Goal: Task Accomplishment & Management: Use online tool/utility

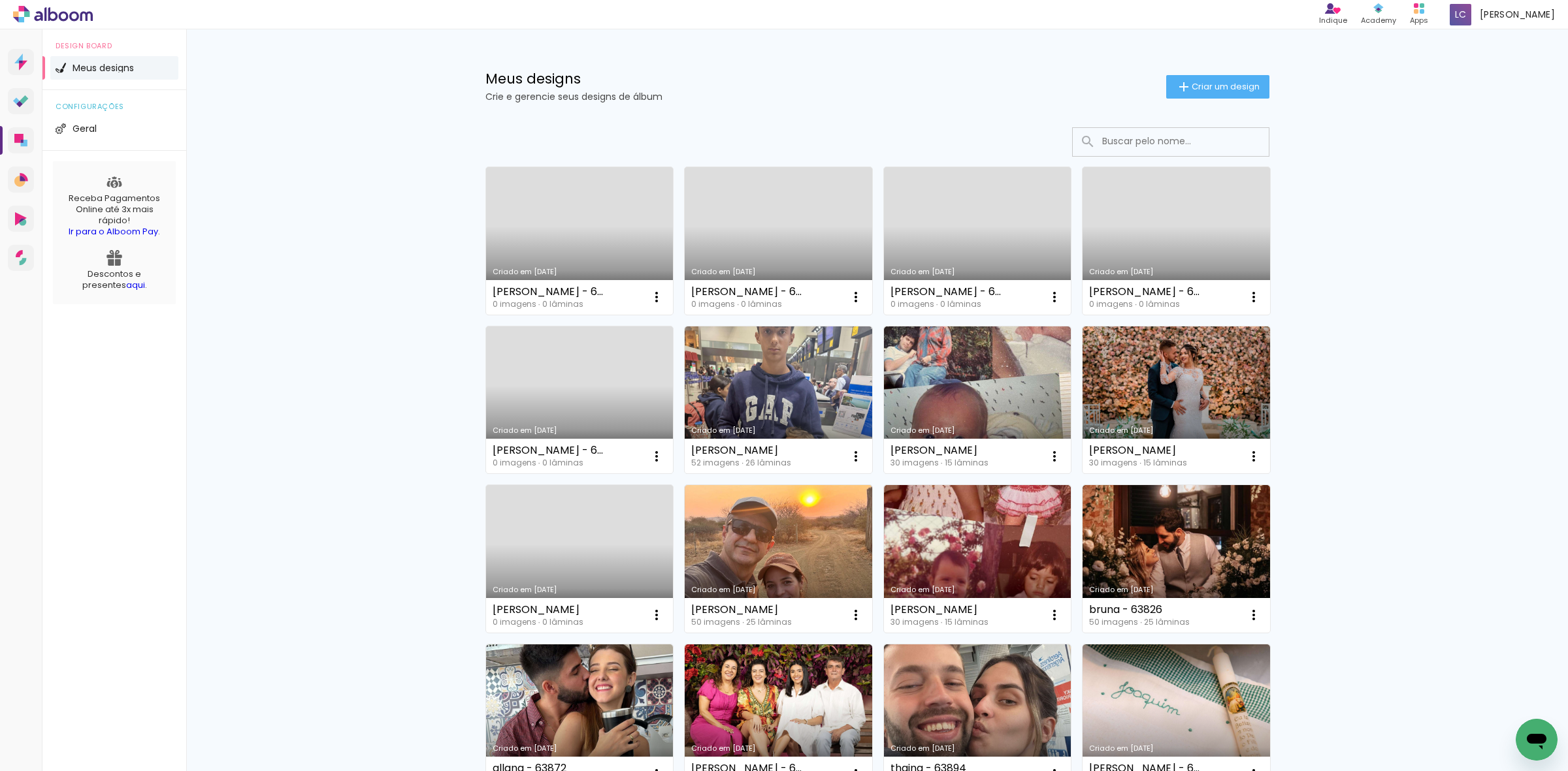
click at [605, 267] on link "Criado em [DATE]" at bounding box center [580, 241] width 187 height 147
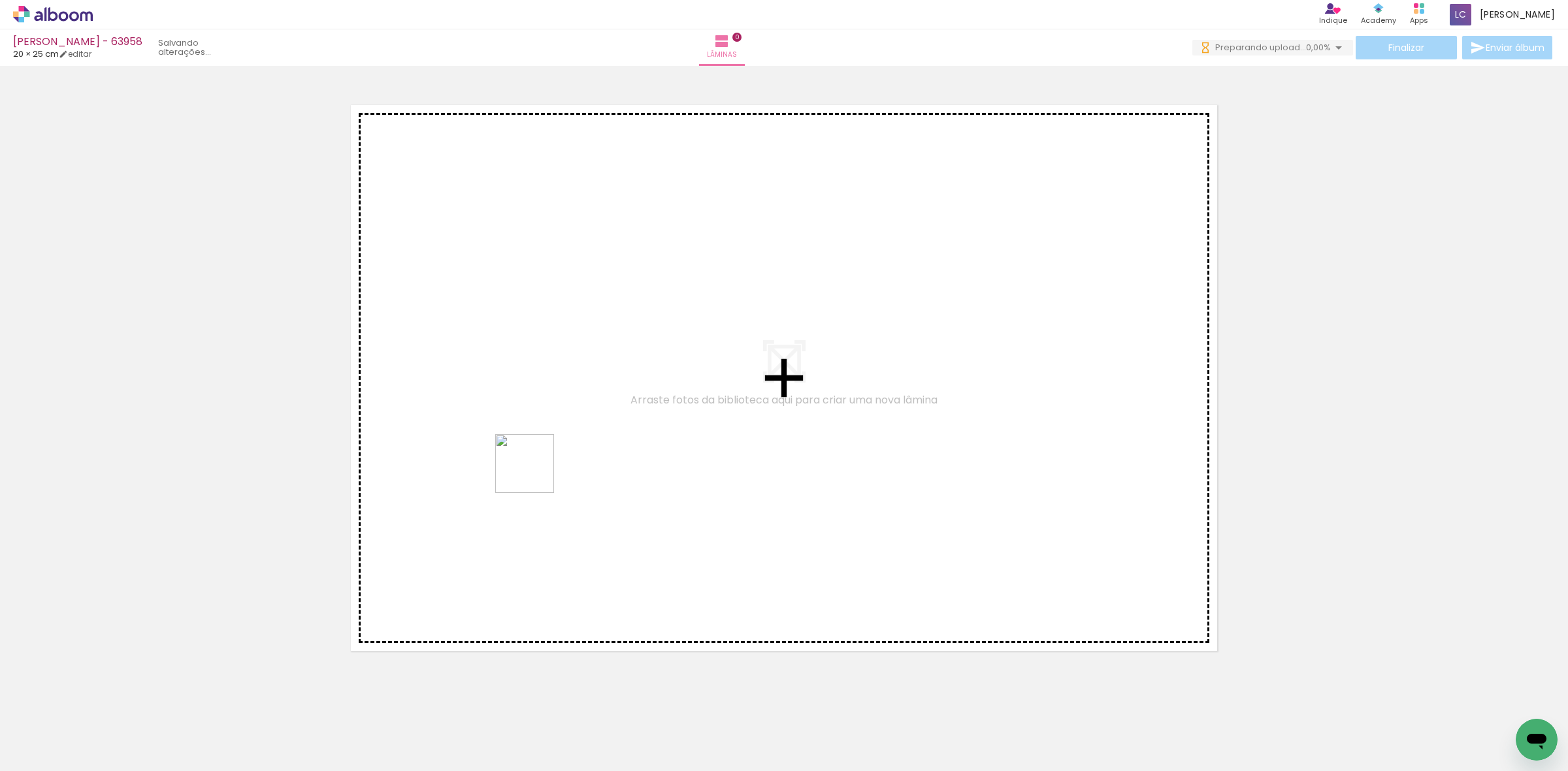
drag, startPoint x: 126, startPoint y: 726, endPoint x: 534, endPoint y: 473, distance: 480.1
click at [534, 473] on quentale-workspace at bounding box center [784, 385] width 1568 height 771
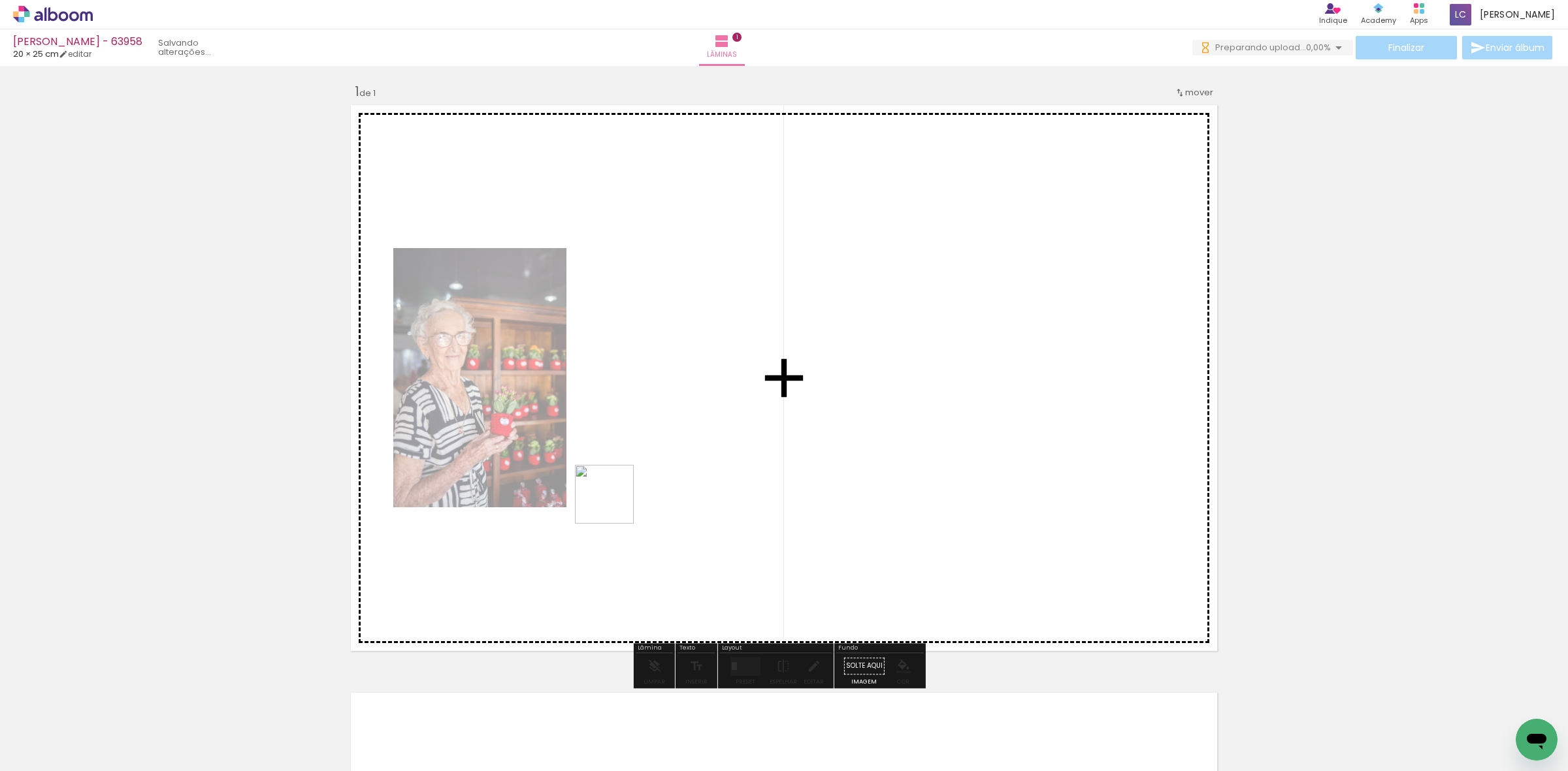
drag, startPoint x: 194, startPoint y: 722, endPoint x: 640, endPoint y: 548, distance: 478.7
click at [615, 504] on quentale-workspace at bounding box center [784, 385] width 1568 height 771
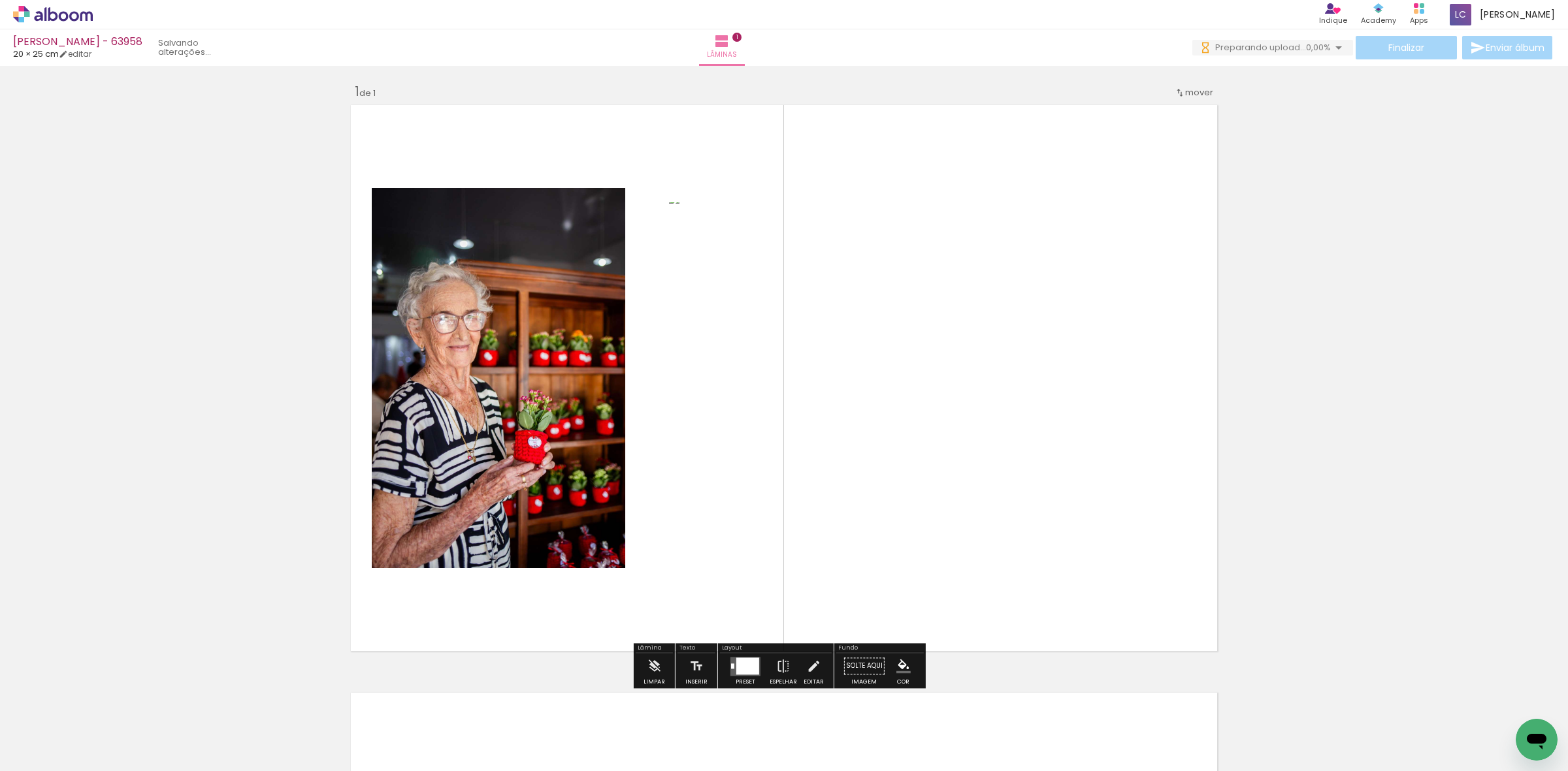
click at [738, 665] on div at bounding box center [747, 666] width 23 height 17
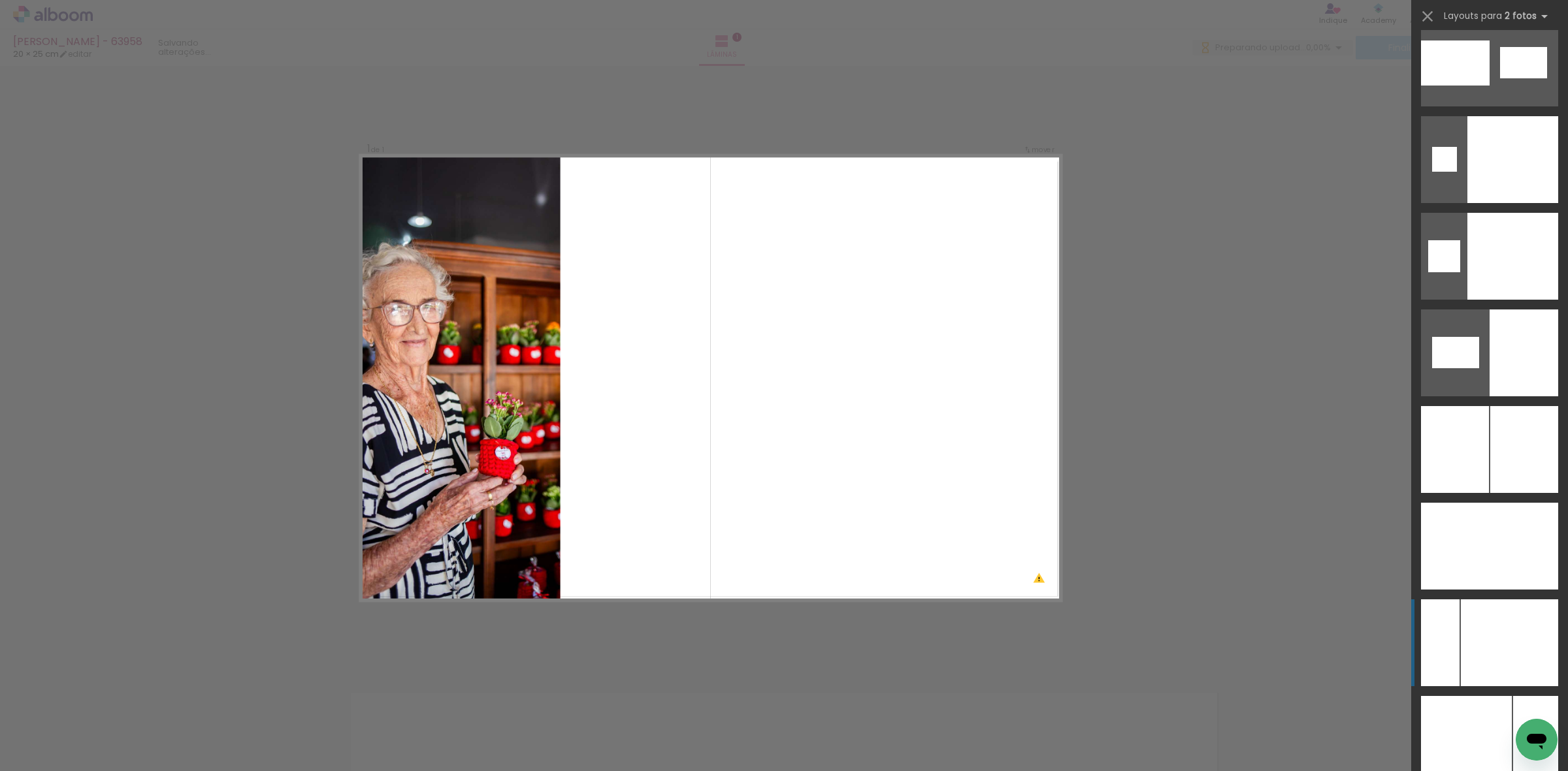
click at [1514, 622] on div at bounding box center [1510, 643] width 98 height 87
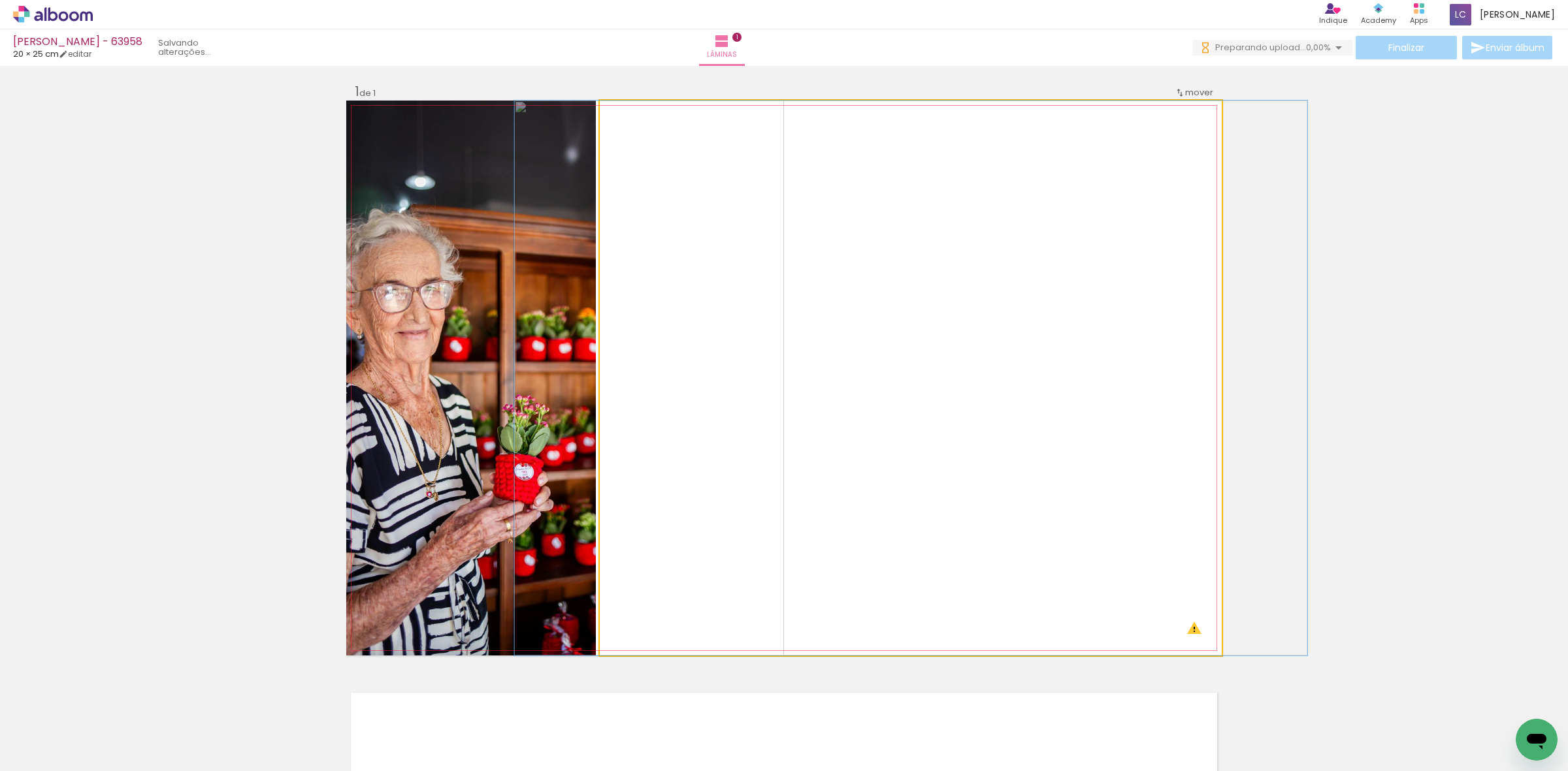
click at [801, 289] on quentale-photo at bounding box center [911, 378] width 622 height 555
click at [810, 201] on quentale-photo at bounding box center [911, 378] width 622 height 555
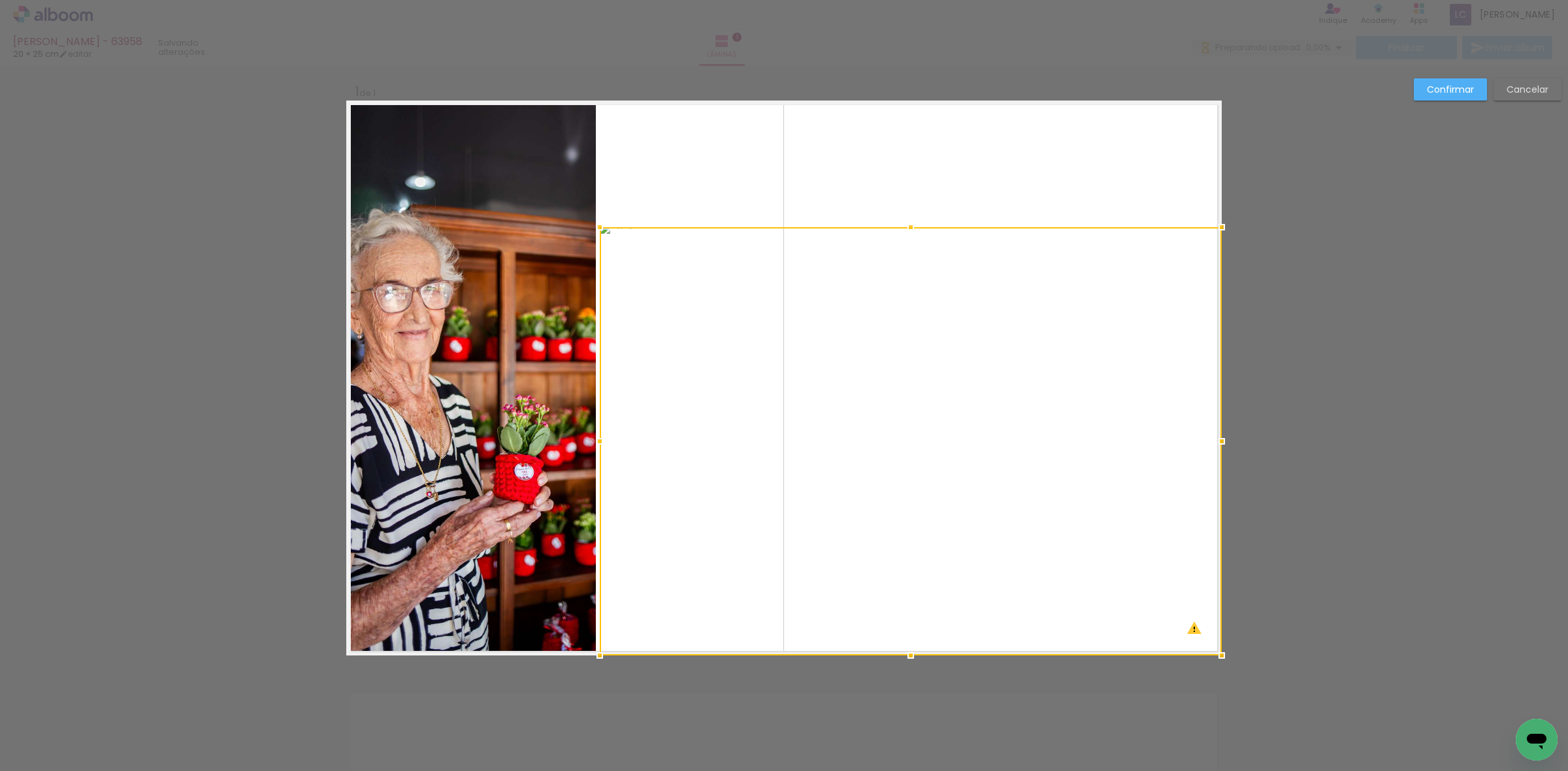
drag, startPoint x: 906, startPoint y: 95, endPoint x: 916, endPoint y: 222, distance: 127.4
click at [916, 222] on div at bounding box center [911, 227] width 26 height 26
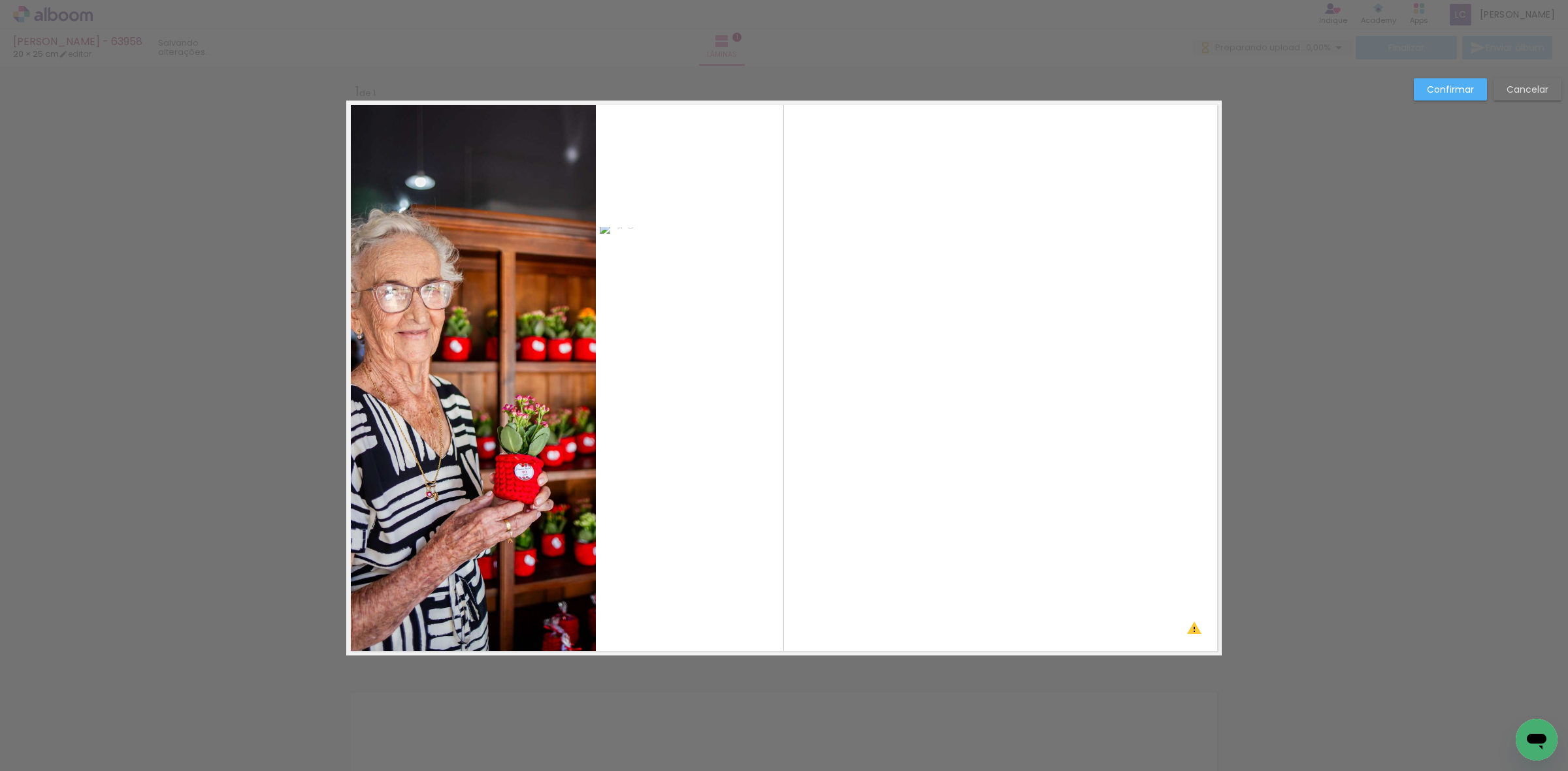
click at [410, 122] on quentale-photo at bounding box center [471, 378] width 250 height 555
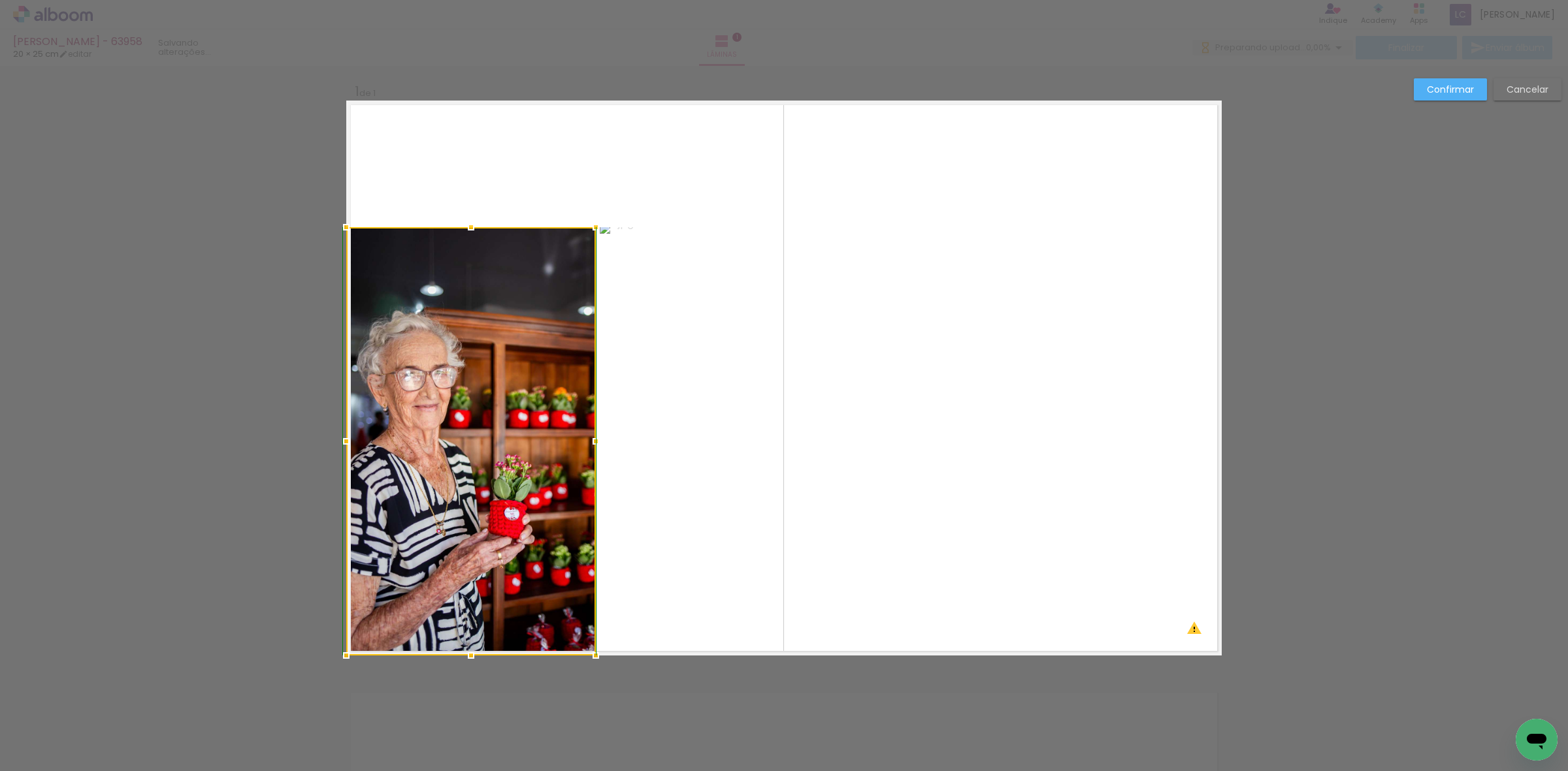
drag, startPoint x: 477, startPoint y: 97, endPoint x: 495, endPoint y: 229, distance: 133.2
click at [495, 229] on div at bounding box center [471, 441] width 250 height 428
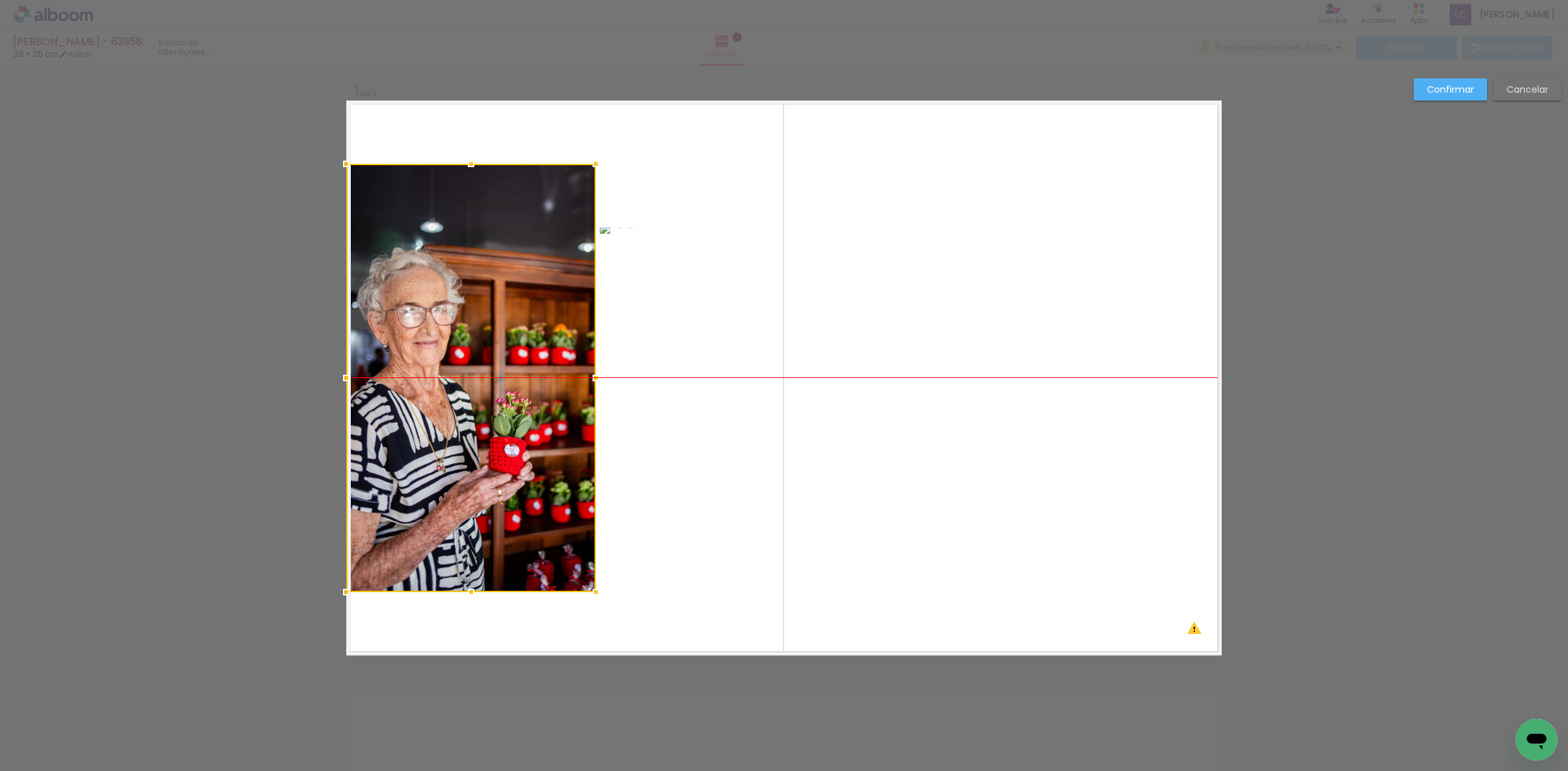
drag, startPoint x: 531, startPoint y: 406, endPoint x: 520, endPoint y: 342, distance: 64.9
click at [520, 342] on div at bounding box center [471, 378] width 250 height 428
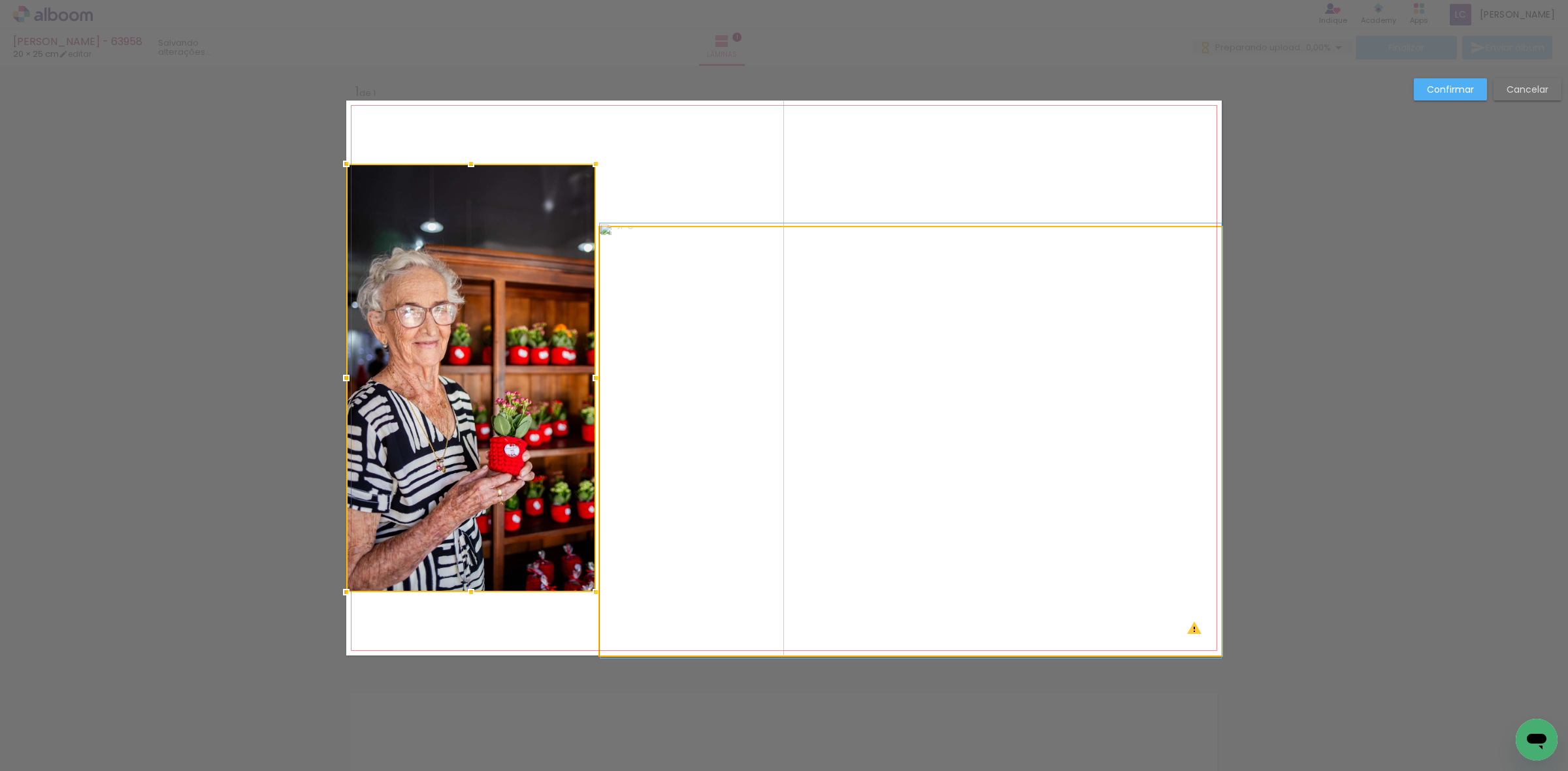
click at [896, 424] on quentale-photo at bounding box center [911, 441] width 622 height 428
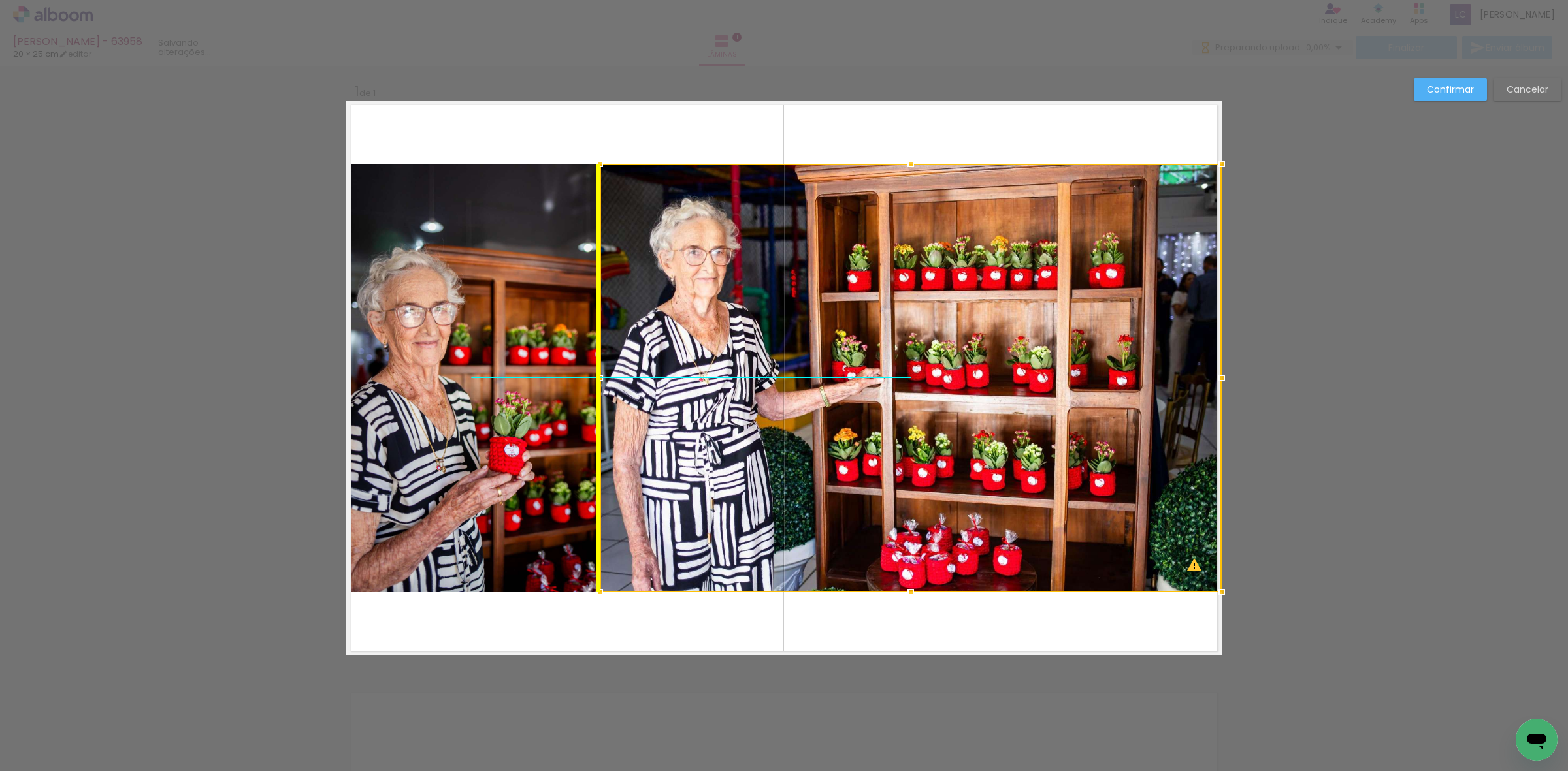
drag, startPoint x: 896, startPoint y: 424, endPoint x: 909, endPoint y: 367, distance: 58.5
click at [909, 367] on div at bounding box center [911, 378] width 622 height 428
click at [1437, 77] on div "Confirmar Cancelar" at bounding box center [784, 666] width 1568 height 1207
click at [0, 0] on slot "Confirmar" at bounding box center [0, 0] width 0 height 0
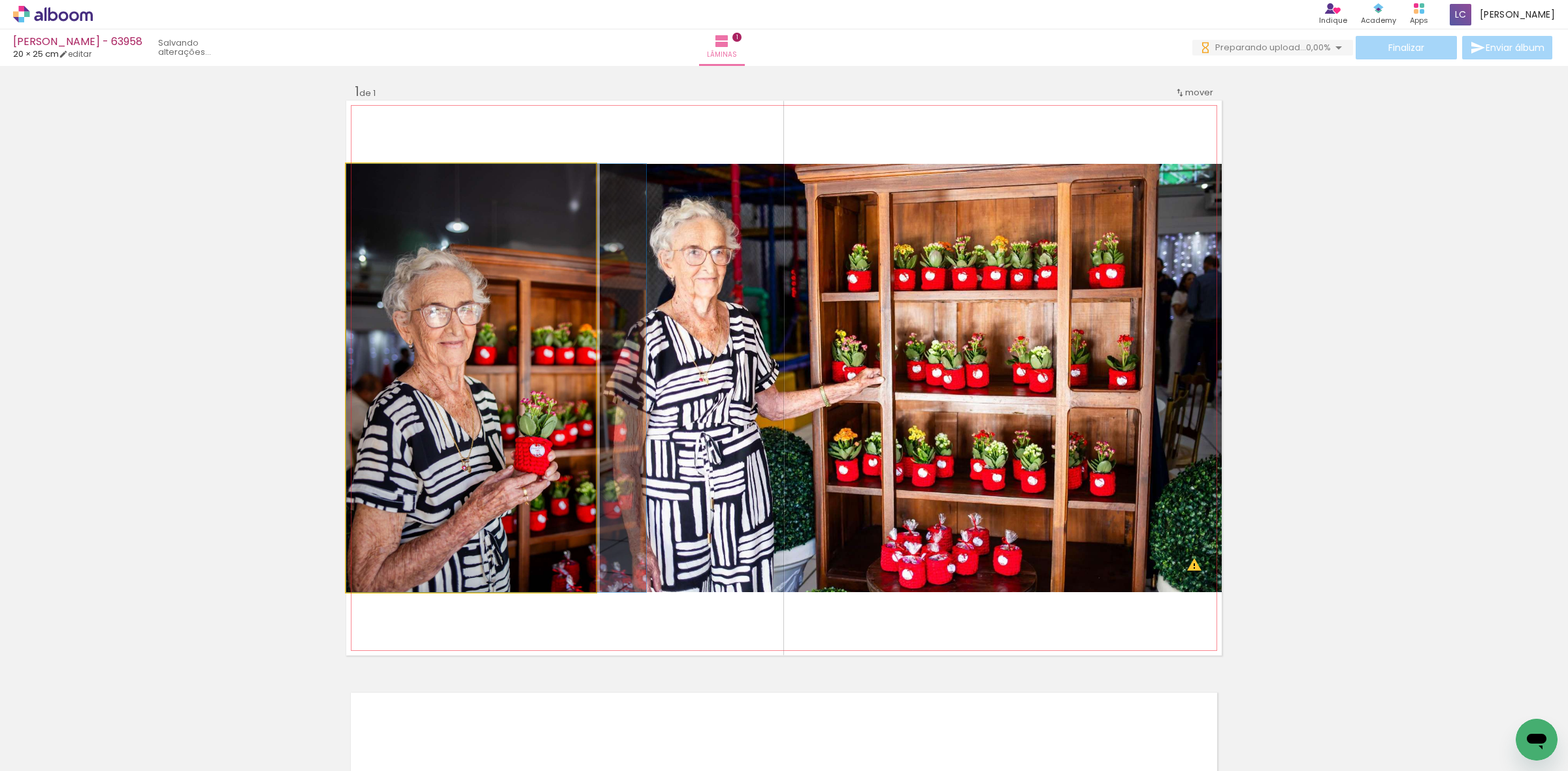
drag, startPoint x: 357, startPoint y: 524, endPoint x: 392, endPoint y: 523, distance: 35.0
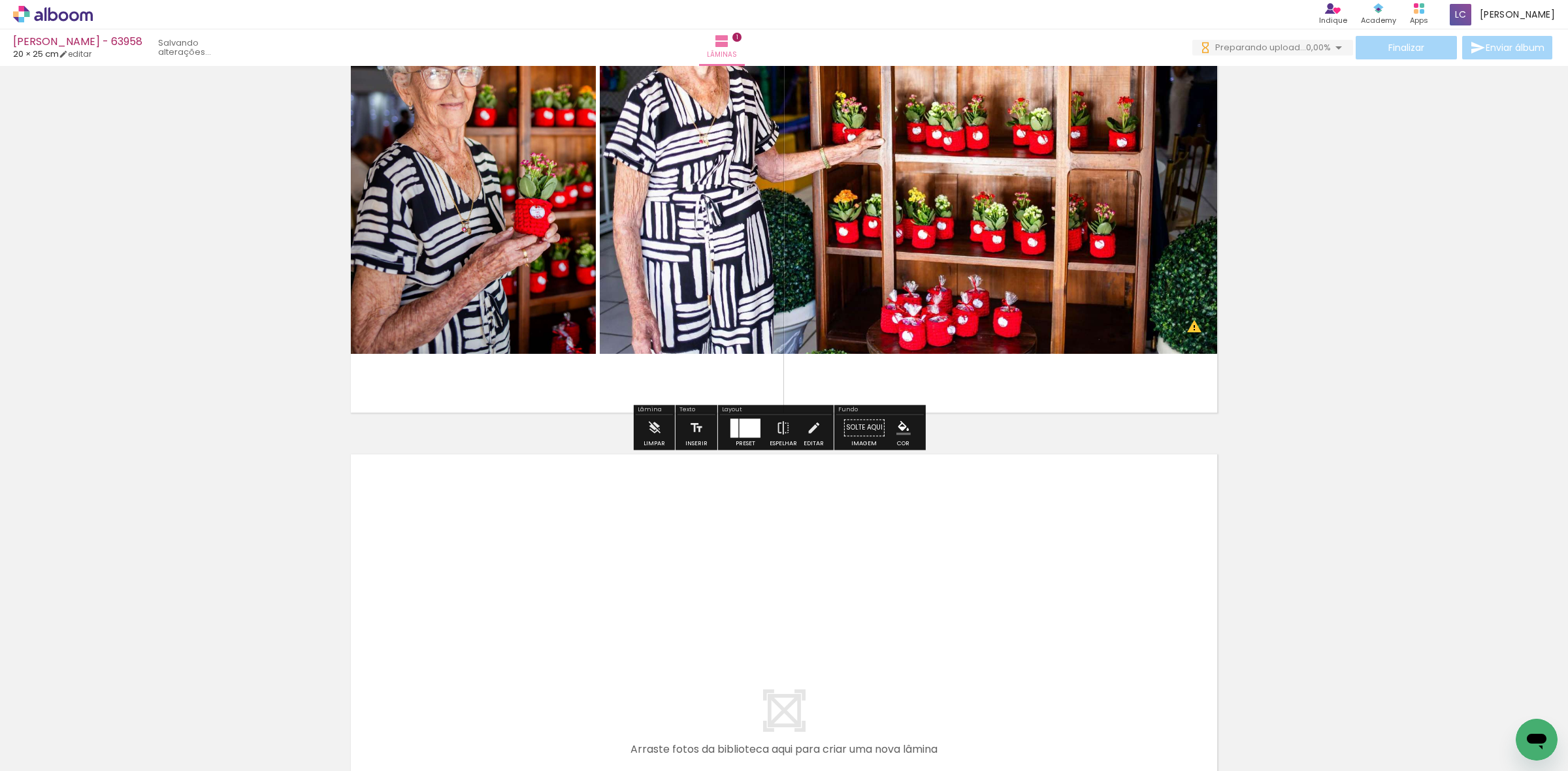
scroll to position [248, 0]
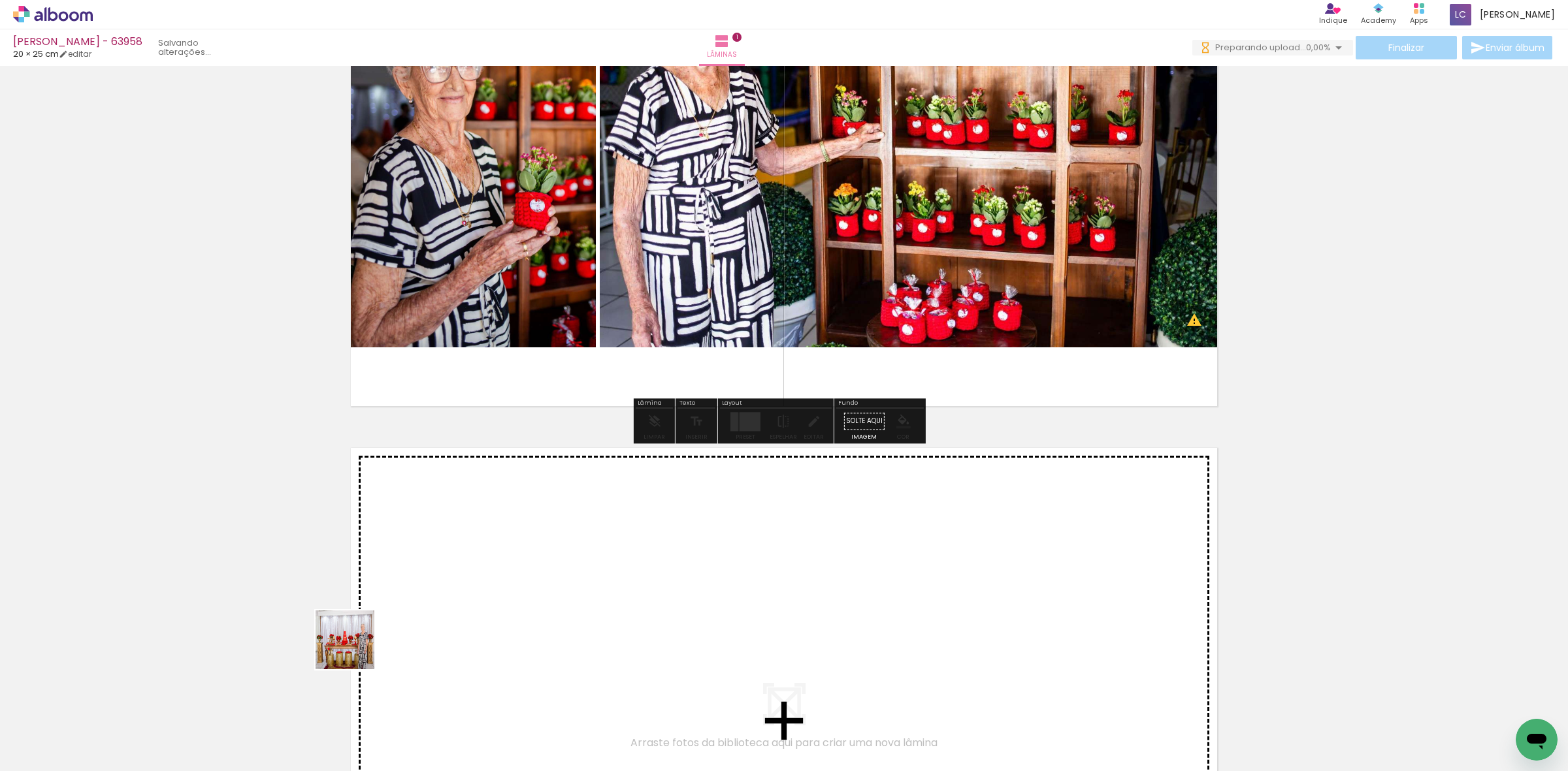
drag, startPoint x: 272, startPoint y: 730, endPoint x: 488, endPoint y: 546, distance: 283.7
click at [488, 546] on quentale-workspace at bounding box center [784, 385] width 1568 height 771
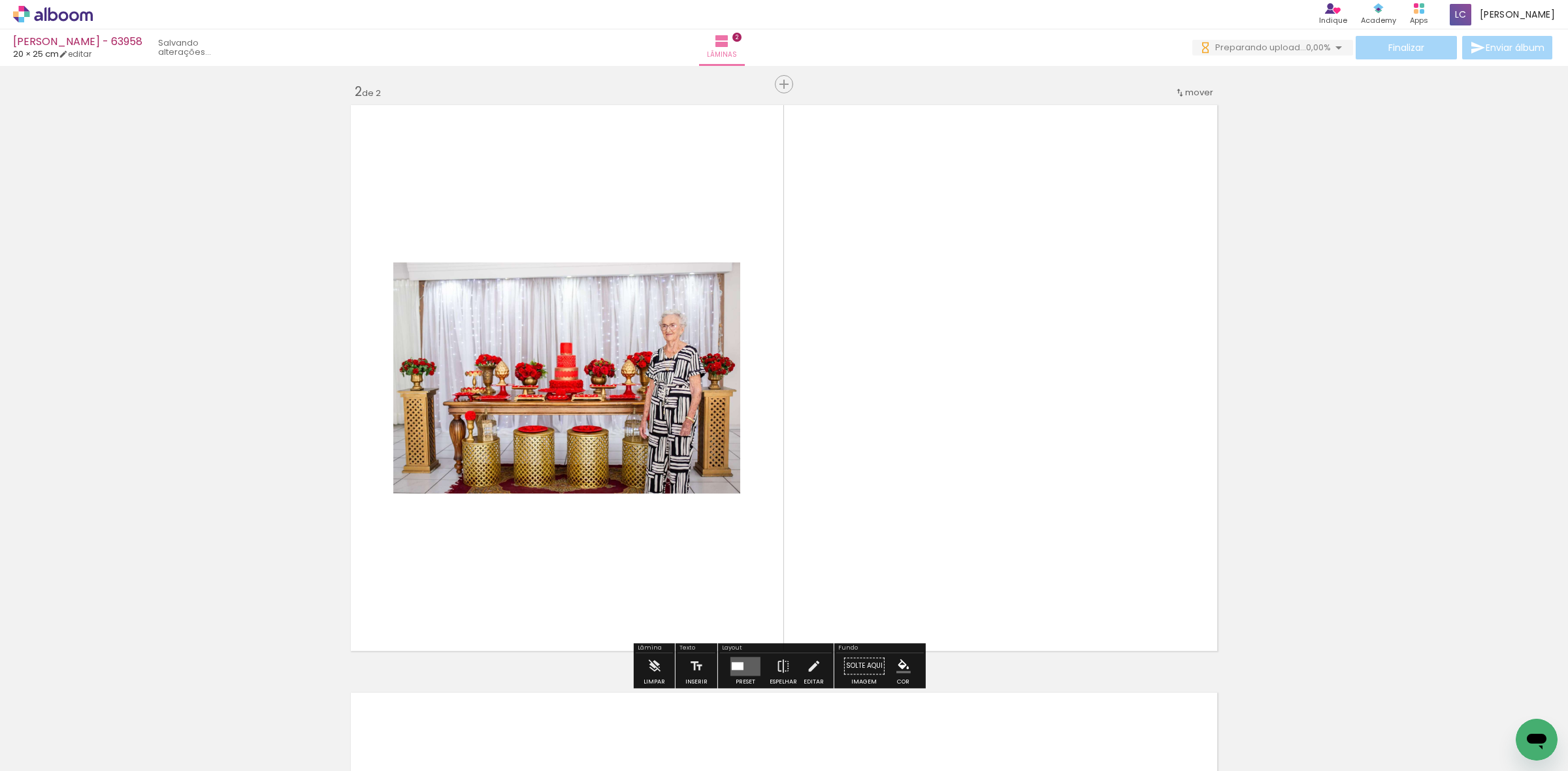
scroll to position [591, 0]
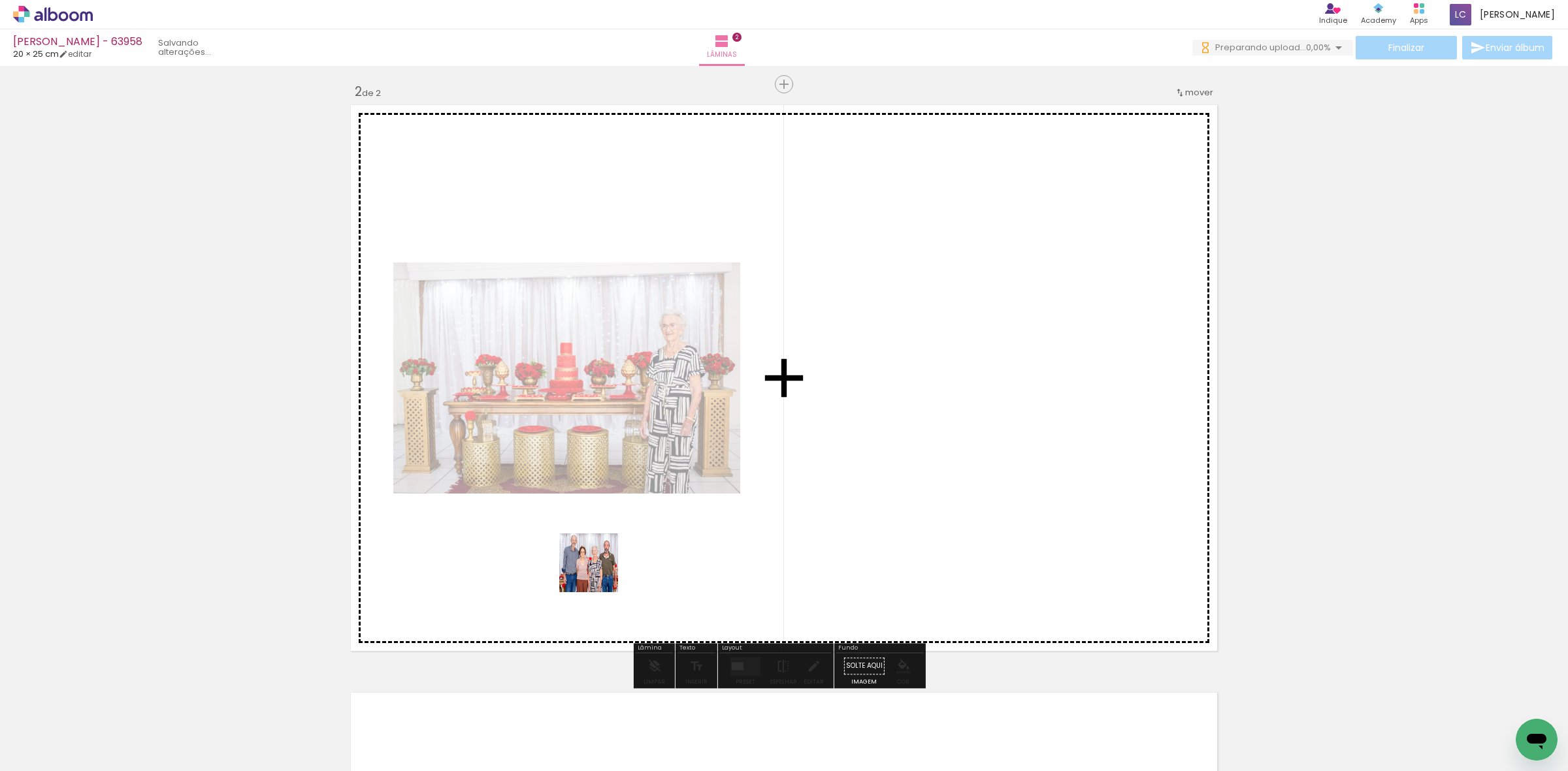
drag, startPoint x: 370, startPoint y: 726, endPoint x: 714, endPoint y: 554, distance: 384.6
click at [706, 521] on quentale-workspace at bounding box center [784, 385] width 1568 height 771
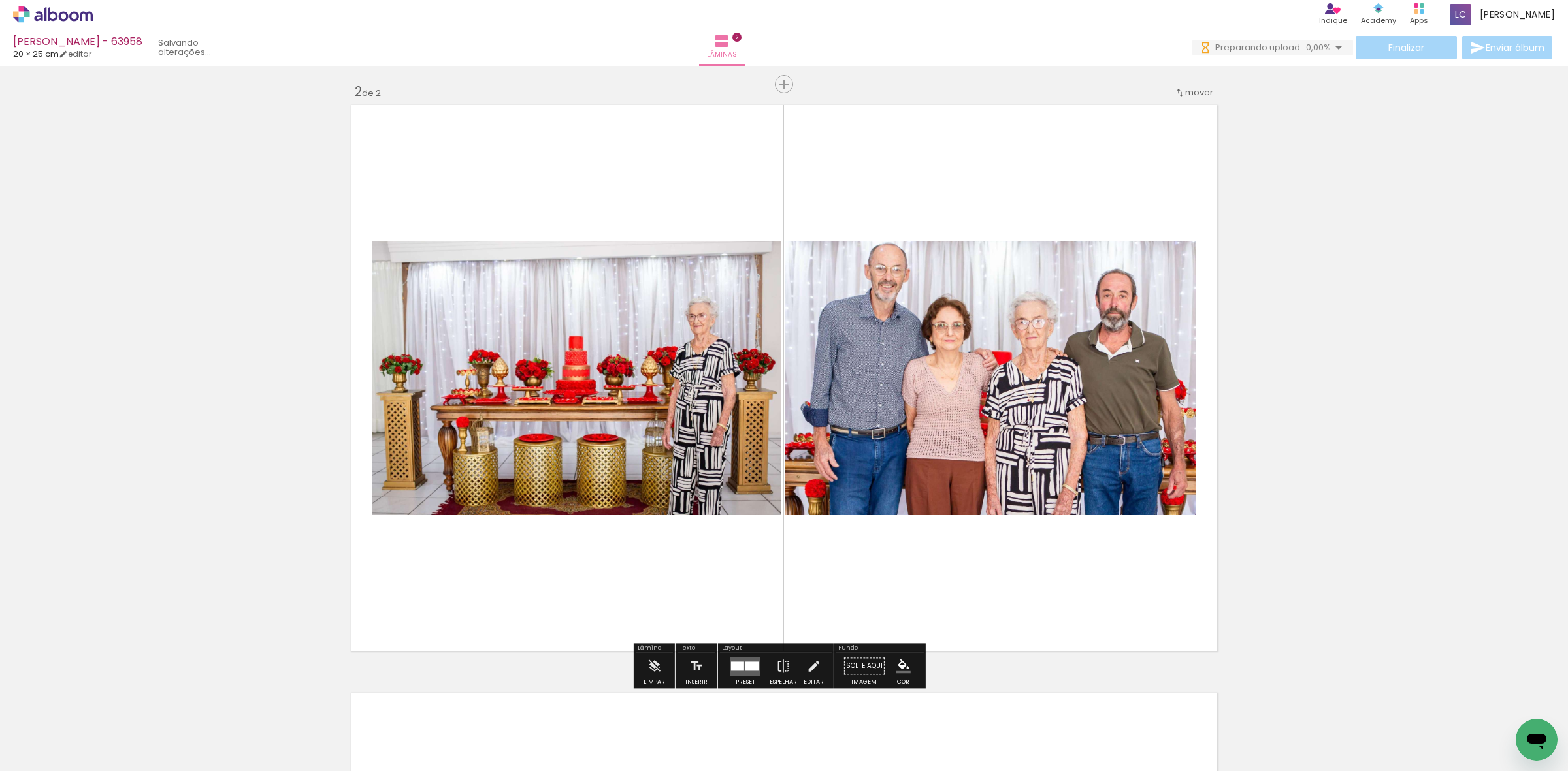
click at [736, 671] on quentale-layouter at bounding box center [746, 667] width 30 height 19
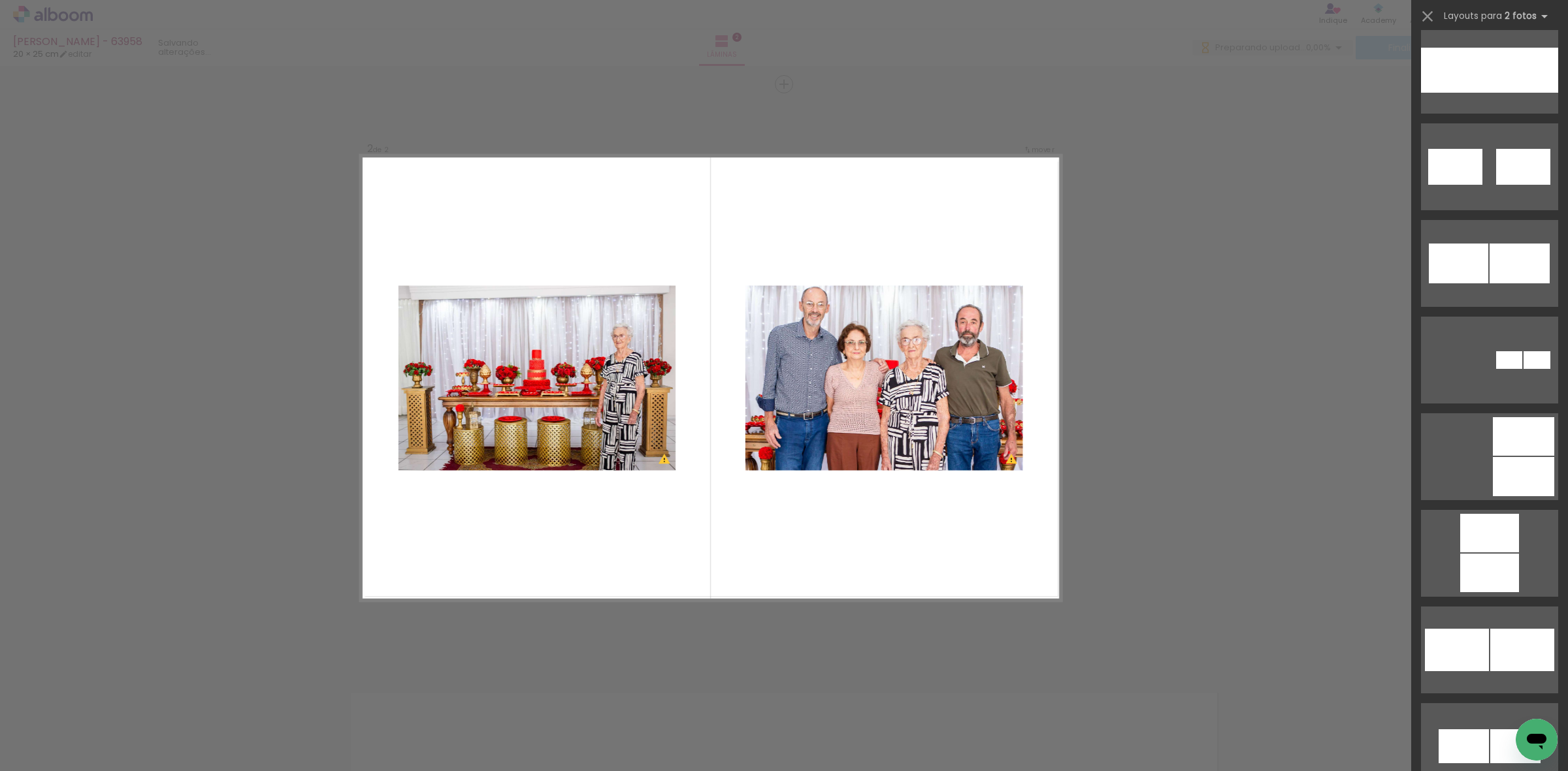
scroll to position [1007, 0]
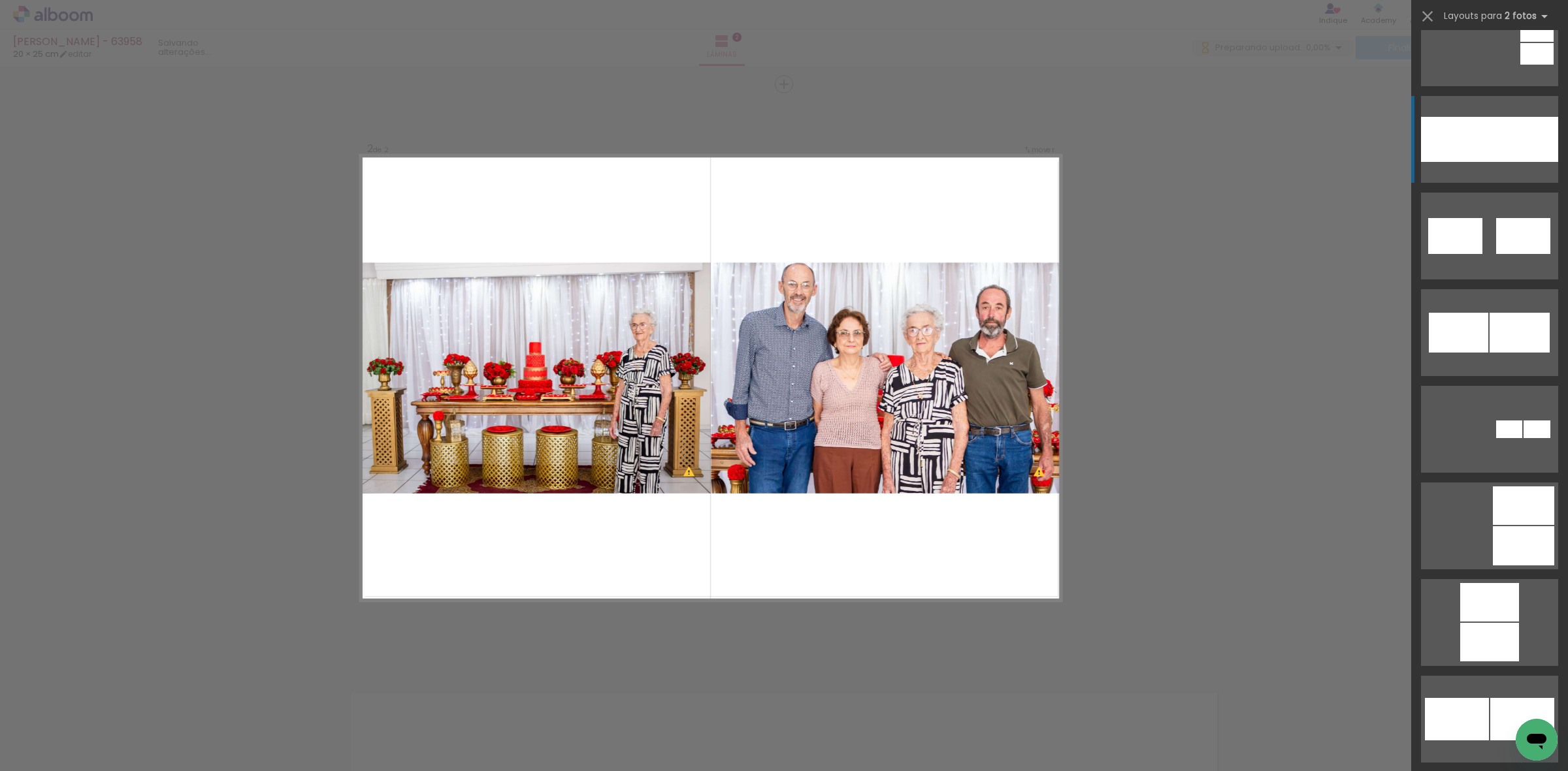
click at [1491, 135] on div at bounding box center [1524, 139] width 69 height 45
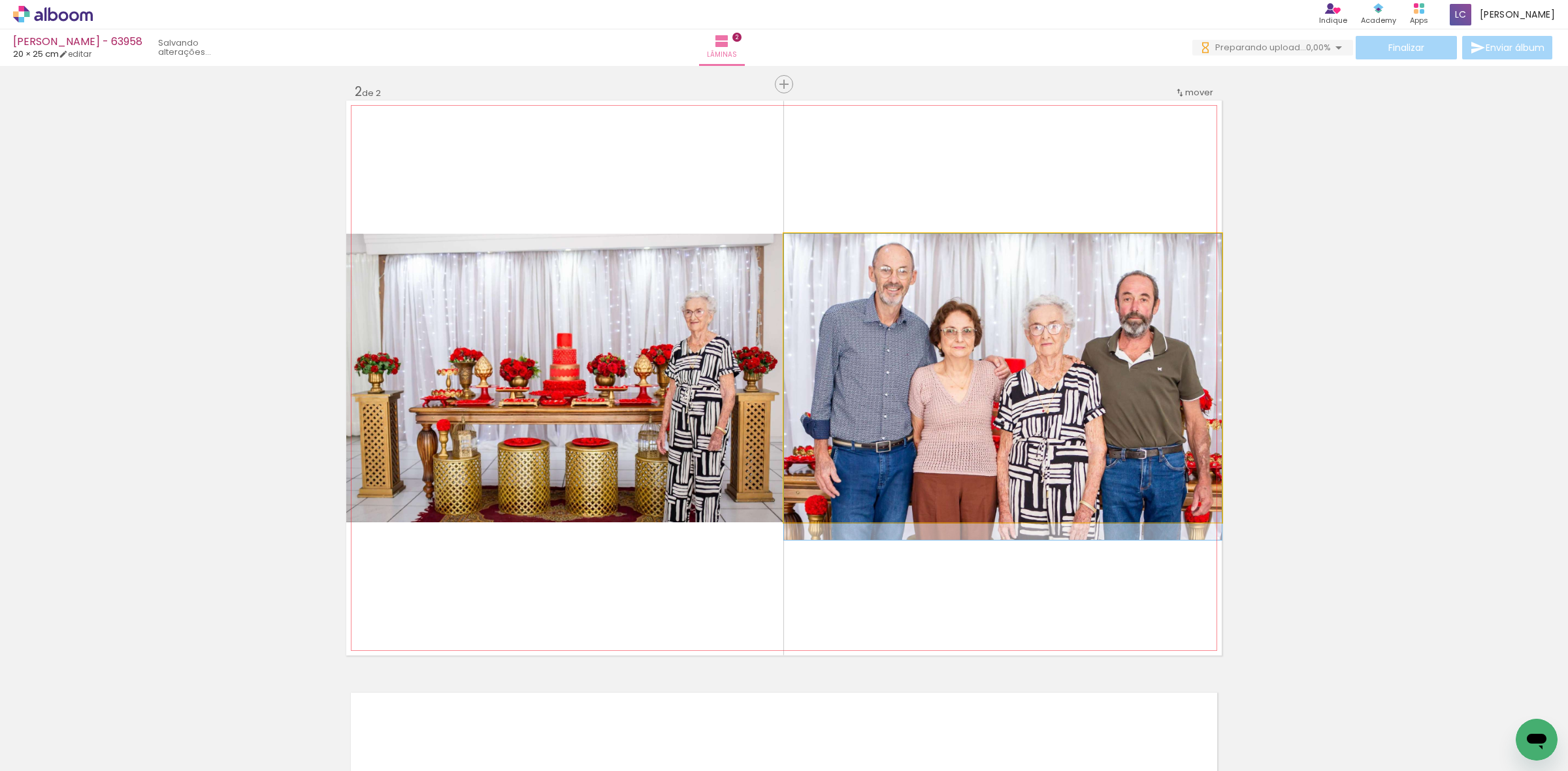
drag, startPoint x: 1010, startPoint y: 311, endPoint x: 1011, endPoint y: 324, distance: 13.0
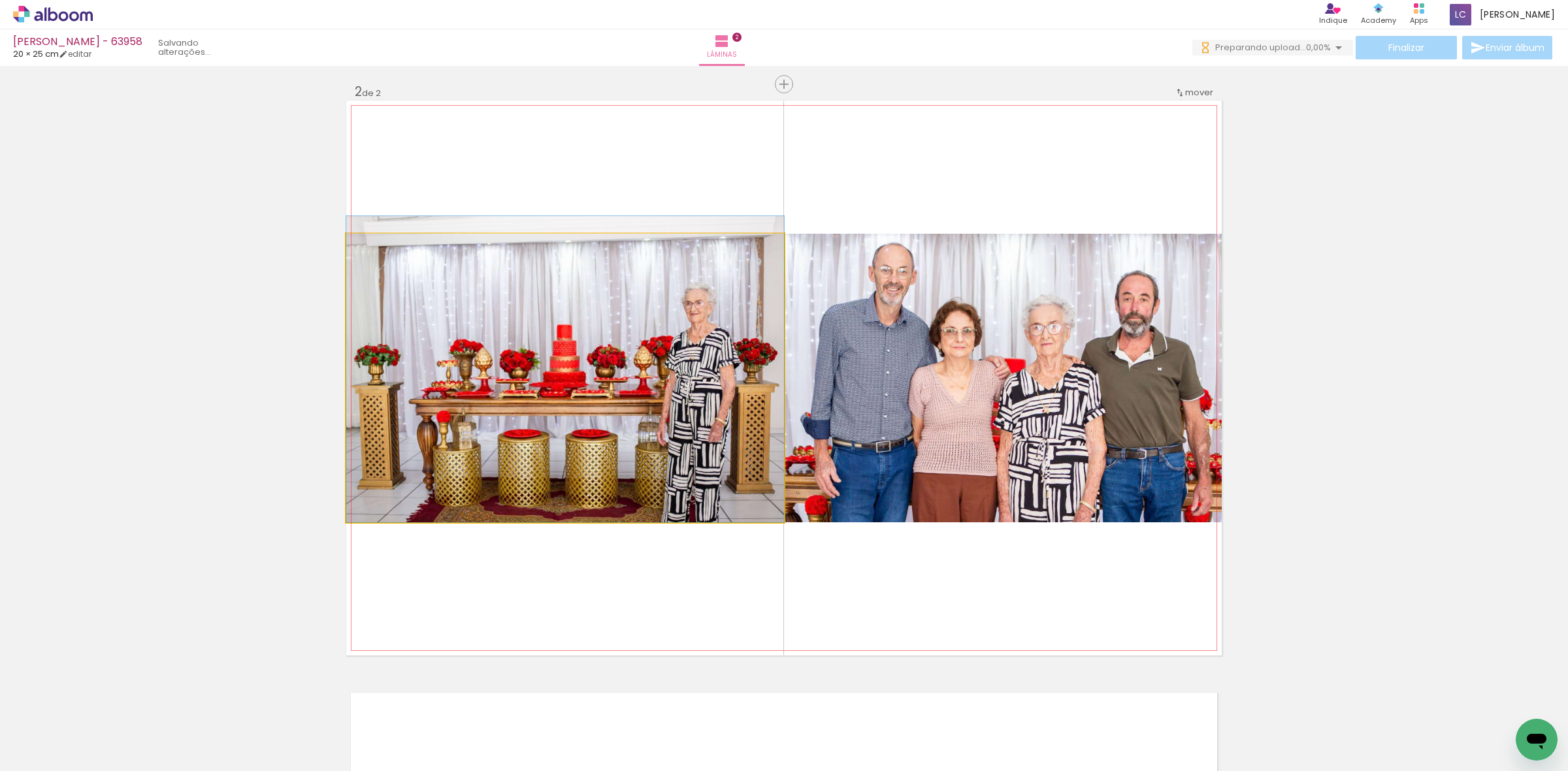
drag, startPoint x: 596, startPoint y: 382, endPoint x: 596, endPoint y: 356, distance: 26.0
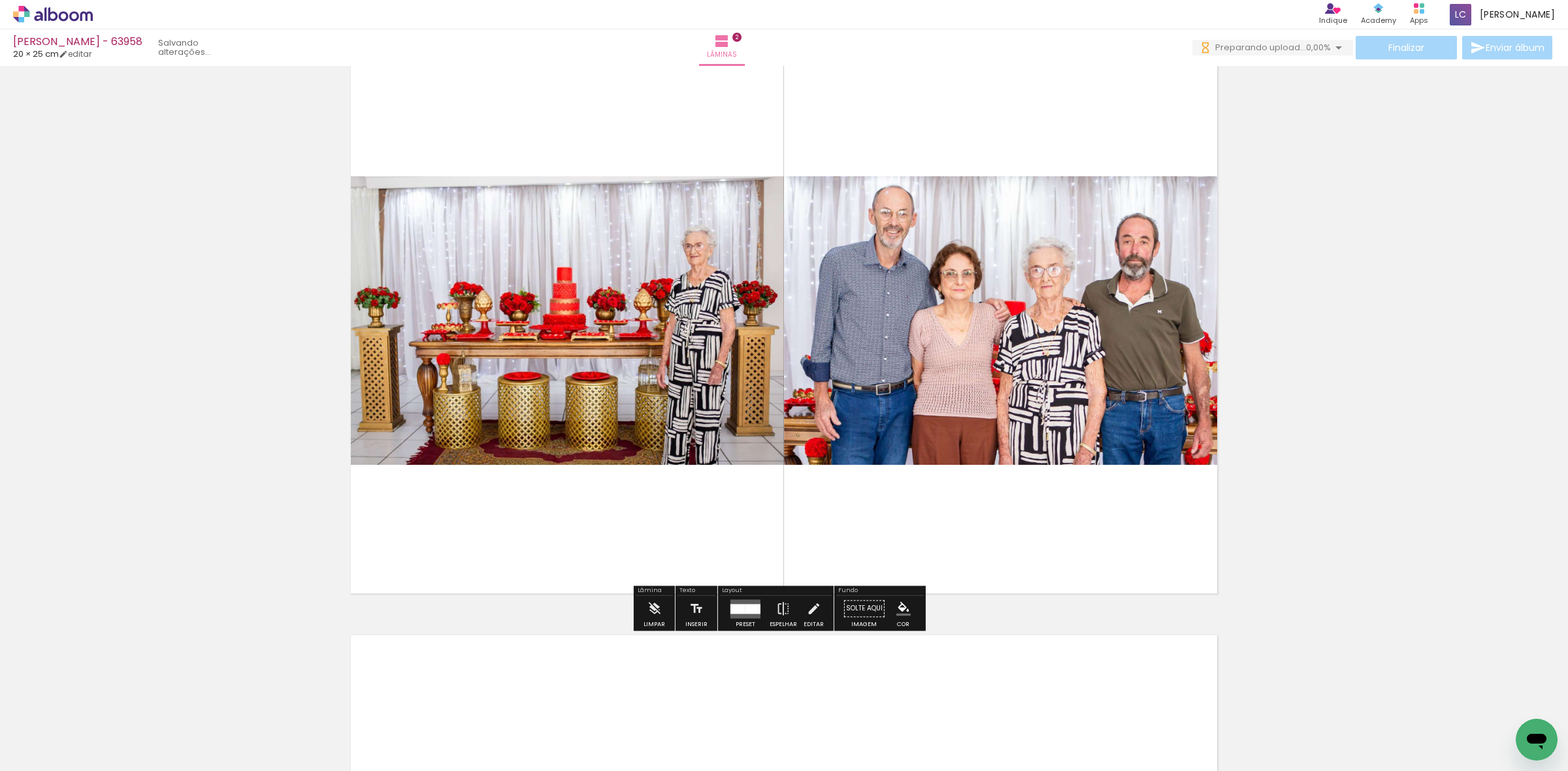
scroll to position [673, 0]
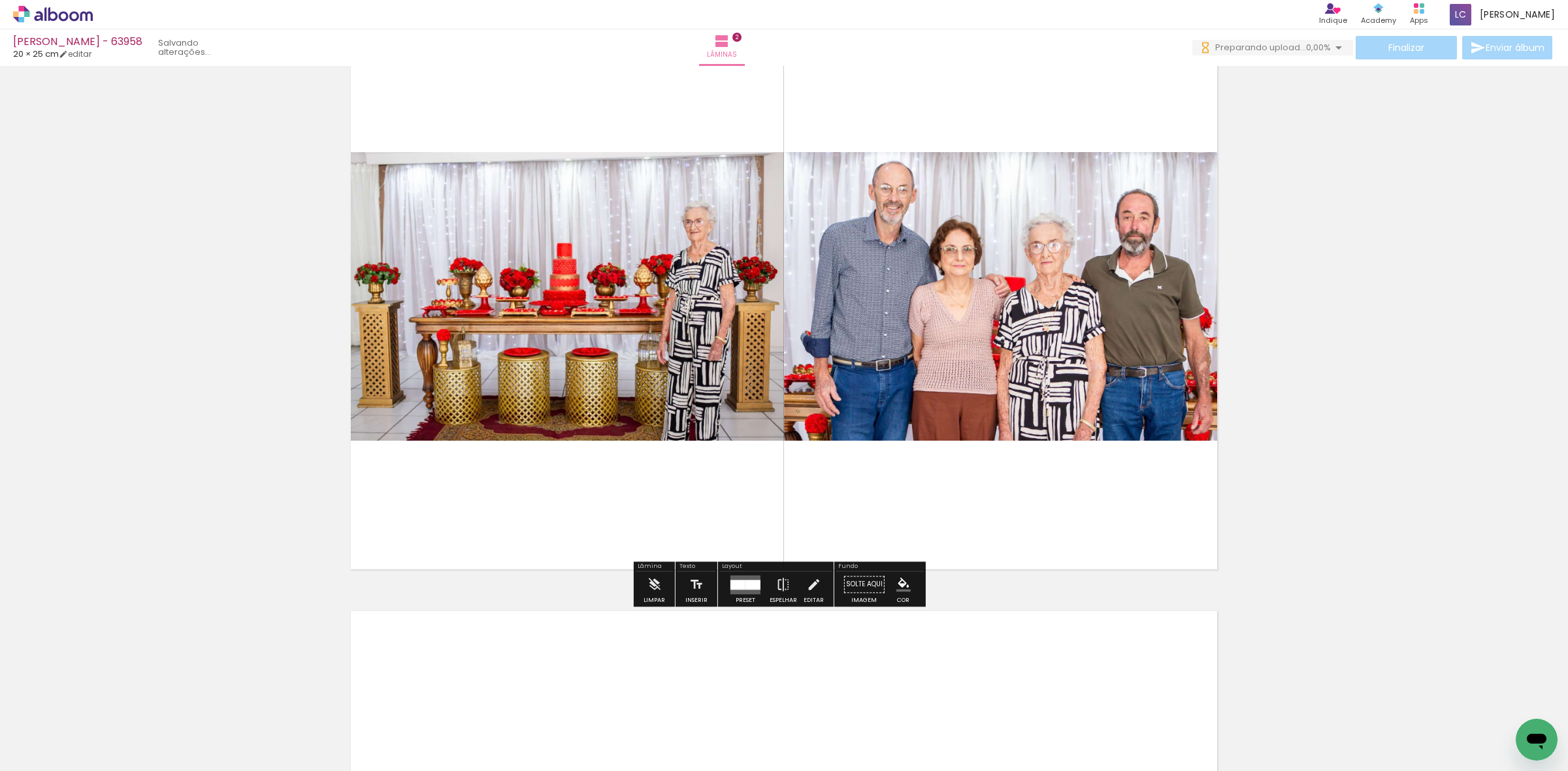
drag, startPoint x: 420, startPoint y: 723, endPoint x: 484, endPoint y: 701, distance: 67.7
click at [451, 657] on quentale-workspace at bounding box center [784, 385] width 1568 height 771
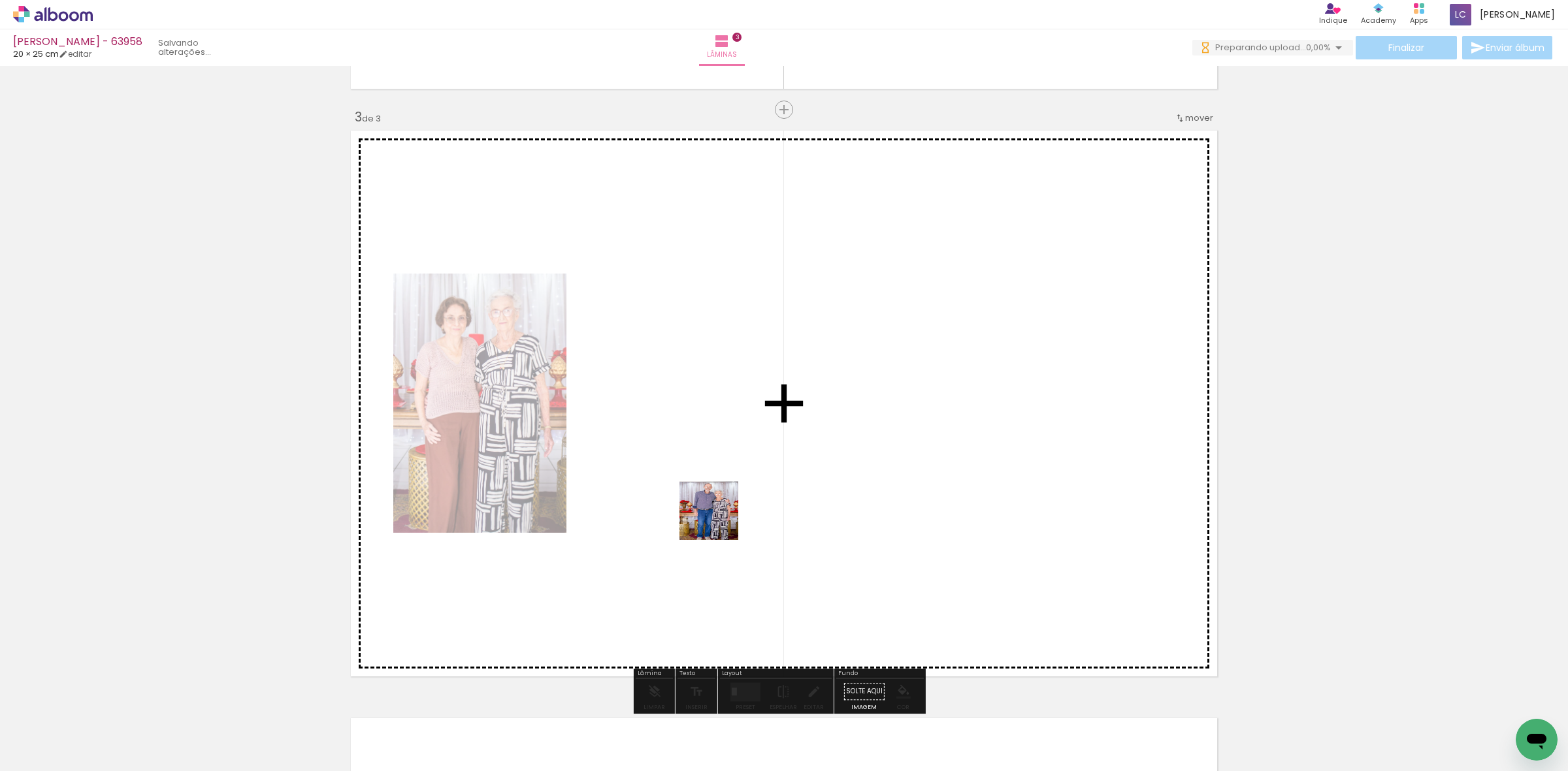
scroll to position [1179, 0]
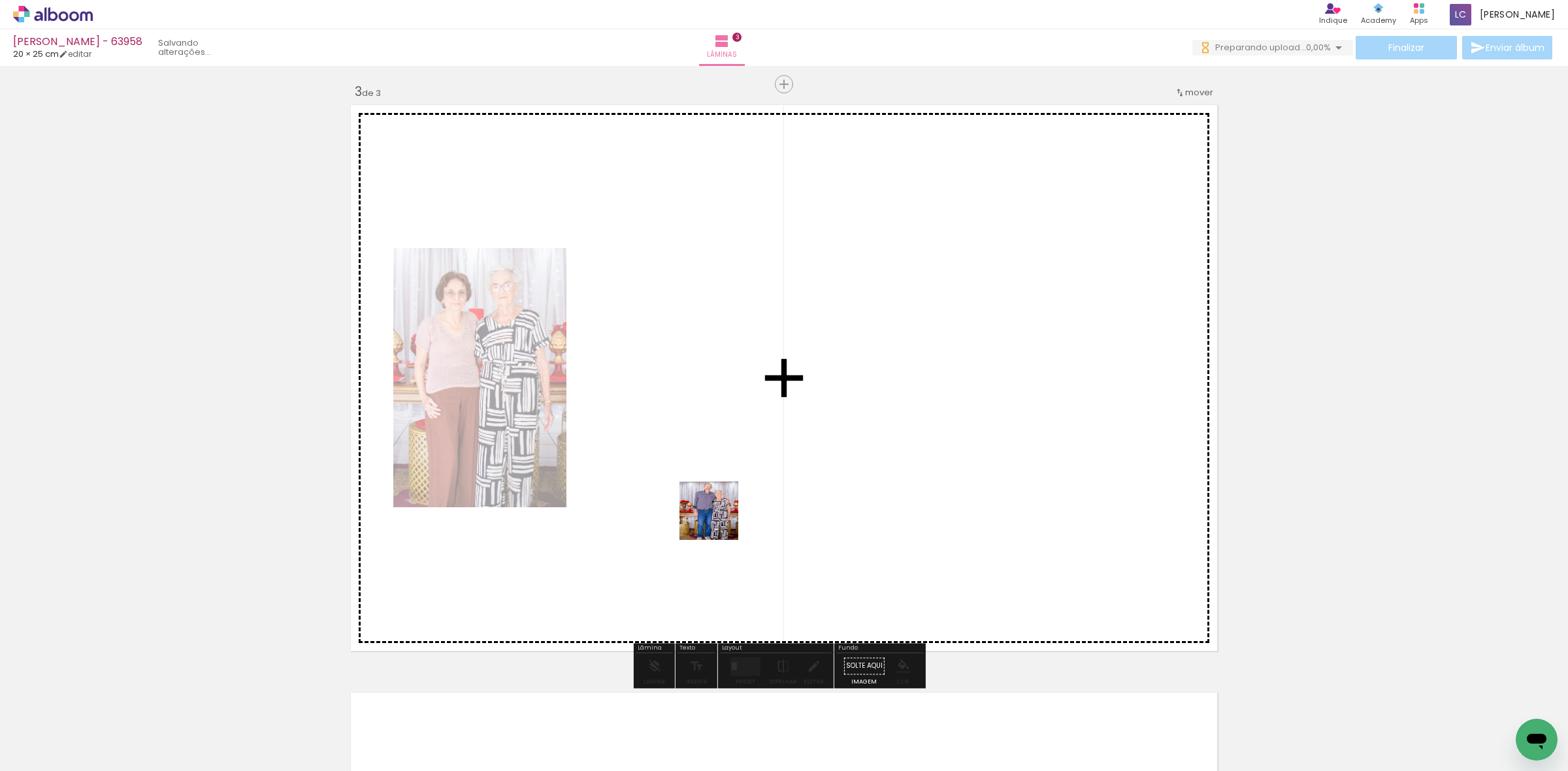
drag, startPoint x: 500, startPoint y: 720, endPoint x: 793, endPoint y: 588, distance: 321.4
click at [782, 488] on quentale-workspace at bounding box center [784, 385] width 1568 height 771
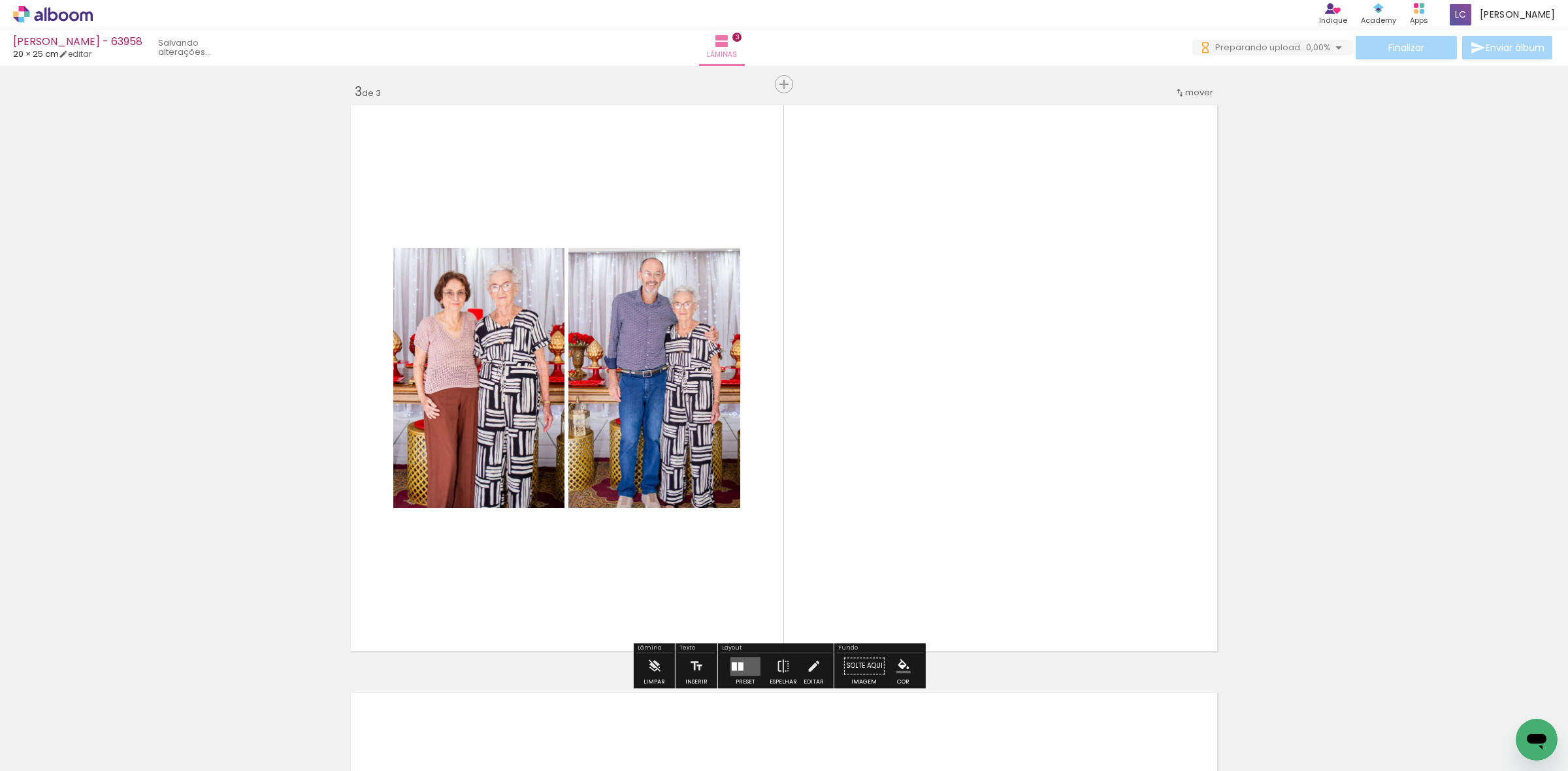
click at [753, 673] on quentale-layouter at bounding box center [746, 667] width 30 height 19
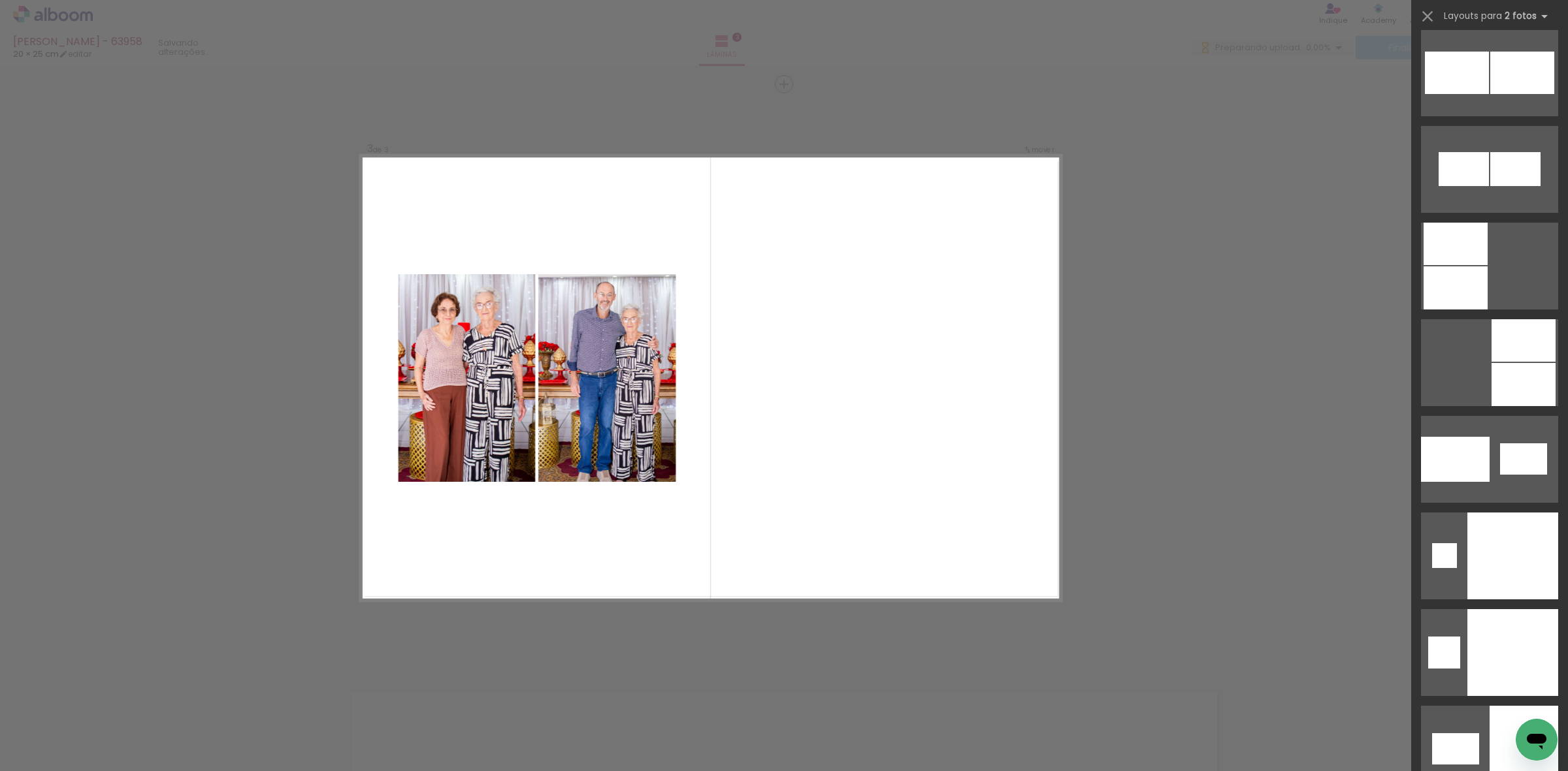
scroll to position [6568, 0]
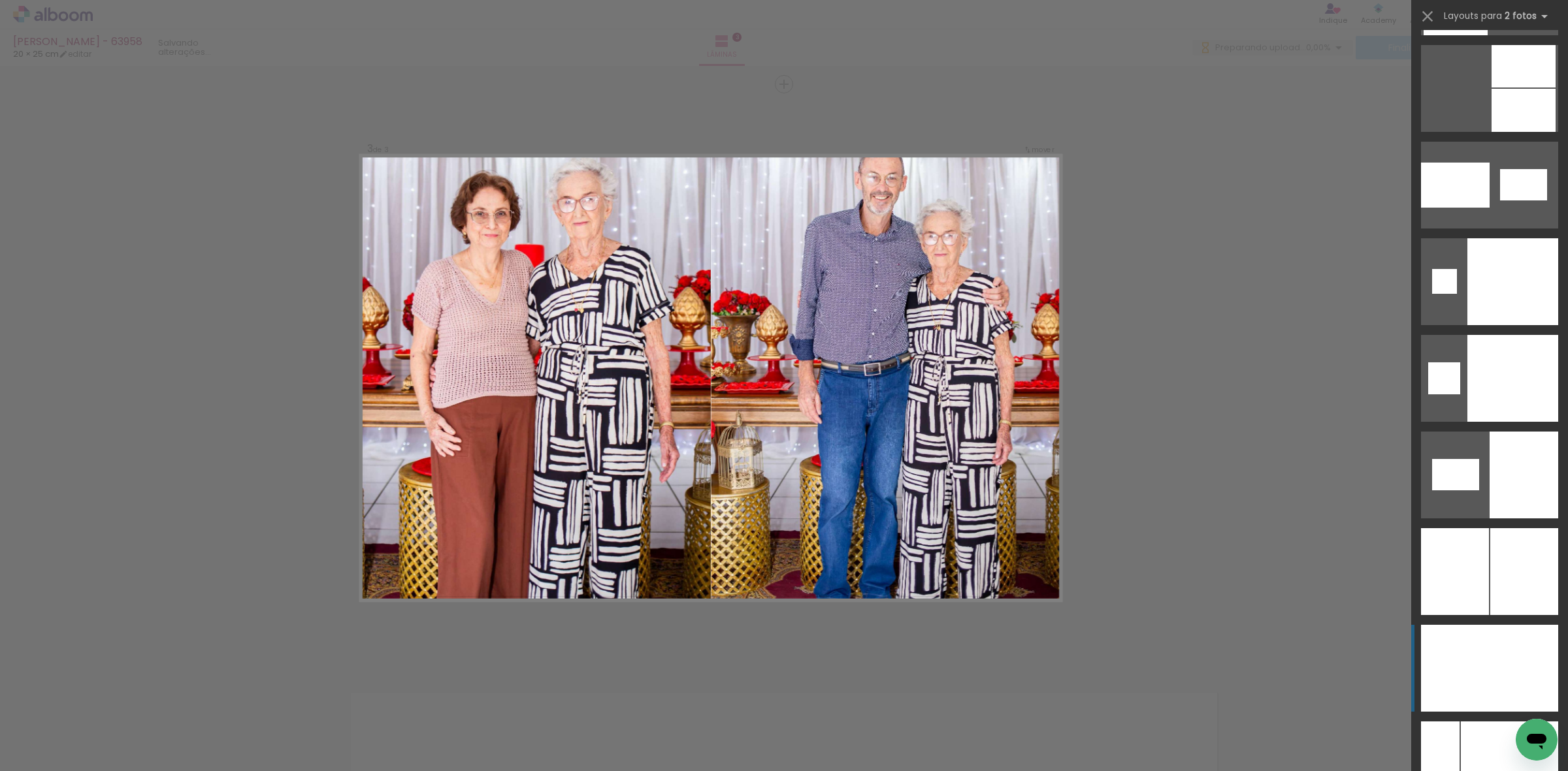
click at [1502, 647] on div at bounding box center [1524, 669] width 69 height 87
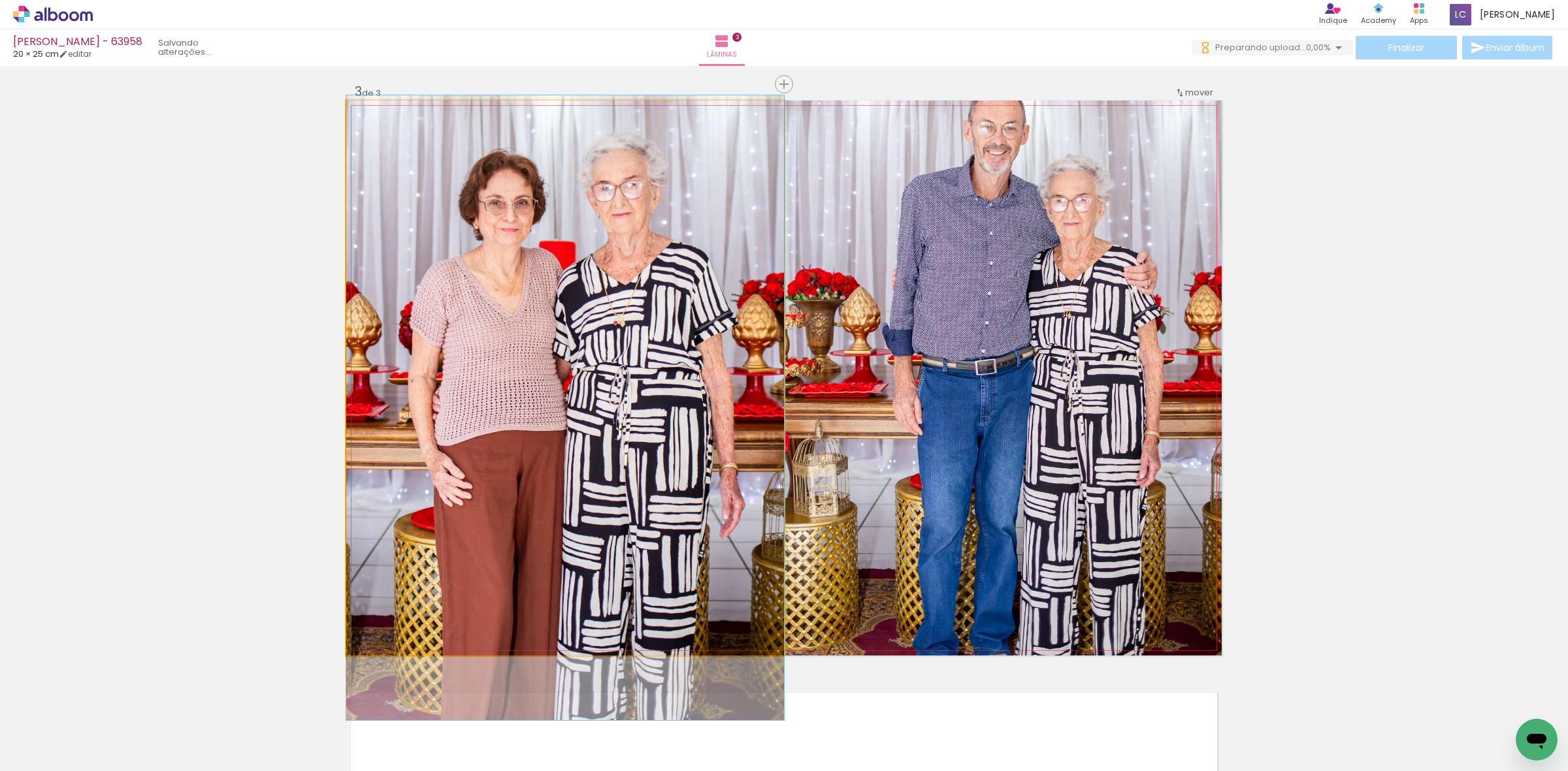
drag, startPoint x: 647, startPoint y: 445, endPoint x: 648, endPoint y: 475, distance: 30.0
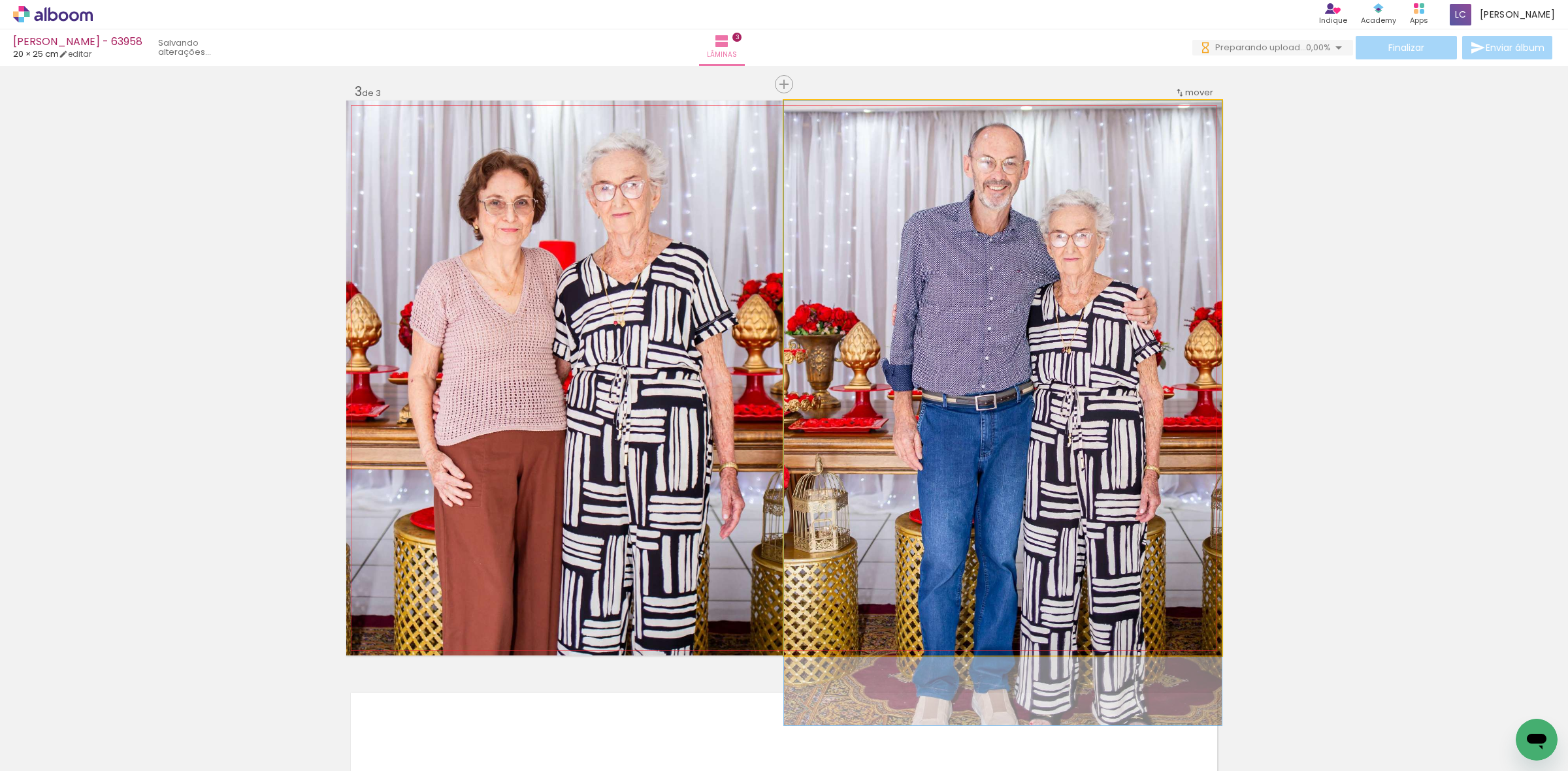
drag, startPoint x: 994, startPoint y: 299, endPoint x: 1001, endPoint y: 348, distance: 49.5
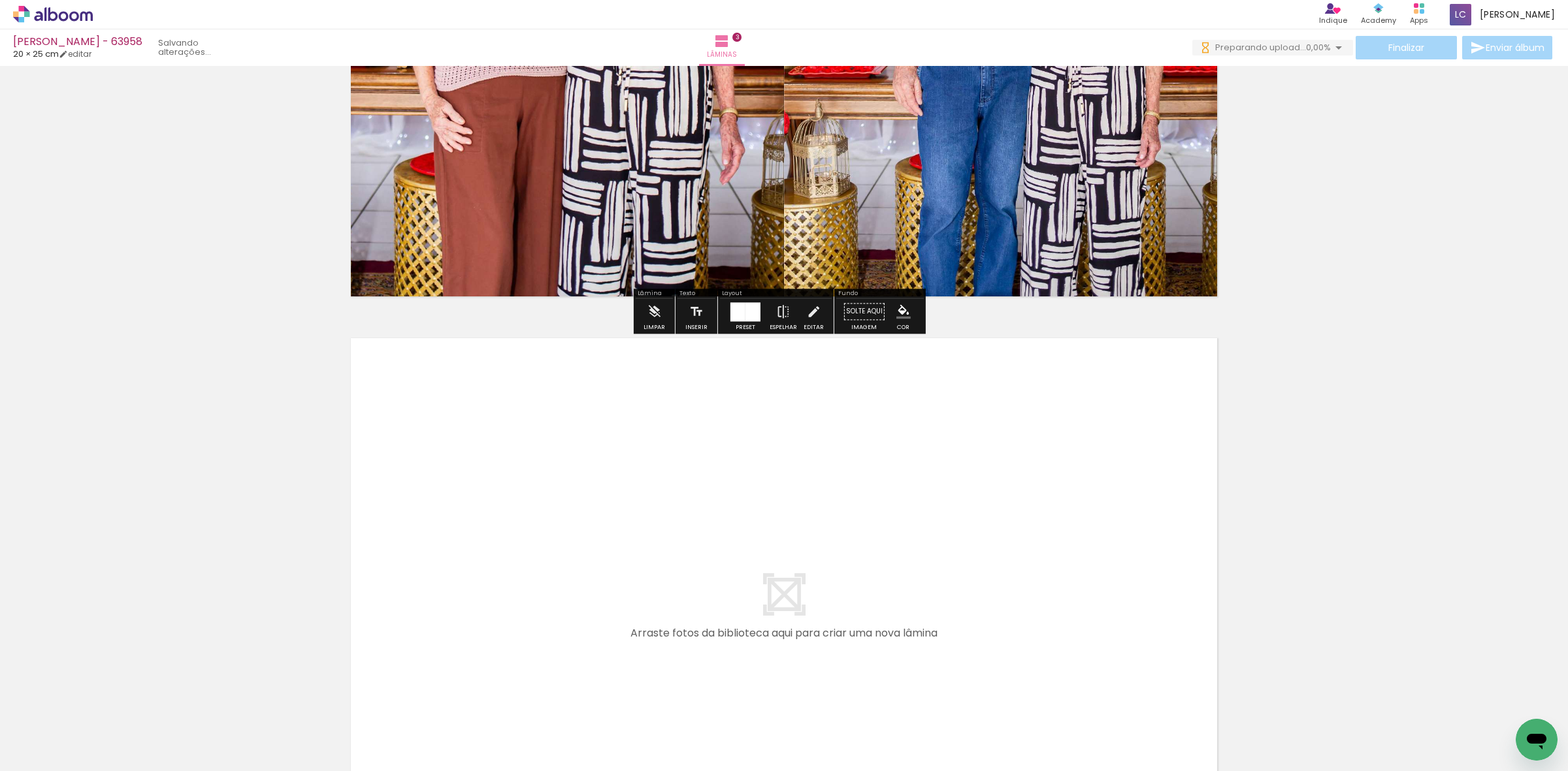
scroll to position [1587, 0]
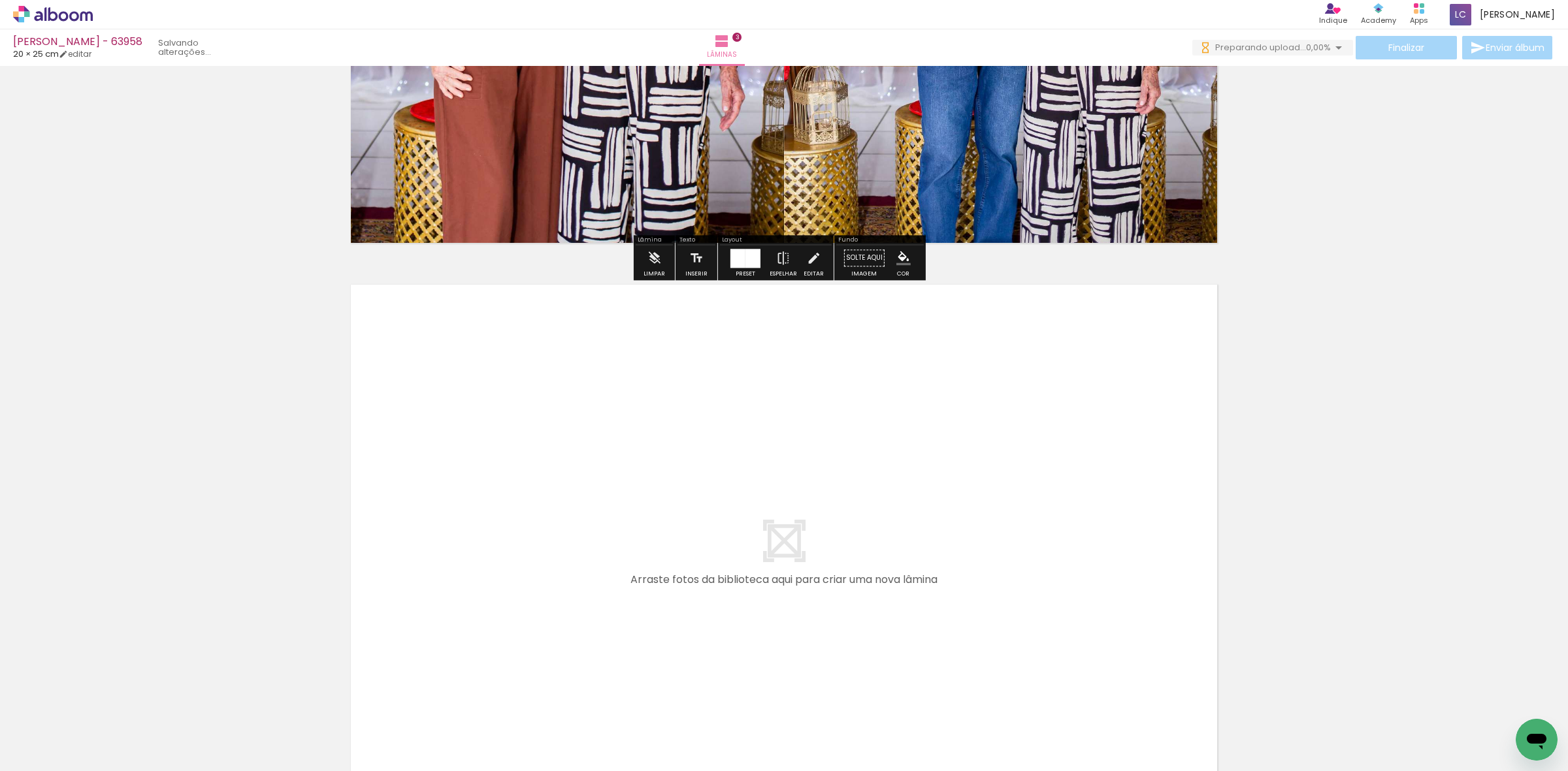
drag, startPoint x: 597, startPoint y: 709, endPoint x: 598, endPoint y: 650, distance: 59.0
click at [598, 650] on quentale-workspace at bounding box center [784, 385] width 1568 height 771
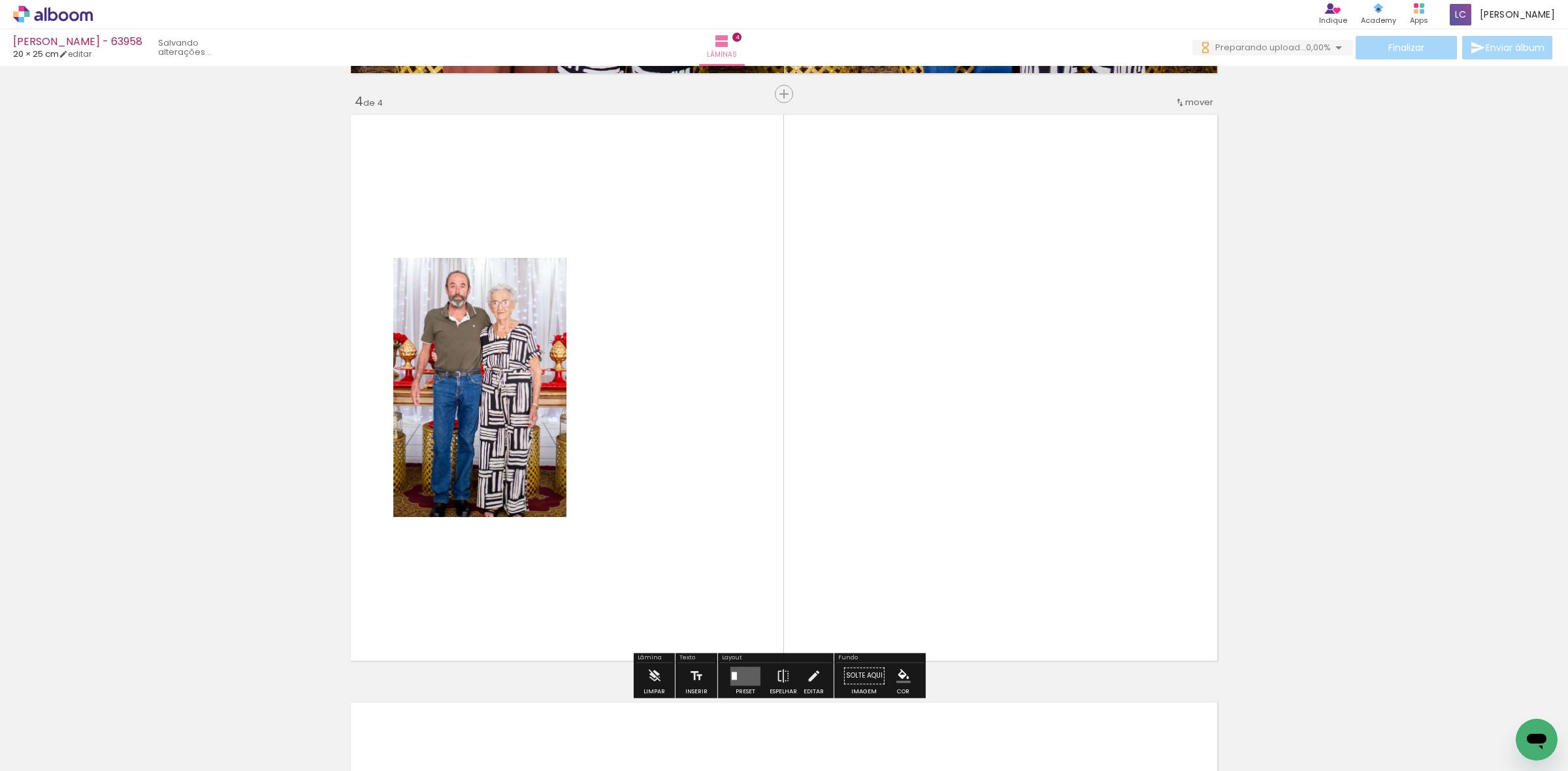
scroll to position [1767, 0]
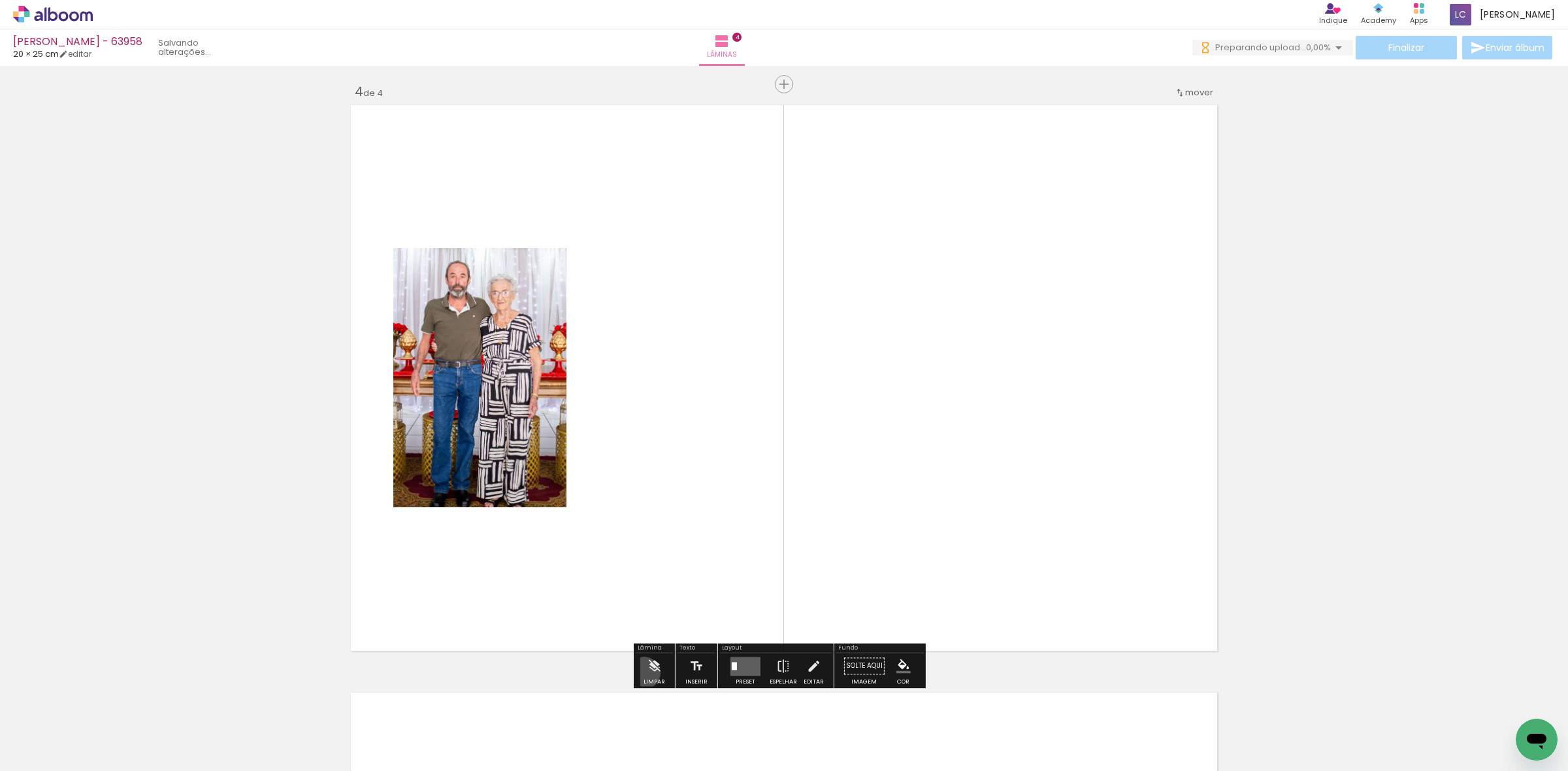
drag, startPoint x: 645, startPoint y: 666, endPoint x: 609, endPoint y: 709, distance: 56.1
click at [622, 690] on quentale-workspace at bounding box center [784, 385] width 1568 height 771
drag, startPoint x: 678, startPoint y: 568, endPoint x: 661, endPoint y: 645, distance: 78.9
click at [669, 608] on quentale-layouter at bounding box center [783, 378] width 875 height 555
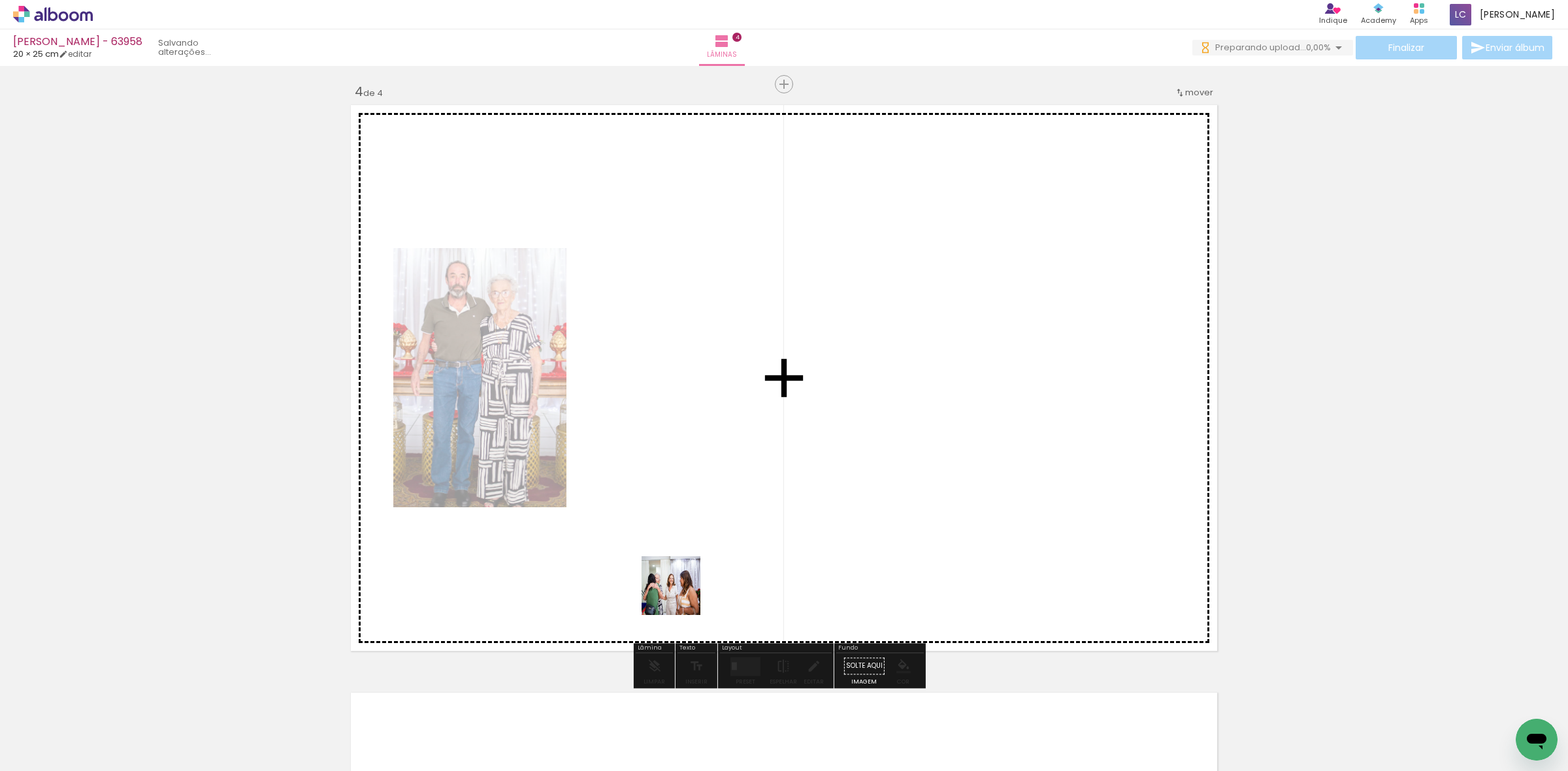
drag, startPoint x: 657, startPoint y: 708, endPoint x: 683, endPoint y: 593, distance: 117.9
click at [683, 593] on quentale-workspace at bounding box center [784, 385] width 1568 height 771
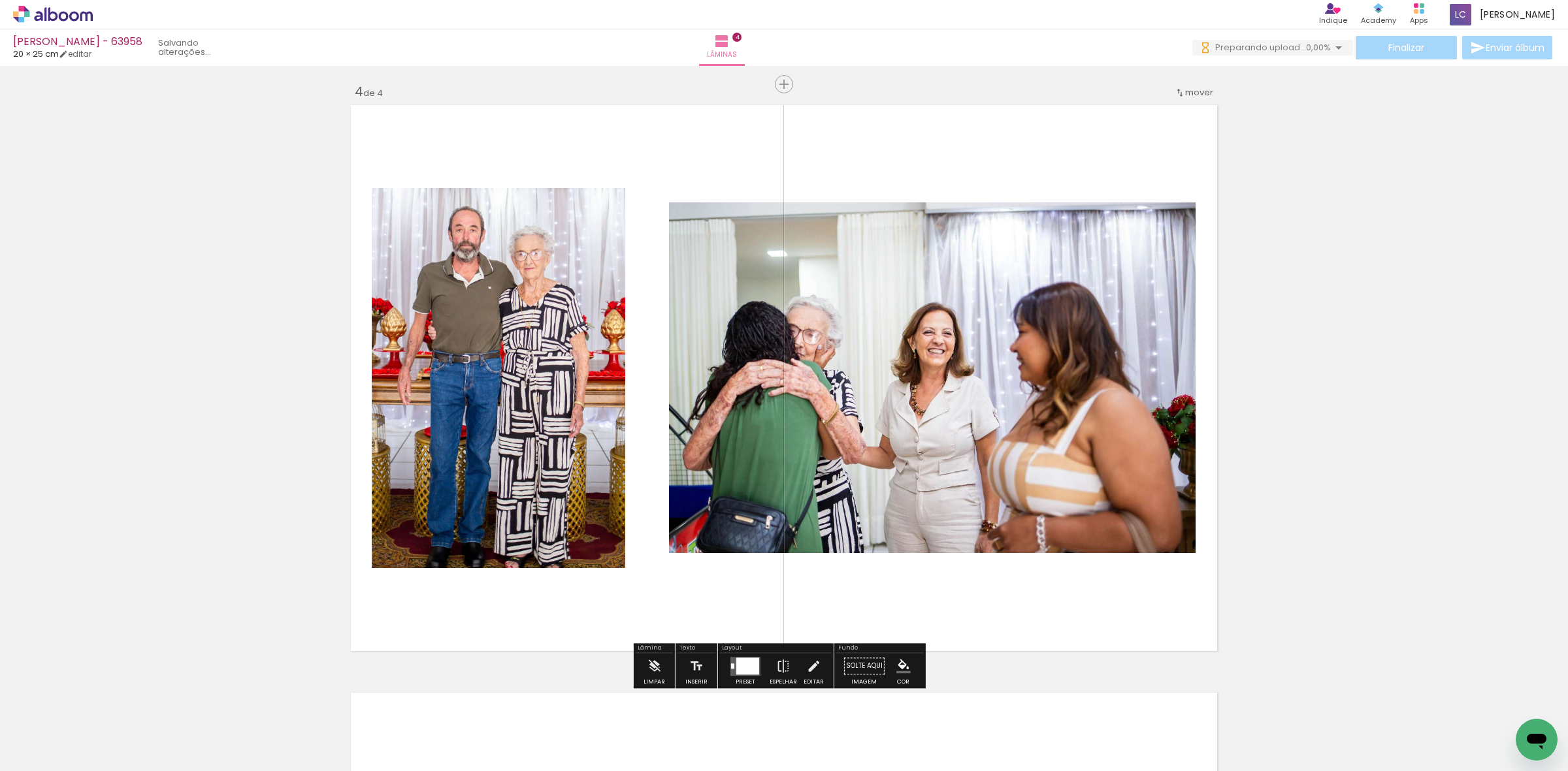
click at [749, 677] on div at bounding box center [746, 666] width 35 height 26
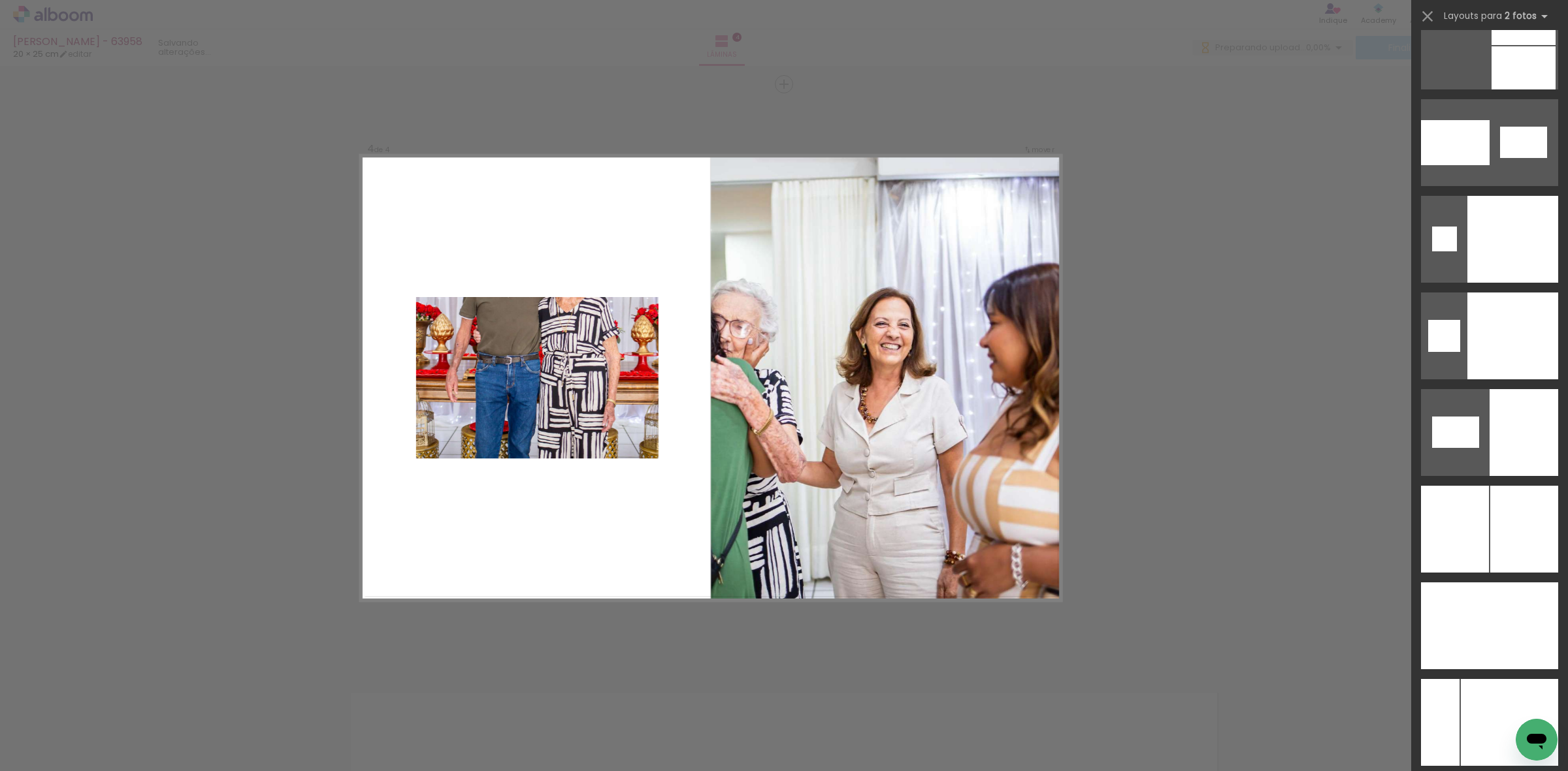
scroll to position [6858, 0]
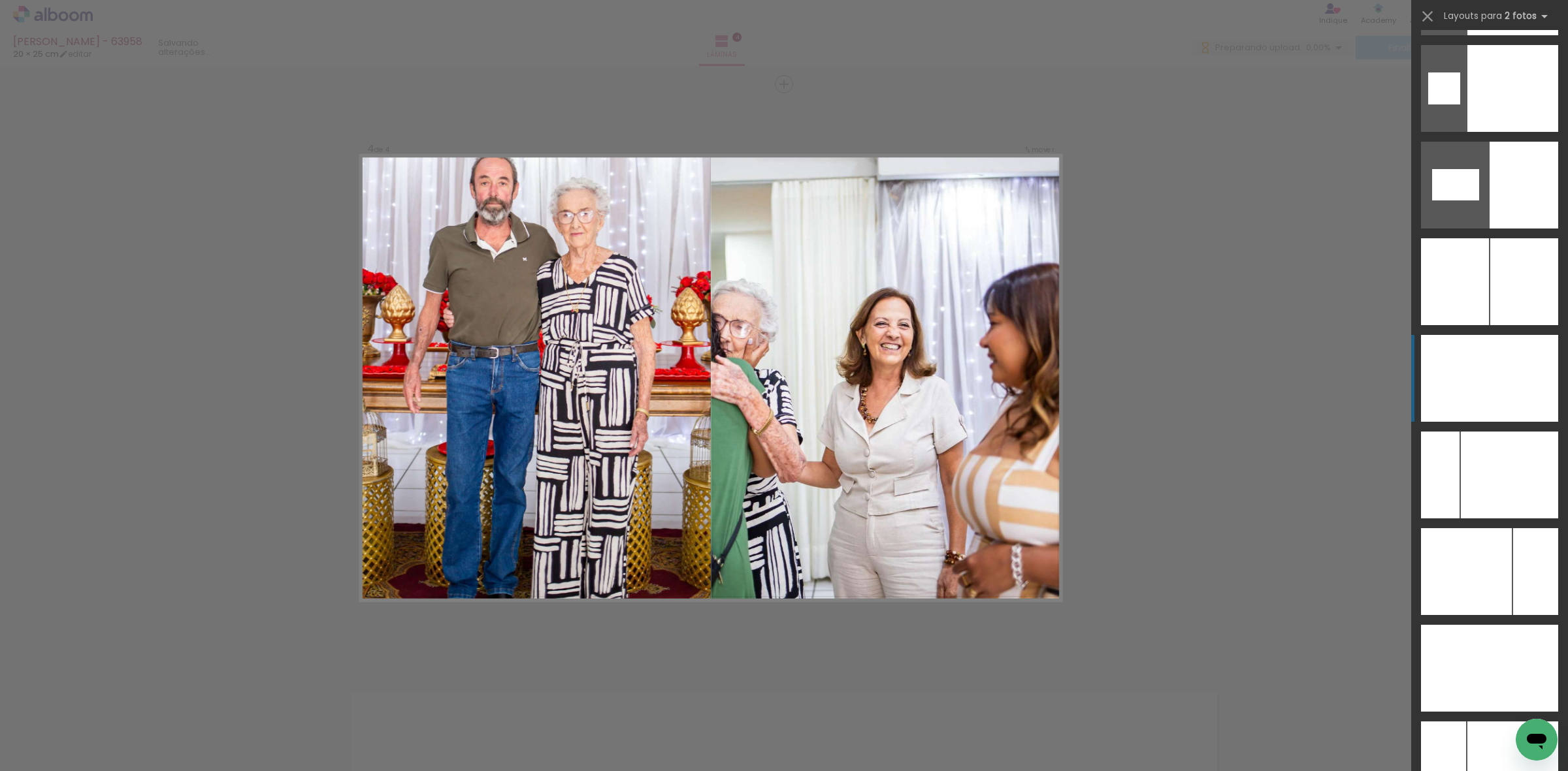
click at [1496, 376] on div at bounding box center [1524, 379] width 69 height 87
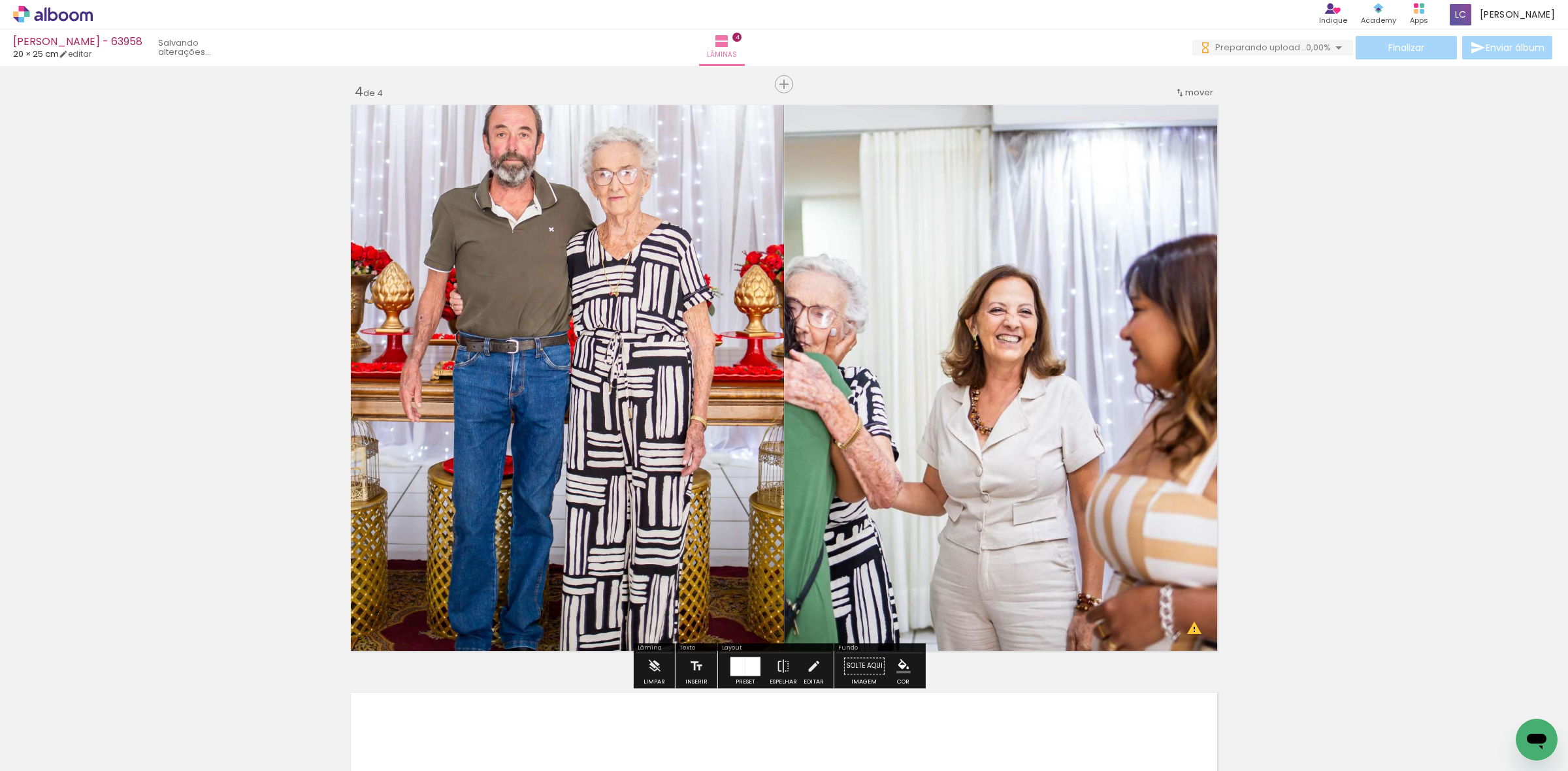
click at [549, 230] on quentale-photo at bounding box center [565, 378] width 438 height 555
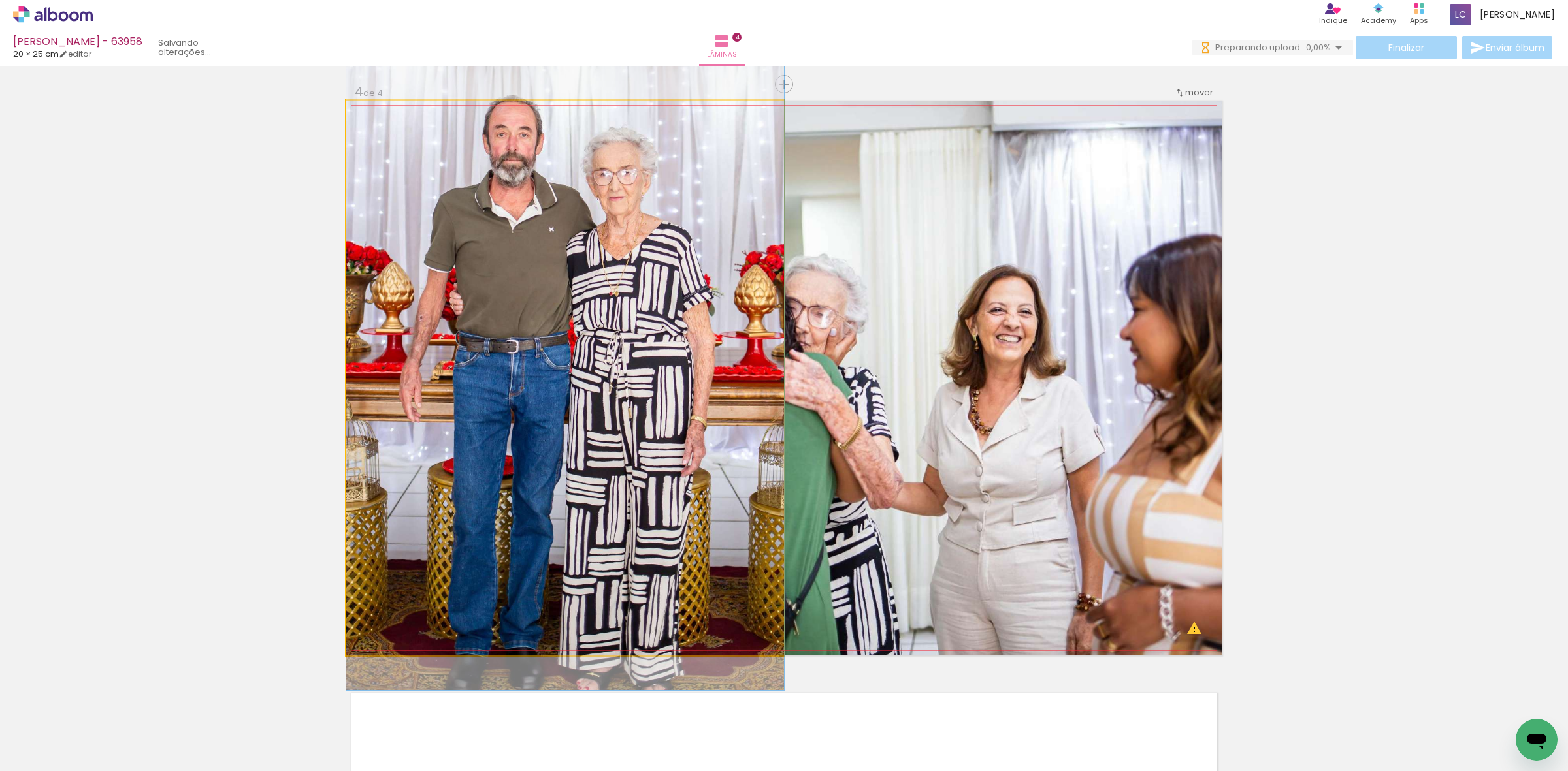
click at [549, 230] on quentale-photo at bounding box center [565, 378] width 438 height 555
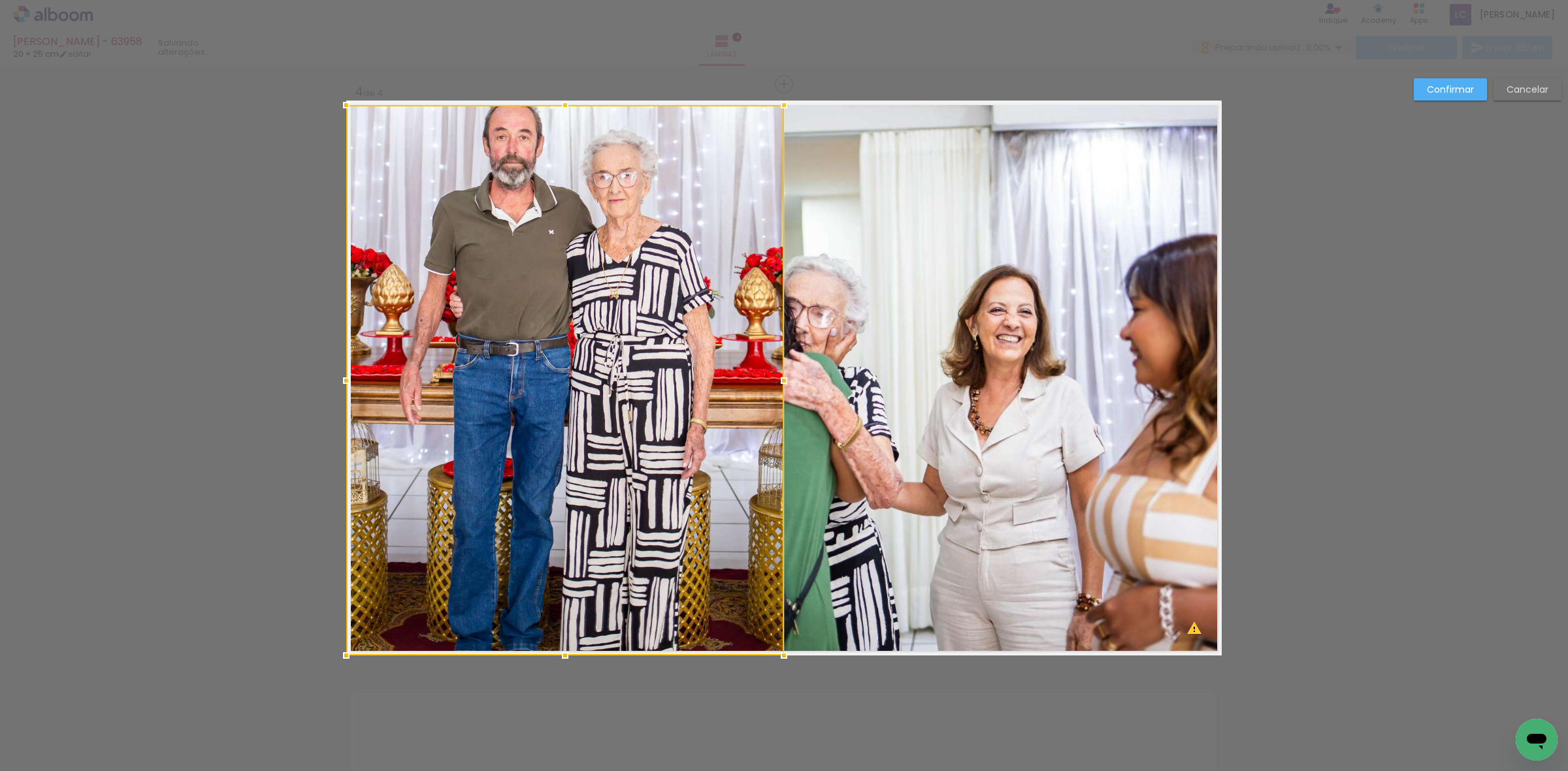
drag, startPoint x: 560, startPoint y: 102, endPoint x: 591, endPoint y: 44, distance: 65.8
click at [591, 0] on div "paula - 63958 20 × 25 cm editar Lâminas 4 Finalizar Enviar álbum Inserir lâmina…" at bounding box center [784, 0] width 1568 height 0
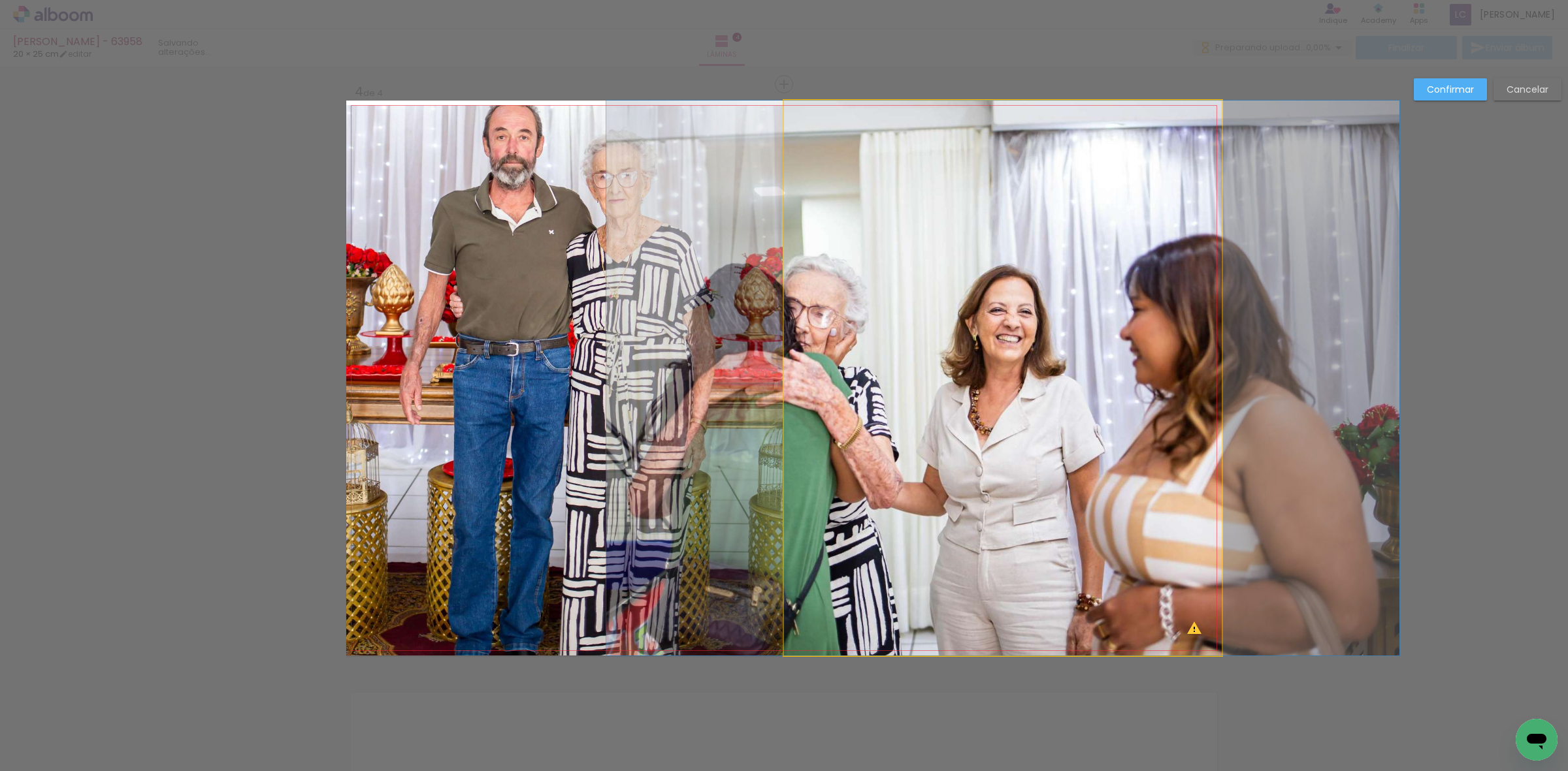
click at [784, 262] on quentale-photo at bounding box center [1003, 378] width 438 height 555
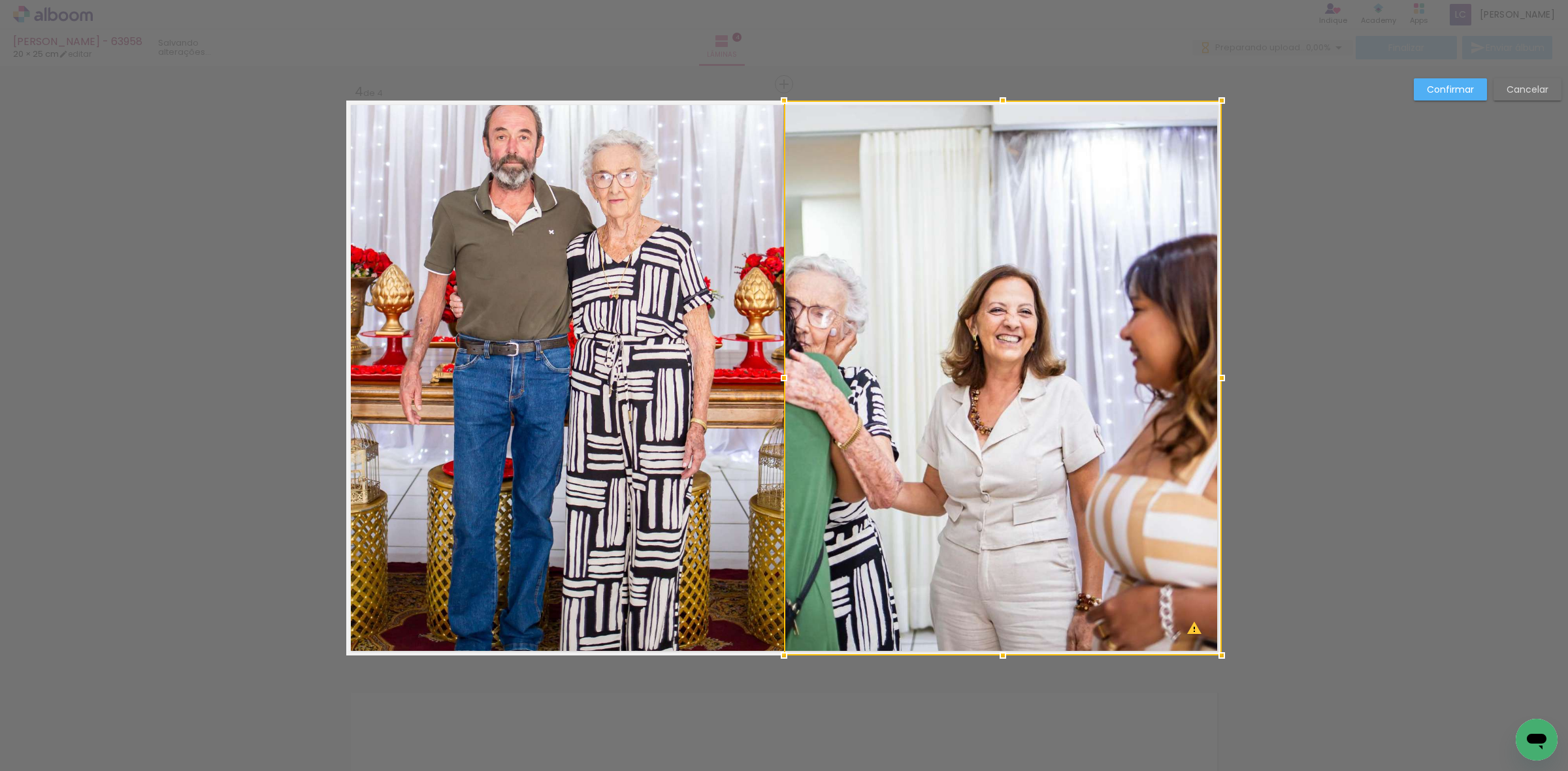
click at [642, 328] on quentale-photo at bounding box center [565, 380] width 438 height 551
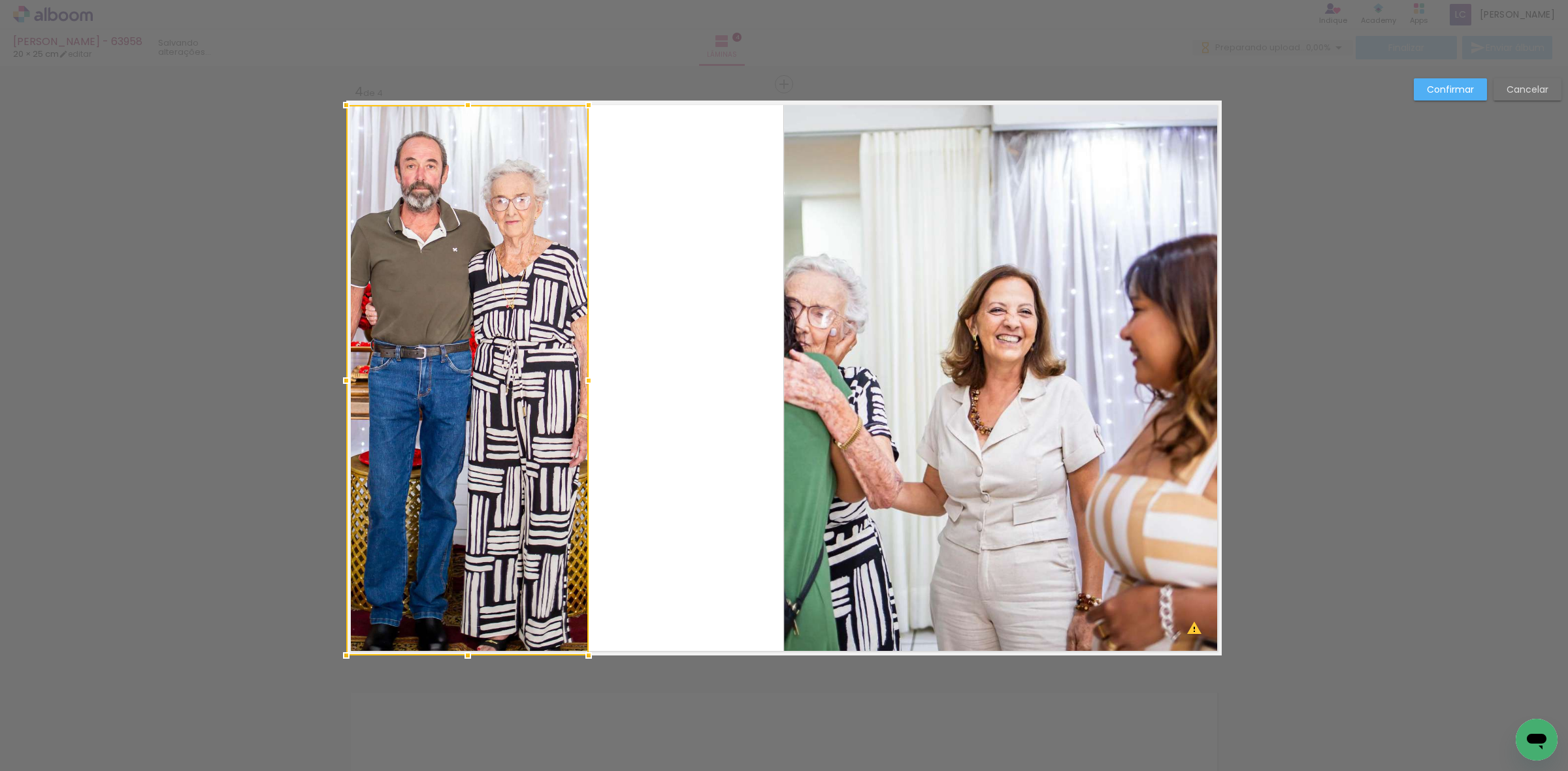
drag, startPoint x: 776, startPoint y: 386, endPoint x: 581, endPoint y: 385, distance: 195.0
click at [581, 385] on div at bounding box center [589, 380] width 26 height 26
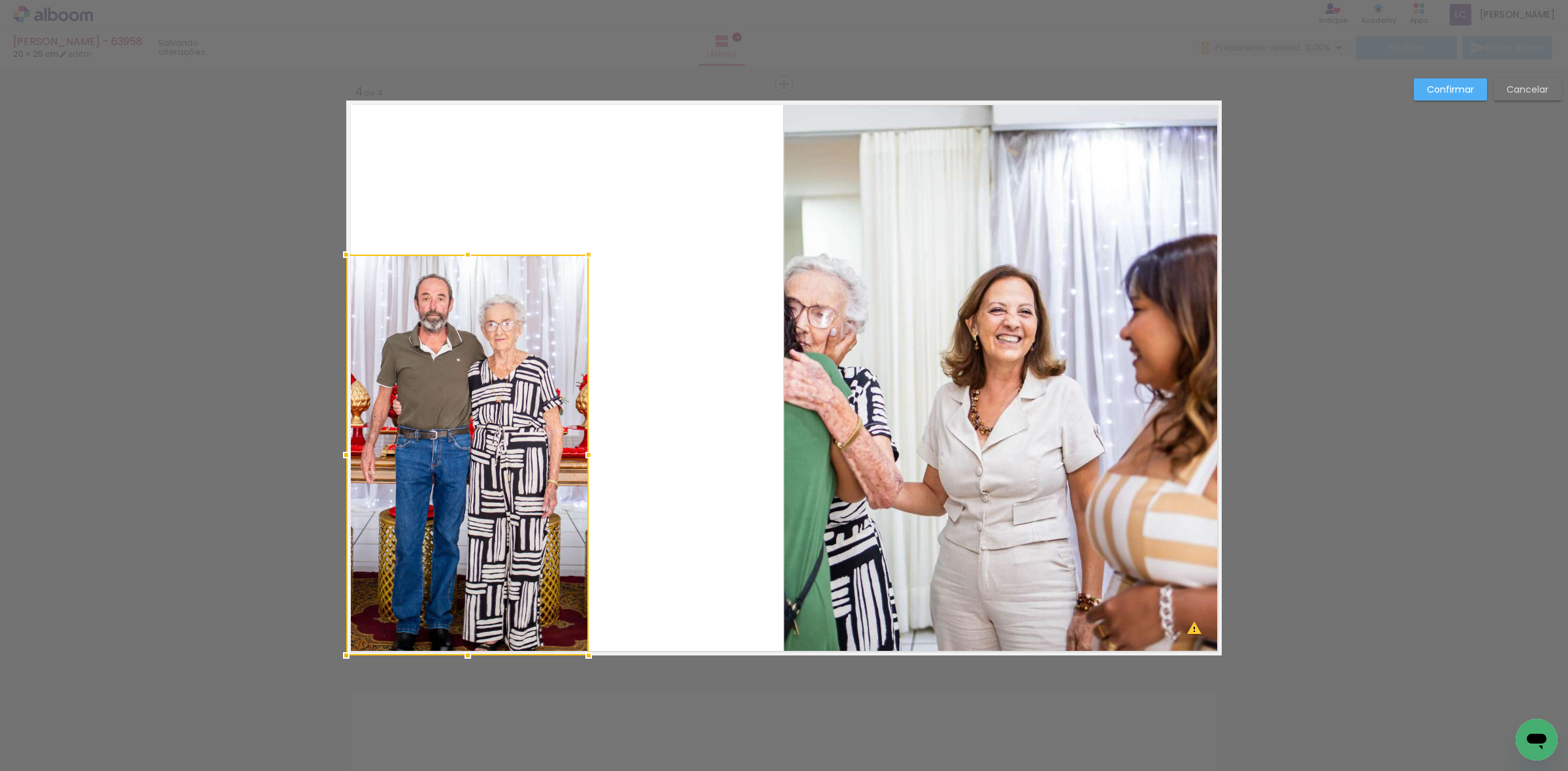
drag, startPoint x: 460, startPoint y: 103, endPoint x: 455, endPoint y: 253, distance: 150.1
click at [455, 253] on div at bounding box center [468, 255] width 26 height 26
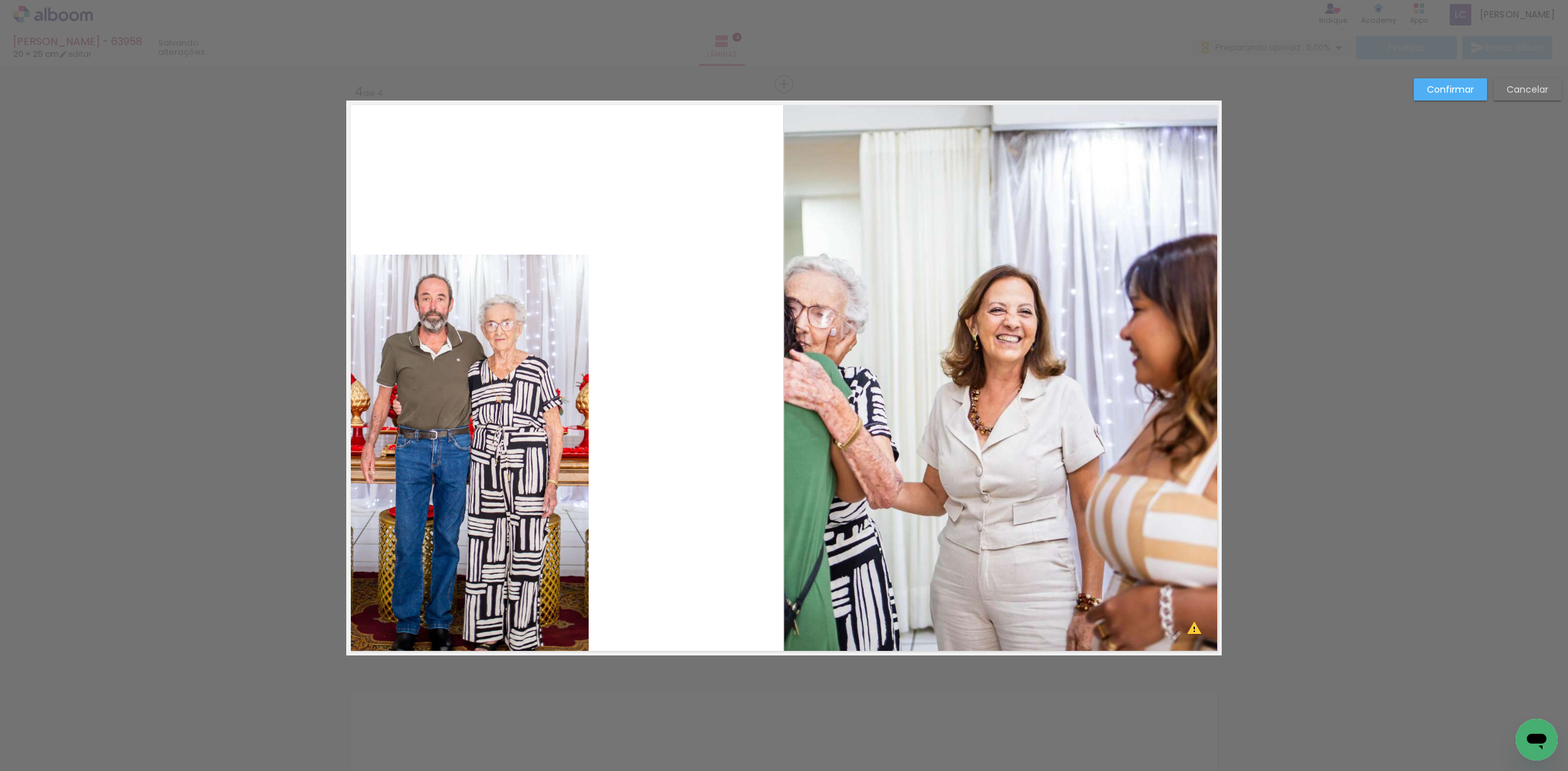
click at [801, 311] on quentale-photo at bounding box center [1003, 378] width 438 height 555
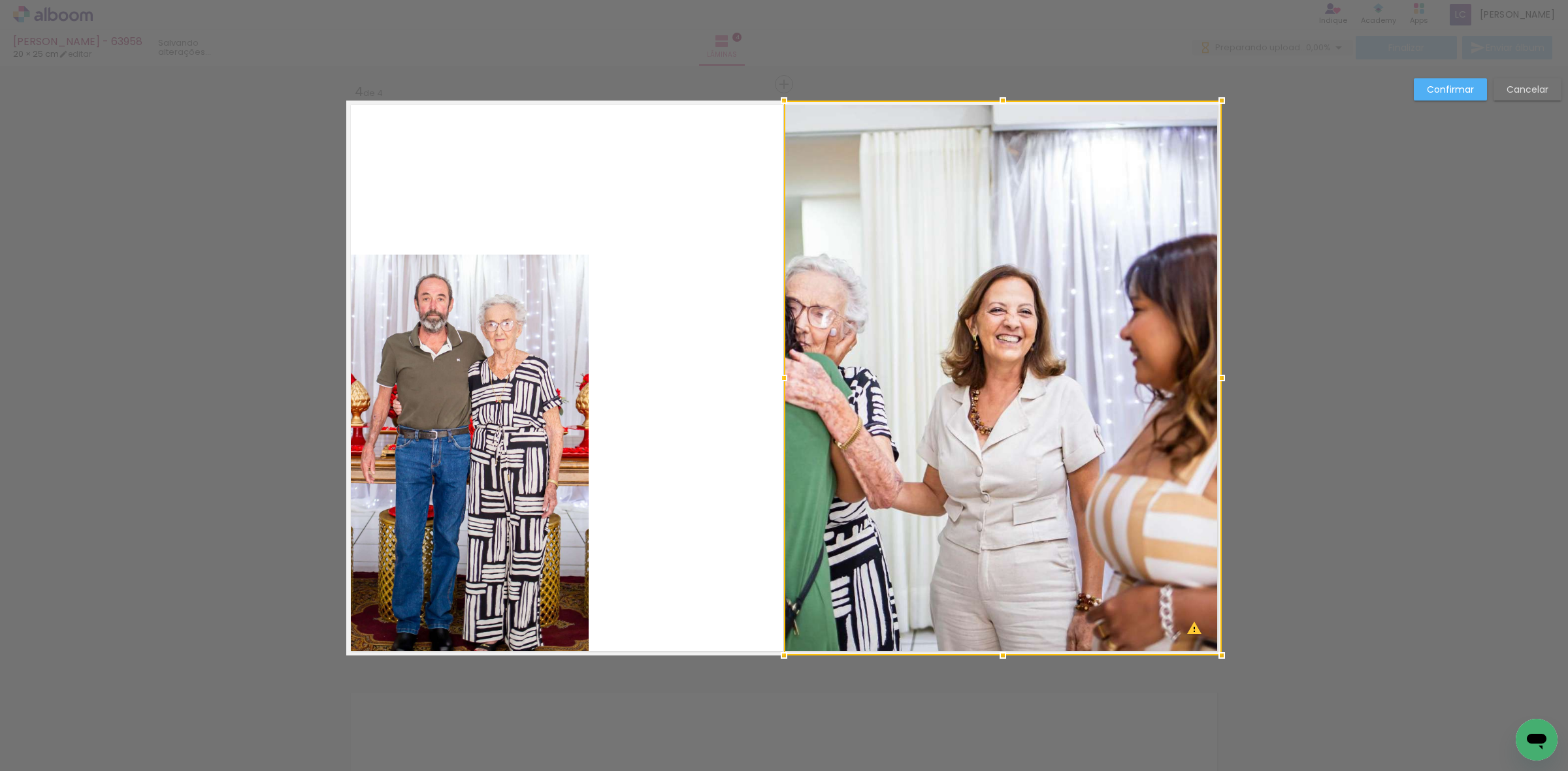
drag, startPoint x: 792, startPoint y: 331, endPoint x: 768, endPoint y: 356, distance: 34.7
click at [791, 335] on div at bounding box center [1003, 378] width 438 height 555
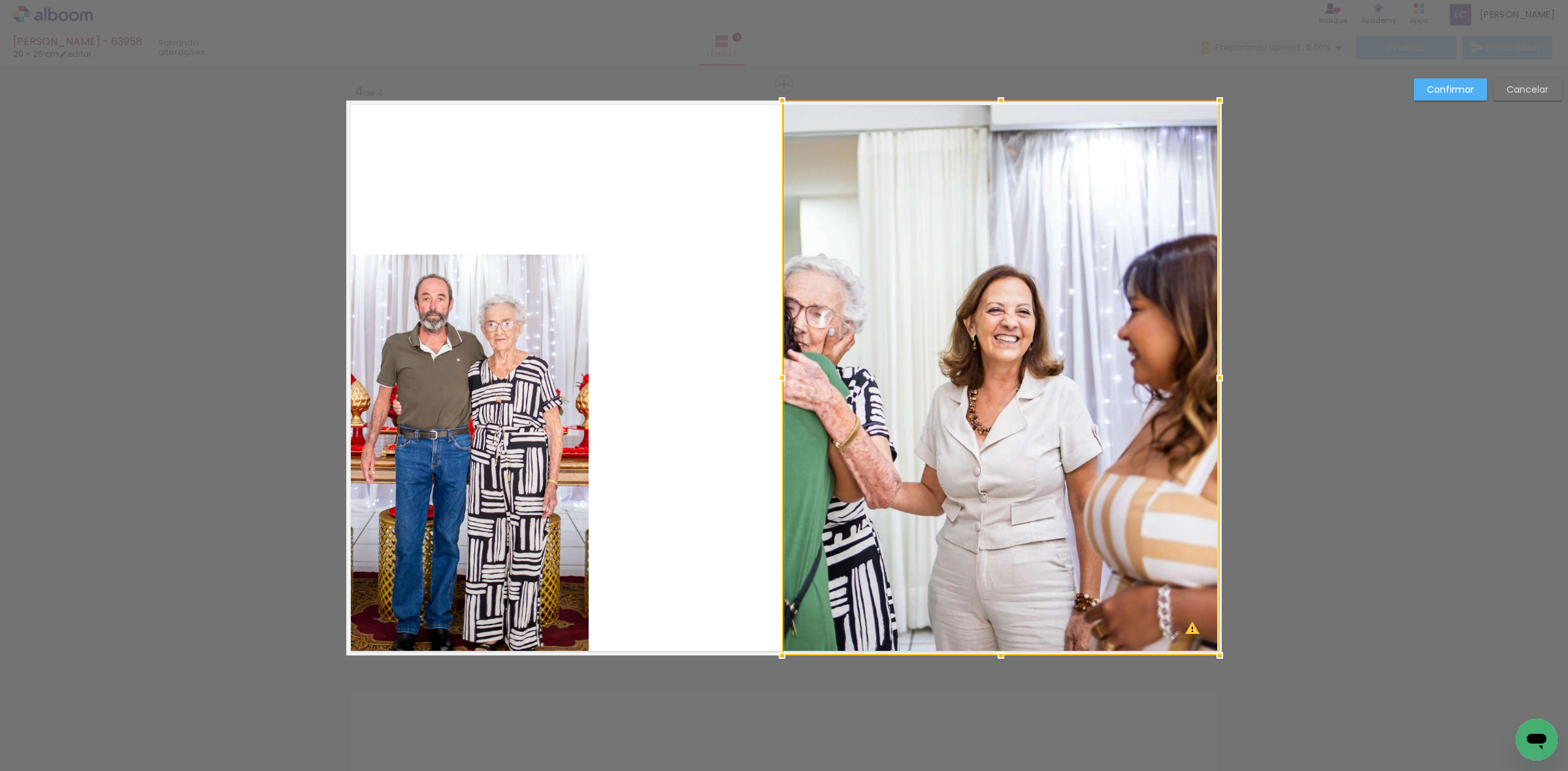
click at [776, 391] on div at bounding box center [782, 378] width 26 height 26
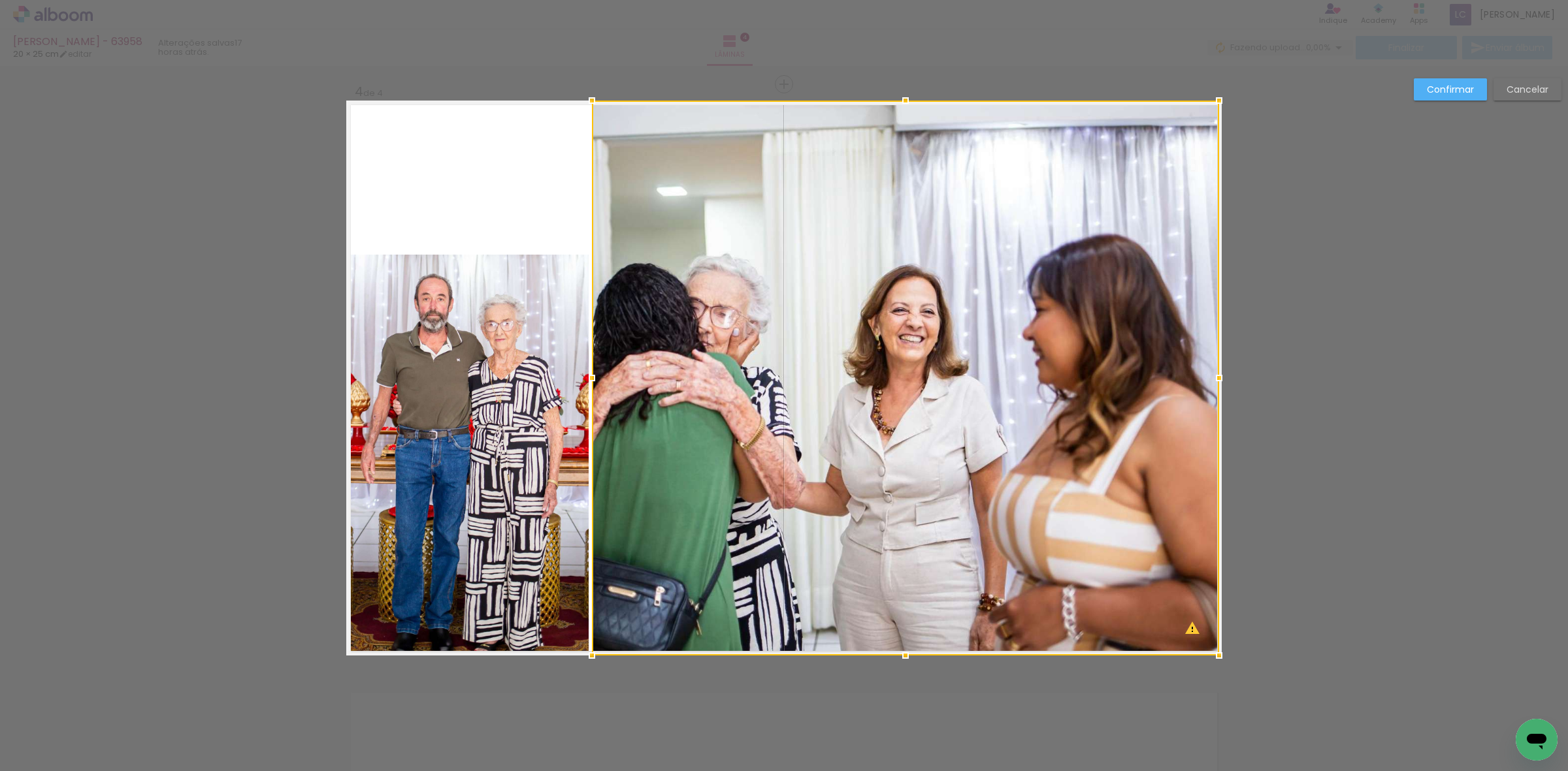
drag, startPoint x: 775, startPoint y: 386, endPoint x: 584, endPoint y: 399, distance: 191.4
click at [584, 399] on album-spread "4 de 4" at bounding box center [783, 378] width 875 height 555
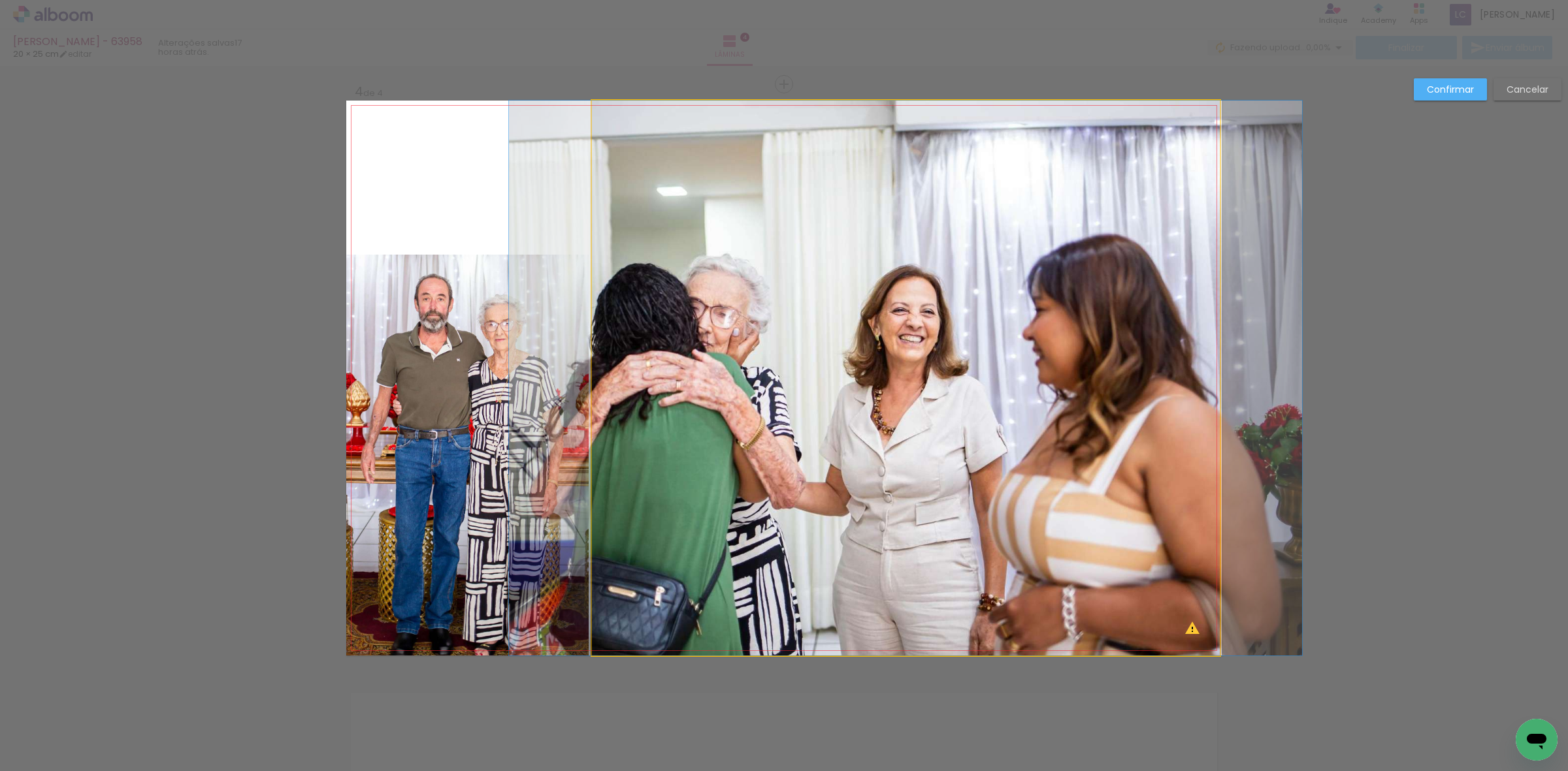
click at [939, 108] on quentale-photo at bounding box center [905, 378] width 627 height 555
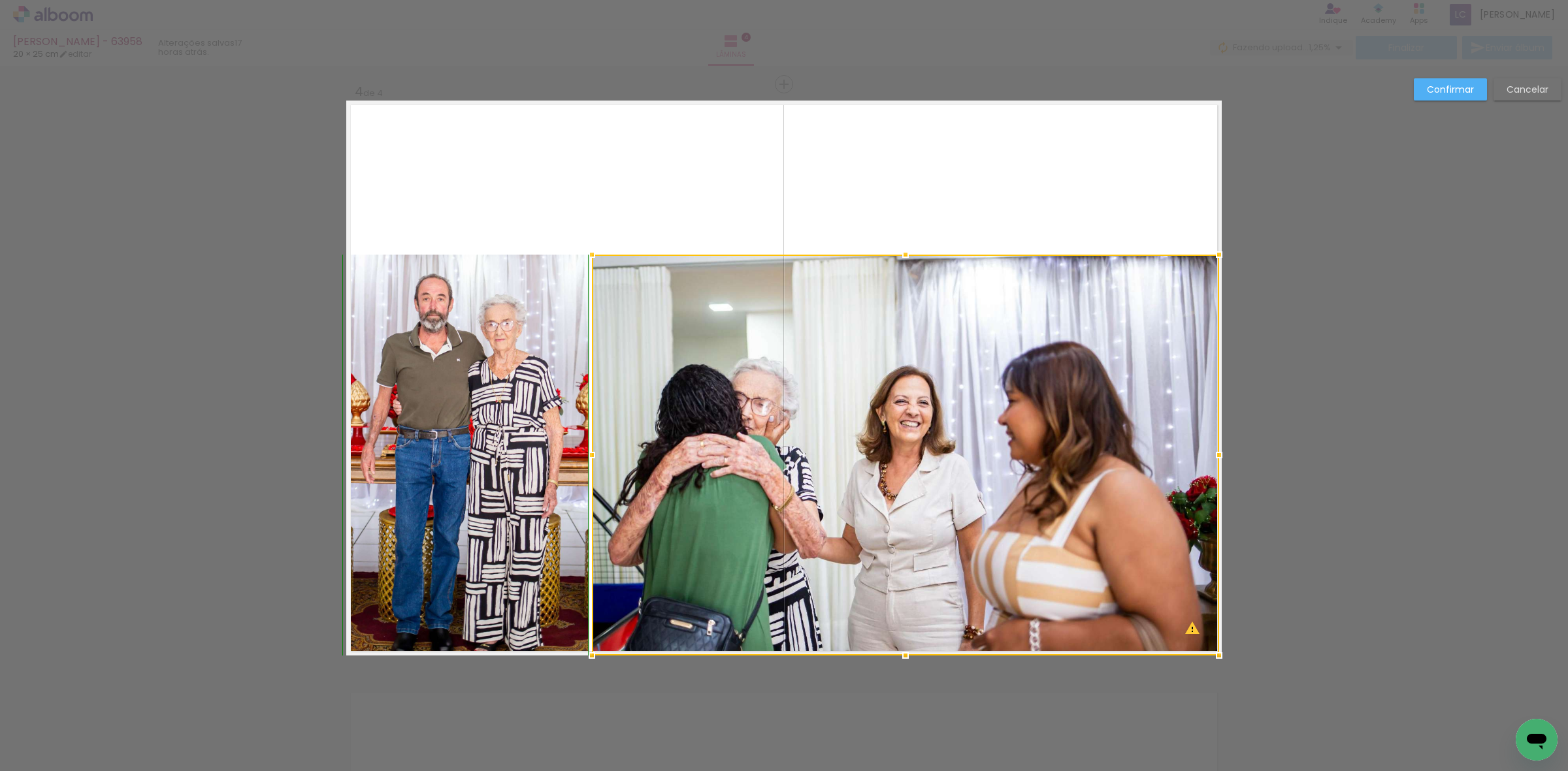
drag, startPoint x: 899, startPoint y: 99, endPoint x: 938, endPoint y: 250, distance: 156.0
click at [938, 250] on album-spread "4 de 4" at bounding box center [783, 378] width 875 height 555
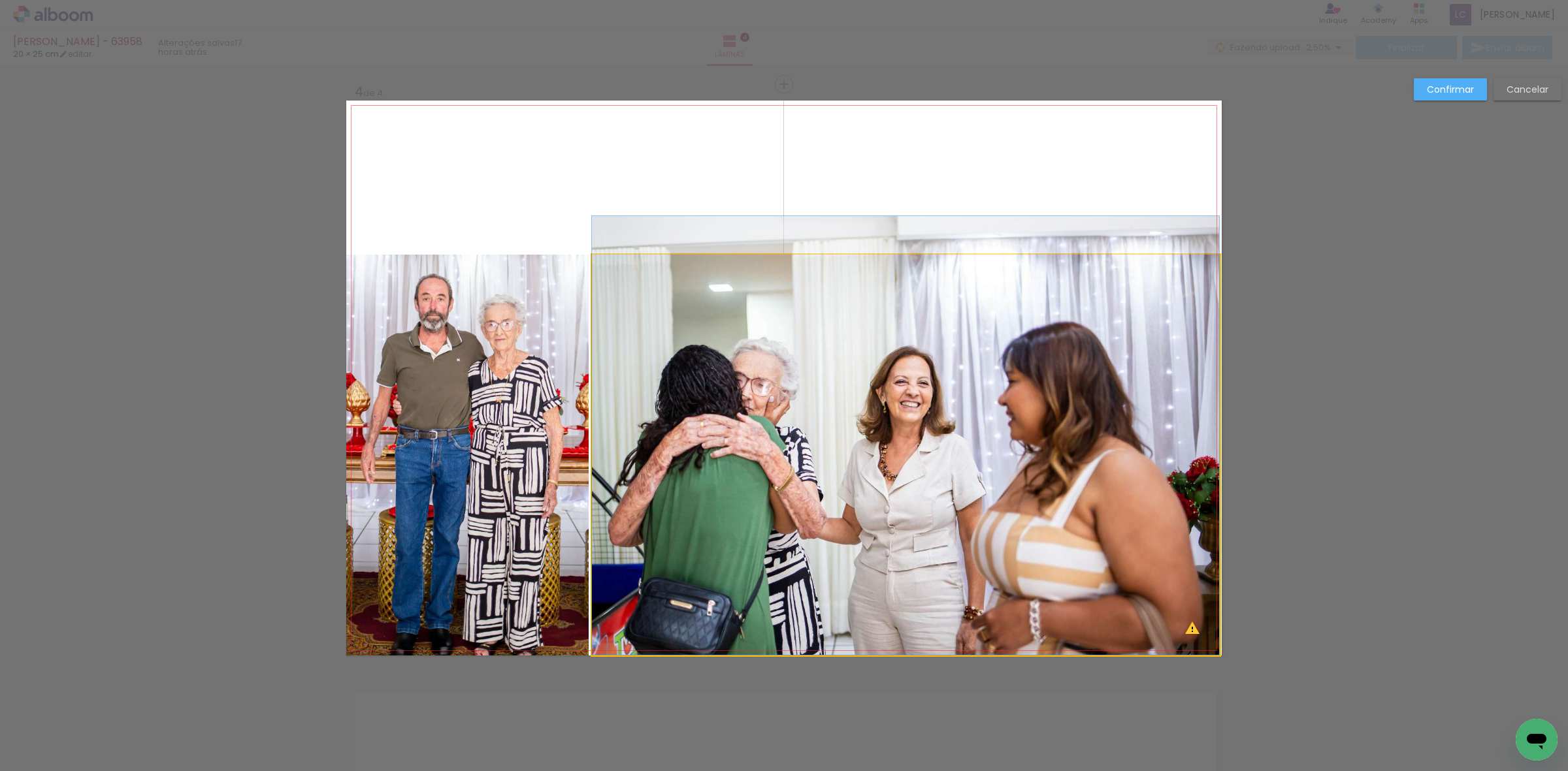
drag, startPoint x: 979, startPoint y: 413, endPoint x: 983, endPoint y: 361, distance: 52.2
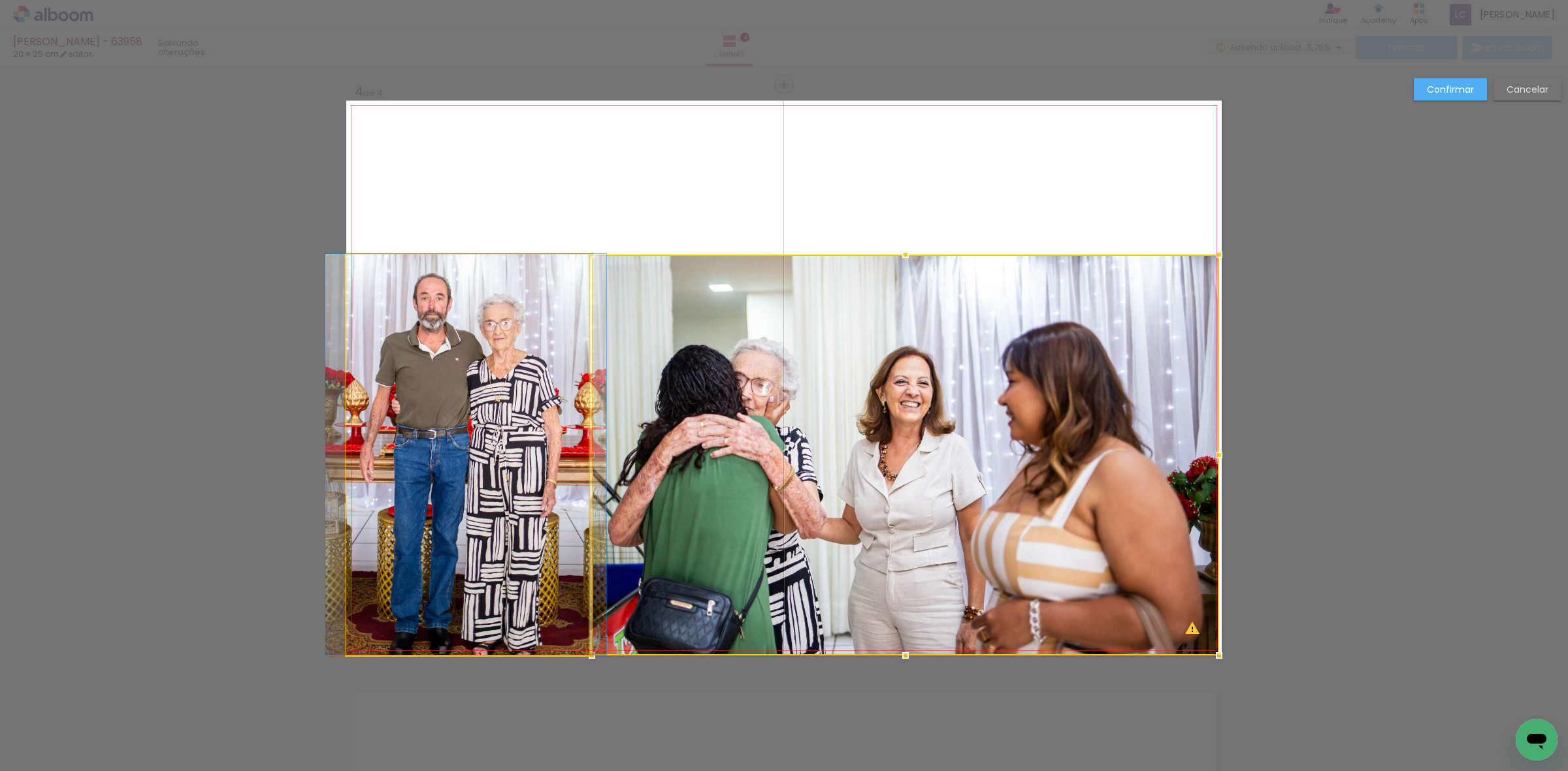
drag, startPoint x: 534, startPoint y: 455, endPoint x: 533, endPoint y: 404, distance: 51.0
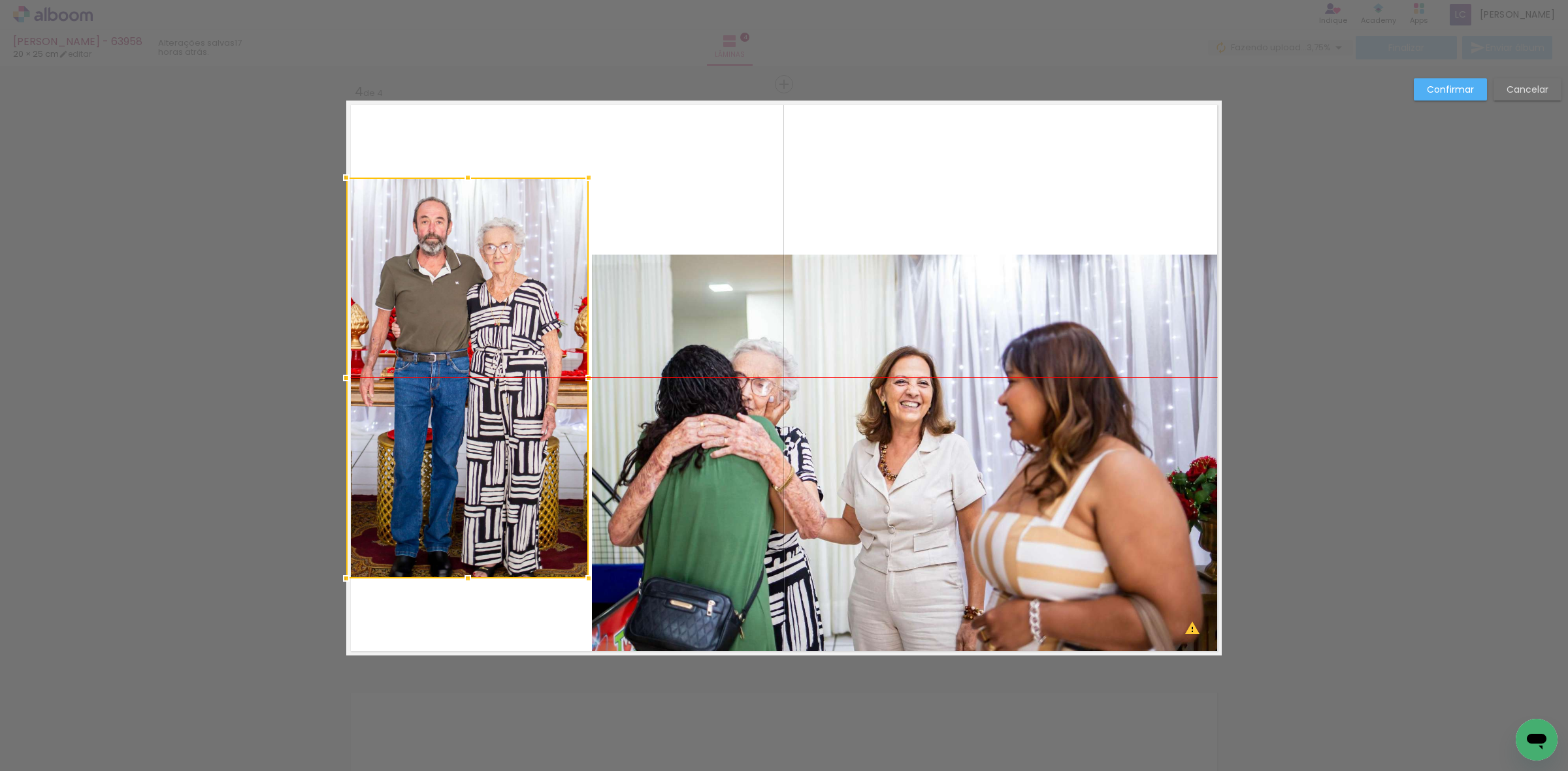
drag, startPoint x: 495, startPoint y: 448, endPoint x: 477, endPoint y: 374, distance: 76.2
click at [477, 374] on div at bounding box center [467, 378] width 243 height 401
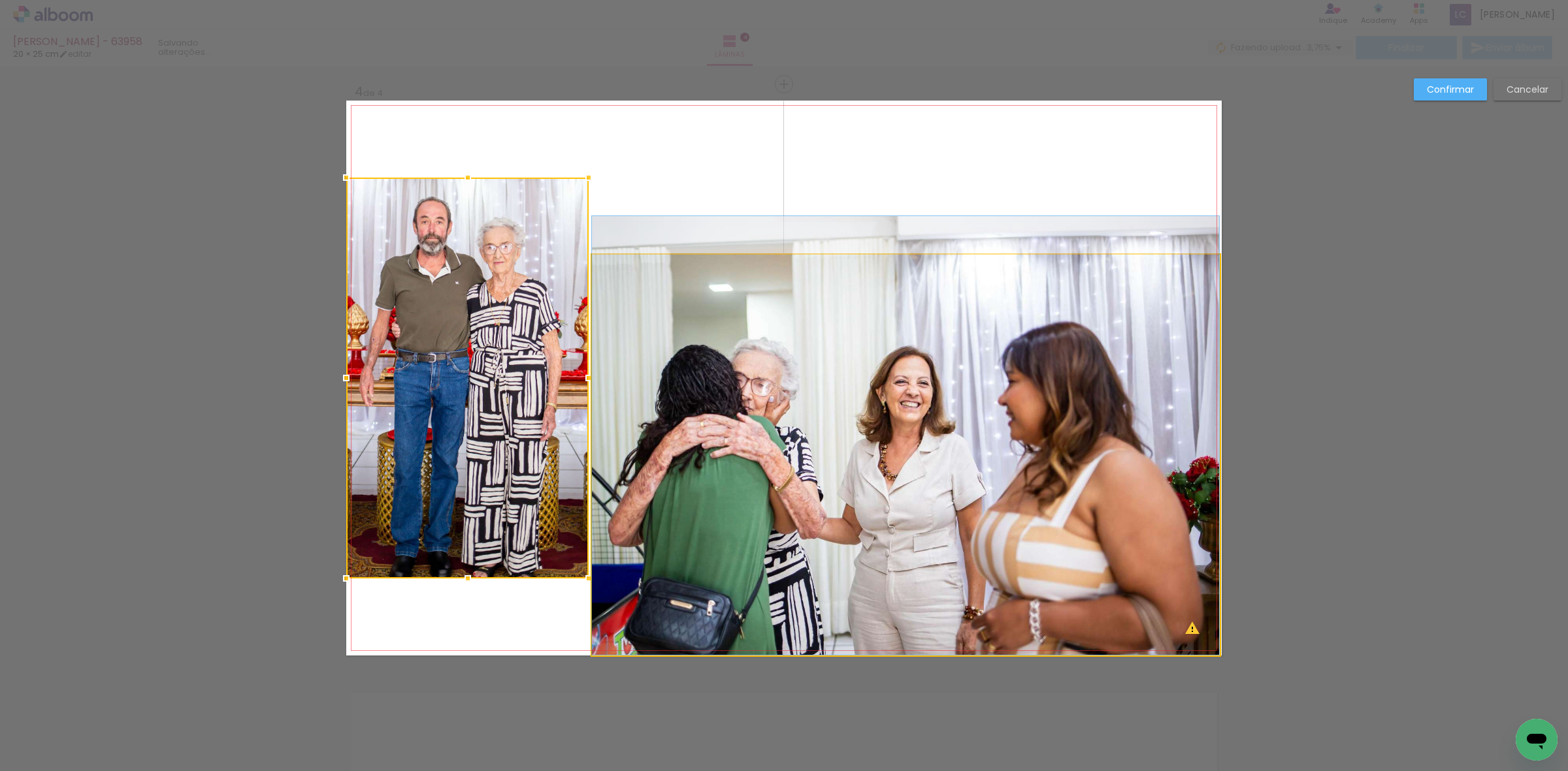
click at [1124, 476] on quentale-photo at bounding box center [905, 455] width 627 height 401
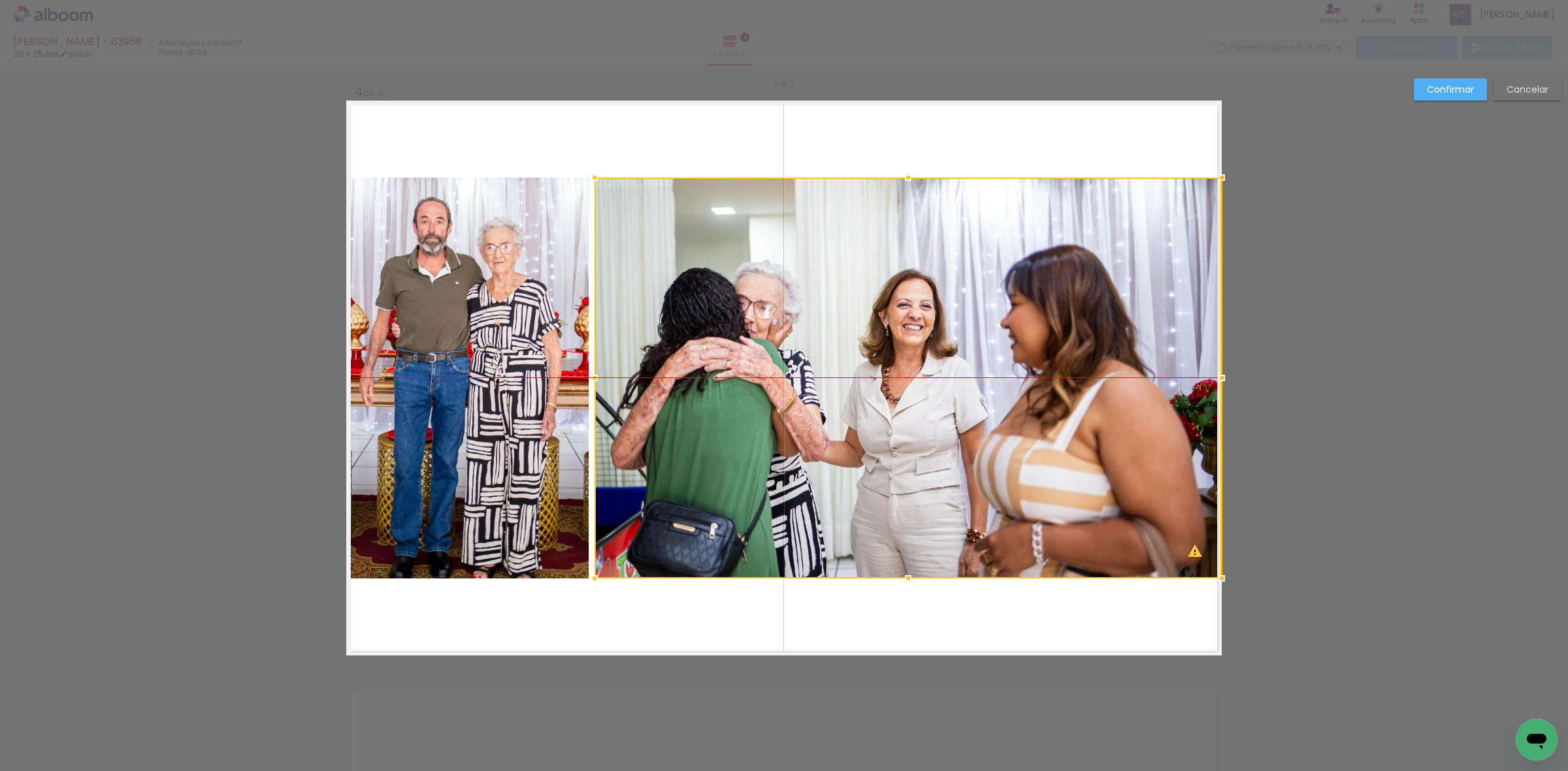
drag, startPoint x: 1124, startPoint y: 476, endPoint x: 1333, endPoint y: 407, distance: 220.1
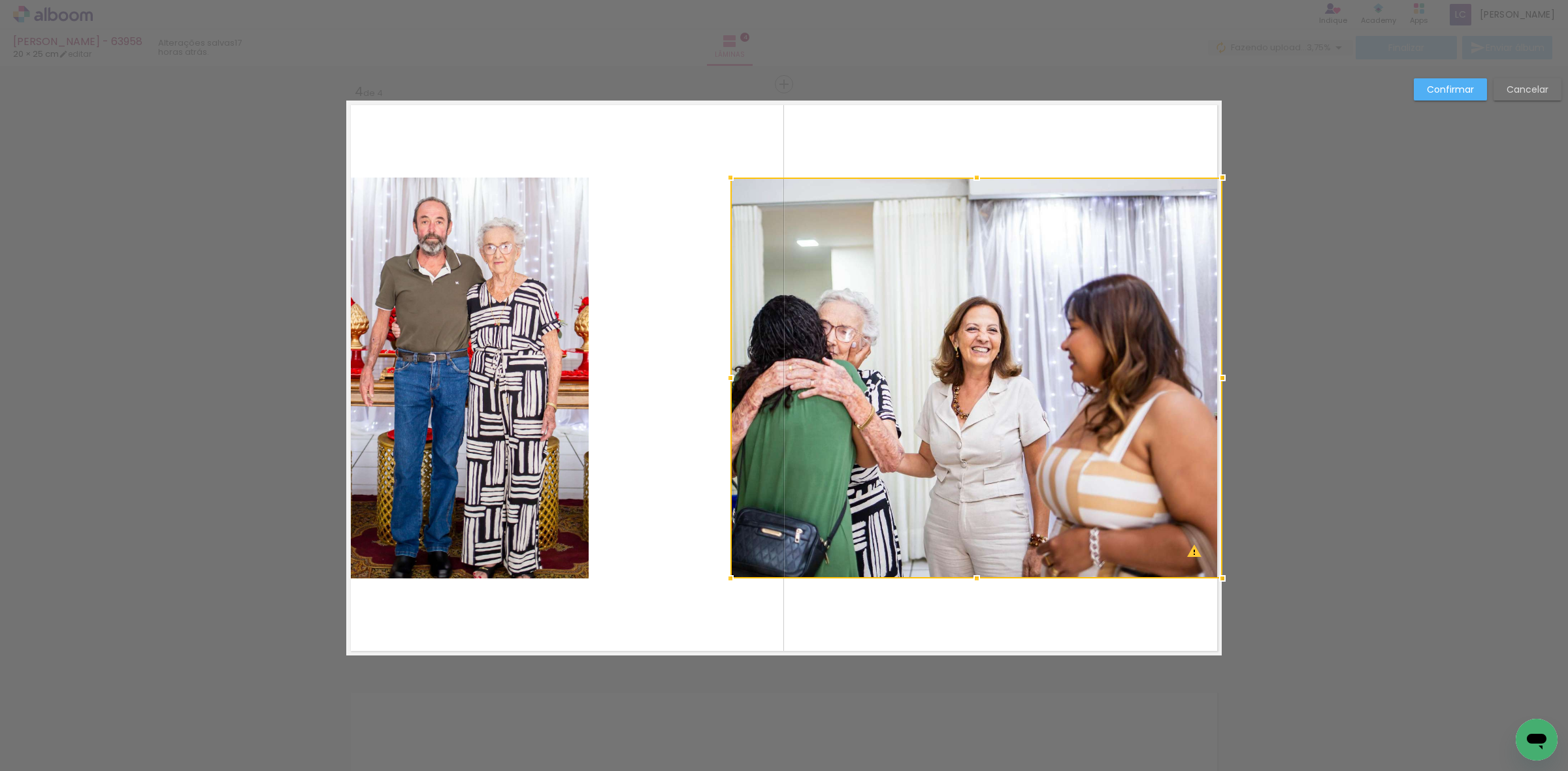
drag, startPoint x: 595, startPoint y: 370, endPoint x: 514, endPoint y: 370, distance: 81.0
click at [514, 370] on album-spread "4 de 4" at bounding box center [783, 378] width 875 height 555
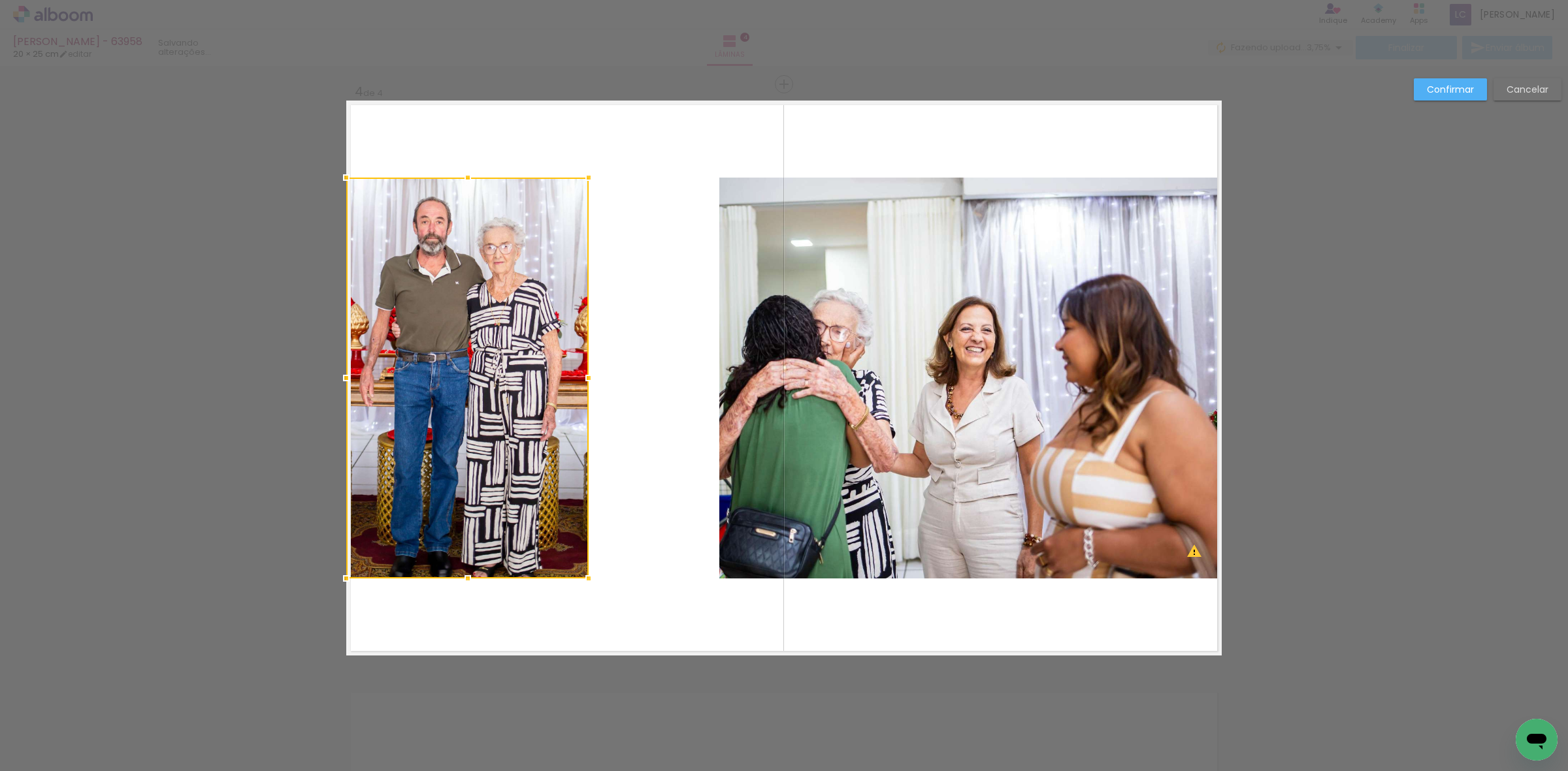
click at [746, 405] on quentale-photo at bounding box center [970, 378] width 502 height 401
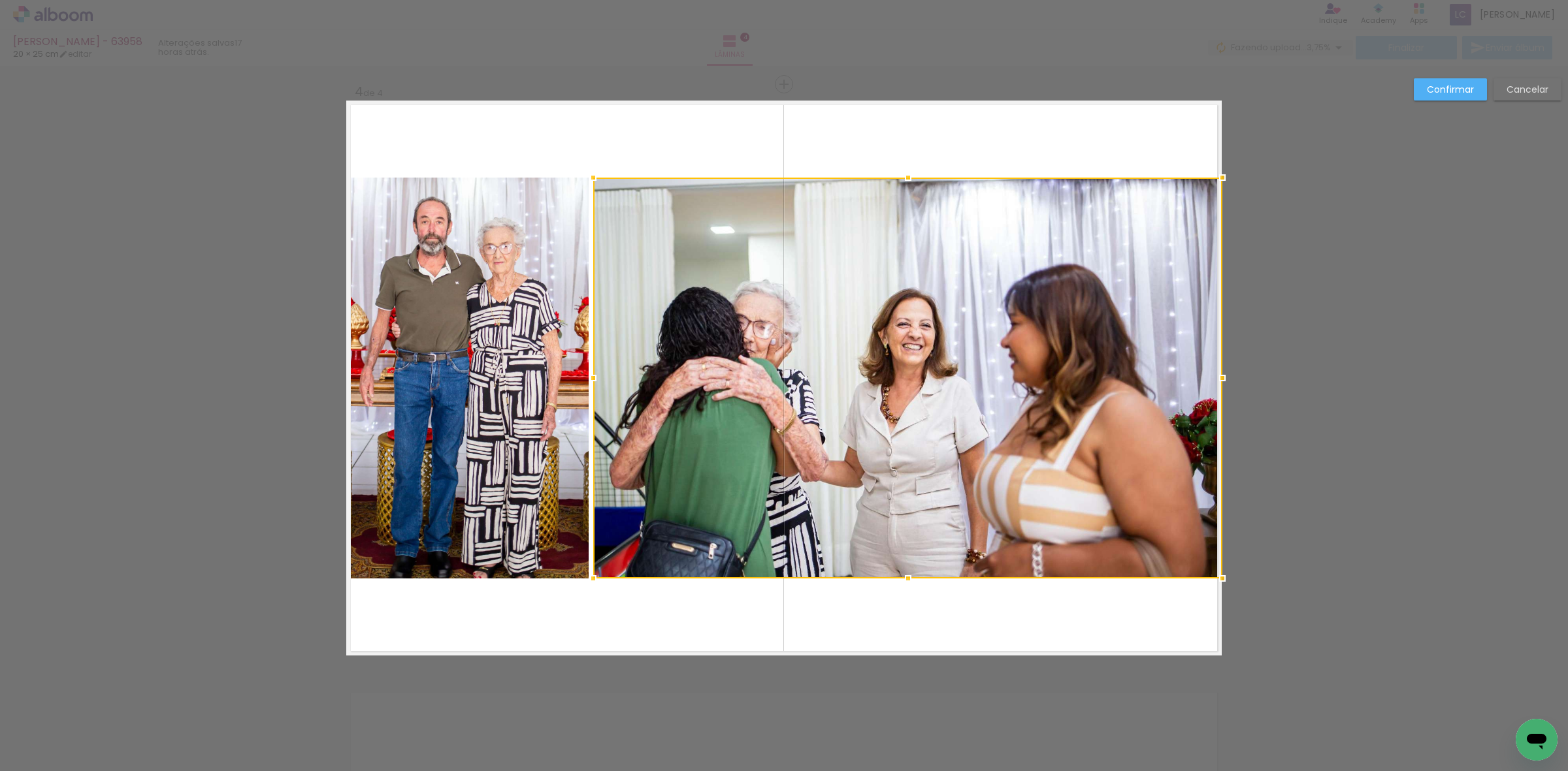
drag, startPoint x: 712, startPoint y: 382, endPoint x: 585, endPoint y: 383, distance: 127.0
click at [585, 383] on div at bounding box center [593, 378] width 26 height 26
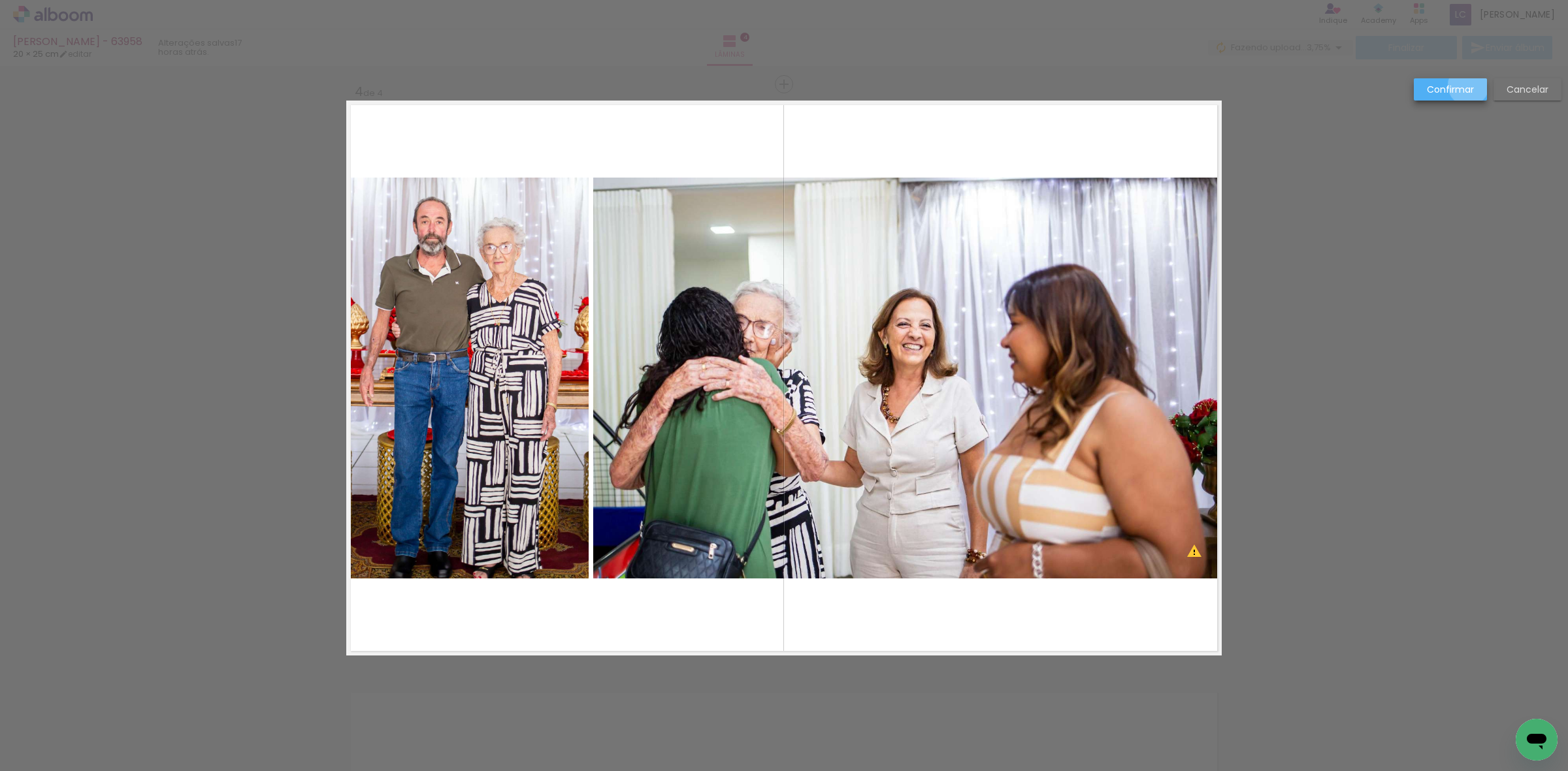
click at [0, 0] on slot "Confirmar" at bounding box center [0, 0] width 0 height 0
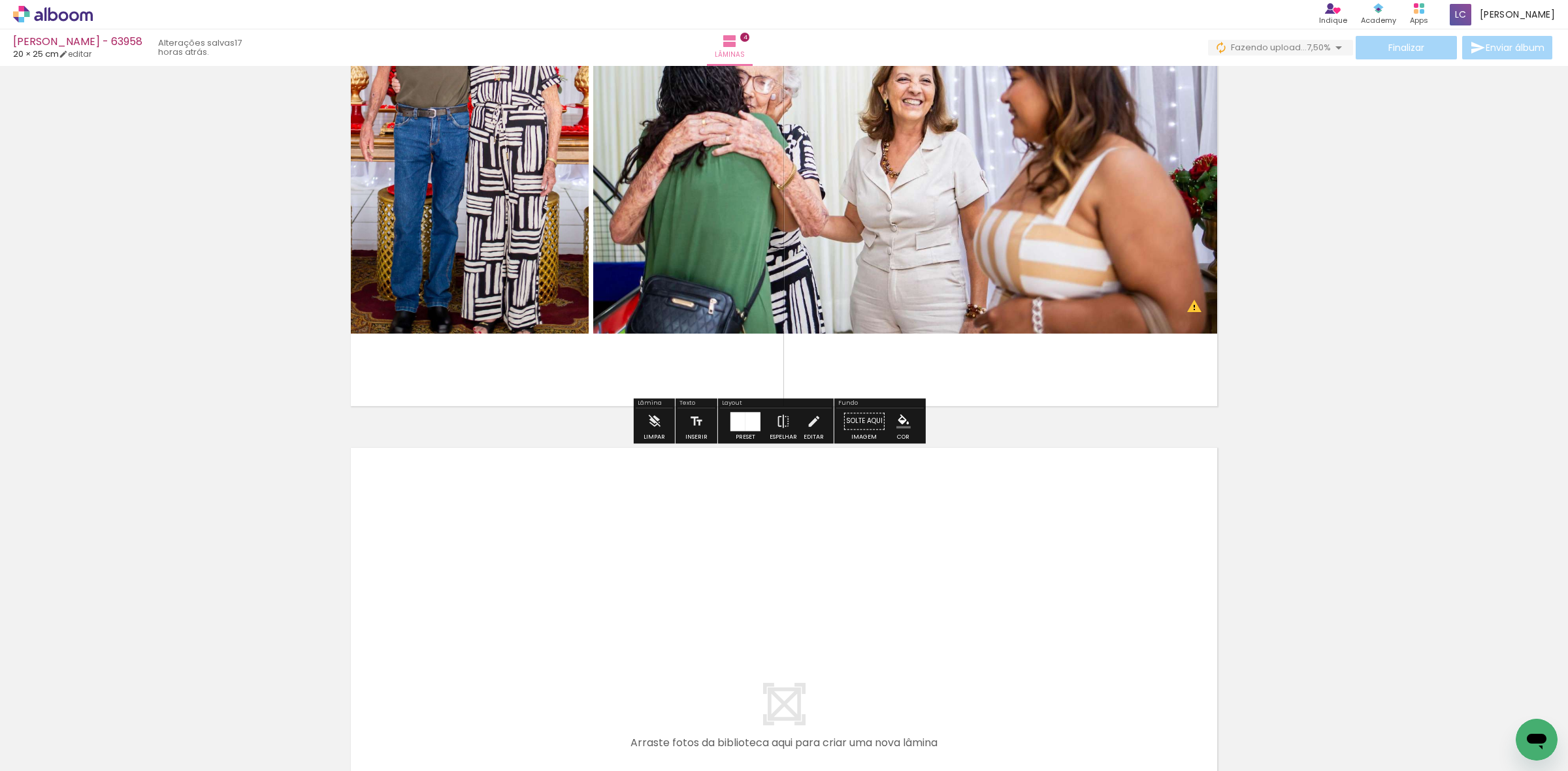
drag, startPoint x: 727, startPoint y: 717, endPoint x: 782, endPoint y: 697, distance: 58.5
click at [726, 628] on quentale-workspace at bounding box center [784, 385] width 1568 height 771
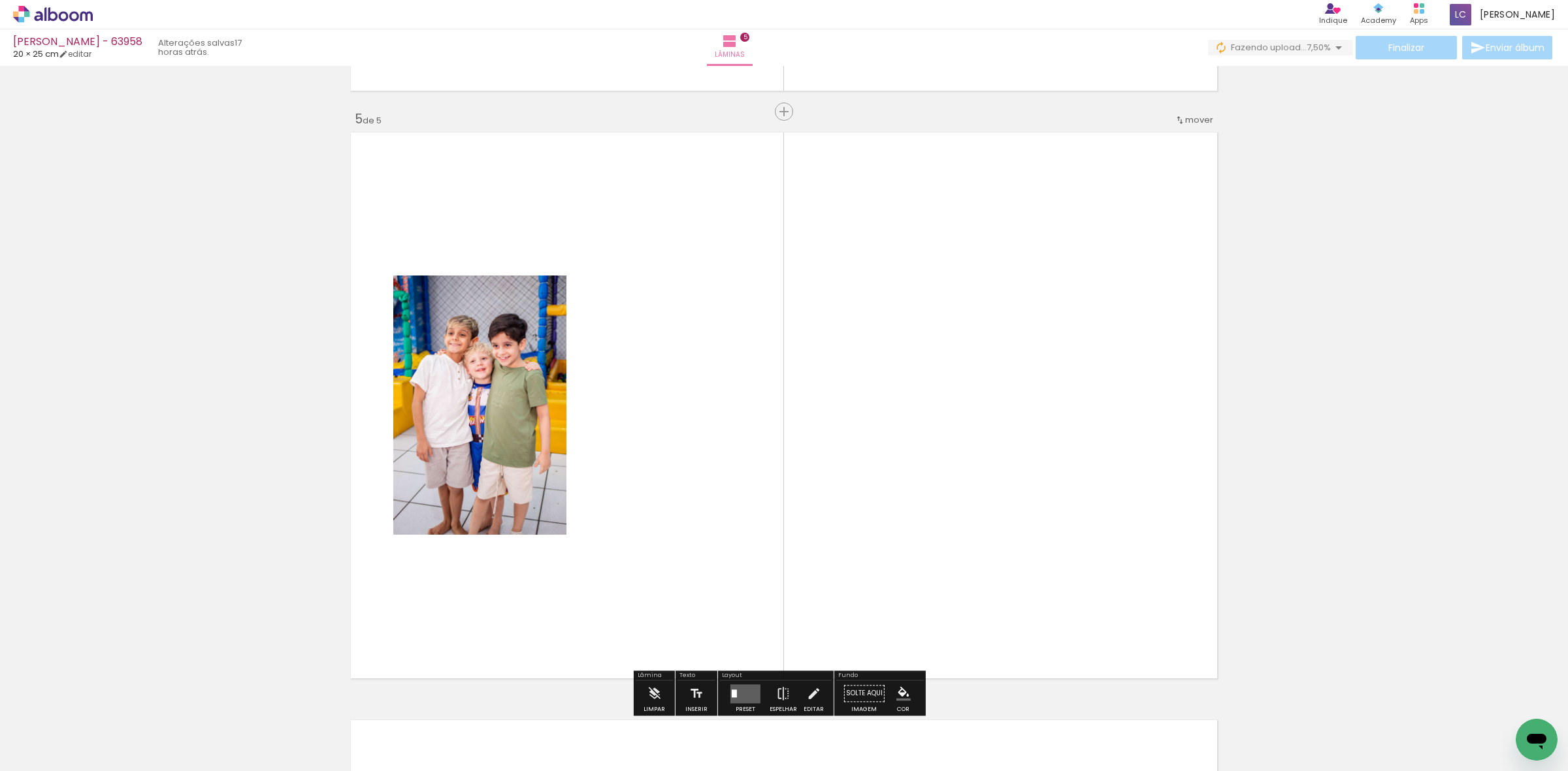
scroll to position [2355, 0]
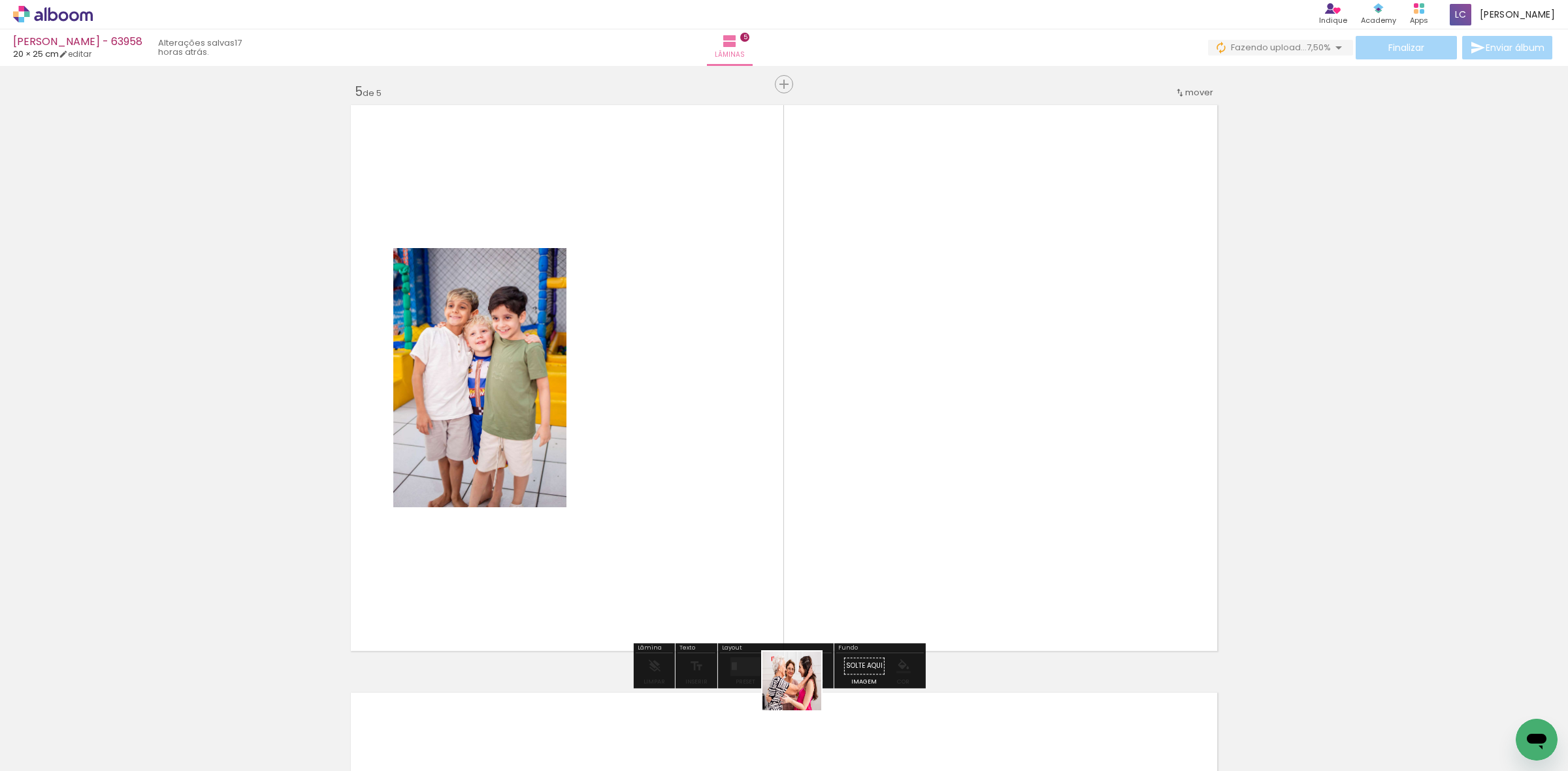
drag, startPoint x: 806, startPoint y: 717, endPoint x: 818, endPoint y: 430, distance: 287.3
click at [818, 430] on quentale-workspace at bounding box center [784, 385] width 1568 height 771
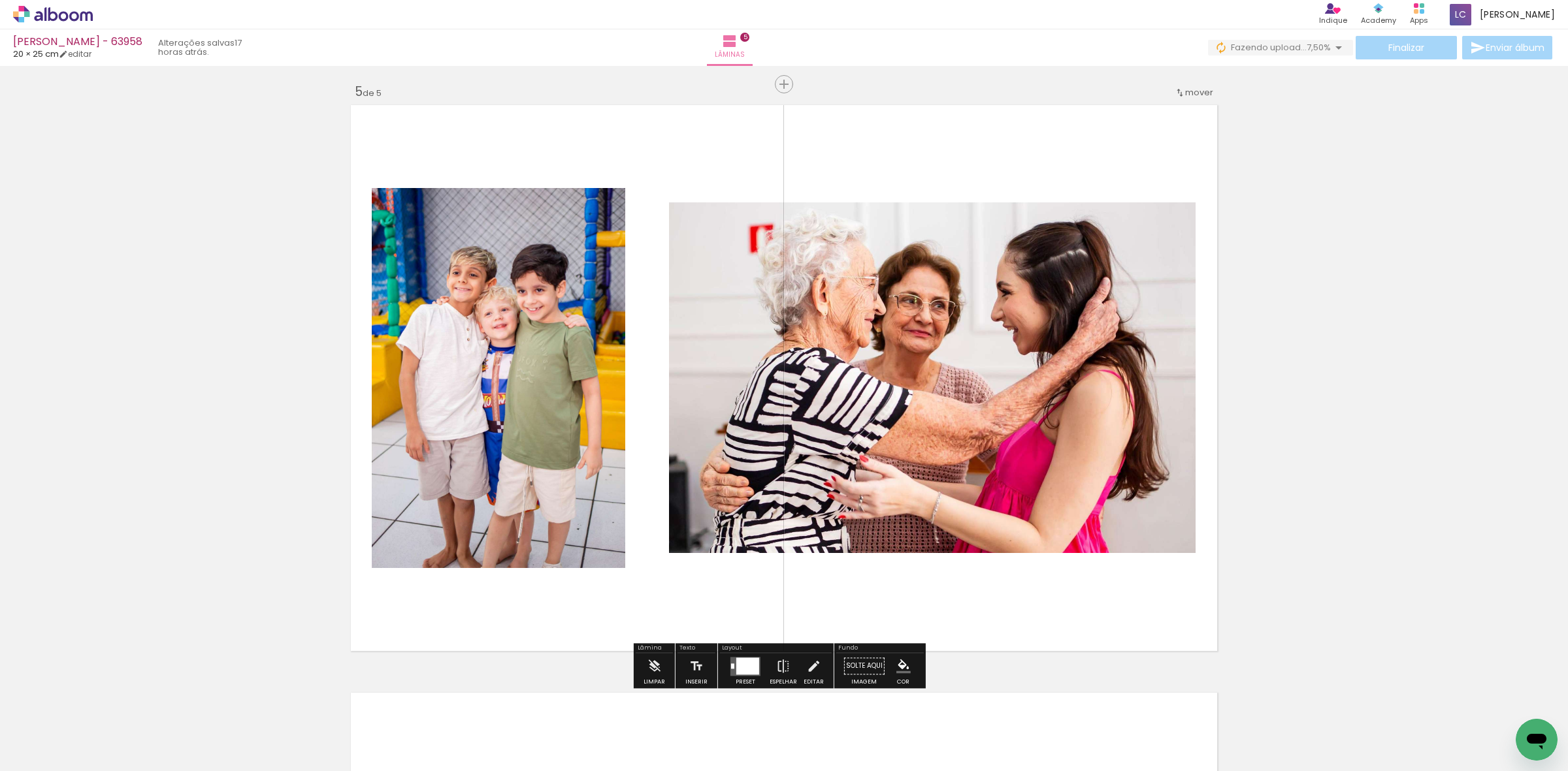
click at [728, 669] on div at bounding box center [746, 666] width 35 height 26
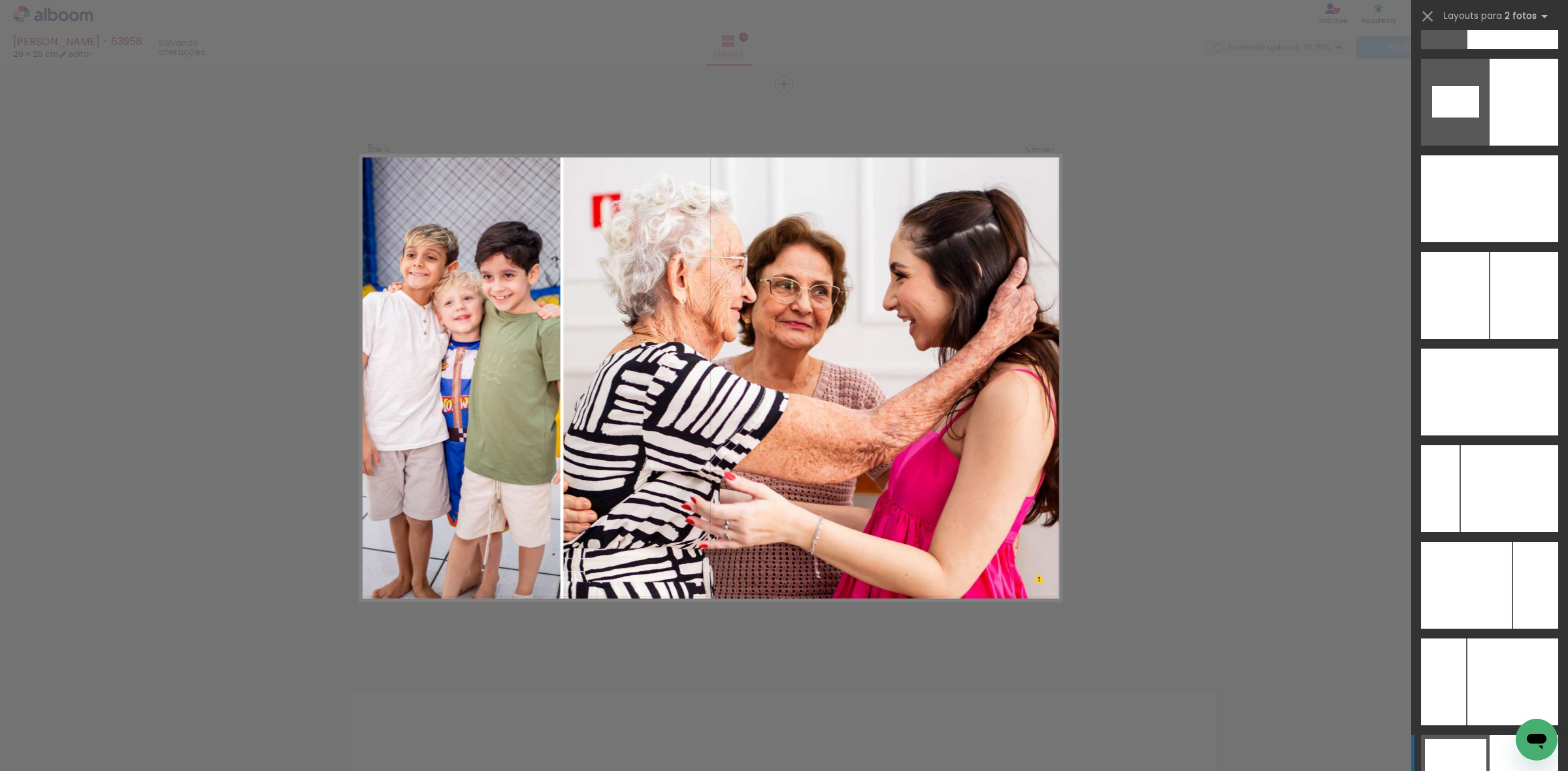
scroll to position [6886, 0]
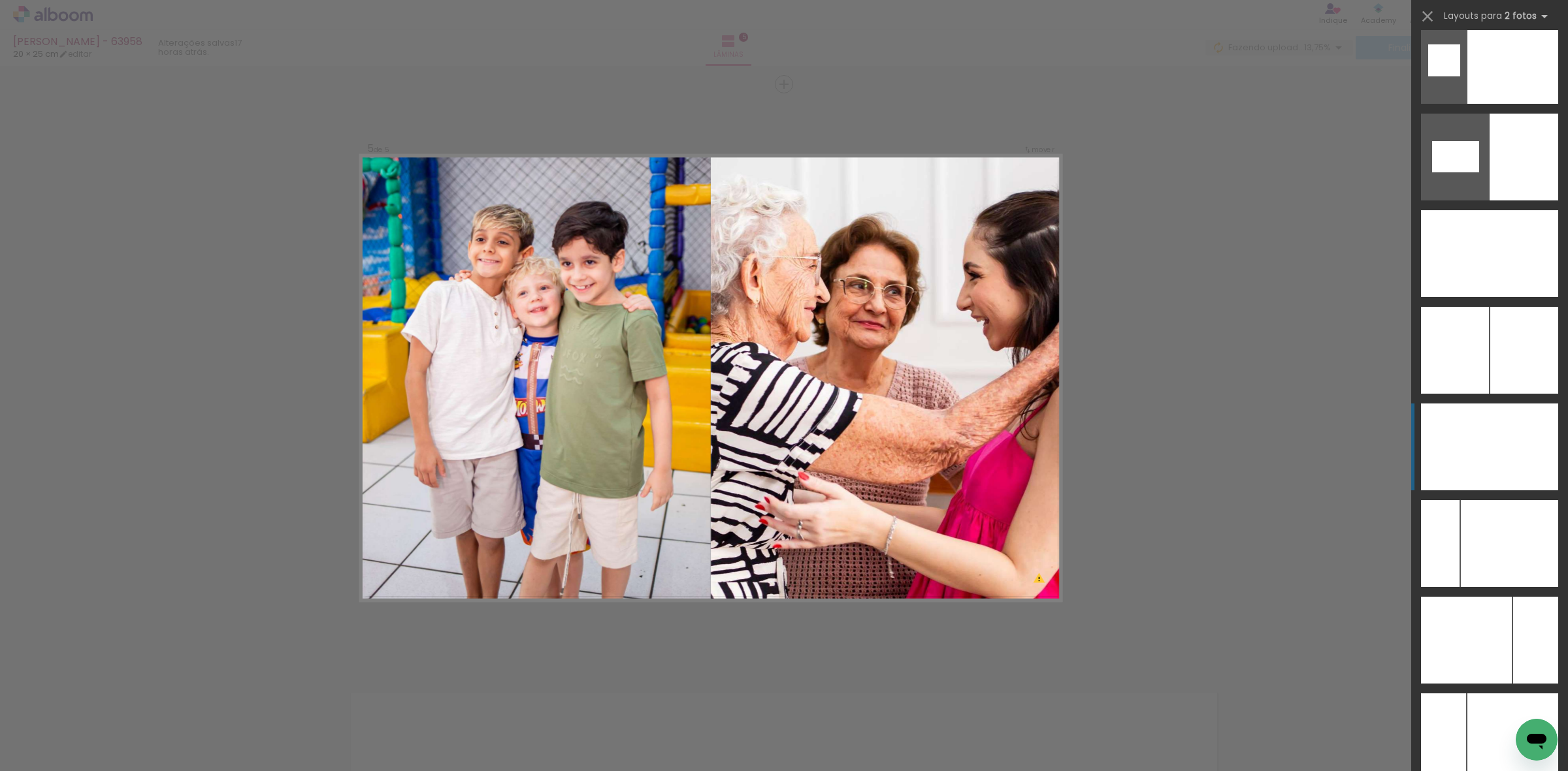
click at [1520, 472] on div at bounding box center [1524, 447] width 69 height 87
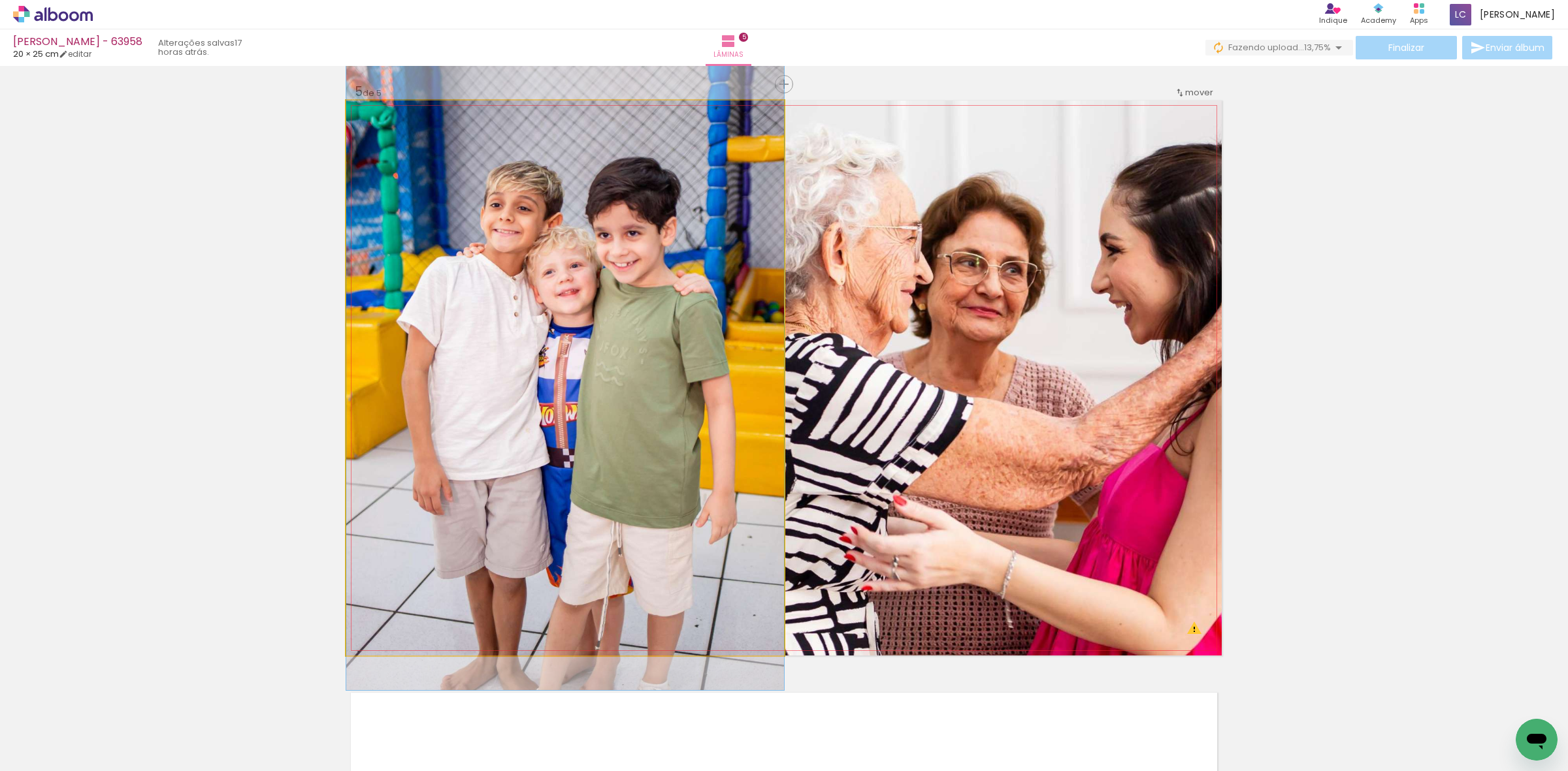
click at [480, 427] on quentale-photo at bounding box center [565, 378] width 438 height 555
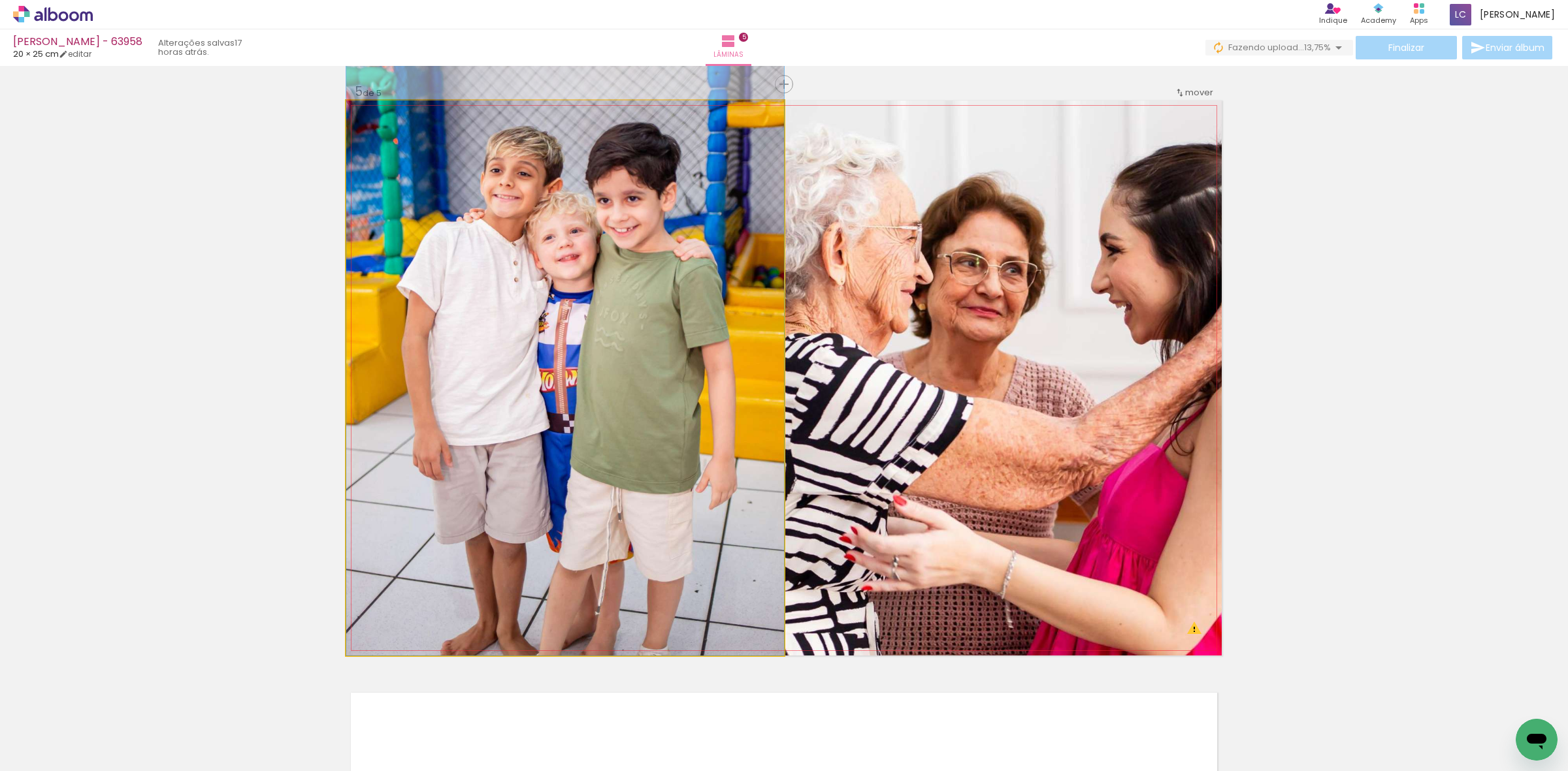
drag, startPoint x: 540, startPoint y: 331, endPoint x: 544, endPoint y: 246, distance: 85.1
click at [642, 284] on quentale-photo at bounding box center [565, 378] width 438 height 555
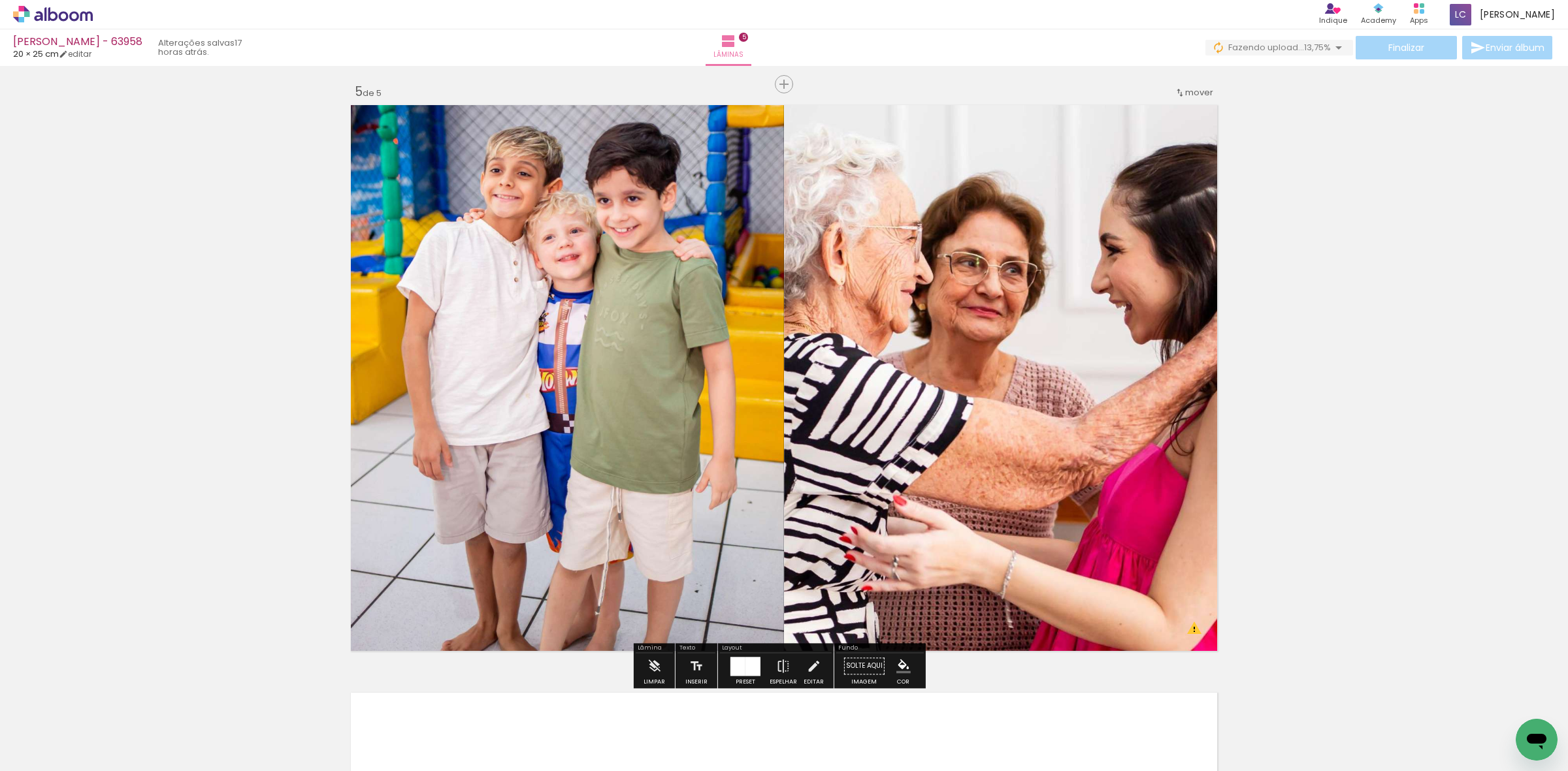
click at [642, 284] on quentale-photo at bounding box center [565, 378] width 438 height 555
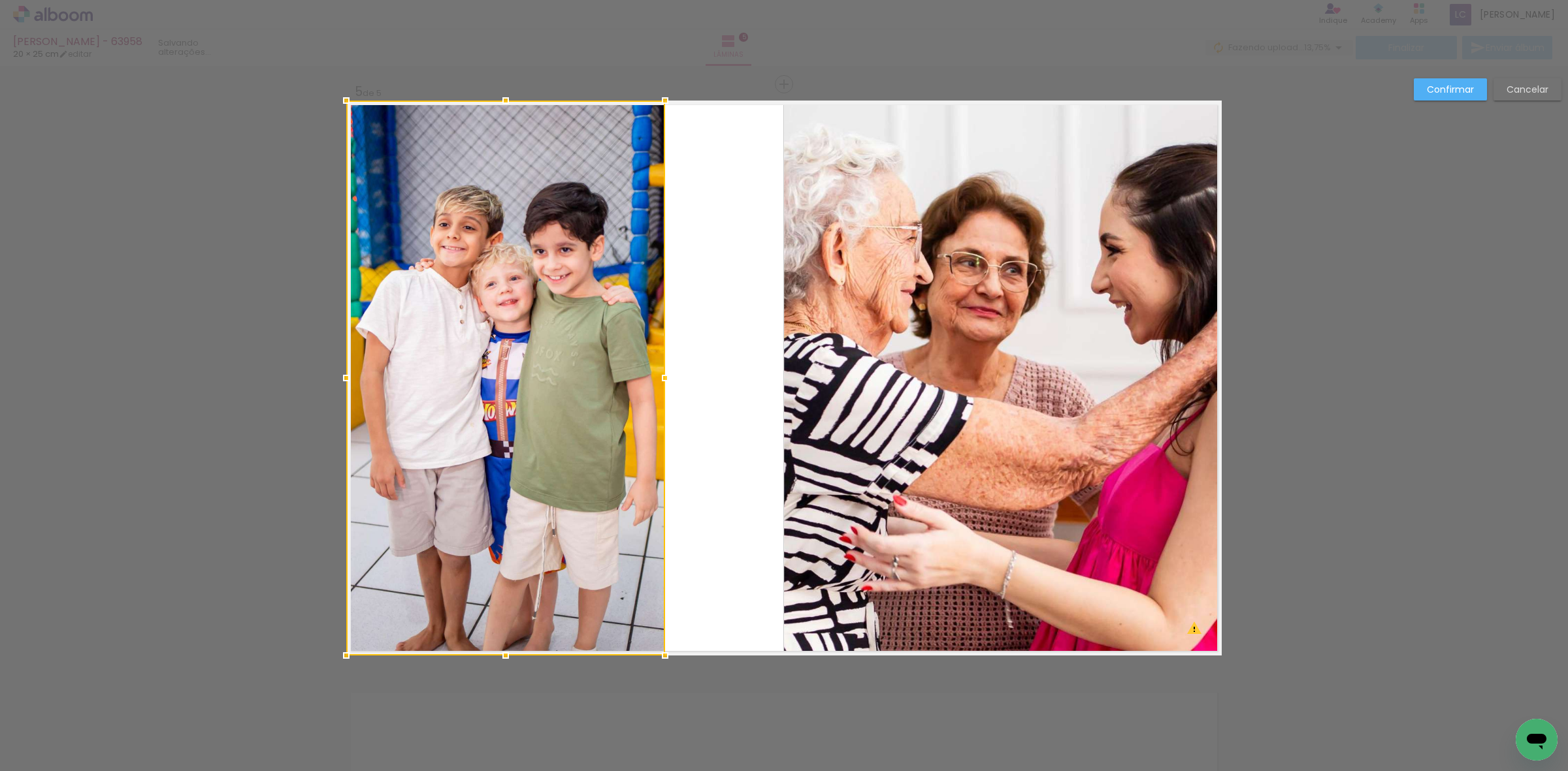
drag, startPoint x: 778, startPoint y: 382, endPoint x: 658, endPoint y: 383, distance: 120.0
click at [658, 383] on div at bounding box center [665, 378] width 26 height 26
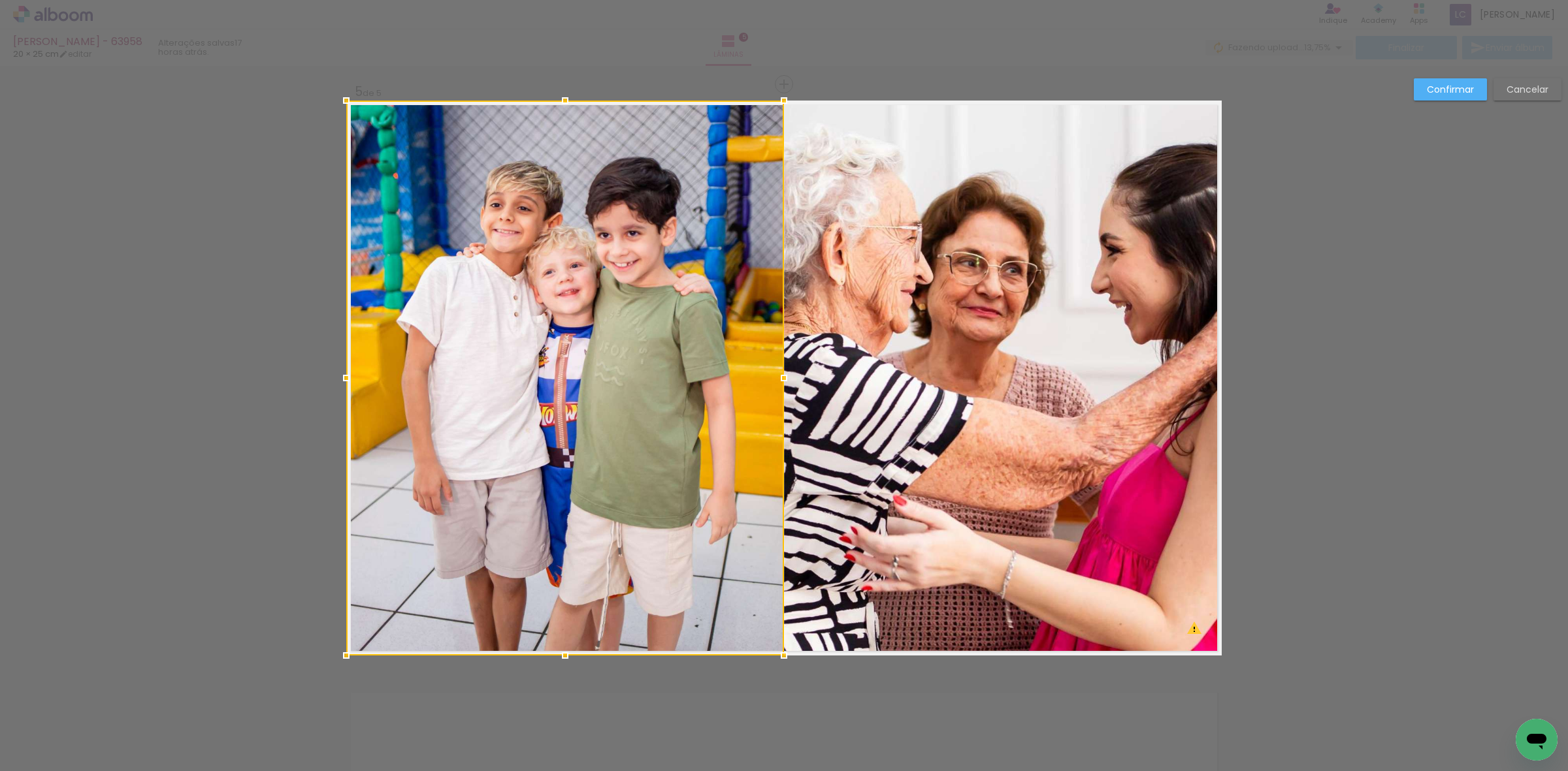
drag, startPoint x: 661, startPoint y: 379, endPoint x: 615, endPoint y: 376, distance: 46.1
click at [647, 381] on div at bounding box center [565, 378] width 438 height 555
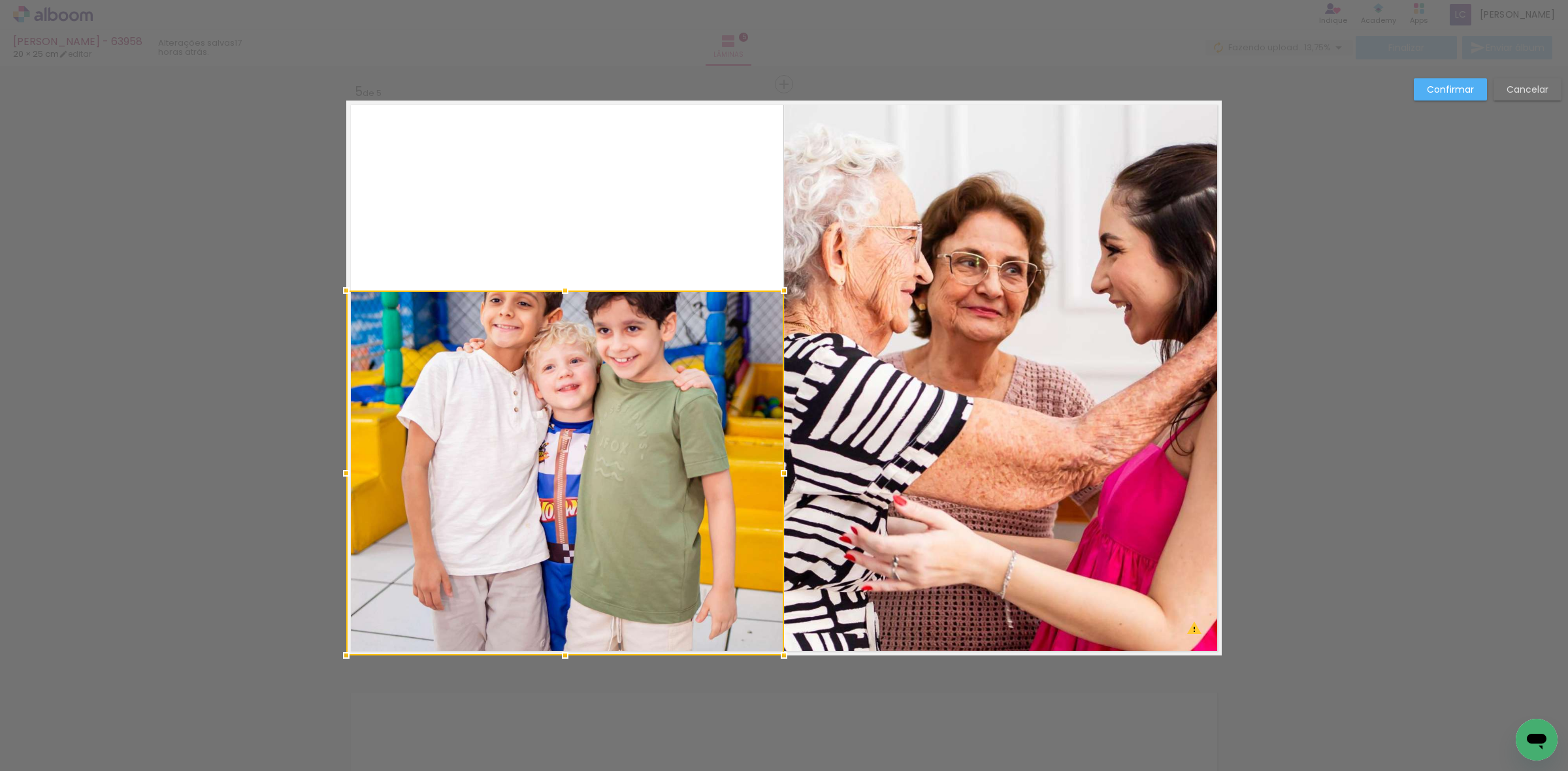
drag, startPoint x: 561, startPoint y: 94, endPoint x: 552, endPoint y: 282, distance: 188.2
click at [552, 282] on div at bounding box center [565, 291] width 26 height 26
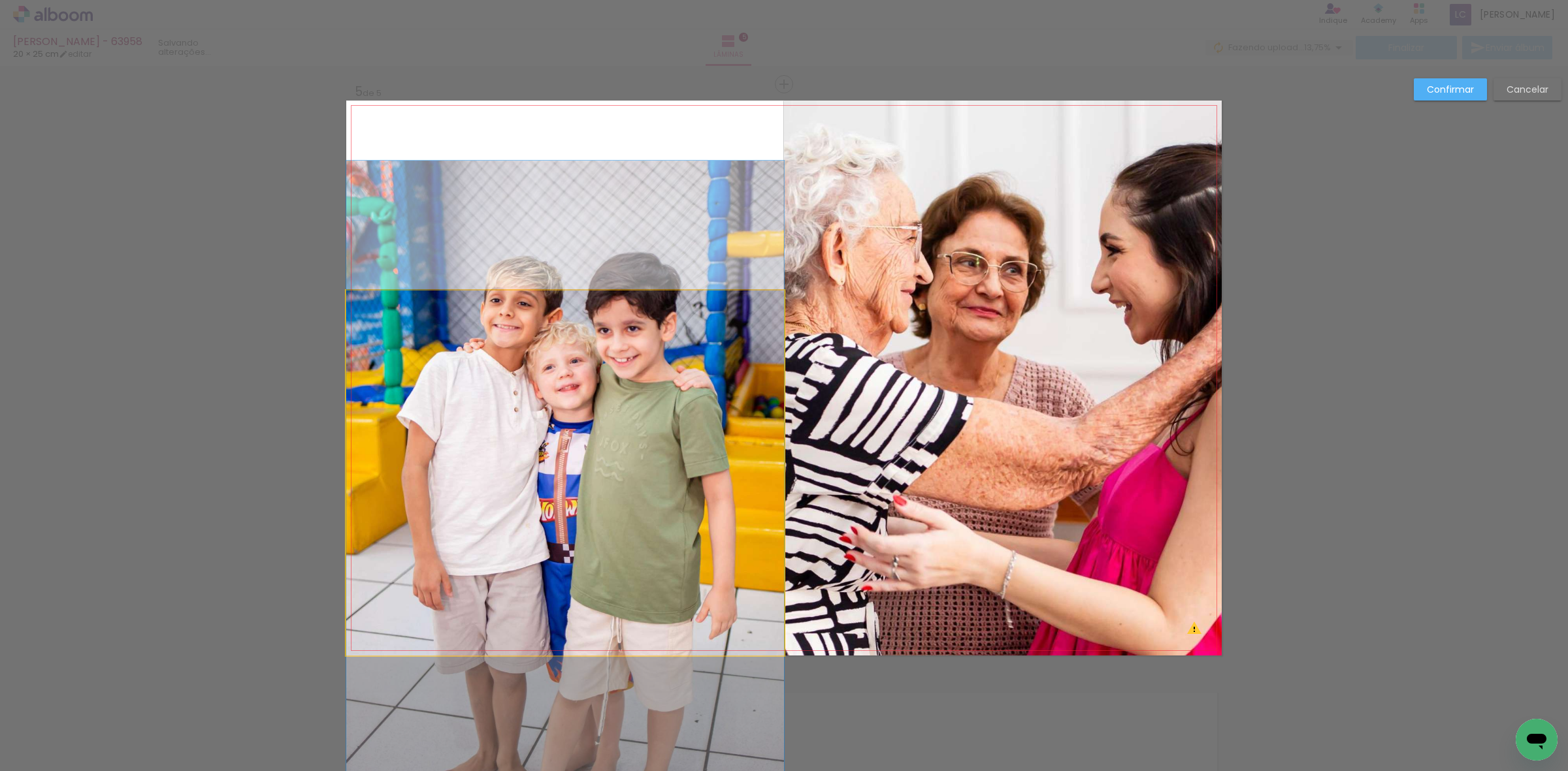
click at [765, 497] on quentale-photo at bounding box center [565, 473] width 438 height 365
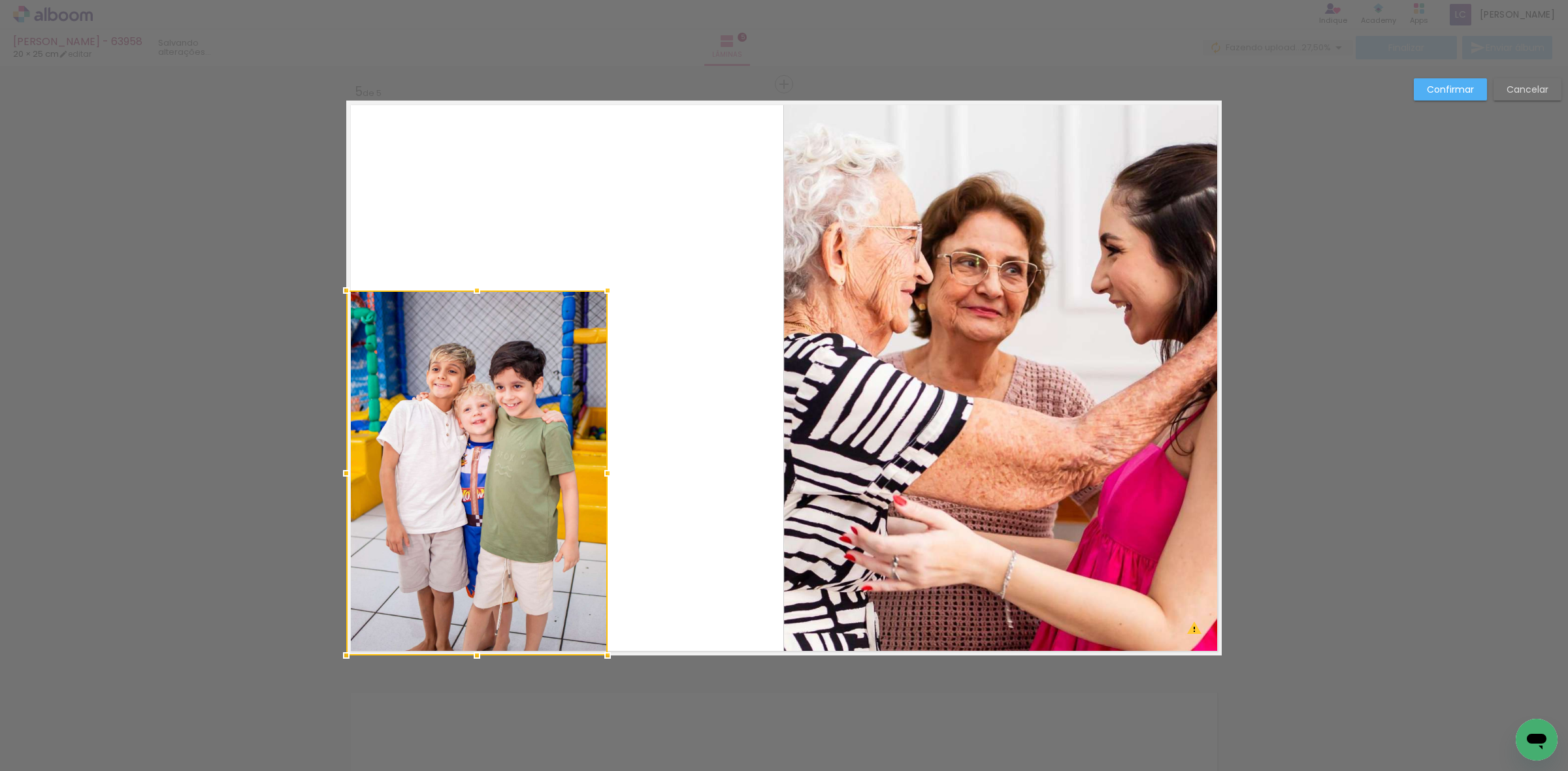
drag, startPoint x: 784, startPoint y: 475, endPoint x: 608, endPoint y: 438, distance: 179.8
click at [608, 438] on album-spread "5 de 5" at bounding box center [783, 378] width 875 height 555
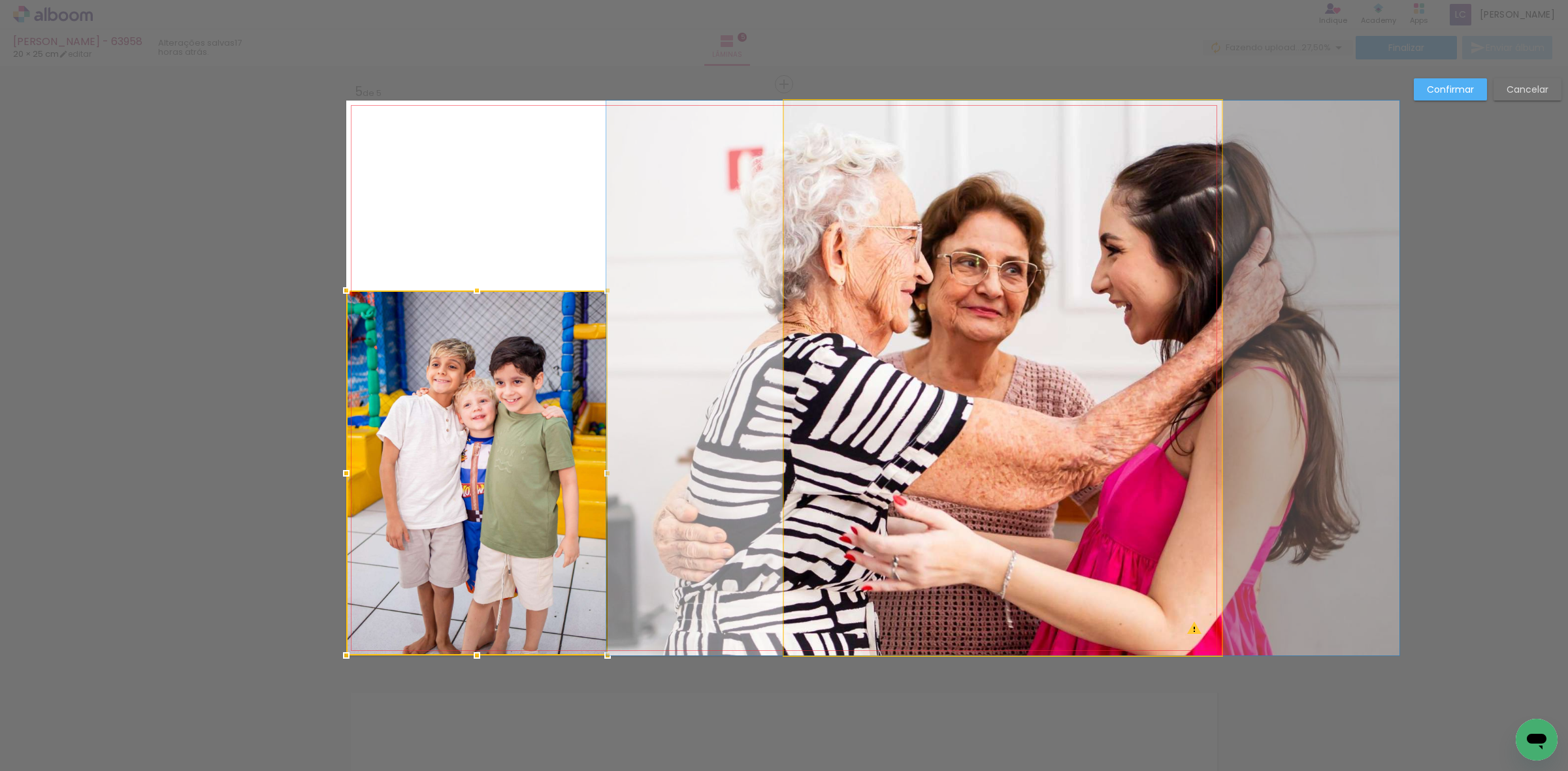
click at [836, 283] on quentale-photo at bounding box center [1003, 378] width 438 height 555
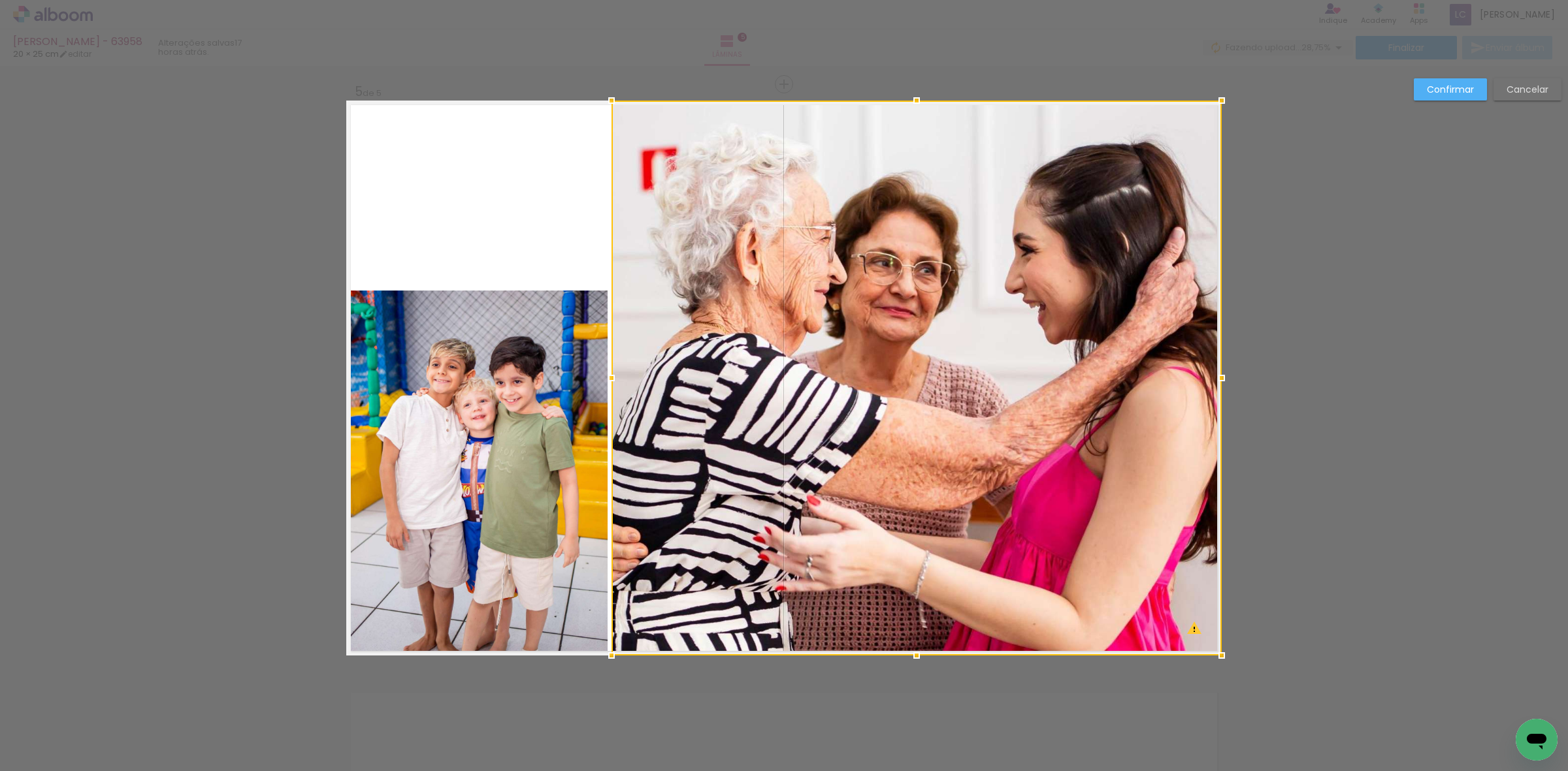
drag, startPoint x: 782, startPoint y: 380, endPoint x: 661, endPoint y: 311, distance: 139.3
click at [609, 384] on div at bounding box center [611, 378] width 26 height 26
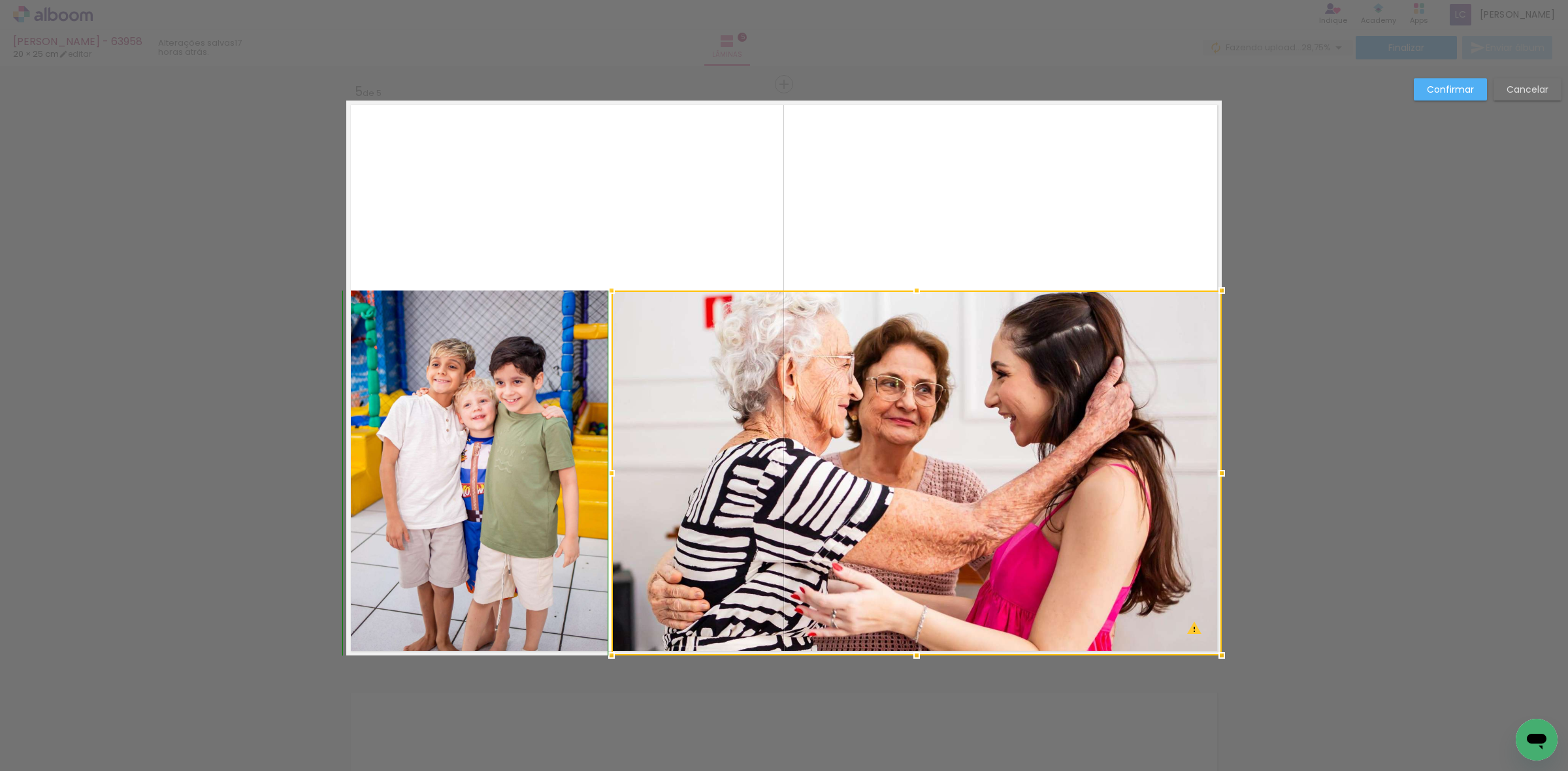
drag, startPoint x: 913, startPoint y: 103, endPoint x: 954, endPoint y: 295, distance: 196.3
click at [954, 295] on div at bounding box center [917, 473] width 610 height 365
click at [945, 217] on quentale-layouter at bounding box center [783, 378] width 875 height 555
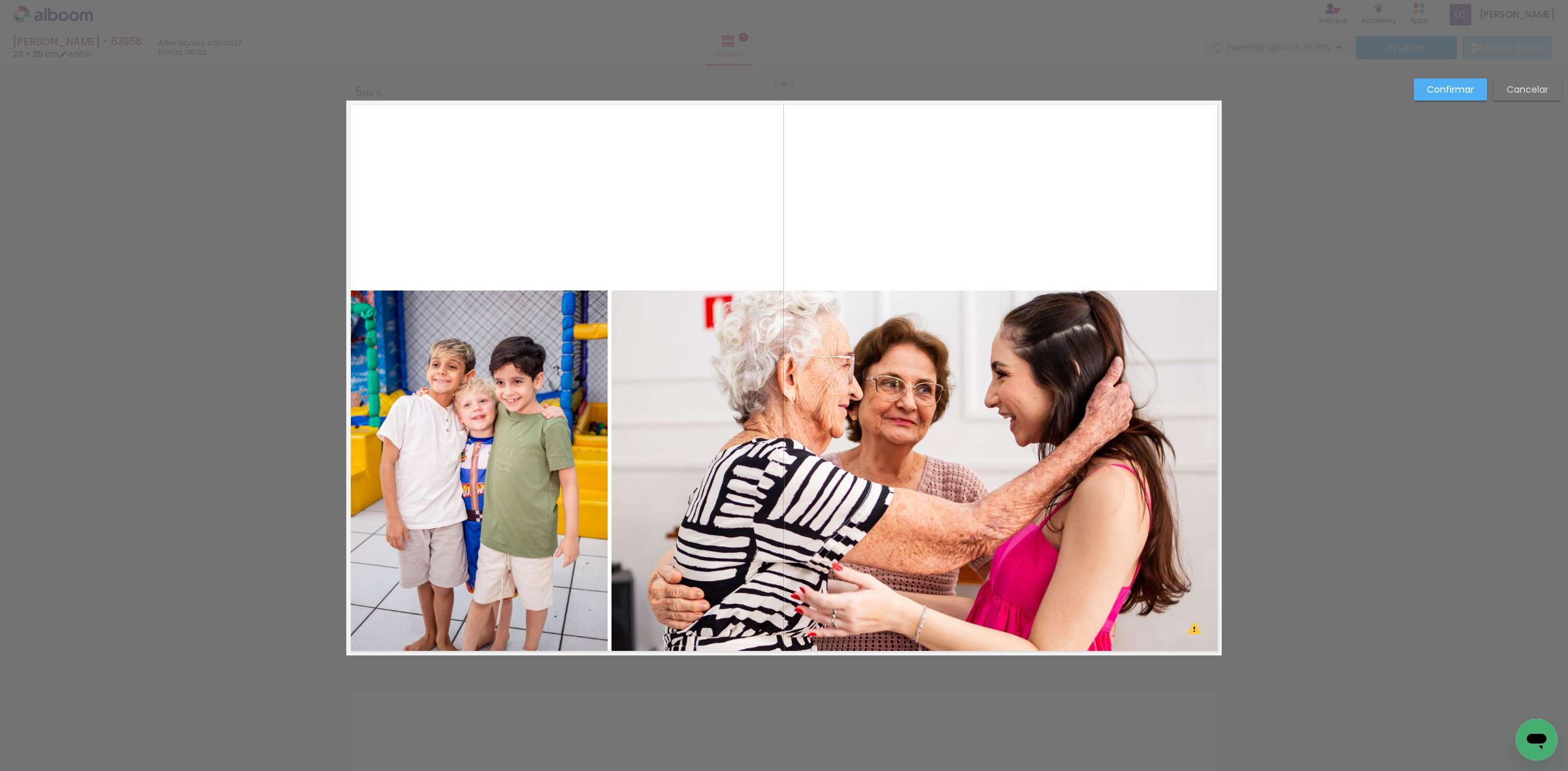
click at [946, 402] on quentale-photo at bounding box center [917, 473] width 610 height 365
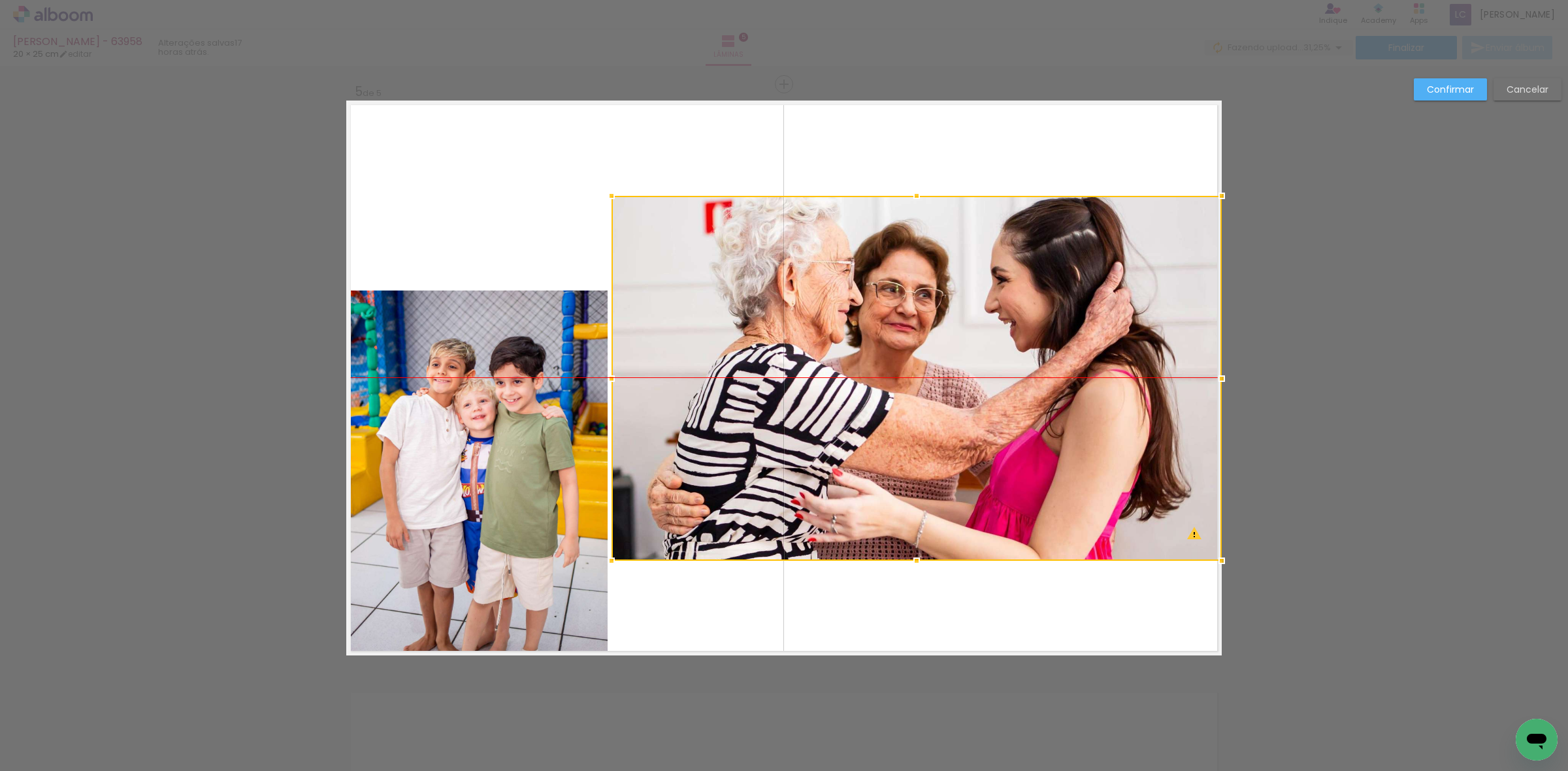
drag, startPoint x: 946, startPoint y: 402, endPoint x: 1204, endPoint y: 309, distance: 274.2
click at [1204, 309] on div at bounding box center [917, 379] width 610 height 365
click at [909, 640] on quentale-layouter at bounding box center [783, 378] width 875 height 555
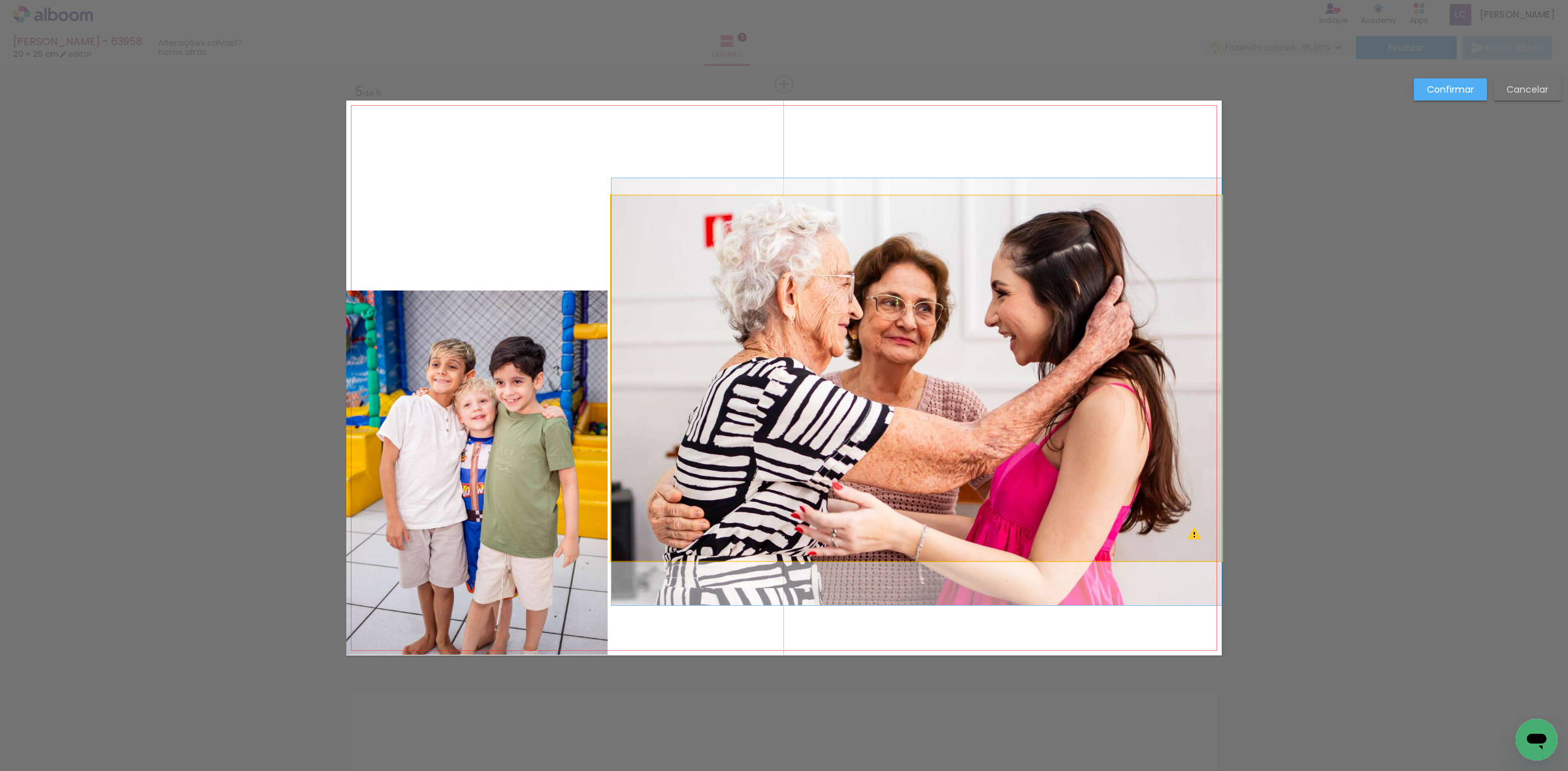
drag, startPoint x: 988, startPoint y: 347, endPoint x: 991, endPoint y: 353, distance: 6.7
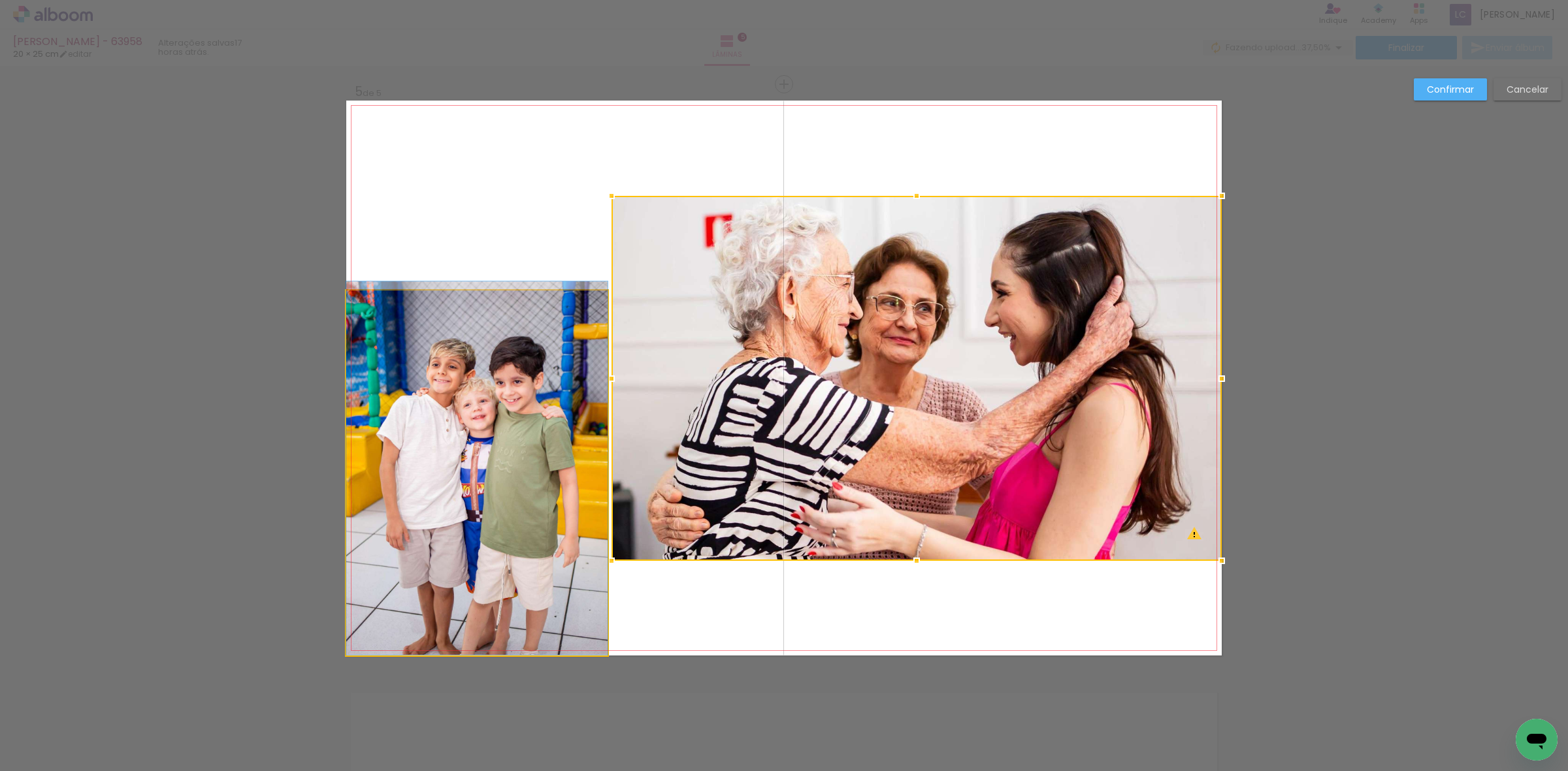
click at [446, 516] on quentale-photo at bounding box center [476, 473] width 261 height 365
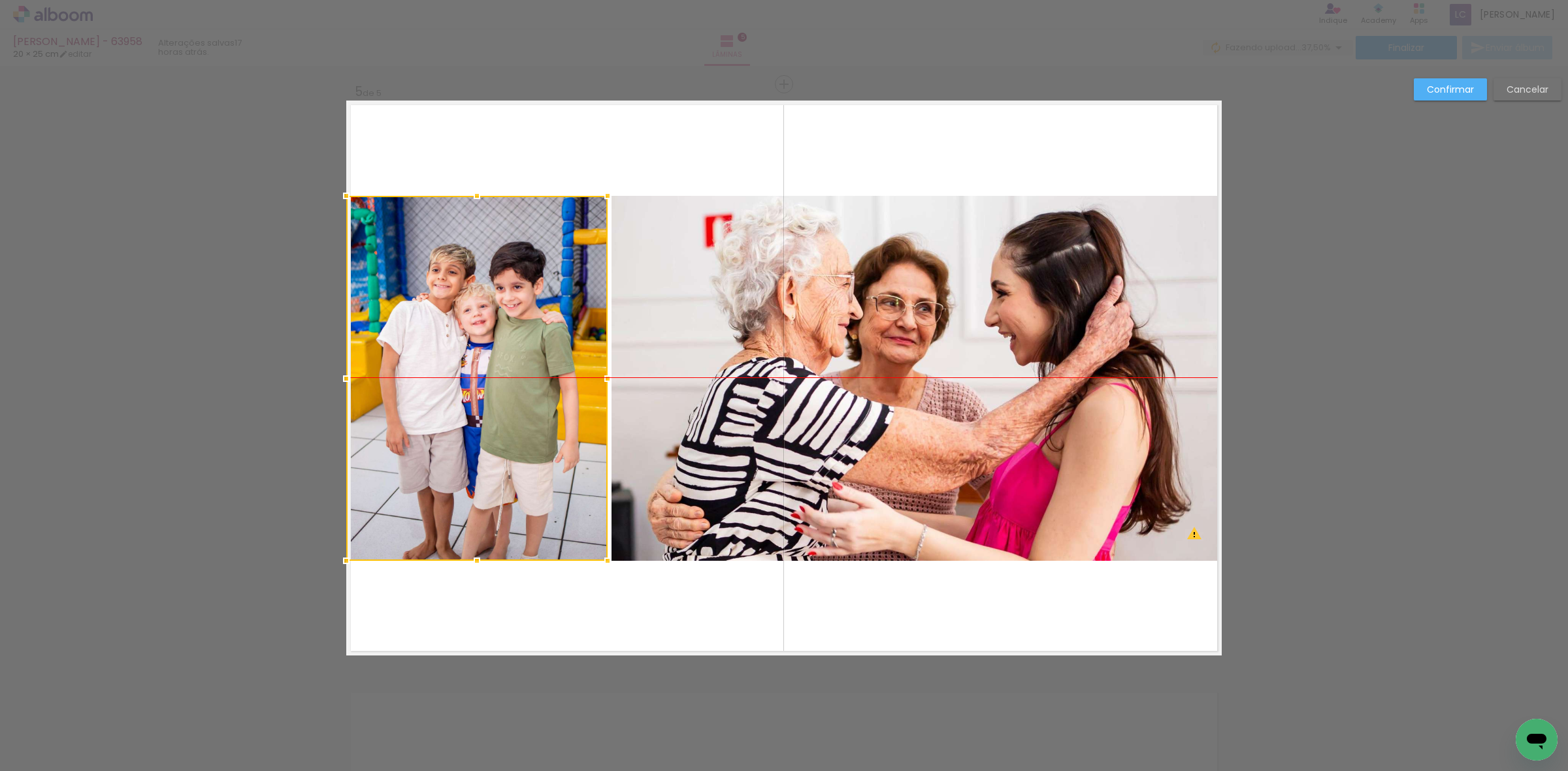
drag, startPoint x: 446, startPoint y: 516, endPoint x: 315, endPoint y: 424, distance: 160.1
click at [0, 0] on slot "Confirmar" at bounding box center [0, 0] width 0 height 0
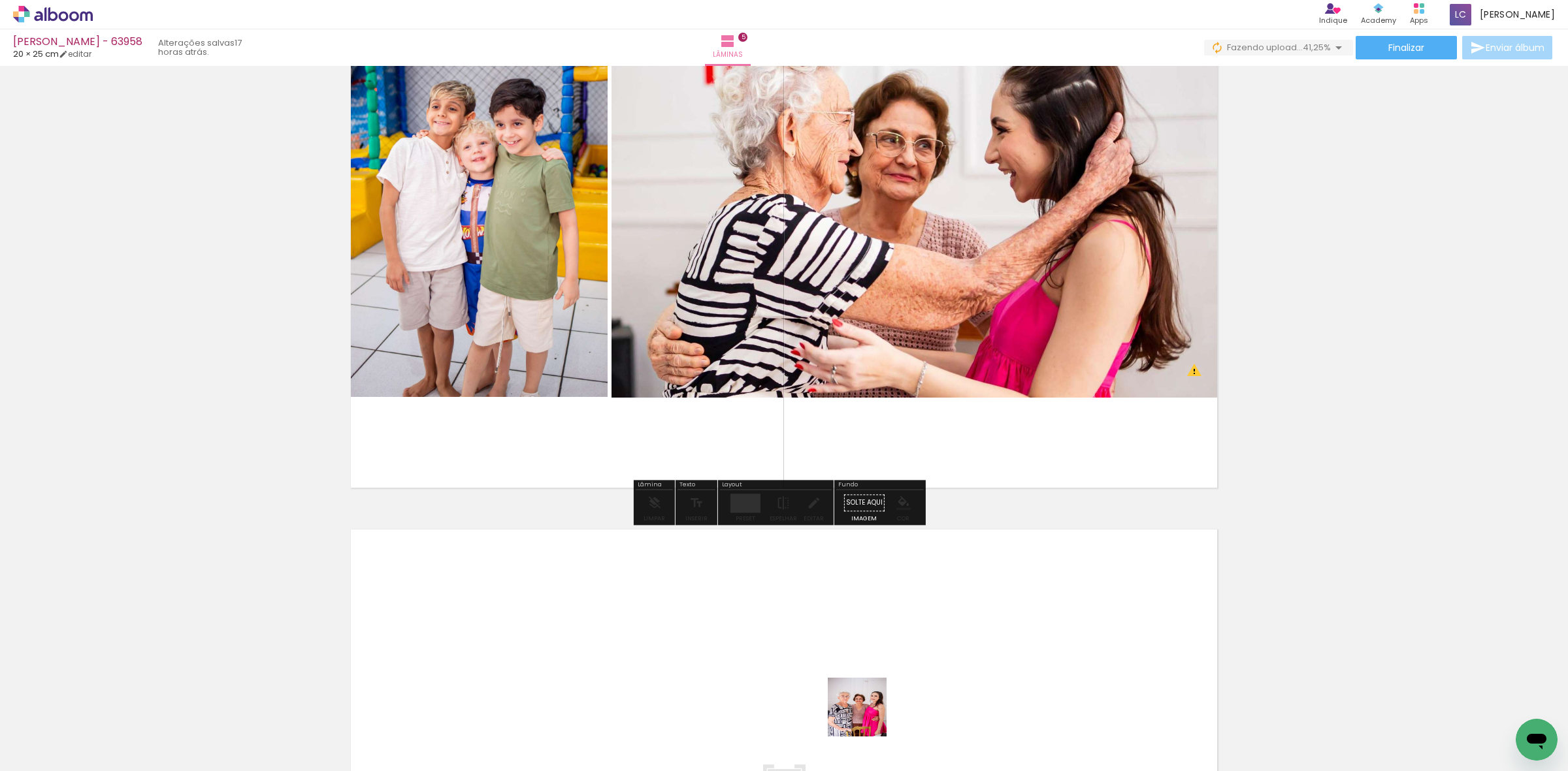
drag, startPoint x: 867, startPoint y: 717, endPoint x: 861, endPoint y: 644, distance: 73.2
click at [861, 644] on quentale-workspace at bounding box center [784, 385] width 1568 height 771
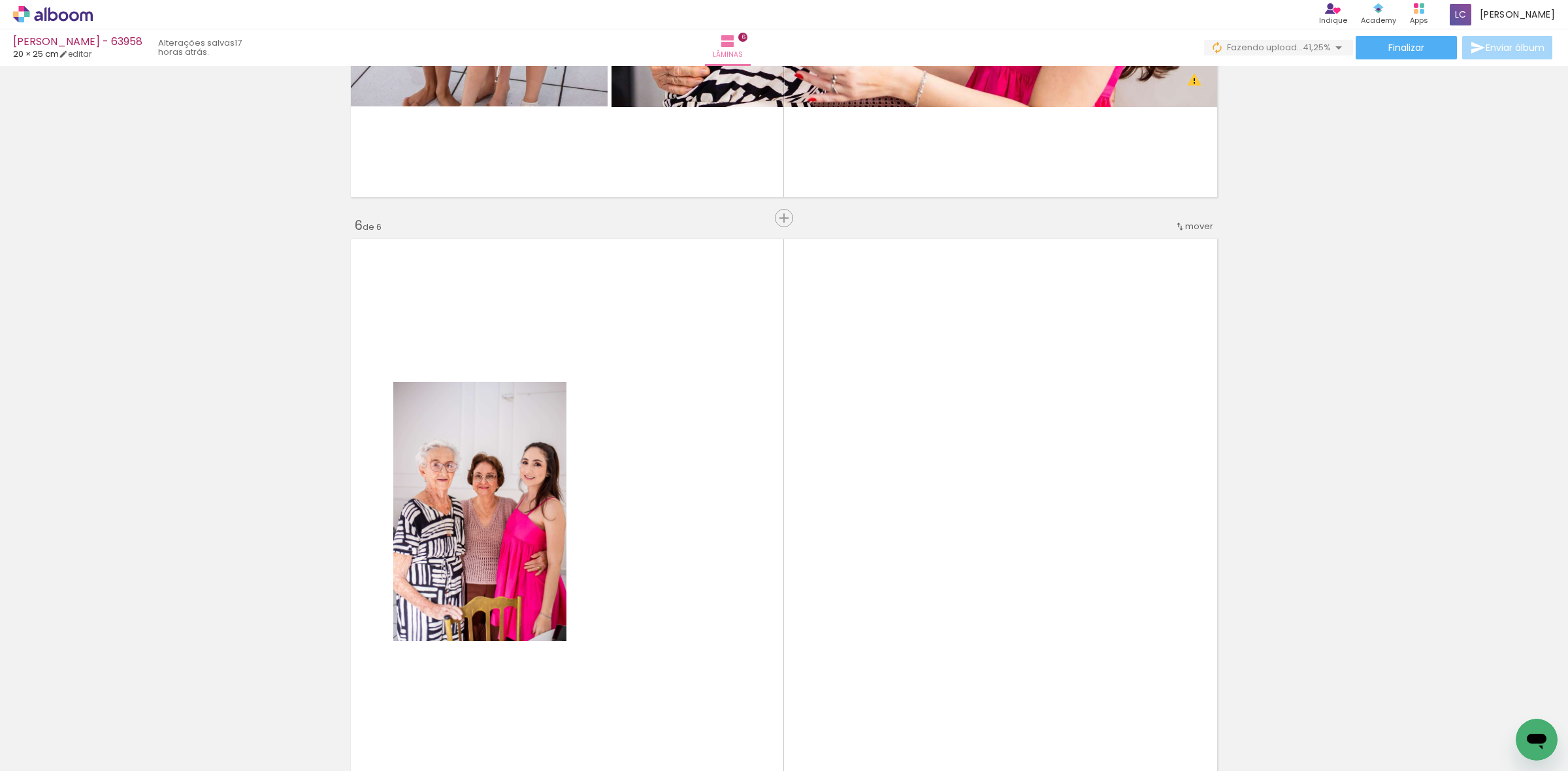
scroll to position [2942, 0]
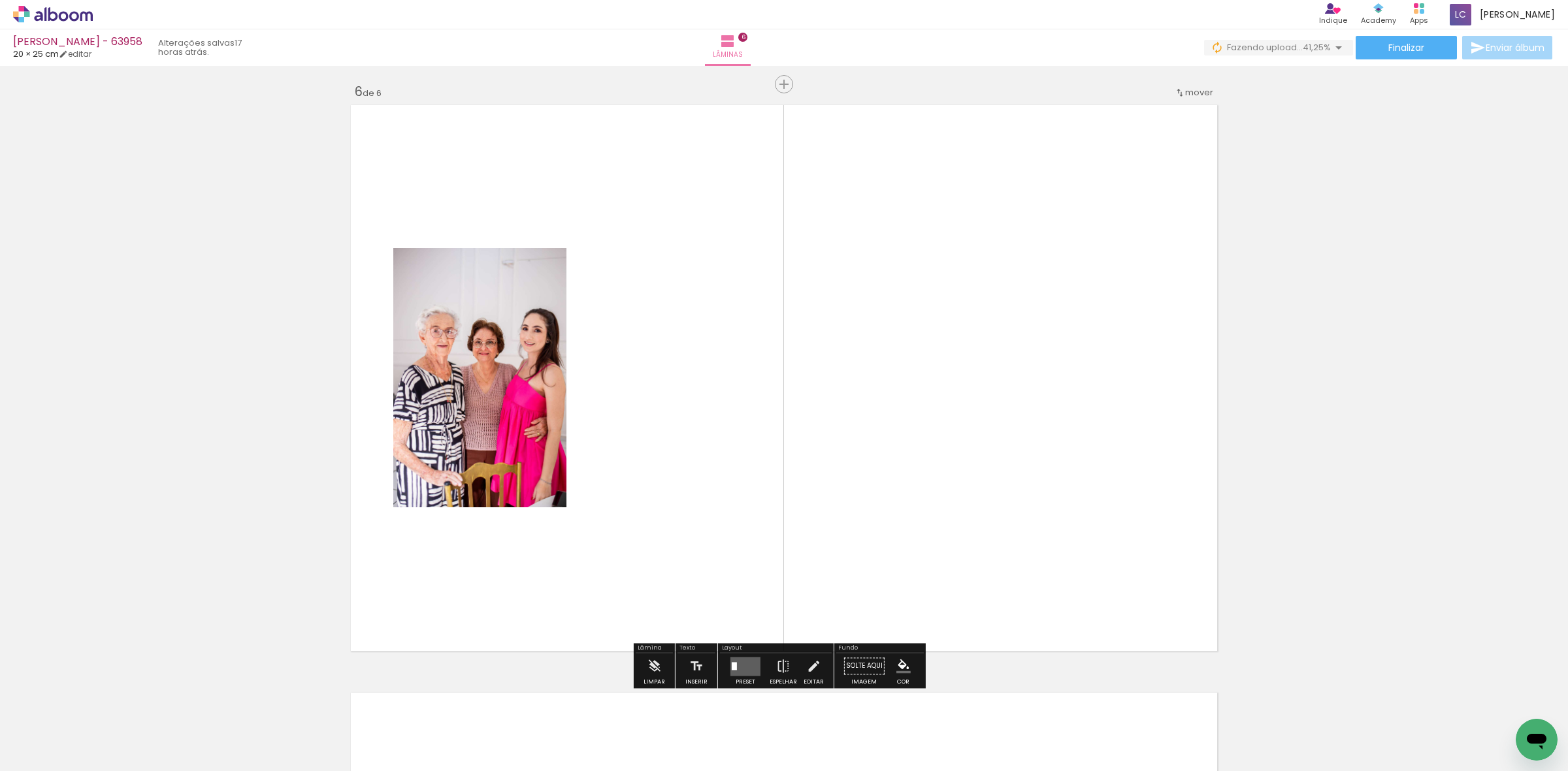
click at [935, 689] on quentale-thumb at bounding box center [935, 727] width 73 height 75
drag, startPoint x: 929, startPoint y: 673, endPoint x: 860, endPoint y: 565, distance: 128.2
click at [879, 584] on quentale-workspace at bounding box center [784, 385] width 1568 height 771
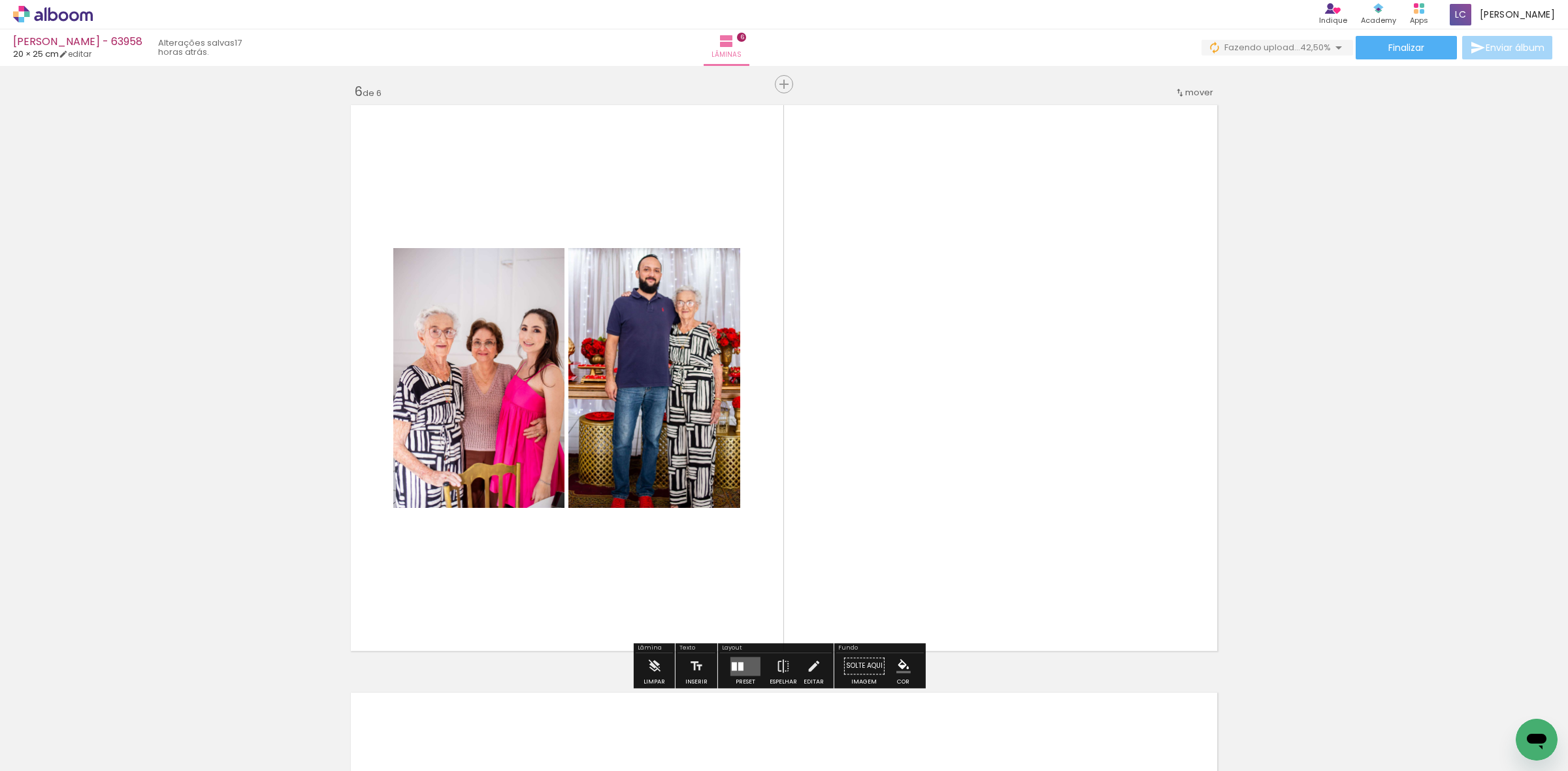
click at [745, 670] on quentale-layouter at bounding box center [746, 667] width 30 height 19
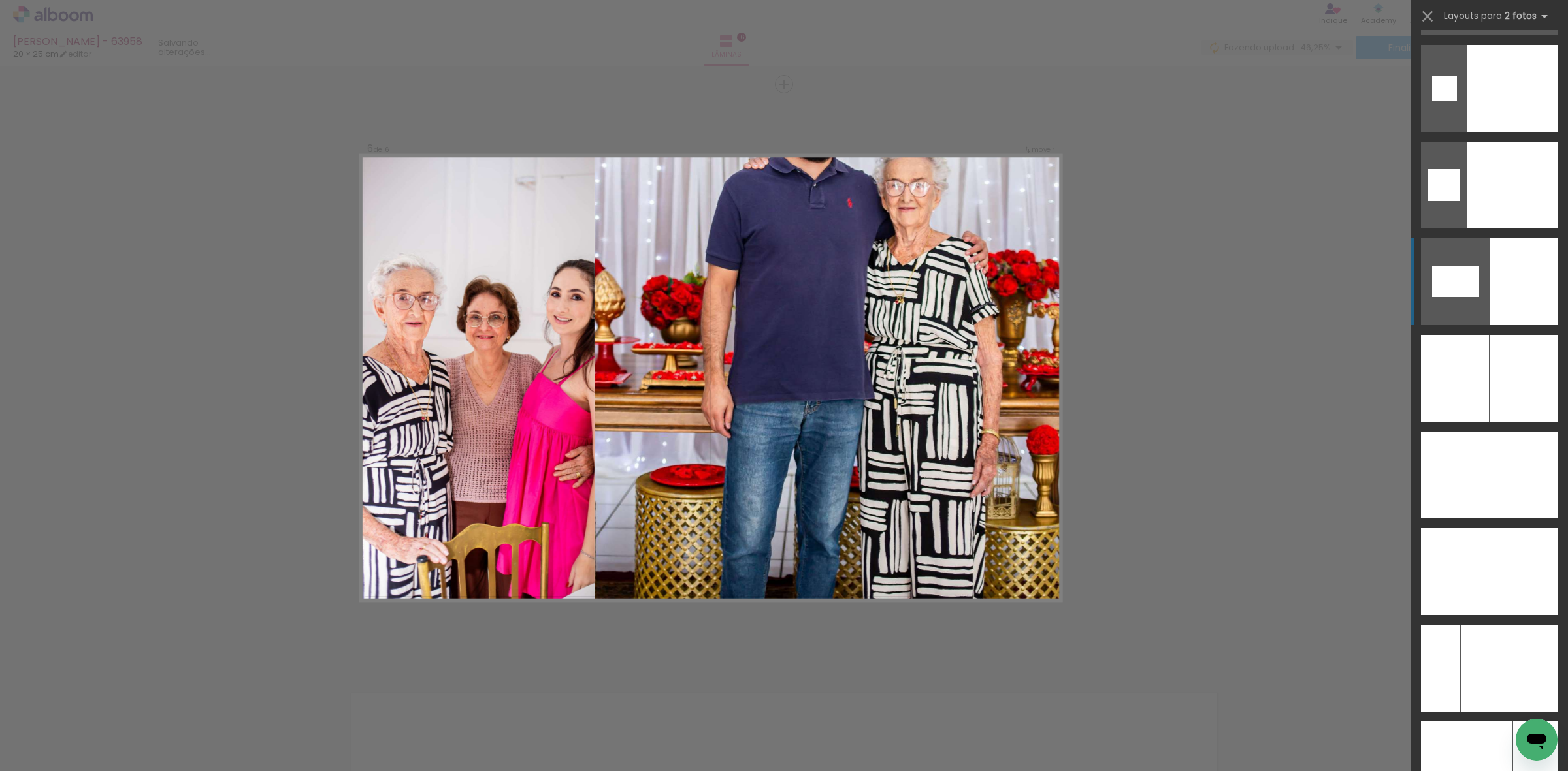
scroll to position [6778, 0]
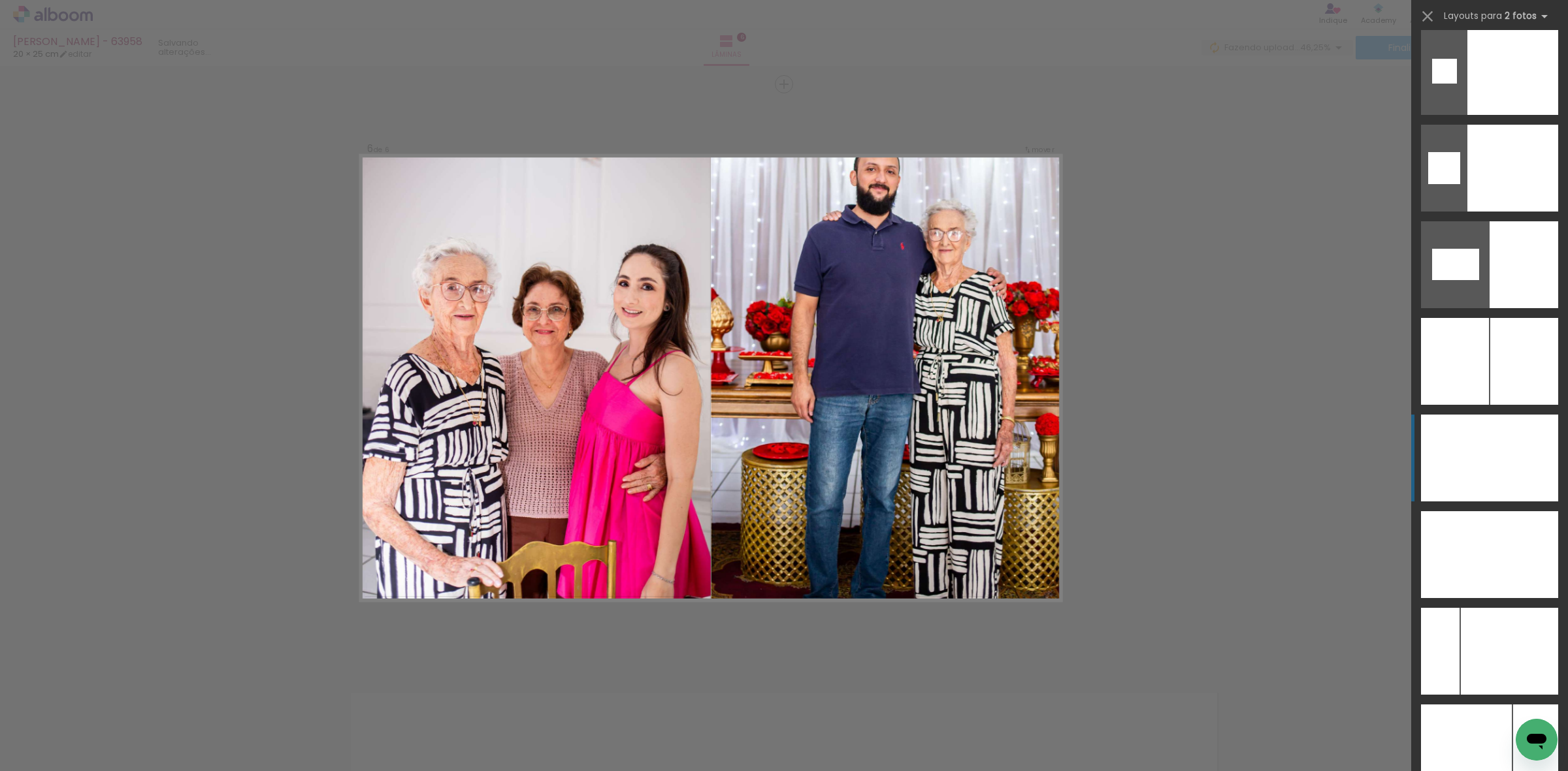
click at [1470, 439] on div at bounding box center [1455, 458] width 69 height 87
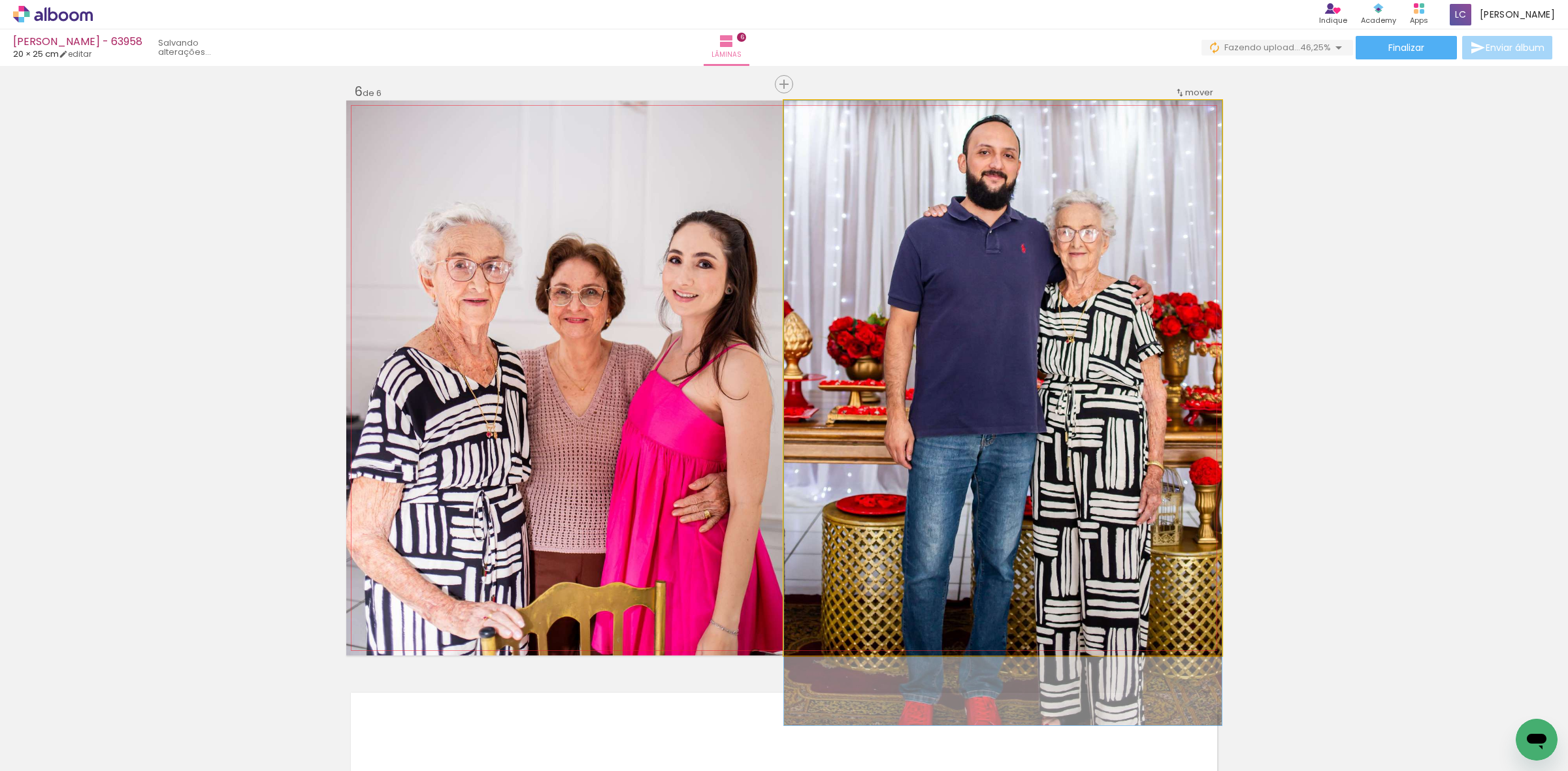
drag, startPoint x: 981, startPoint y: 346, endPoint x: 960, endPoint y: 503, distance: 158.4
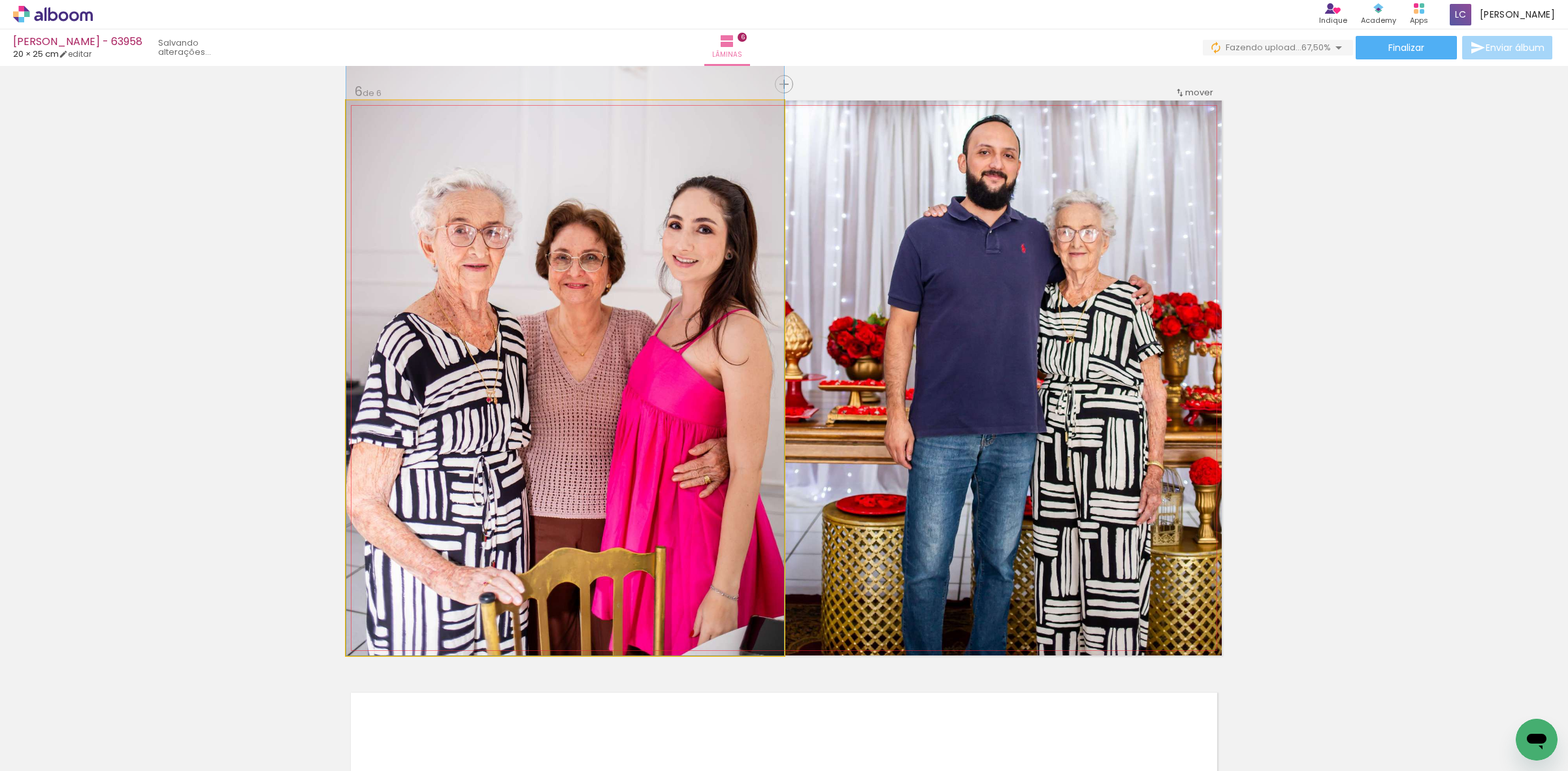
drag, startPoint x: 531, startPoint y: 391, endPoint x: 565, endPoint y: 219, distance: 175.3
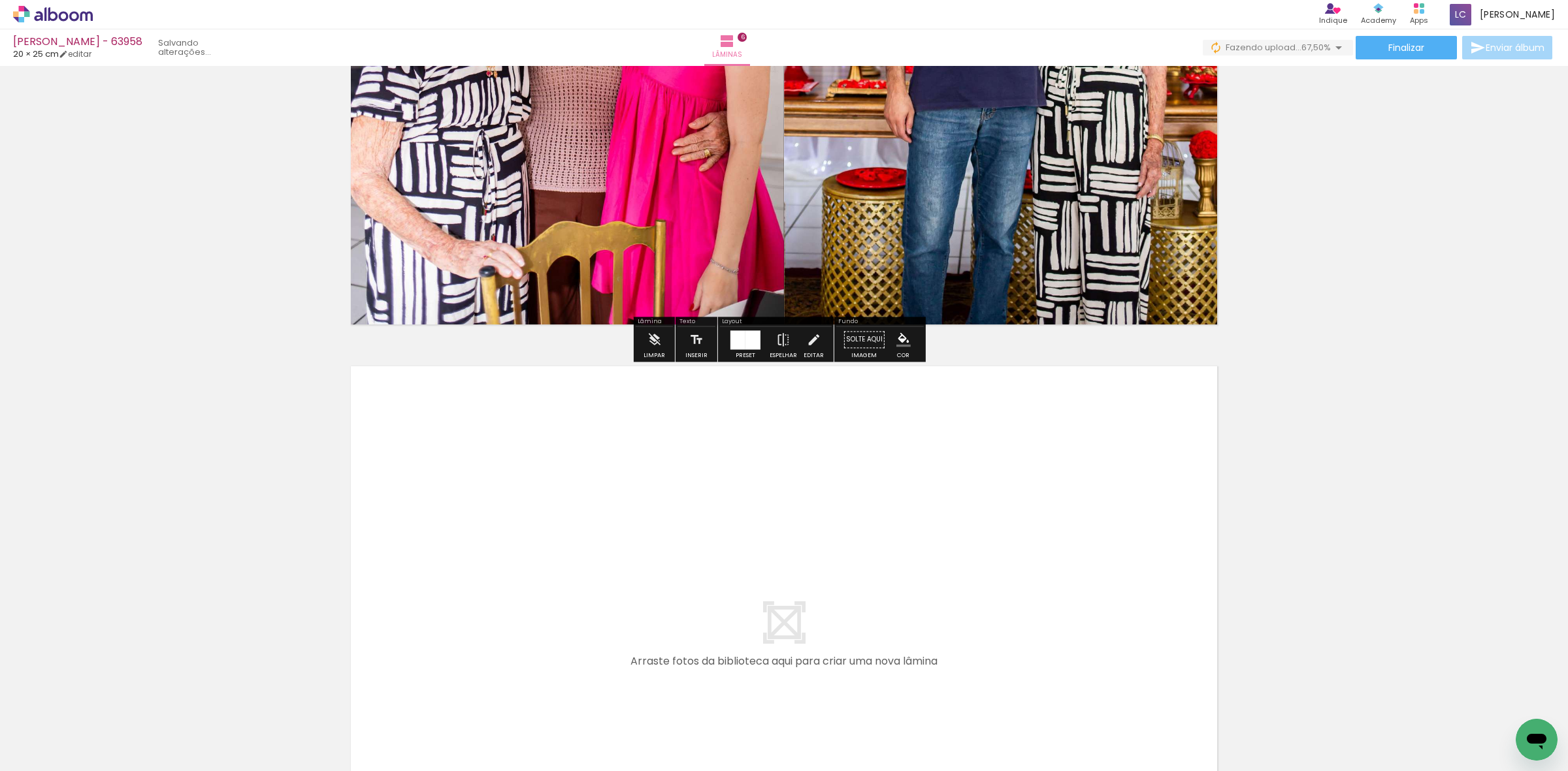
drag, startPoint x: 1004, startPoint y: 717, endPoint x: 1034, endPoint y: 743, distance: 39.7
click at [984, 604] on quentale-workspace at bounding box center [784, 385] width 1568 height 771
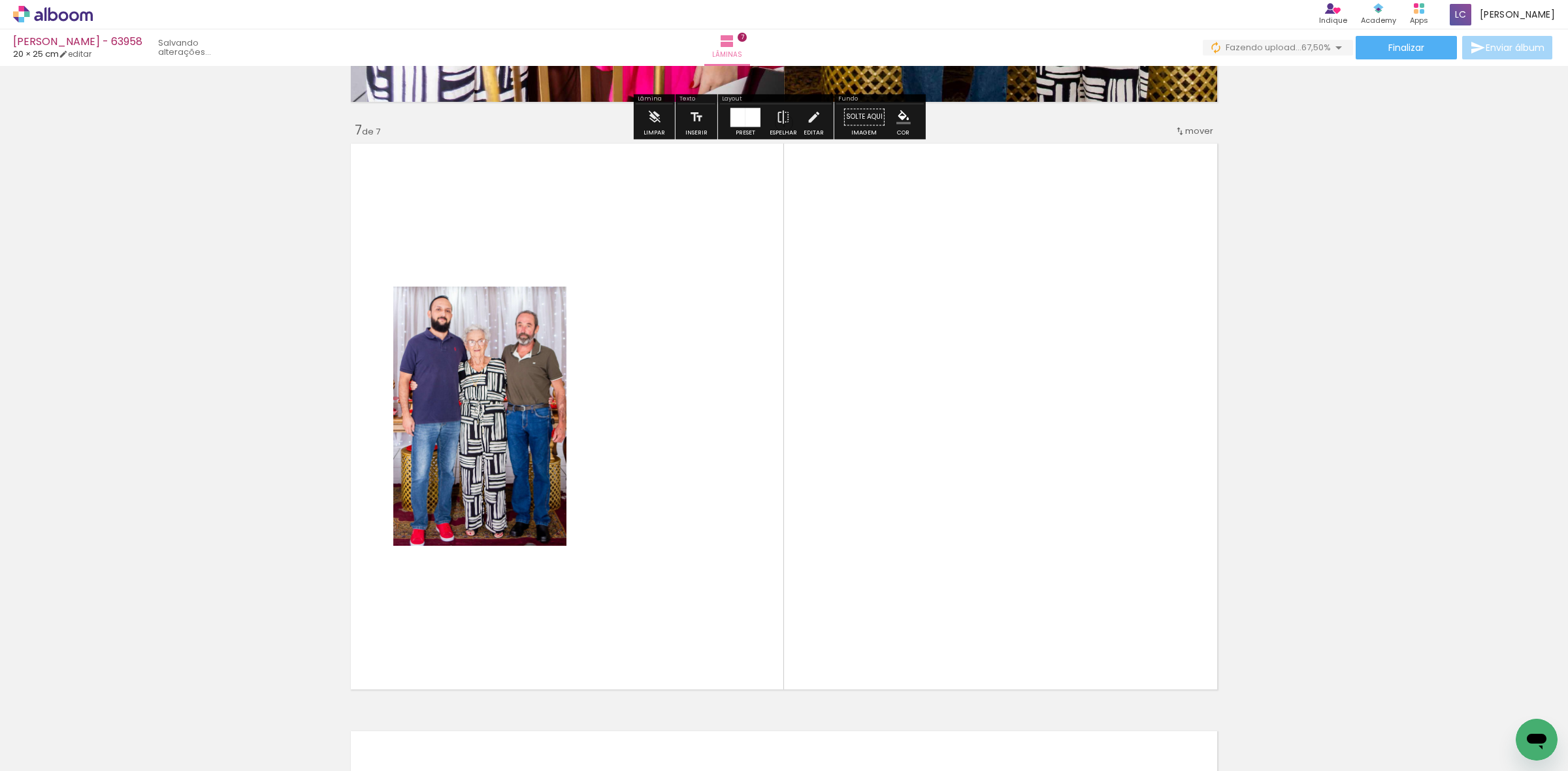
scroll to position [3530, 0]
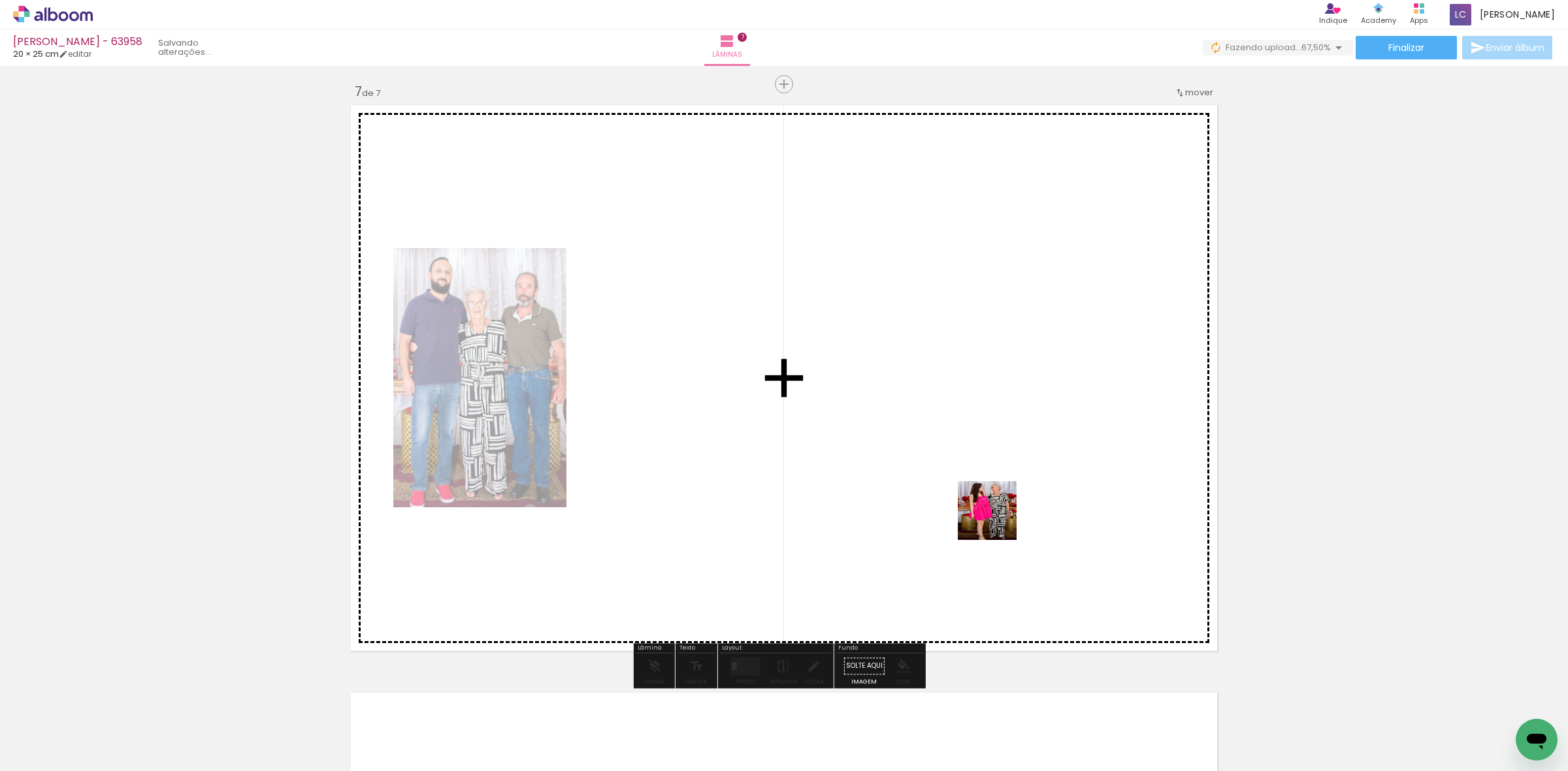
drag, startPoint x: 1086, startPoint y: 736, endPoint x: 762, endPoint y: 581, distance: 359.2
click at [927, 484] on quentale-workspace at bounding box center [784, 385] width 1568 height 771
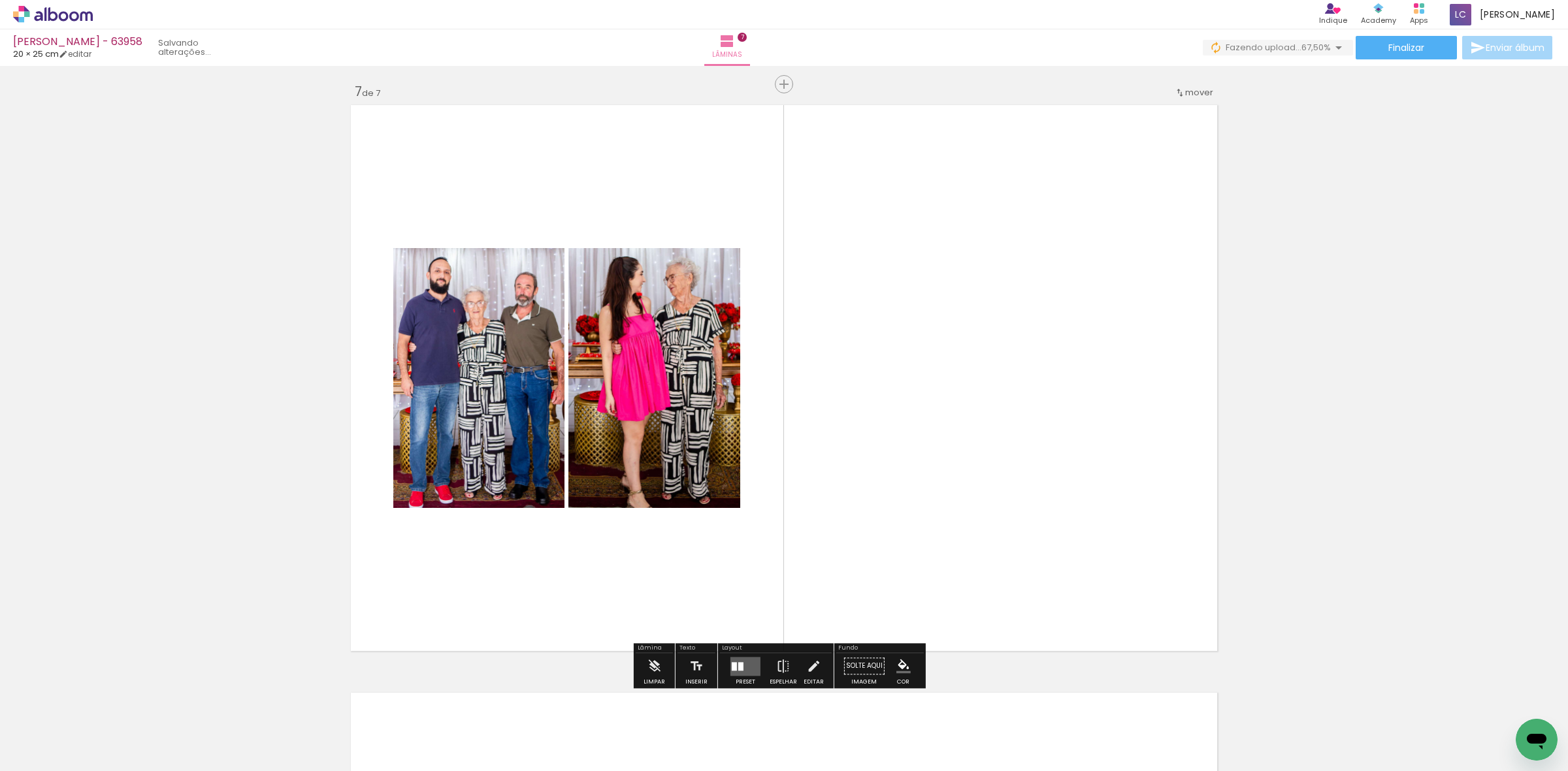
click at [732, 660] on quentale-layouter at bounding box center [746, 667] width 30 height 19
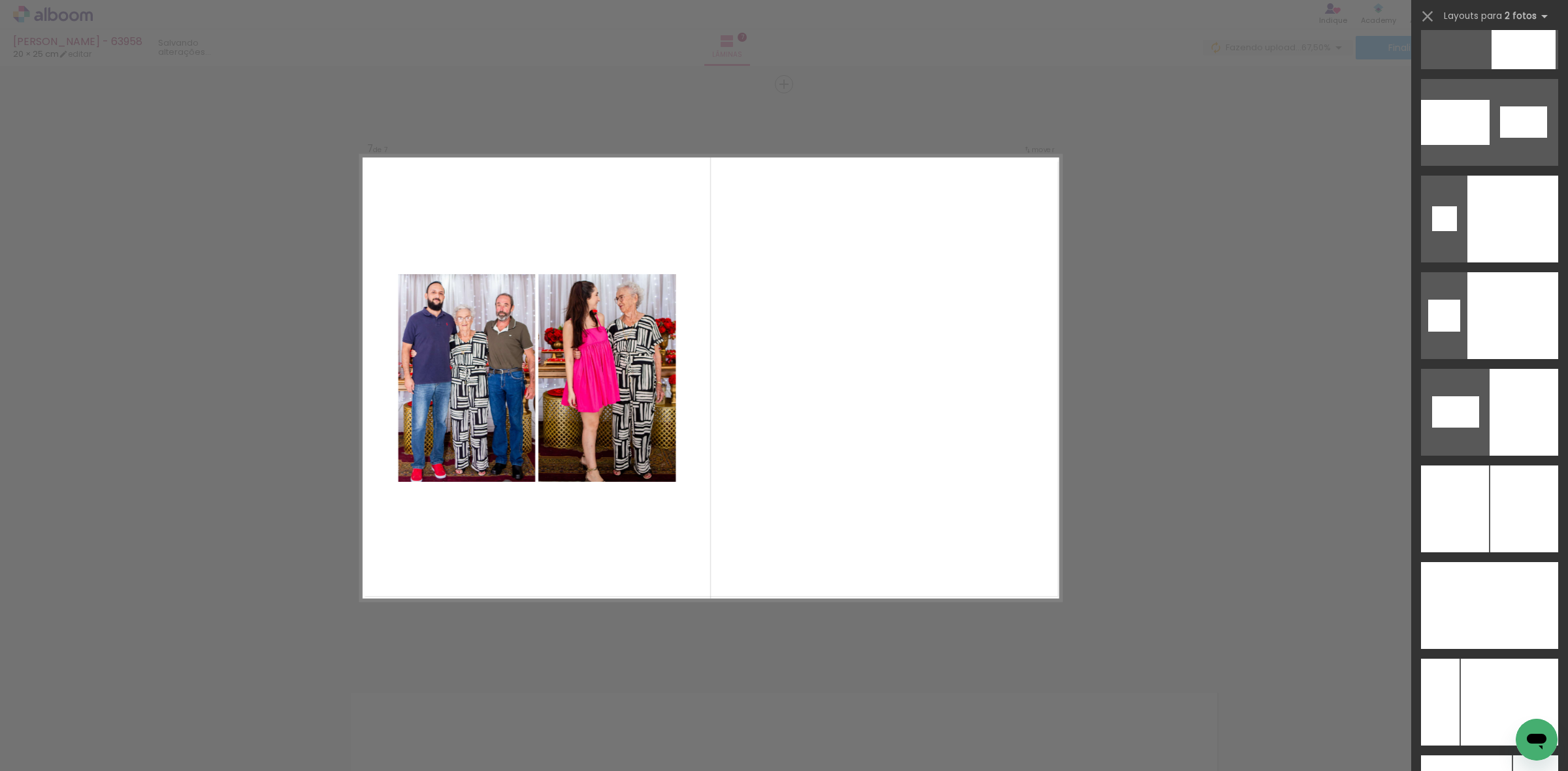
scroll to position [6641, 0]
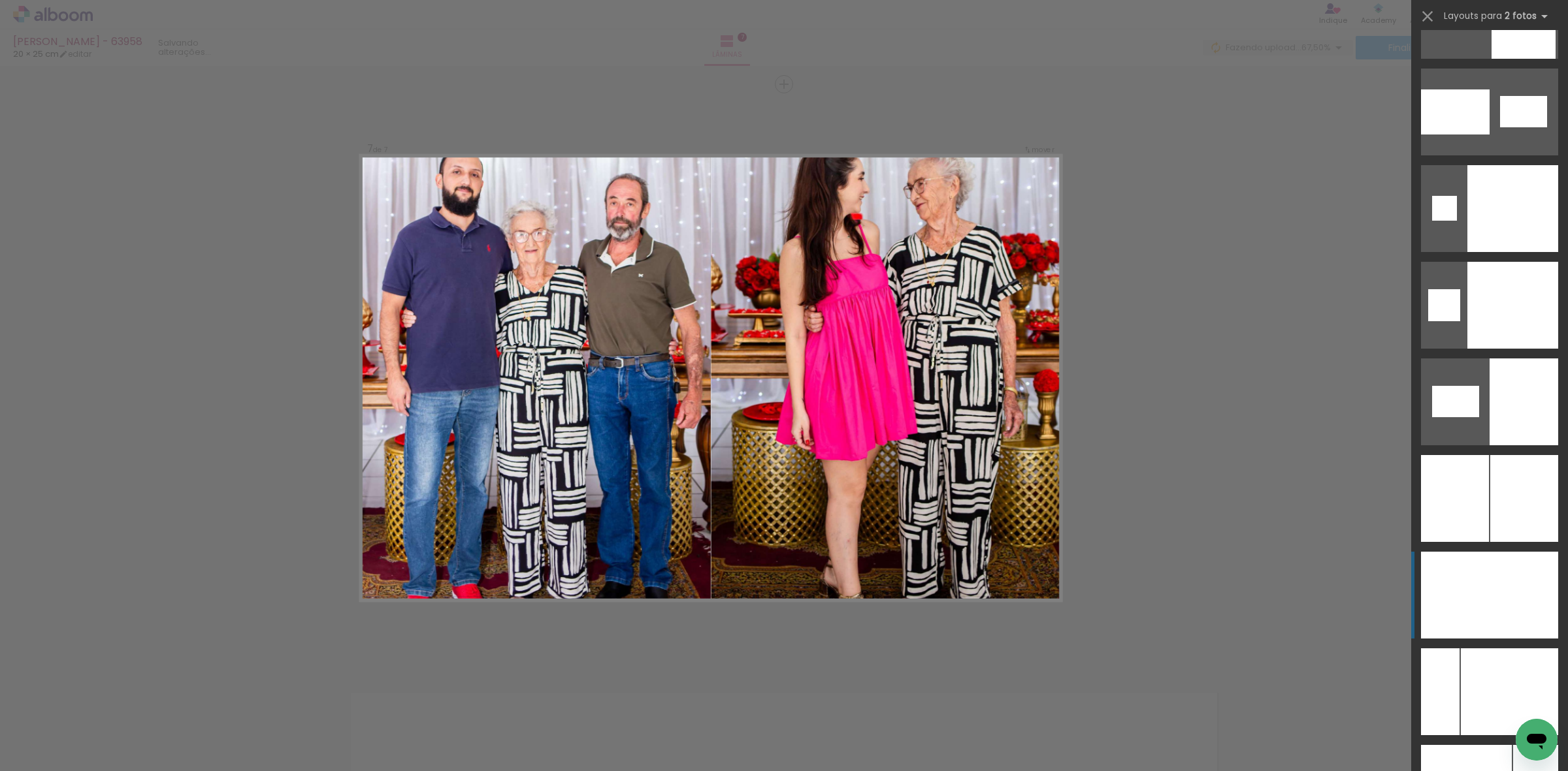
click at [1481, 588] on div at bounding box center [1455, 595] width 69 height 87
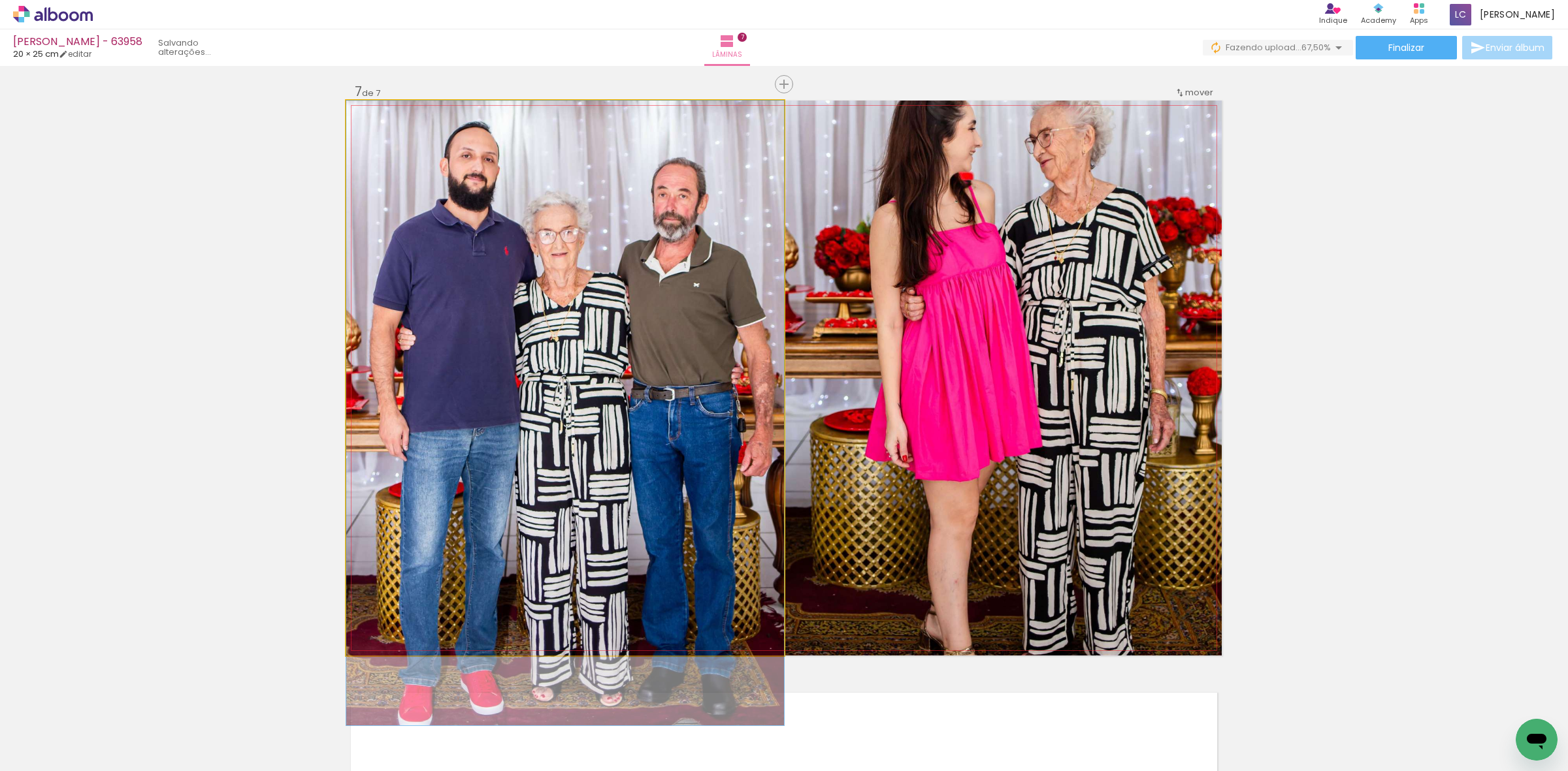
drag, startPoint x: 645, startPoint y: 330, endPoint x: 627, endPoint y: 533, distance: 203.8
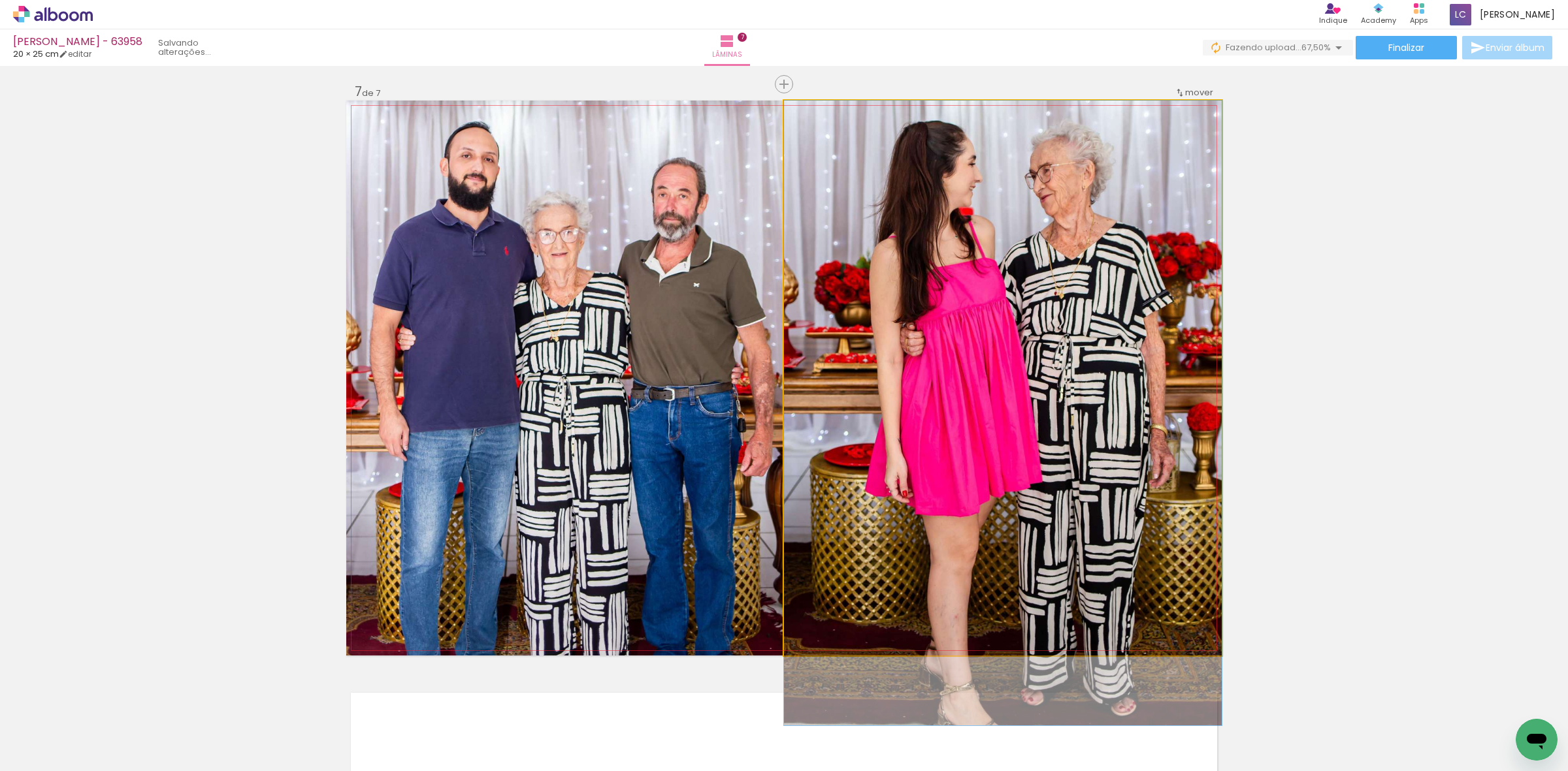
drag, startPoint x: 1132, startPoint y: 328, endPoint x: 1134, endPoint y: 477, distance: 149.0
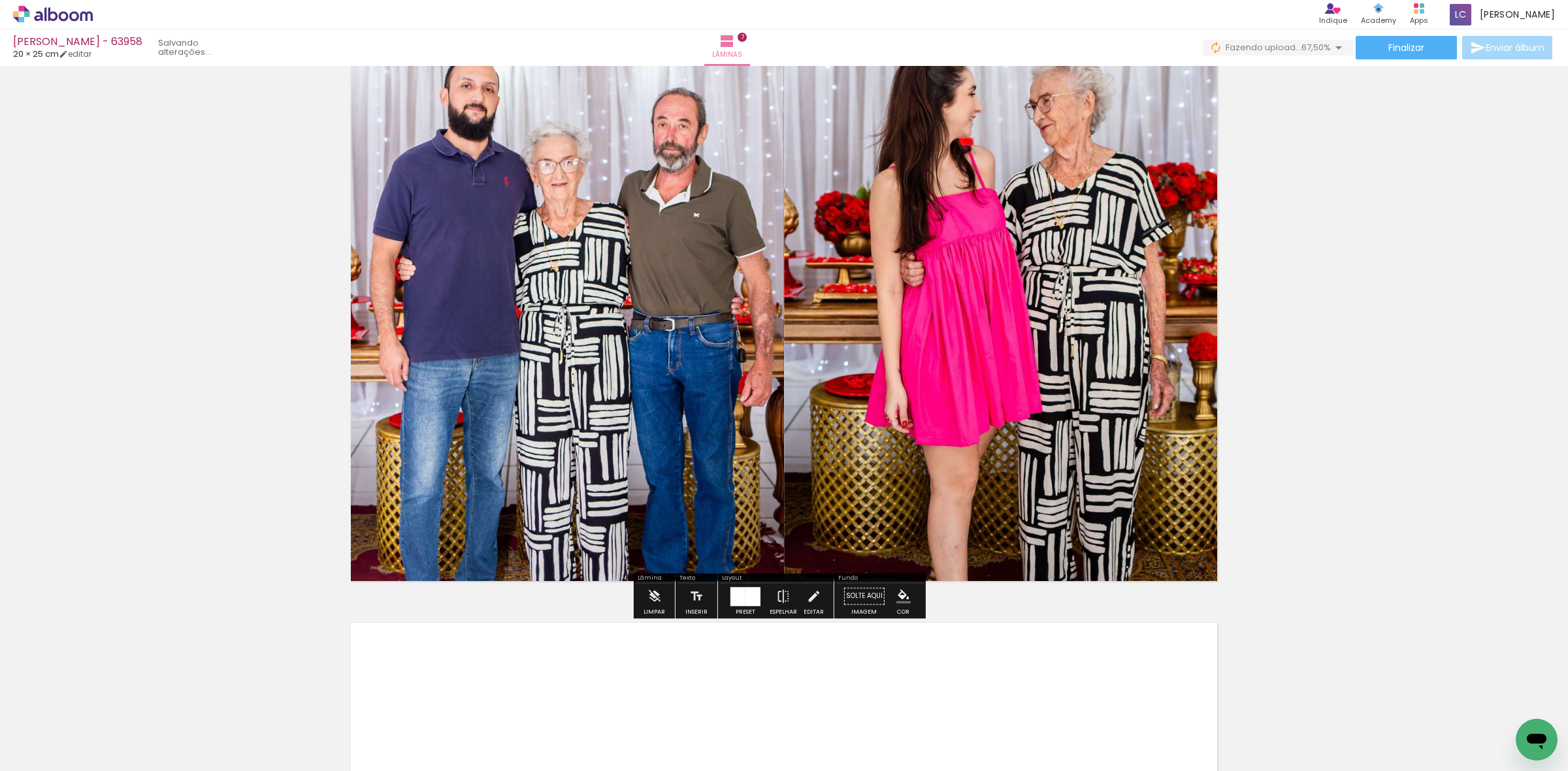
scroll to position [3693, 0]
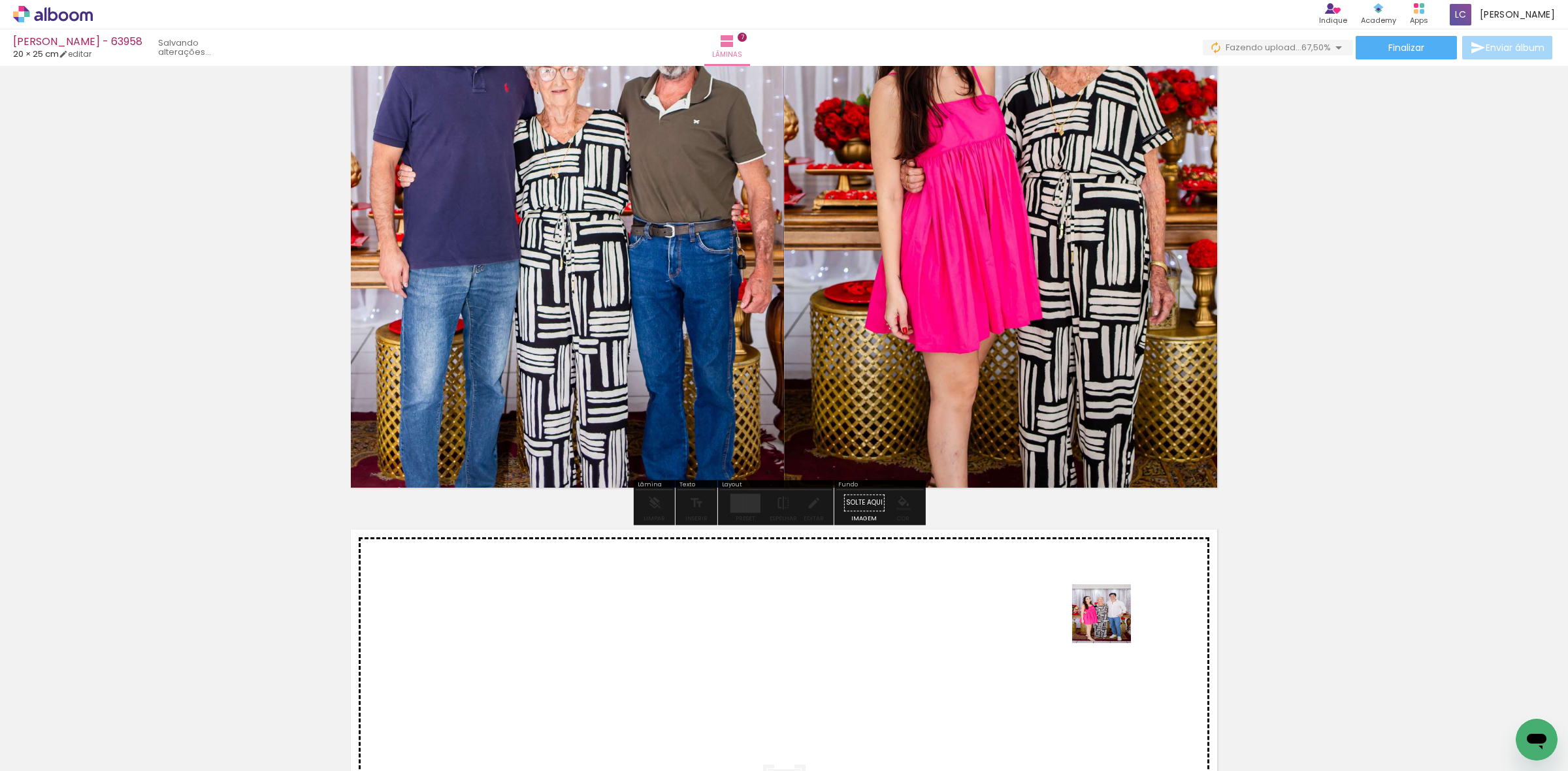
drag, startPoint x: 1178, startPoint y: 717, endPoint x: 1112, endPoint y: 622, distance: 115.7
click at [1112, 622] on quentale-workspace at bounding box center [784, 385] width 1568 height 771
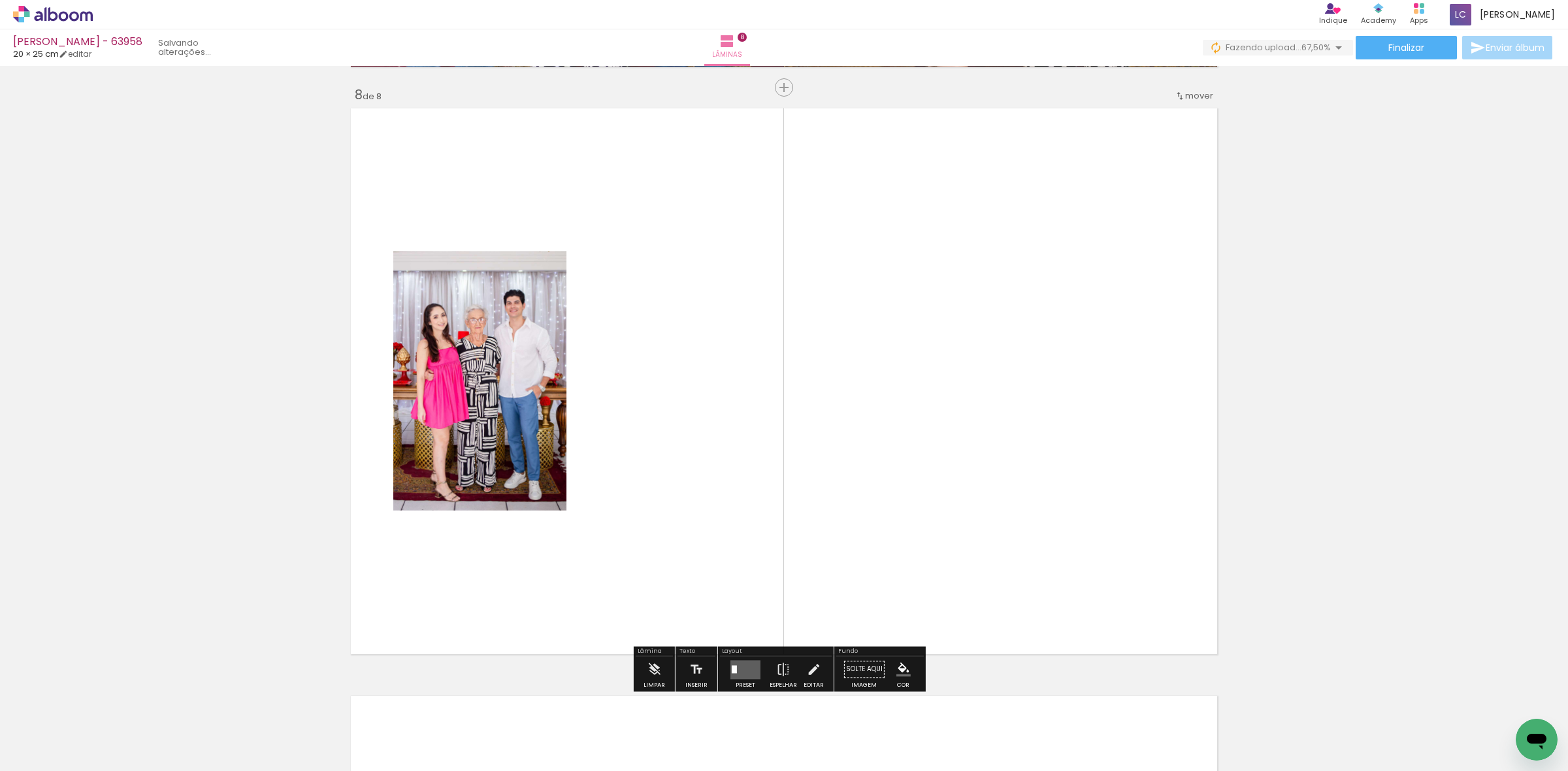
scroll to position [4118, 0]
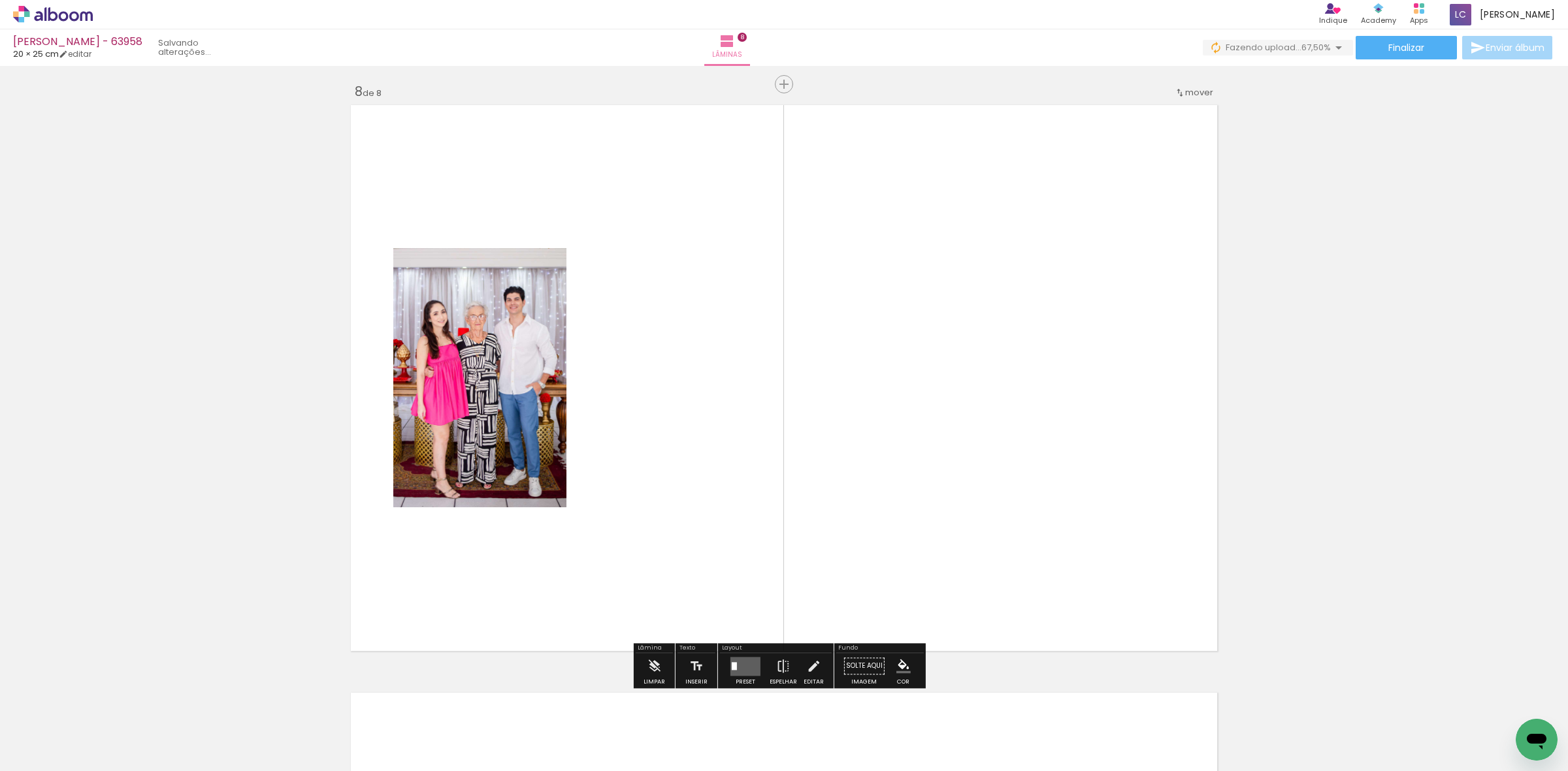
drag, startPoint x: 1216, startPoint y: 720, endPoint x: 971, endPoint y: 570, distance: 287.3
click at [1066, 573] on quentale-workspace at bounding box center [784, 385] width 1568 height 771
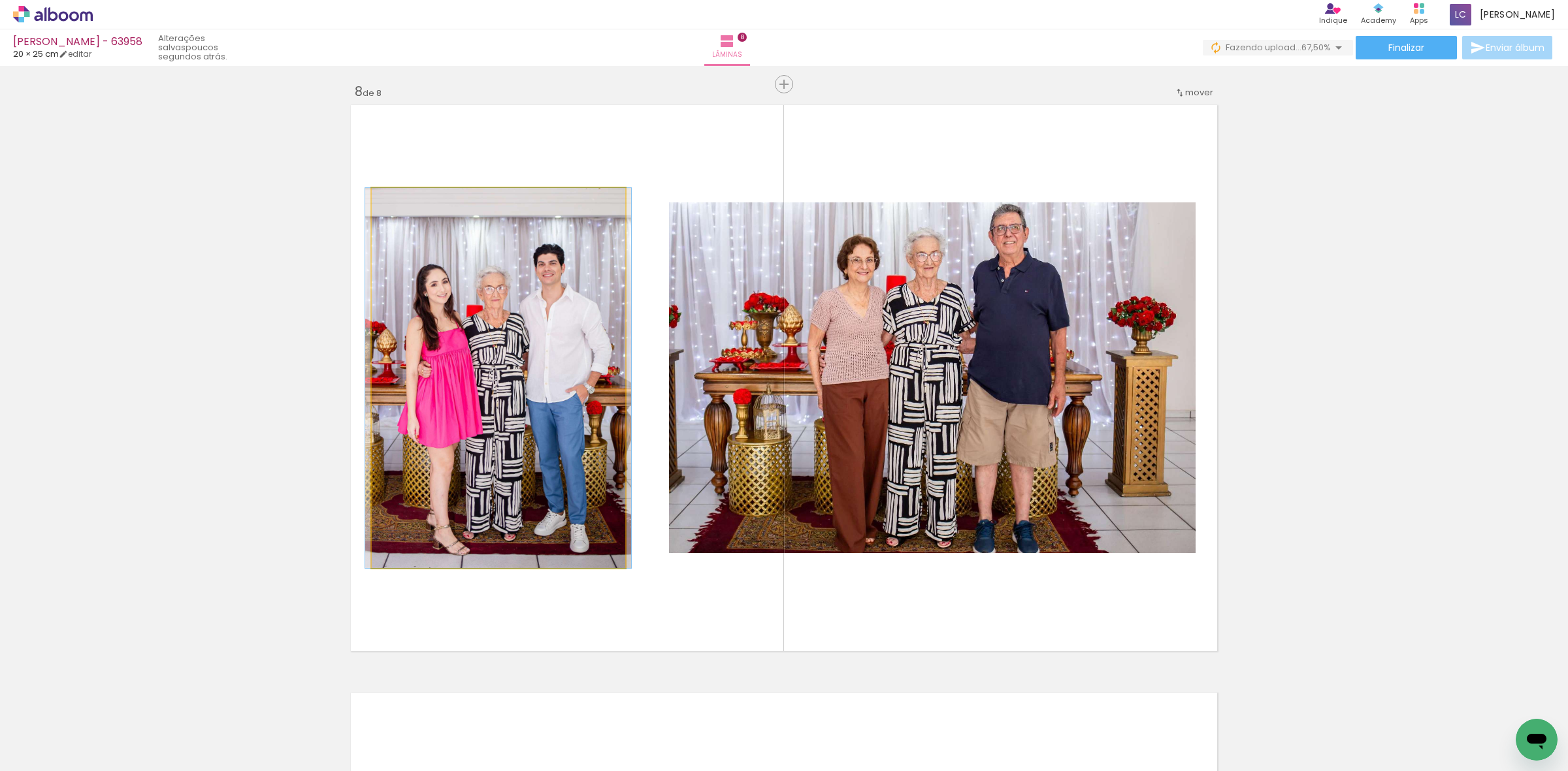
click at [430, 379] on quentale-photo at bounding box center [498, 378] width 254 height 380
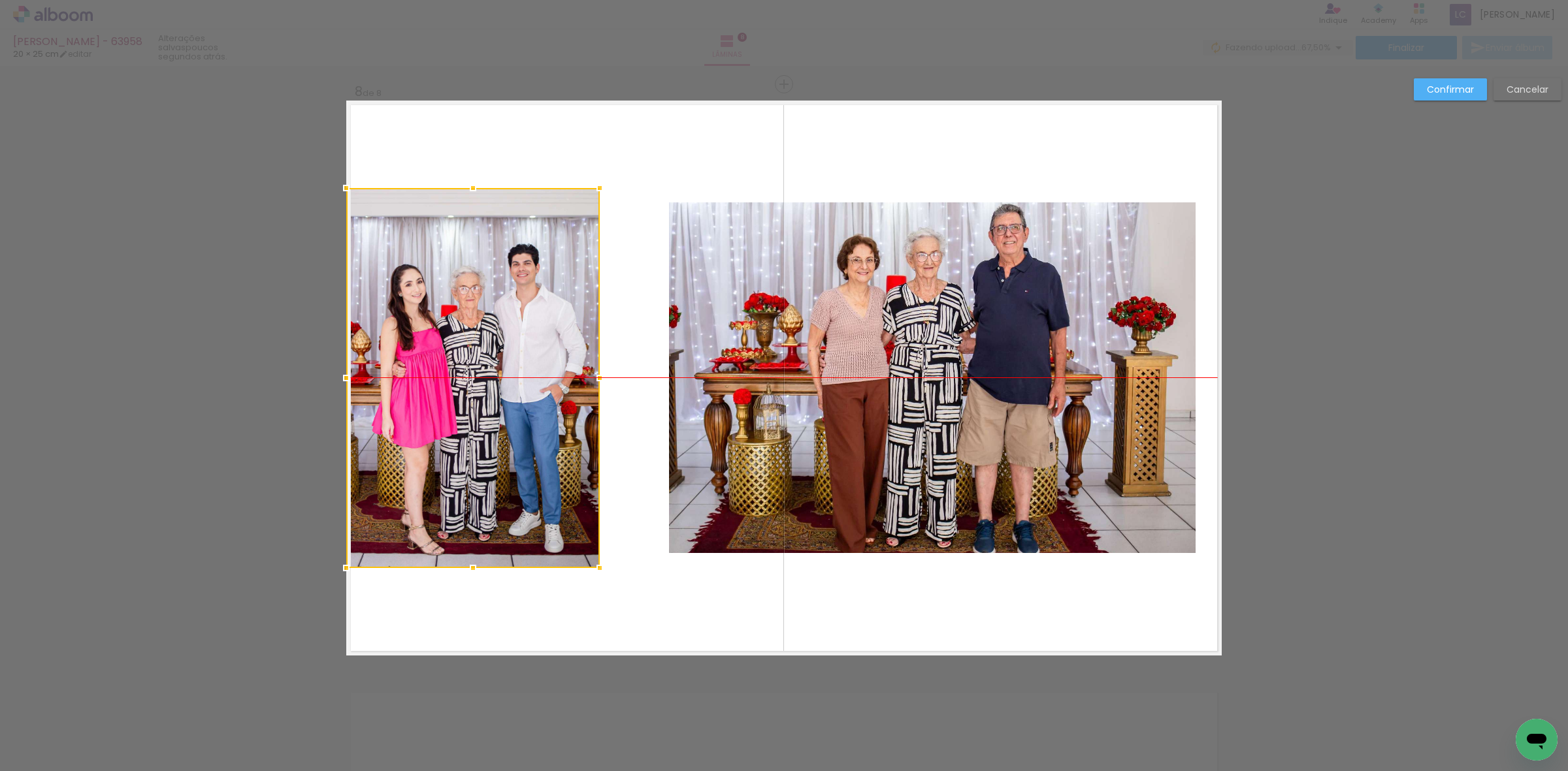
drag, startPoint x: 526, startPoint y: 392, endPoint x: 472, endPoint y: 396, distance: 54.1
click at [472, 396] on div at bounding box center [472, 378] width 254 height 380
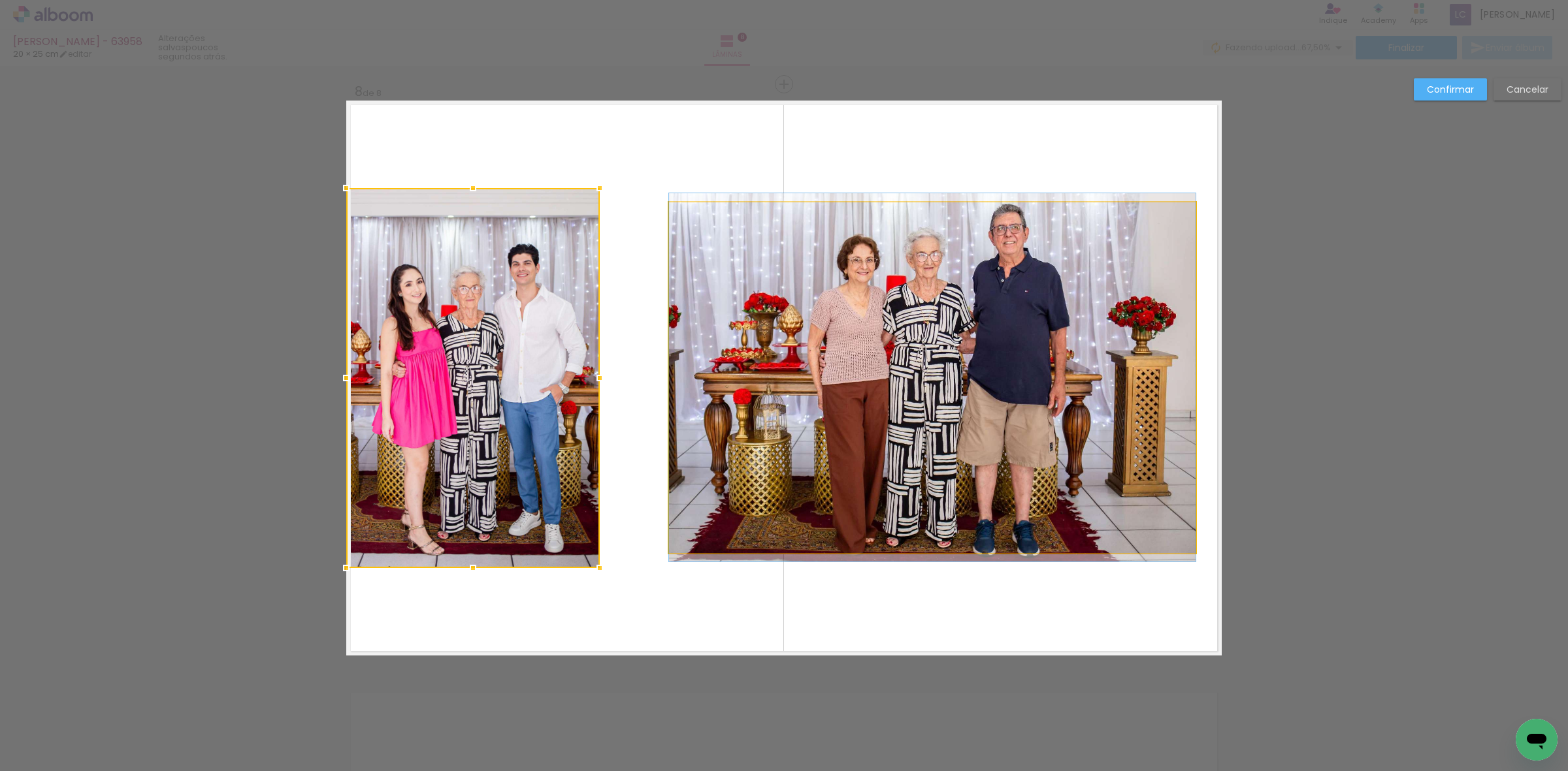
drag, startPoint x: 739, startPoint y: 351, endPoint x: 739, endPoint y: 343, distance: 8.0
click at [740, 351] on quentale-photo at bounding box center [932, 378] width 527 height 351
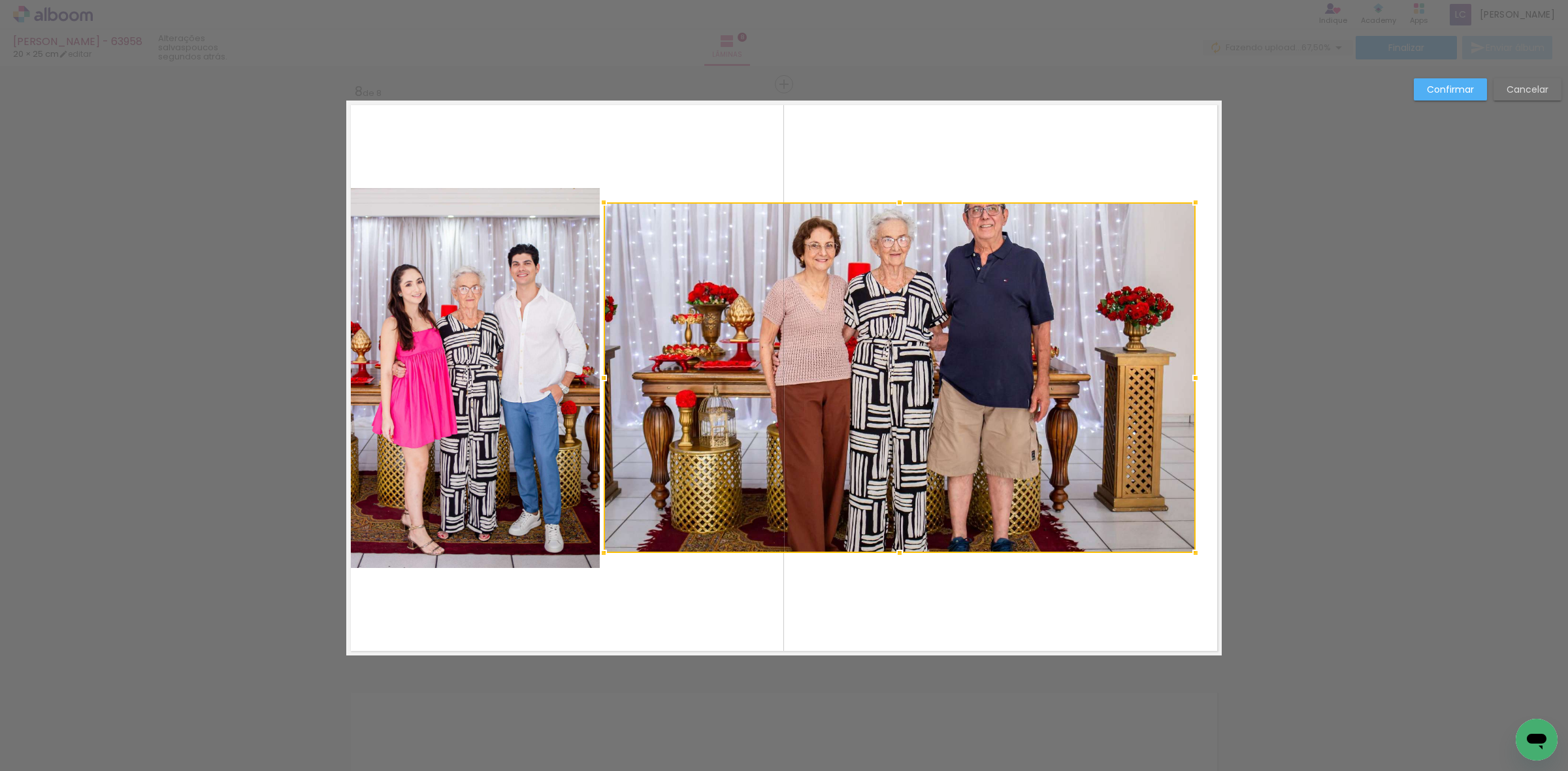
drag, startPoint x: 667, startPoint y: 366, endPoint x: 630, endPoint y: 367, distance: 37.0
click at [630, 367] on div at bounding box center [899, 378] width 592 height 351
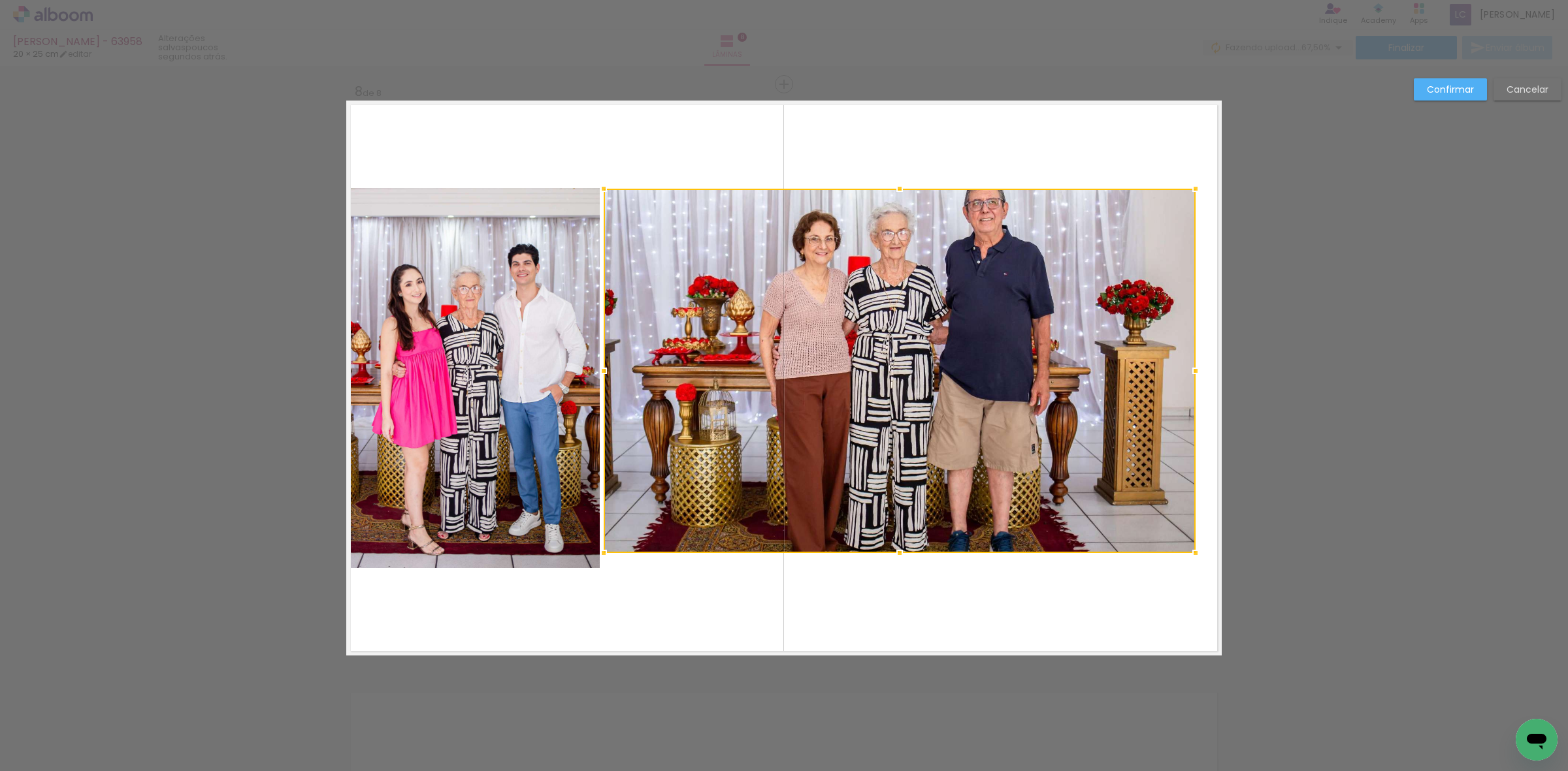
drag, startPoint x: 899, startPoint y: 207, endPoint x: 899, endPoint y: 193, distance: 14.0
click at [899, 193] on div at bounding box center [899, 188] width 26 height 26
click at [870, 549] on div at bounding box center [899, 371] width 592 height 364
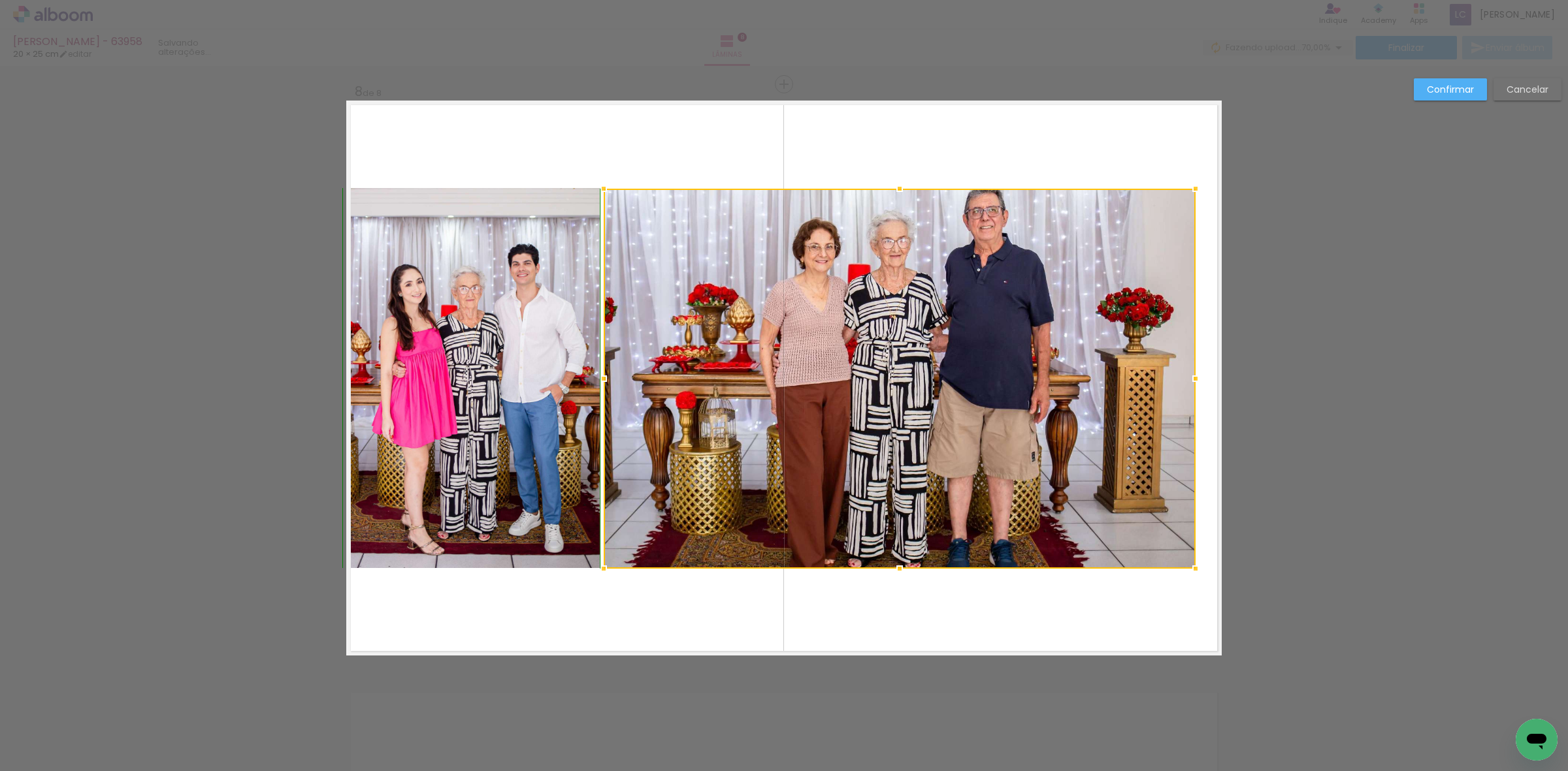
drag, startPoint x: 889, startPoint y: 551, endPoint x: 892, endPoint y: 569, distance: 18.2
click at [892, 569] on div at bounding box center [899, 568] width 26 height 26
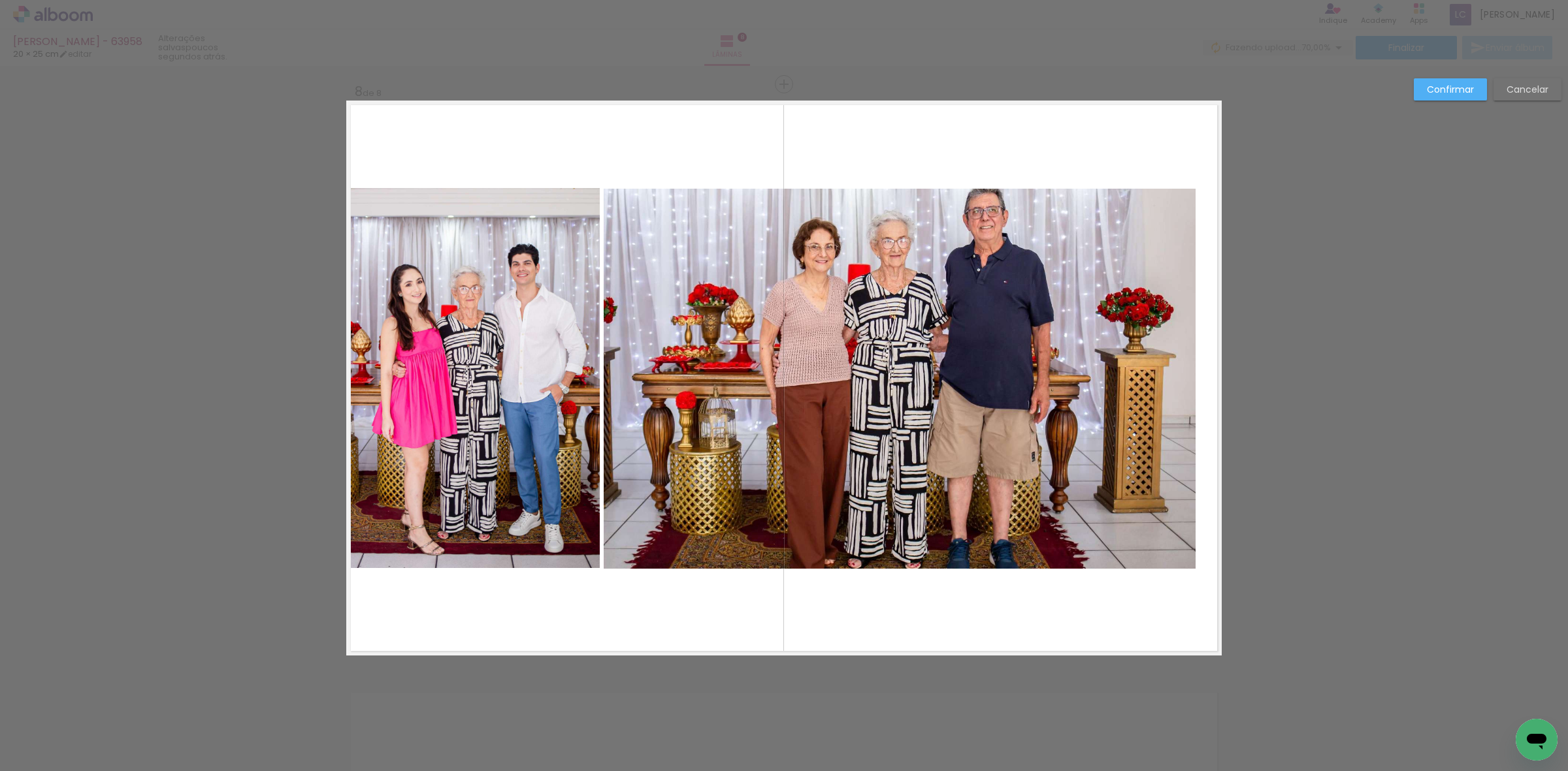
click at [1166, 407] on quentale-photo at bounding box center [899, 379] width 592 height 380
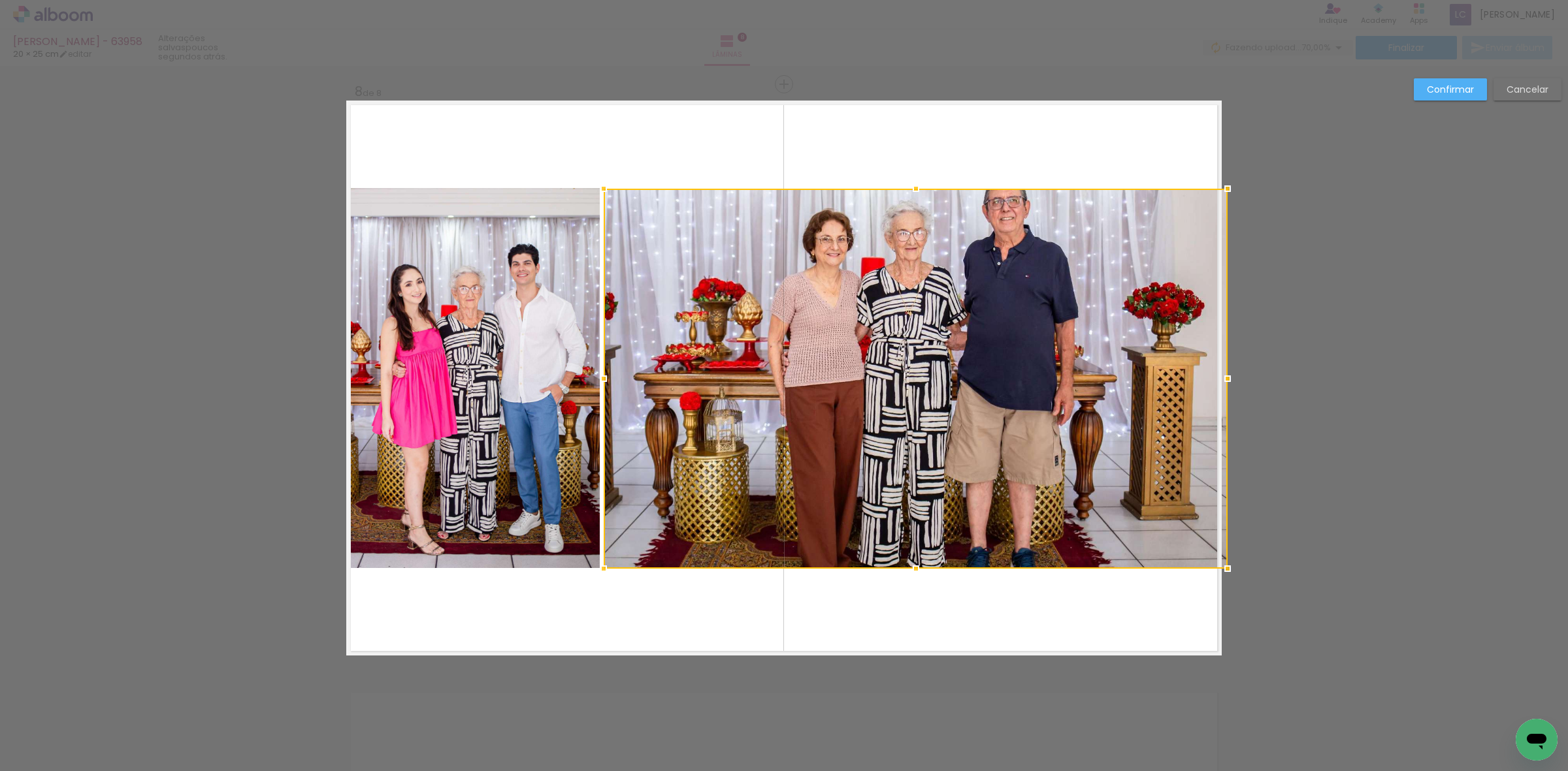
drag, startPoint x: 1183, startPoint y: 380, endPoint x: 1216, endPoint y: 380, distance: 33.0
click at [1216, 380] on div at bounding box center [1228, 379] width 26 height 26
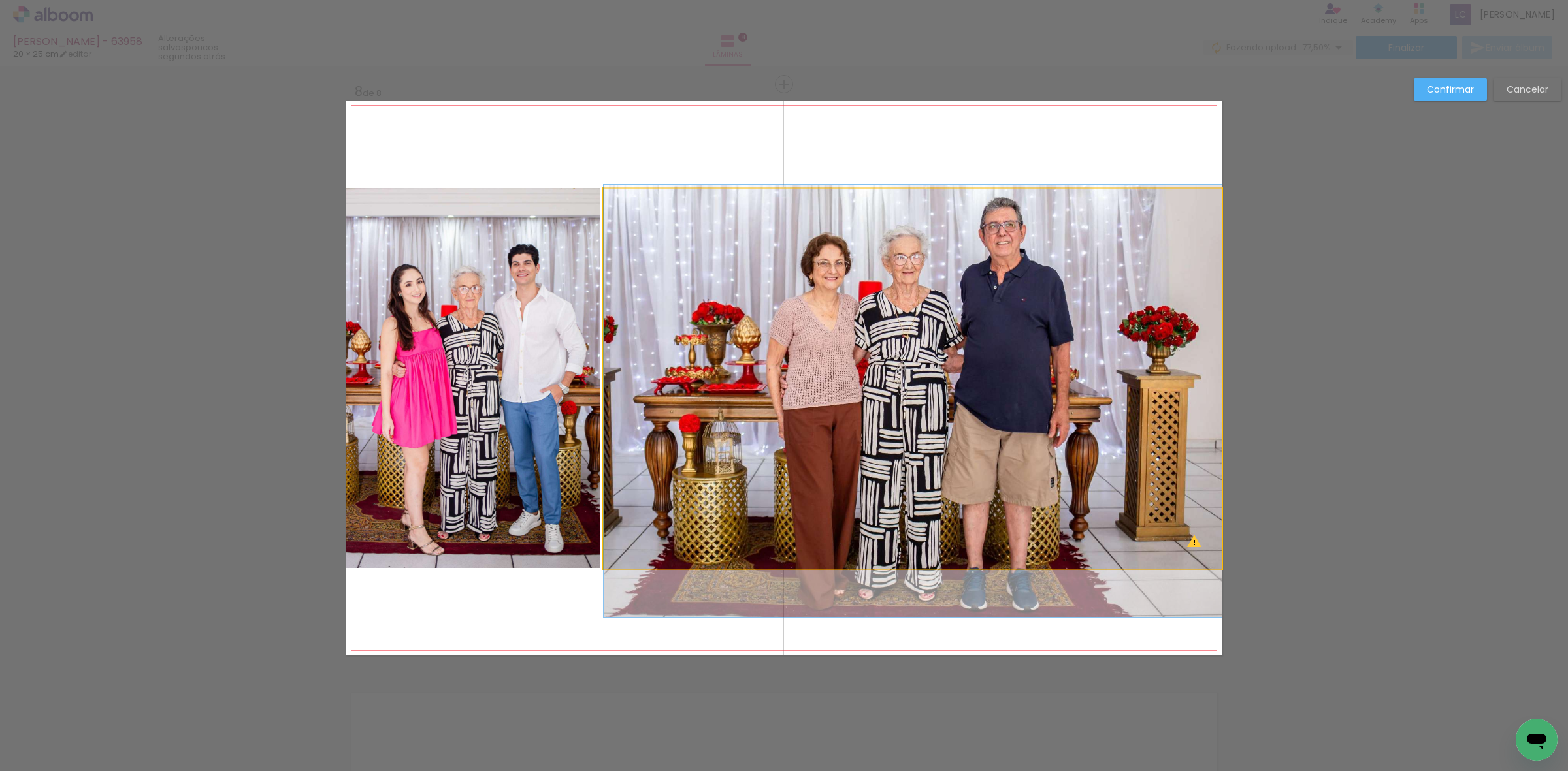
drag, startPoint x: 1087, startPoint y: 355, endPoint x: 1087, endPoint y: 374, distance: 19.0
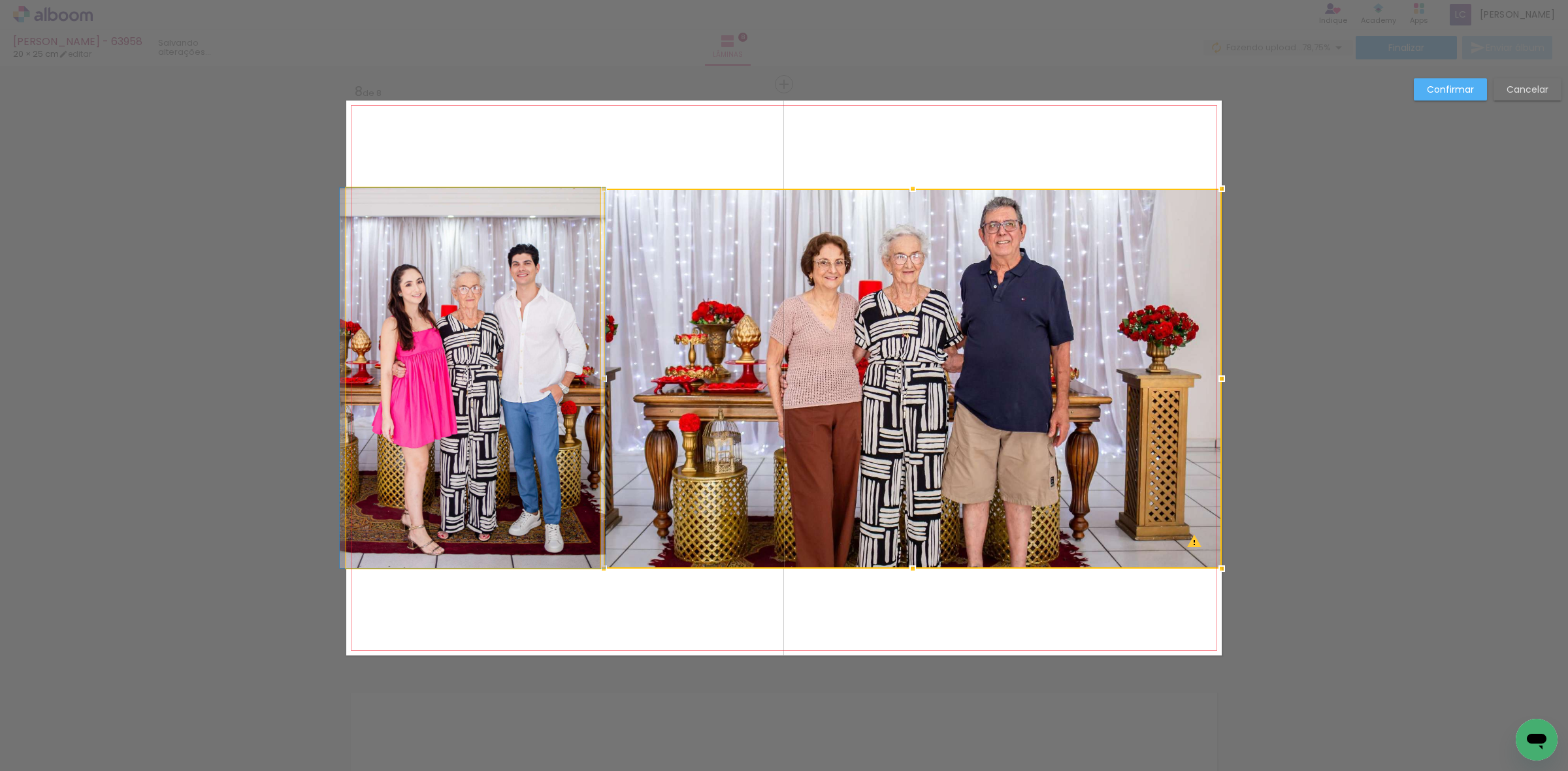
click at [504, 552] on quentale-photo at bounding box center [472, 378] width 254 height 380
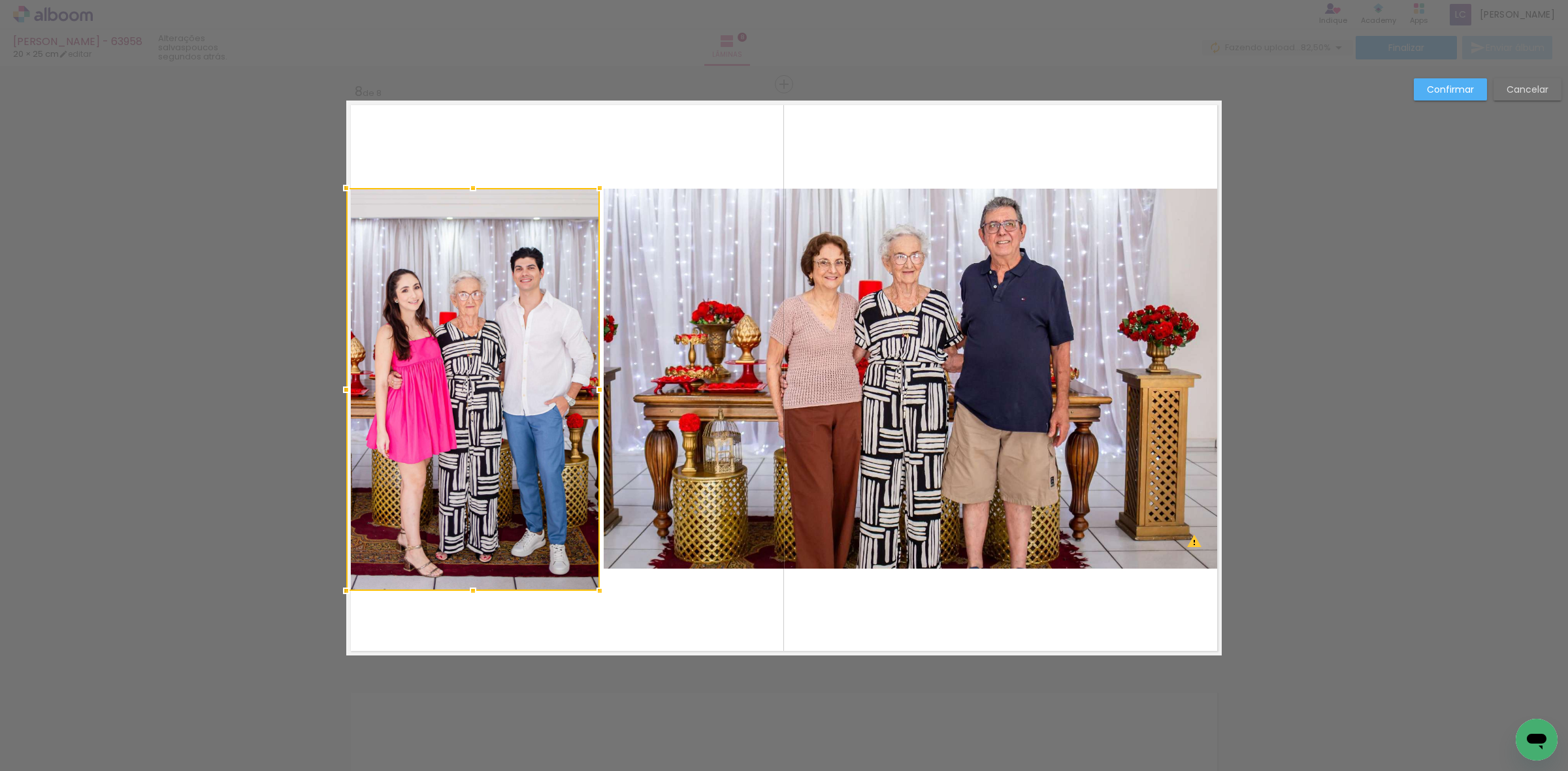
drag, startPoint x: 468, startPoint y: 570, endPoint x: 468, endPoint y: 593, distance: 23.0
click at [468, 593] on div at bounding box center [472, 591] width 26 height 26
click at [800, 539] on quentale-photo at bounding box center [913, 379] width 618 height 380
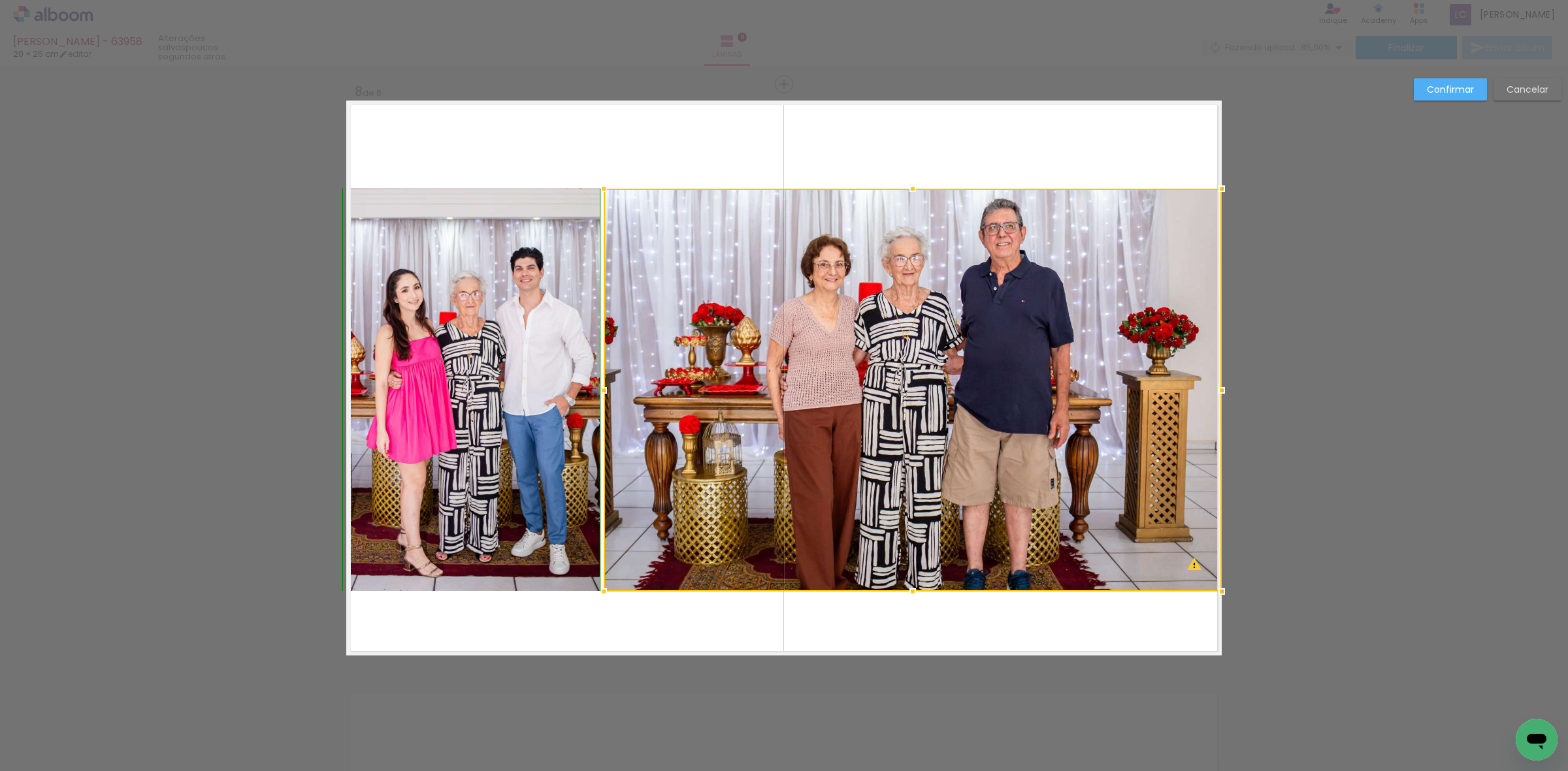
drag, startPoint x: 903, startPoint y: 572, endPoint x: 903, endPoint y: 593, distance: 21.0
click at [903, 593] on div at bounding box center [912, 592] width 26 height 26
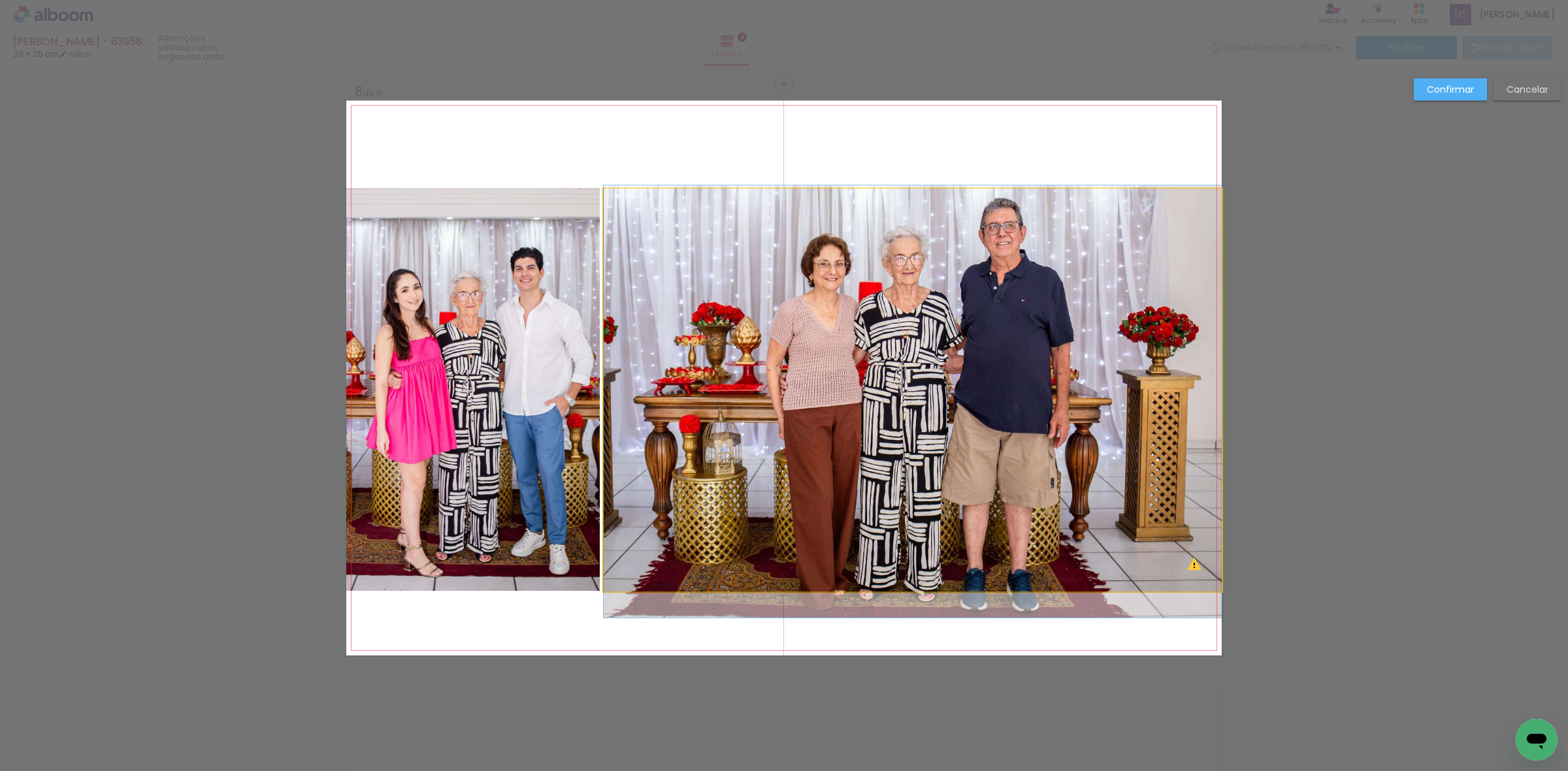
drag, startPoint x: 981, startPoint y: 488, endPoint x: 991, endPoint y: 487, distance: 10.0
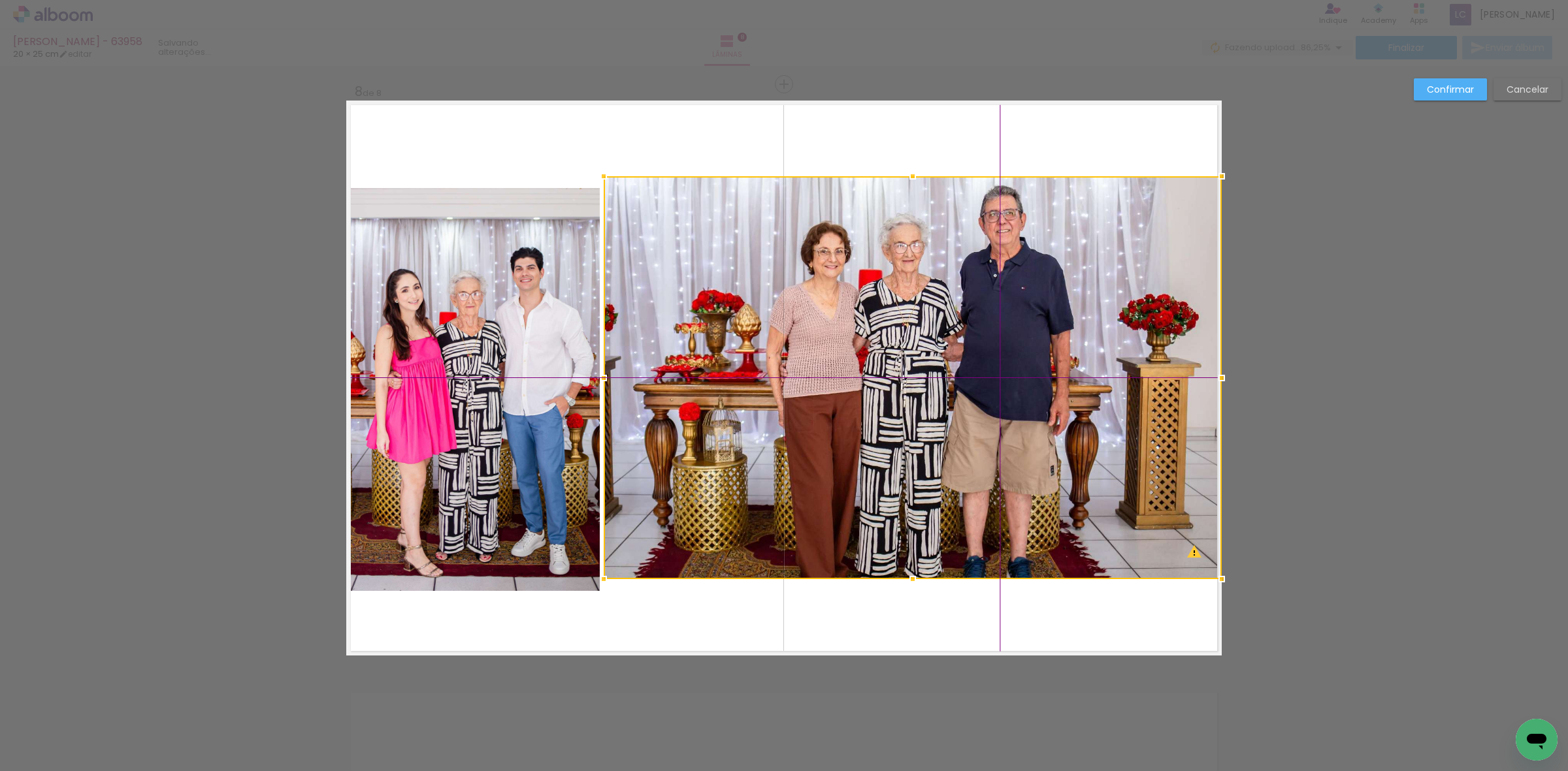
drag, startPoint x: 994, startPoint y: 485, endPoint x: 1112, endPoint y: 477, distance: 118.3
click at [1112, 477] on div at bounding box center [913, 377] width 618 height 403
click at [537, 460] on quentale-photo at bounding box center [472, 389] width 254 height 403
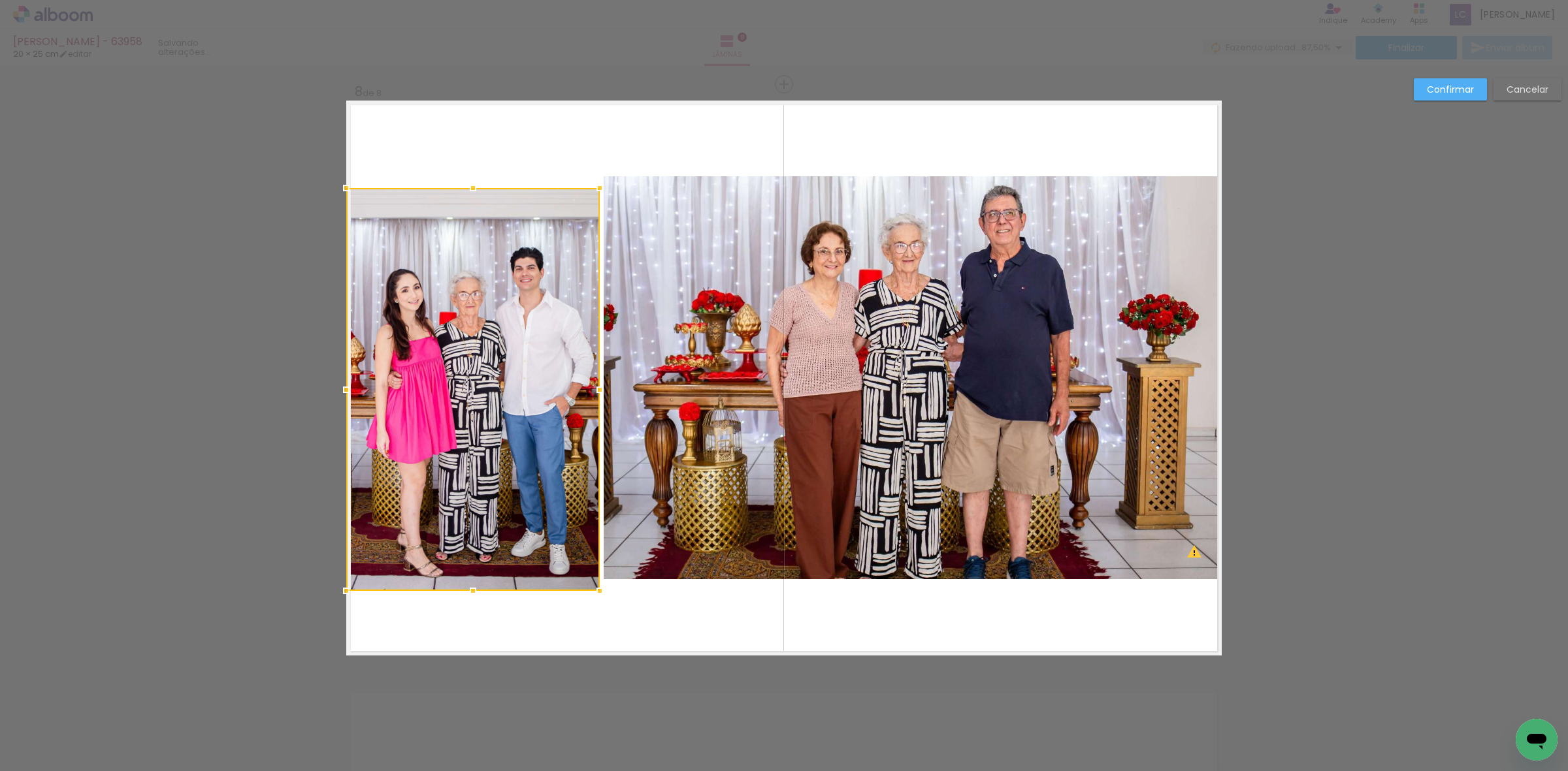
click at [537, 460] on div at bounding box center [472, 389] width 254 height 403
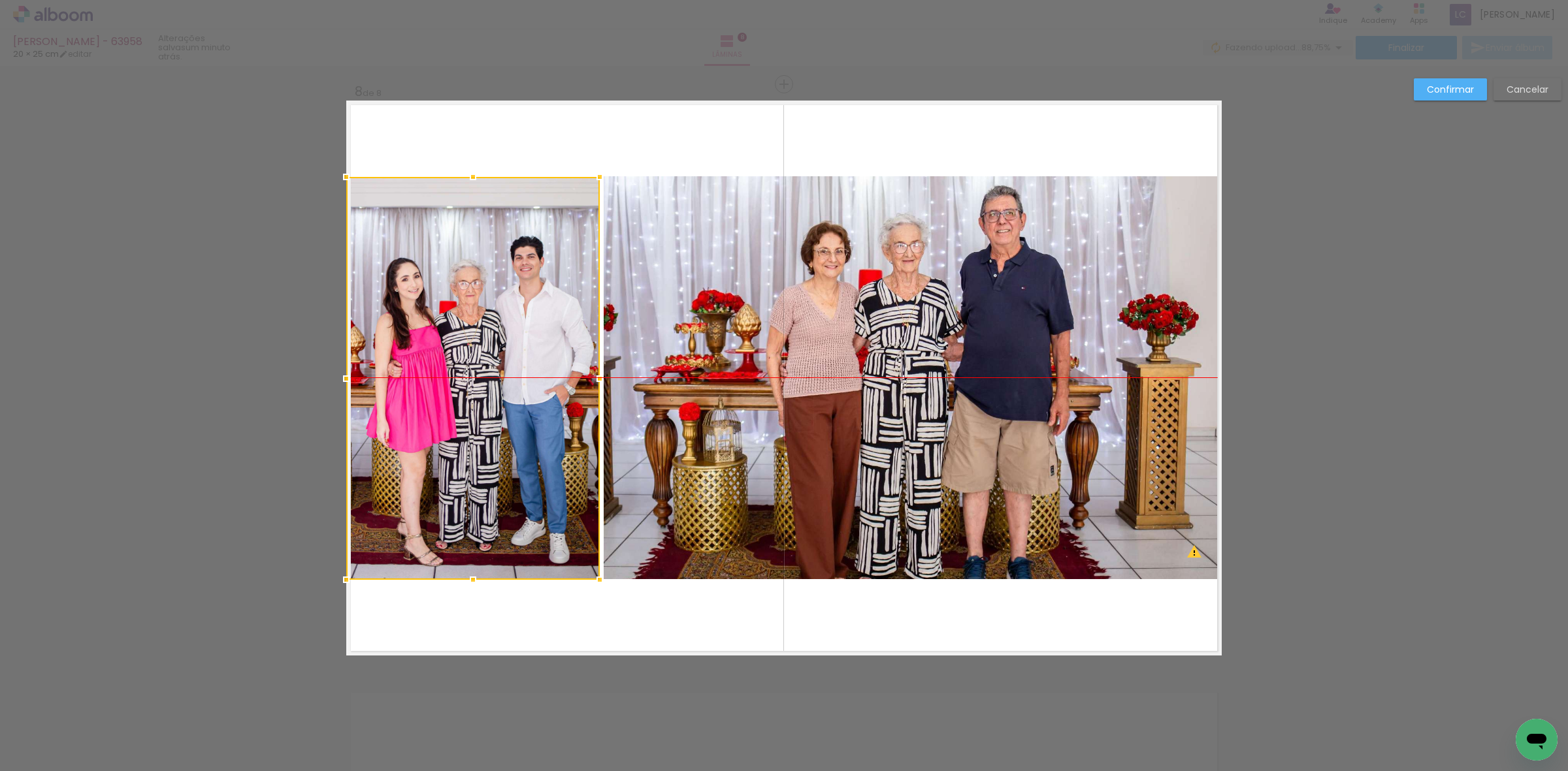
drag, startPoint x: 536, startPoint y: 457, endPoint x: 504, endPoint y: 448, distance: 33.2
click at [504, 448] on div at bounding box center [472, 378] width 254 height 403
click at [0, 0] on slot "Confirmar" at bounding box center [0, 0] width 0 height 0
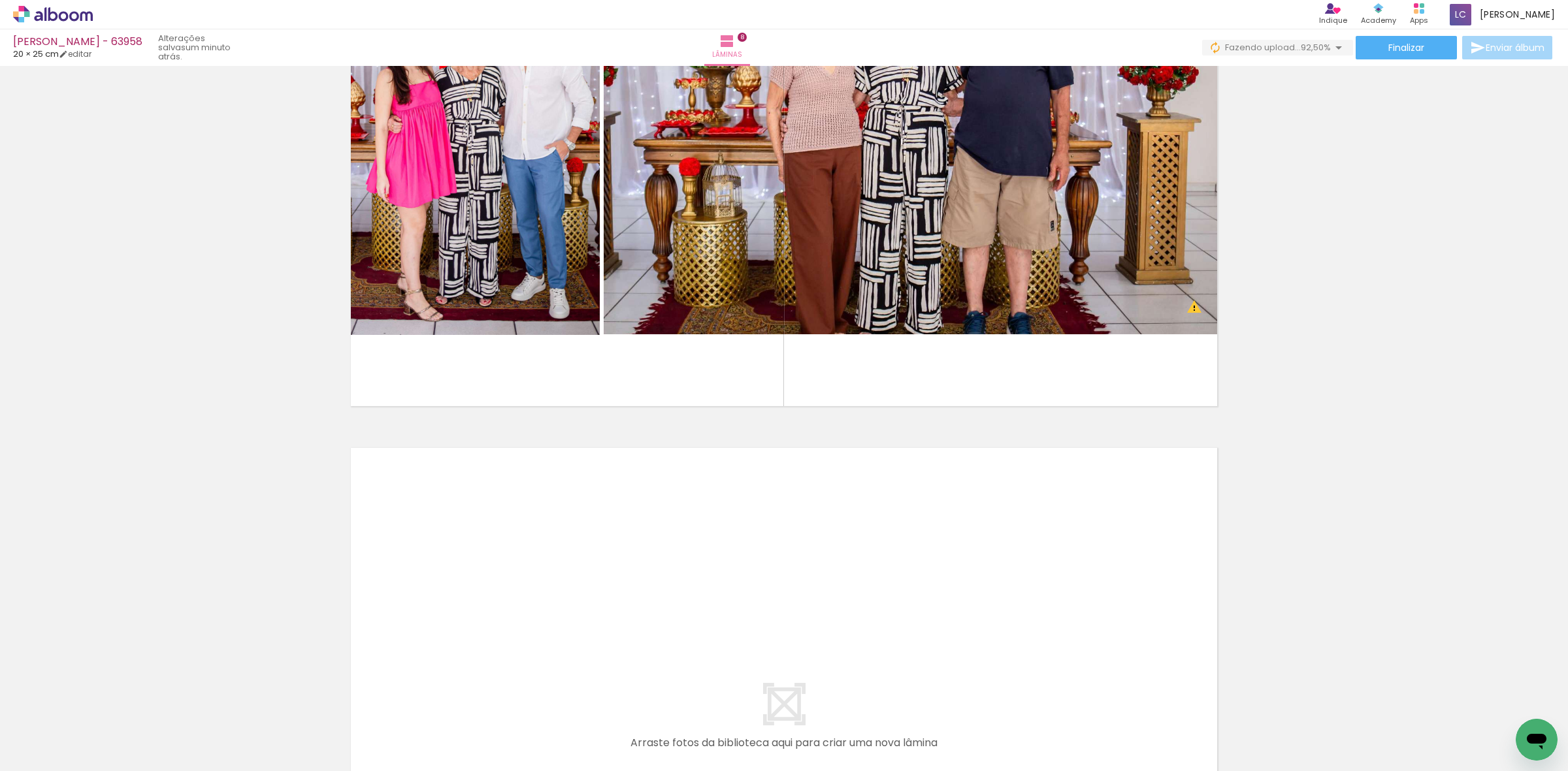
scroll to position [0, 885]
drag, startPoint x: 424, startPoint y: 733, endPoint x: 511, endPoint y: 587, distance: 170.0
click at [511, 587] on quentale-workspace at bounding box center [784, 385] width 1568 height 771
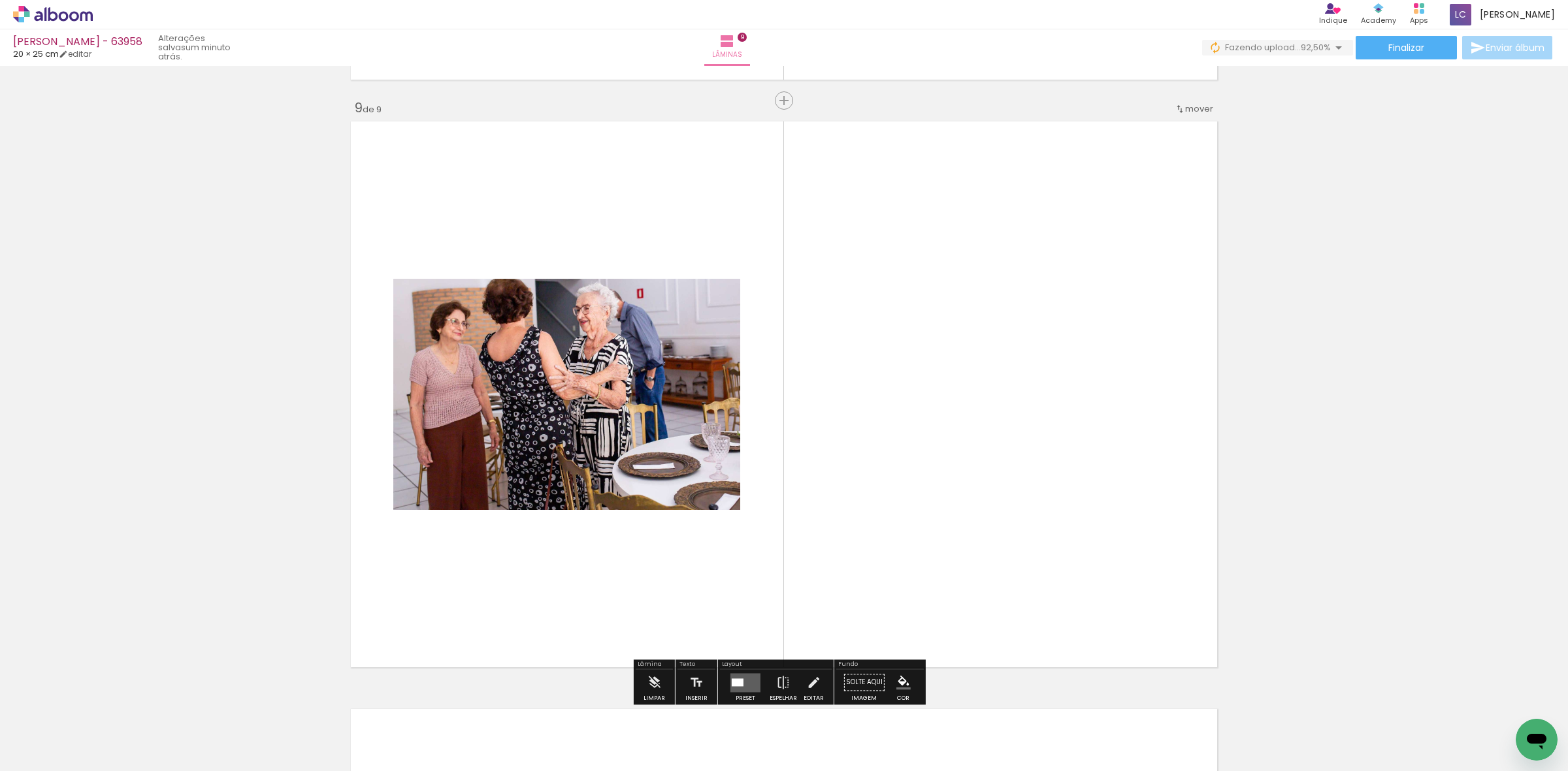
scroll to position [4706, 0]
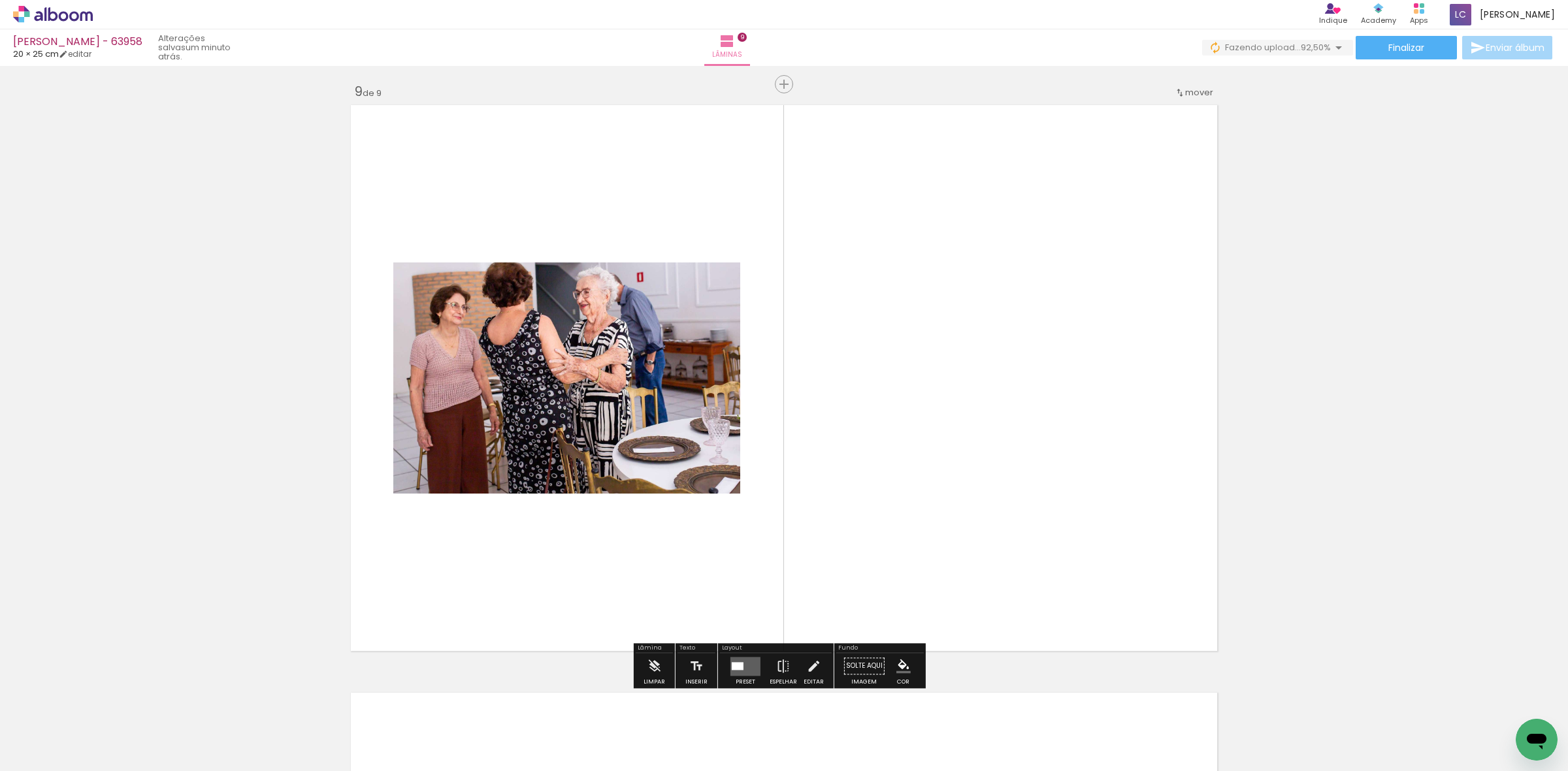
drag, startPoint x: 501, startPoint y: 722, endPoint x: 800, endPoint y: 516, distance: 363.1
click at [742, 456] on quentale-workspace at bounding box center [784, 385] width 1568 height 771
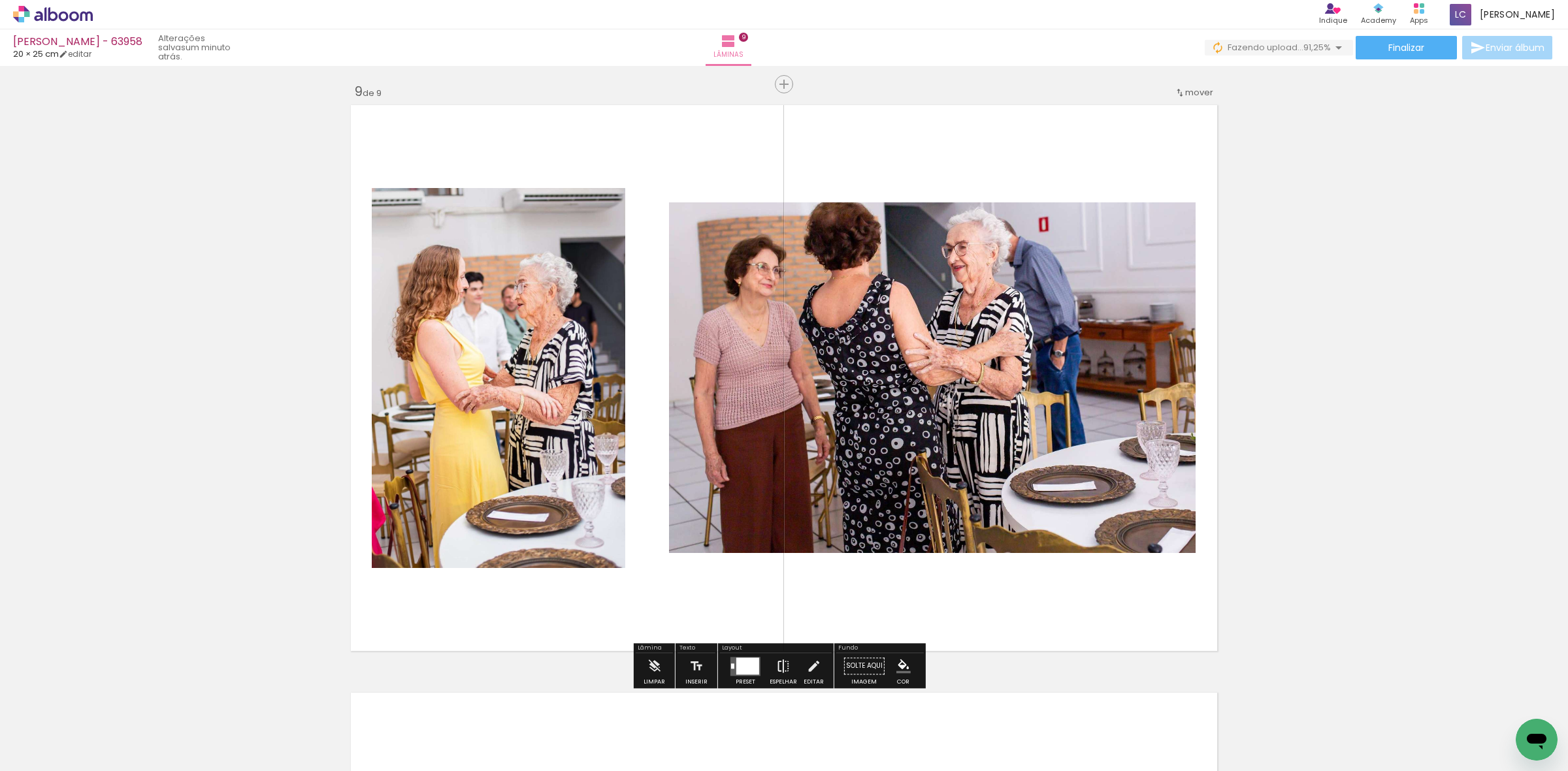
click at [786, 669] on iron-icon at bounding box center [783, 666] width 14 height 26
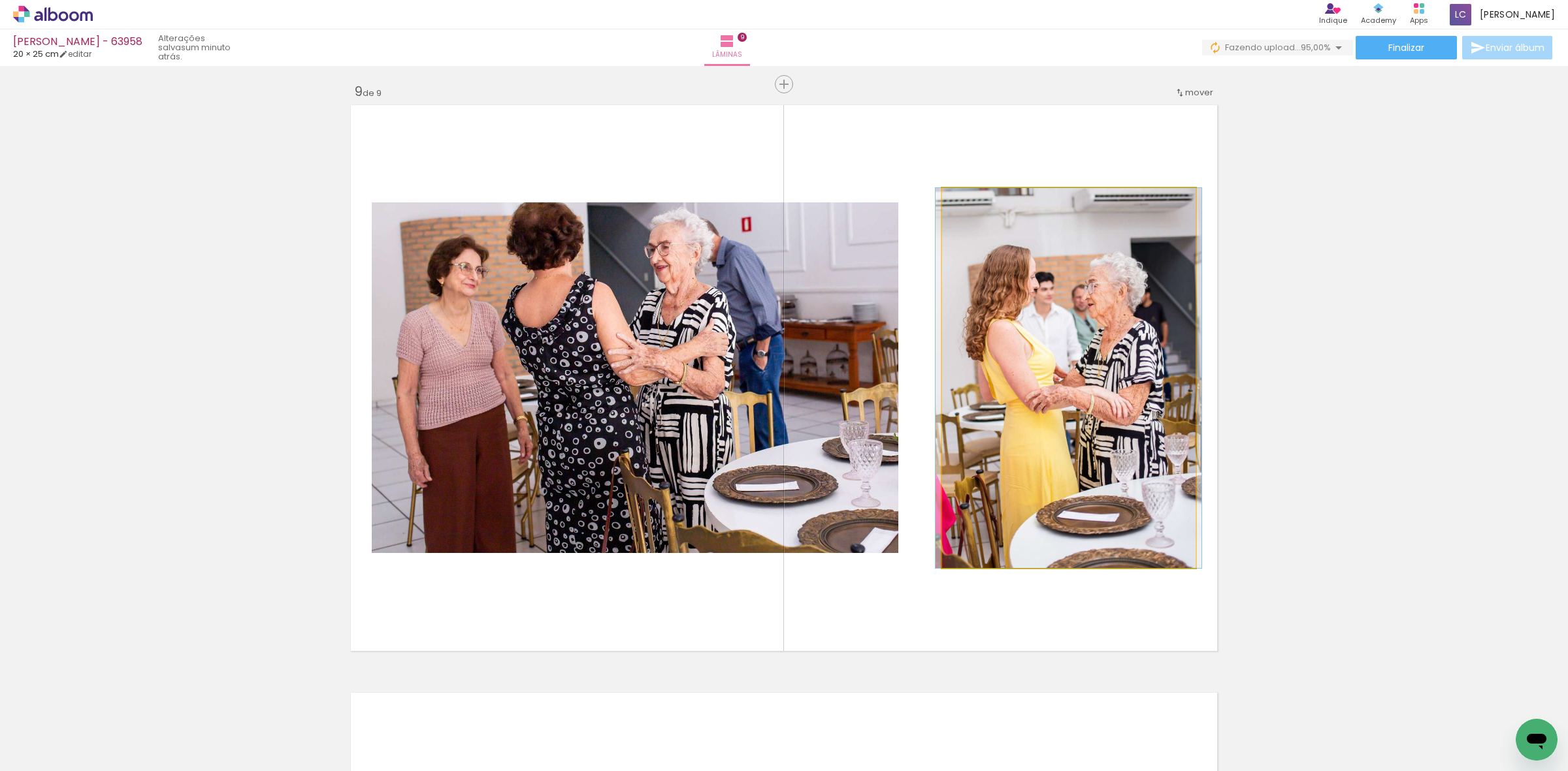
click at [1138, 373] on quentale-photo at bounding box center [1068, 378] width 254 height 380
click at [1180, 369] on quentale-photo at bounding box center [1068, 378] width 254 height 380
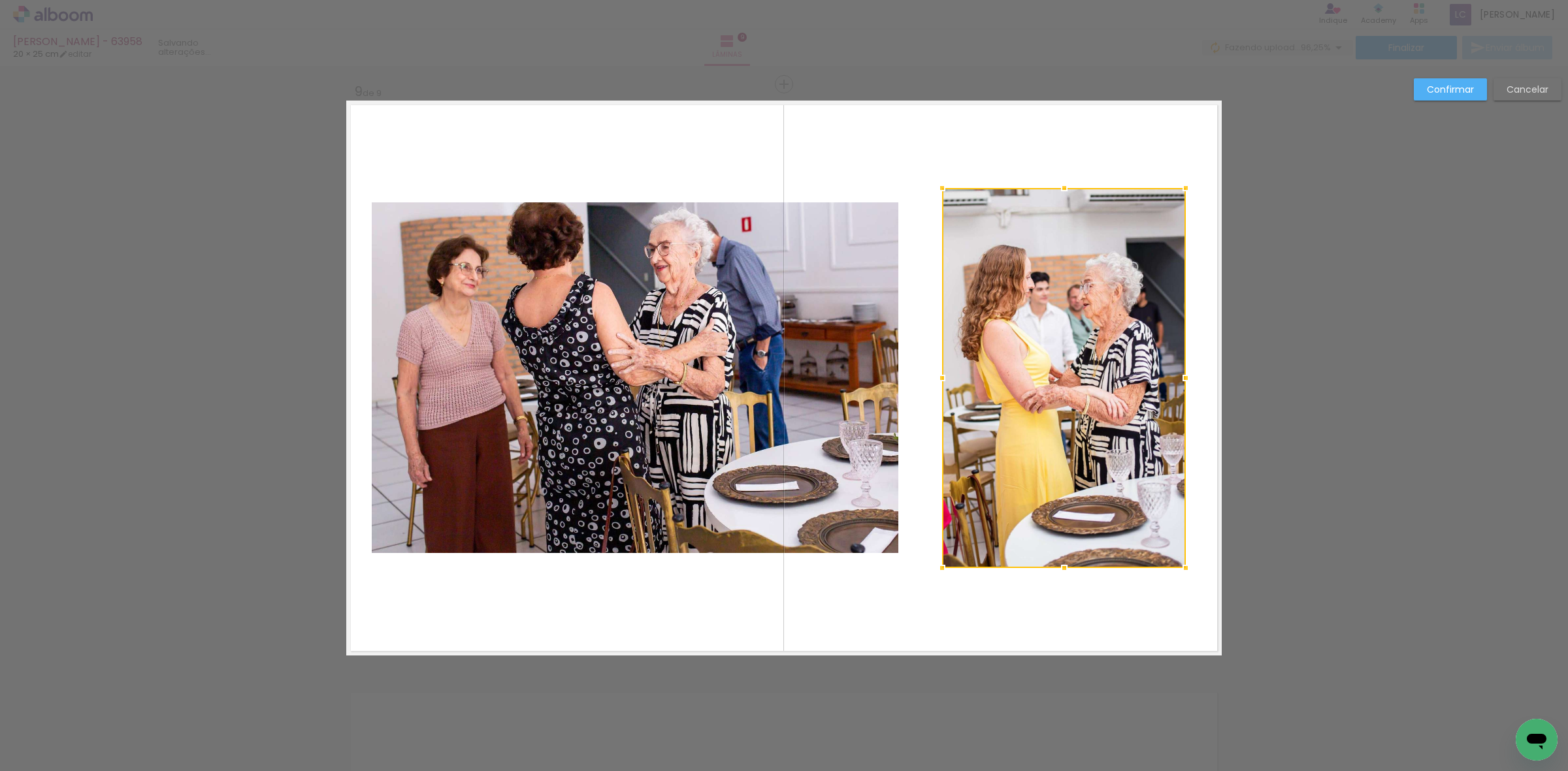
drag, startPoint x: 1187, startPoint y: 374, endPoint x: 1252, endPoint y: 380, distance: 65.3
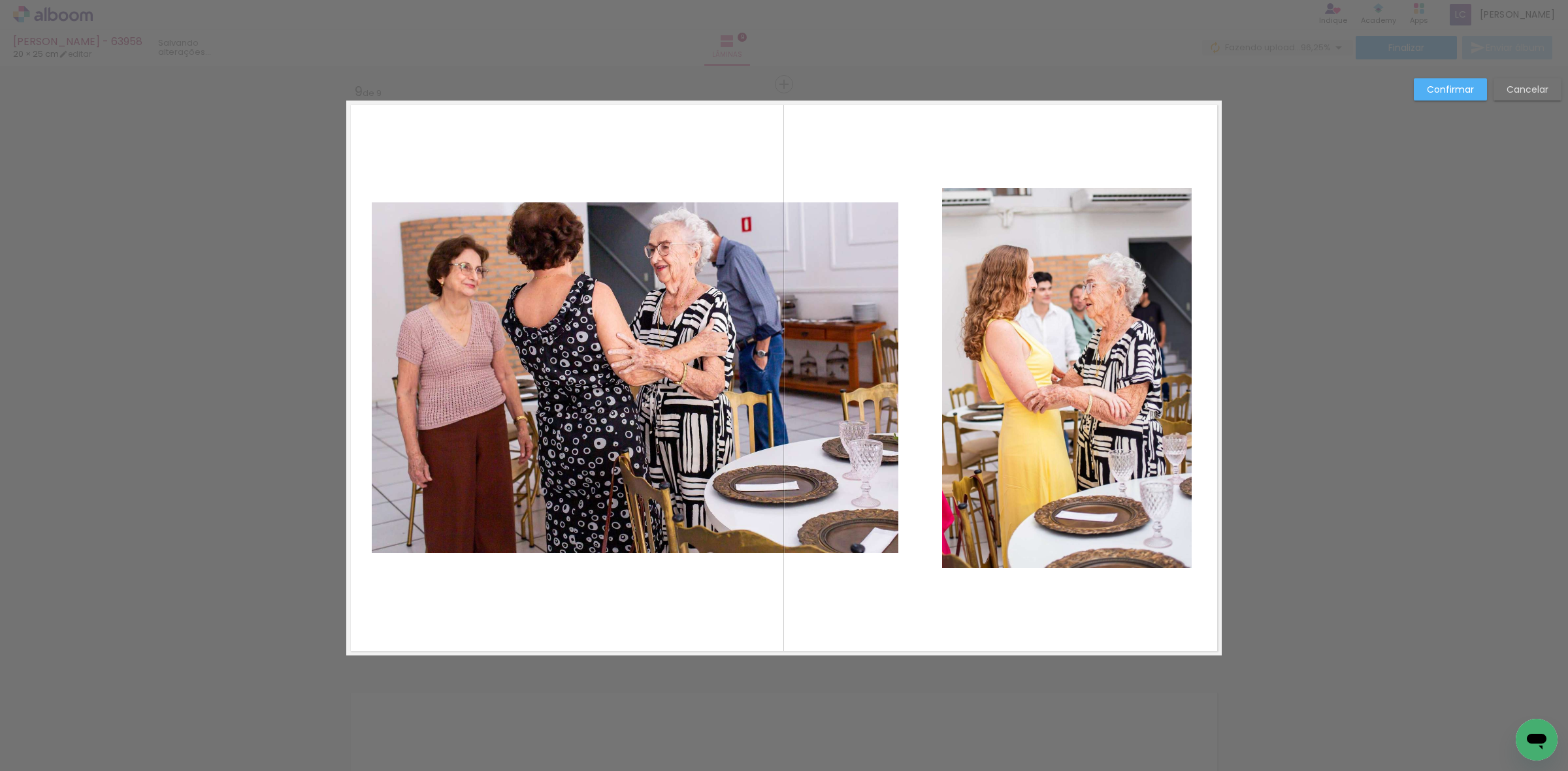
click at [1114, 390] on quentale-photo at bounding box center [1067, 378] width 250 height 380
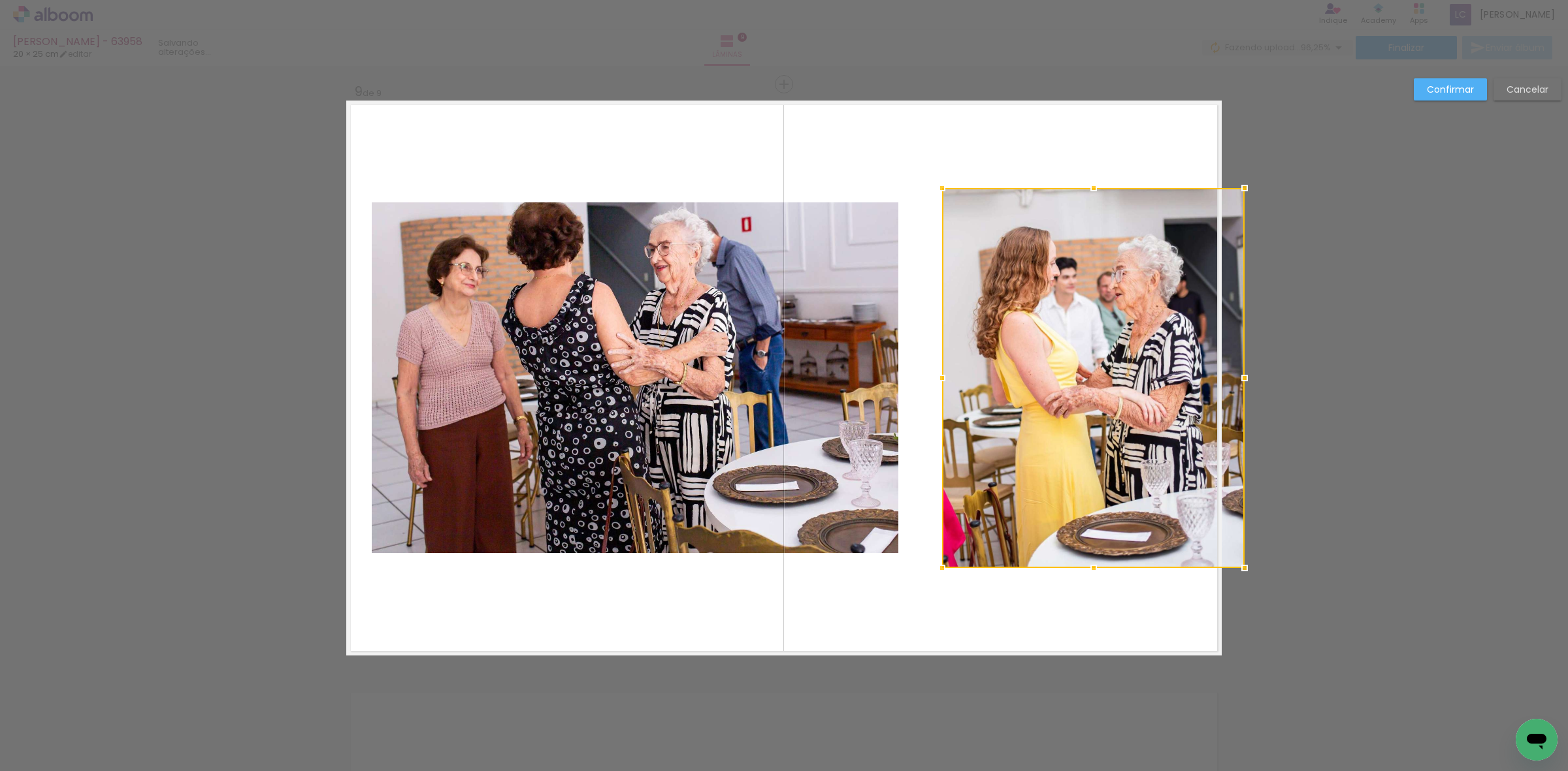
drag, startPoint x: 1186, startPoint y: 379, endPoint x: 1207, endPoint y: 380, distance: 21.0
click at [1207, 380] on div at bounding box center [1093, 378] width 303 height 380
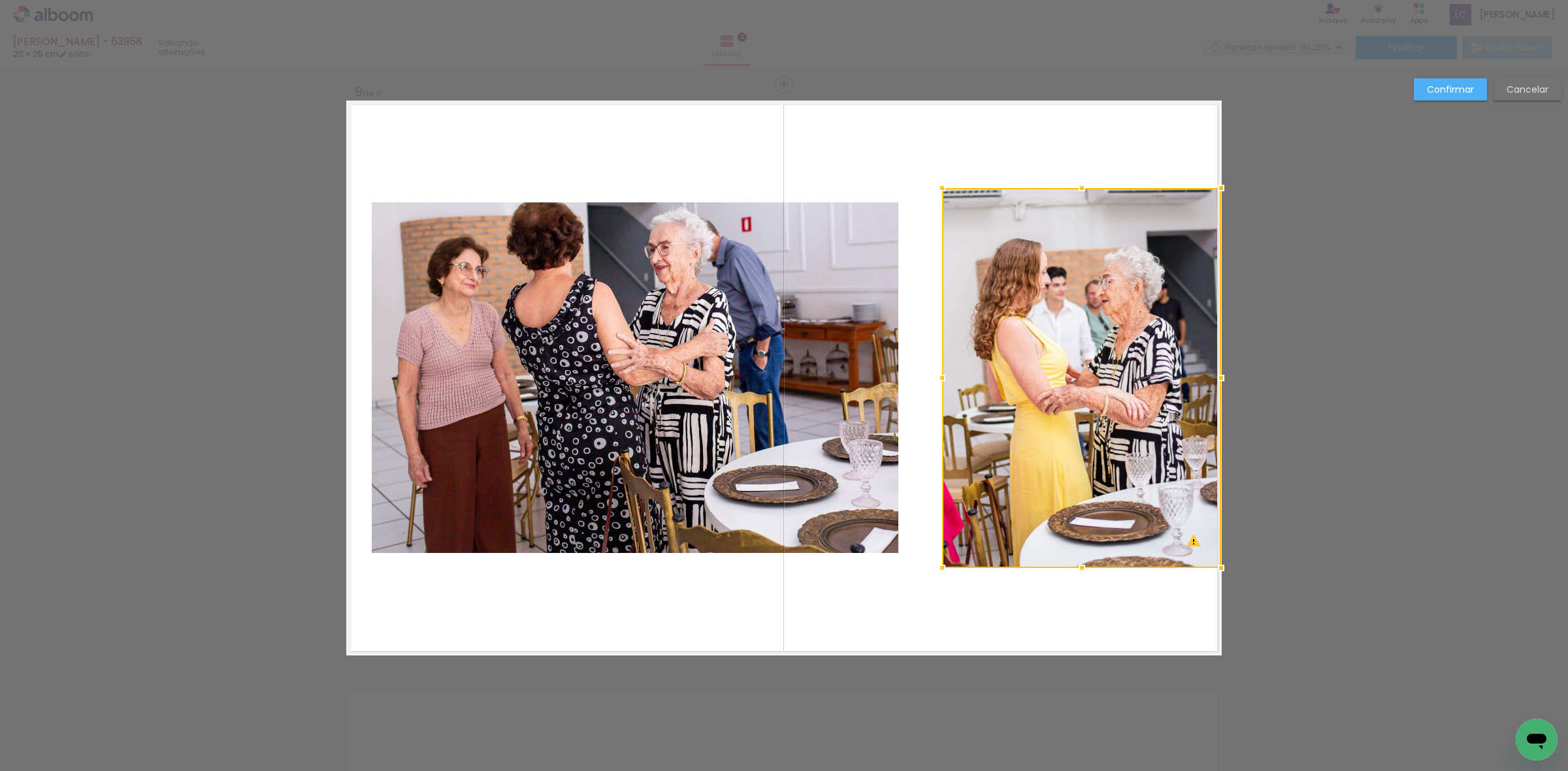
drag, startPoint x: 1216, startPoint y: 380, endPoint x: 1226, endPoint y: 385, distance: 11.2
click at [1226, 385] on div at bounding box center [1220, 378] width 26 height 26
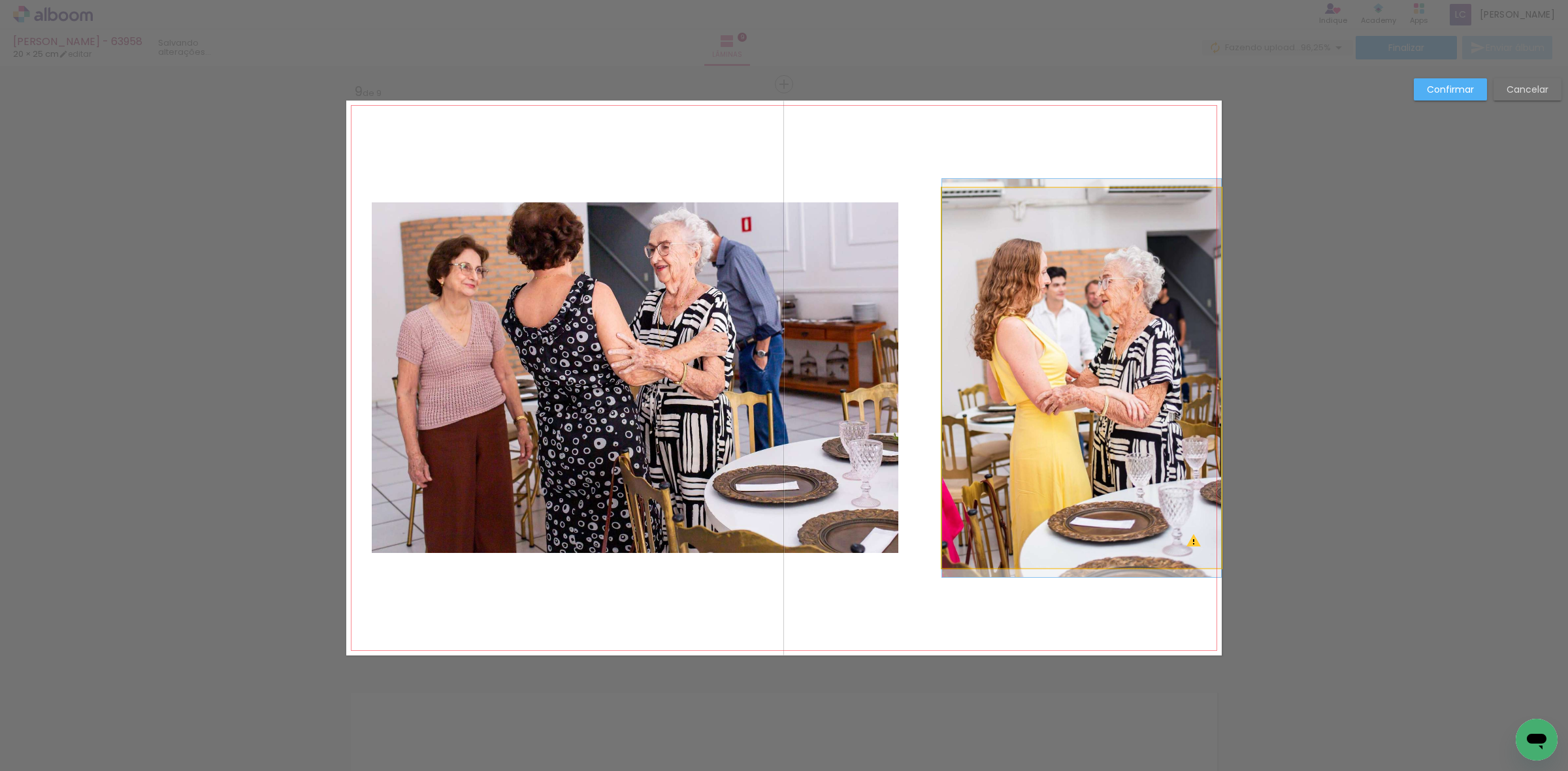
click at [1212, 381] on quentale-photo at bounding box center [1081, 378] width 279 height 380
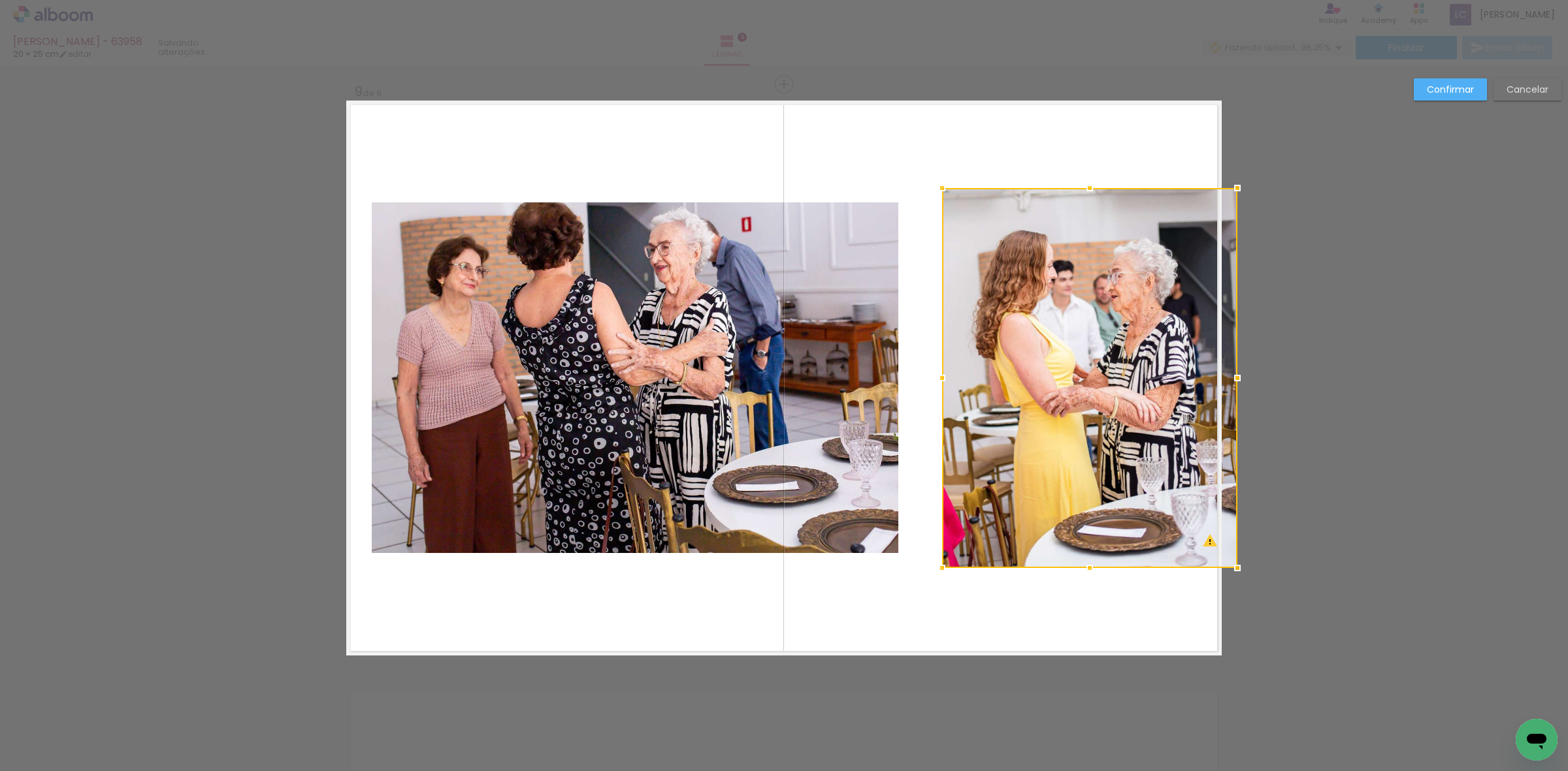
click at [1211, 376] on div at bounding box center [1089, 378] width 296 height 380
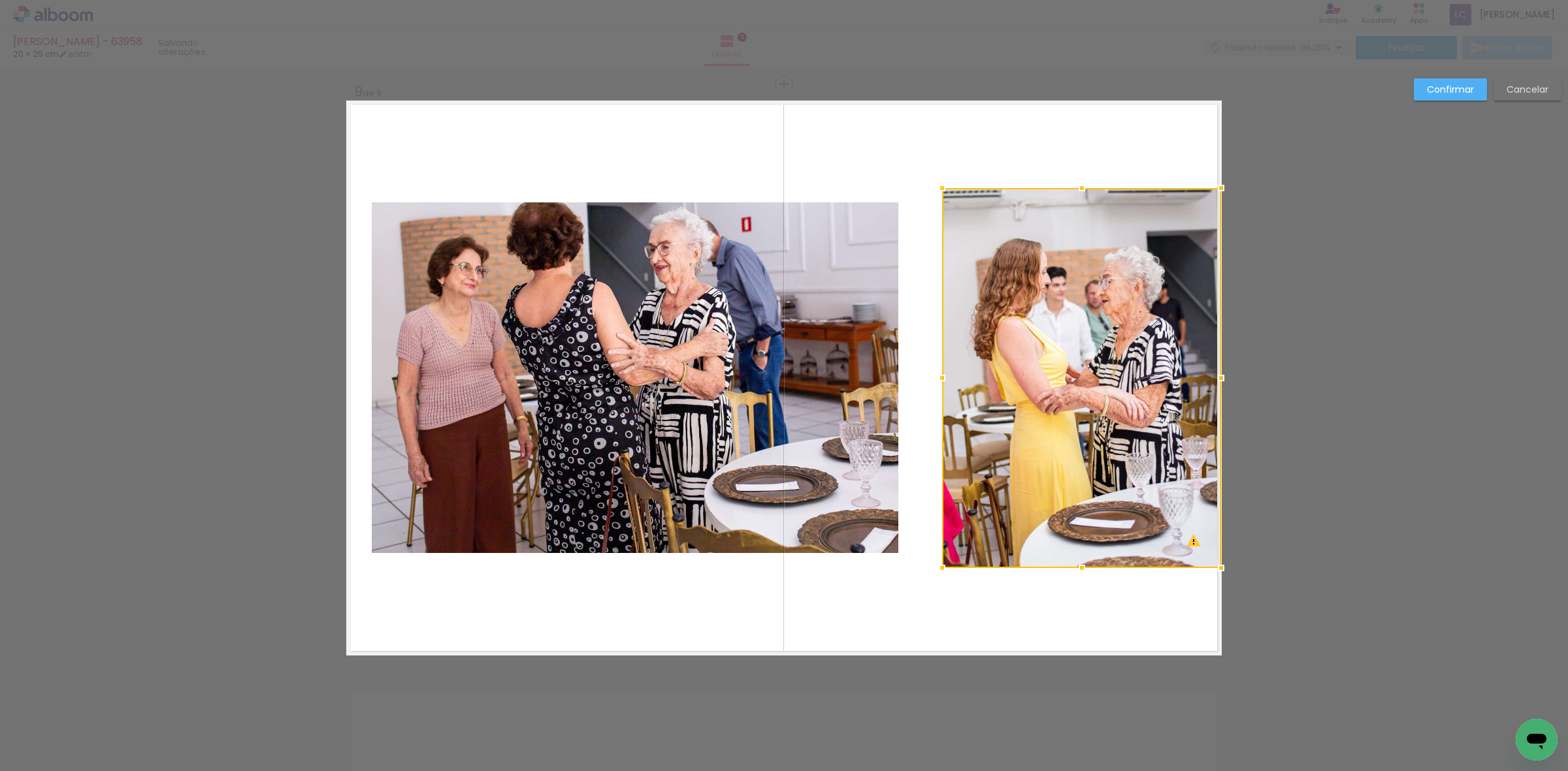
click at [1220, 383] on div at bounding box center [1220, 378] width 26 height 26
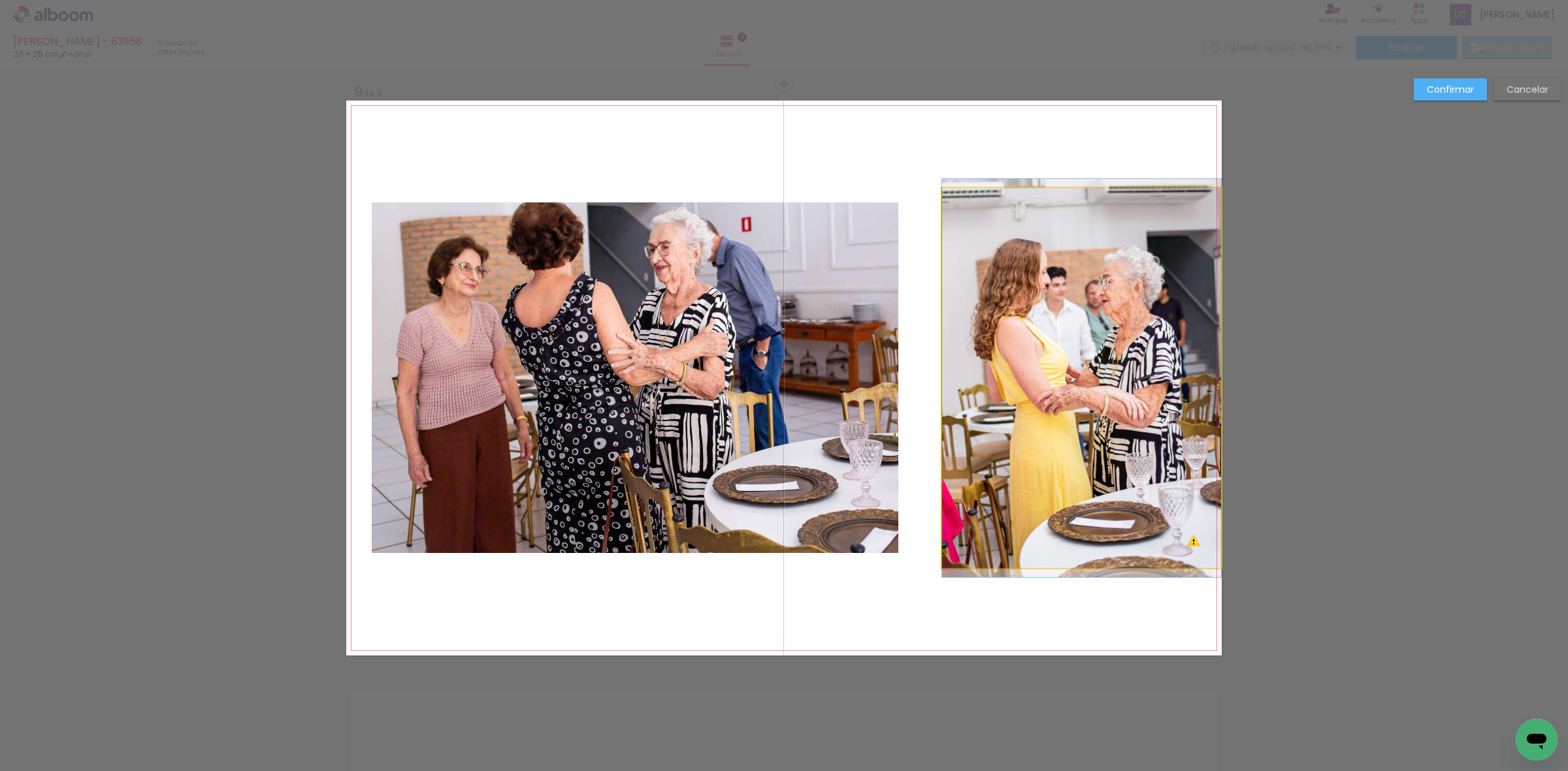
click at [1116, 404] on quentale-photo at bounding box center [1081, 378] width 279 height 380
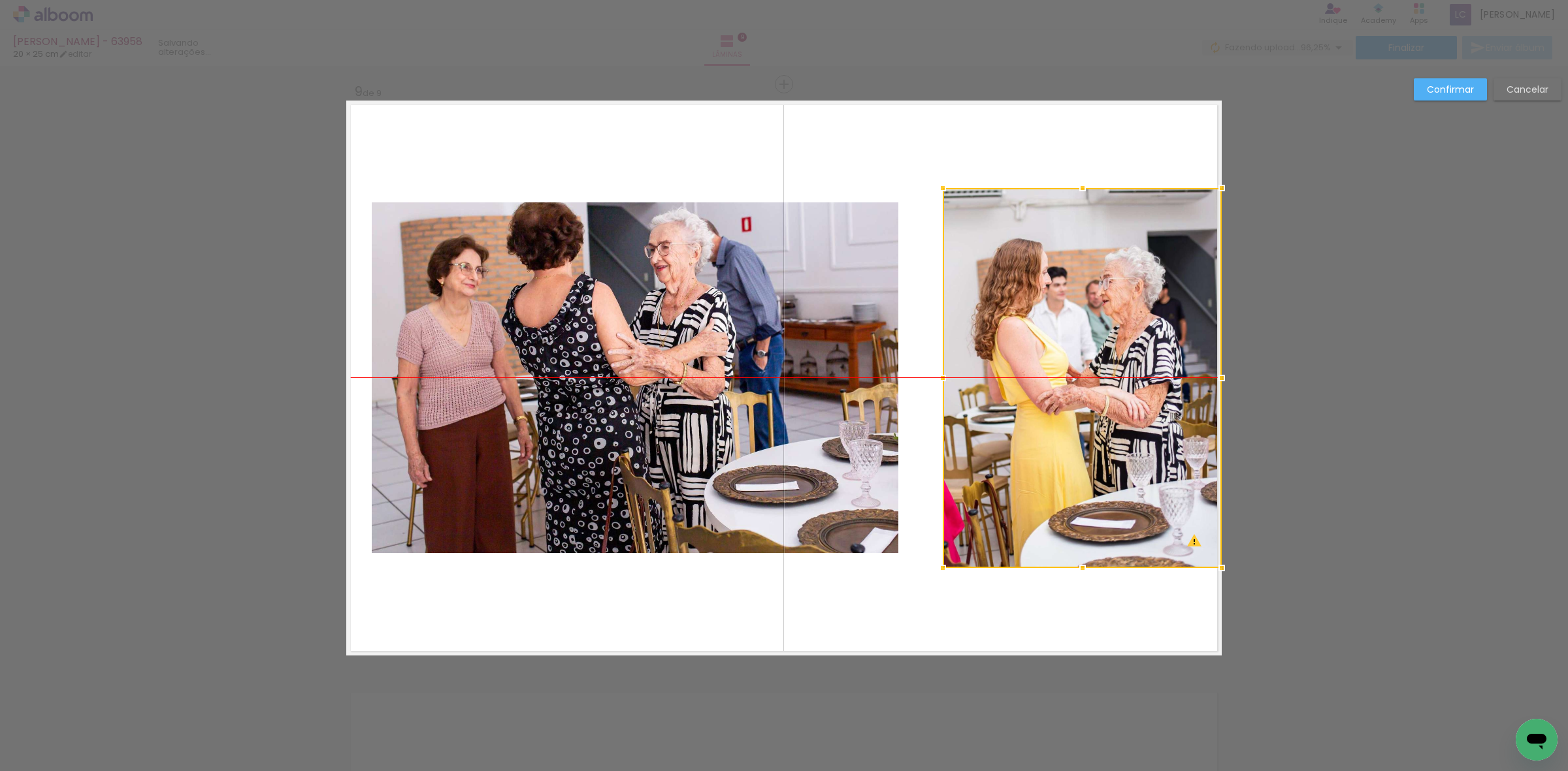
drag, startPoint x: 1116, startPoint y: 404, endPoint x: 1133, endPoint y: 405, distance: 17.0
click at [1133, 405] on div at bounding box center [1082, 378] width 279 height 380
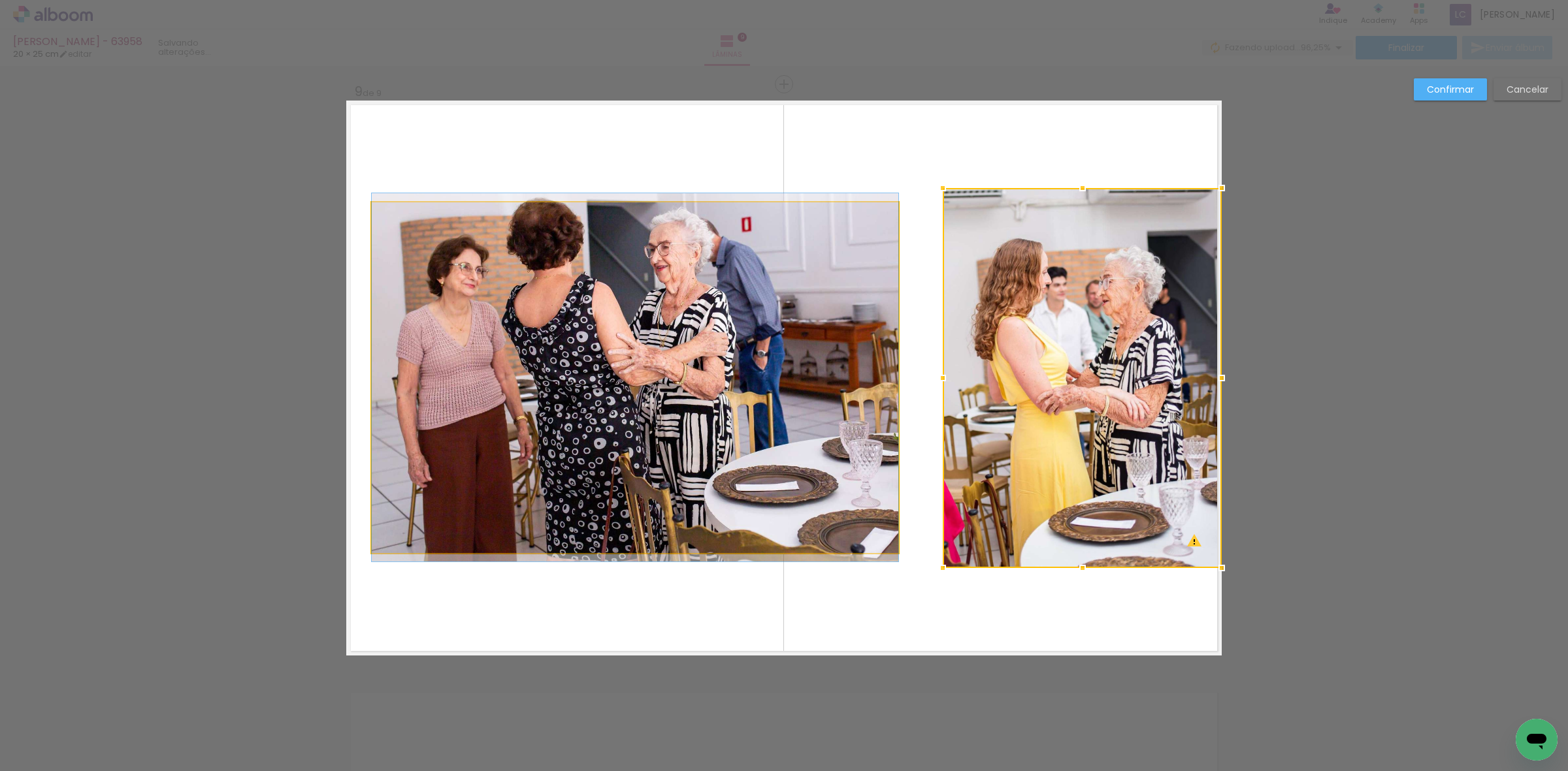
click at [743, 353] on quentale-photo at bounding box center [635, 378] width 527 height 351
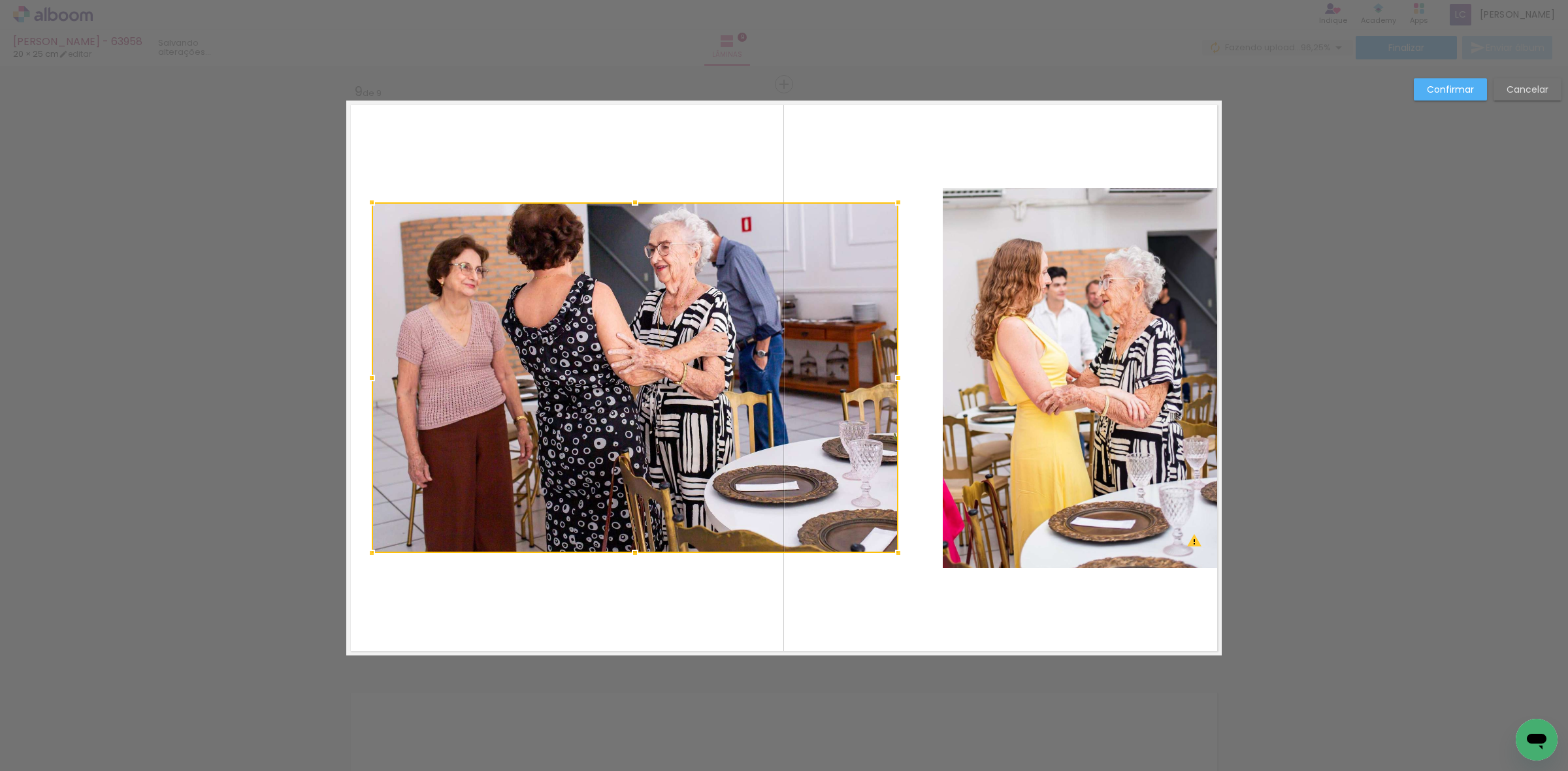
click at [640, 204] on div at bounding box center [635, 378] width 527 height 351
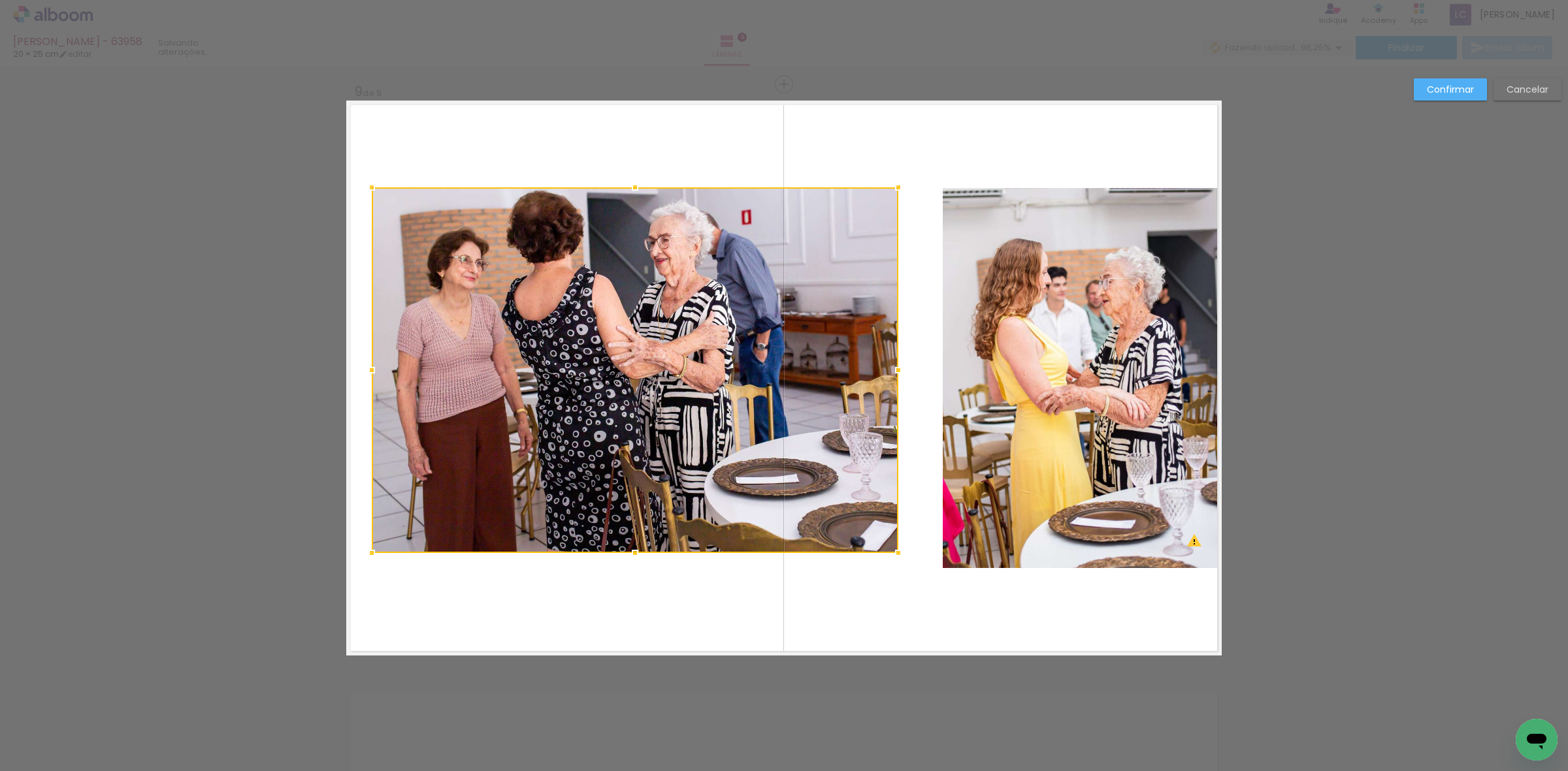
drag, startPoint x: 636, startPoint y: 204, endPoint x: 637, endPoint y: 188, distance: 16.0
click at [637, 188] on div at bounding box center [635, 187] width 26 height 26
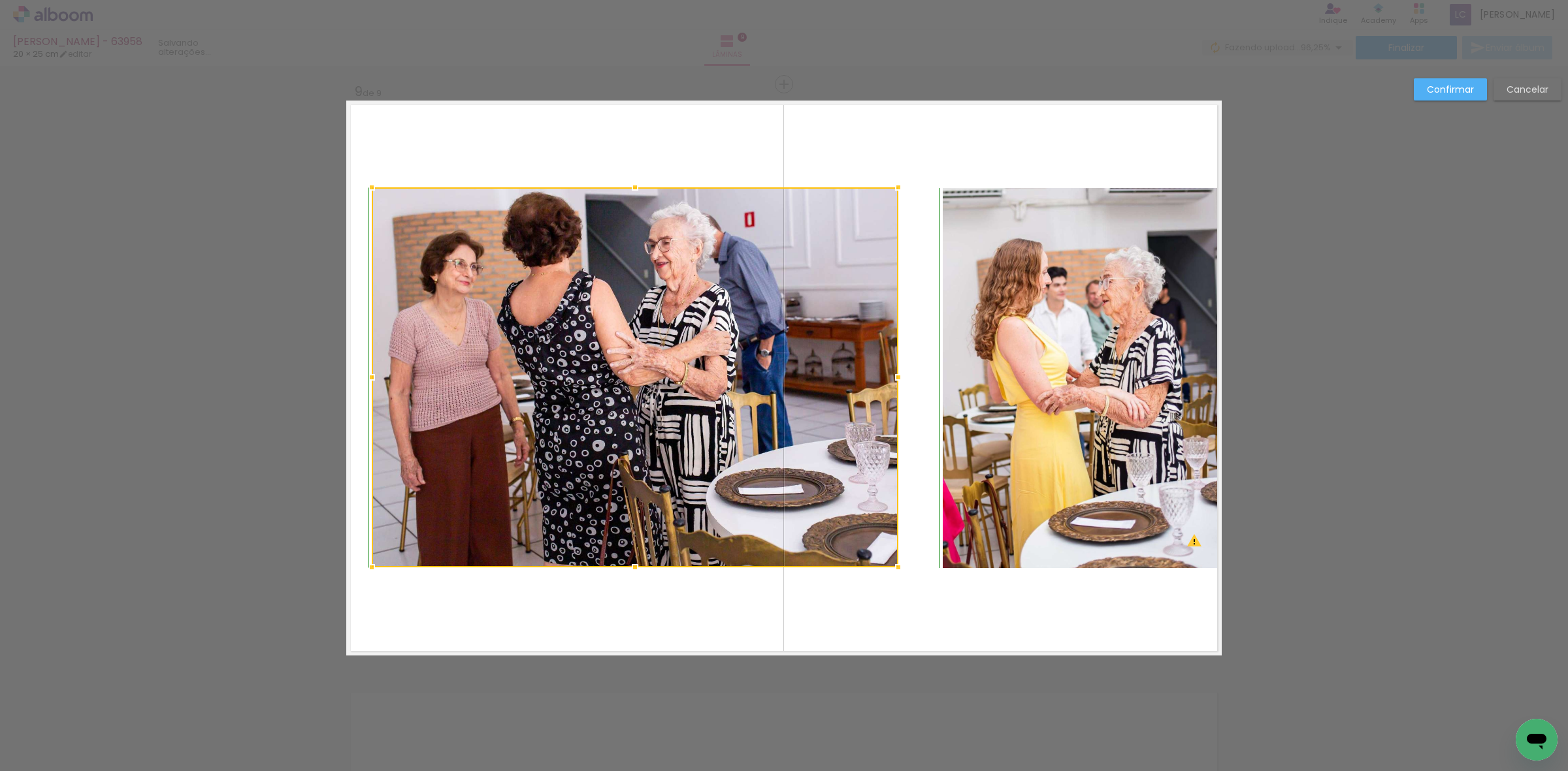
drag, startPoint x: 627, startPoint y: 554, endPoint x: 627, endPoint y: 570, distance: 16.0
click at [627, 570] on div at bounding box center [635, 568] width 26 height 26
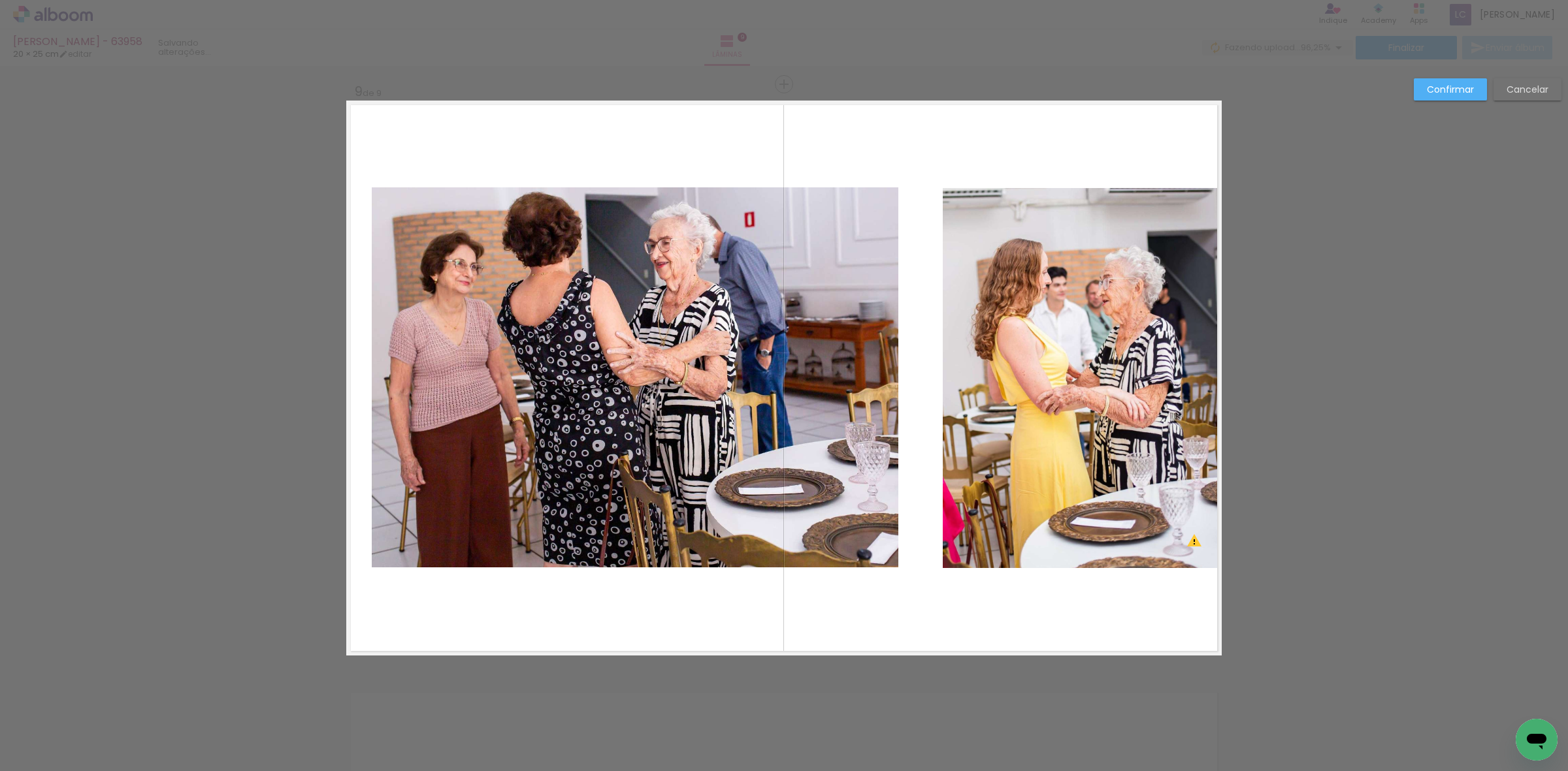
click at [882, 420] on quentale-photo at bounding box center [635, 377] width 527 height 380
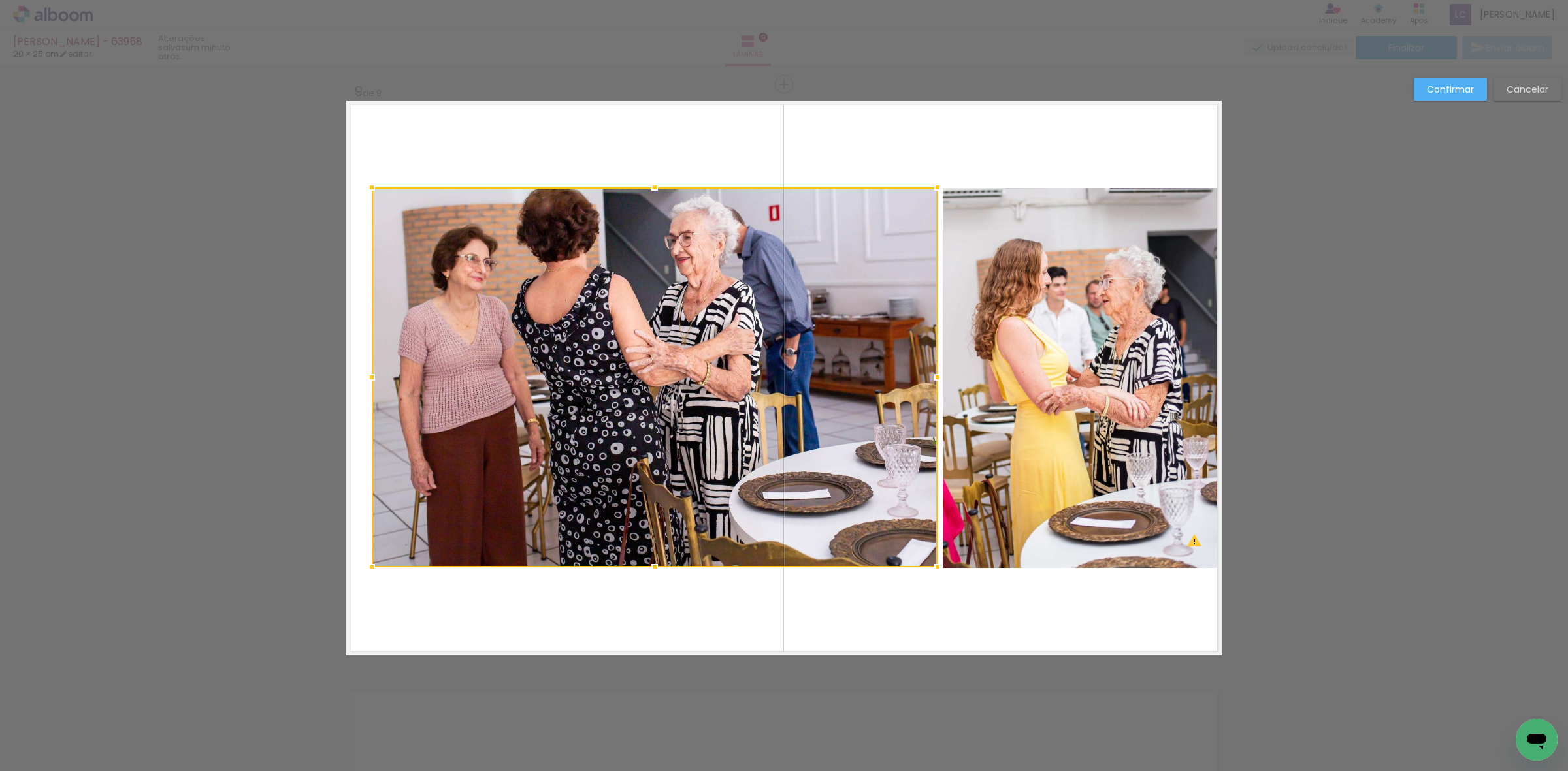
drag, startPoint x: 884, startPoint y: 380, endPoint x: 923, endPoint y: 381, distance: 39.0
click at [924, 381] on div at bounding box center [937, 377] width 26 height 26
click at [729, 397] on div at bounding box center [654, 377] width 565 height 380
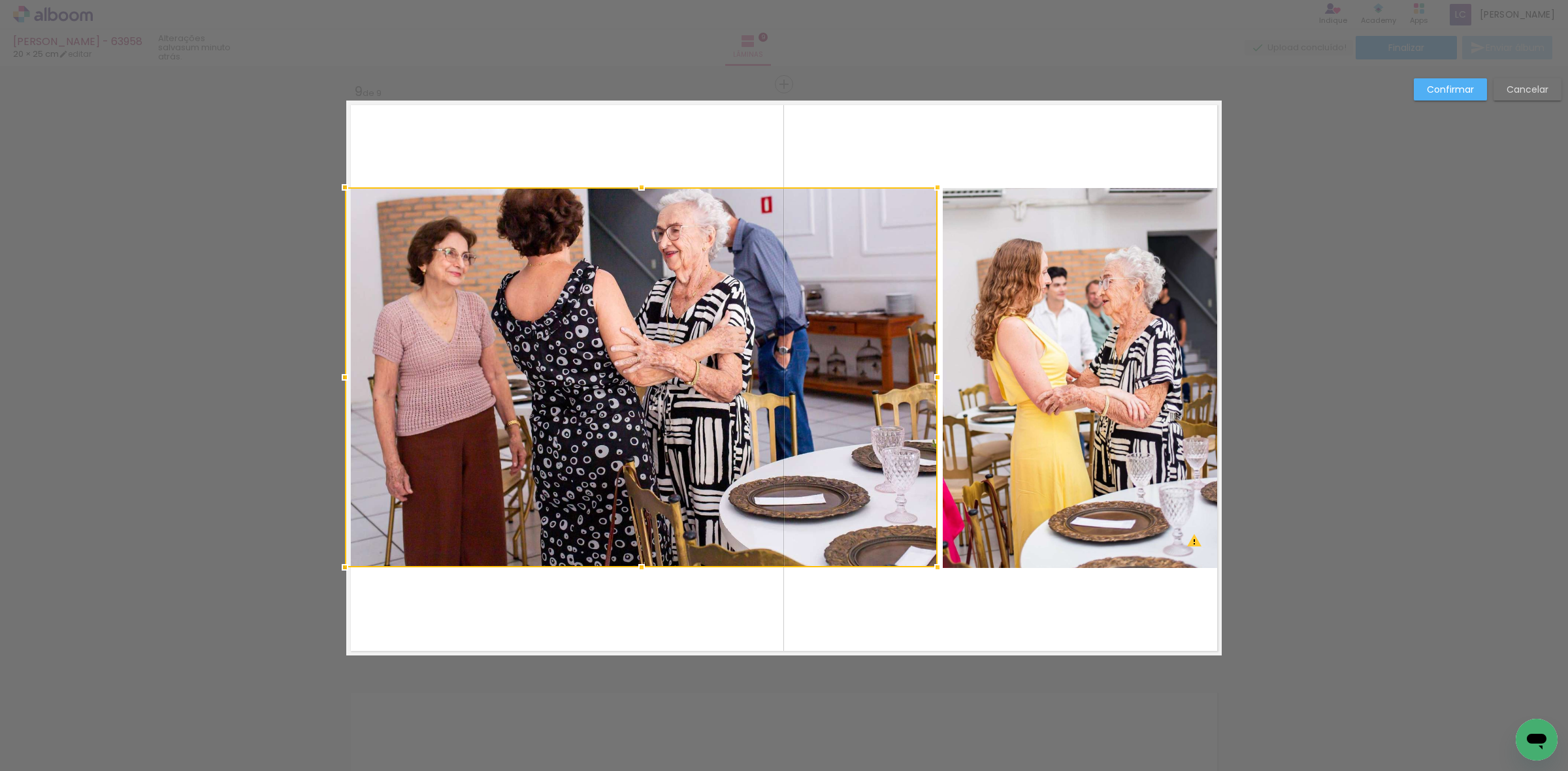
drag, startPoint x: 367, startPoint y: 377, endPoint x: 338, endPoint y: 377, distance: 29.0
click at [338, 377] on div at bounding box center [344, 377] width 26 height 26
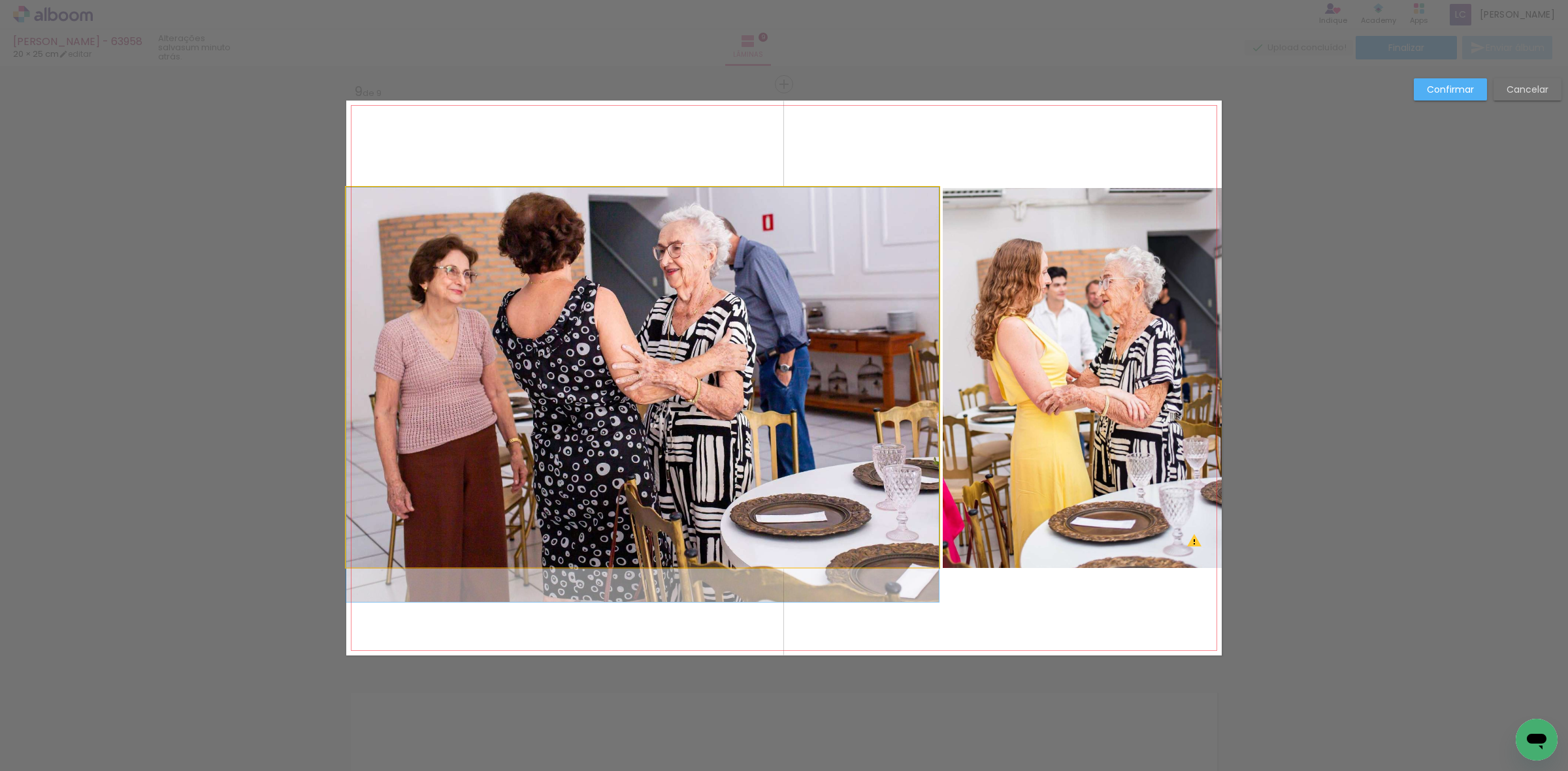
drag, startPoint x: 615, startPoint y: 402, endPoint x: 618, endPoint y: 410, distance: 8.5
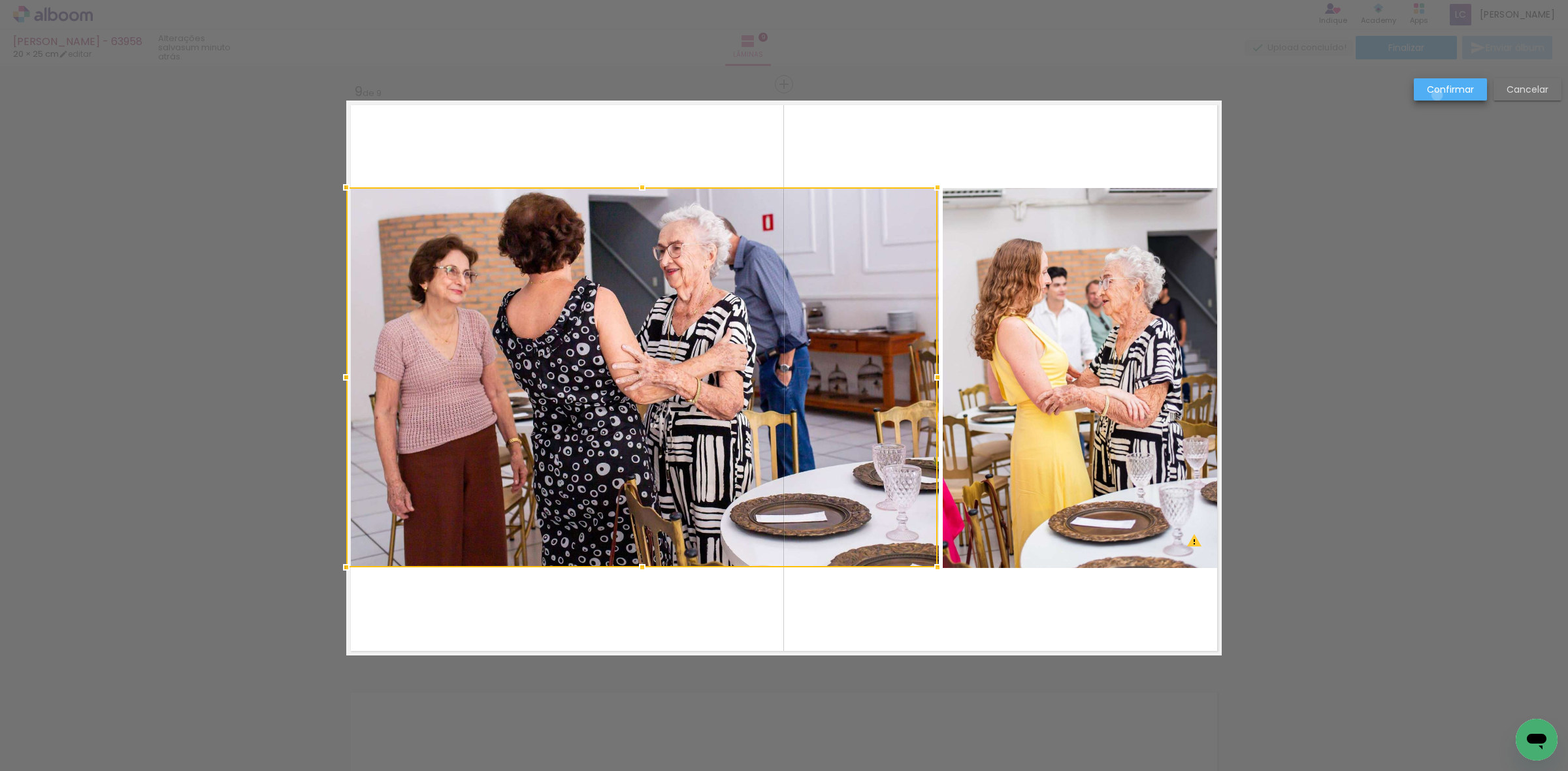
click at [1437, 95] on paper-button "Confirmar" at bounding box center [1449, 90] width 73 height 22
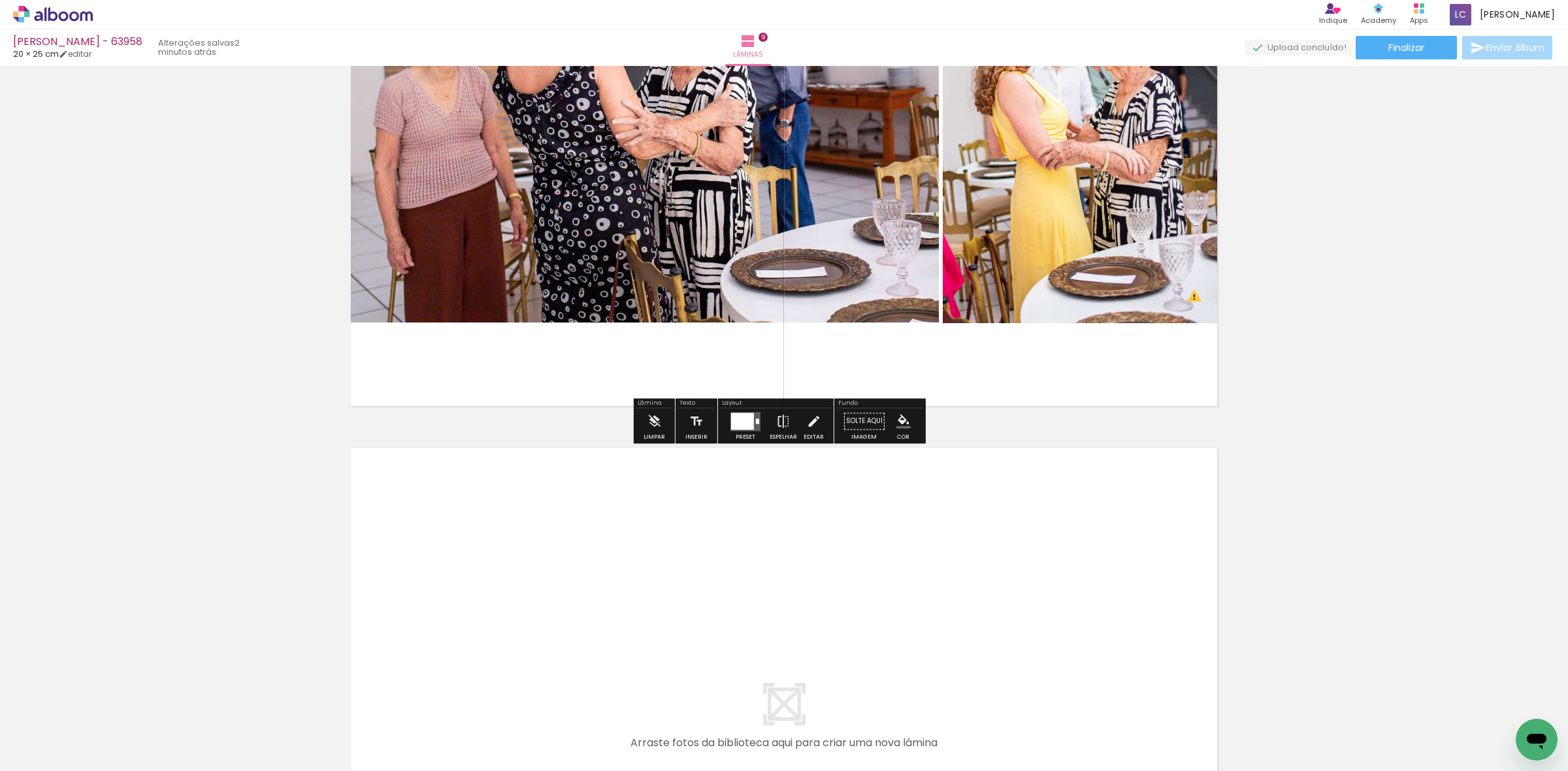
drag, startPoint x: 567, startPoint y: 714, endPoint x: 661, endPoint y: 749, distance: 100.3
click at [603, 637] on quentale-workspace at bounding box center [784, 385] width 1568 height 771
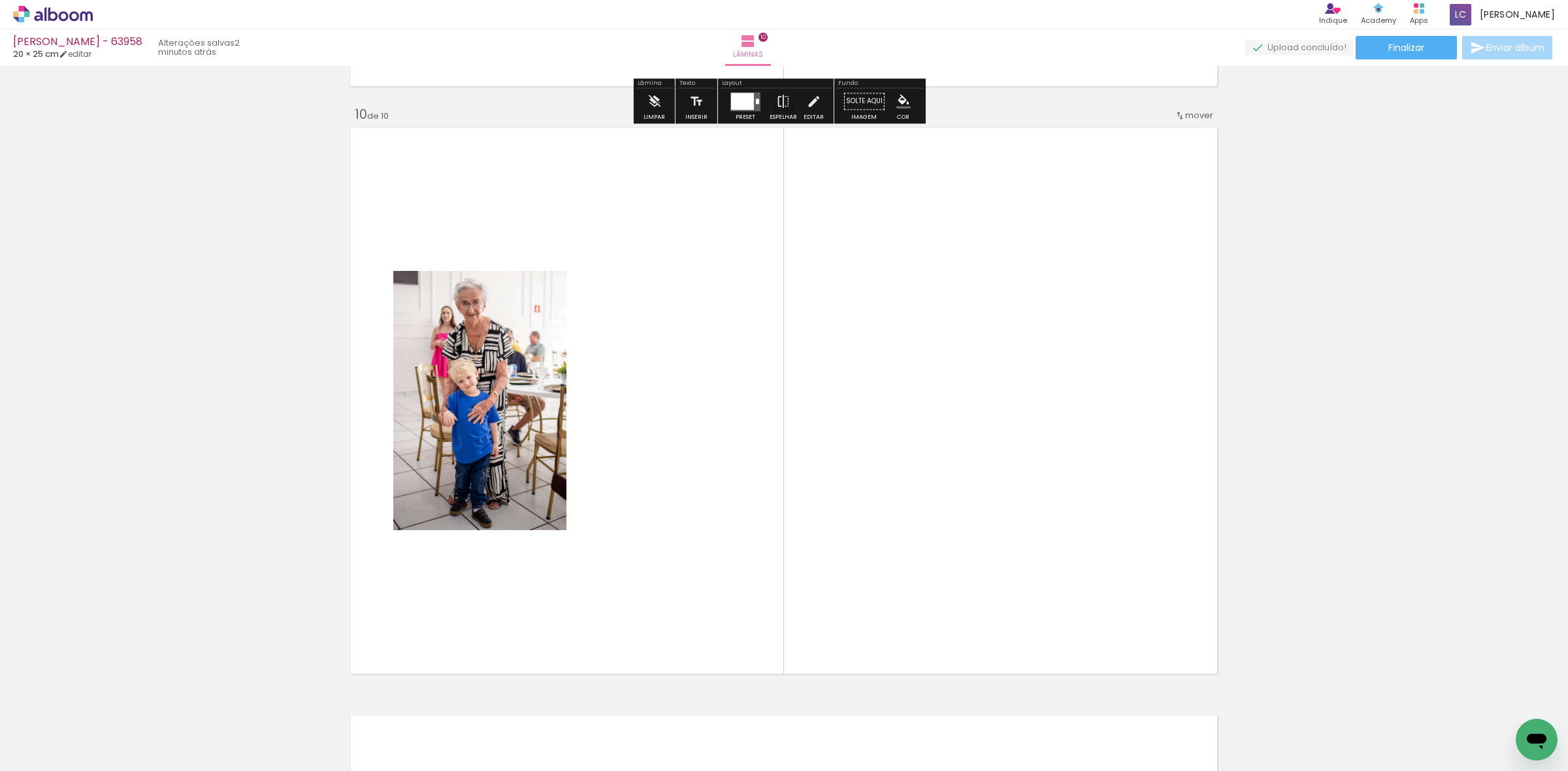
scroll to position [5294, 0]
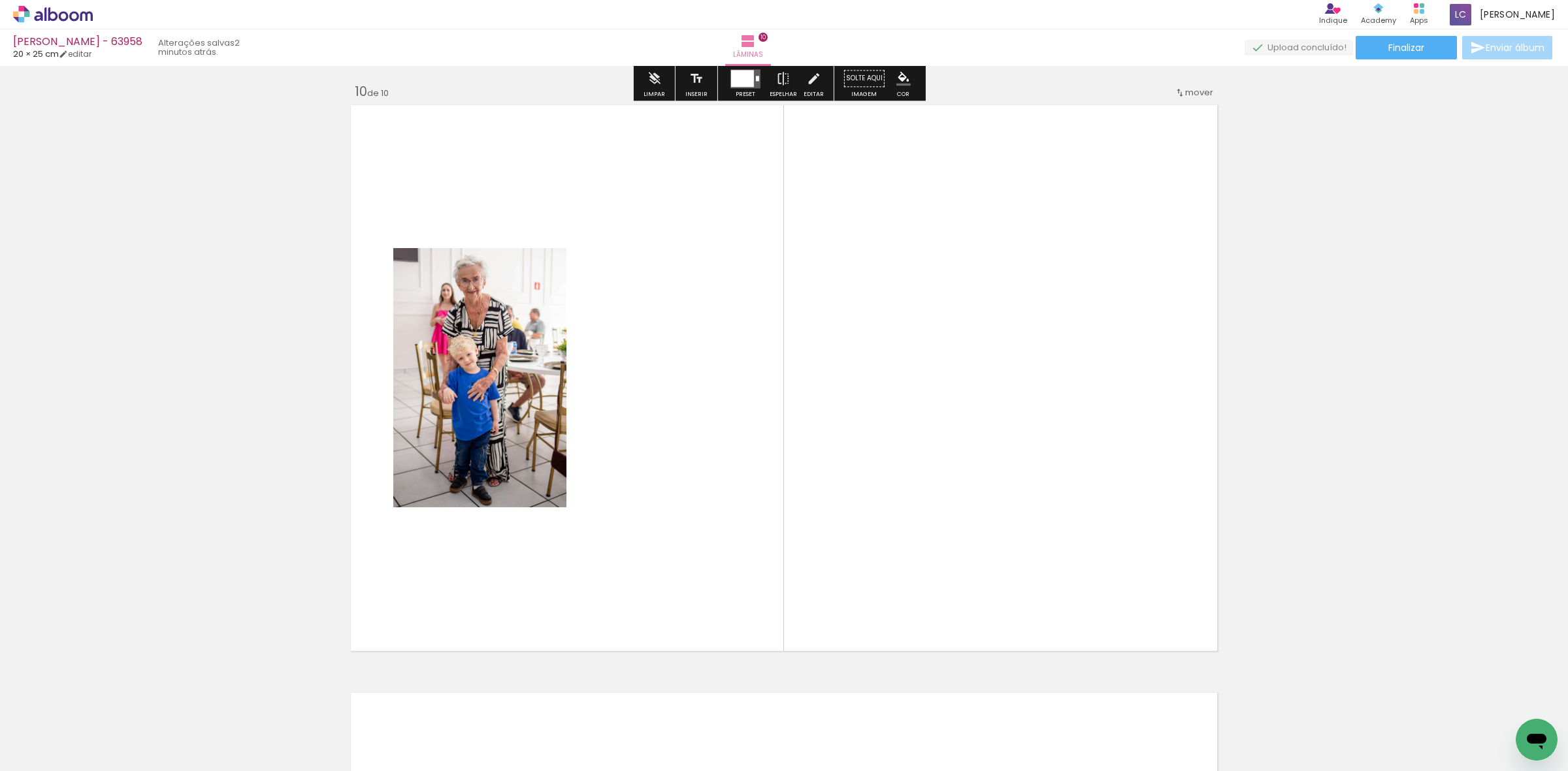
drag, startPoint x: 634, startPoint y: 733, endPoint x: 697, endPoint y: 584, distance: 161.8
click at [696, 566] on quentale-workspace at bounding box center [784, 385] width 1568 height 771
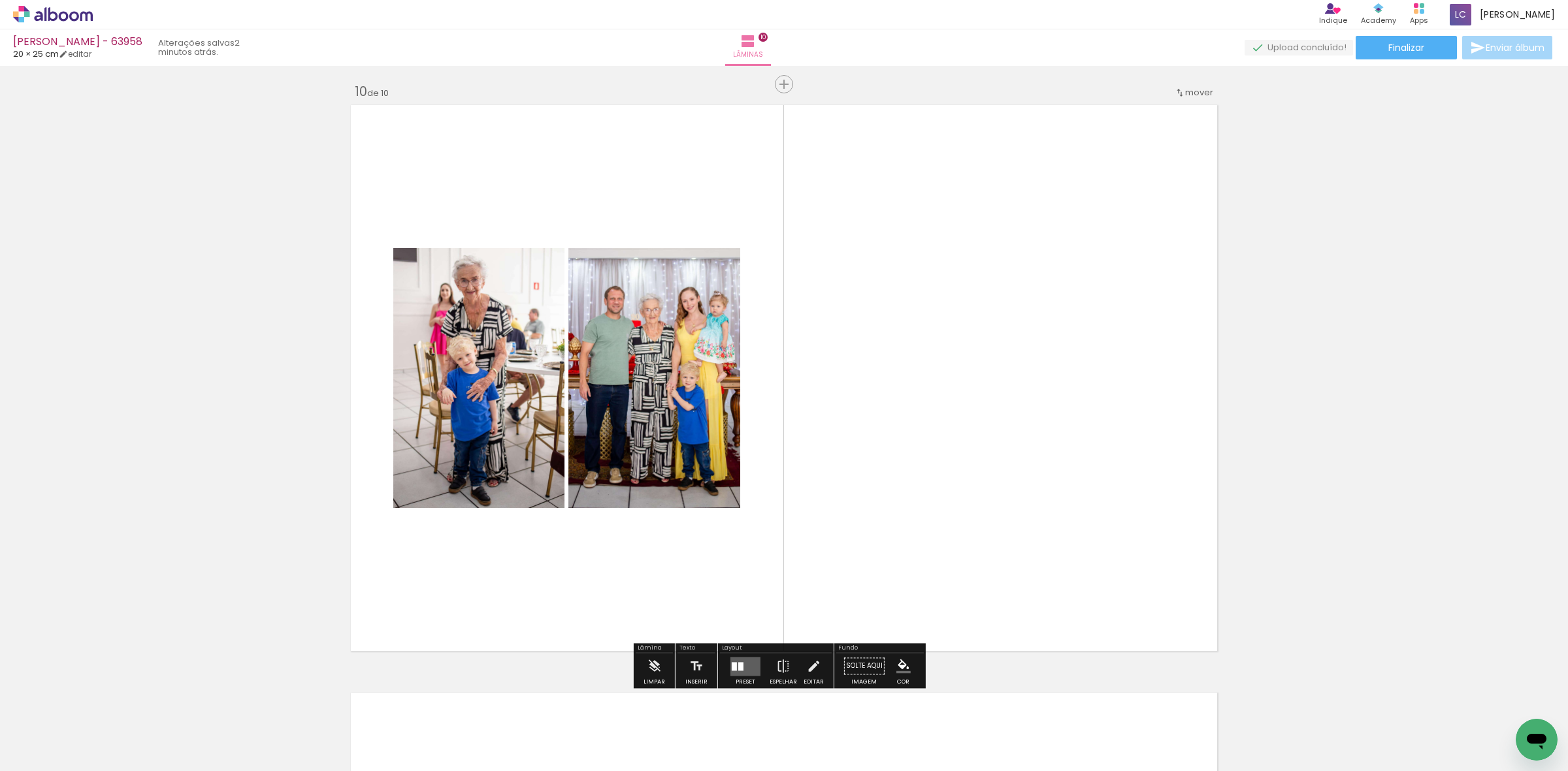
click at [737, 654] on div at bounding box center [746, 666] width 35 height 26
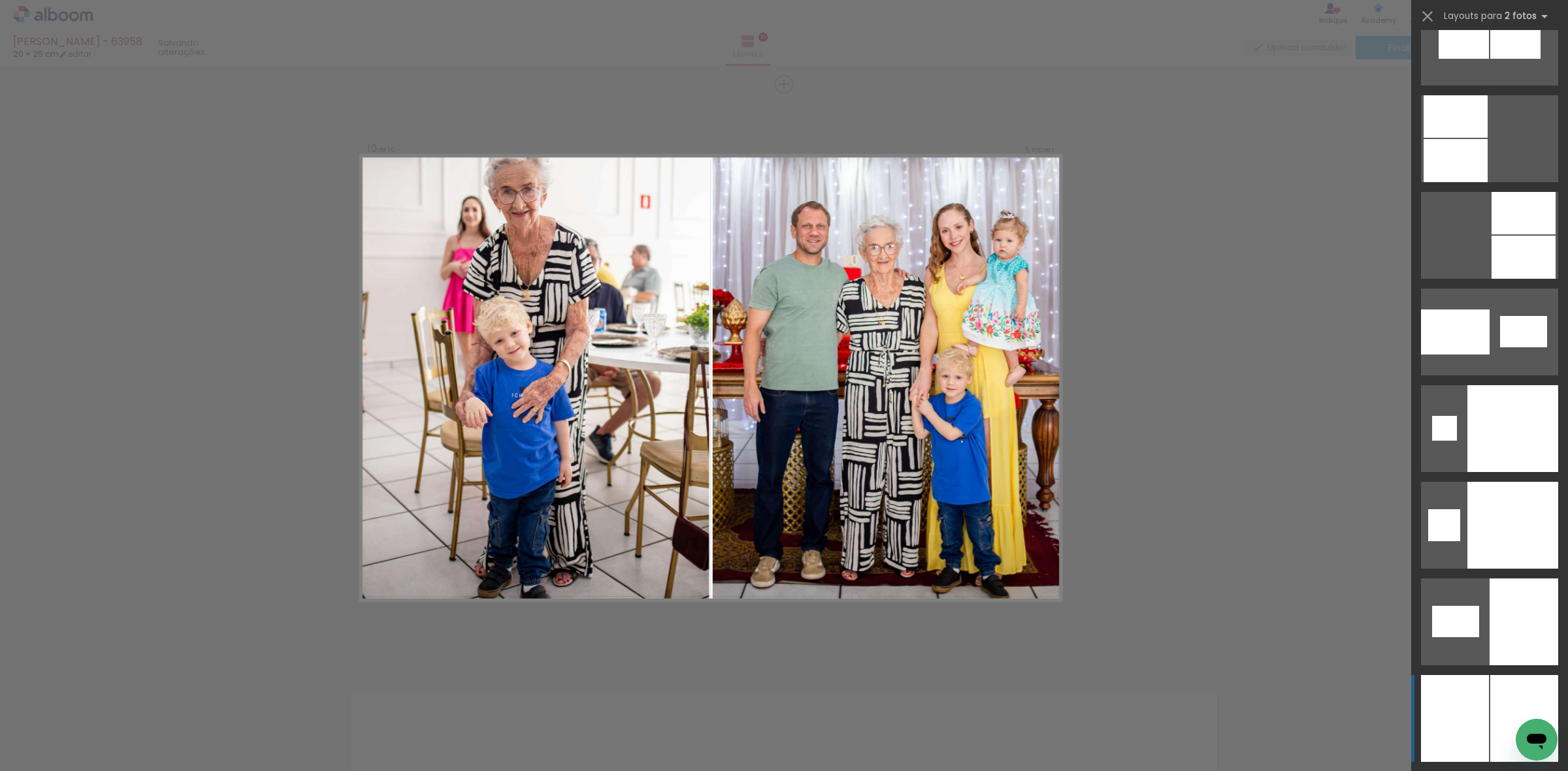
scroll to position [6666, 0]
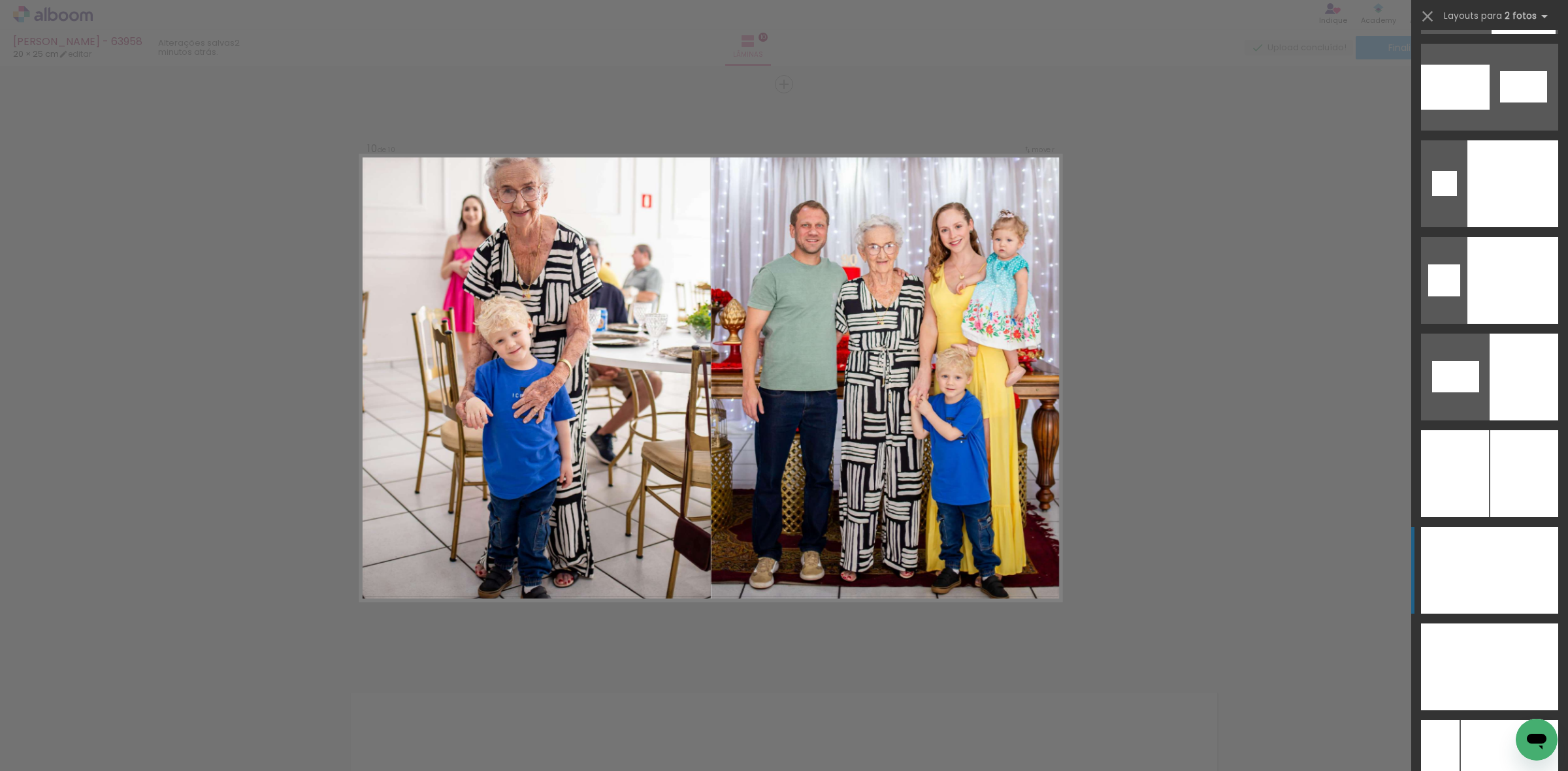
click at [1498, 588] on div at bounding box center [1524, 570] width 69 height 87
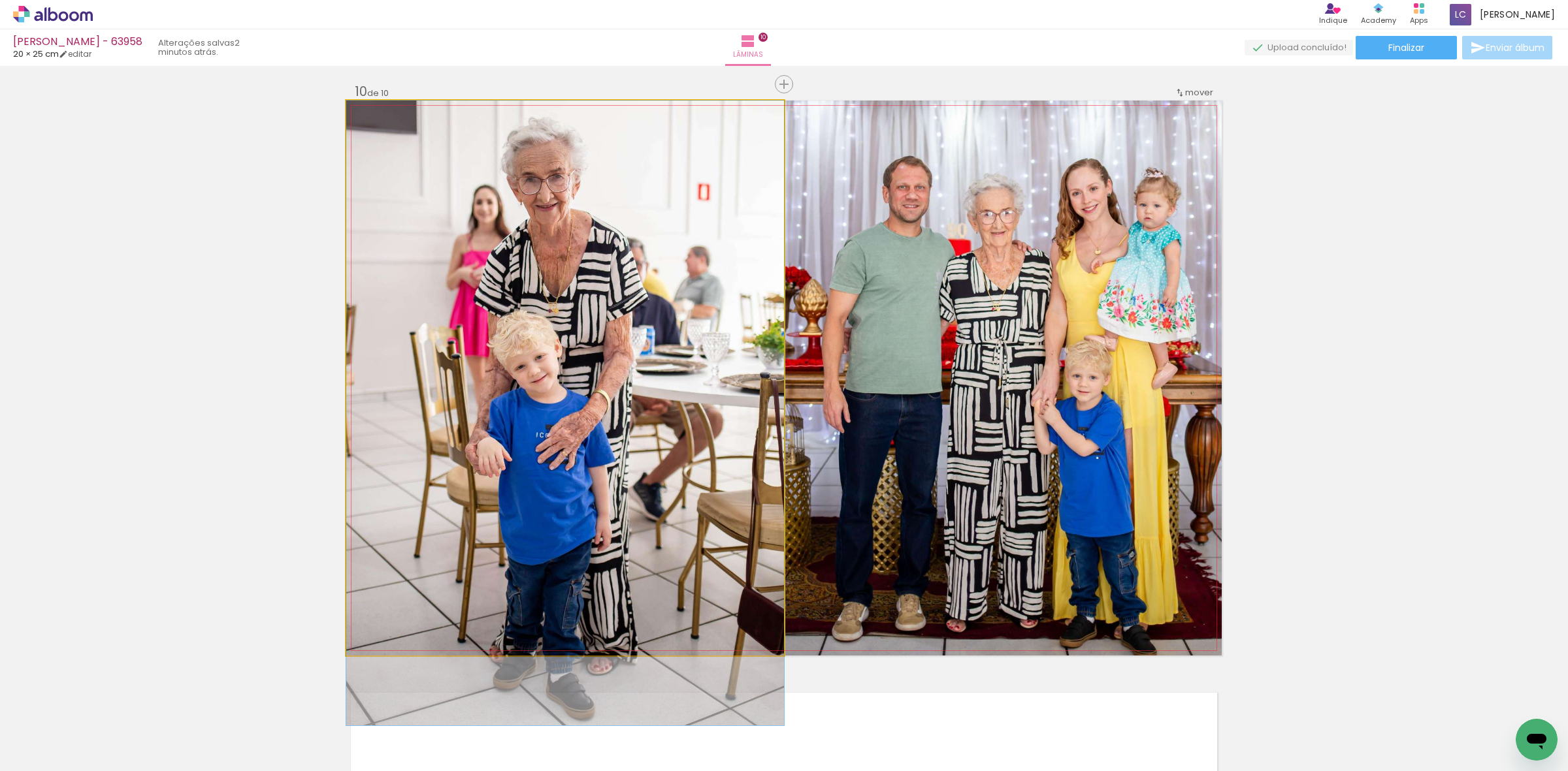
drag, startPoint x: 585, startPoint y: 328, endPoint x: 590, endPoint y: 364, distance: 36.3
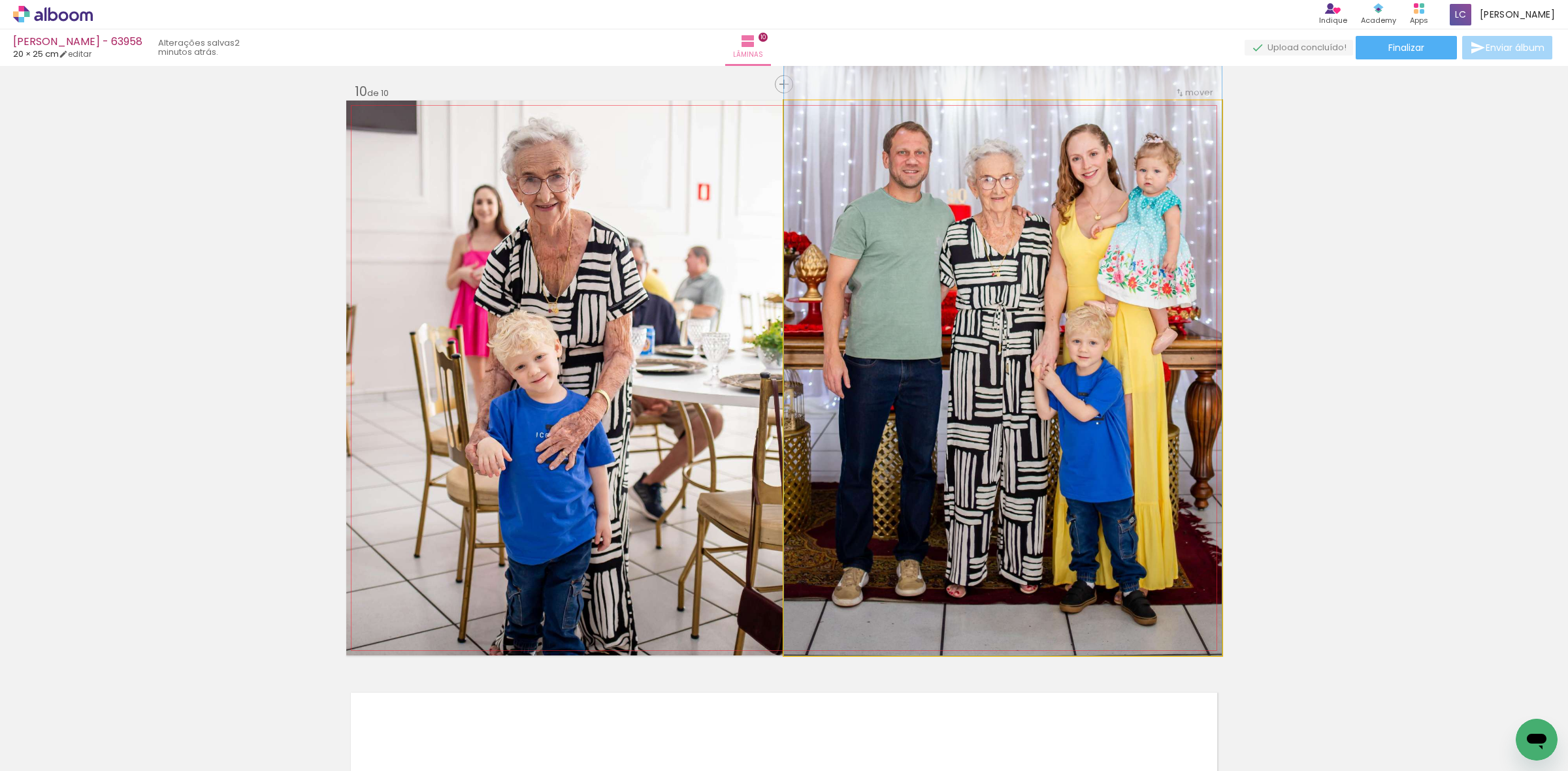
drag, startPoint x: 967, startPoint y: 351, endPoint x: 970, endPoint y: 341, distance: 10.4
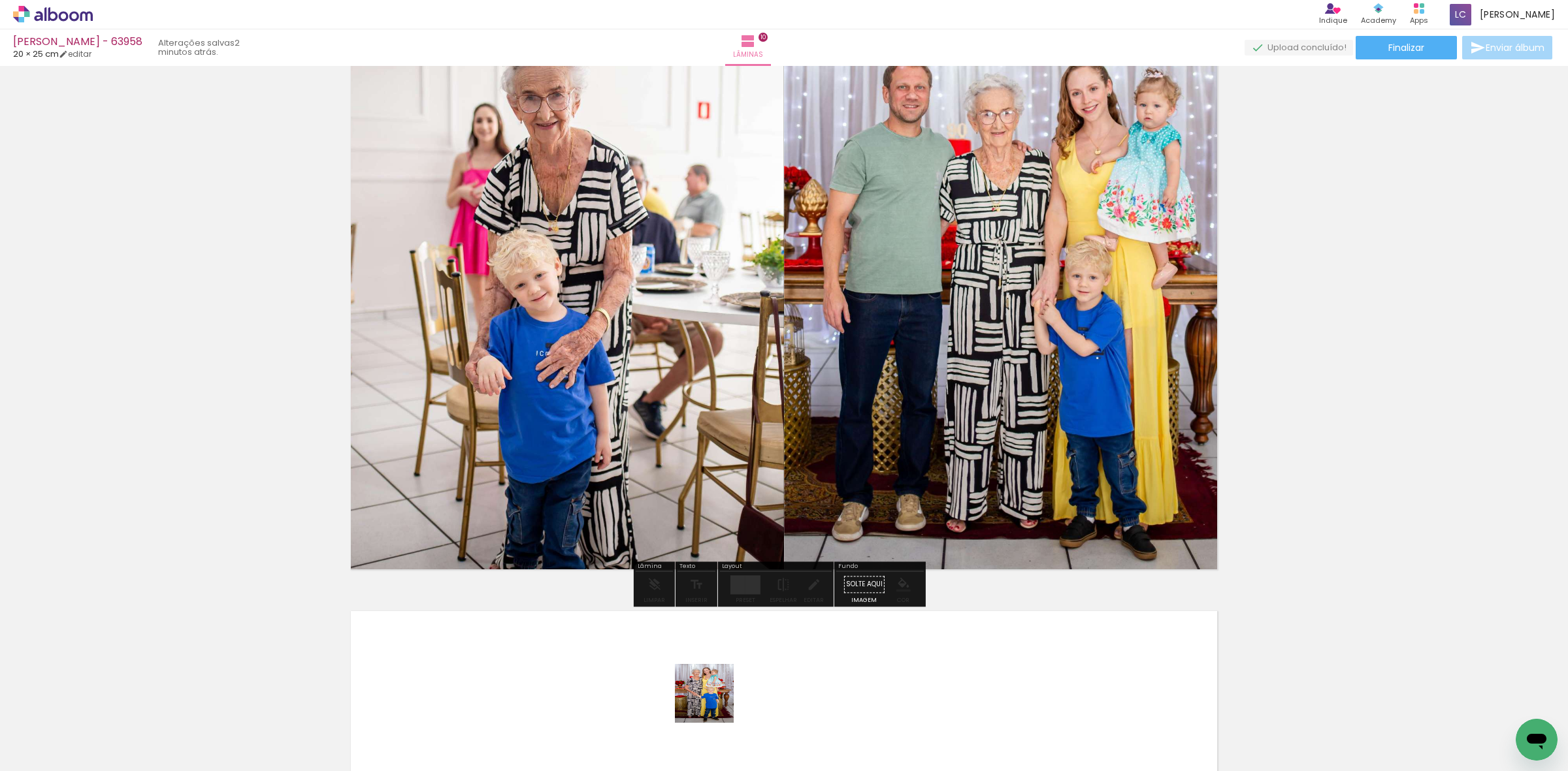
drag, startPoint x: 714, startPoint y: 730, endPoint x: 746, endPoint y: 712, distance: 36.7
click at [714, 686] on quentale-workspace at bounding box center [784, 385] width 1568 height 771
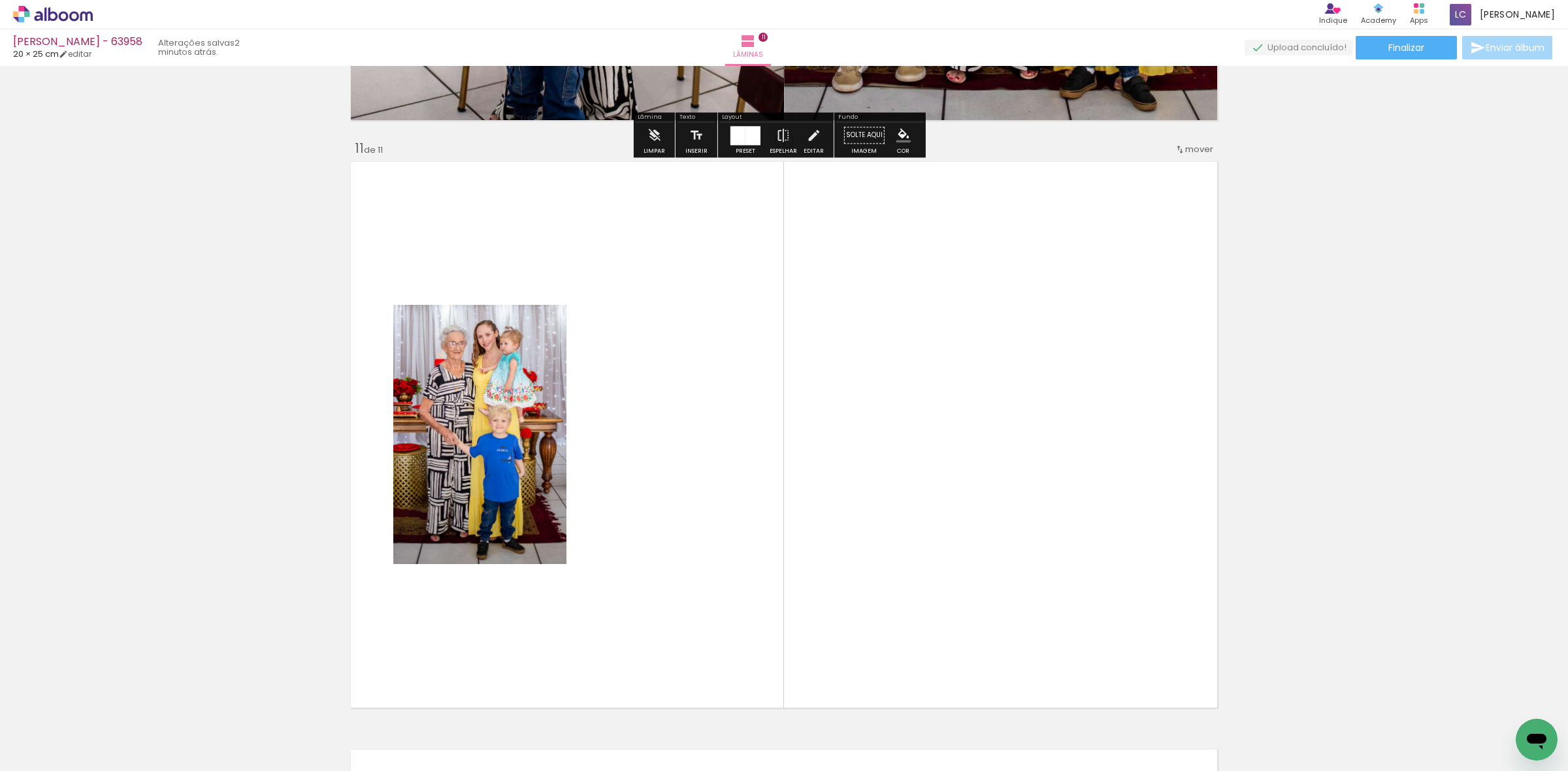
drag, startPoint x: 775, startPoint y: 732, endPoint x: 755, endPoint y: 592, distance: 141.4
click at [793, 550] on quentale-workspace at bounding box center [784, 385] width 1568 height 771
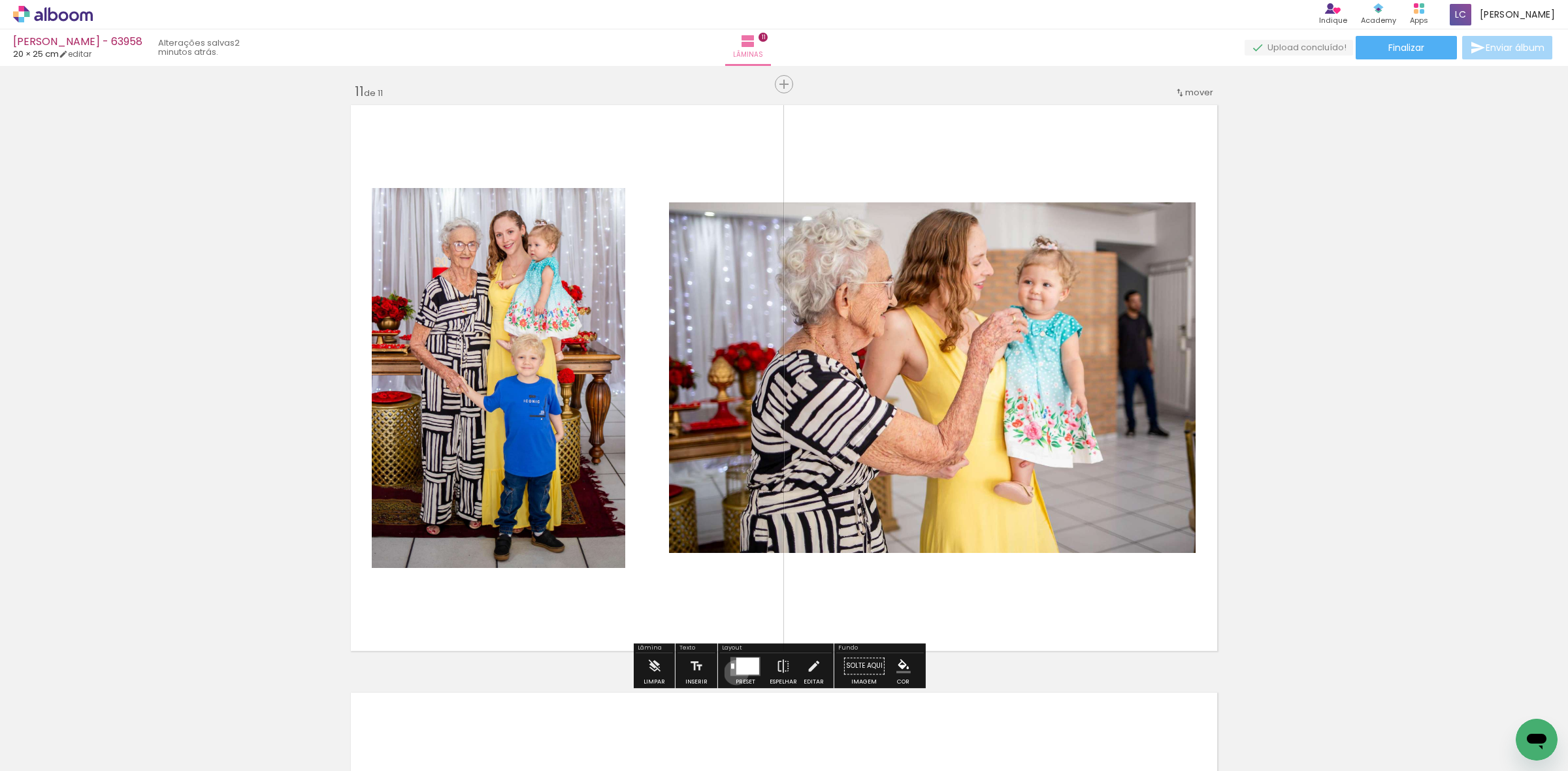
click at [736, 673] on div at bounding box center [747, 666] width 23 height 17
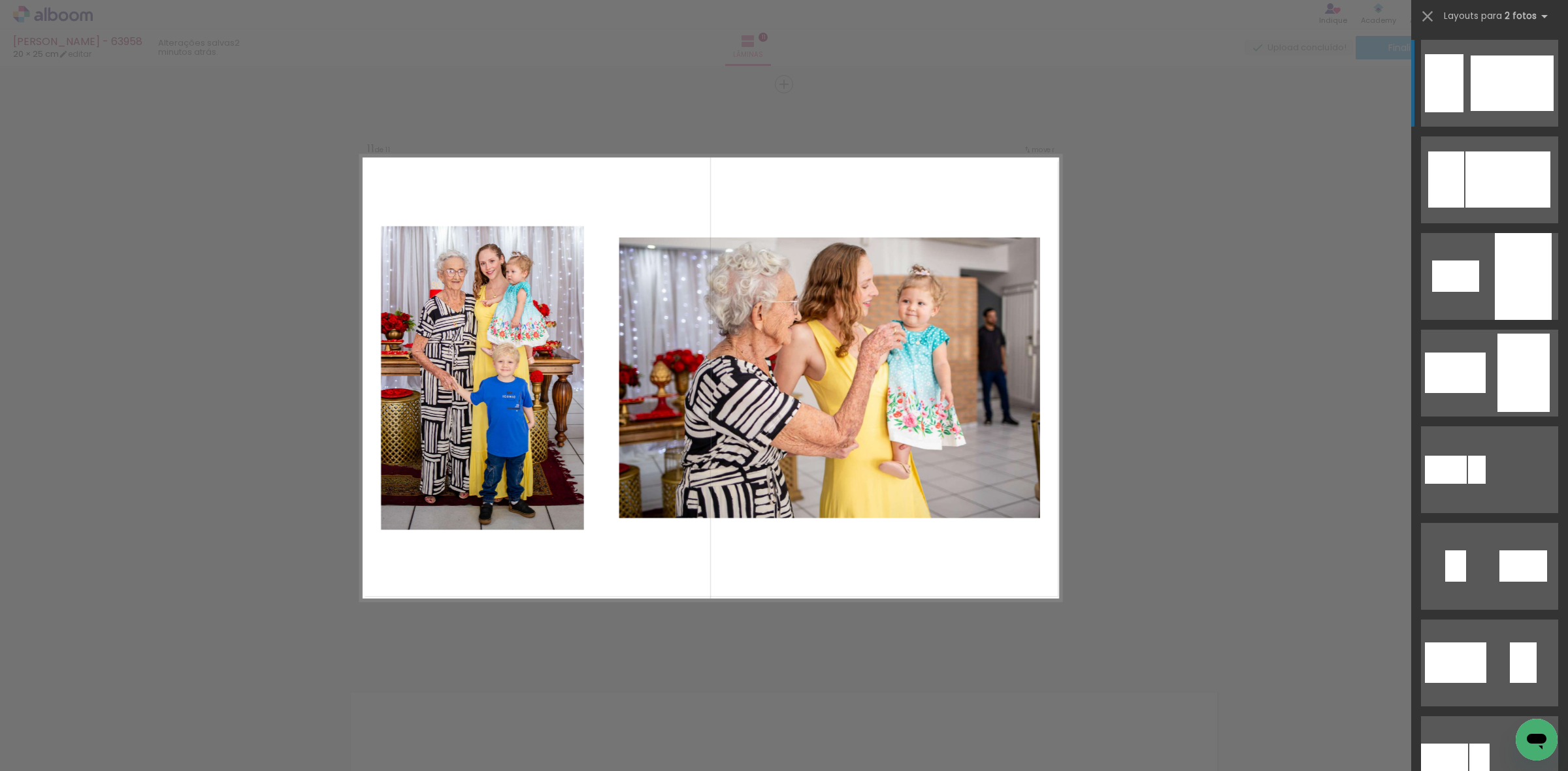
click at [1514, 97] on div at bounding box center [1512, 82] width 83 height 55
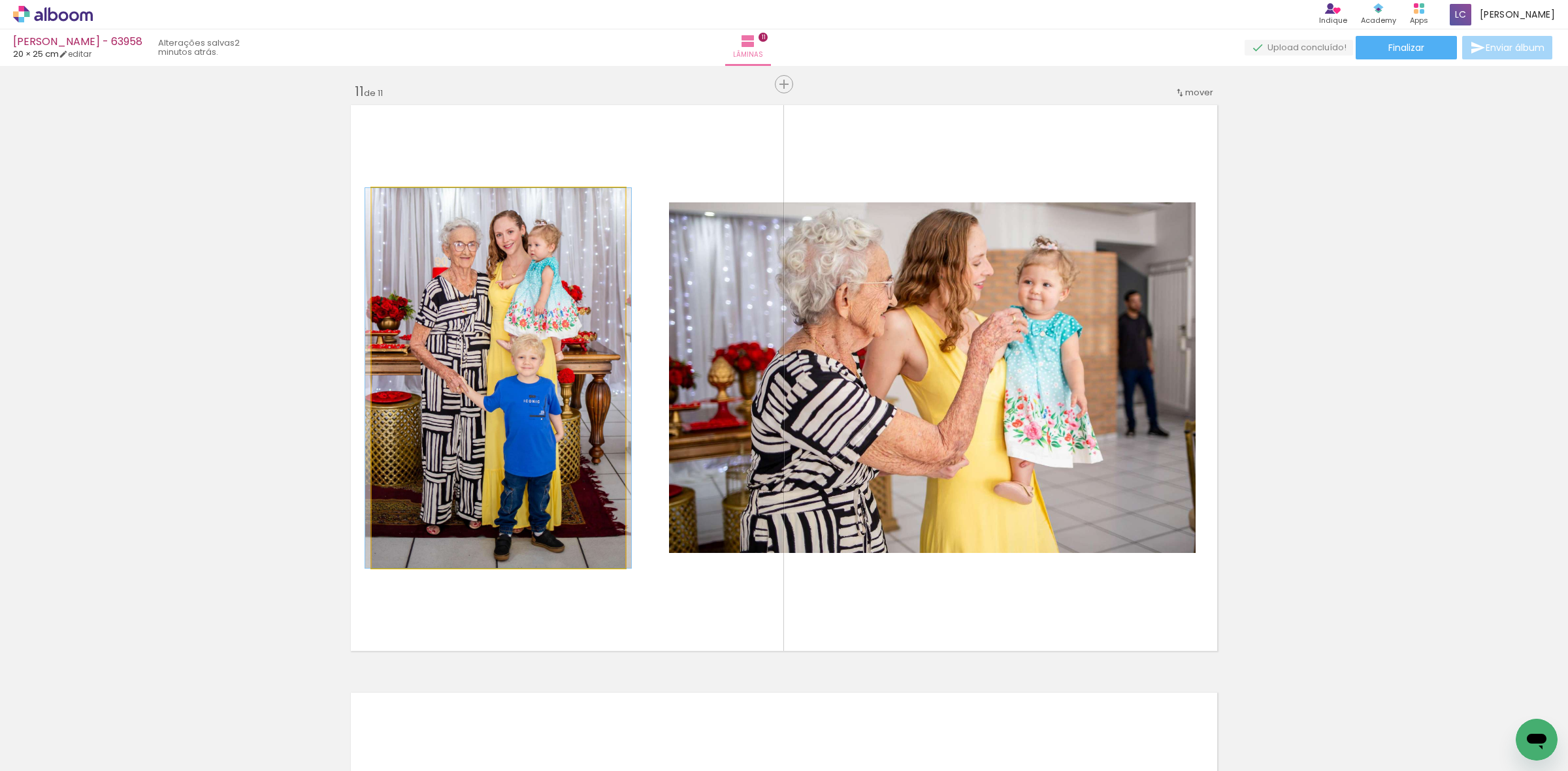
scroll to position [0, 885]
drag, startPoint x: 549, startPoint y: 351, endPoint x: 549, endPoint y: 360, distance: 9.0
click at [575, 383] on quentale-photo at bounding box center [498, 378] width 254 height 380
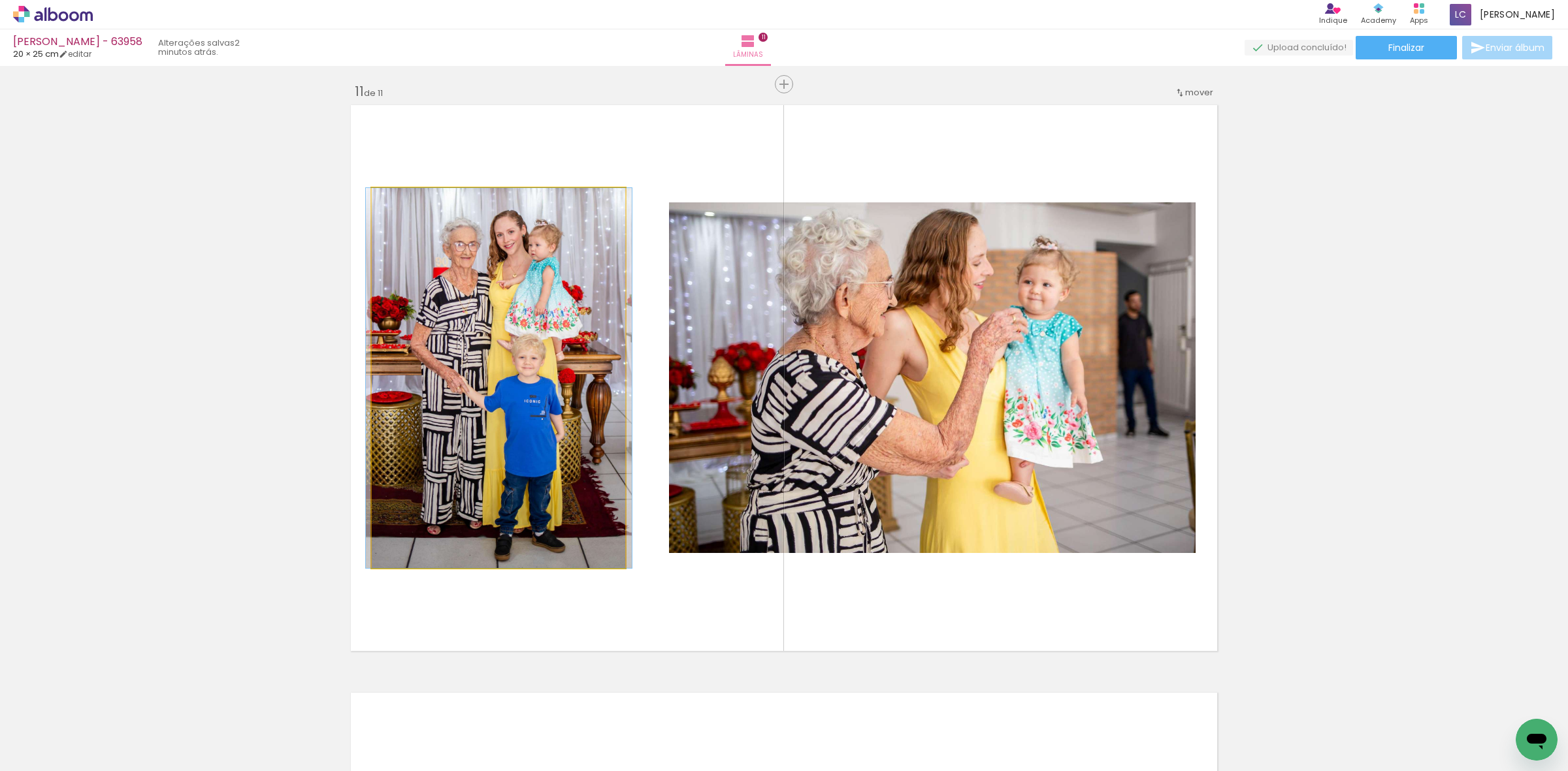
drag, startPoint x: 576, startPoint y: 375, endPoint x: 565, endPoint y: 422, distance: 48.3
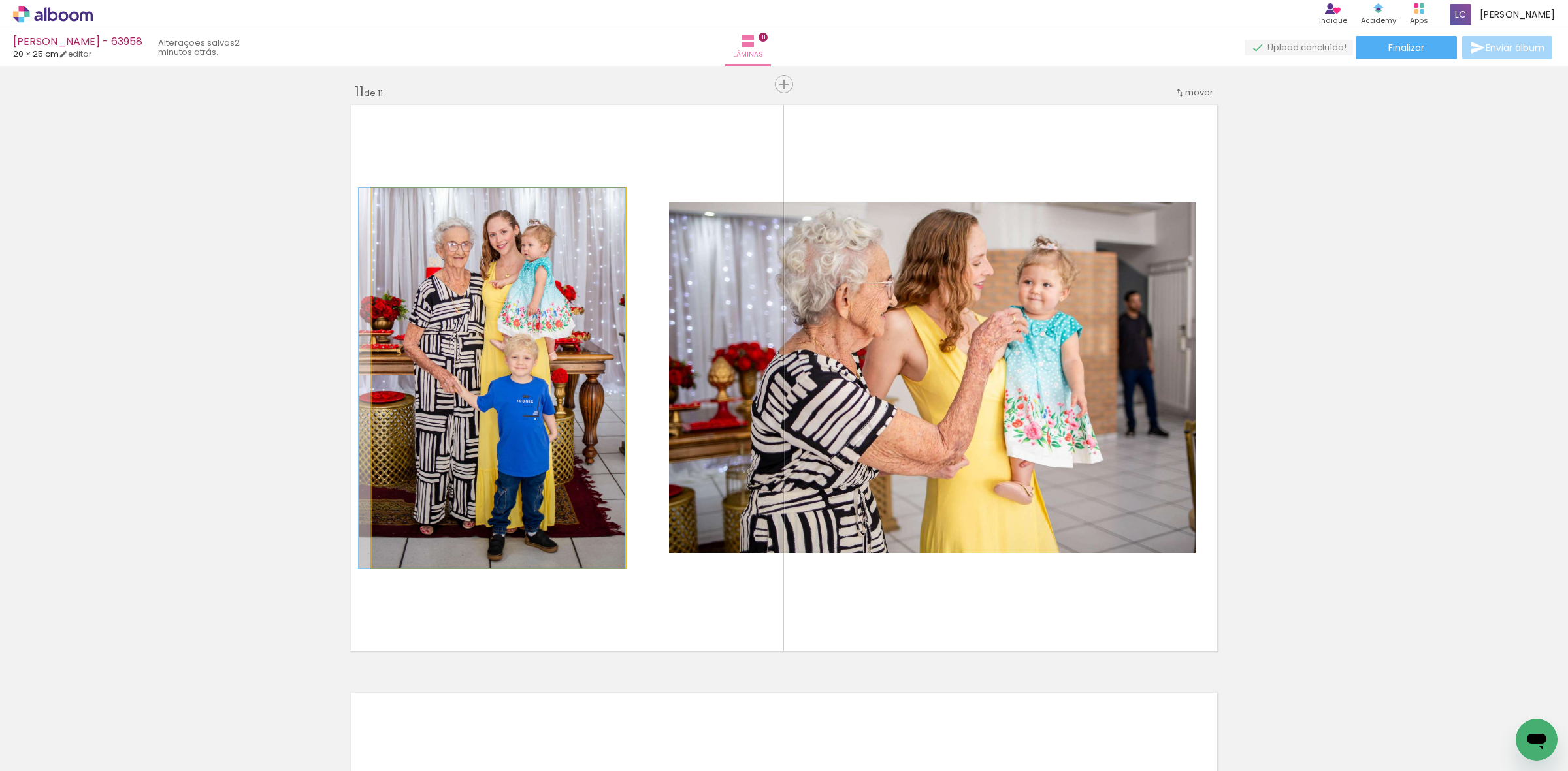
drag, startPoint x: 565, startPoint y: 422, endPoint x: 559, endPoint y: 420, distance: 6.3
click at [554, 420] on quentale-photo at bounding box center [498, 378] width 254 height 380
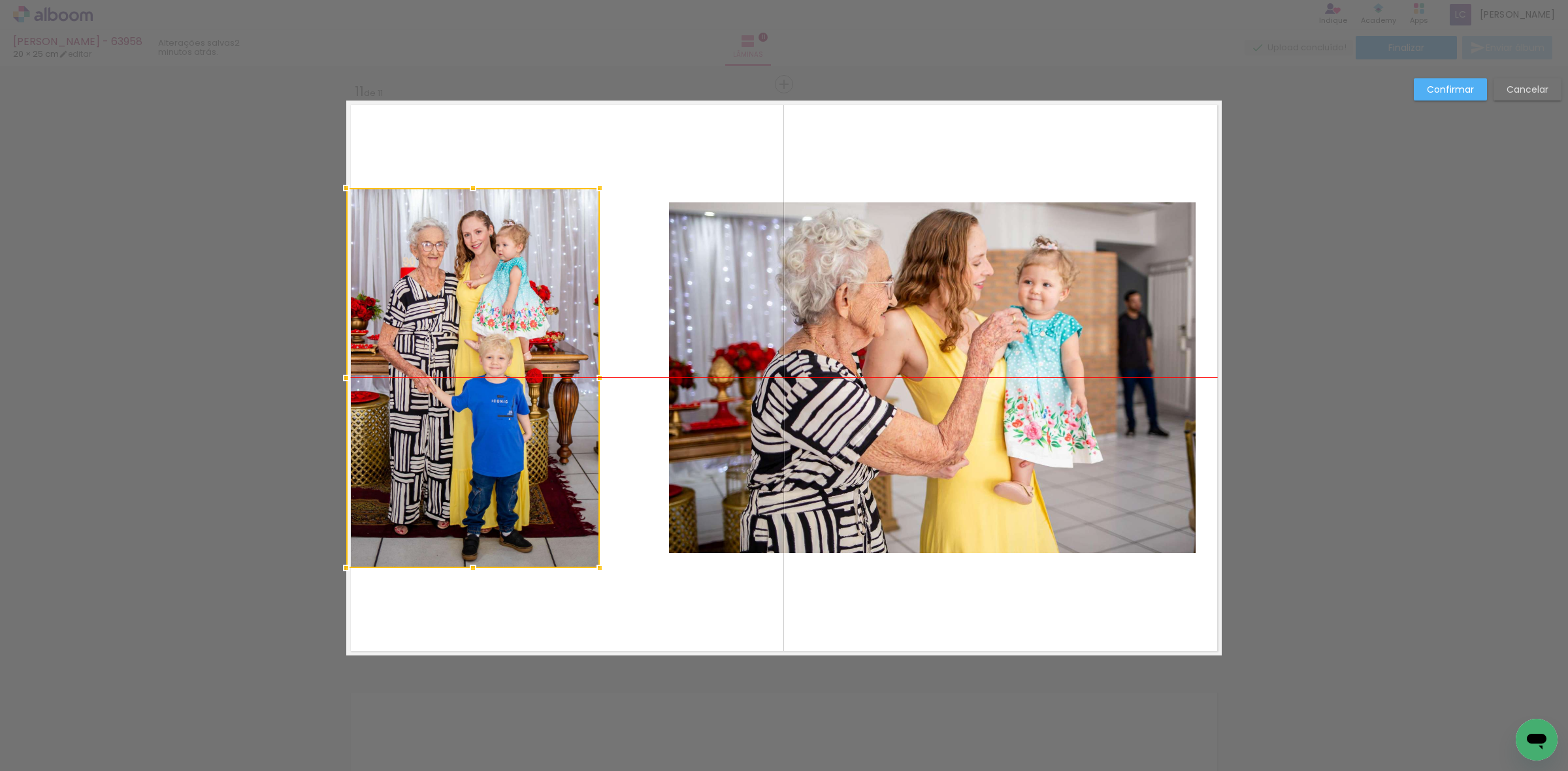
drag, startPoint x: 553, startPoint y: 420, endPoint x: 520, endPoint y: 400, distance: 38.6
click at [513, 419] on div at bounding box center [472, 378] width 254 height 380
click at [670, 354] on quentale-photo at bounding box center [932, 378] width 527 height 351
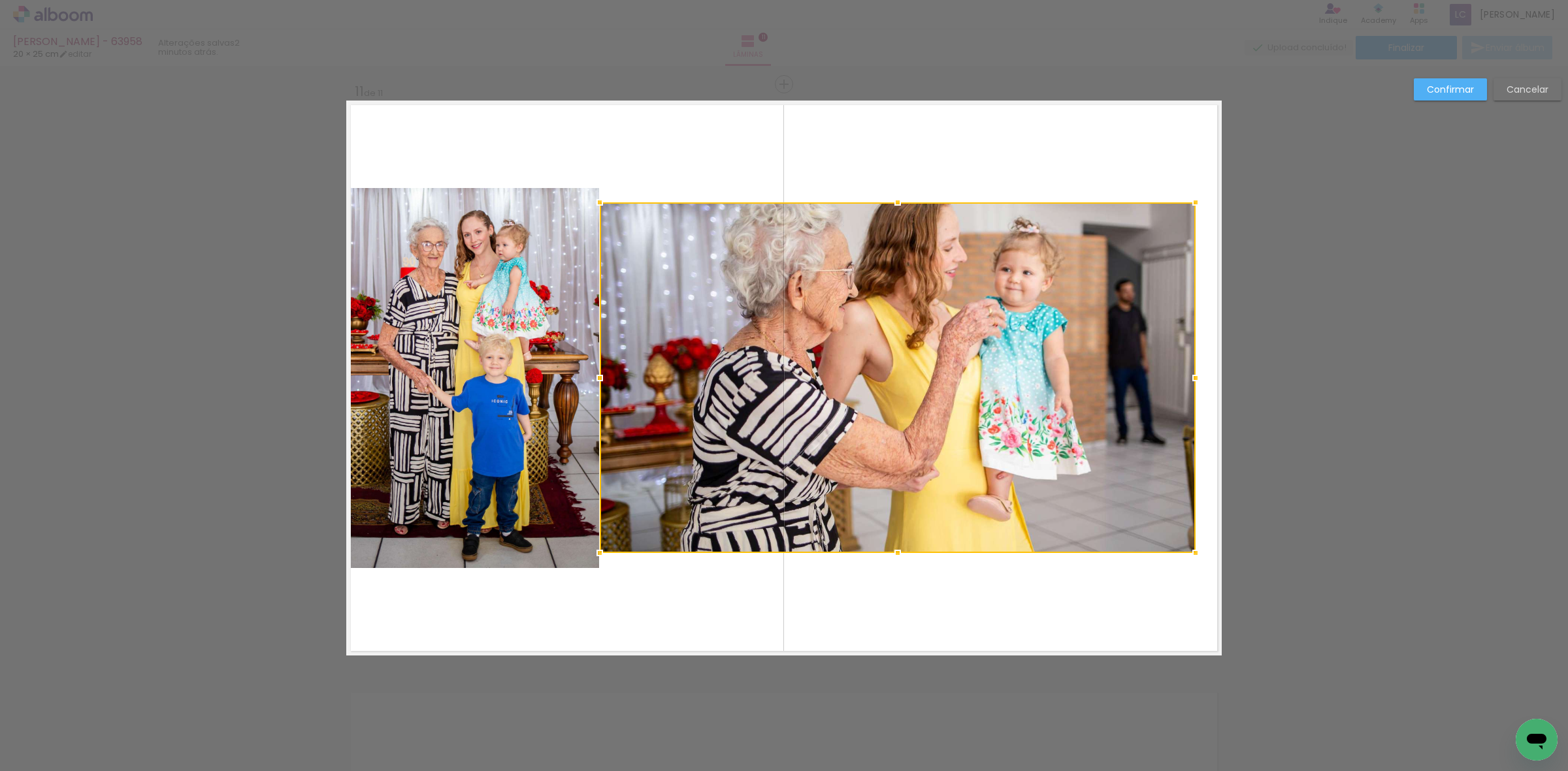
drag, startPoint x: 636, startPoint y: 379, endPoint x: 606, endPoint y: 380, distance: 30.0
click at [606, 380] on div at bounding box center [898, 378] width 596 height 351
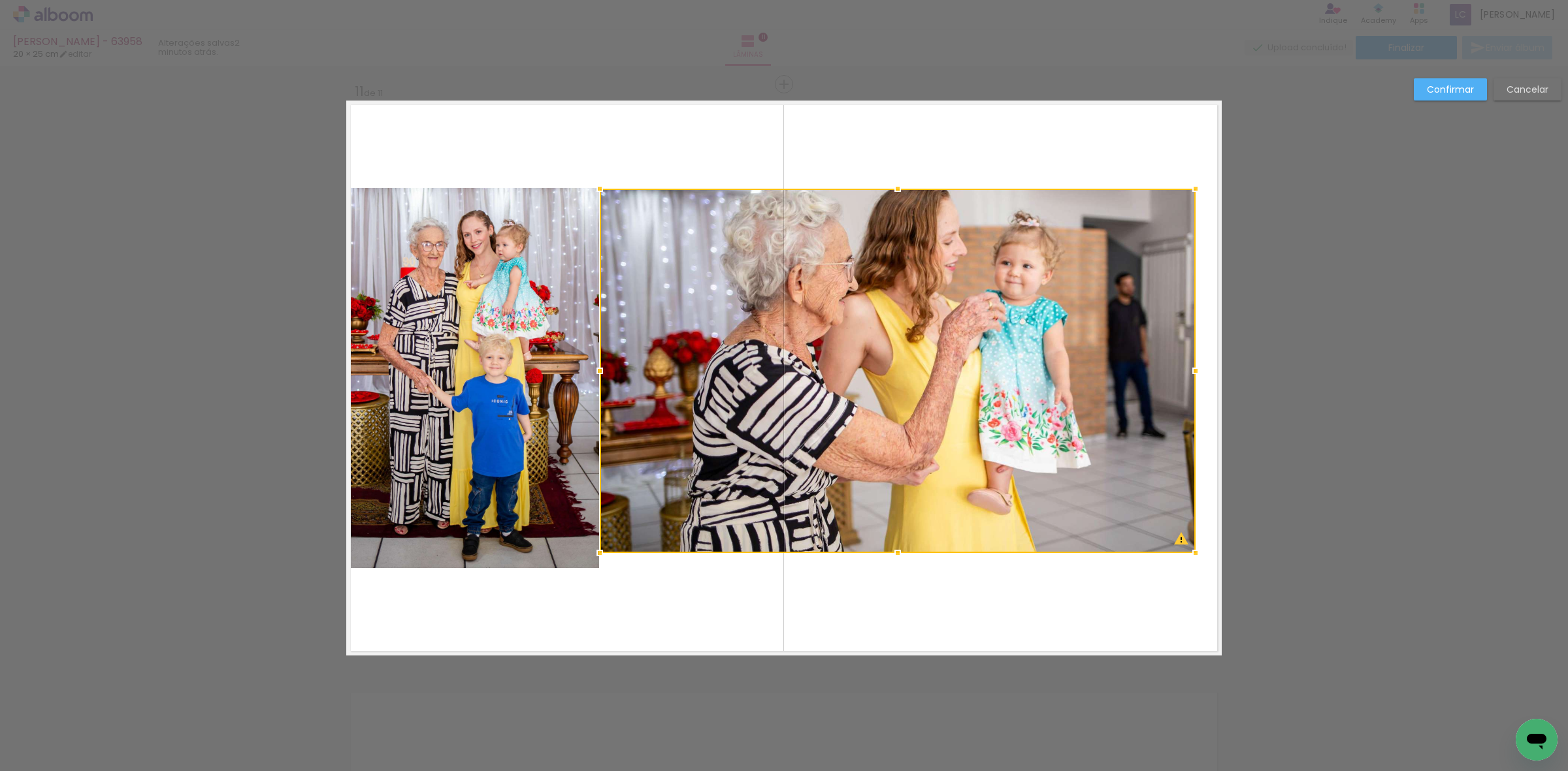
drag, startPoint x: 886, startPoint y: 206, endPoint x: 888, endPoint y: 191, distance: 15.1
click at [888, 191] on div at bounding box center [898, 188] width 26 height 26
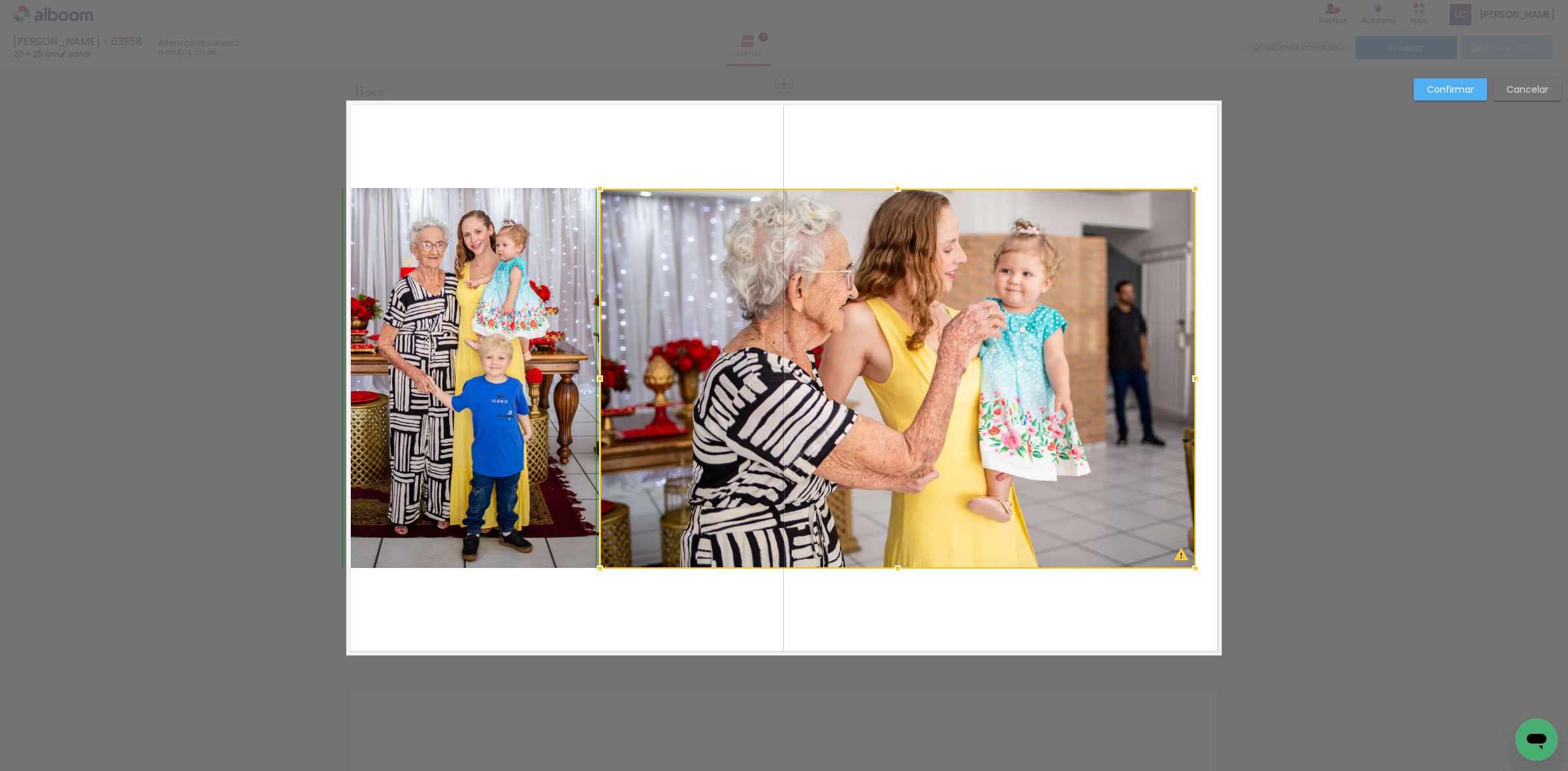
drag, startPoint x: 893, startPoint y: 559, endPoint x: 894, endPoint y: 572, distance: 13.0
click at [894, 572] on div at bounding box center [898, 568] width 26 height 26
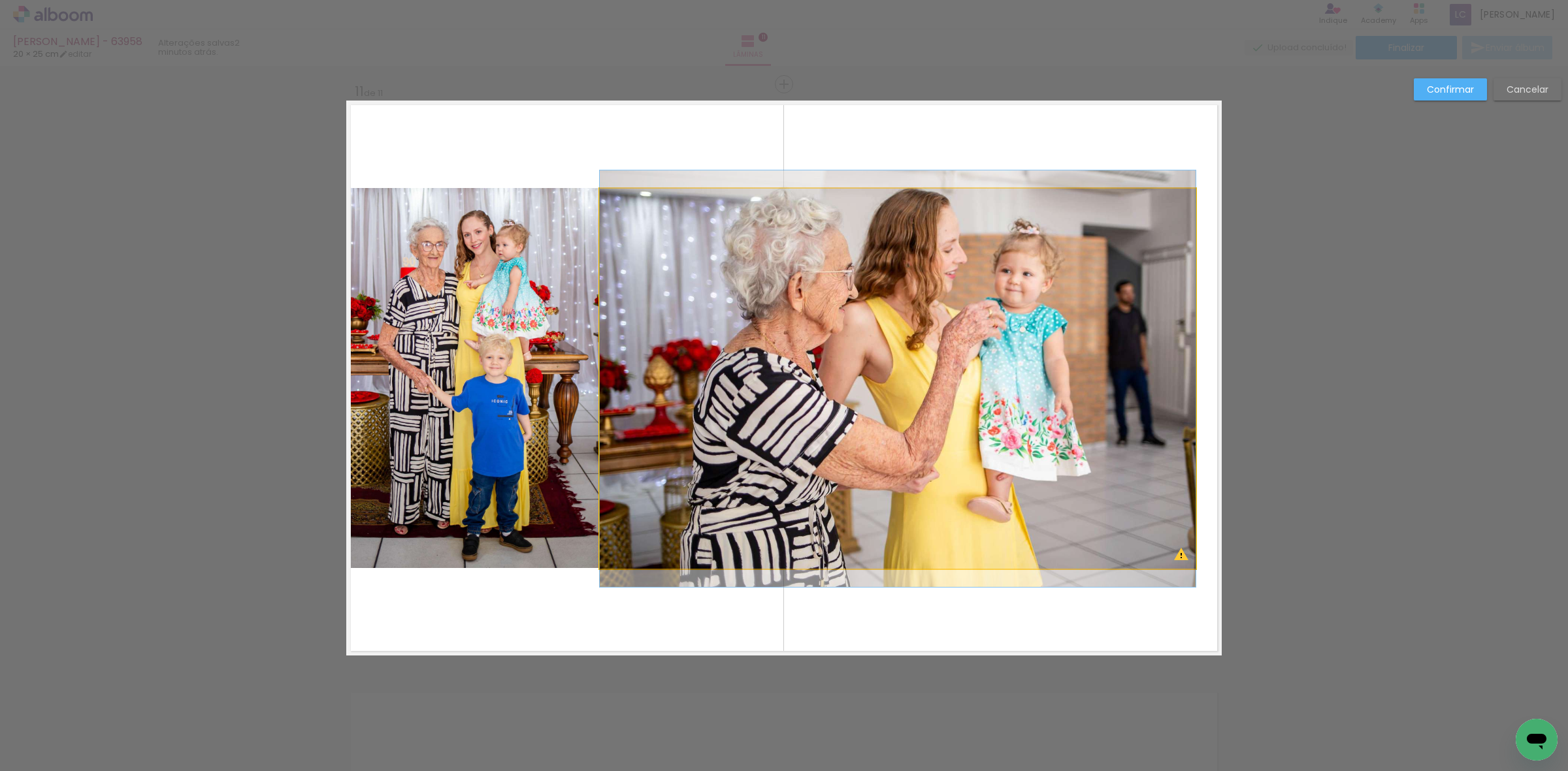
click at [955, 428] on quentale-photo at bounding box center [898, 379] width 596 height 380
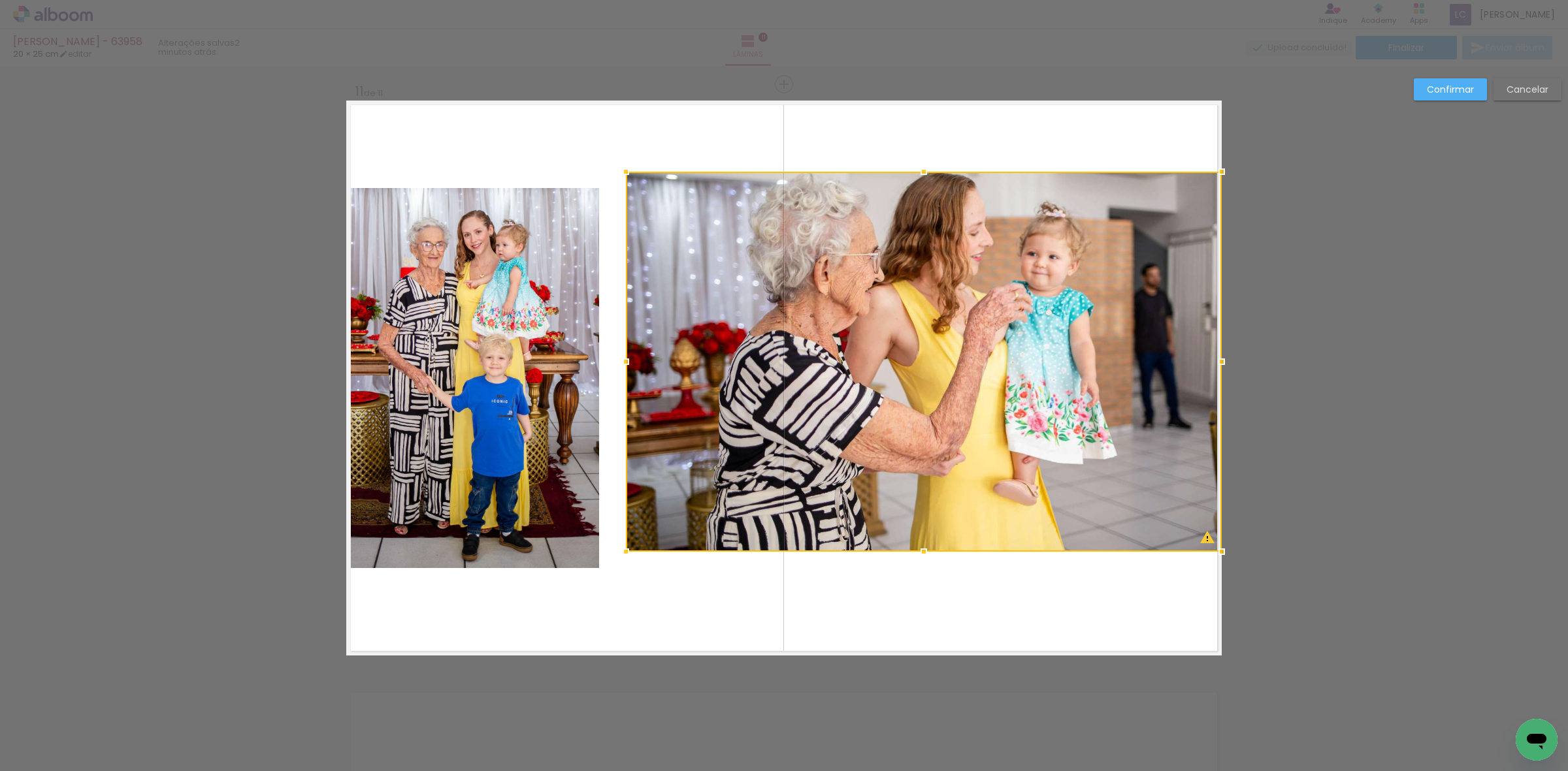
drag, startPoint x: 955, startPoint y: 428, endPoint x: 1108, endPoint y: 410, distance: 154.1
click at [1108, 410] on div at bounding box center [924, 362] width 596 height 380
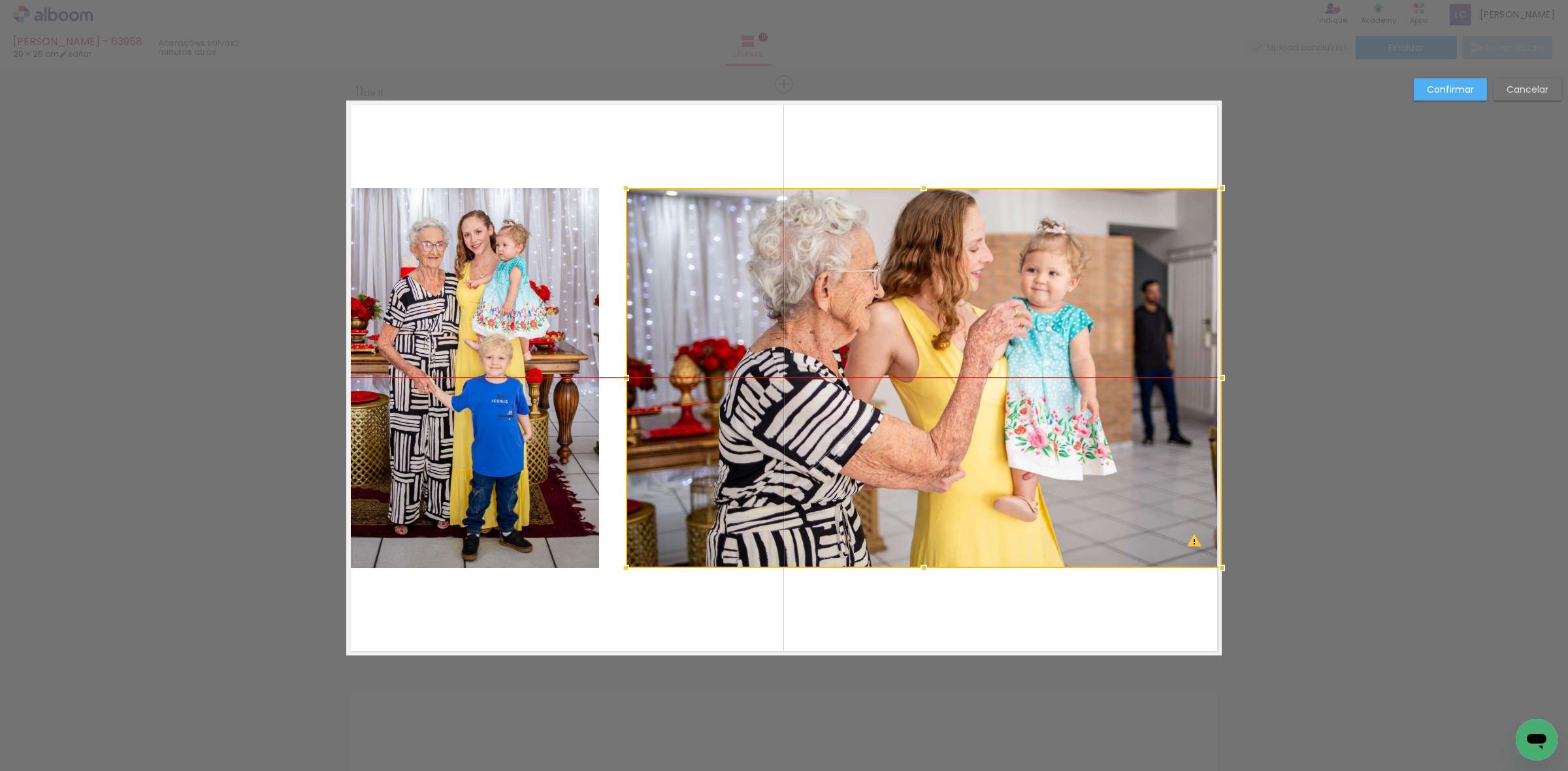
drag, startPoint x: 1048, startPoint y: 392, endPoint x: 1063, endPoint y: 403, distance: 18.6
click at [1063, 403] on div at bounding box center [924, 378] width 596 height 380
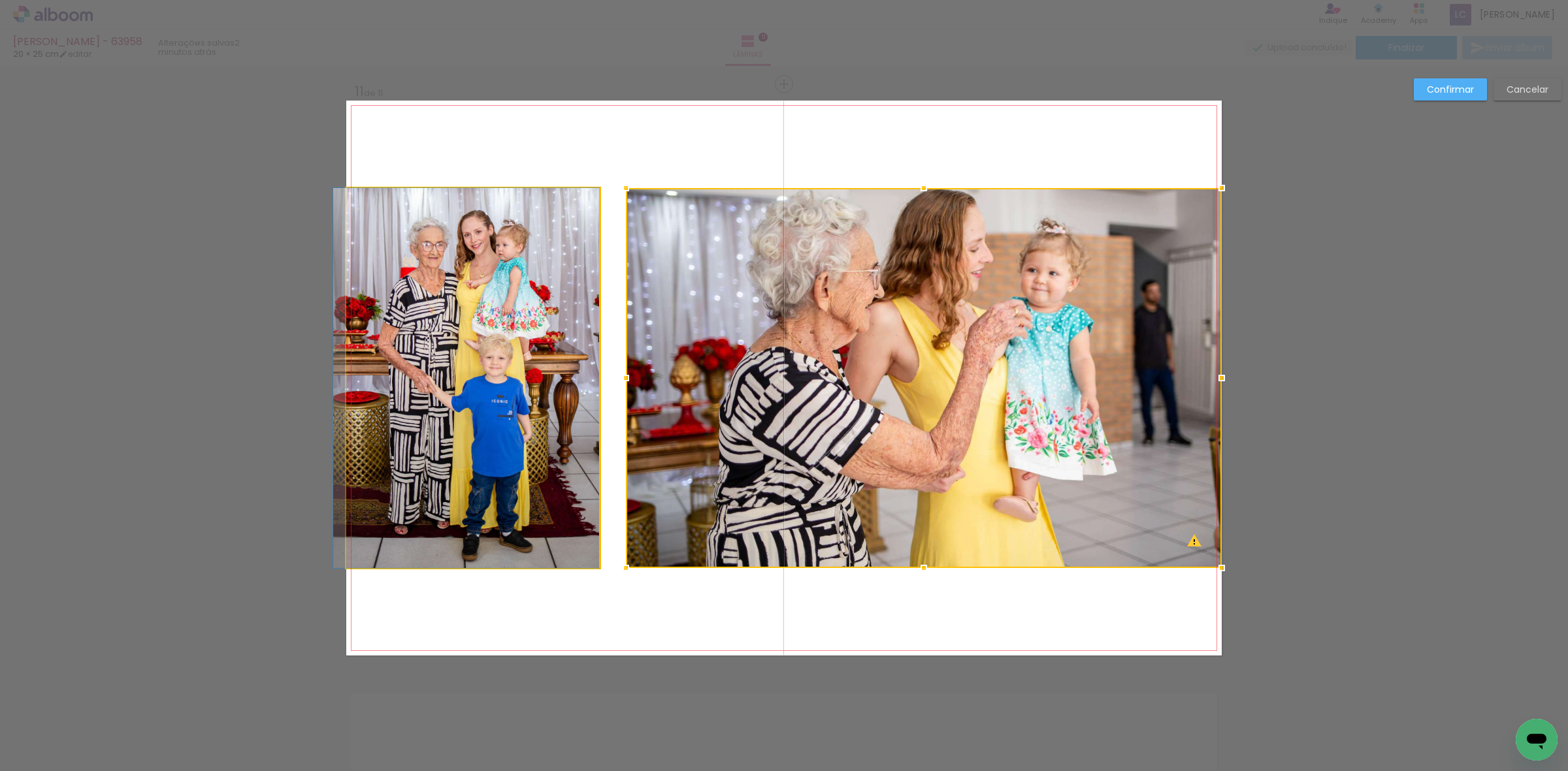
click at [569, 402] on quentale-photo at bounding box center [472, 378] width 254 height 380
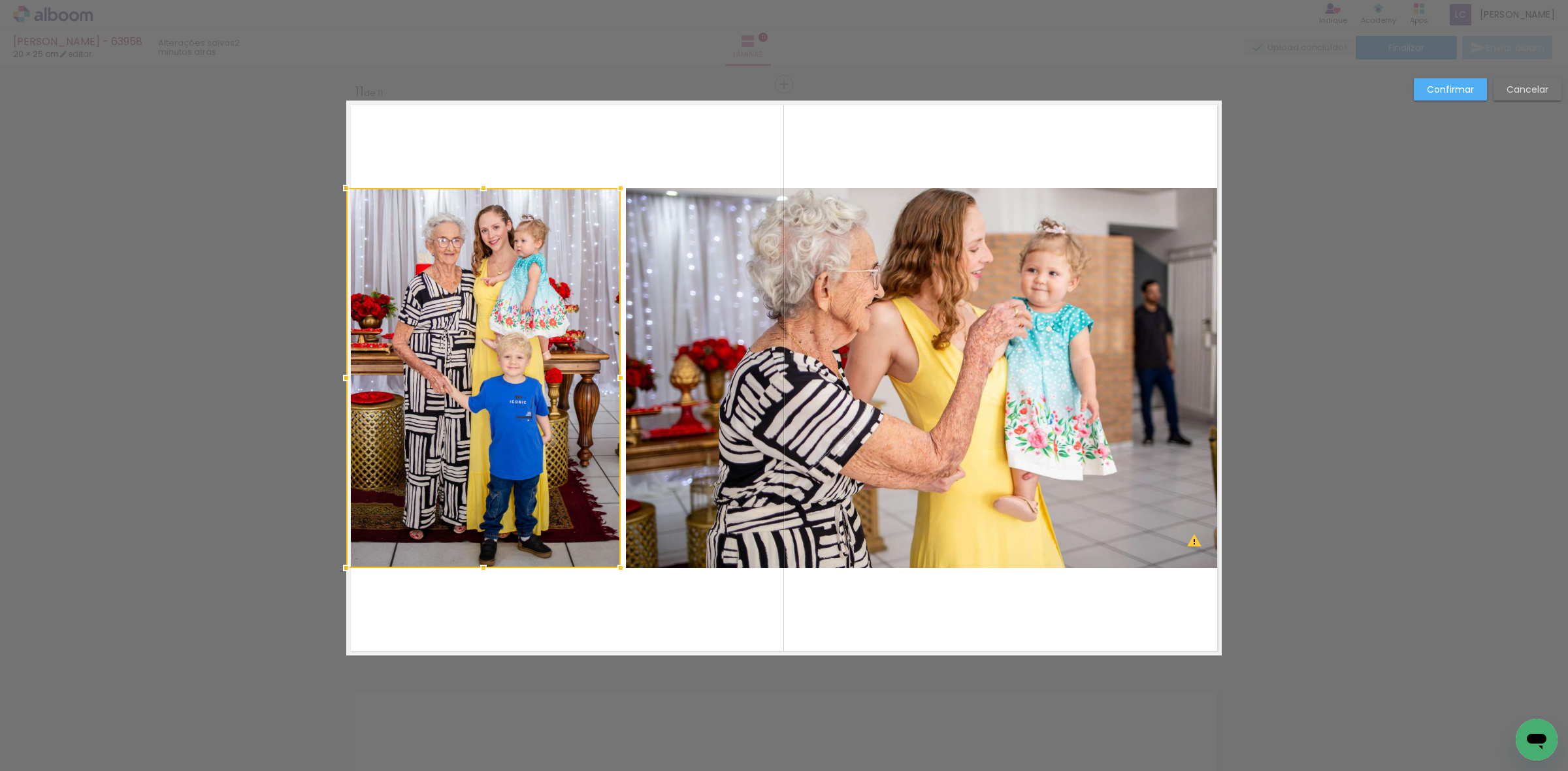
click at [599, 384] on div at bounding box center [483, 378] width 275 height 380
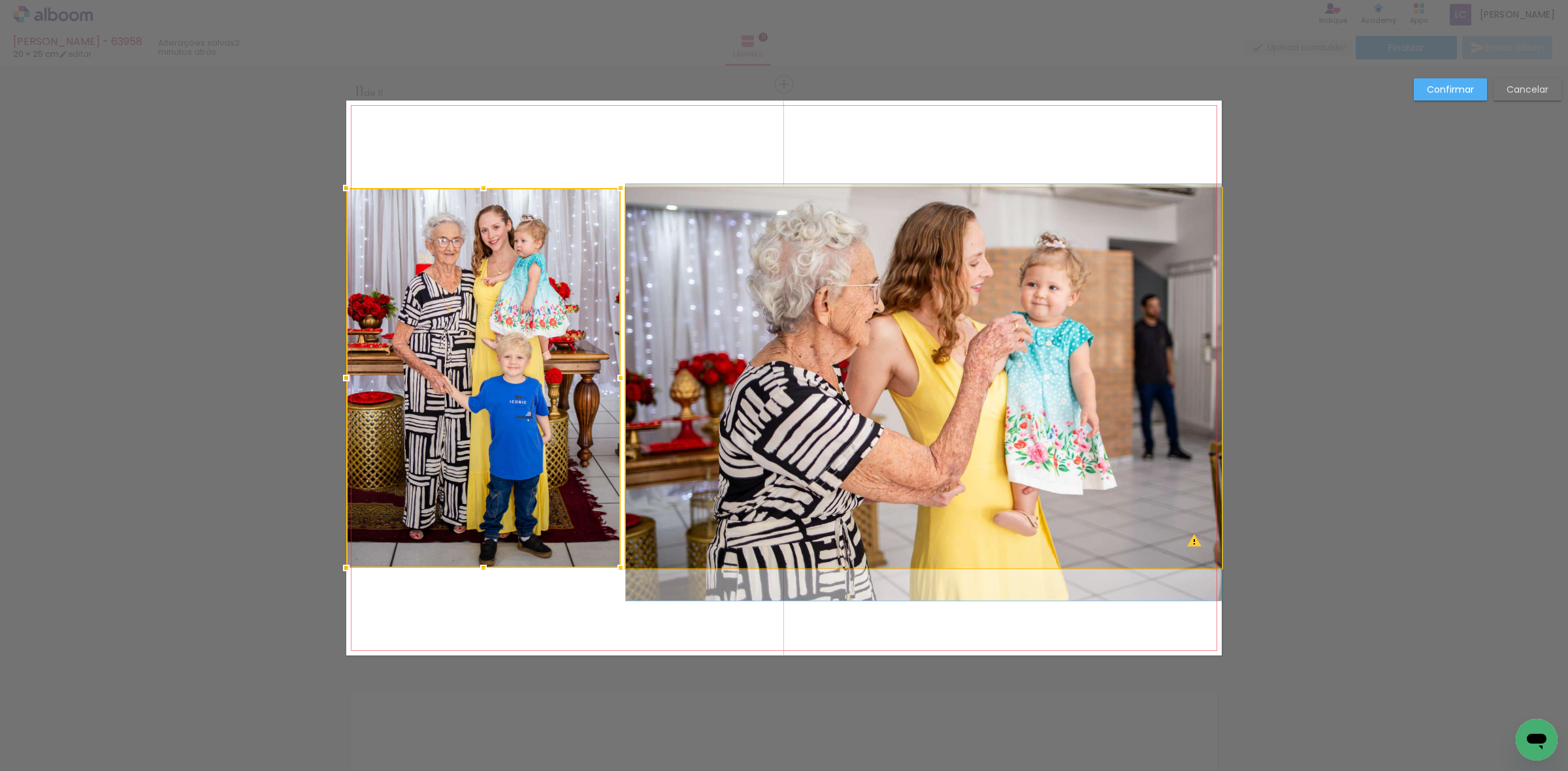
drag, startPoint x: 789, startPoint y: 364, endPoint x: 791, endPoint y: 379, distance: 15.1
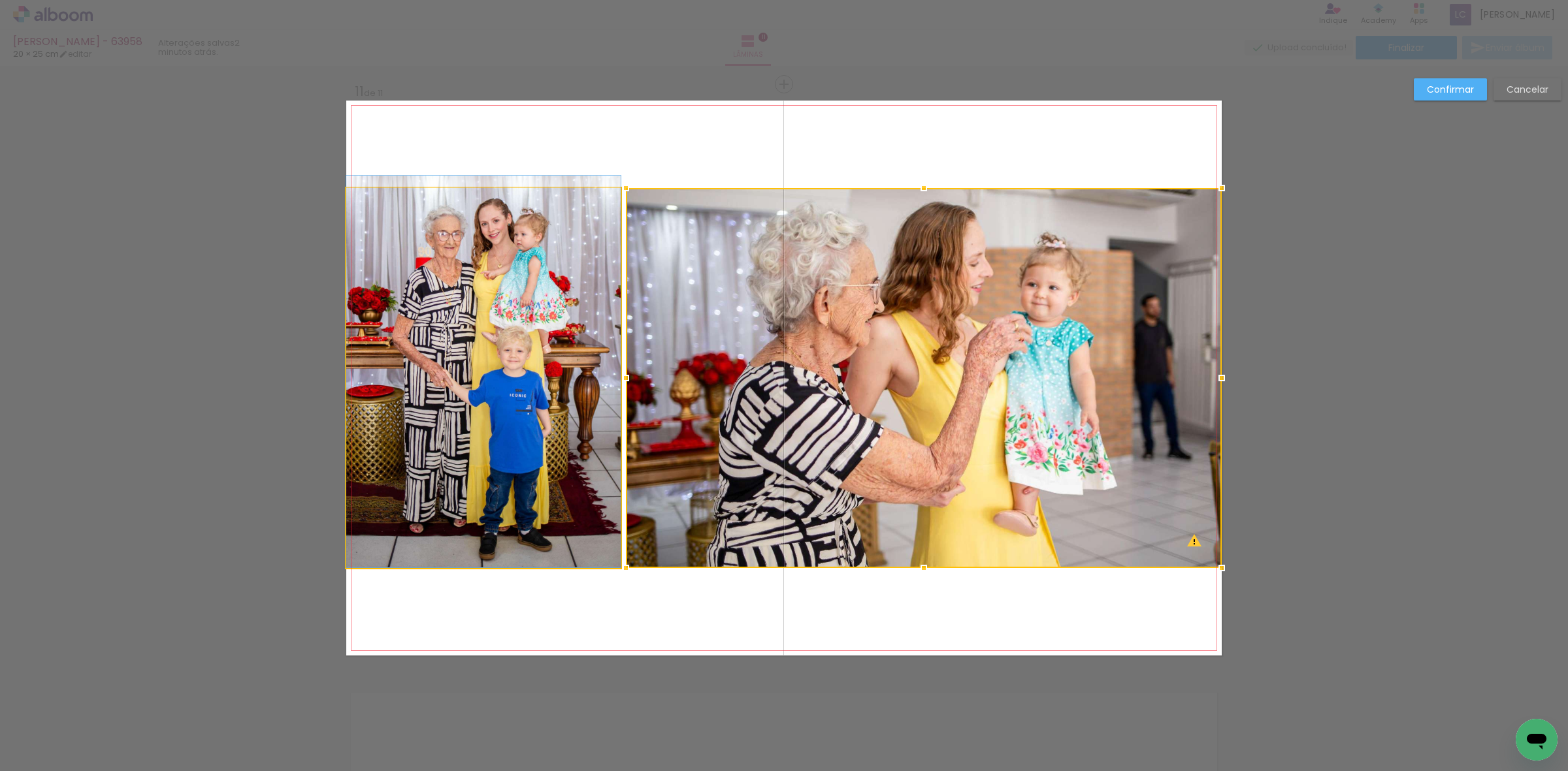
drag, startPoint x: 460, startPoint y: 442, endPoint x: 460, endPoint y: 435, distance: 7.0
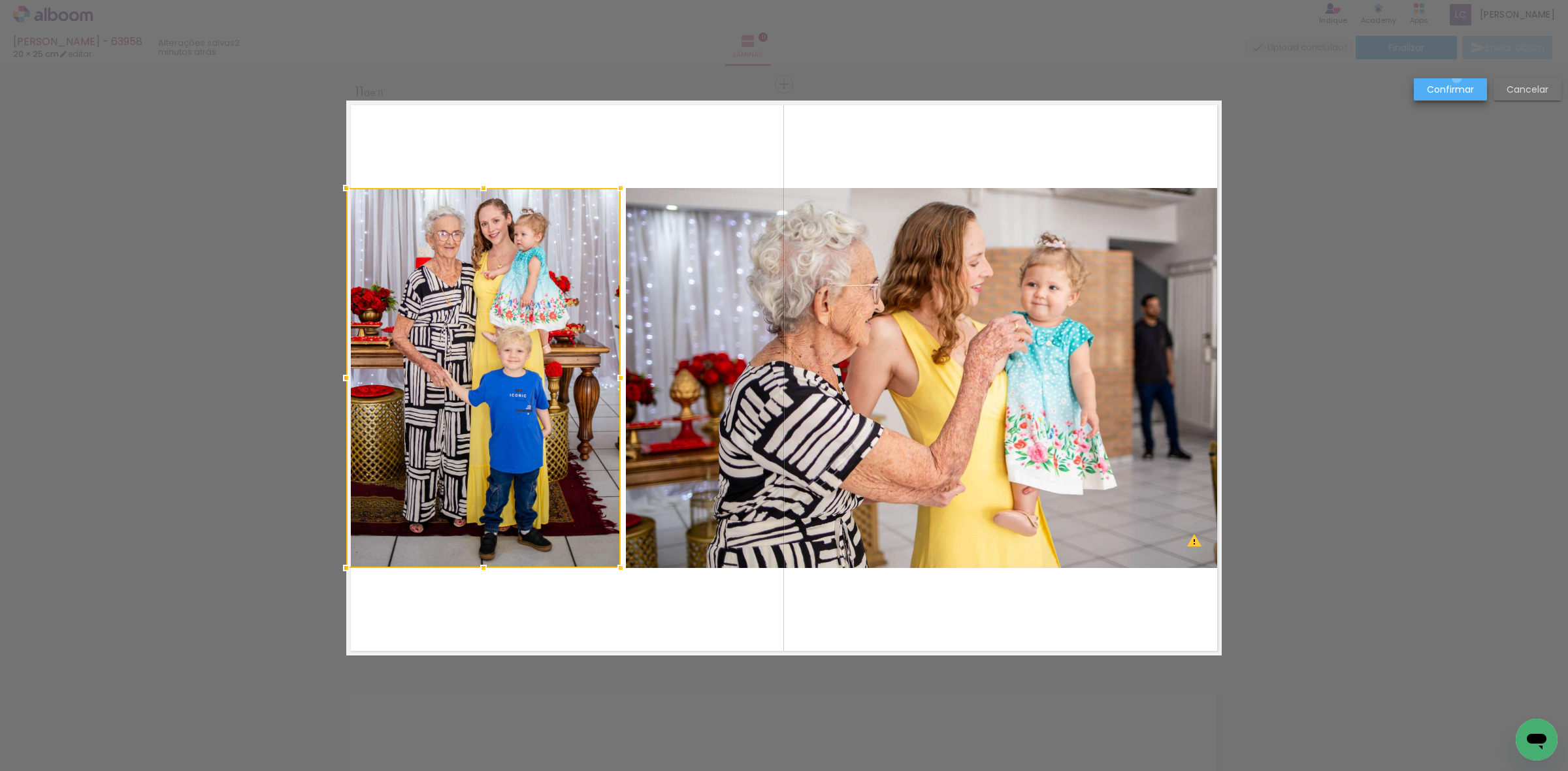
click at [1457, 78] on paper-button "Confirmar" at bounding box center [1449, 90] width 73 height 22
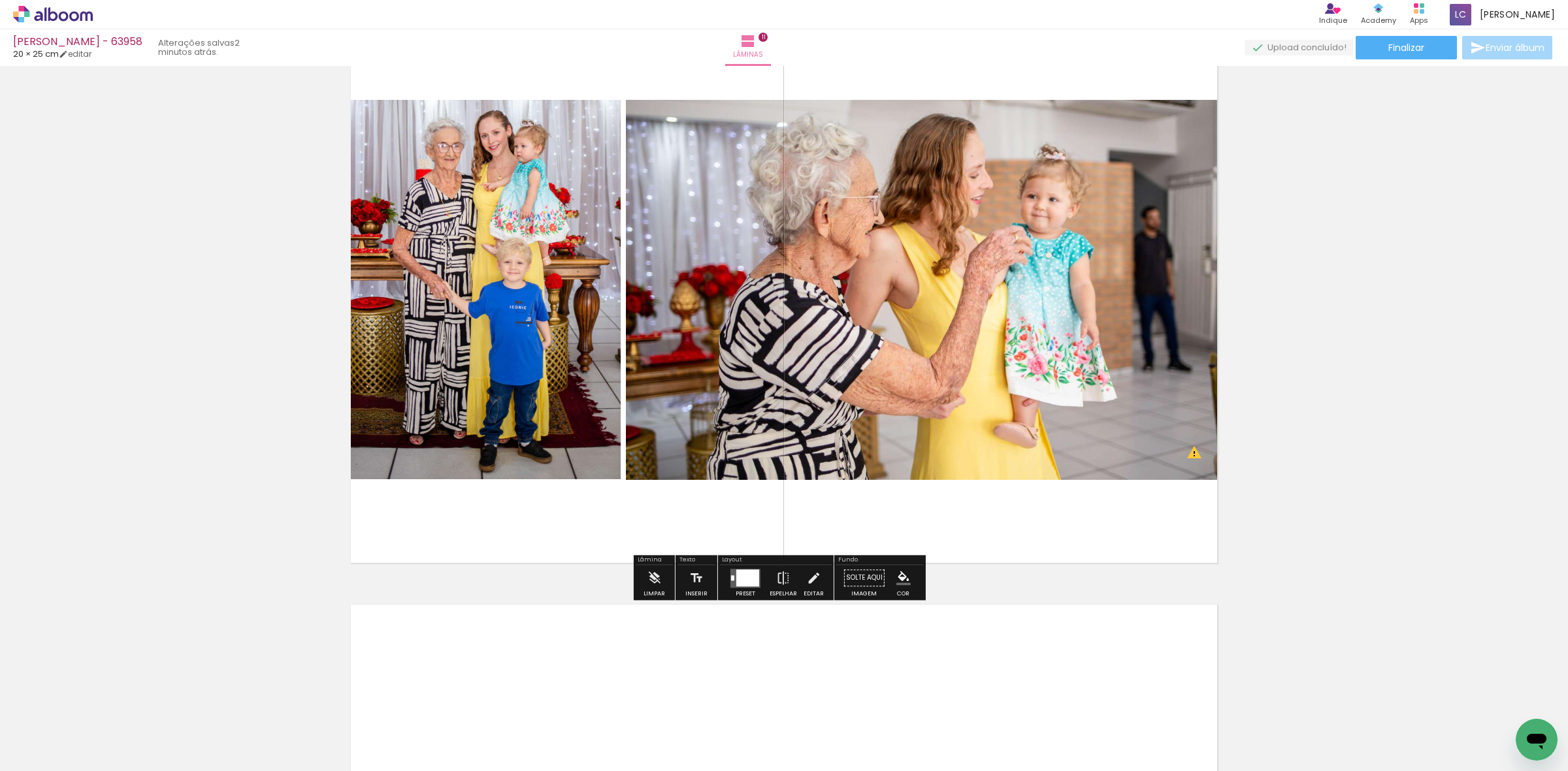
scroll to position [6045, 0]
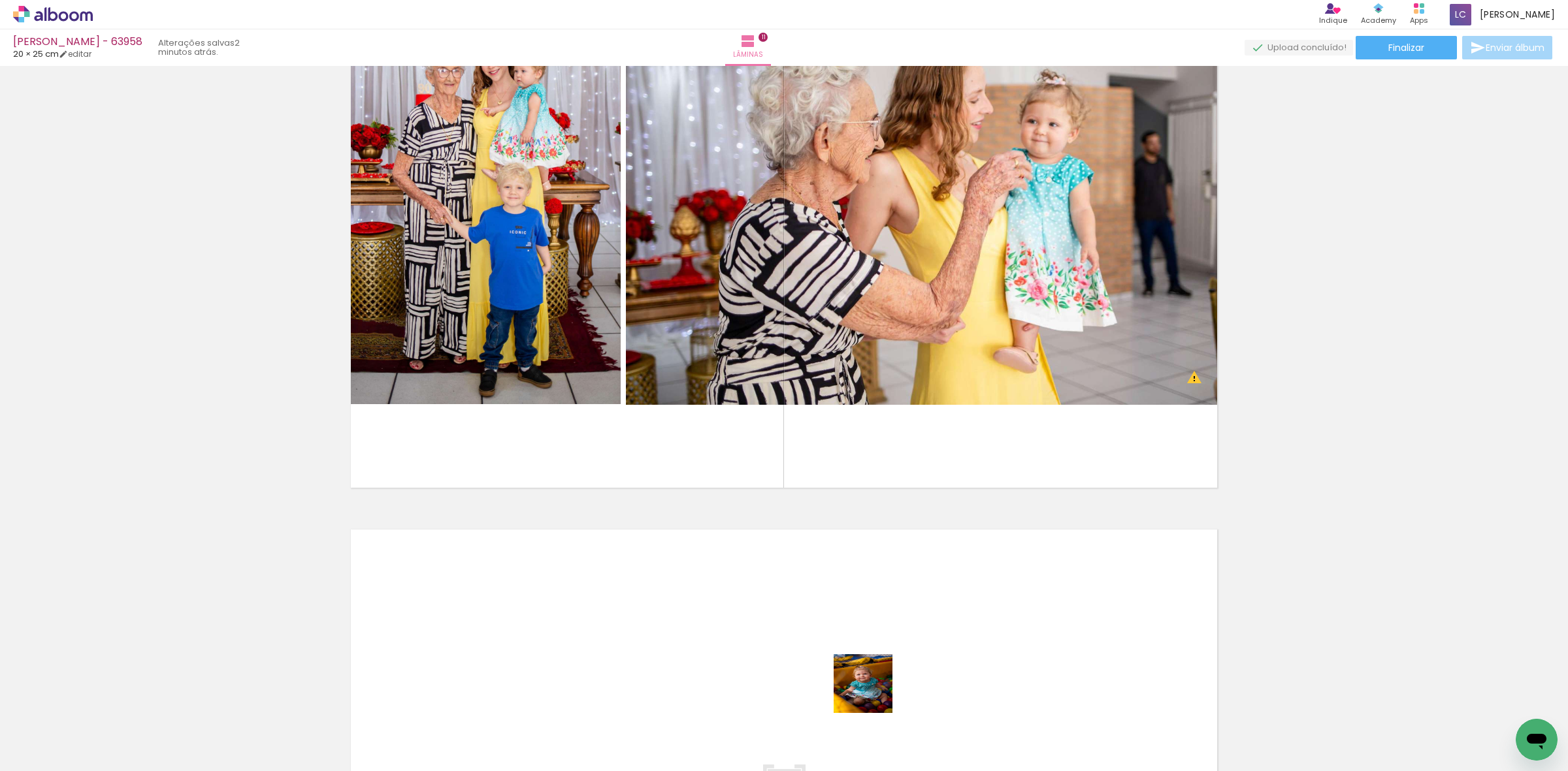
drag, startPoint x: 861, startPoint y: 740, endPoint x: 939, endPoint y: 704, distance: 85.9
click at [899, 665] on quentale-workspace at bounding box center [784, 385] width 1568 height 771
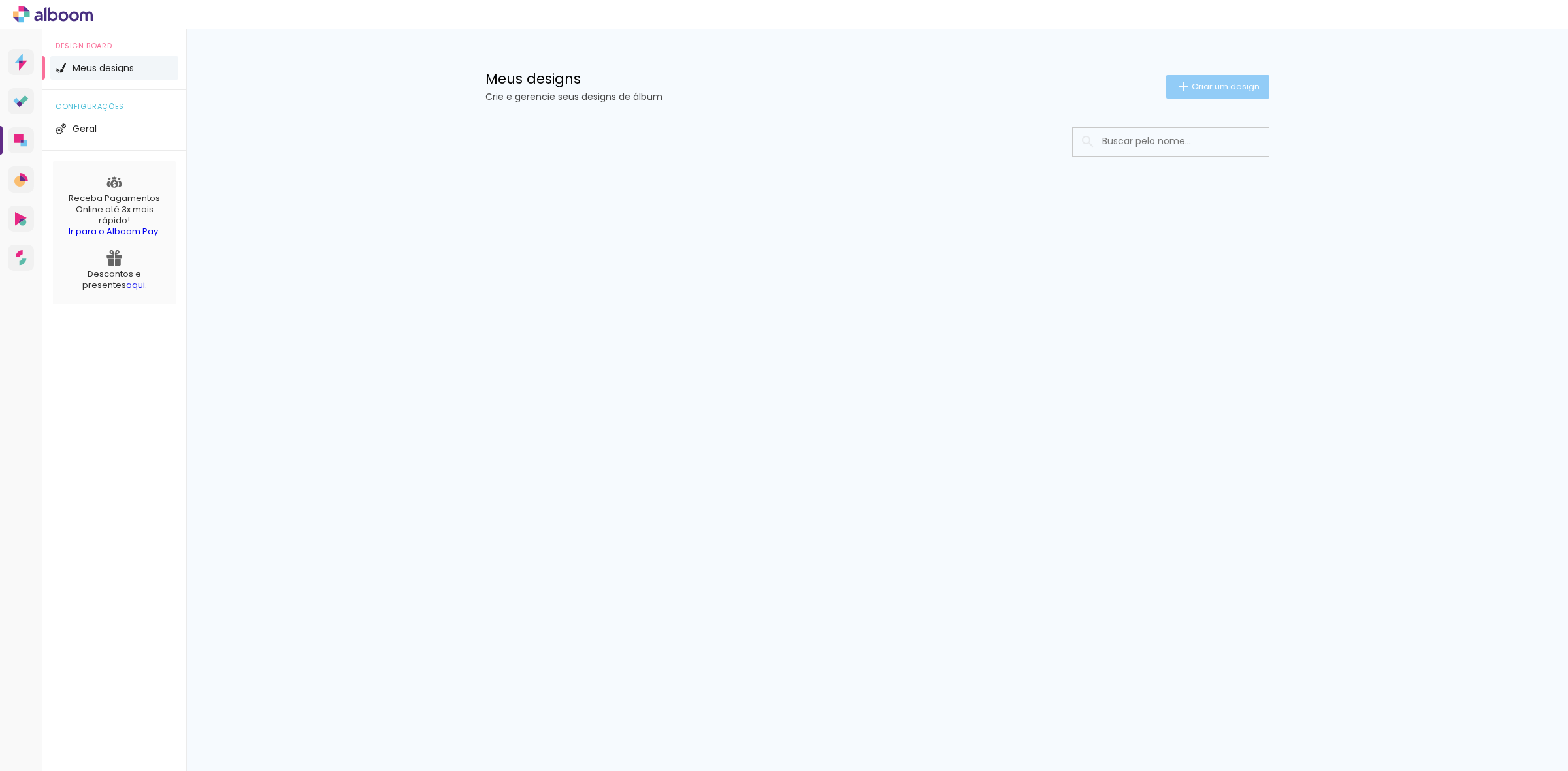
click at [1186, 82] on iron-icon at bounding box center [1184, 87] width 16 height 16
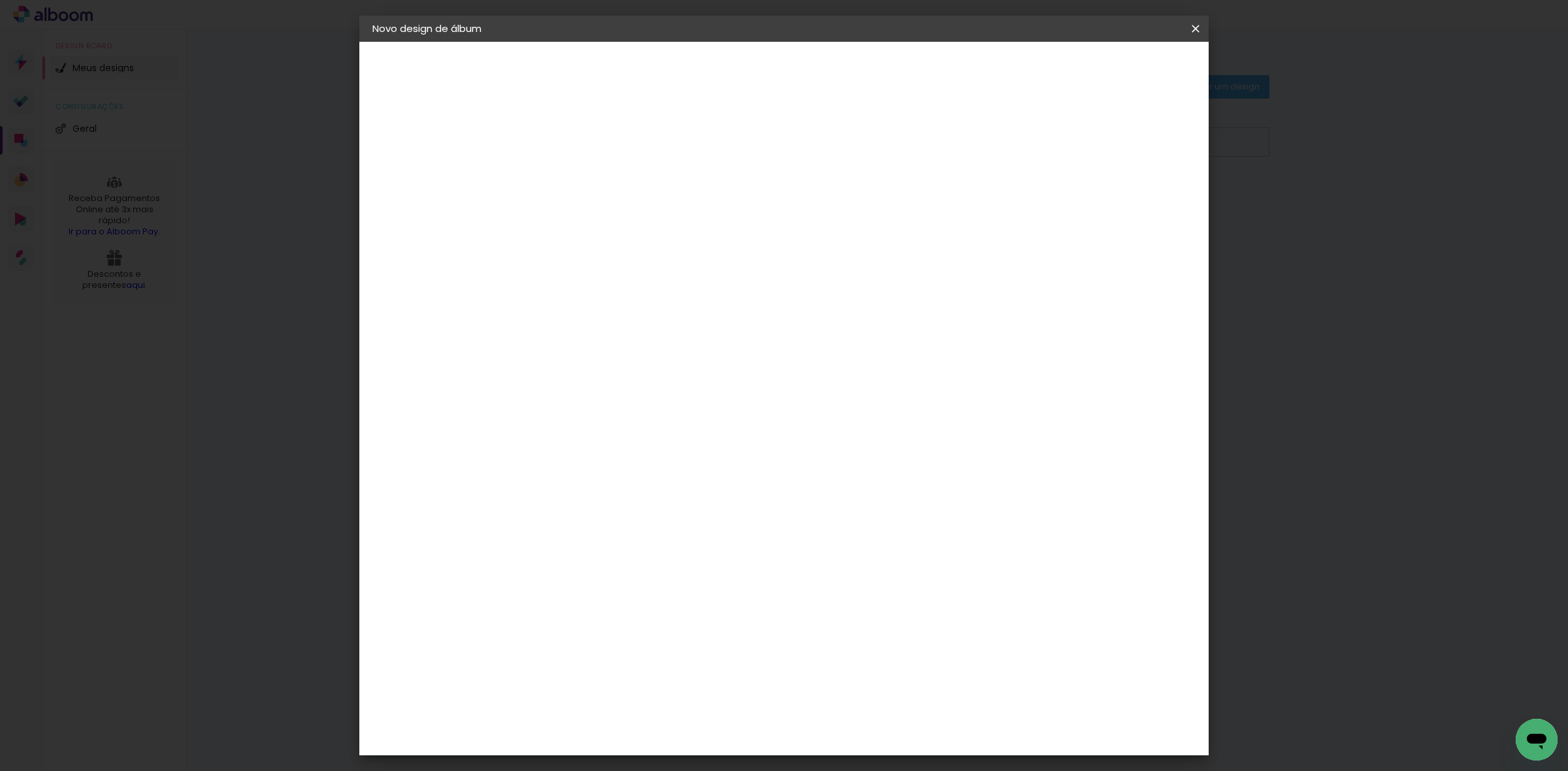
click at [586, 175] on input at bounding box center [586, 175] width 0 height 20
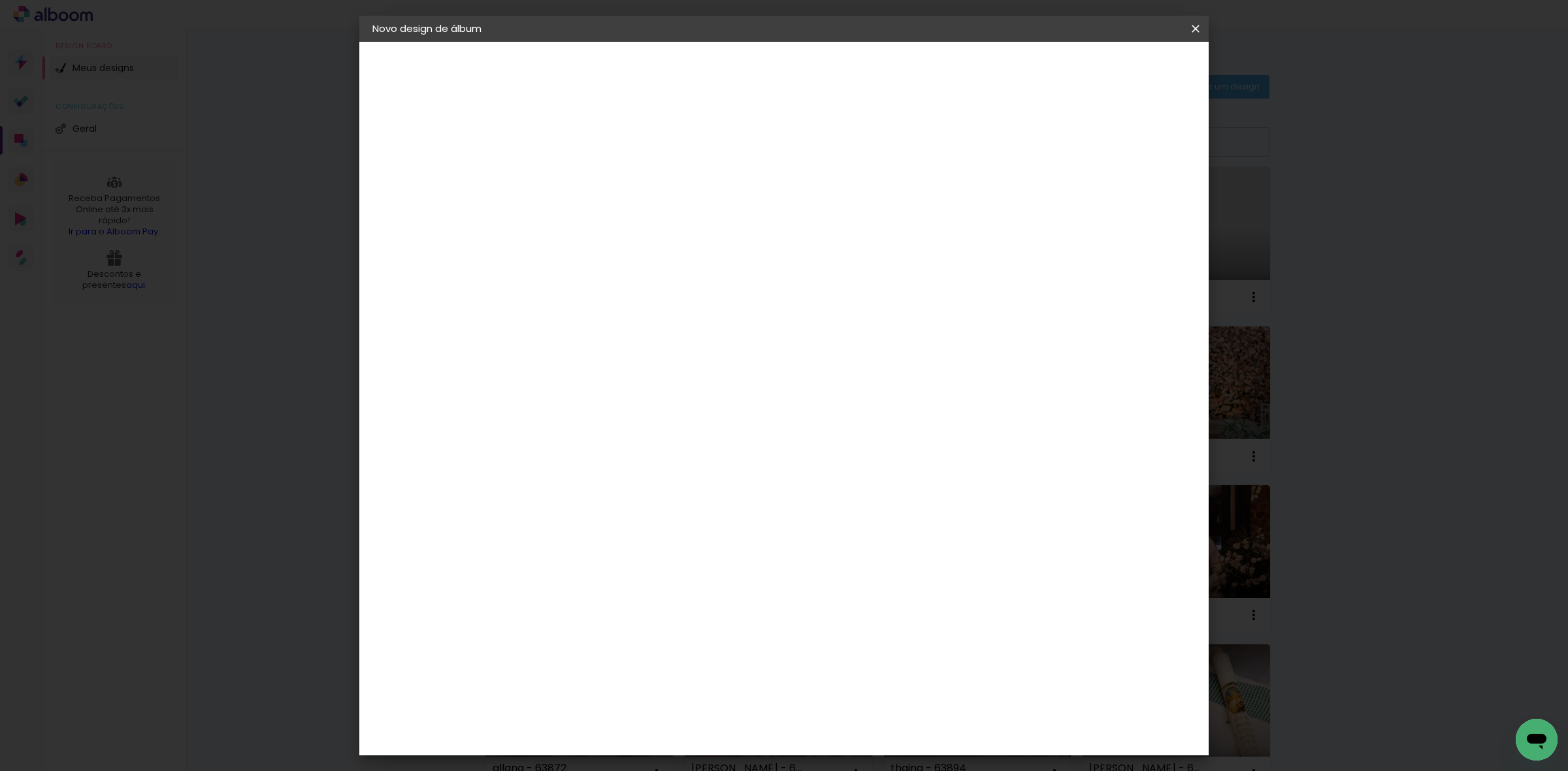
type input "[PERSON_NAME] - 63975"
type paper-input "[PERSON_NAME] - 63975"
click at [720, 66] on paper-button "Avançar" at bounding box center [688, 70] width 64 height 22
click at [831, 212] on paper-item "Tamanho Livre" at bounding box center [768, 199] width 126 height 29
drag, startPoint x: 1147, startPoint y: 66, endPoint x: 1128, endPoint y: 90, distance: 30.6
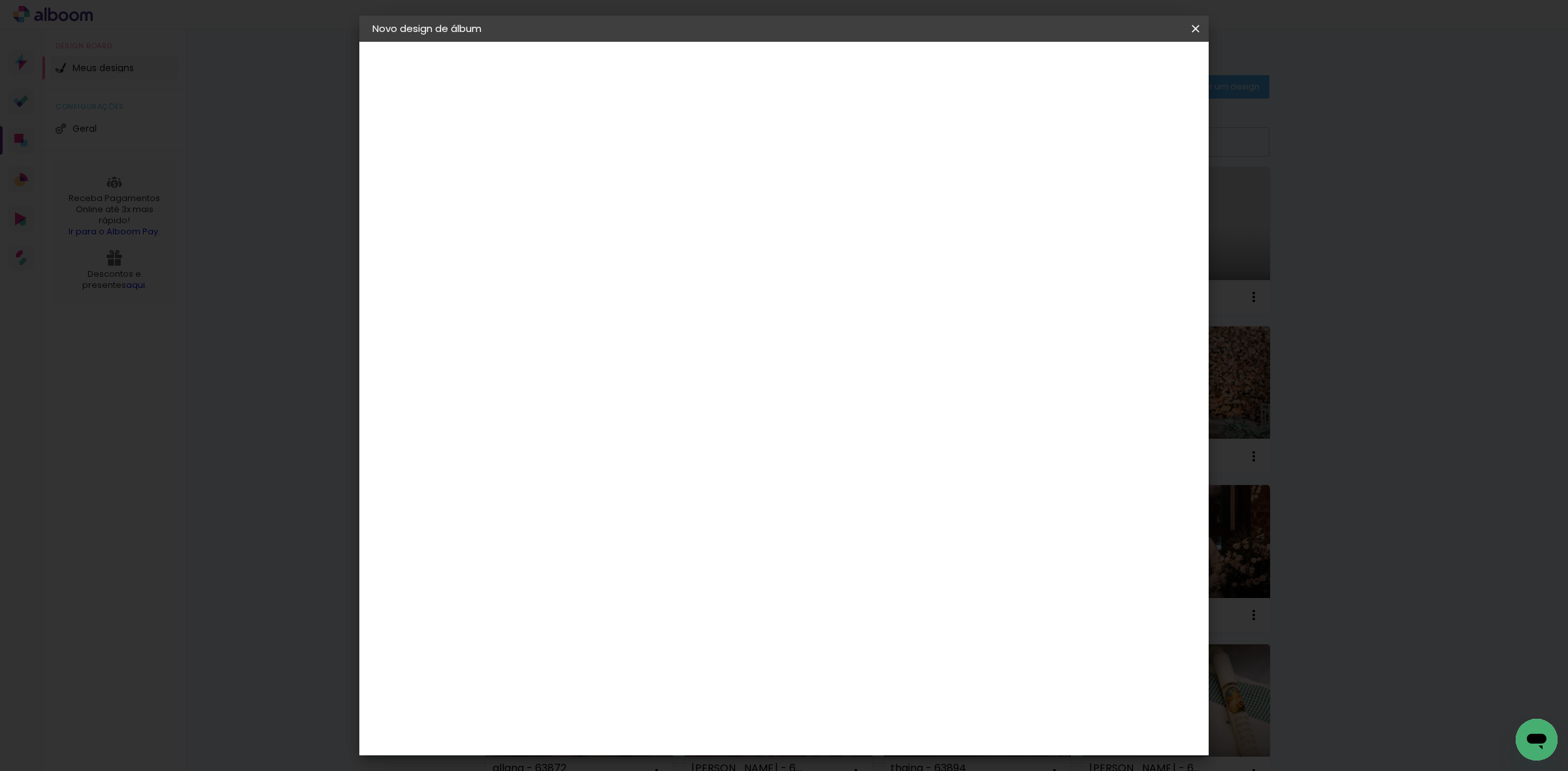
click at [0, 0] on slot "Avançar" at bounding box center [0, 0] width 0 height 0
click at [863, 536] on input "60" at bounding box center [855, 544] width 34 height 19
type input "40,6"
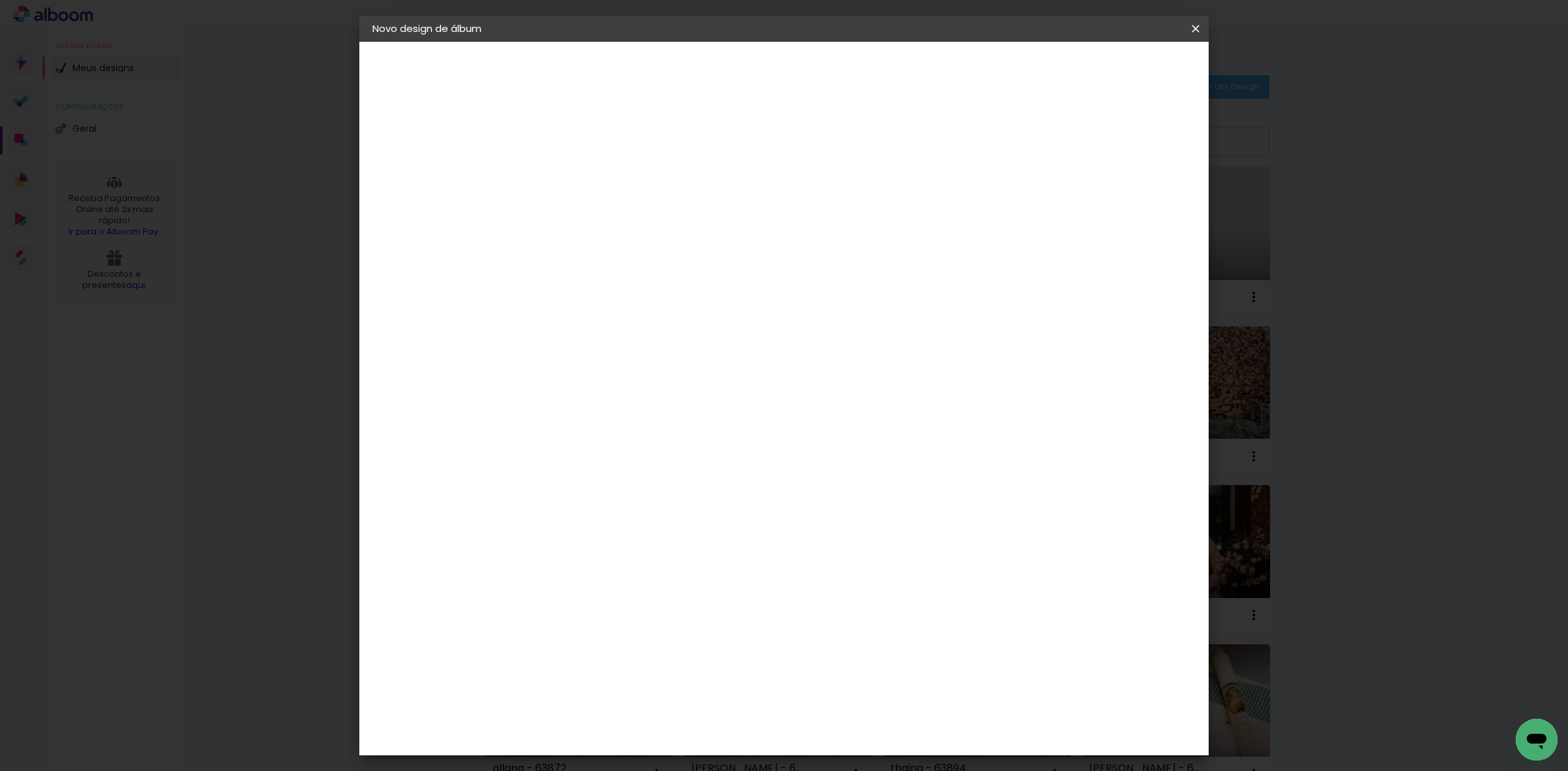
type paper-input "40,6"
click at [549, 424] on input "30" at bounding box center [545, 432] width 34 height 19
type input "20,3"
type paper-input "20,3"
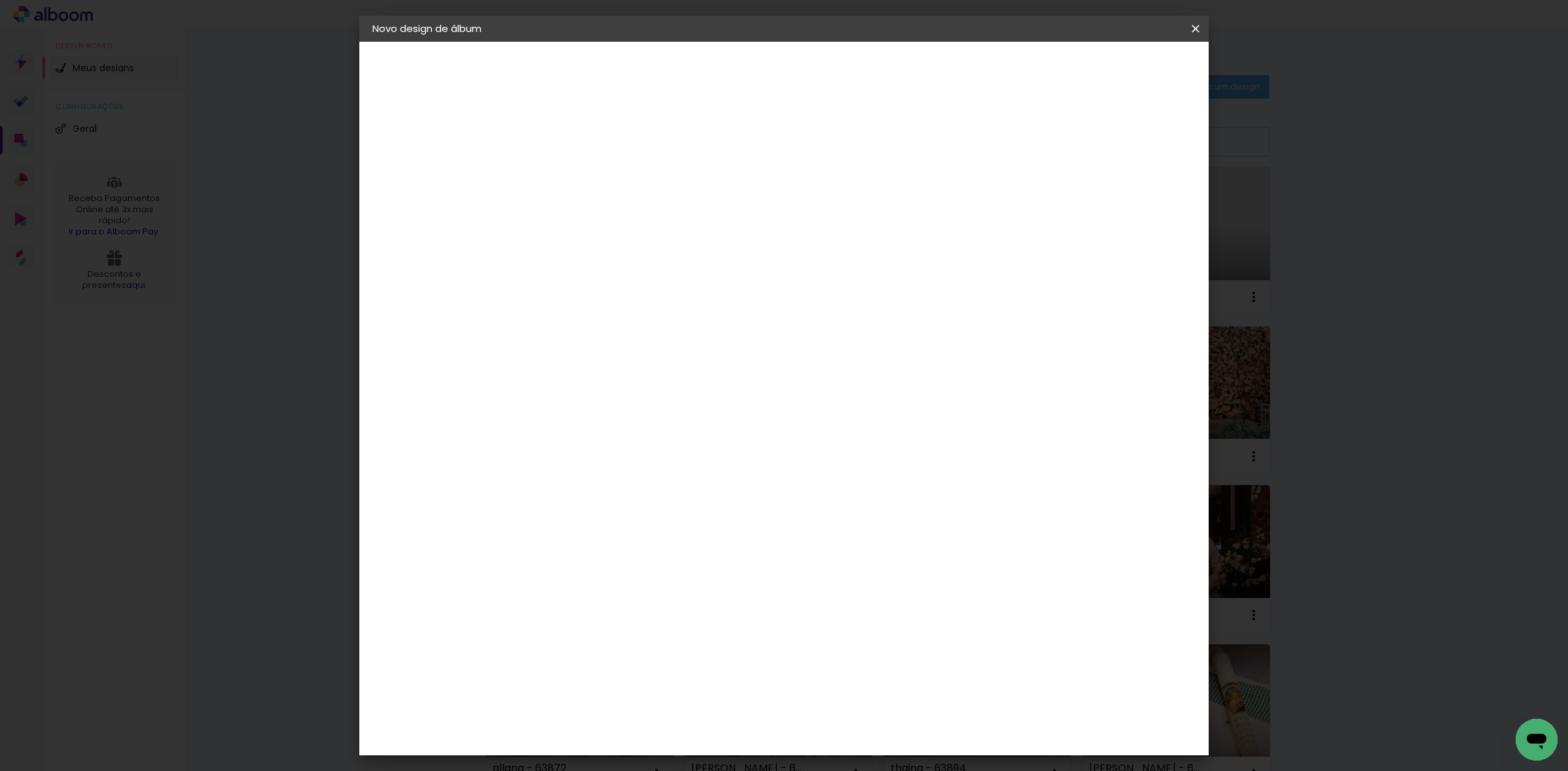
type input "4"
type paper-input "4"
click at [1132, 199] on input "4" at bounding box center [1121, 197] width 23 height 19
type input "3"
type paper-input "3"
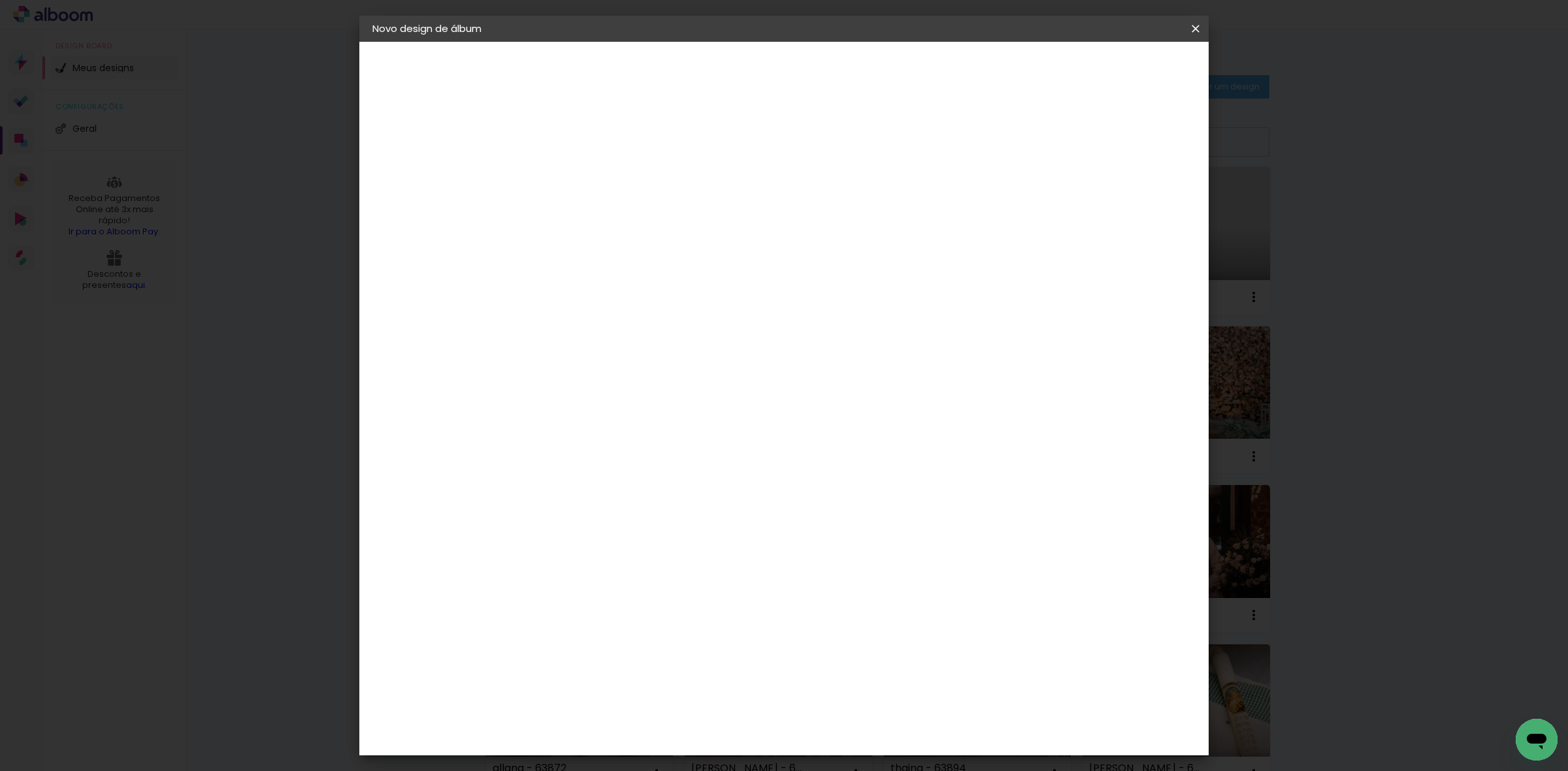
click at [1132, 199] on input "3" at bounding box center [1124, 197] width 23 height 19
type input "2"
type paper-input "2"
click at [1132, 199] on input "2" at bounding box center [1126, 197] width 23 height 19
click at [1112, 69] on span "Iniciar design" at bounding box center [1081, 69] width 59 height 9
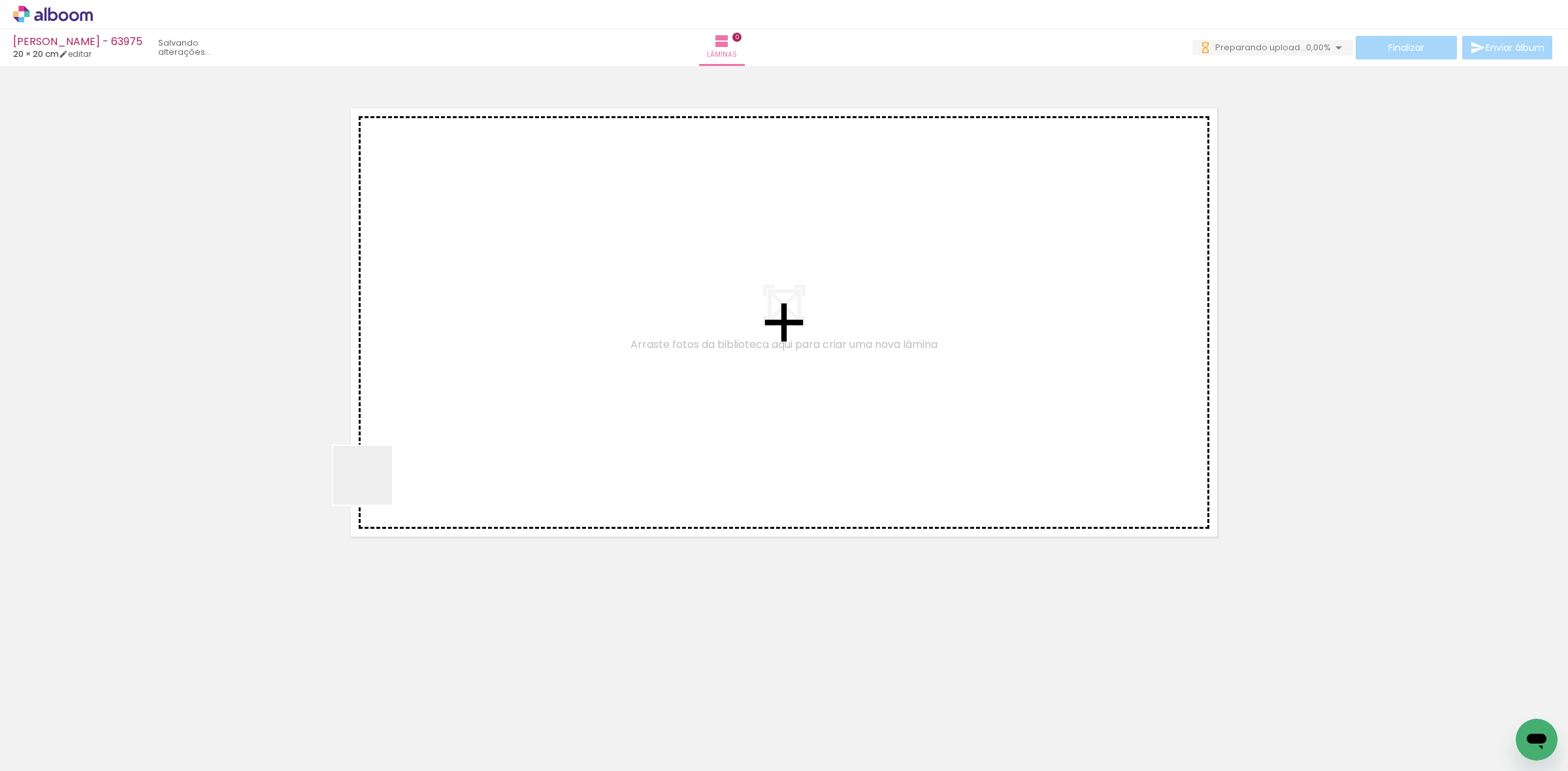
drag, startPoint x: 158, startPoint y: 700, endPoint x: 416, endPoint y: 448, distance: 360.6
click at [416, 448] on quentale-workspace at bounding box center [784, 385] width 1568 height 771
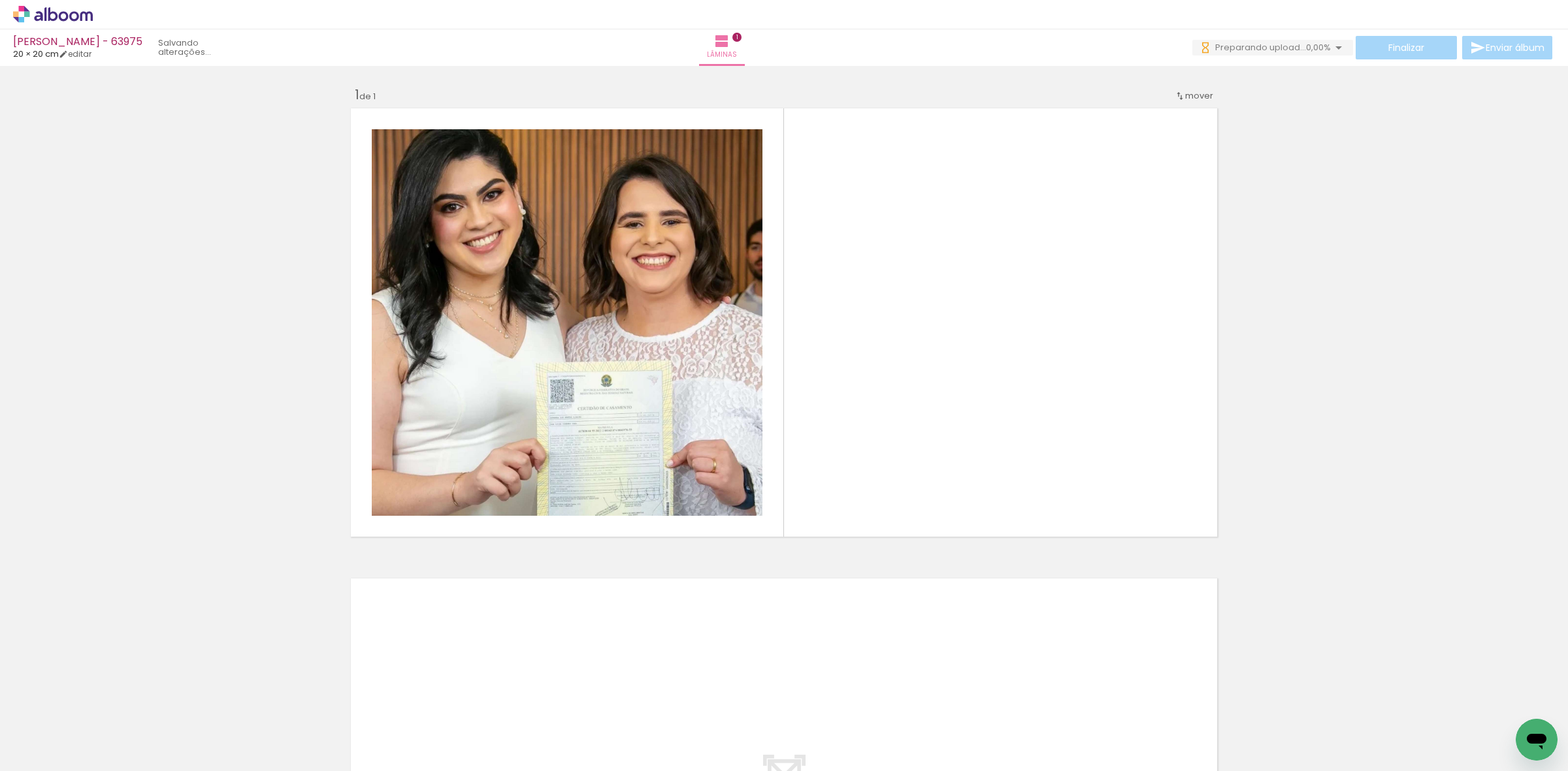
drag, startPoint x: 219, startPoint y: 721, endPoint x: 845, endPoint y: 374, distance: 715.7
click at [784, 289] on quentale-workspace at bounding box center [784, 385] width 1568 height 771
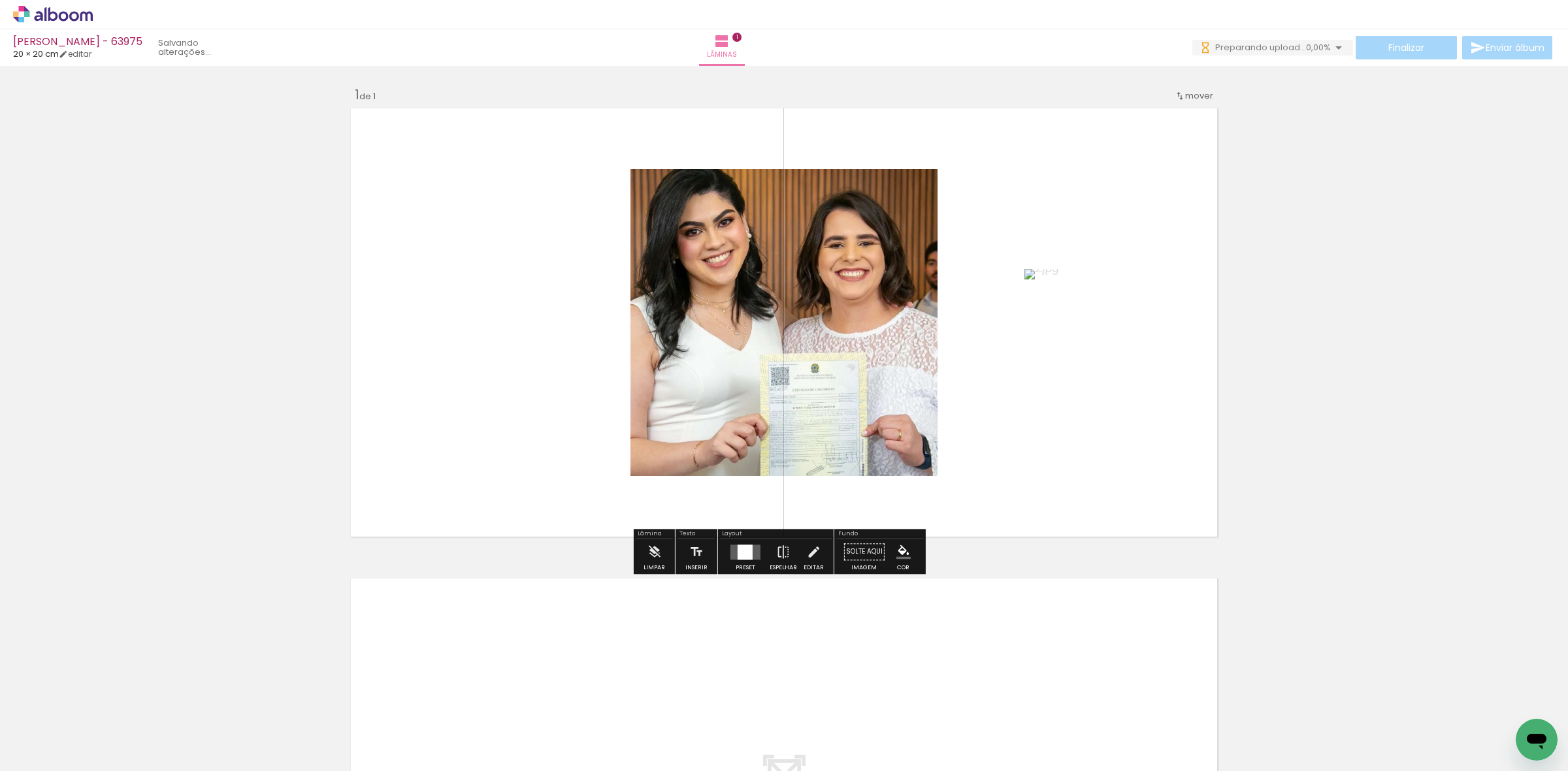
click at [750, 553] on quentale-layouter at bounding box center [746, 552] width 30 height 15
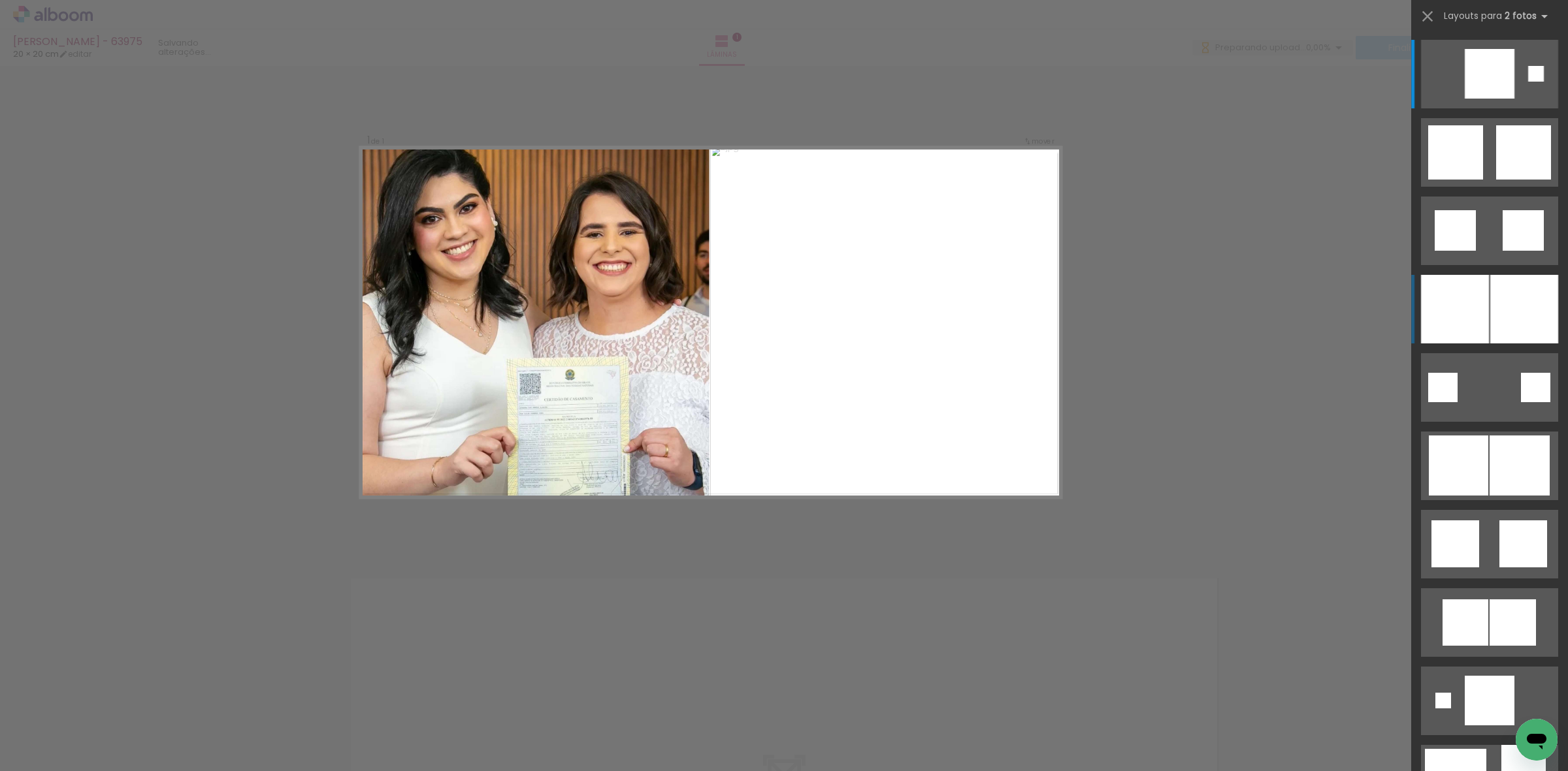
click at [1529, 307] on div at bounding box center [1524, 309] width 68 height 69
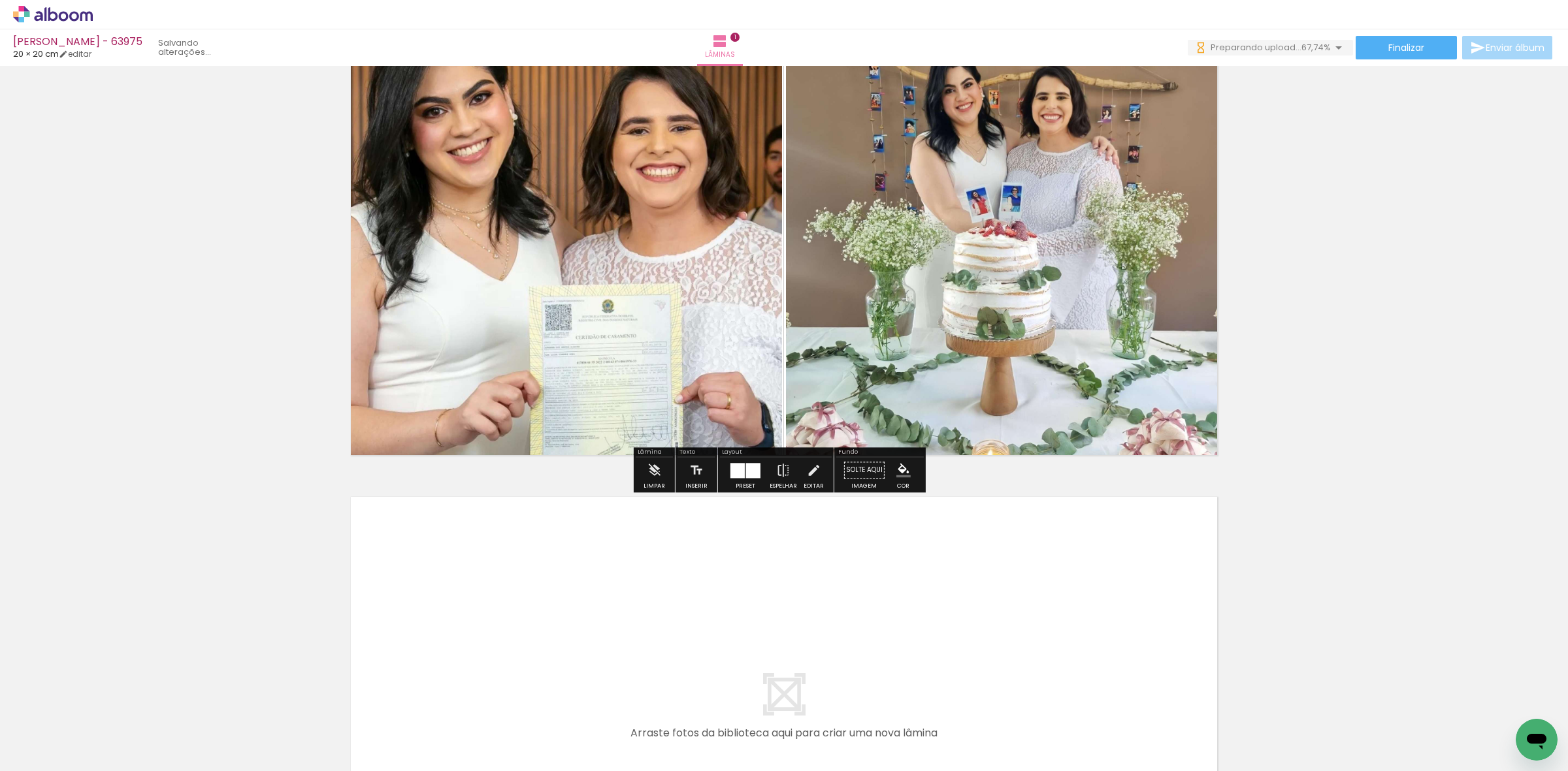
drag, startPoint x: 279, startPoint y: 721, endPoint x: 345, endPoint y: 733, distance: 67.1
click at [403, 645] on quentale-workspace at bounding box center [784, 385] width 1568 height 771
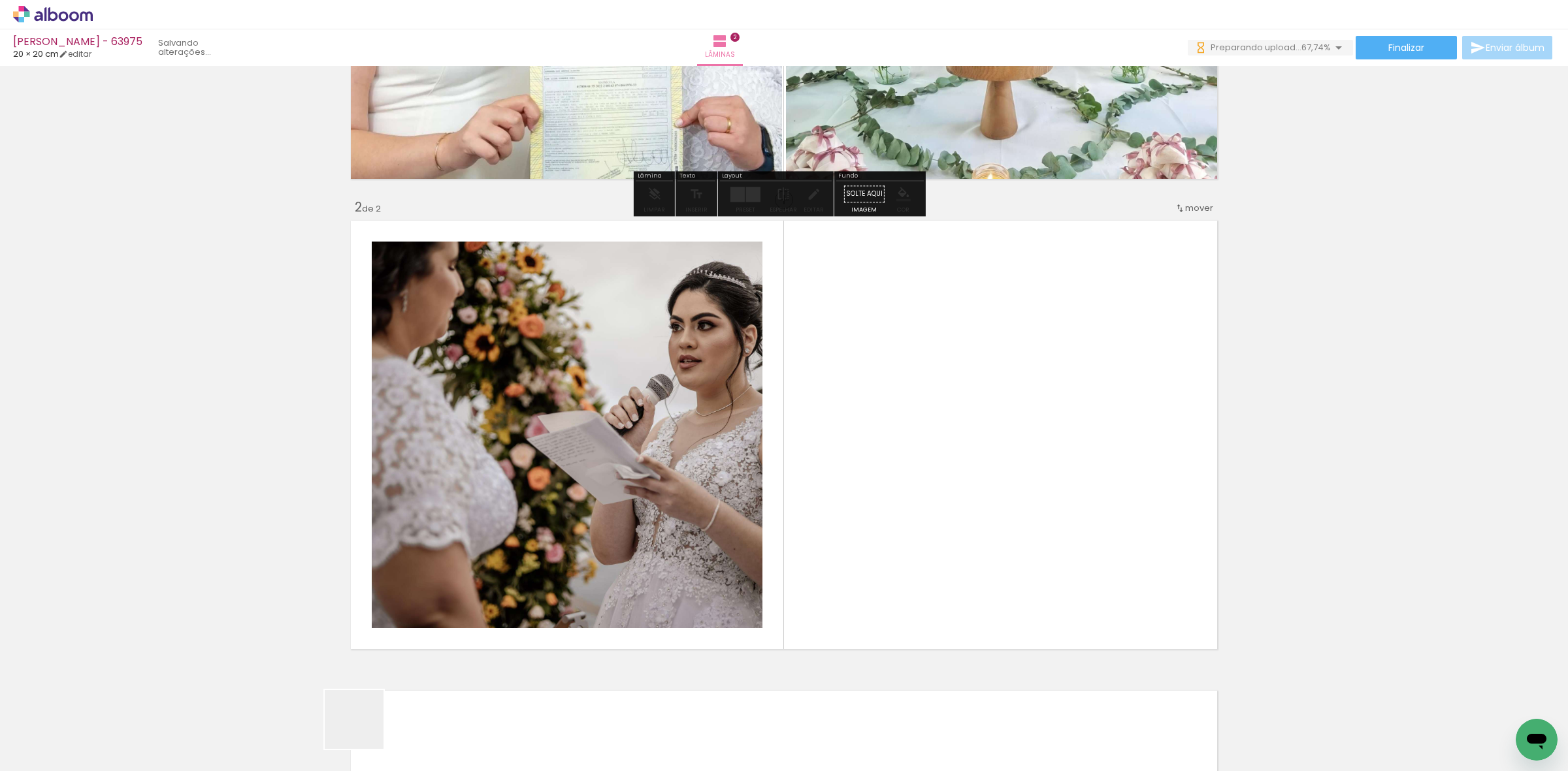
drag, startPoint x: 364, startPoint y: 729, endPoint x: 625, endPoint y: 504, distance: 344.6
click at [536, 524] on quentale-workspace at bounding box center [784, 385] width 1568 height 771
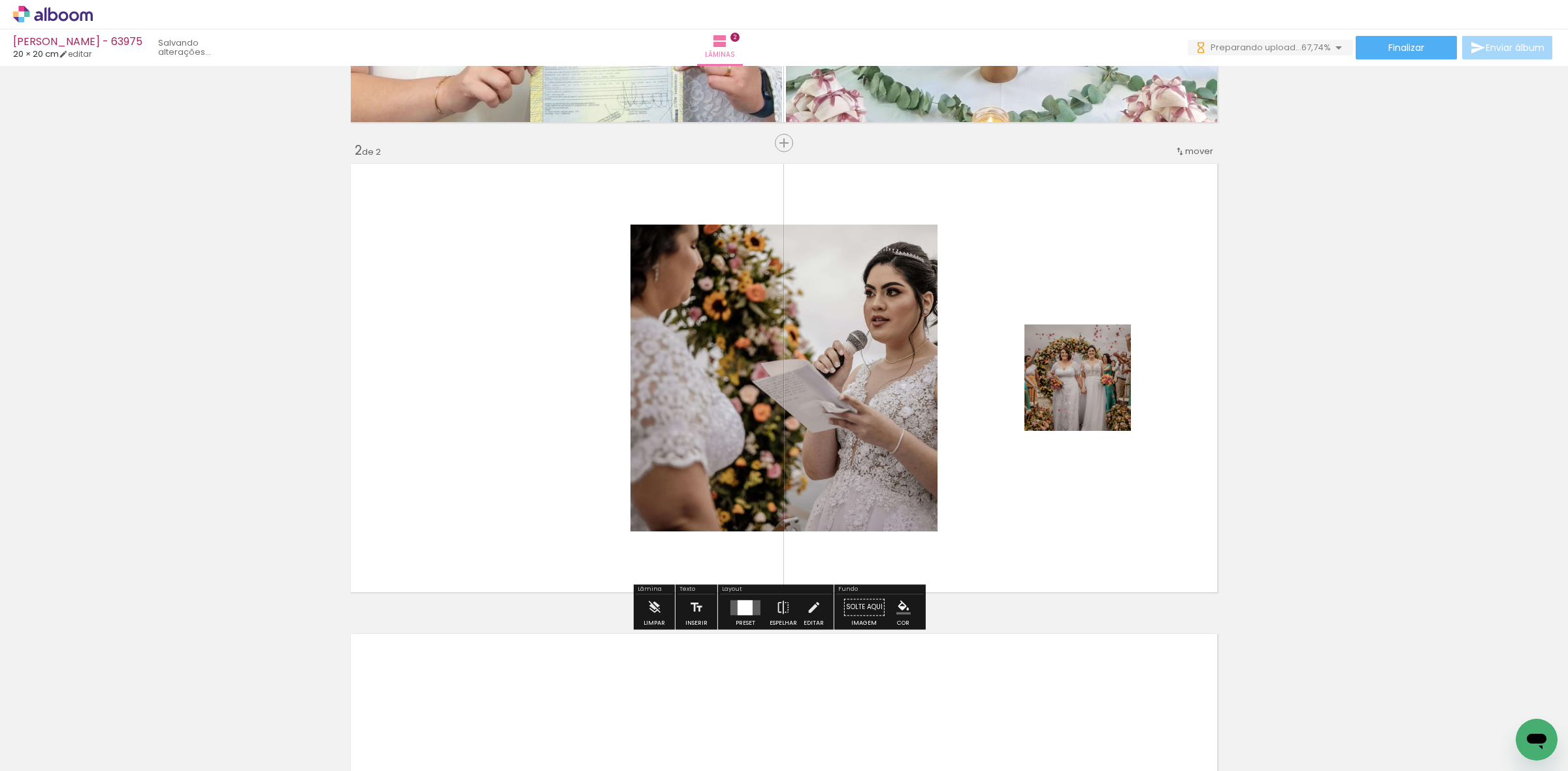
scroll to position [415, 0]
drag, startPoint x: 738, startPoint y: 612, endPoint x: 775, endPoint y: 593, distance: 41.6
click at [738, 615] on div at bounding box center [745, 608] width 15 height 15
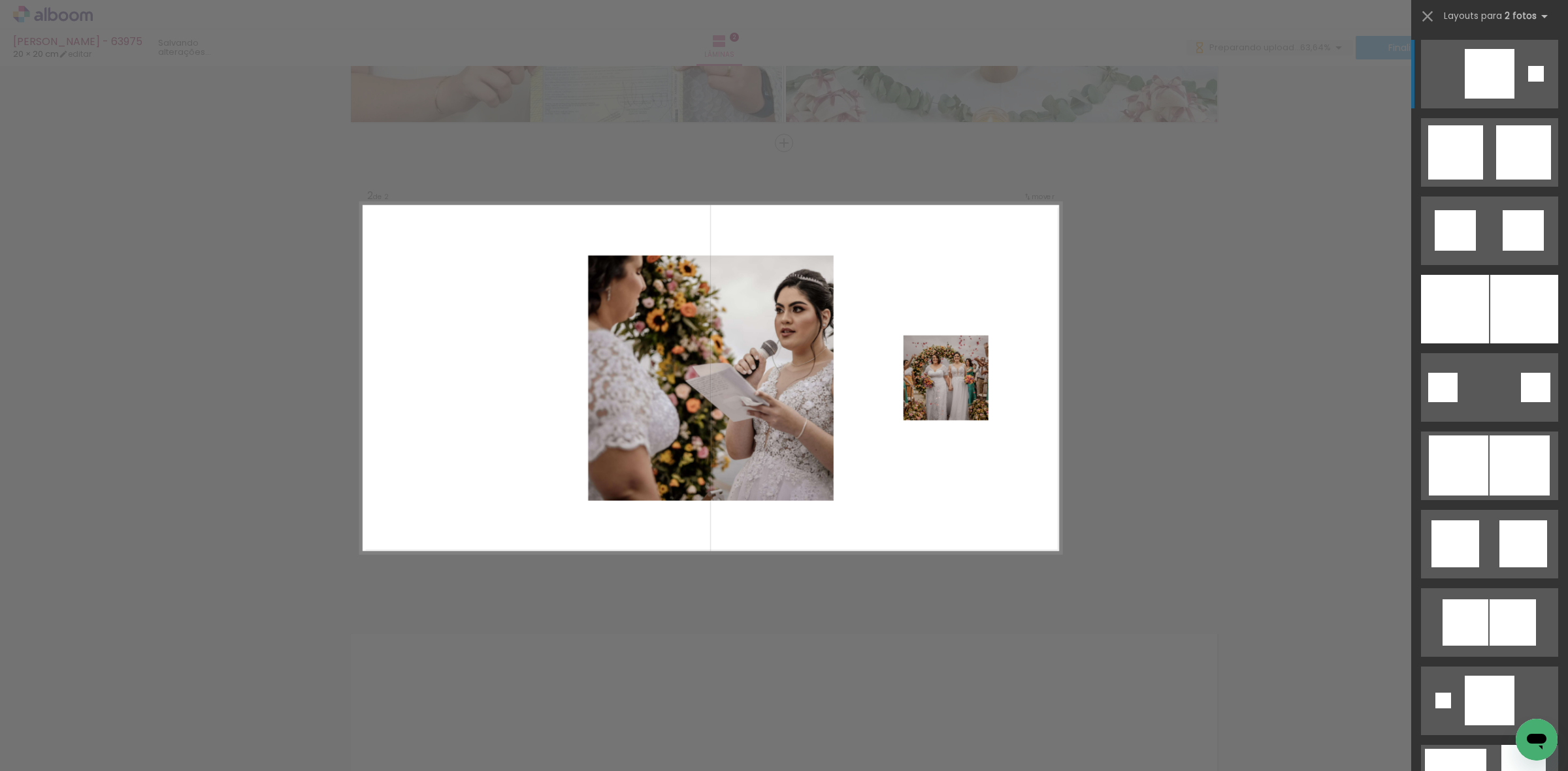
scroll to position [0, 0]
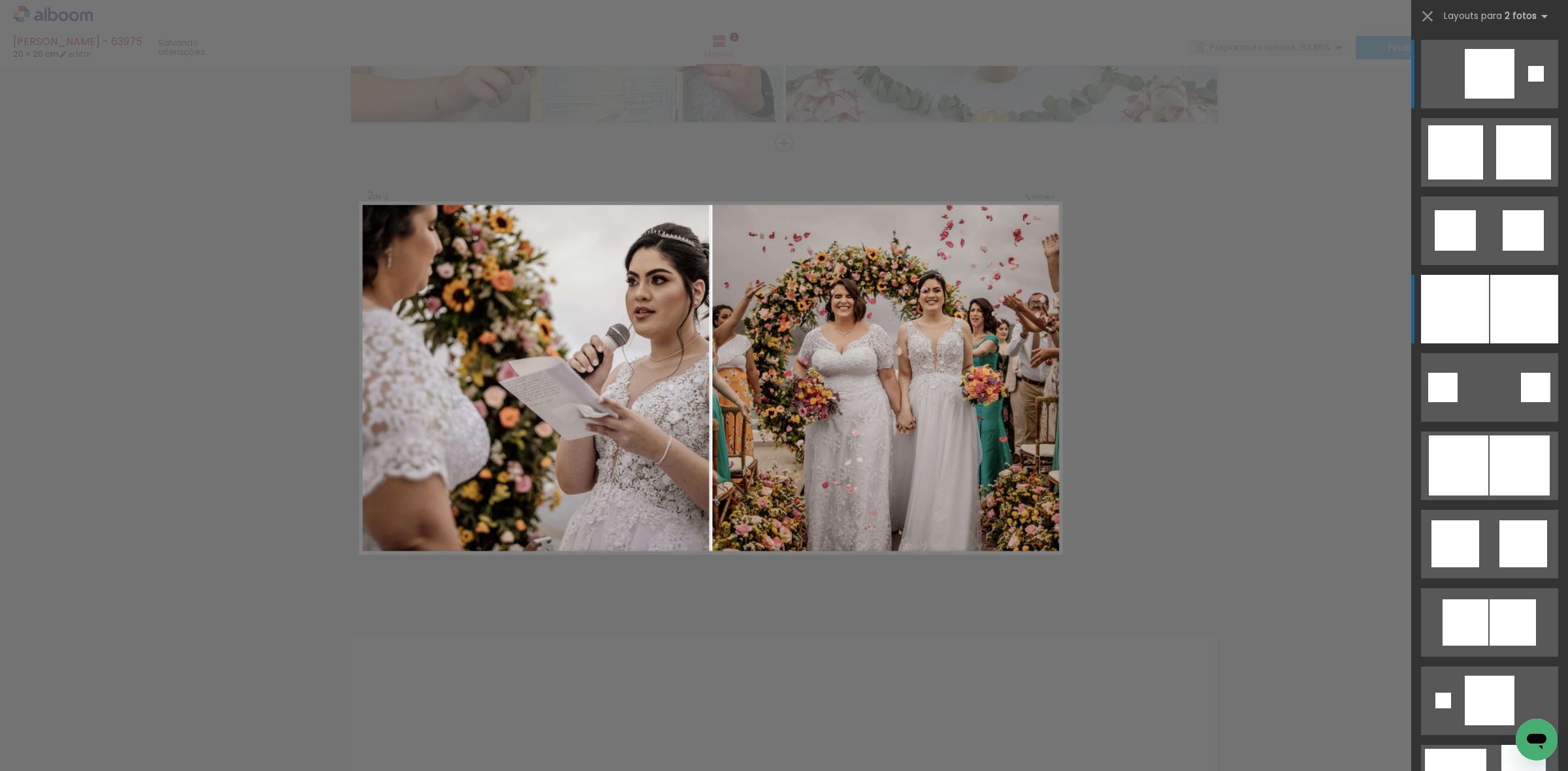
click at [1421, 320] on div at bounding box center [1454, 309] width 68 height 69
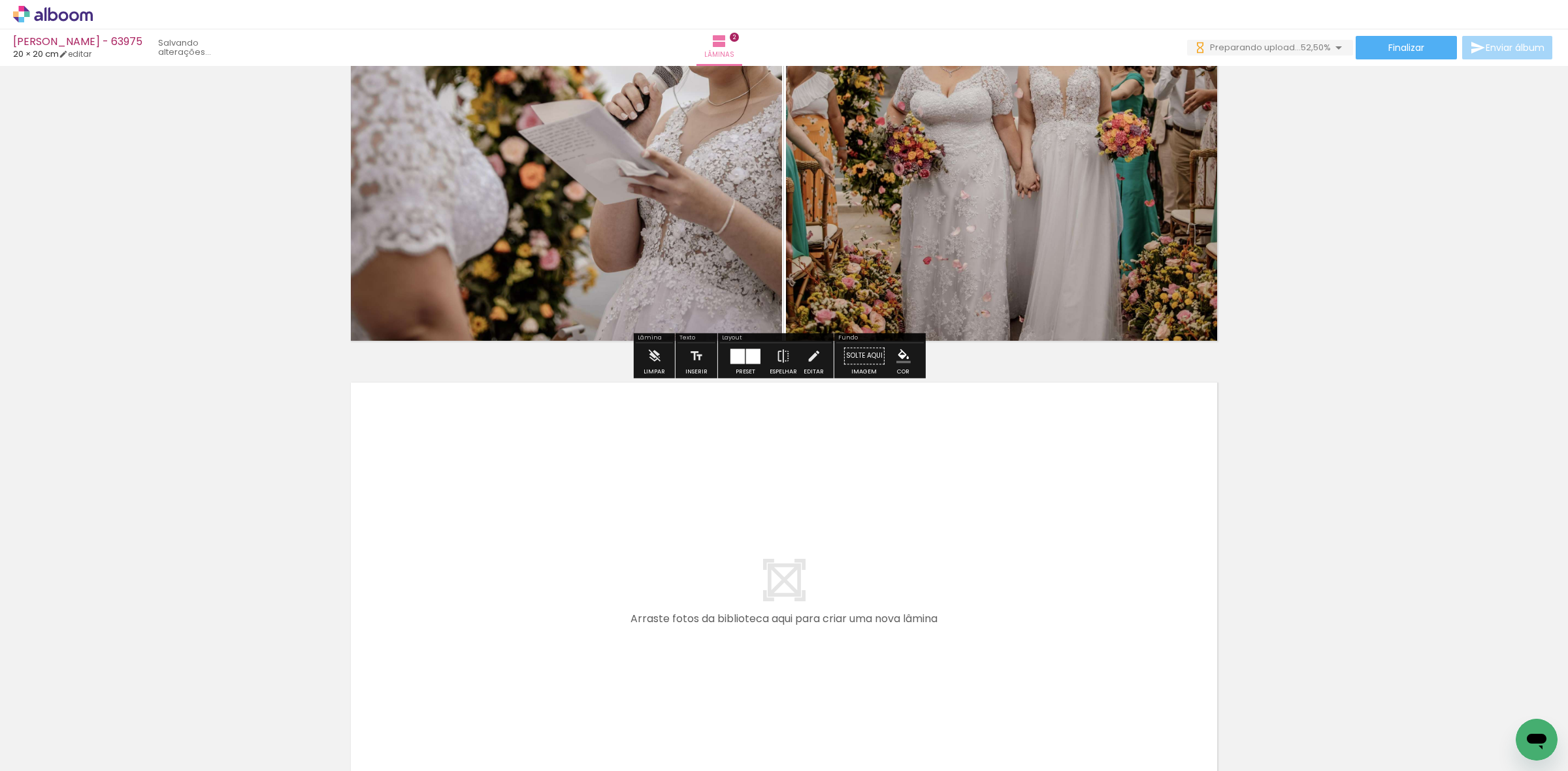
scroll to position [823, 0]
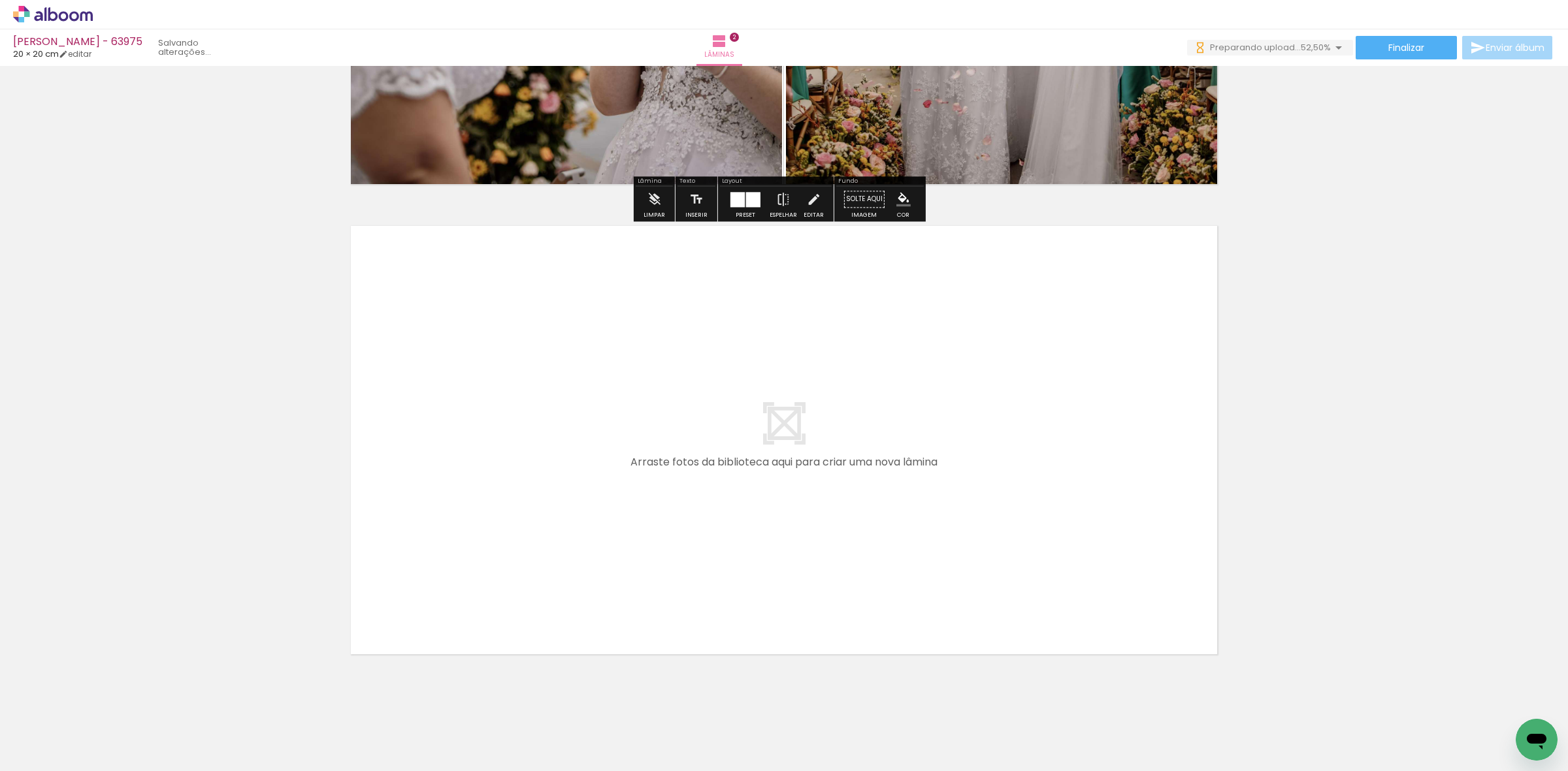
drag, startPoint x: 440, startPoint y: 720, endPoint x: 491, endPoint y: 718, distance: 51.0
click at [470, 631] on quentale-workspace at bounding box center [784, 385] width 1568 height 771
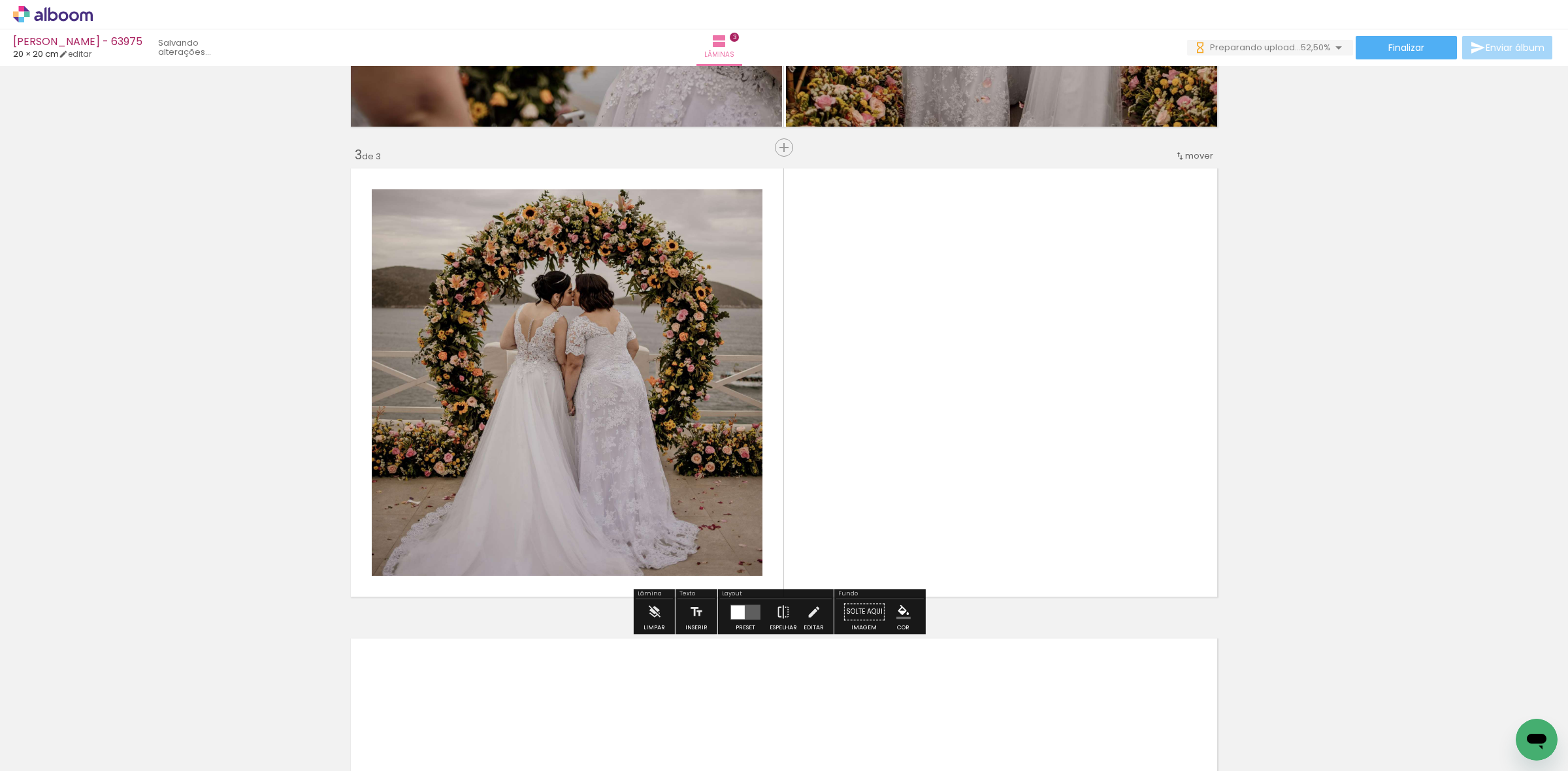
drag, startPoint x: 494, startPoint y: 733, endPoint x: 856, endPoint y: 435, distance: 468.9
click at [724, 459] on quentale-workspace at bounding box center [784, 385] width 1568 height 771
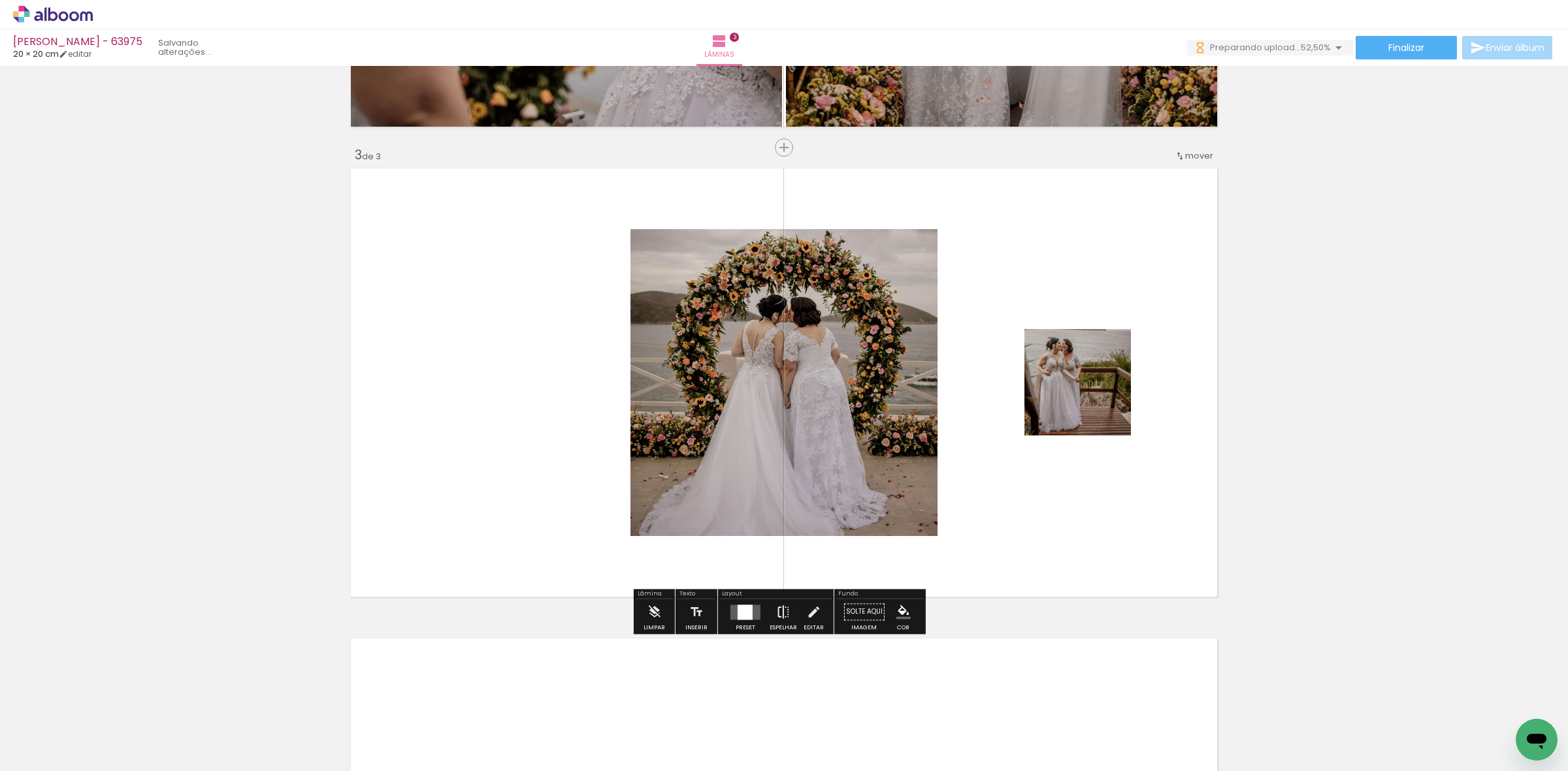
scroll to position [885, 0]
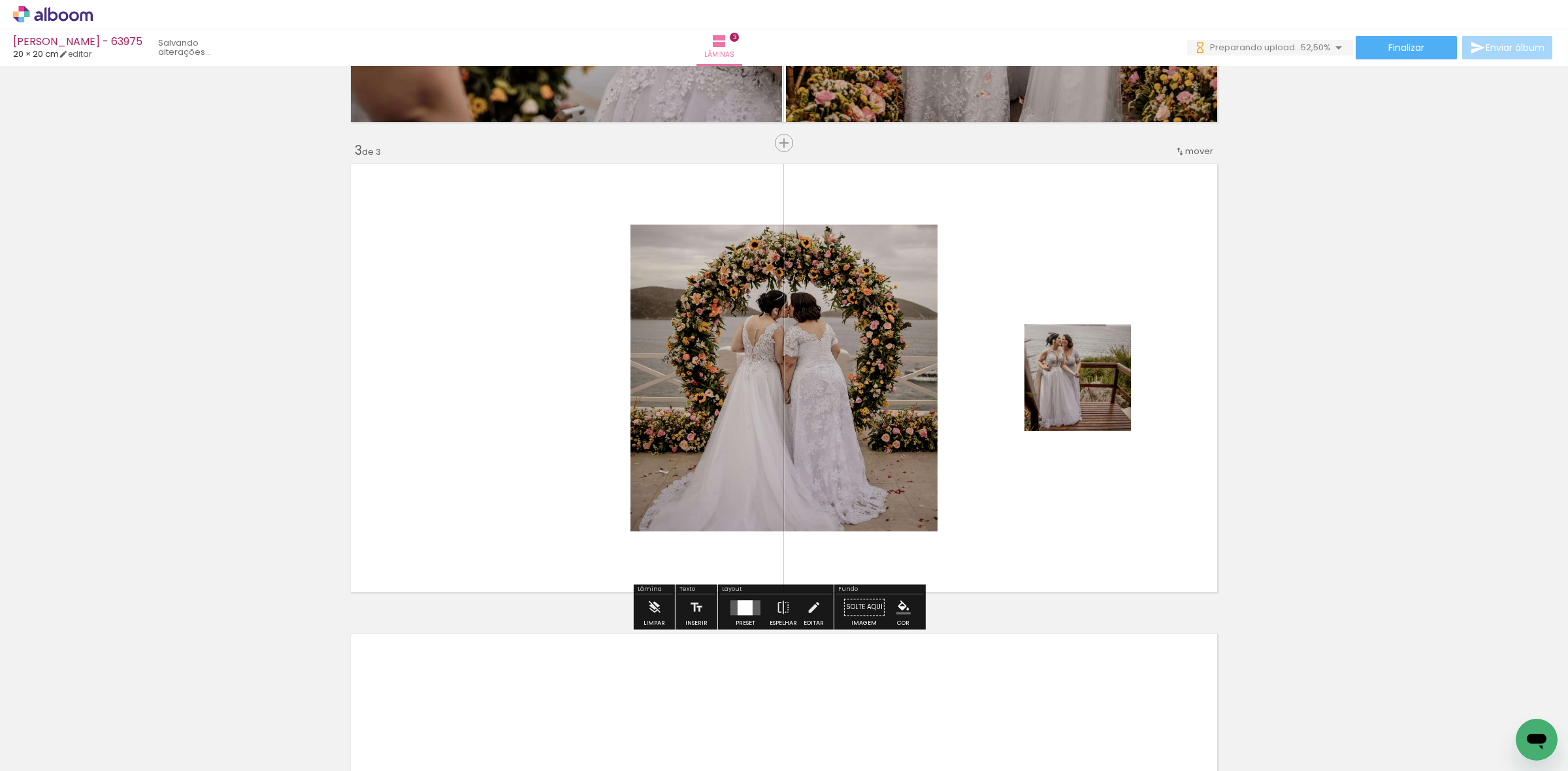
click at [739, 609] on div at bounding box center [745, 608] width 15 height 15
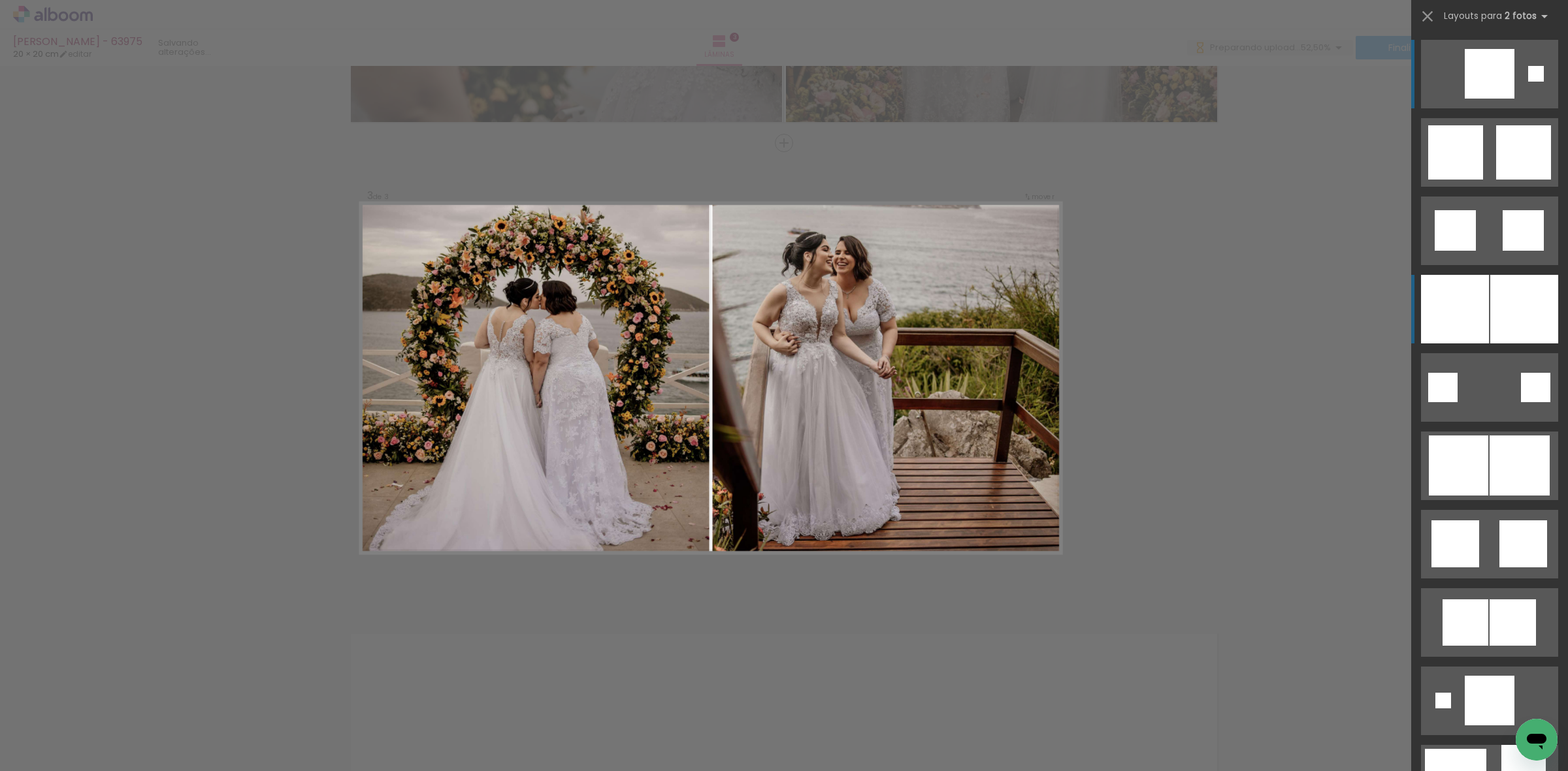
click at [1441, 295] on div at bounding box center [1454, 309] width 68 height 69
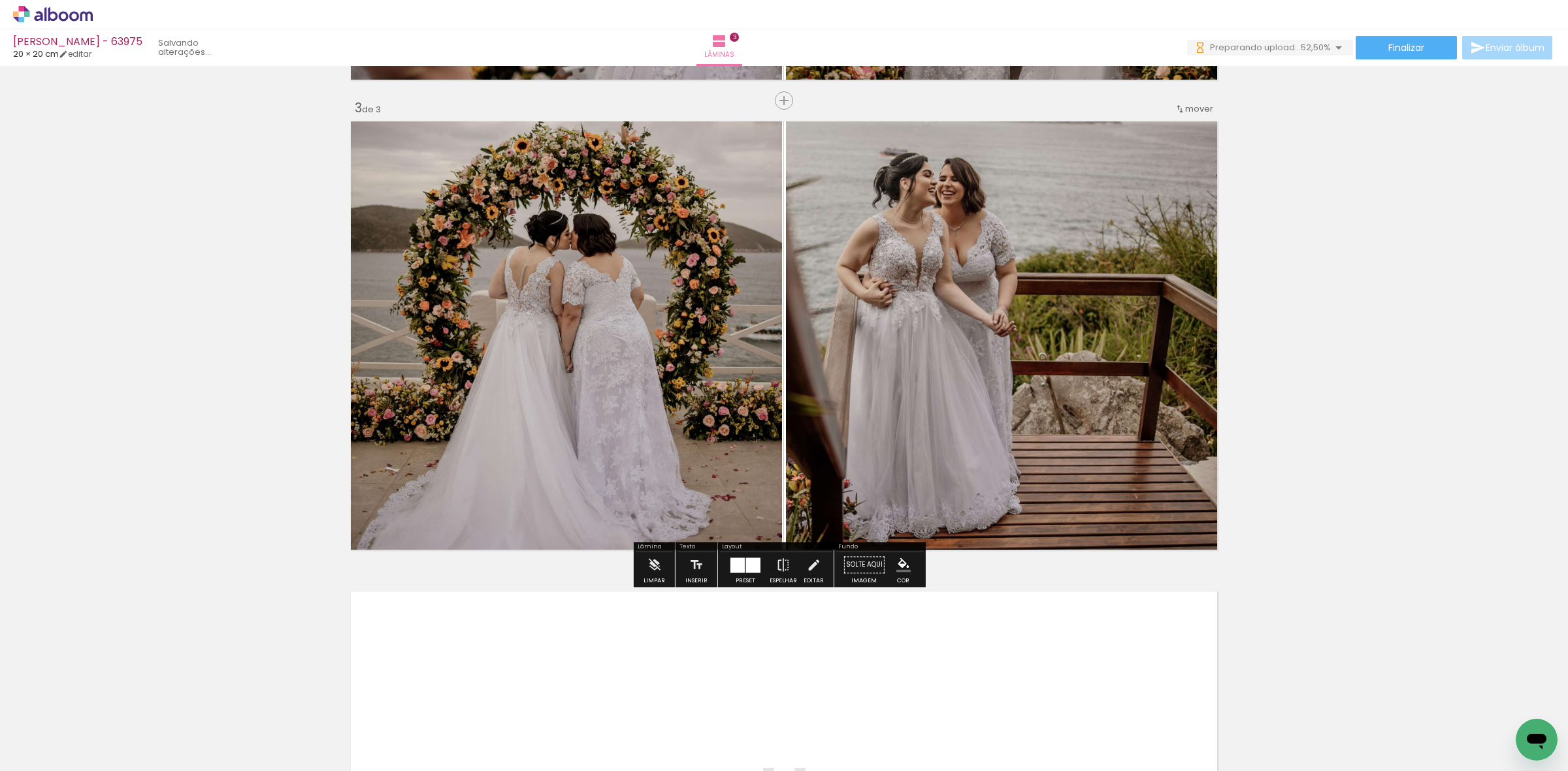
scroll to position [966, 0]
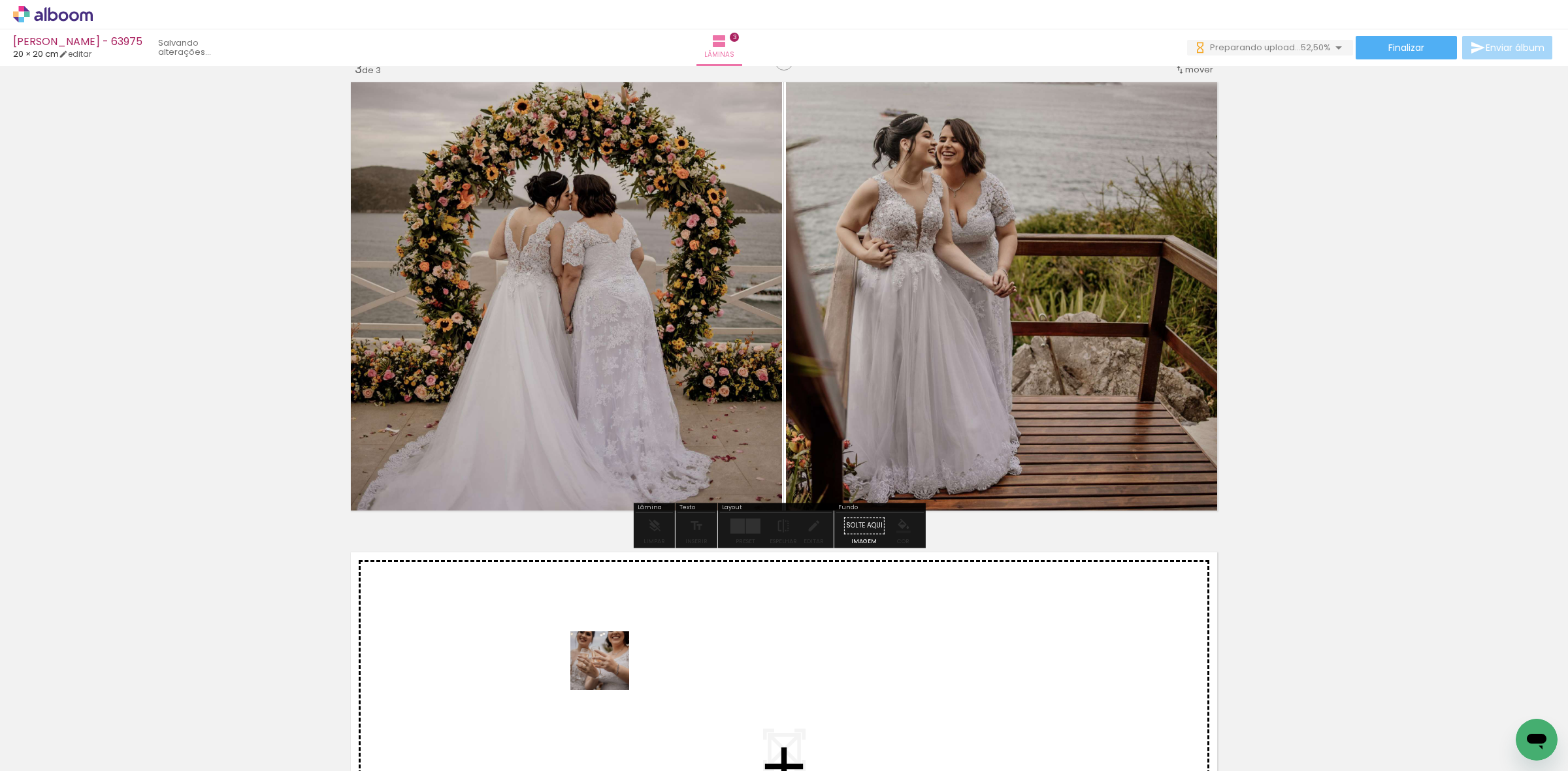
drag, startPoint x: 595, startPoint y: 697, endPoint x: 632, endPoint y: 714, distance: 40.7
click at [0, 0] on slot at bounding box center [0, 0] width 0 height 0
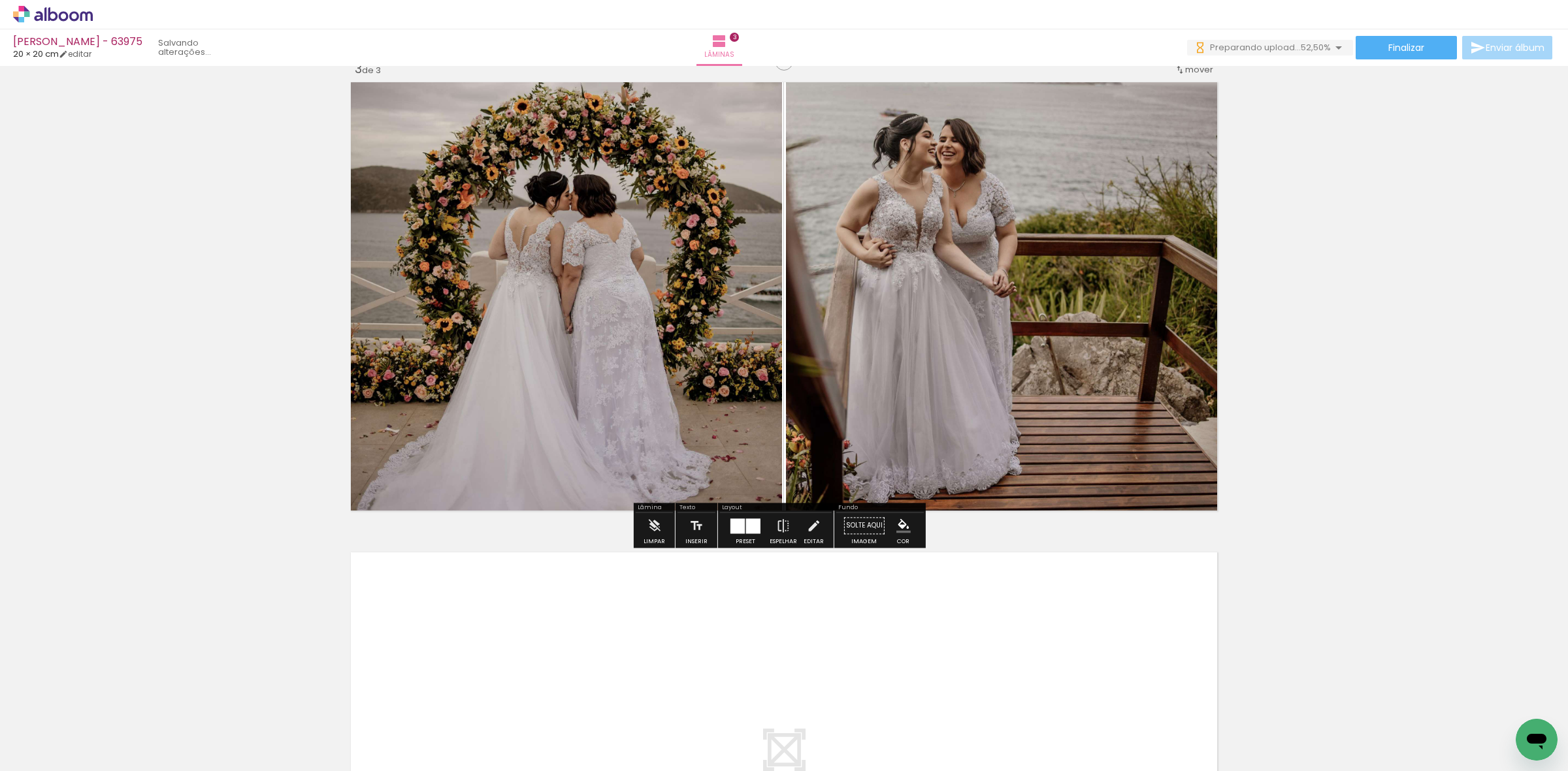
drag, startPoint x: 680, startPoint y: 640, endPoint x: 701, endPoint y: 596, distance: 48.8
click at [701, 596] on quentale-workspace at bounding box center [784, 385] width 1568 height 771
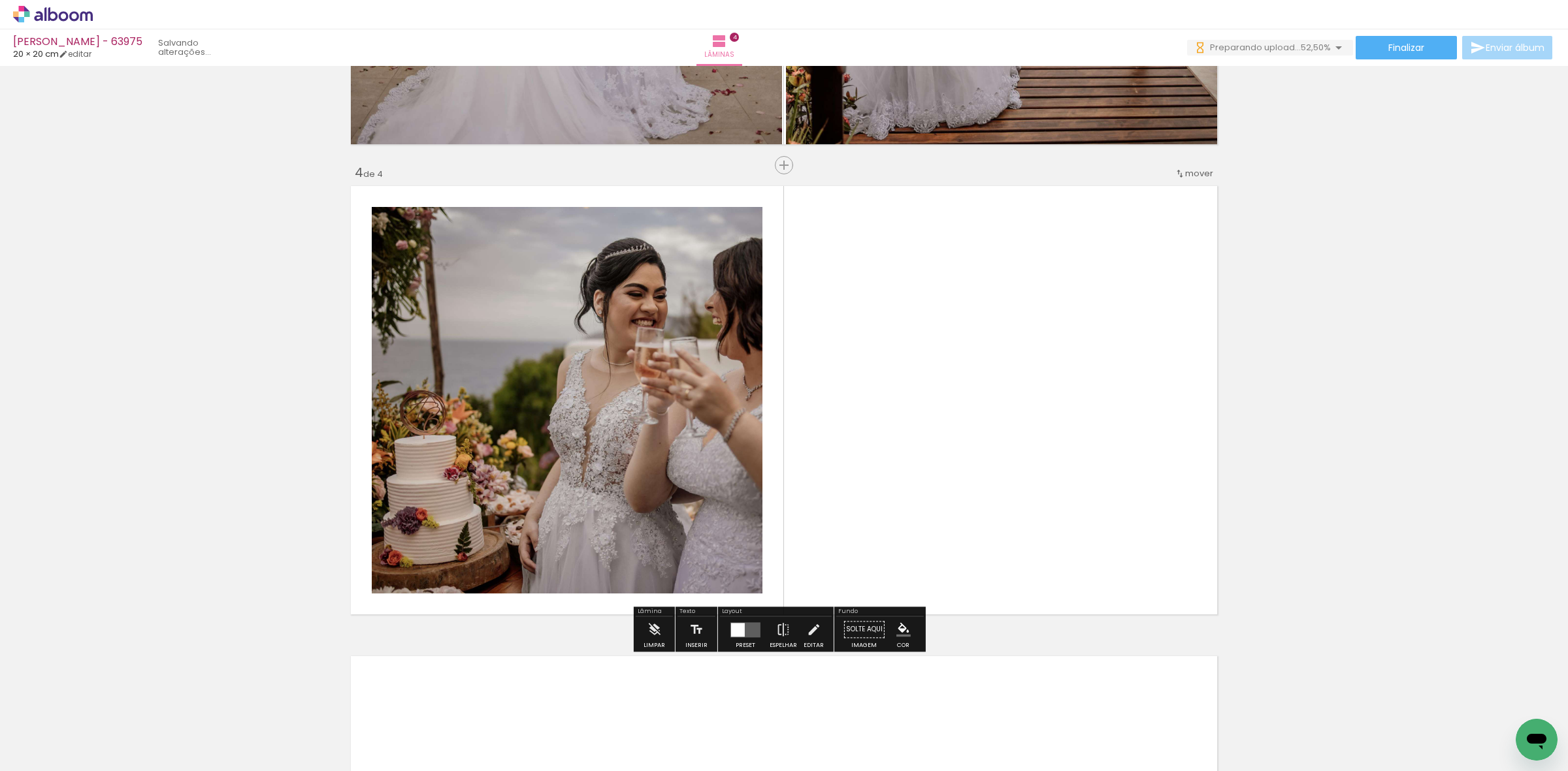
scroll to position [1355, 0]
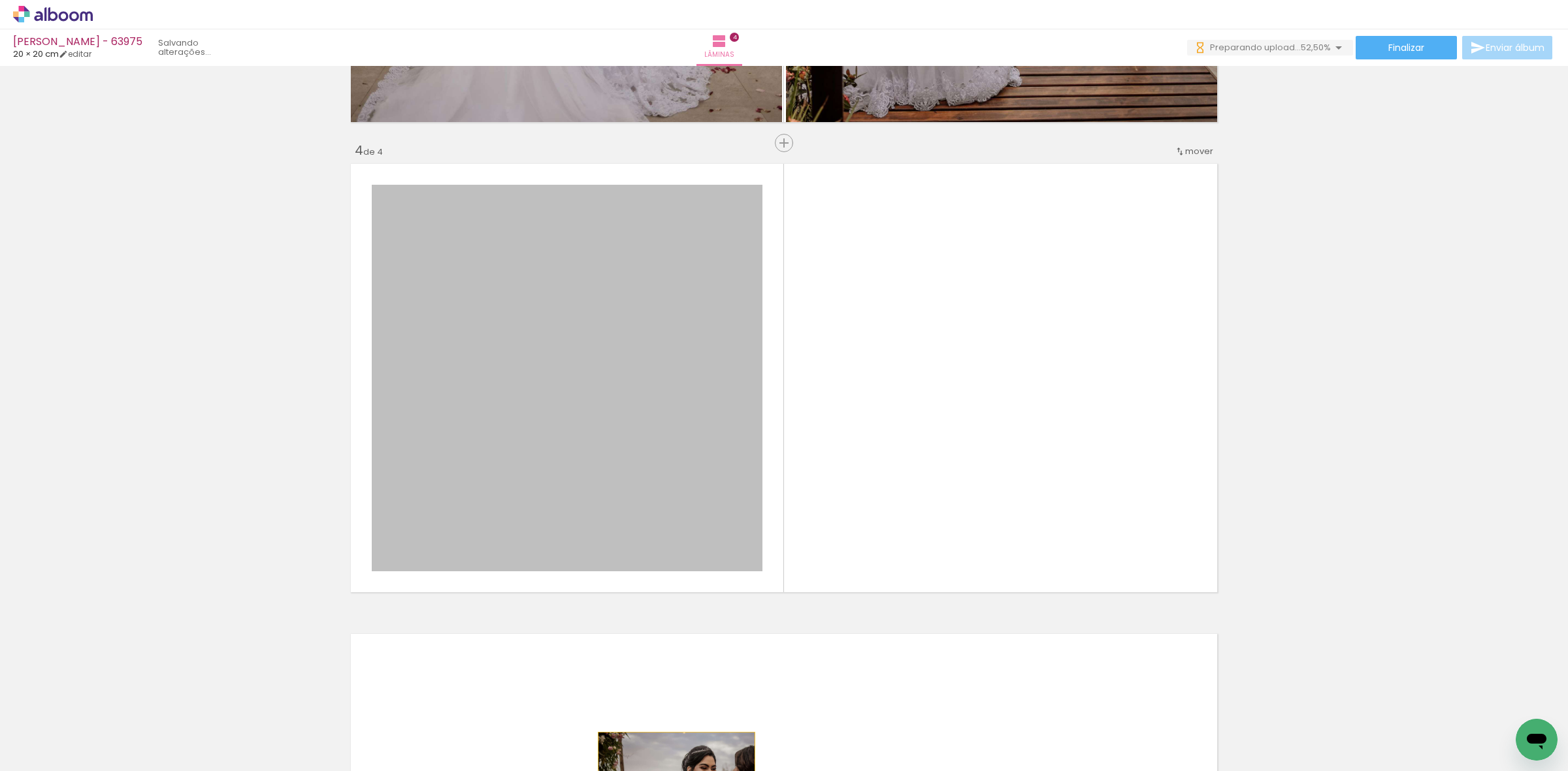
drag, startPoint x: 638, startPoint y: 546, endPoint x: 641, endPoint y: 765, distance: 219.0
click at [645, 771] on html "link( href="../../bower_components/polymer/polymer.html" rel="import" ) picture…" at bounding box center [784, 385] width 1568 height 771
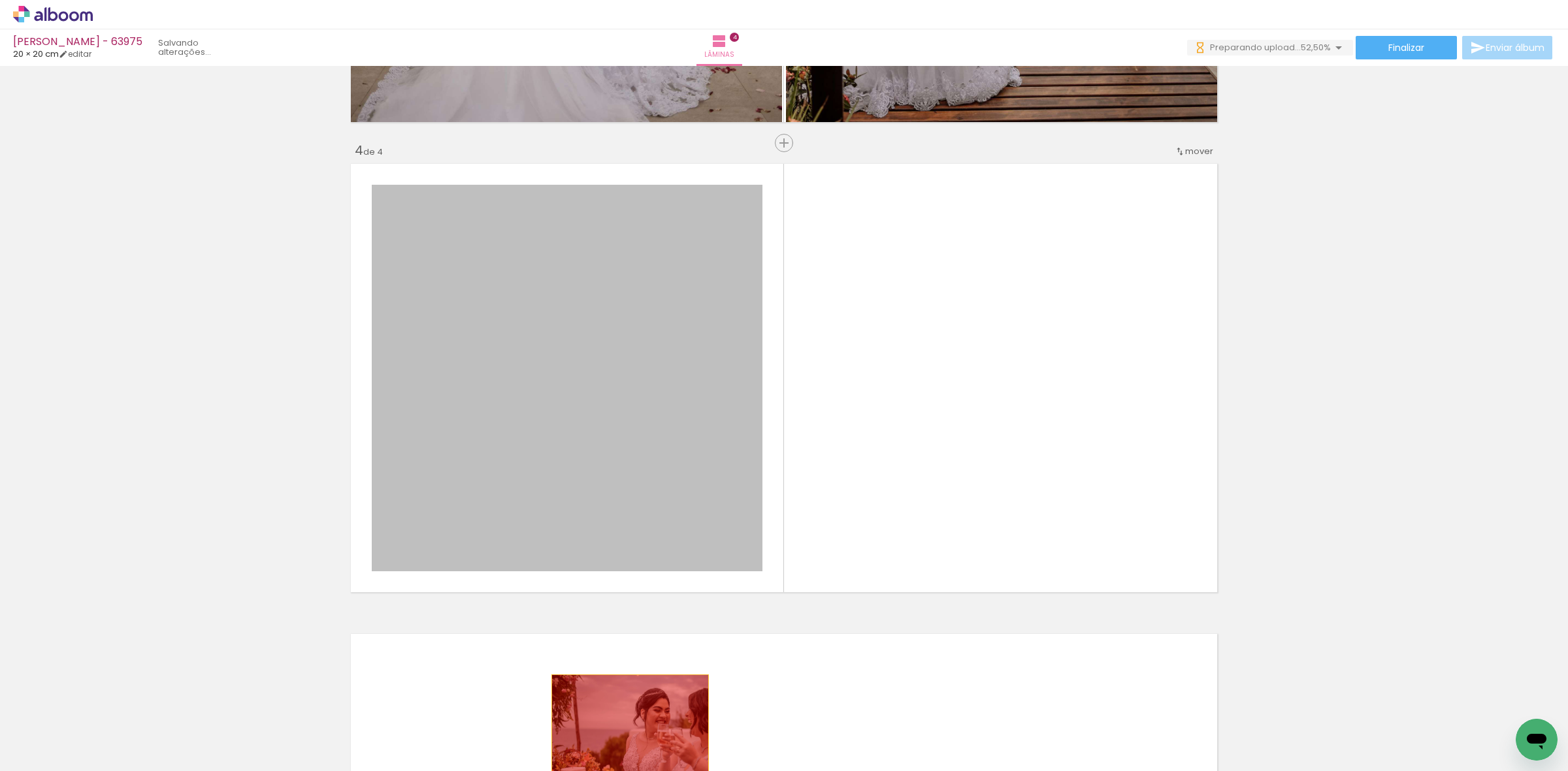
drag, startPoint x: 595, startPoint y: 537, endPoint x: 624, endPoint y: 755, distance: 219.9
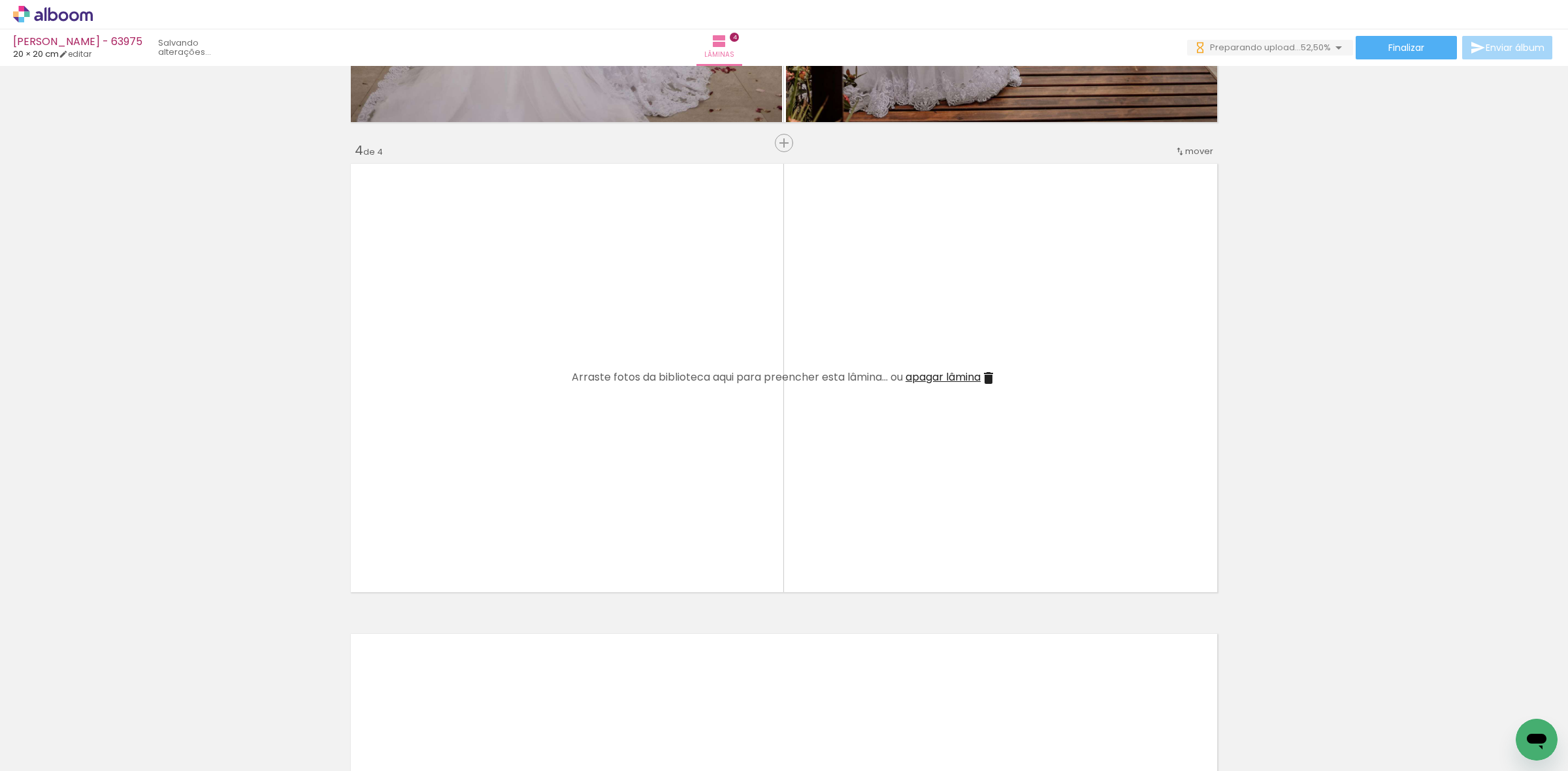
drag, startPoint x: 569, startPoint y: 733, endPoint x: 615, endPoint y: 537, distance: 201.3
click at [615, 537] on quentale-workspace at bounding box center [784, 385] width 1568 height 771
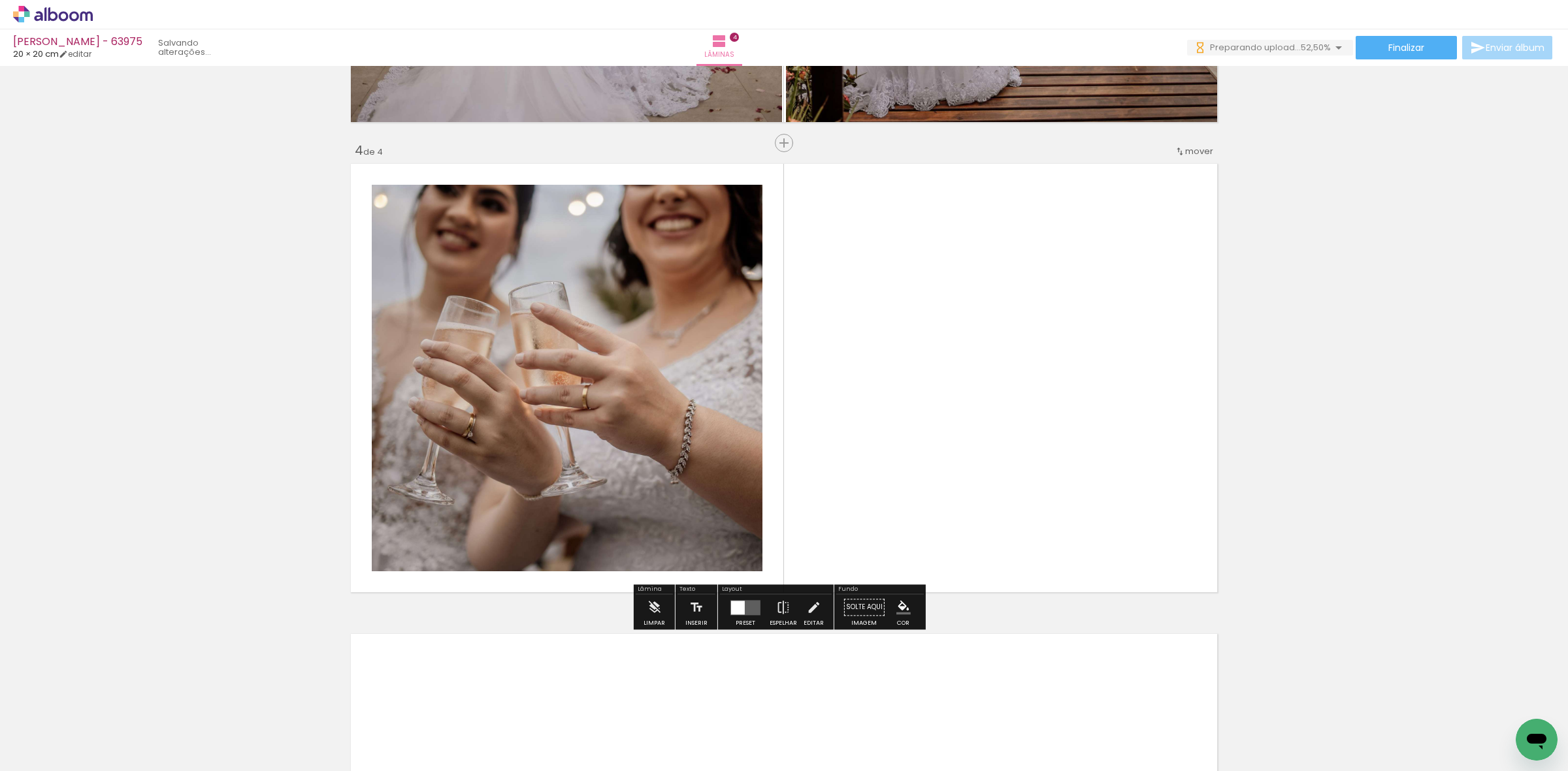
drag, startPoint x: 645, startPoint y: 729, endPoint x: 830, endPoint y: 451, distance: 333.9
click at [830, 451] on quentale-workspace at bounding box center [784, 385] width 1568 height 771
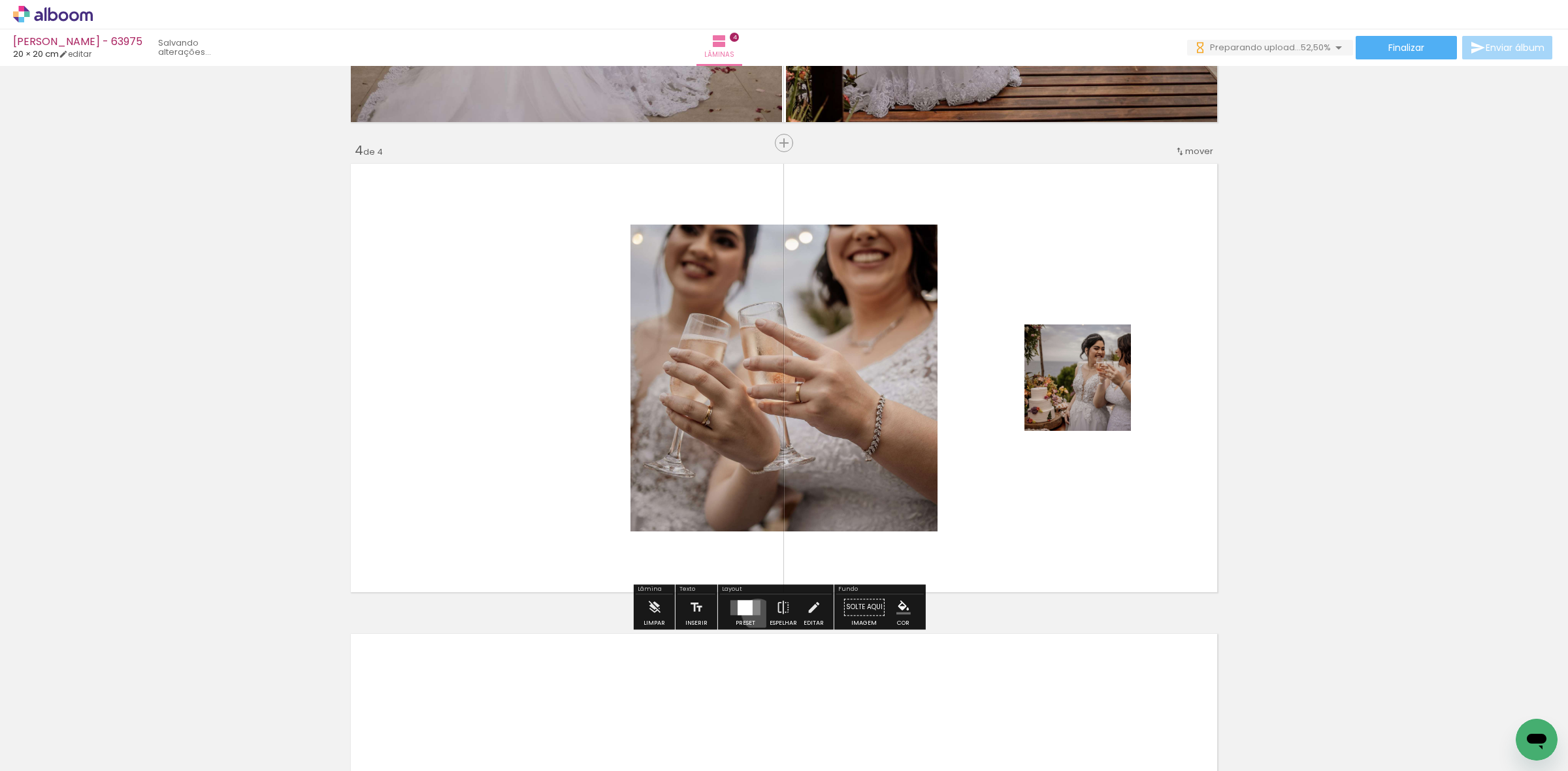
click at [754, 615] on quentale-layouter at bounding box center [746, 608] width 30 height 15
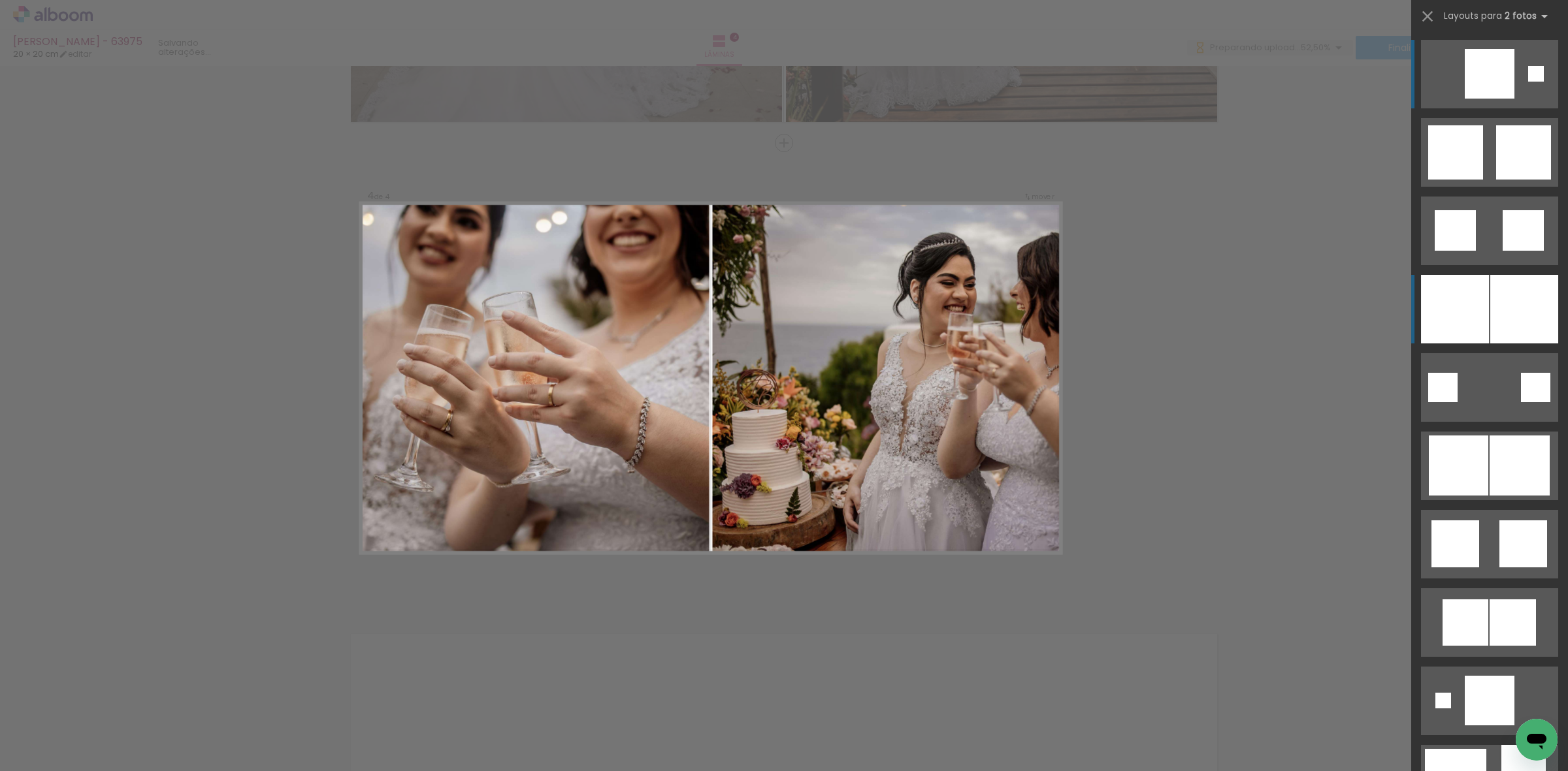
click at [1439, 294] on div at bounding box center [1454, 309] width 68 height 69
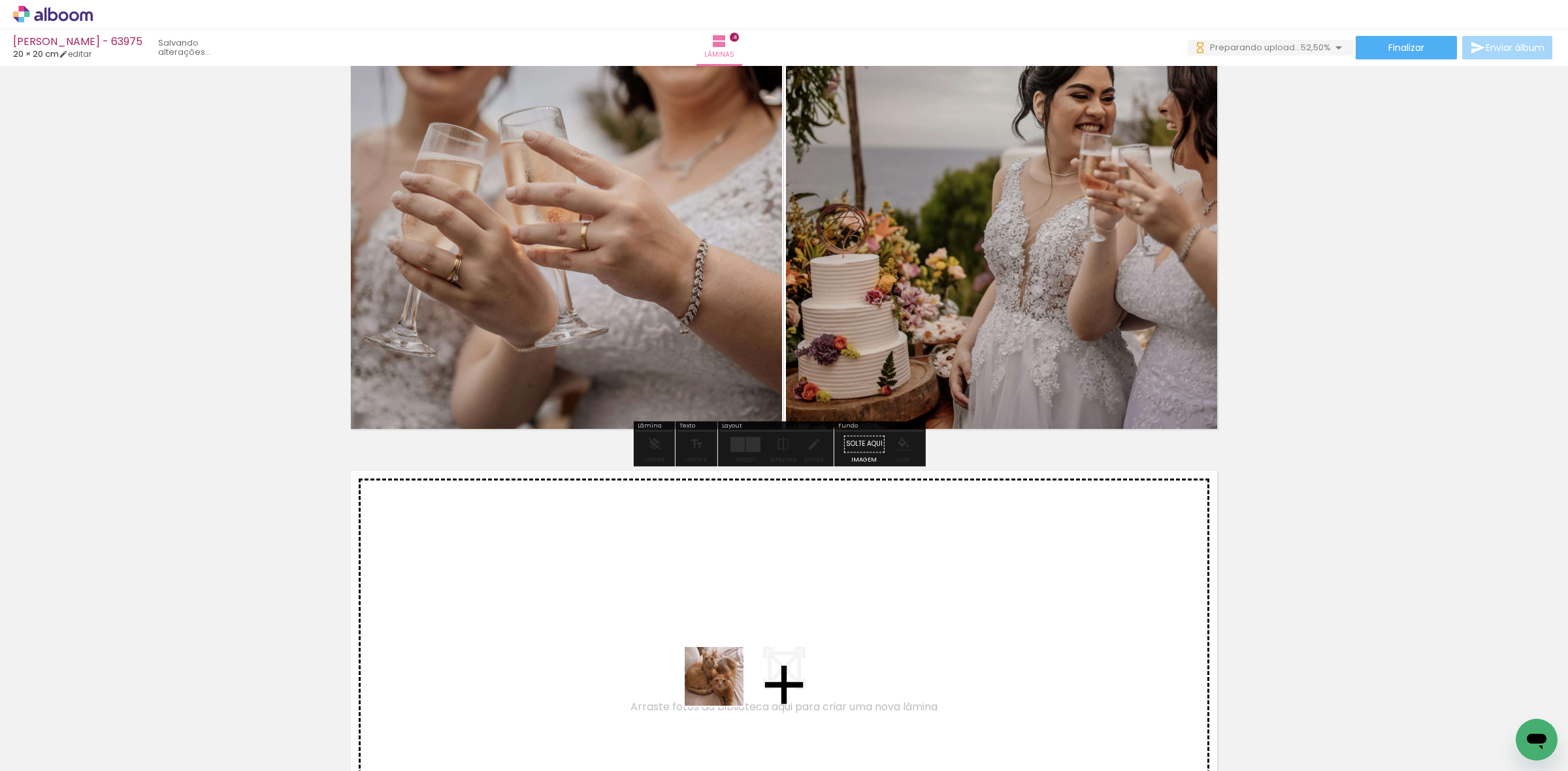
drag, startPoint x: 721, startPoint y: 705, endPoint x: 759, endPoint y: 724, distance: 42.5
click at [733, 636] on quentale-workspace at bounding box center [784, 385] width 1568 height 771
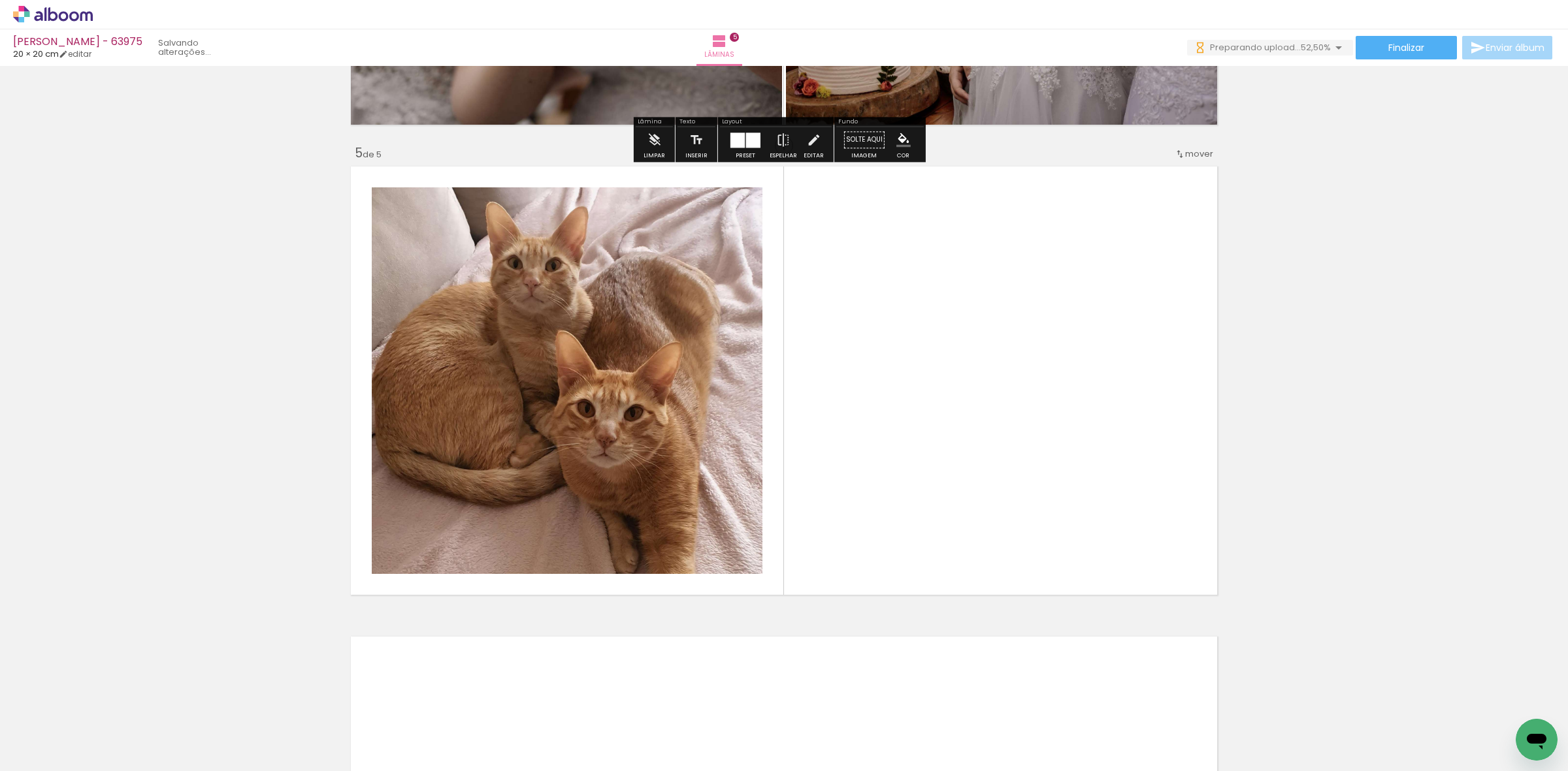
scroll to position [1825, 0]
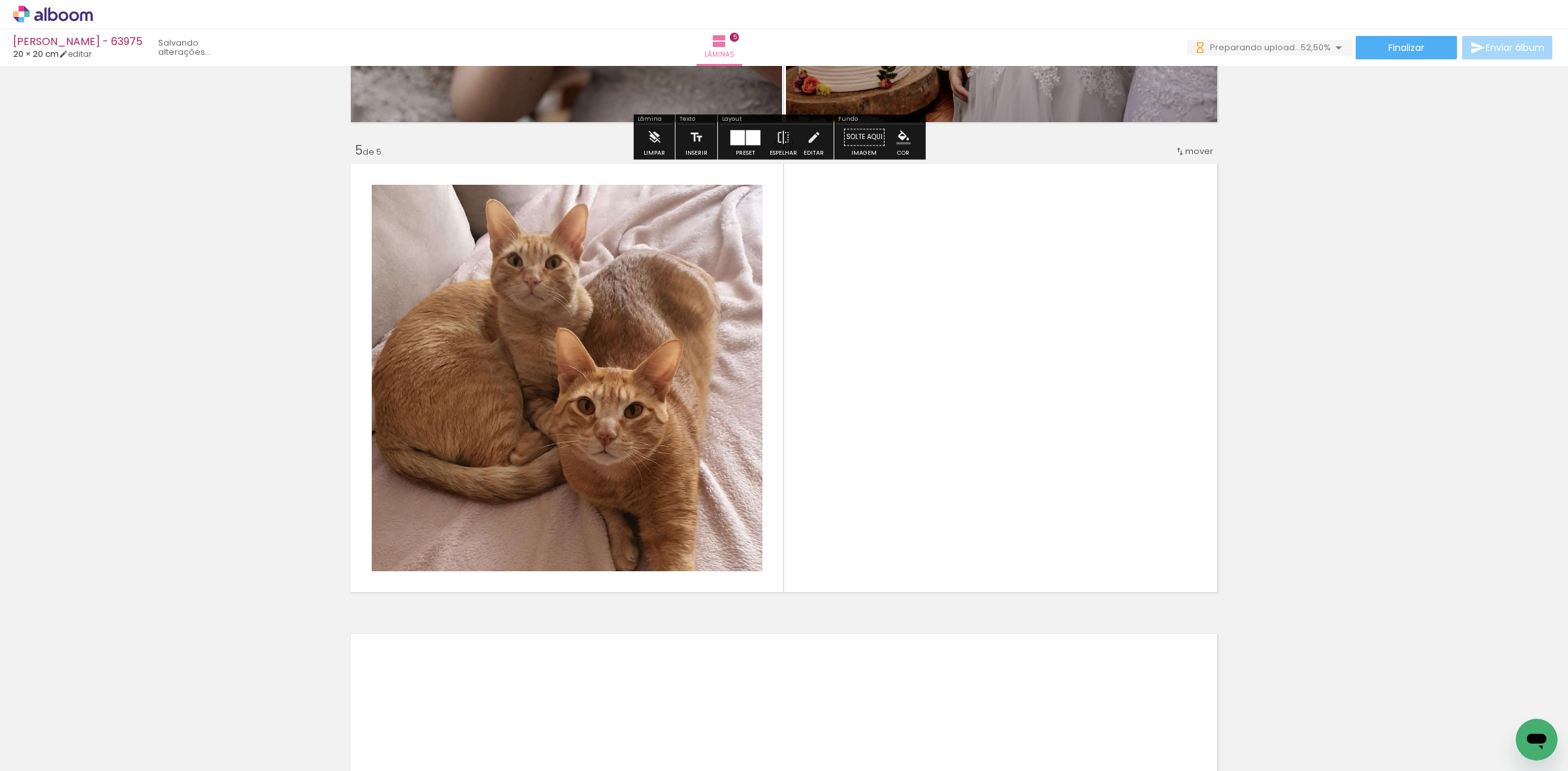
drag, startPoint x: 770, startPoint y: 739, endPoint x: 806, endPoint y: 548, distance: 194.4
click at [867, 521] on quentale-workspace at bounding box center [784, 385] width 1568 height 771
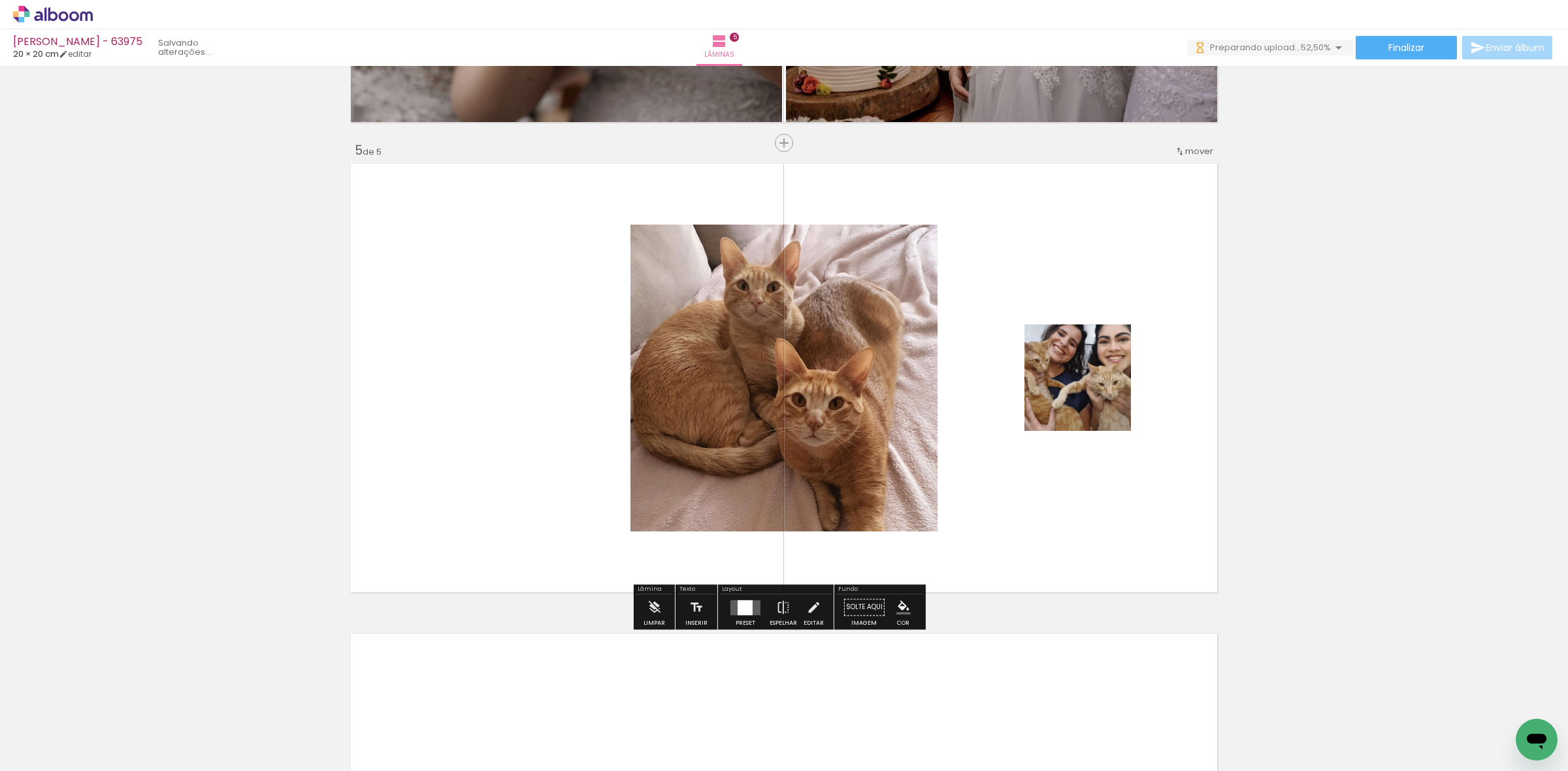
click at [732, 601] on quentale-layouter at bounding box center [746, 608] width 30 height 15
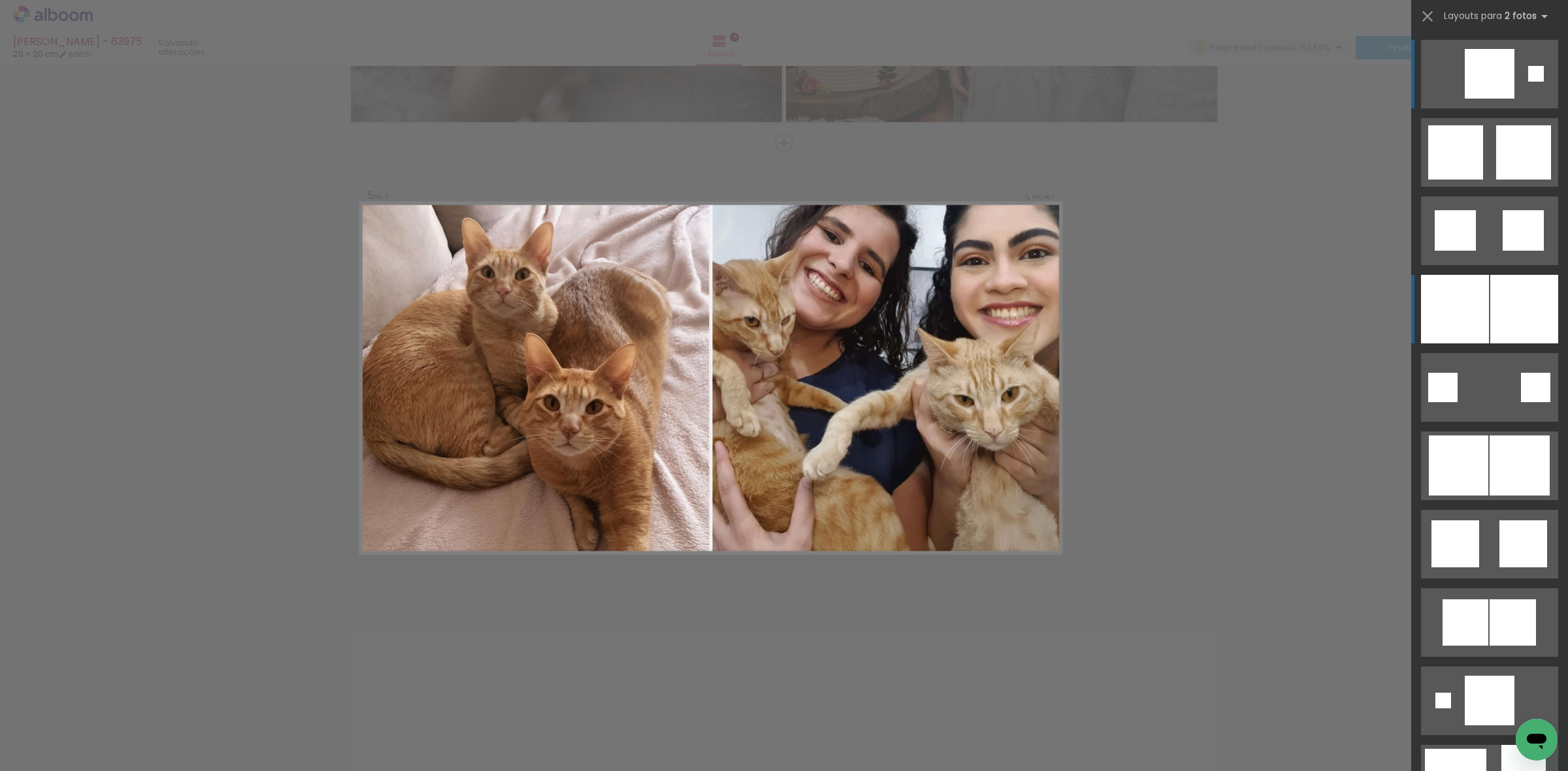
click at [1429, 300] on div at bounding box center [1454, 309] width 68 height 69
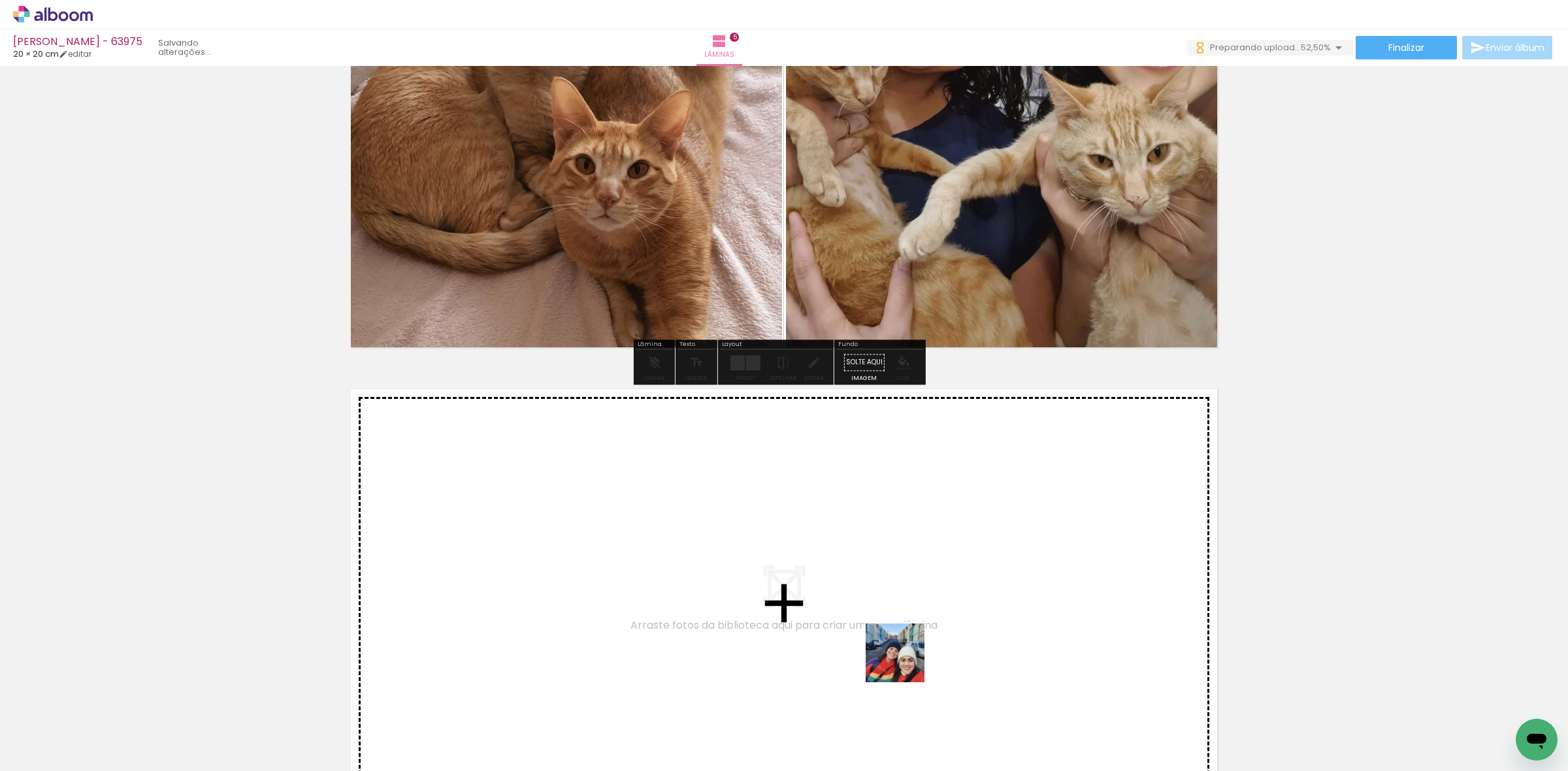
click at [905, 663] on quentale-workspace at bounding box center [784, 385] width 1568 height 771
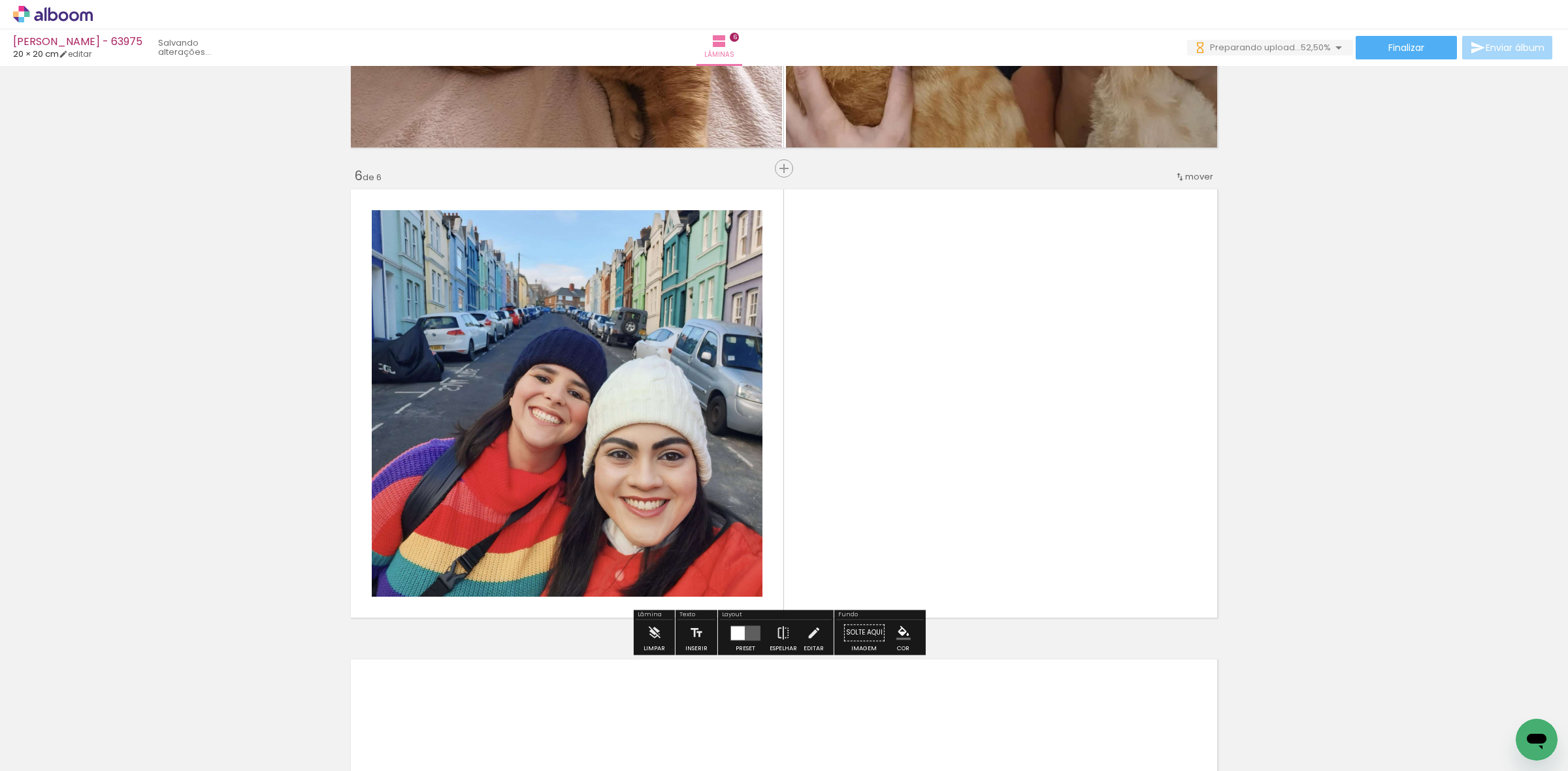
scroll to position [2296, 0]
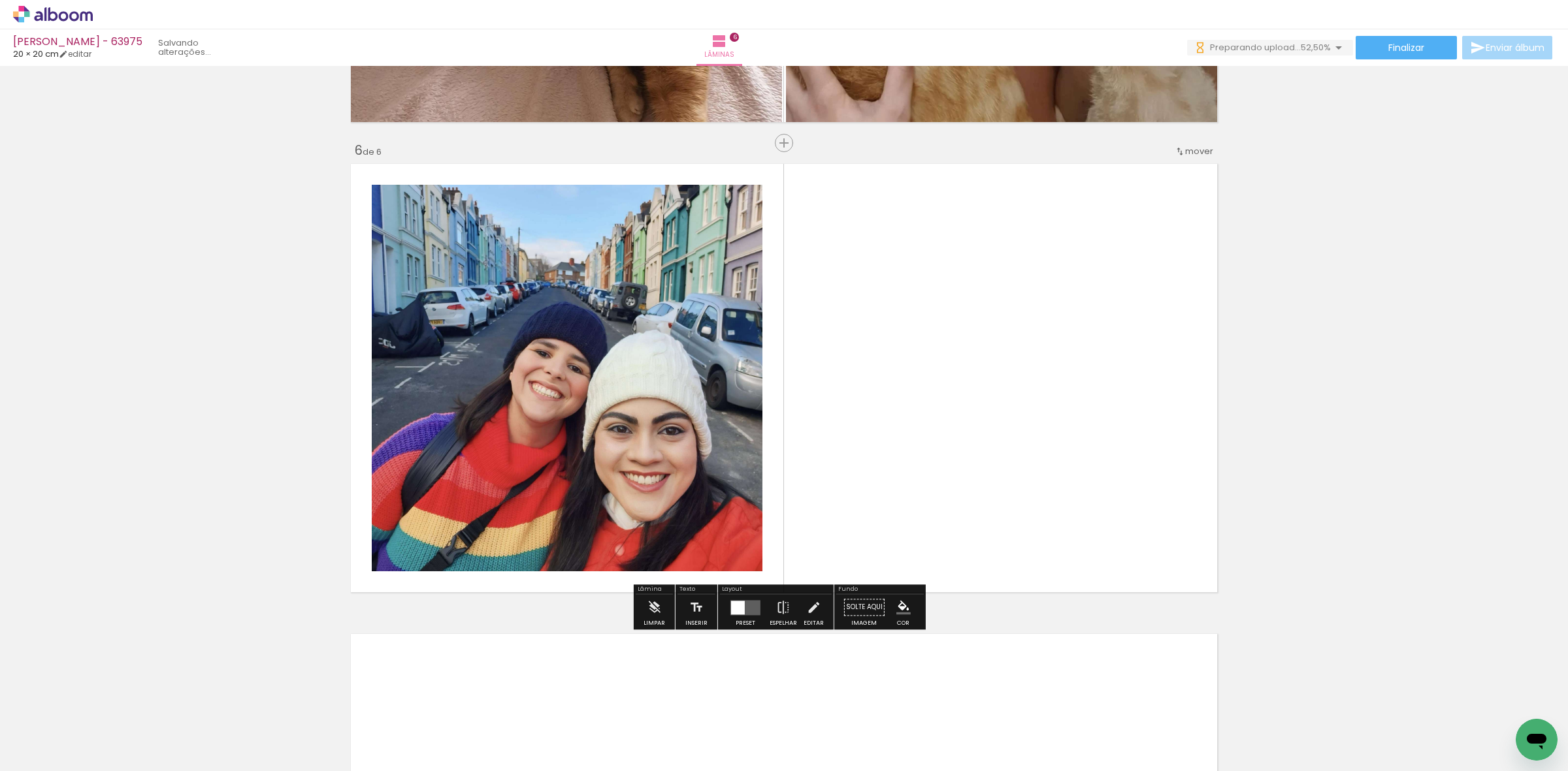
drag, startPoint x: 945, startPoint y: 716, endPoint x: 860, endPoint y: 490, distance: 241.5
click at [878, 498] on quentale-workspace at bounding box center [784, 385] width 1568 height 771
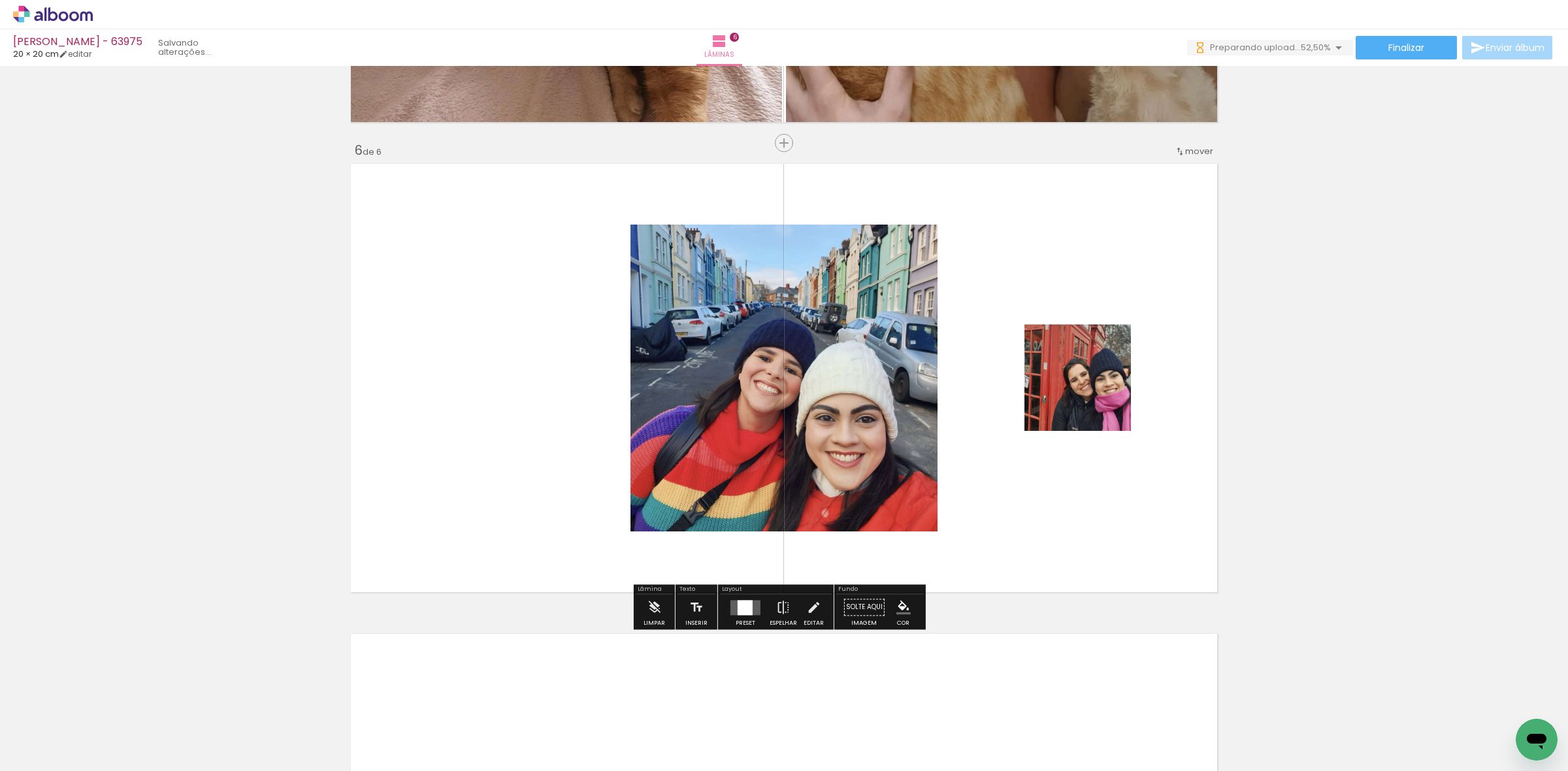
click at [743, 605] on div at bounding box center [745, 608] width 15 height 15
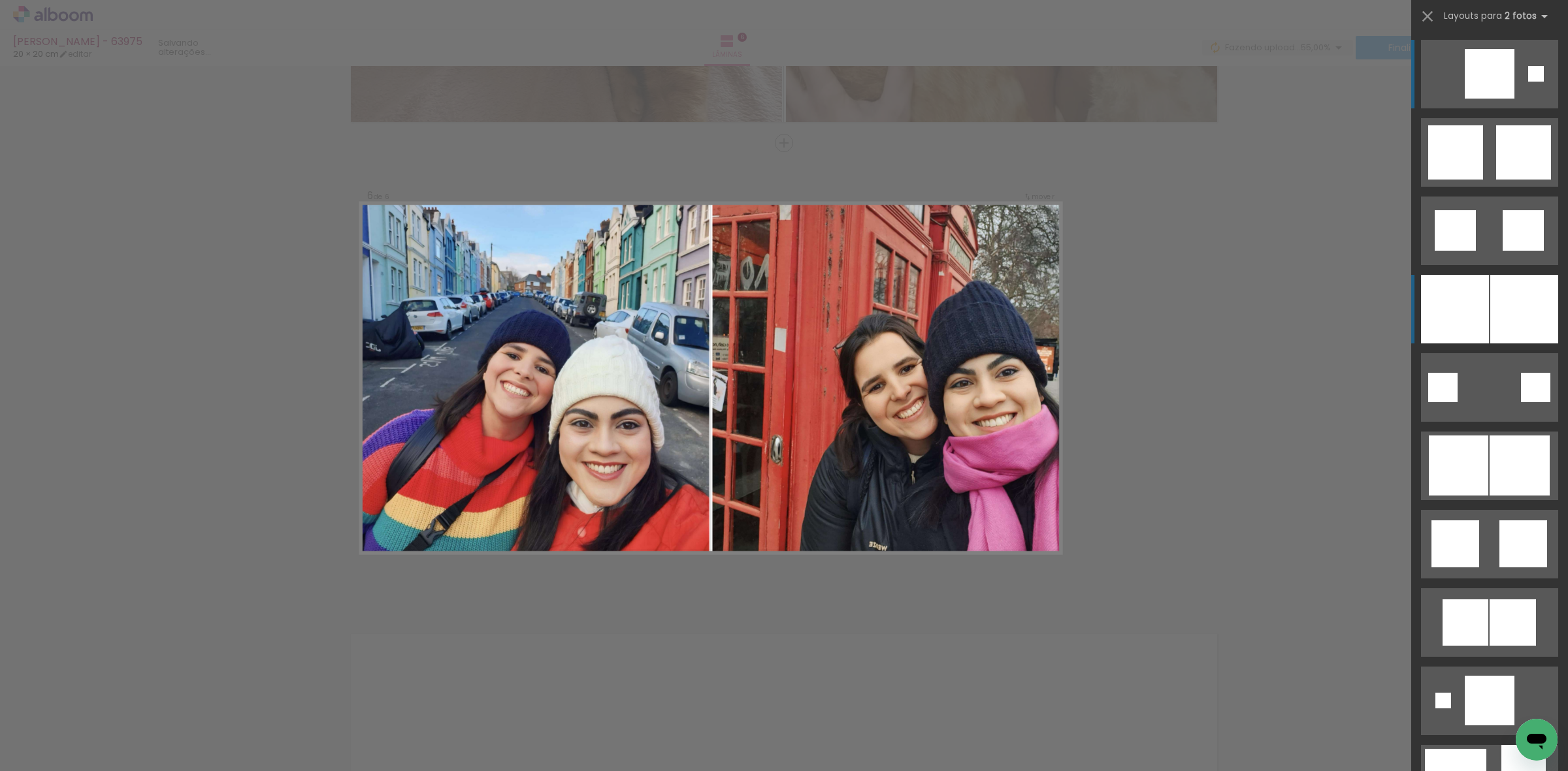
click at [1524, 292] on div at bounding box center [1524, 309] width 68 height 69
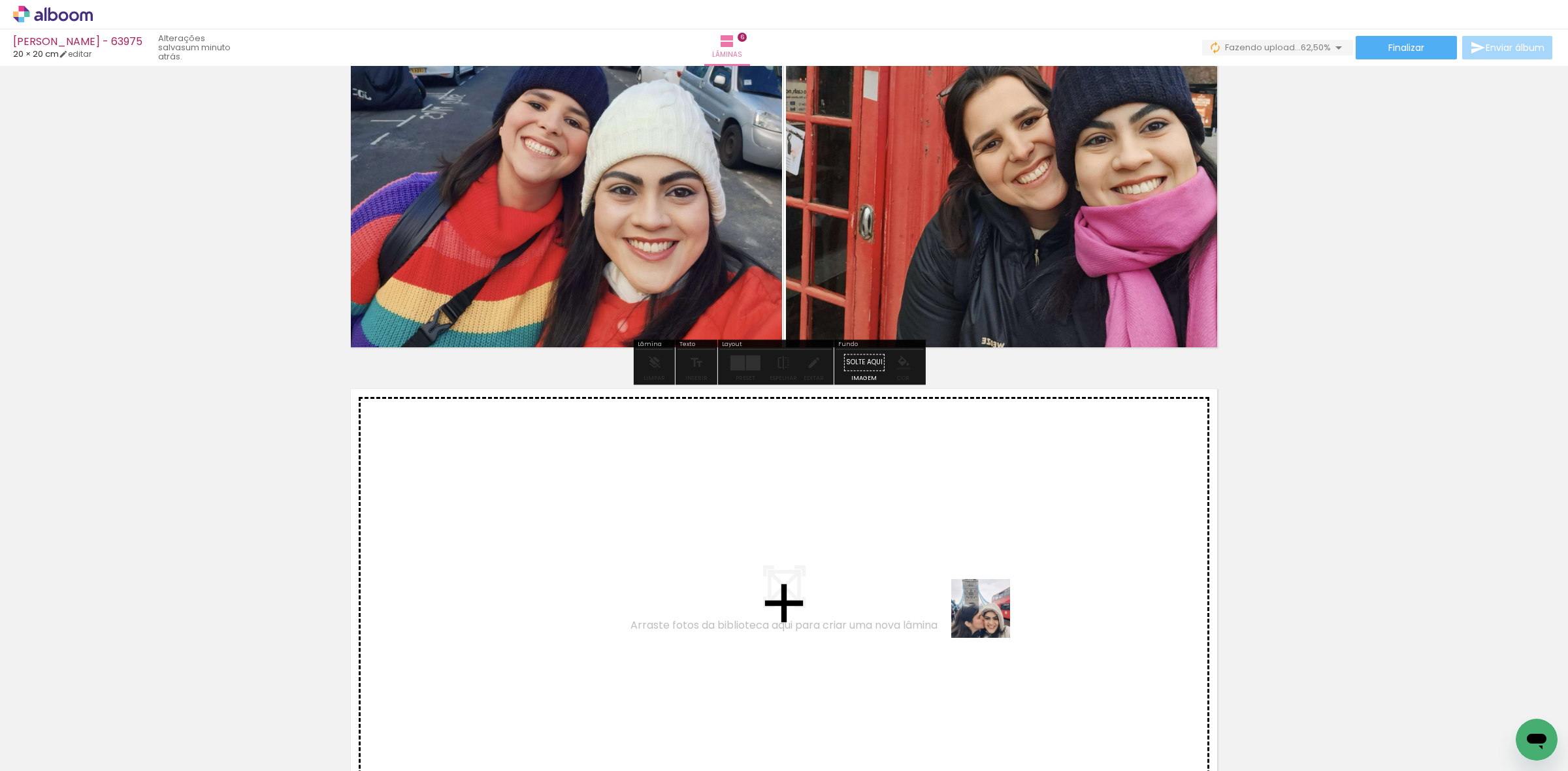
drag, startPoint x: 1015, startPoint y: 739, endPoint x: 1078, endPoint y: 743, distance: 63.1
click at [991, 618] on quentale-workspace at bounding box center [784, 385] width 1568 height 771
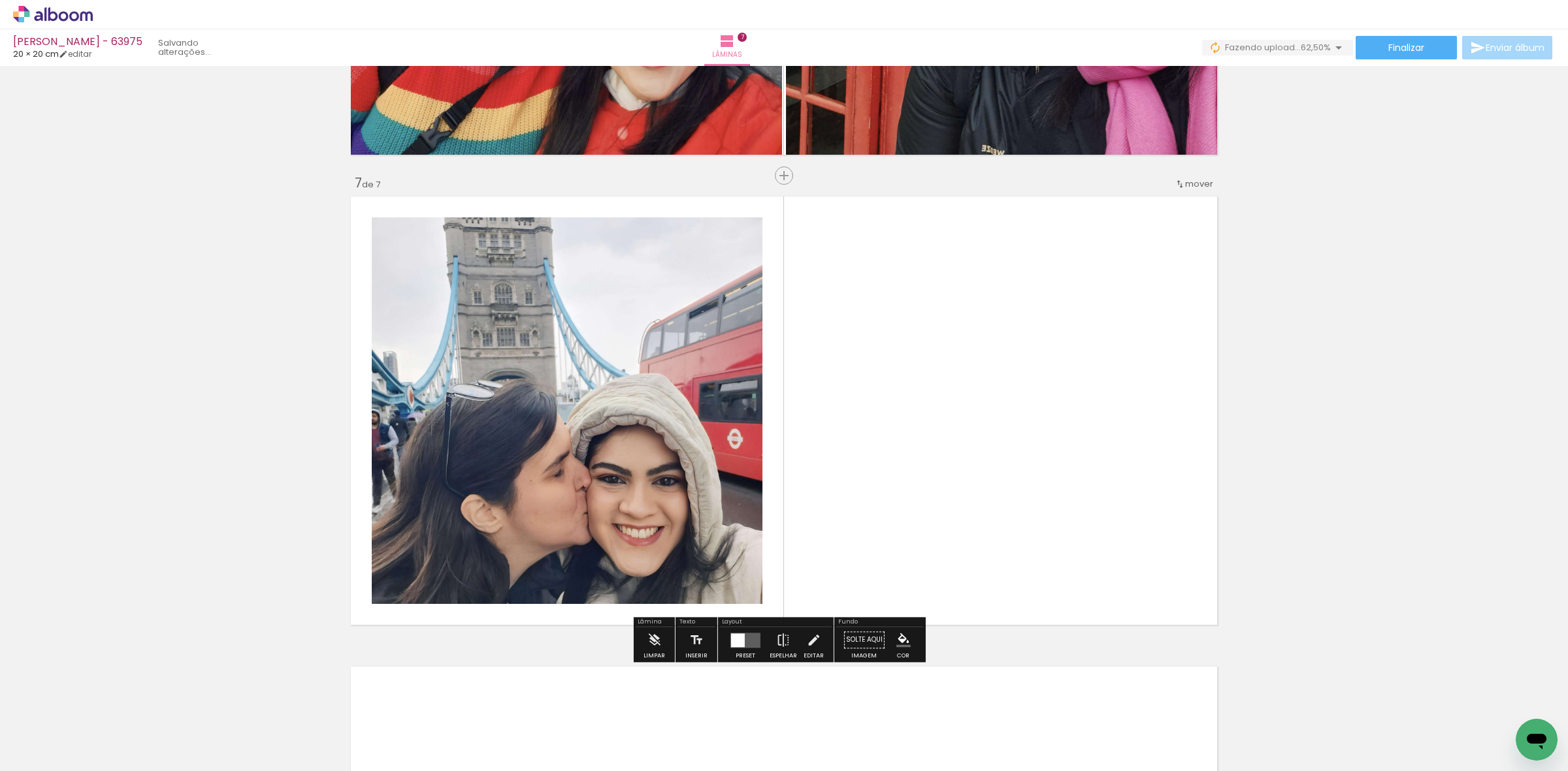
scroll to position [2766, 0]
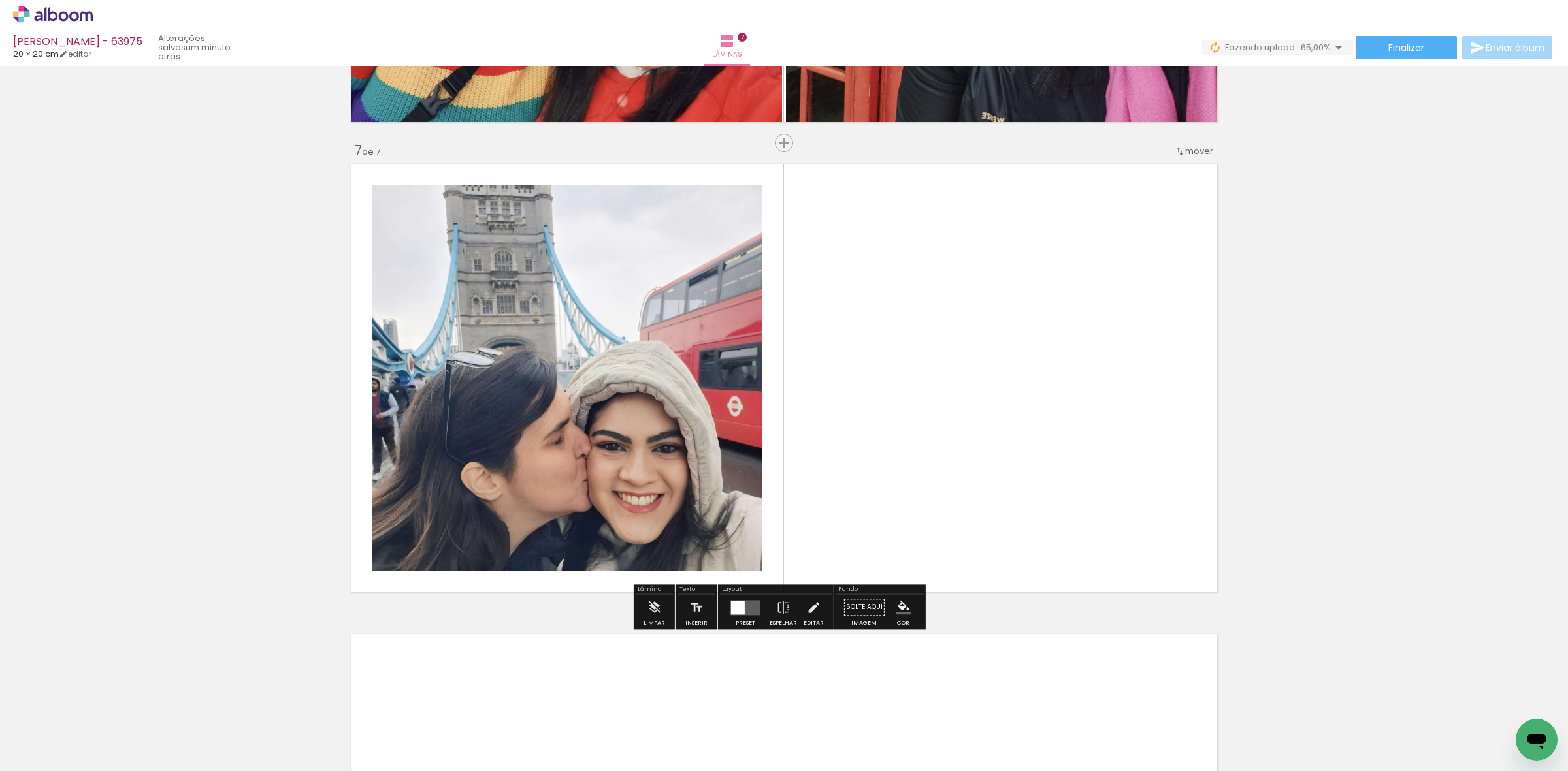
drag, startPoint x: 1081, startPoint y: 722, endPoint x: 835, endPoint y: 609, distance: 270.7
click at [994, 504] on quentale-workspace at bounding box center [784, 385] width 1568 height 771
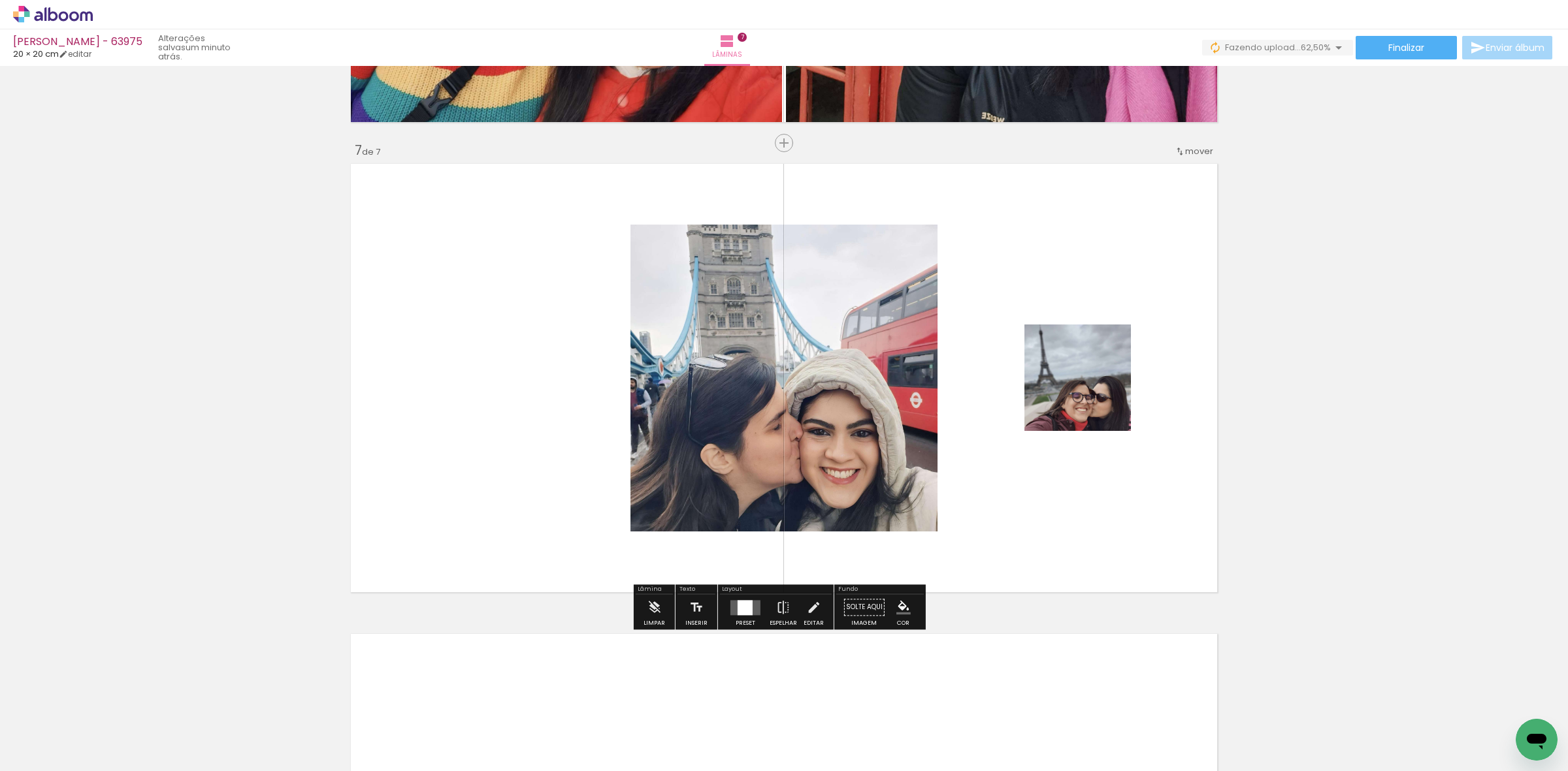
click at [733, 612] on quentale-layouter at bounding box center [746, 608] width 30 height 15
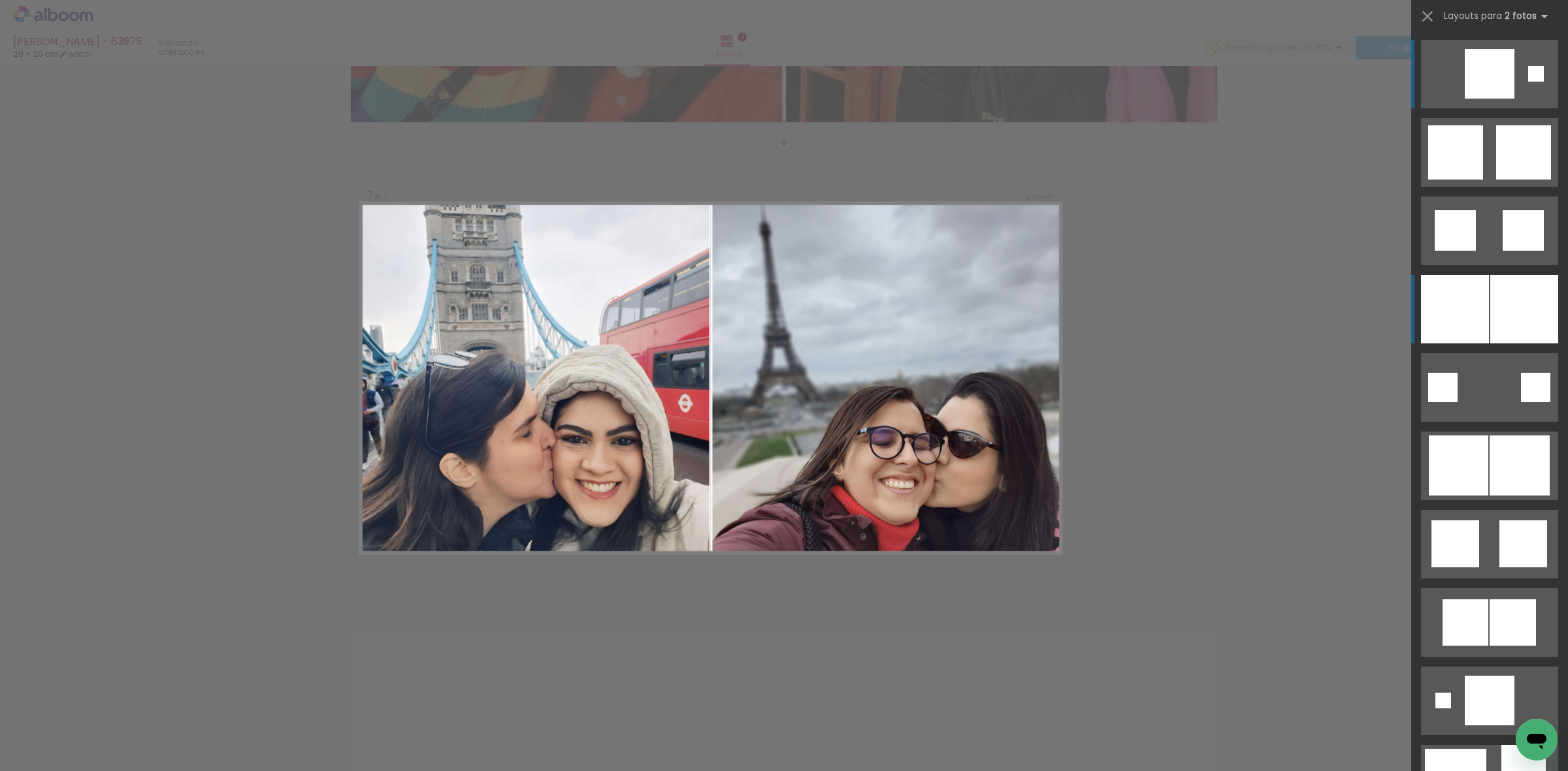
click at [1490, 301] on div at bounding box center [1524, 309] width 68 height 69
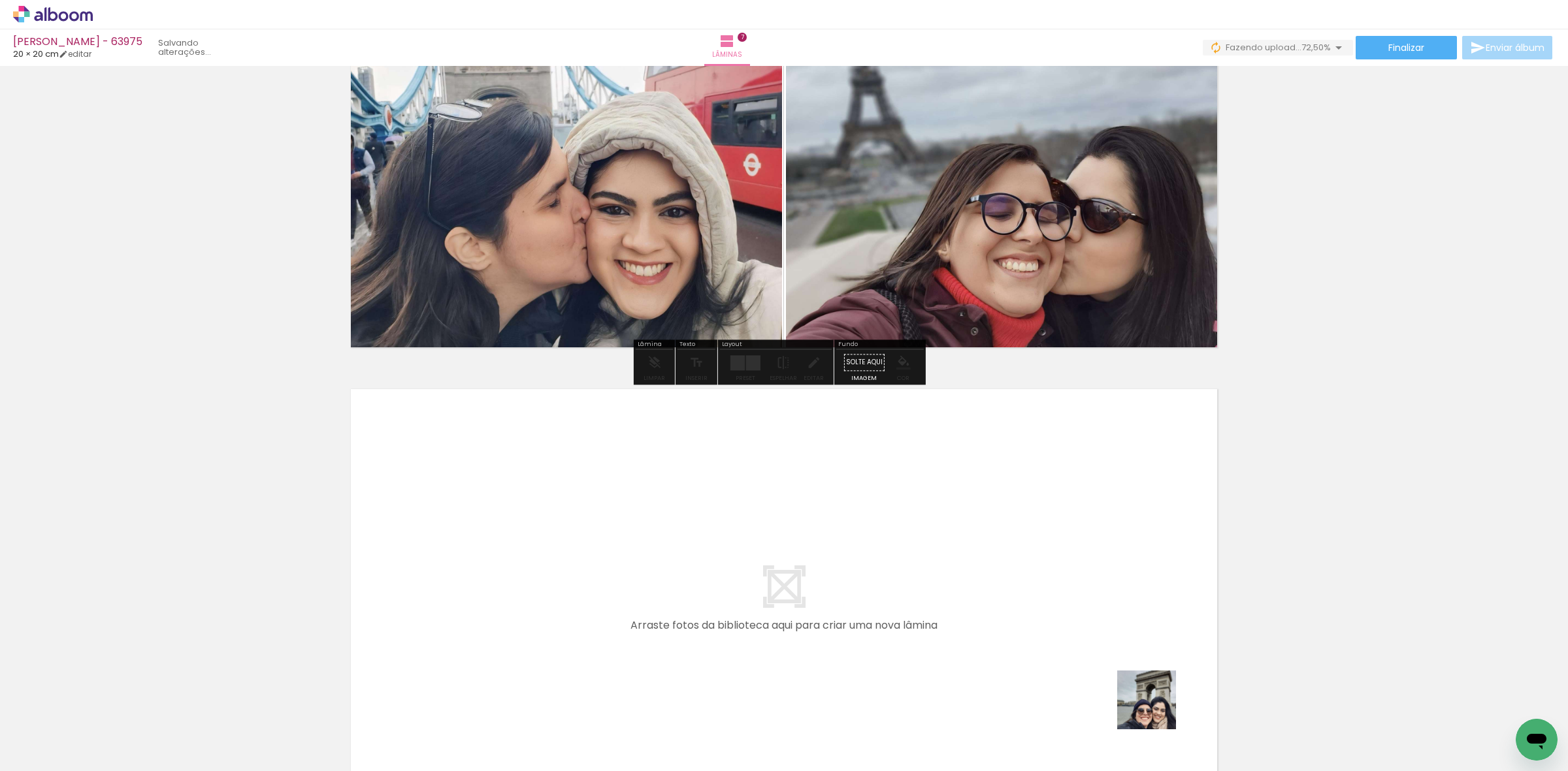
drag, startPoint x: 1164, startPoint y: 733, endPoint x: 1194, endPoint y: 713, distance: 36.1
click at [1098, 626] on quentale-workspace at bounding box center [784, 385] width 1568 height 771
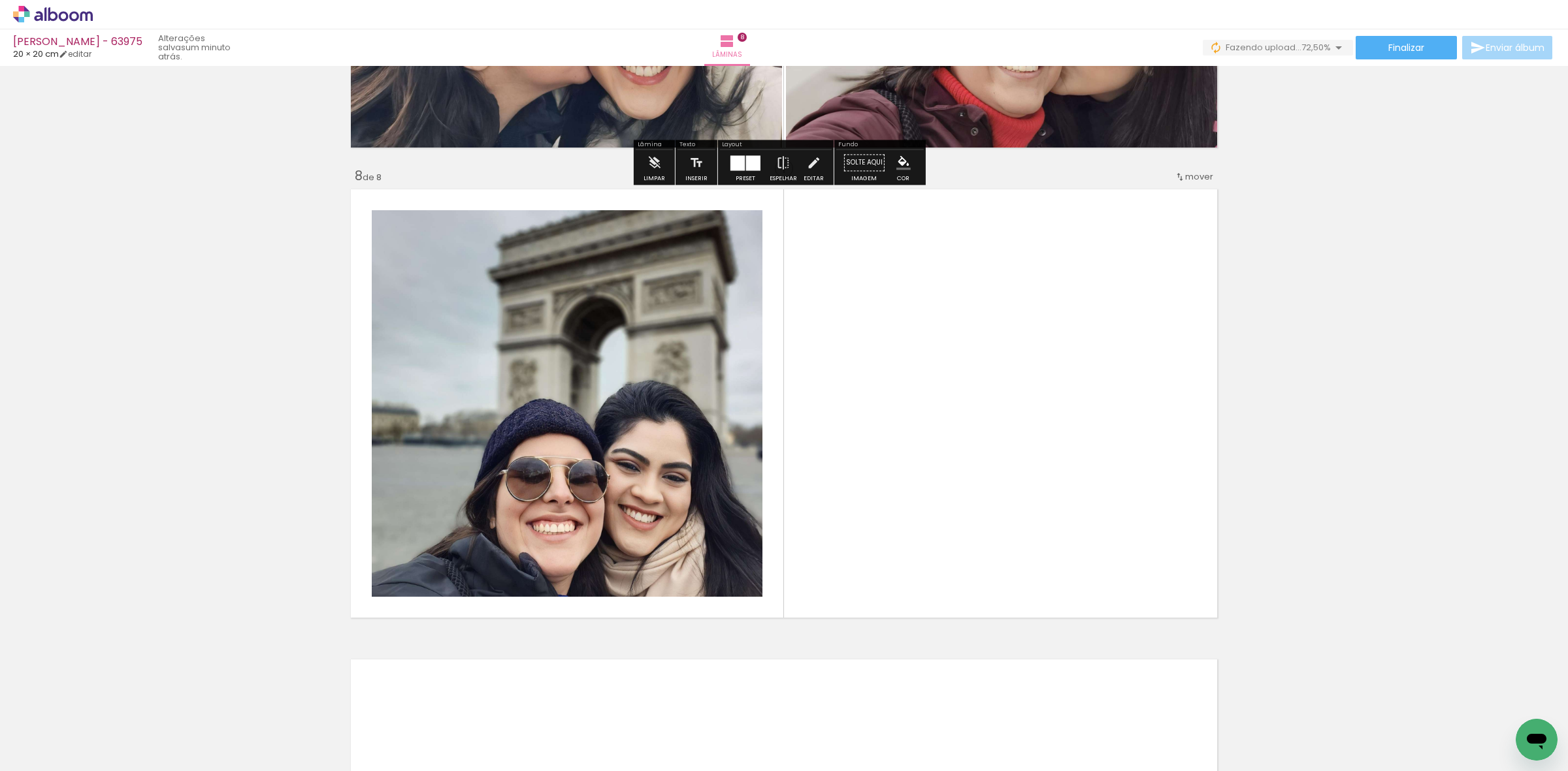
scroll to position [3236, 0]
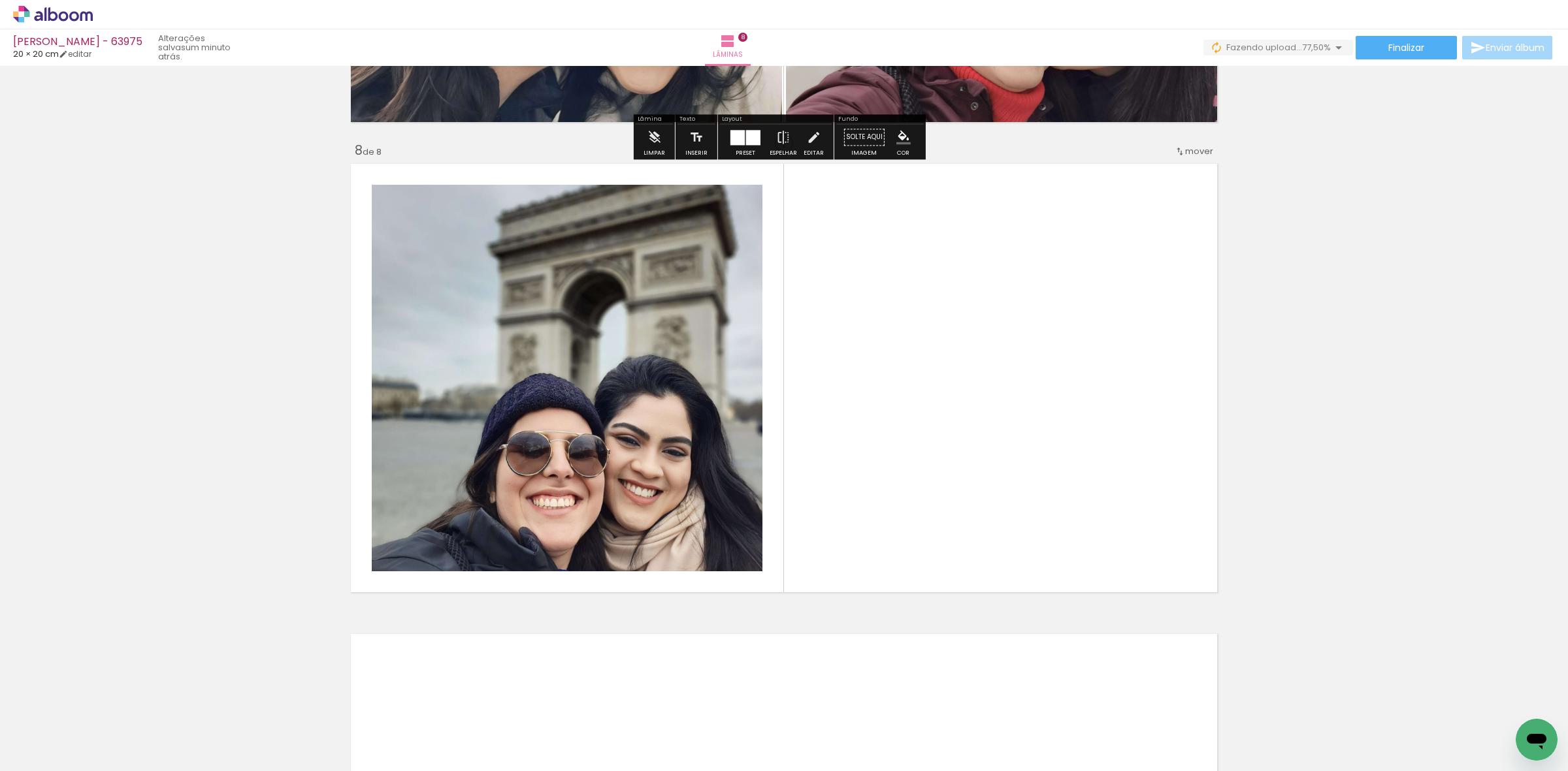
drag, startPoint x: 1222, startPoint y: 724, endPoint x: 850, endPoint y: 616, distance: 387.4
click at [1047, 554] on quentale-workspace at bounding box center [784, 385] width 1568 height 771
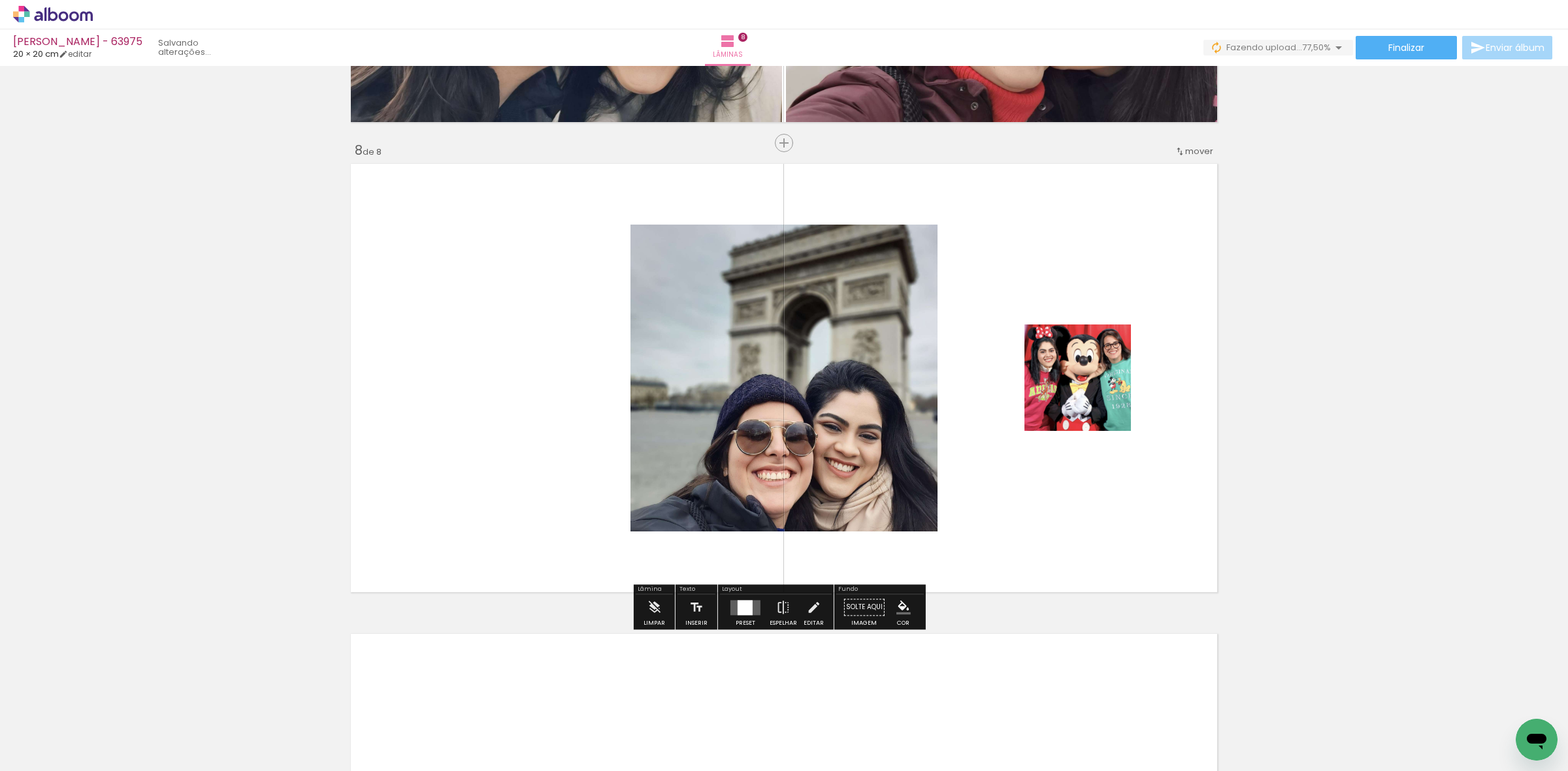
click at [754, 614] on quentale-layouter at bounding box center [746, 608] width 30 height 15
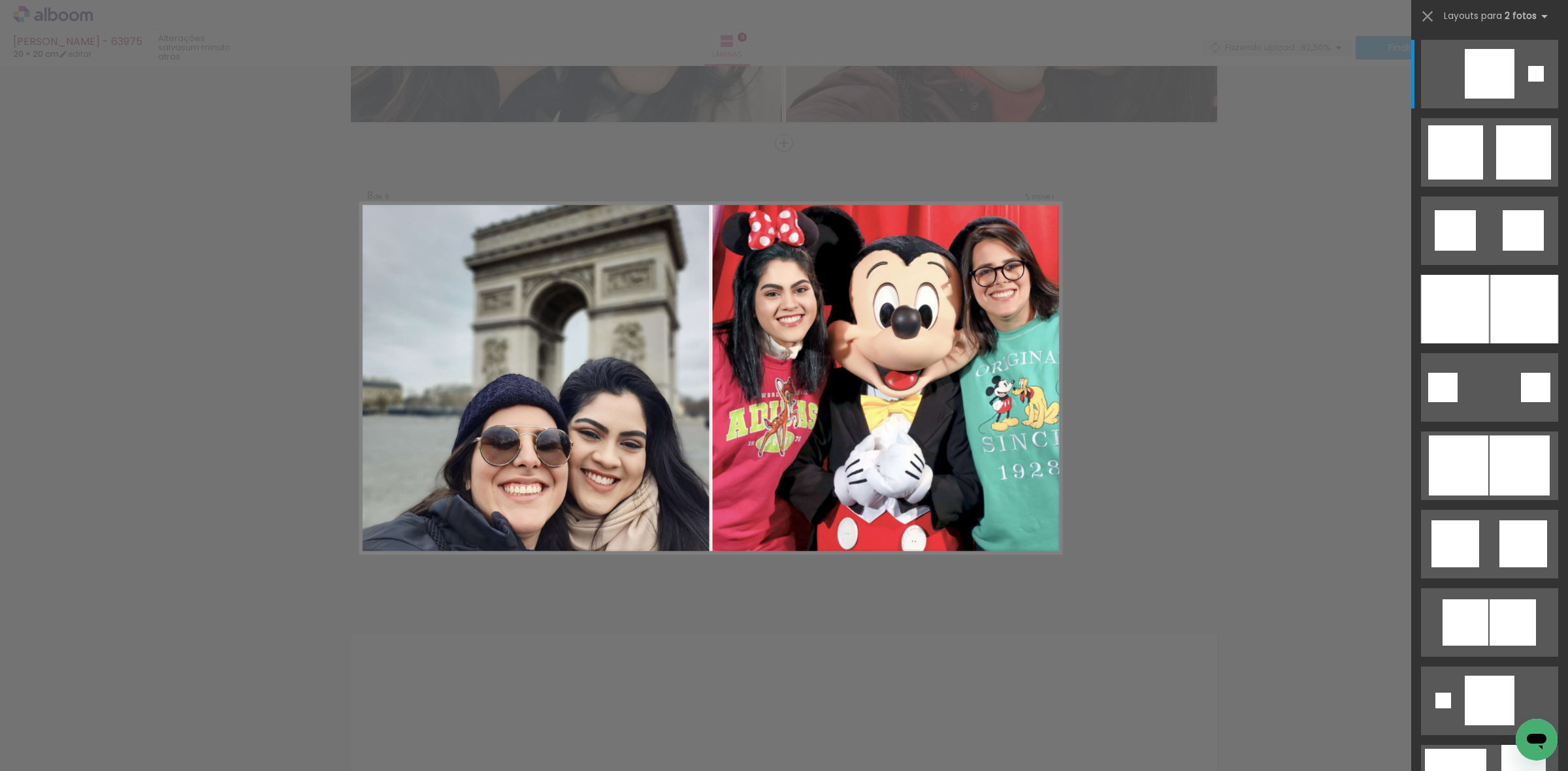
click at [1526, 270] on div at bounding box center [1490, 304] width 157 height 78
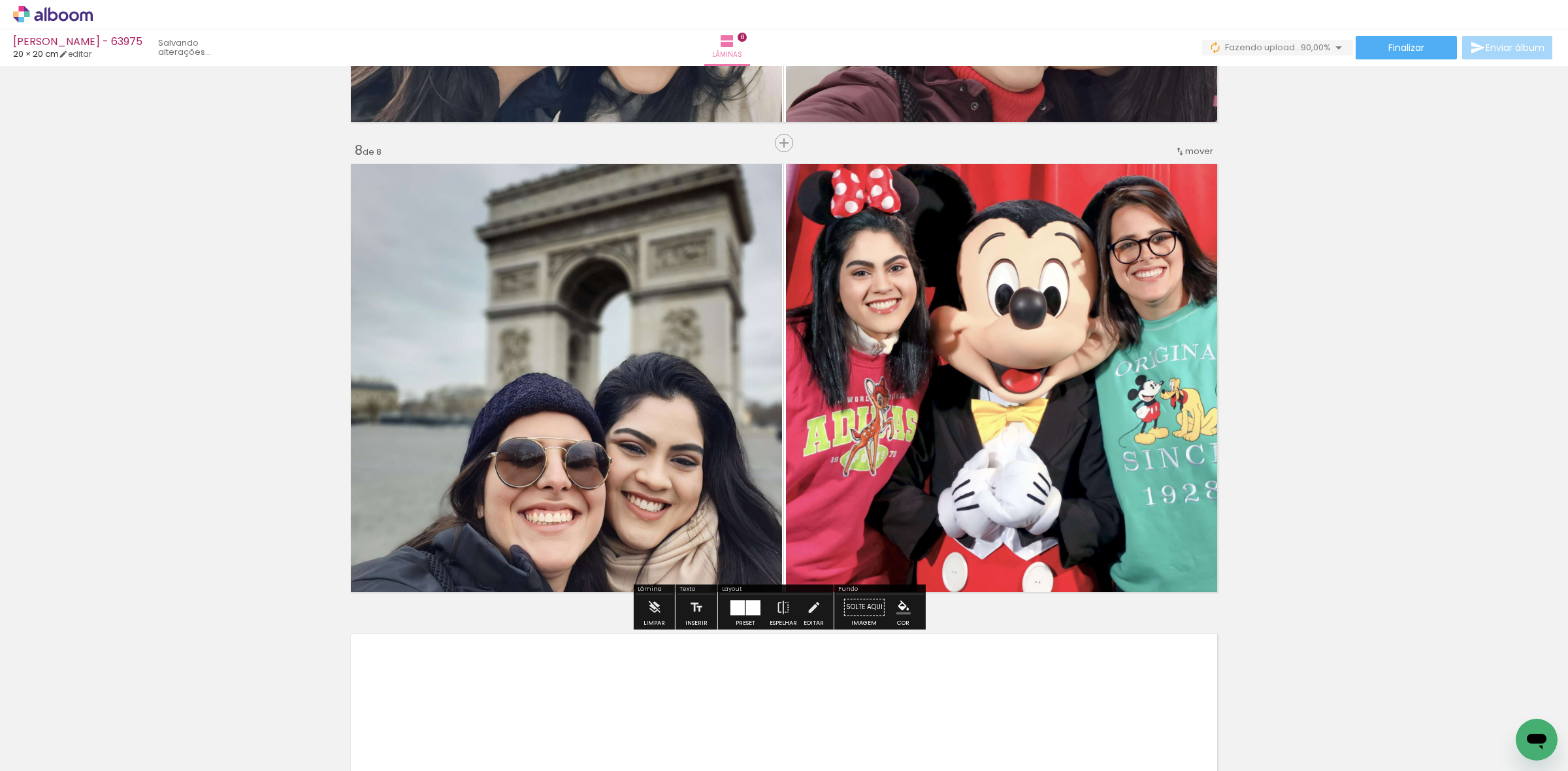
scroll to position [0, 559]
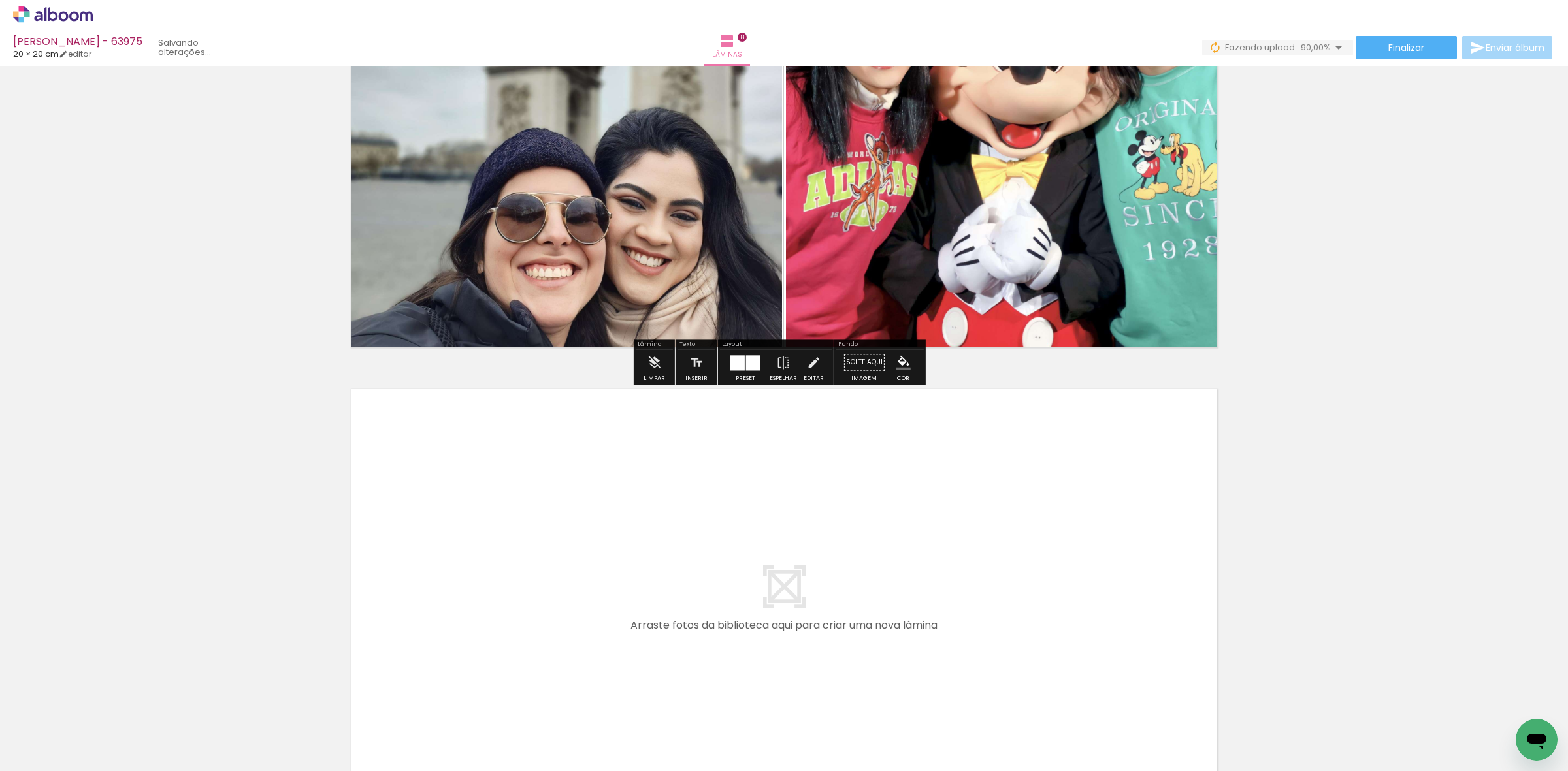
drag, startPoint x: 768, startPoint y: 718, endPoint x: 818, endPoint y: 706, distance: 51.4
click at [782, 658] on quentale-workspace at bounding box center [784, 385] width 1568 height 771
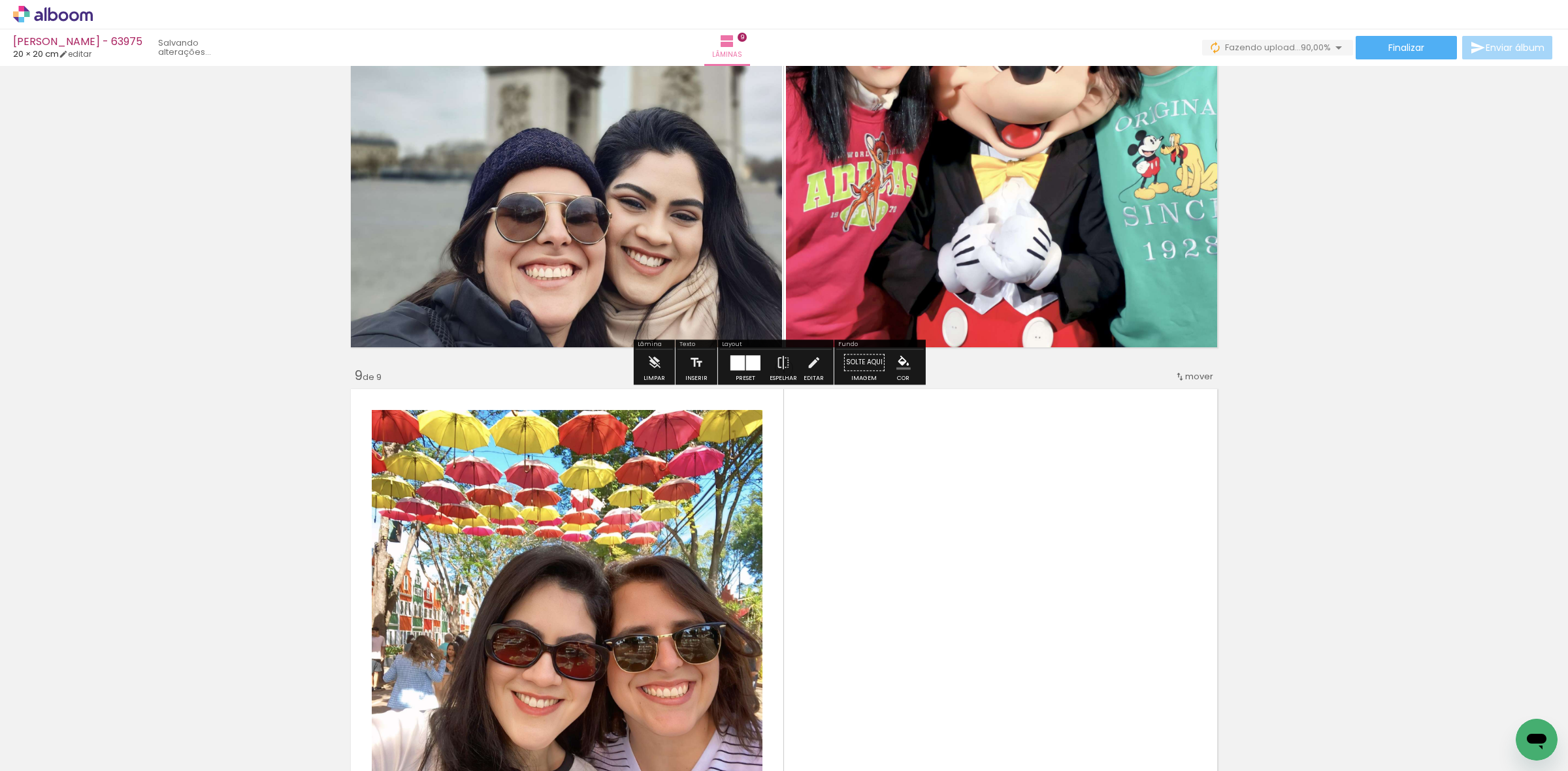
drag, startPoint x: 818, startPoint y: 707, endPoint x: 825, endPoint y: 573, distance: 134.2
click at [842, 579] on quentale-workspace at bounding box center [784, 385] width 1568 height 771
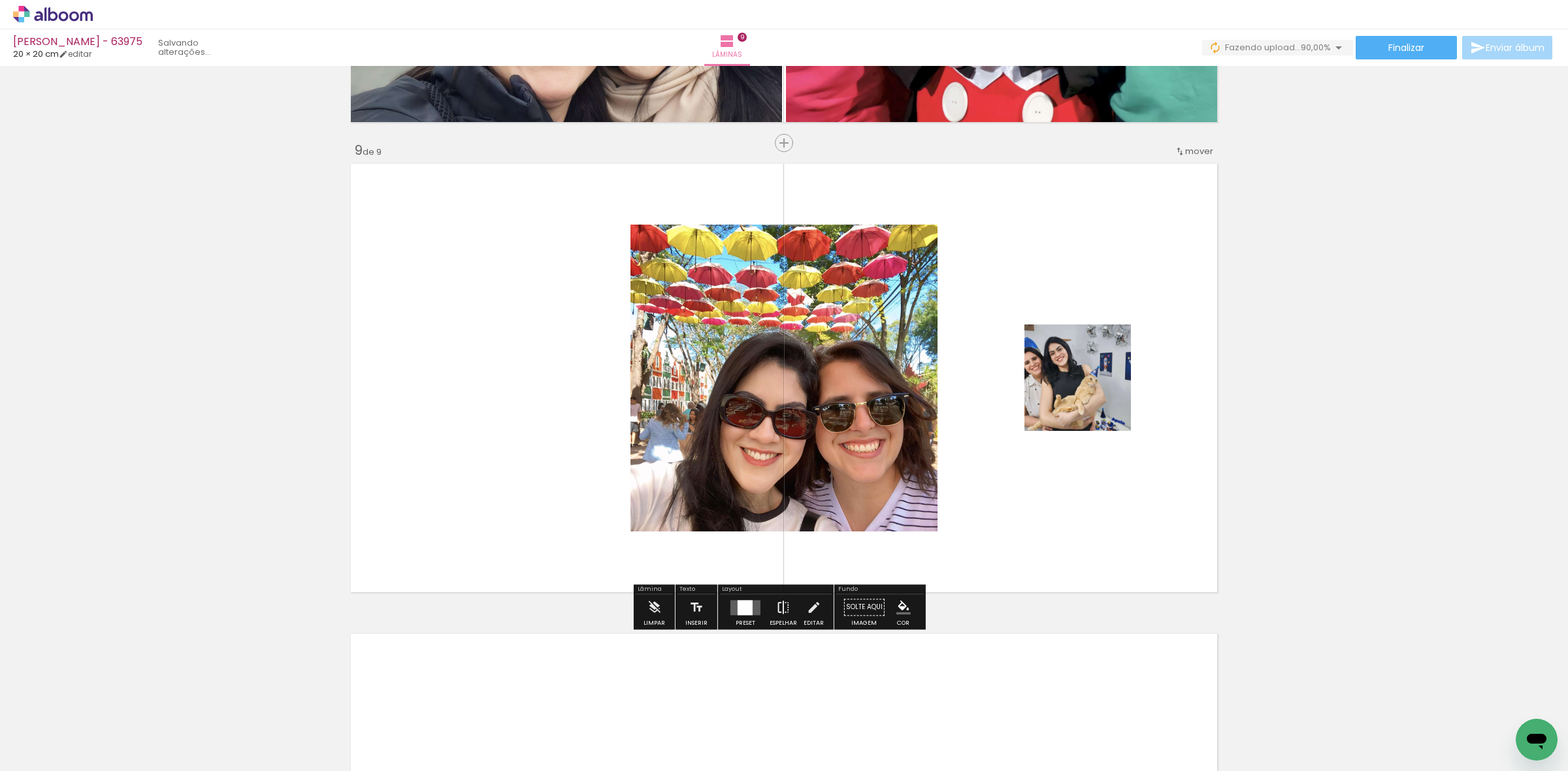
scroll to position [3707, 0]
click at [742, 608] on div at bounding box center [745, 608] width 15 height 15
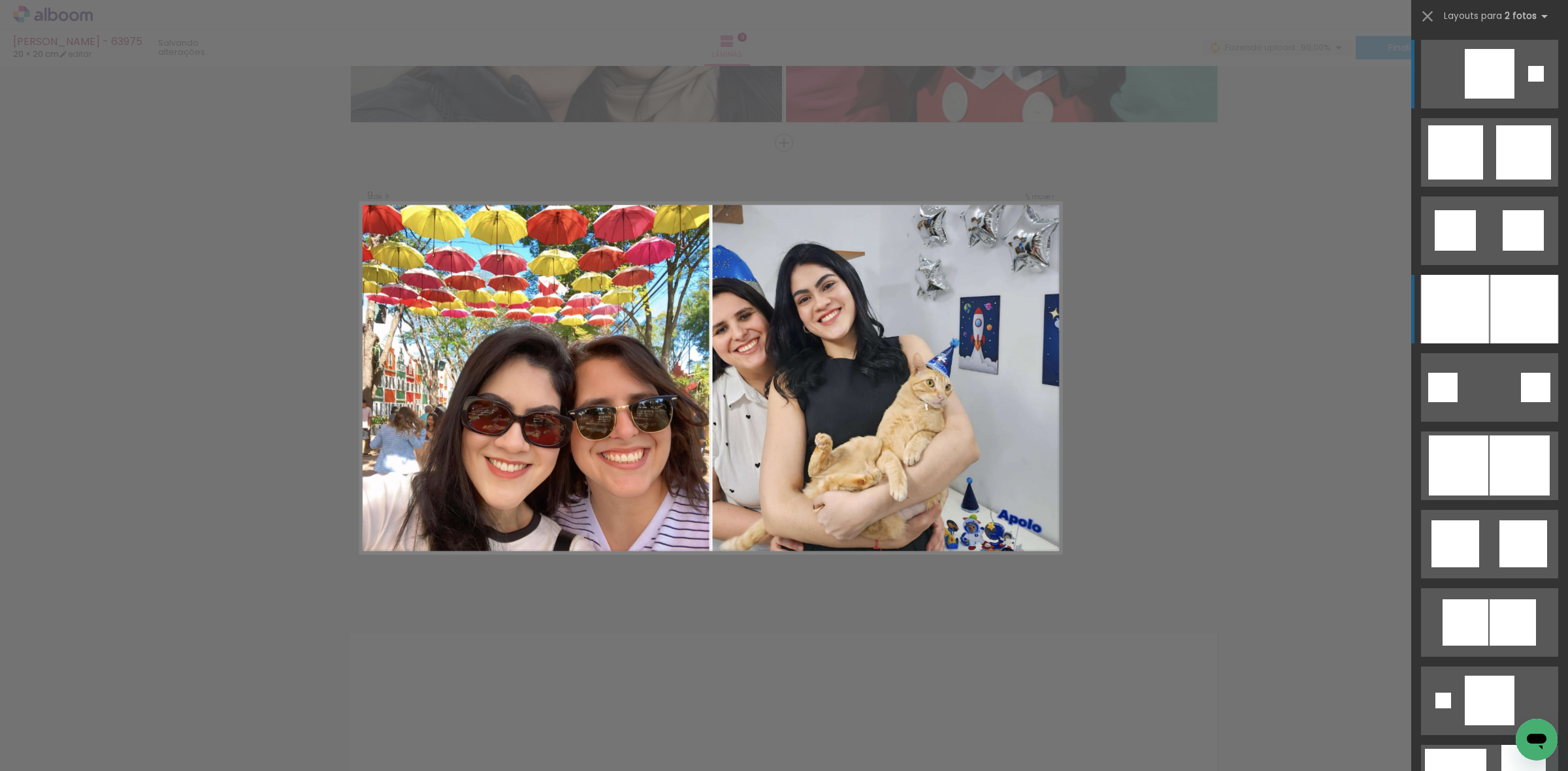
click at [1495, 322] on div at bounding box center [1524, 309] width 68 height 69
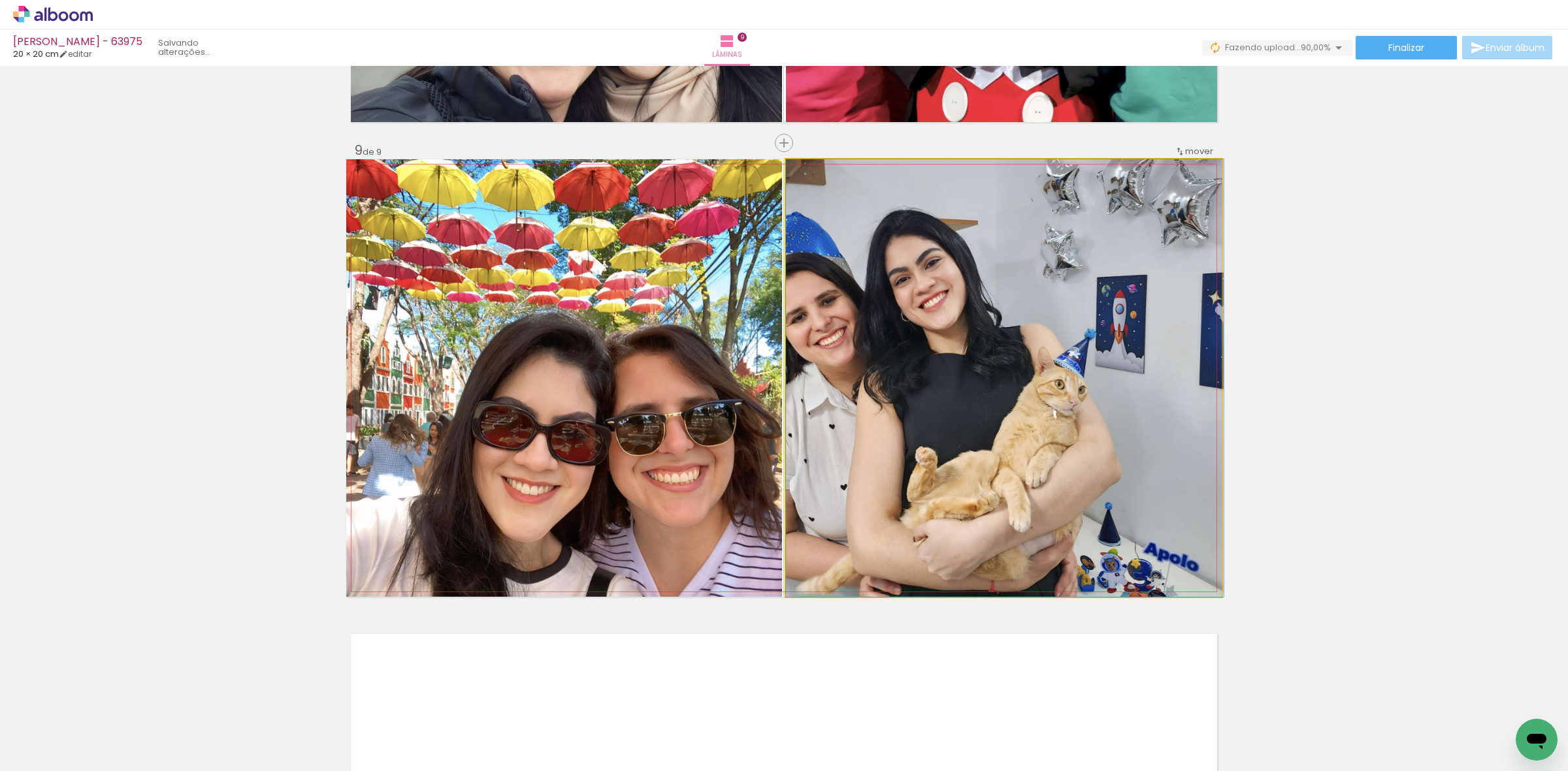
drag, startPoint x: 1126, startPoint y: 435, endPoint x: 1139, endPoint y: 428, distance: 14.8
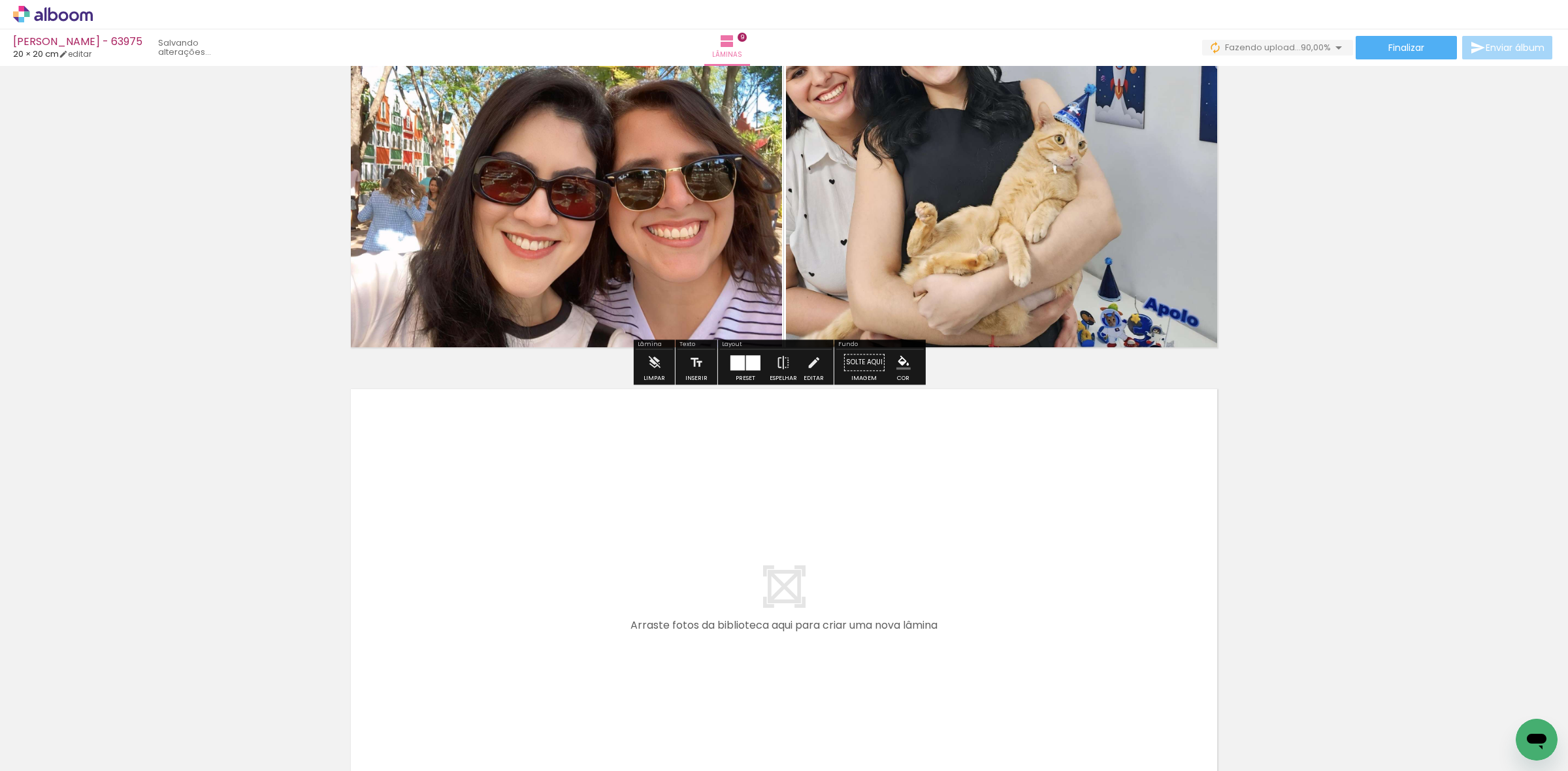
drag, startPoint x: 887, startPoint y: 702, endPoint x: 952, endPoint y: 693, distance: 65.6
click at [906, 621] on quentale-workspace at bounding box center [784, 385] width 1568 height 771
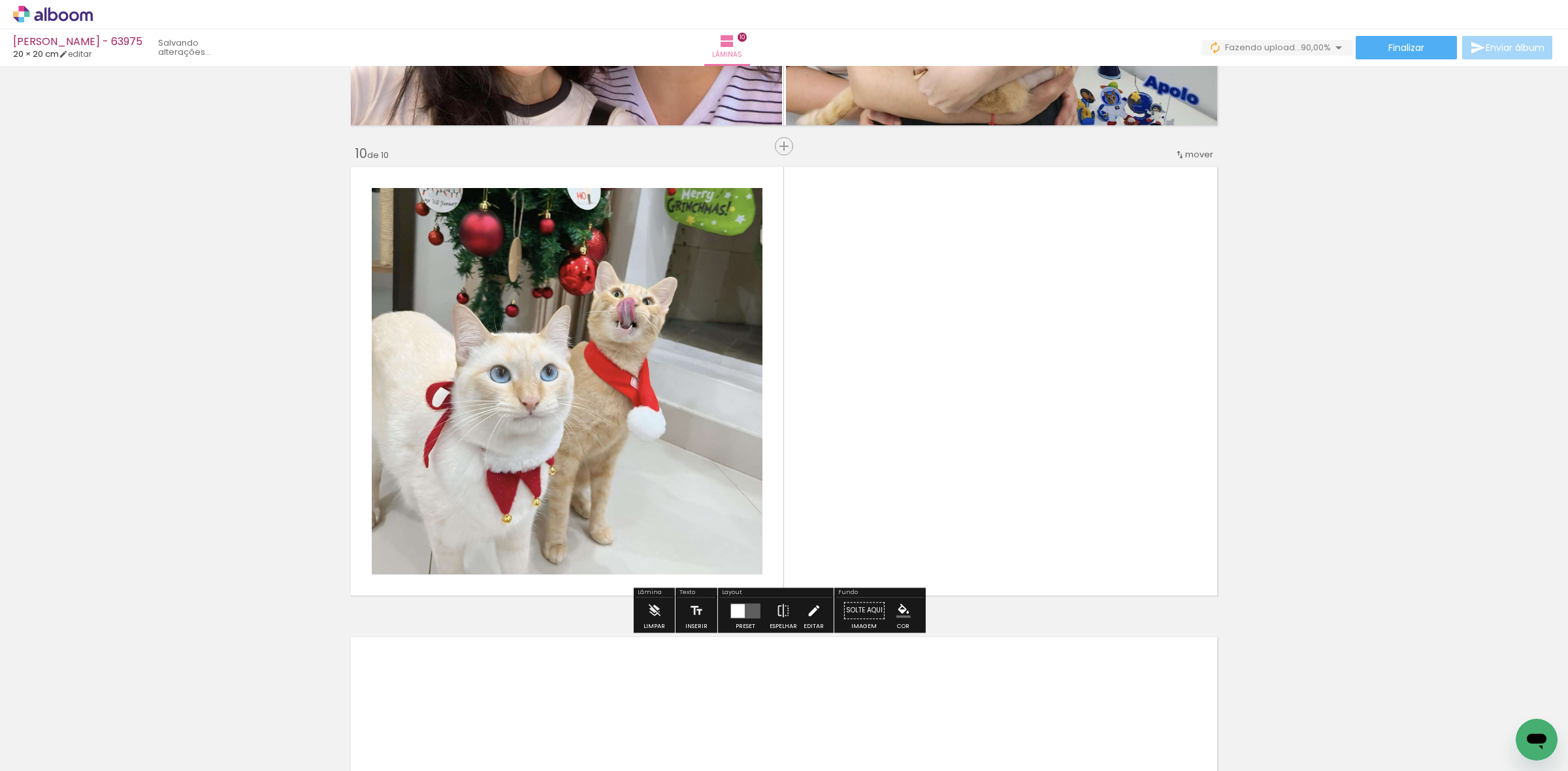
drag, startPoint x: 956, startPoint y: 709, endPoint x: 818, endPoint y: 596, distance: 178.4
click at [946, 586] on quentale-workspace at bounding box center [784, 385] width 1568 height 771
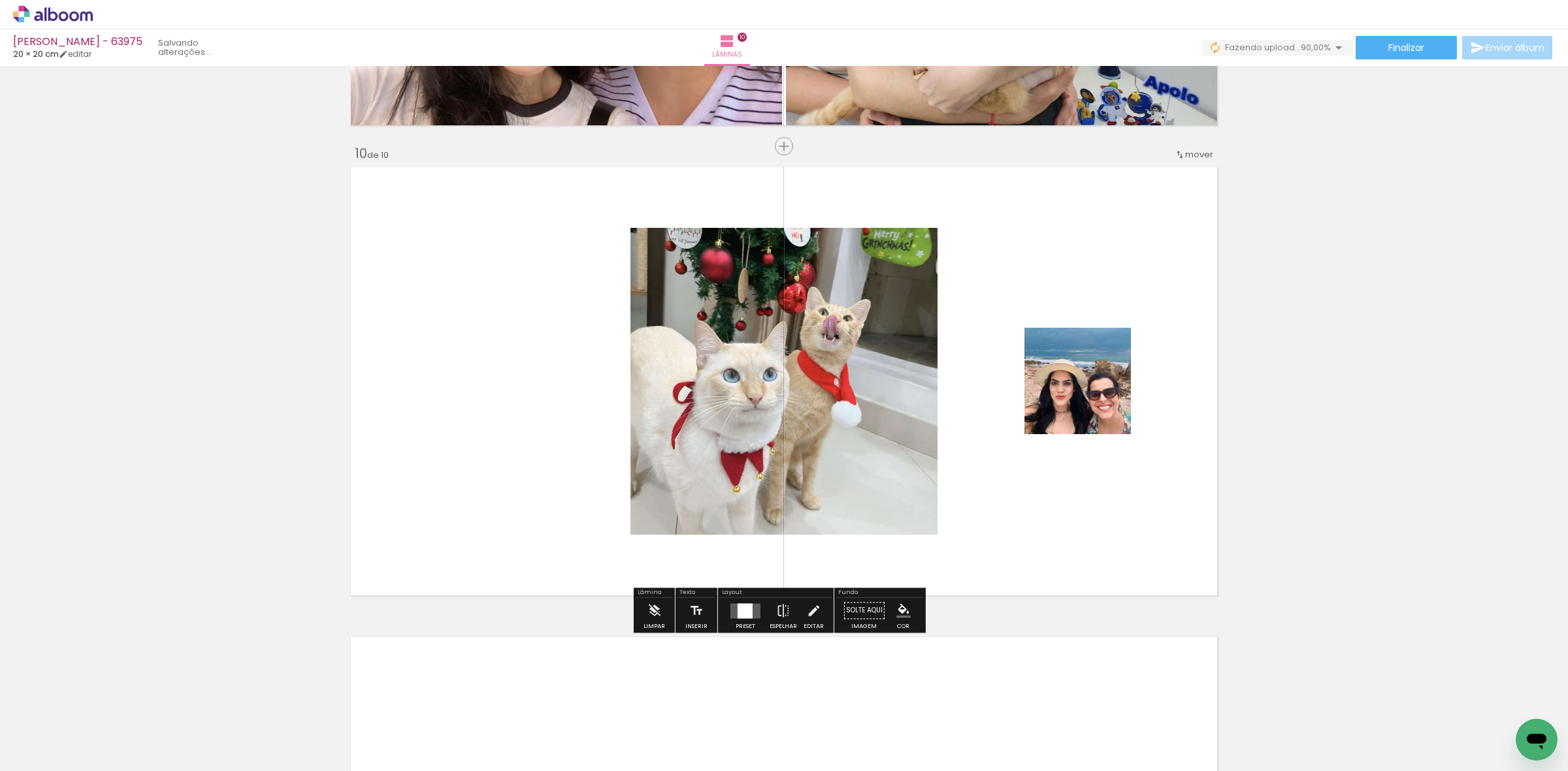
scroll to position [4177, 0]
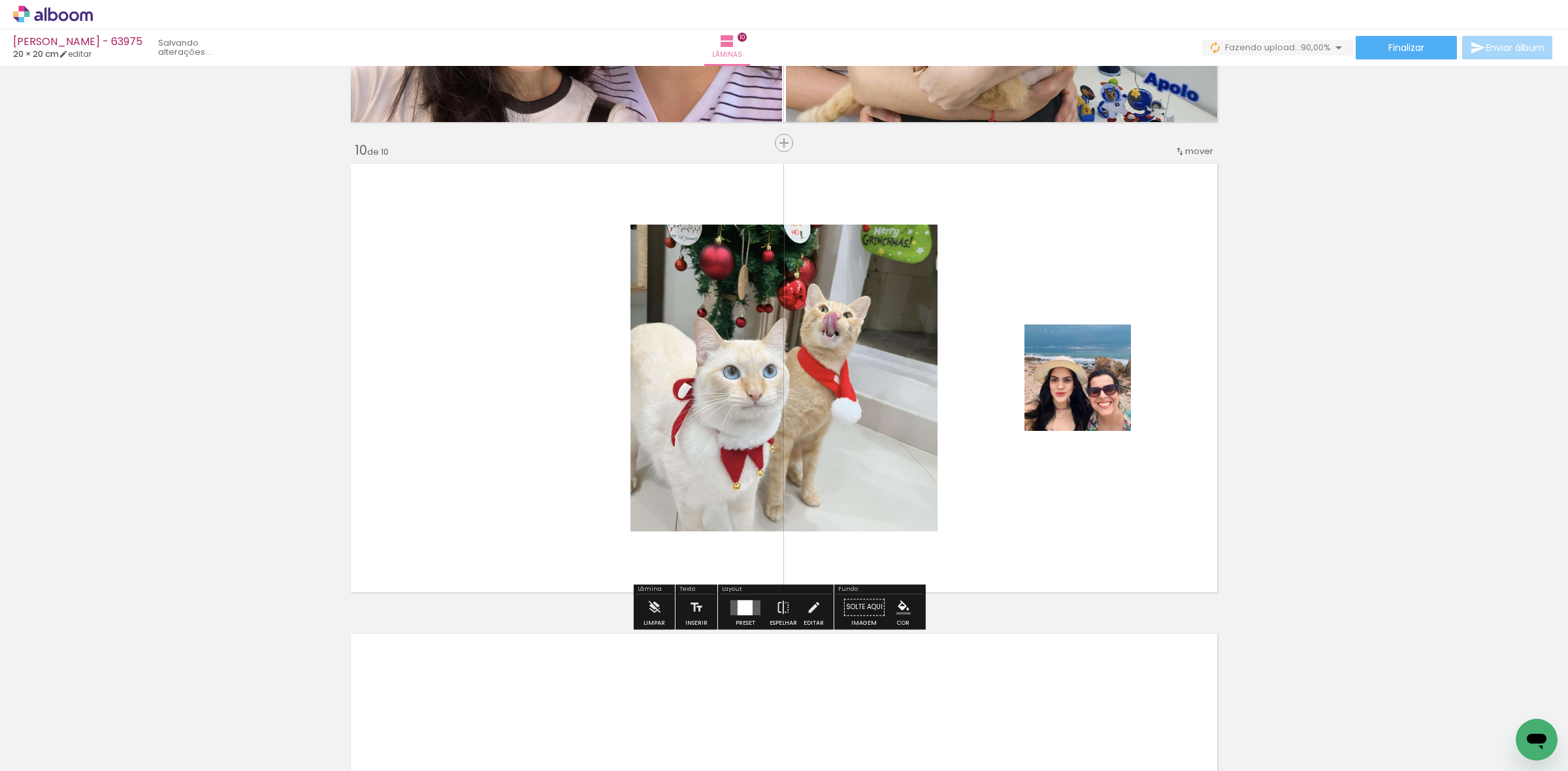
click at [743, 606] on div at bounding box center [745, 608] width 15 height 15
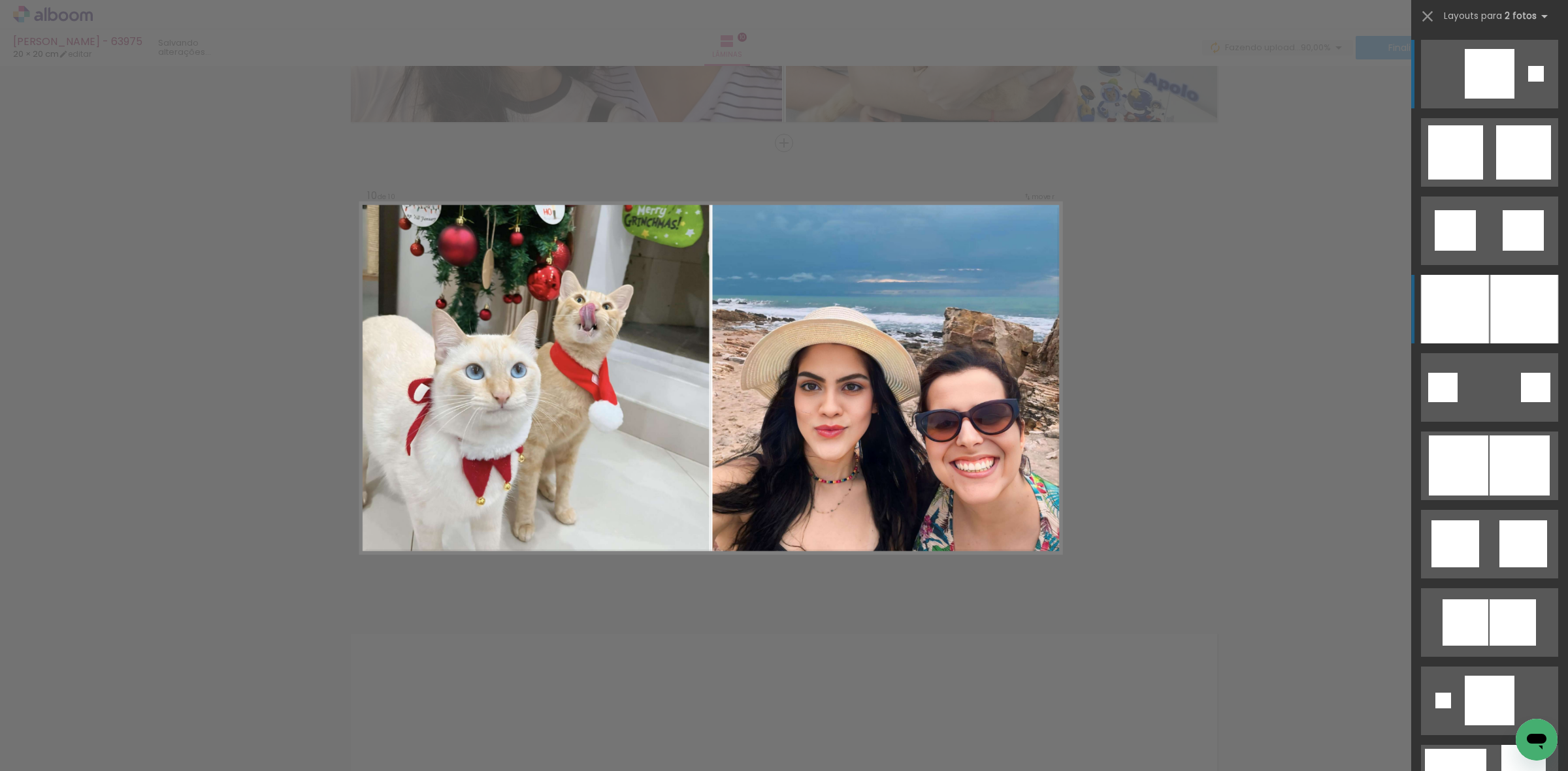
click at [1461, 295] on div at bounding box center [1454, 309] width 68 height 69
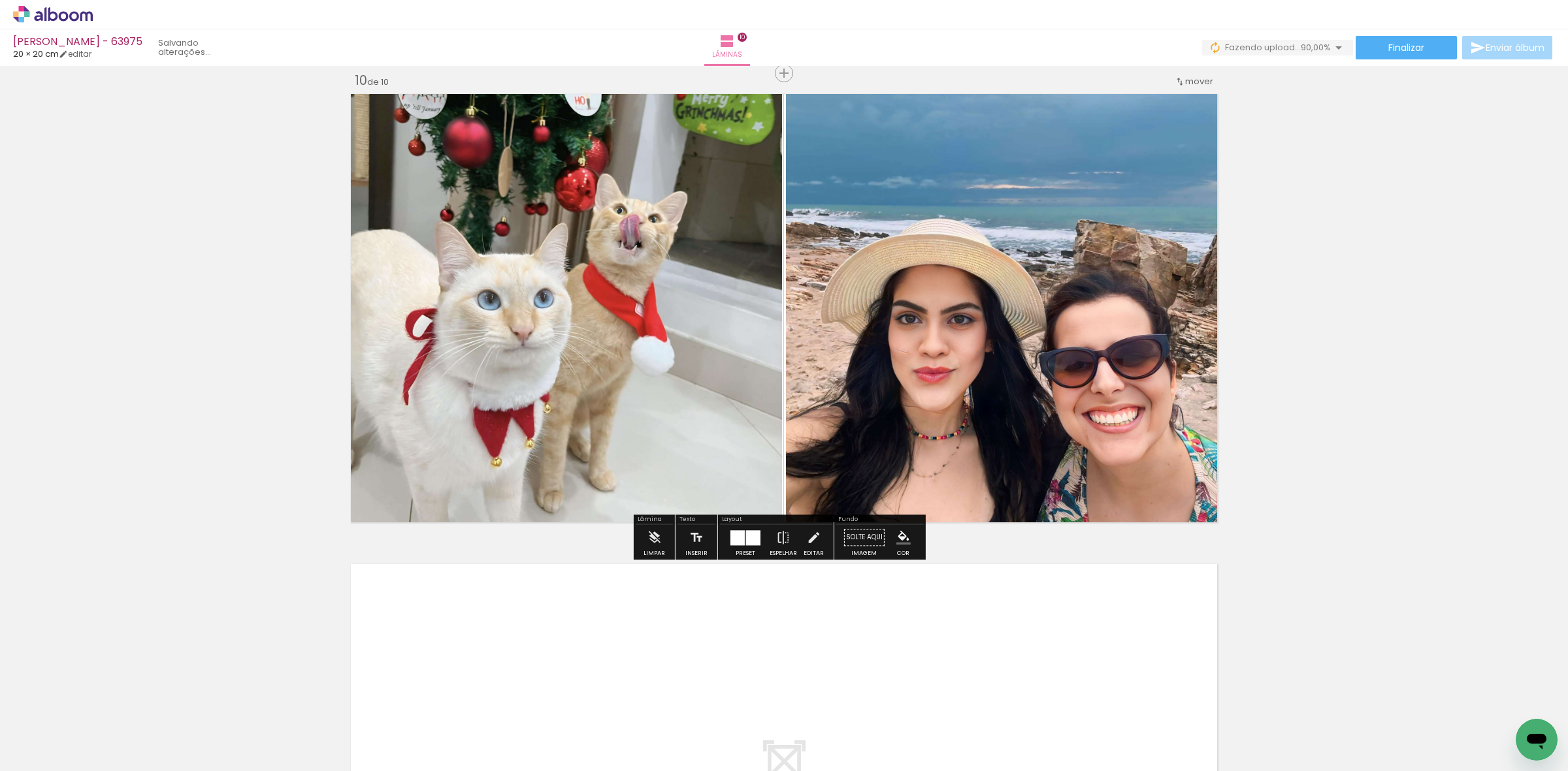
scroll to position [4340, 0]
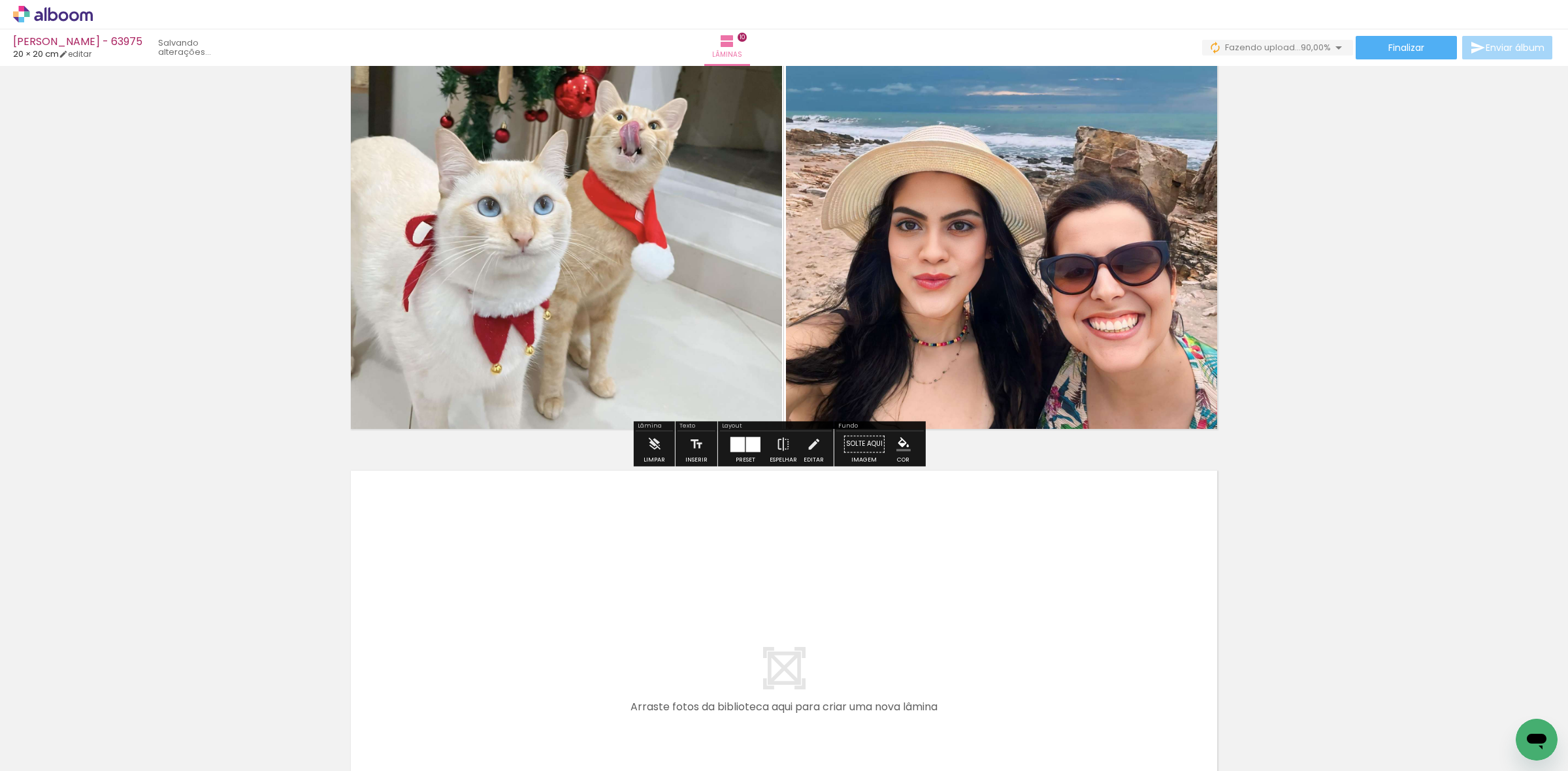
drag, startPoint x: 1062, startPoint y: 709, endPoint x: 1027, endPoint y: 560, distance: 153.1
click at [1027, 560] on quentale-workspace at bounding box center [784, 385] width 1568 height 771
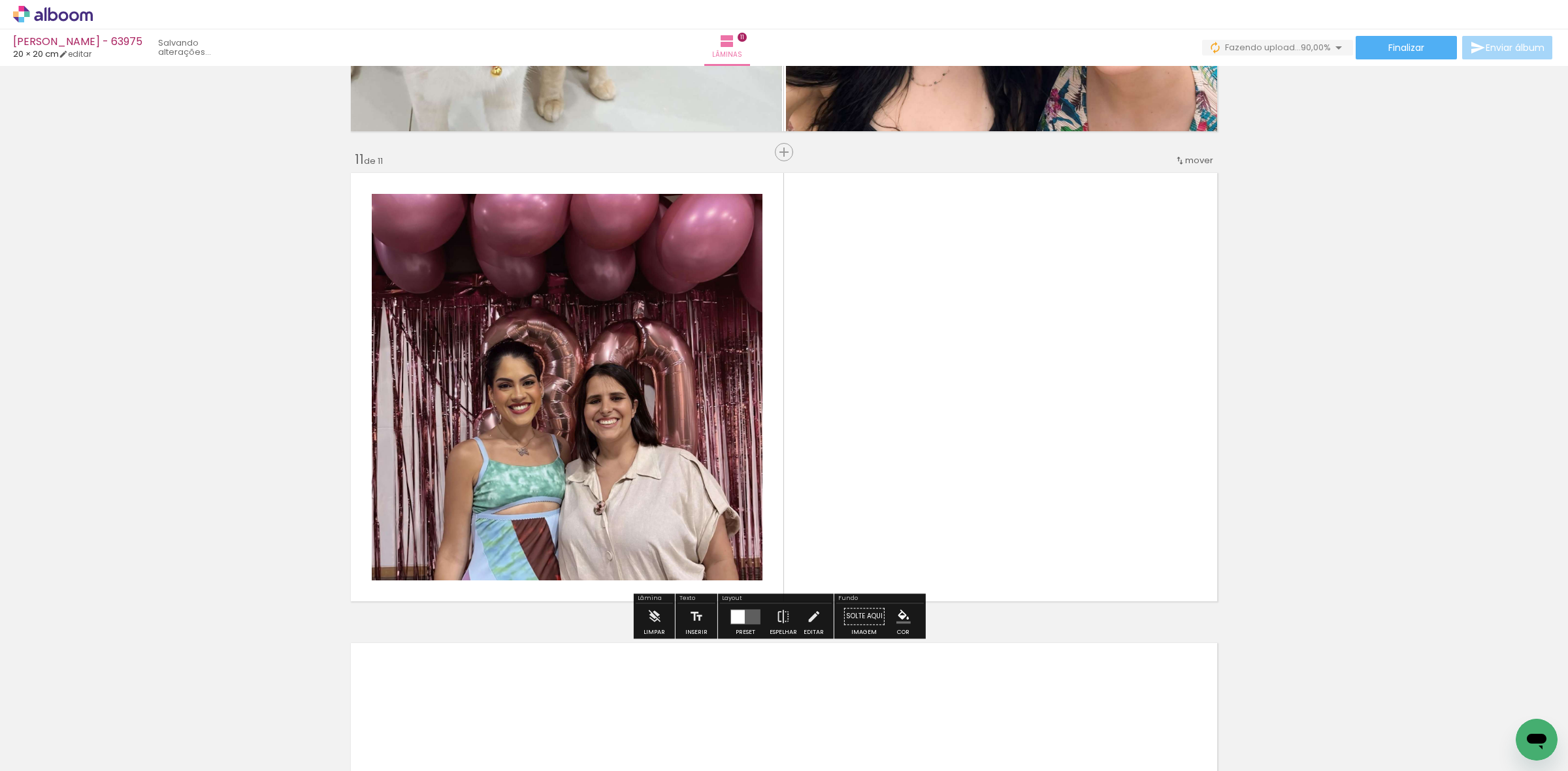
scroll to position [4647, 0]
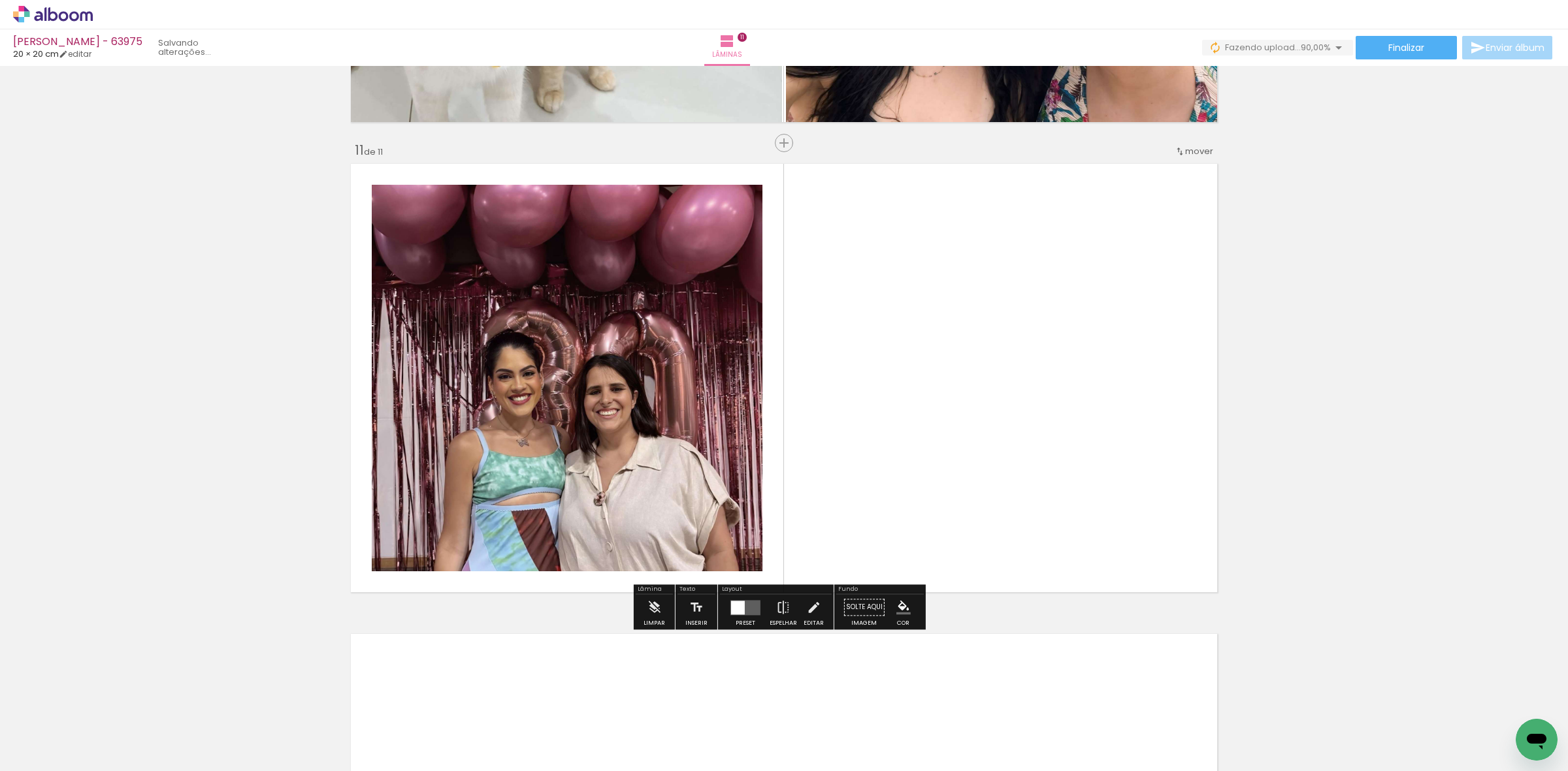
drag, startPoint x: 1096, startPoint y: 701, endPoint x: 790, endPoint y: 520, distance: 355.5
click at [1040, 513] on quentale-workspace at bounding box center [784, 385] width 1568 height 771
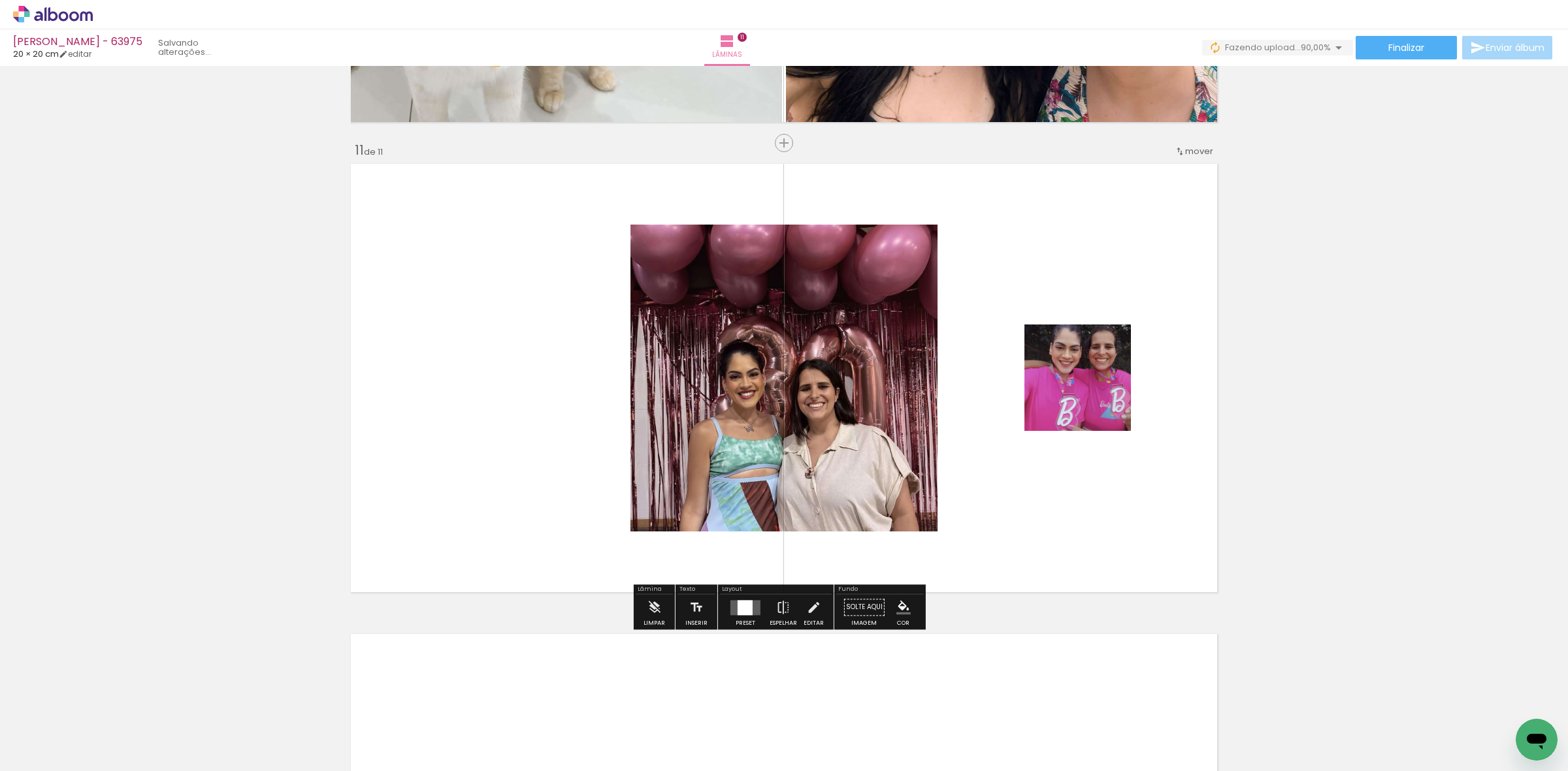
click at [0, 0] on slot "Preset" at bounding box center [0, 0] width 0 height 0
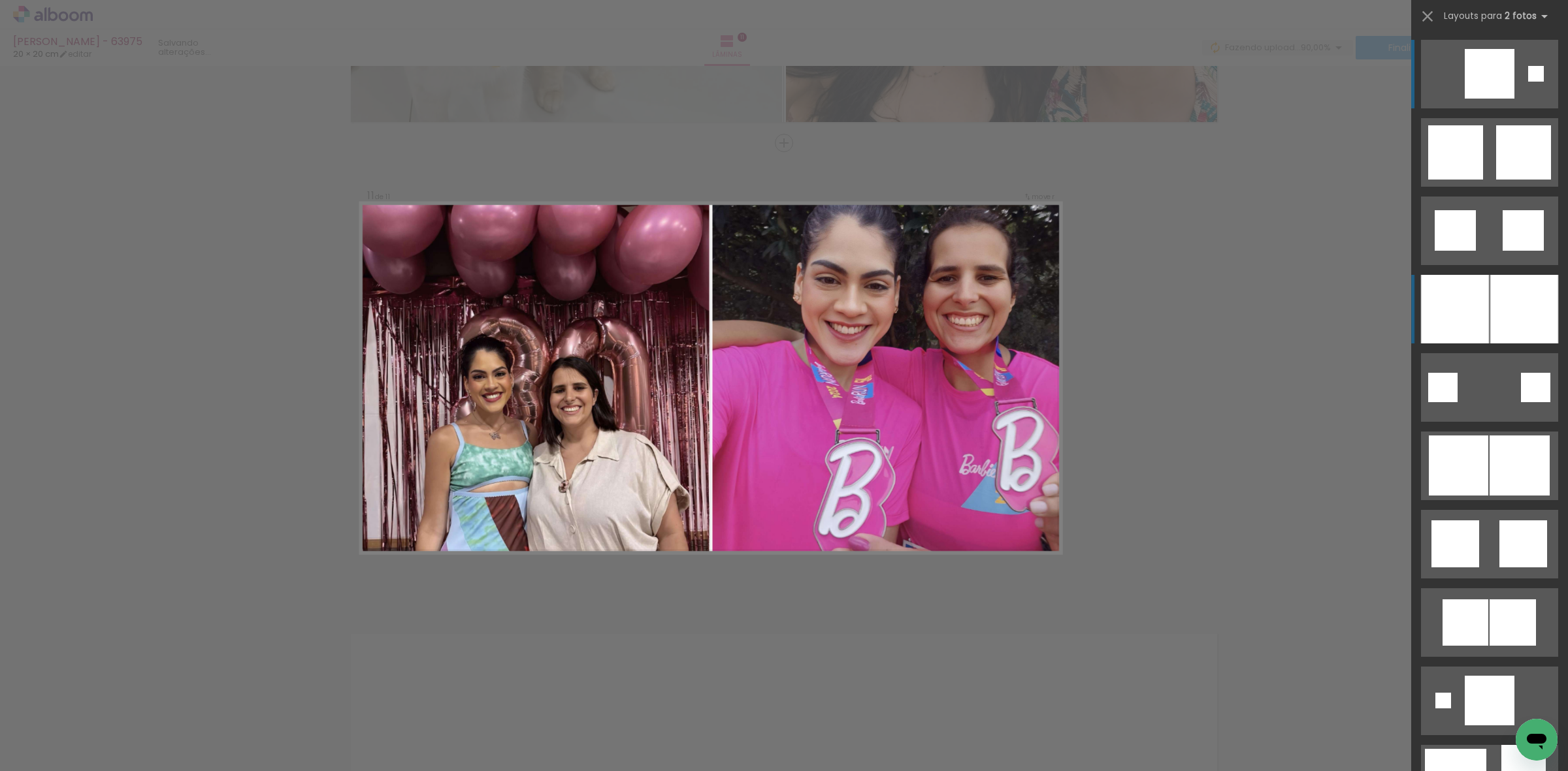
click at [1449, 312] on div at bounding box center [1454, 309] width 68 height 69
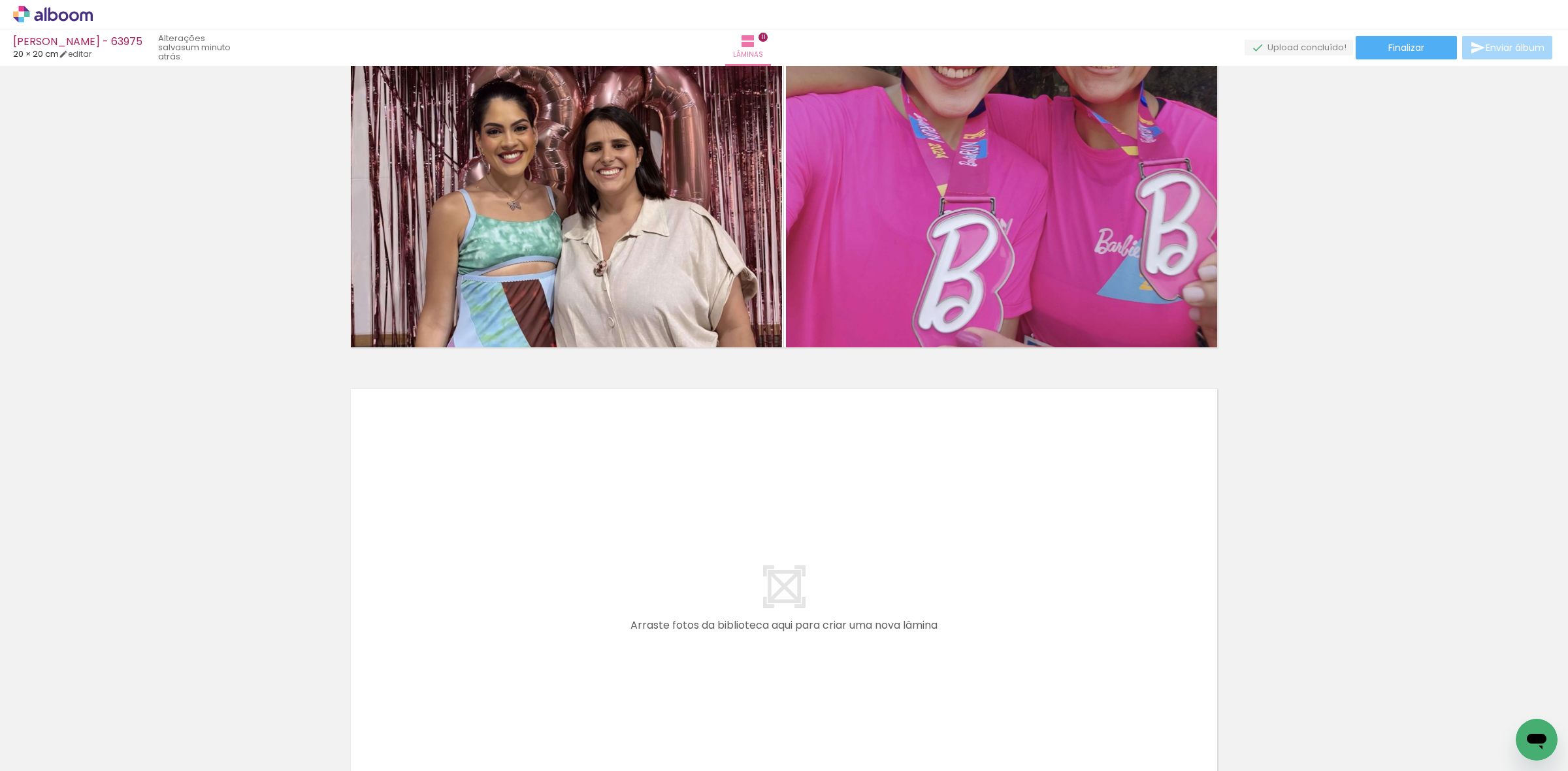
drag, startPoint x: 1174, startPoint y: 712, endPoint x: 1033, endPoint y: 608, distance: 175.2
click at [1033, 608] on quentale-workspace at bounding box center [784, 385] width 1568 height 771
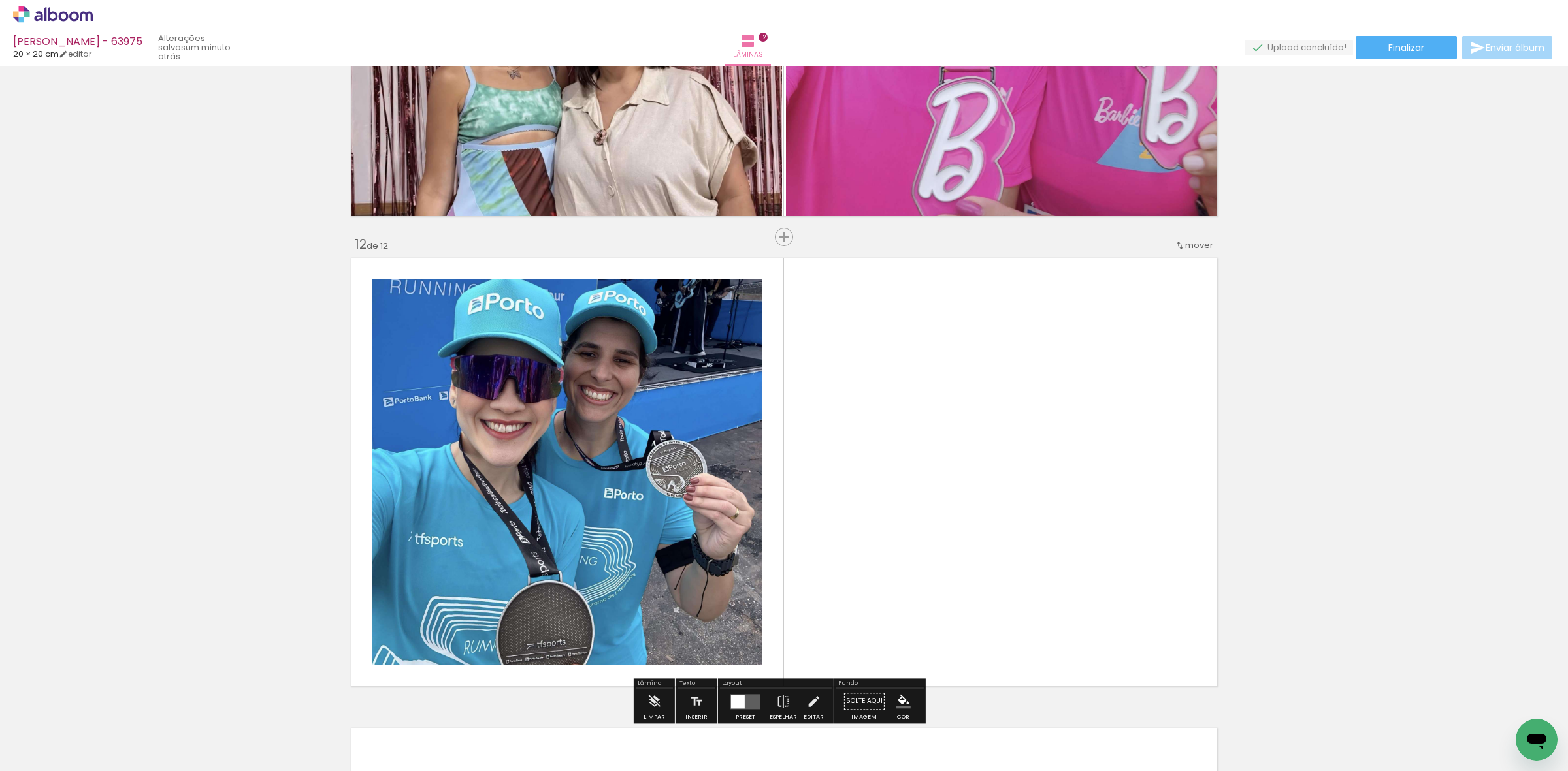
scroll to position [5118, 0]
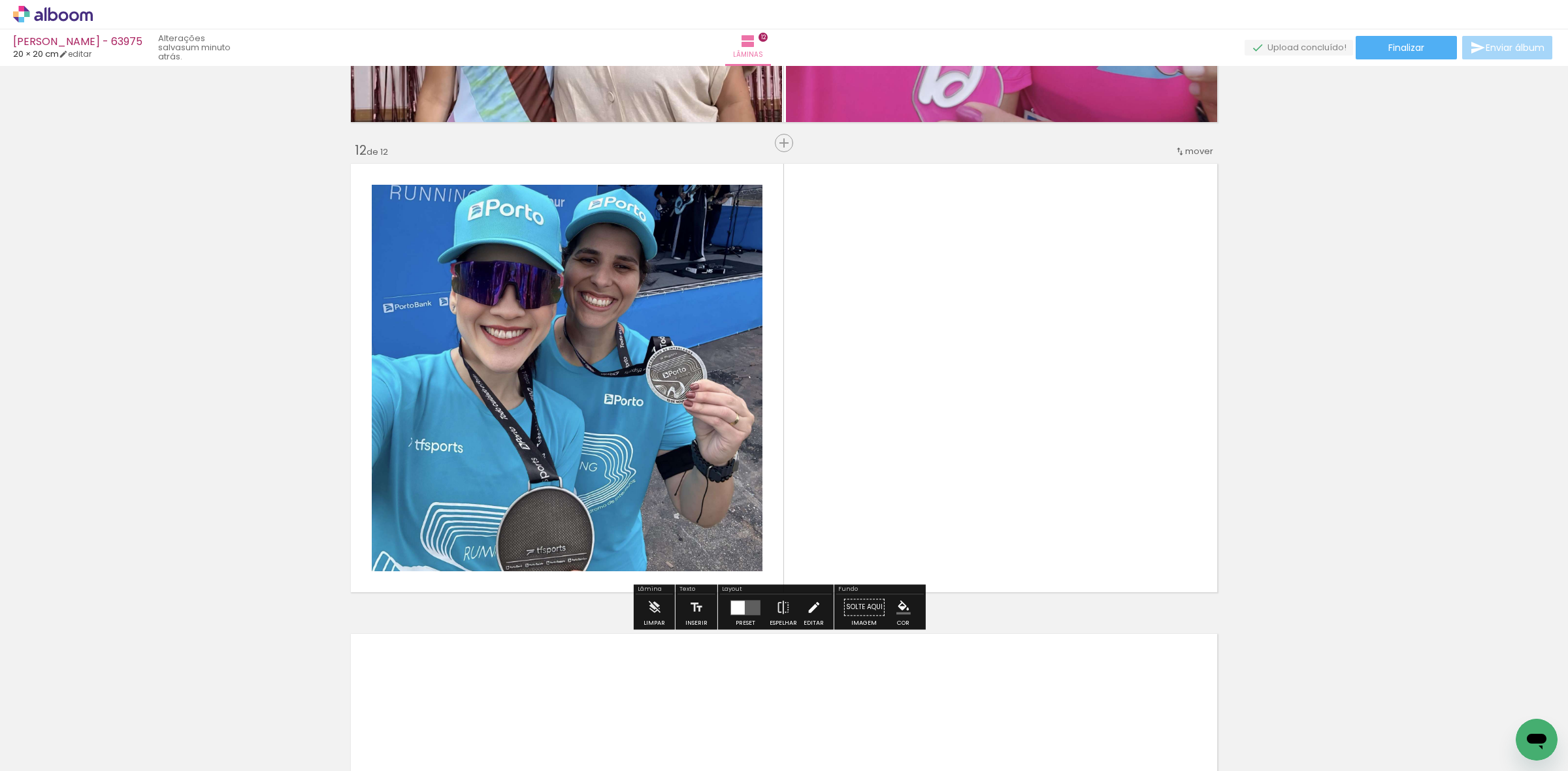
drag, startPoint x: 1272, startPoint y: 711, endPoint x: 796, endPoint y: 596, distance: 489.7
click at [1105, 523] on quentale-workspace at bounding box center [784, 385] width 1568 height 771
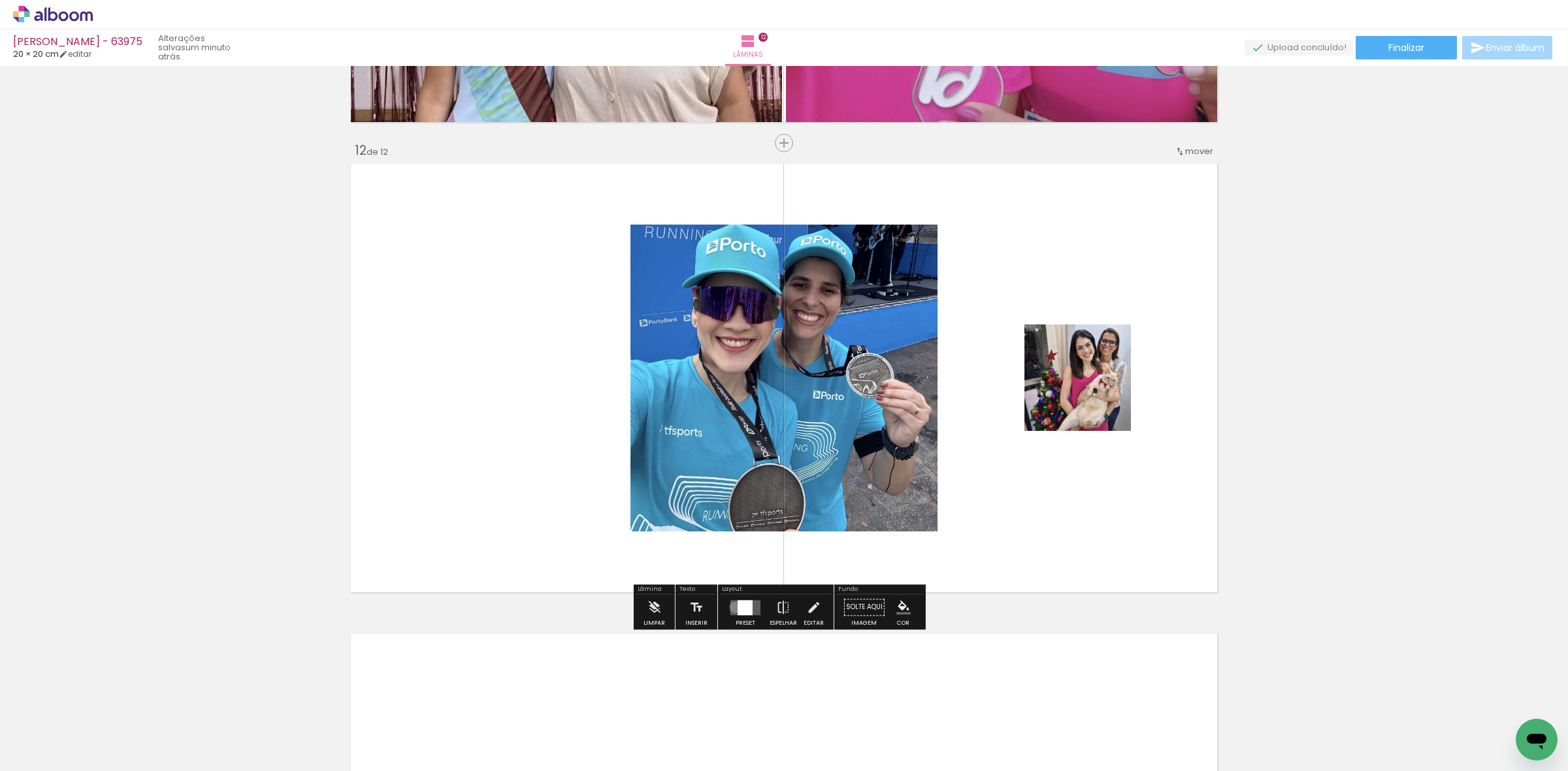
click at [732, 608] on quentale-layouter at bounding box center [746, 608] width 30 height 15
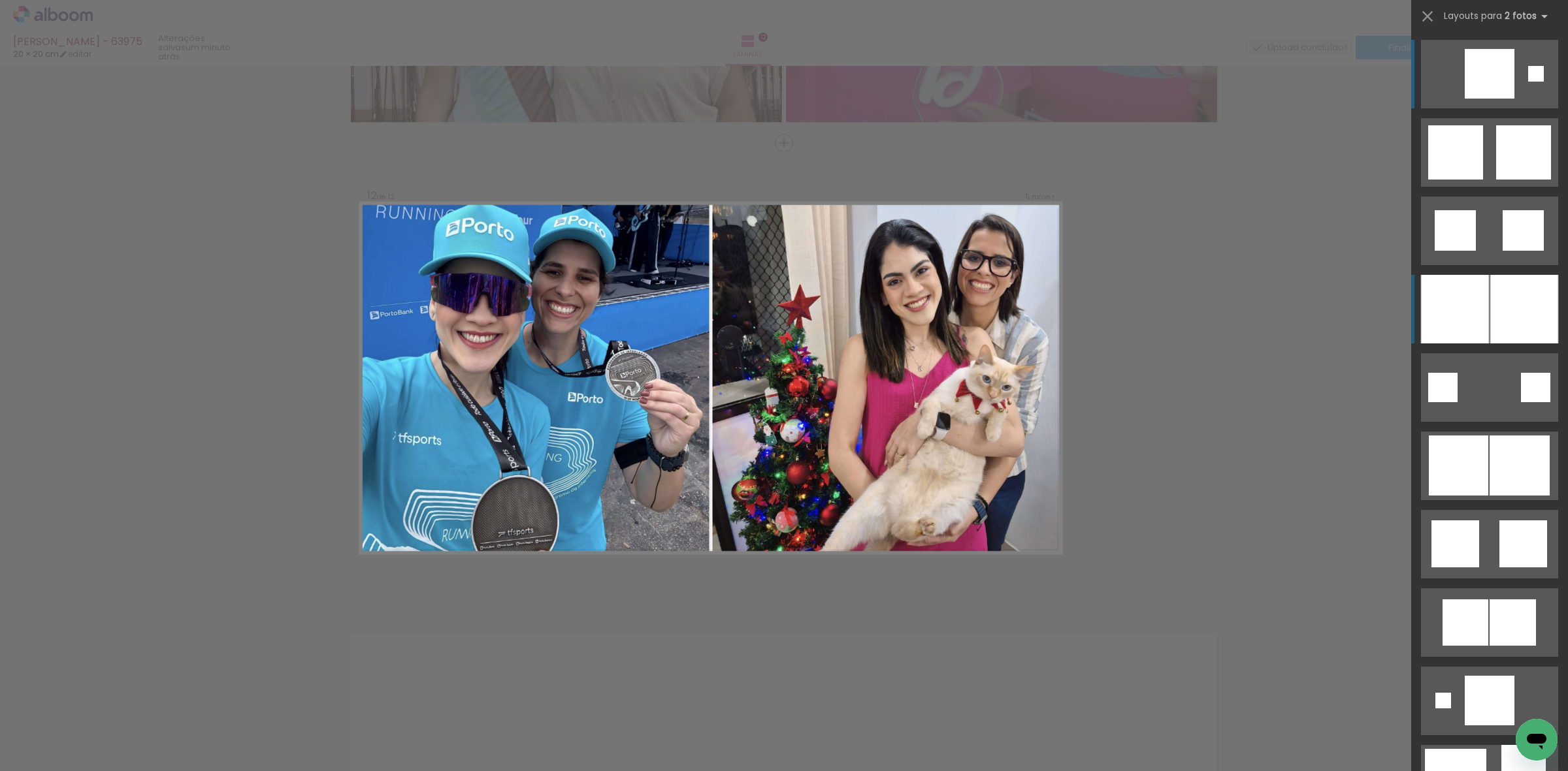
click at [1506, 324] on div at bounding box center [1524, 309] width 68 height 69
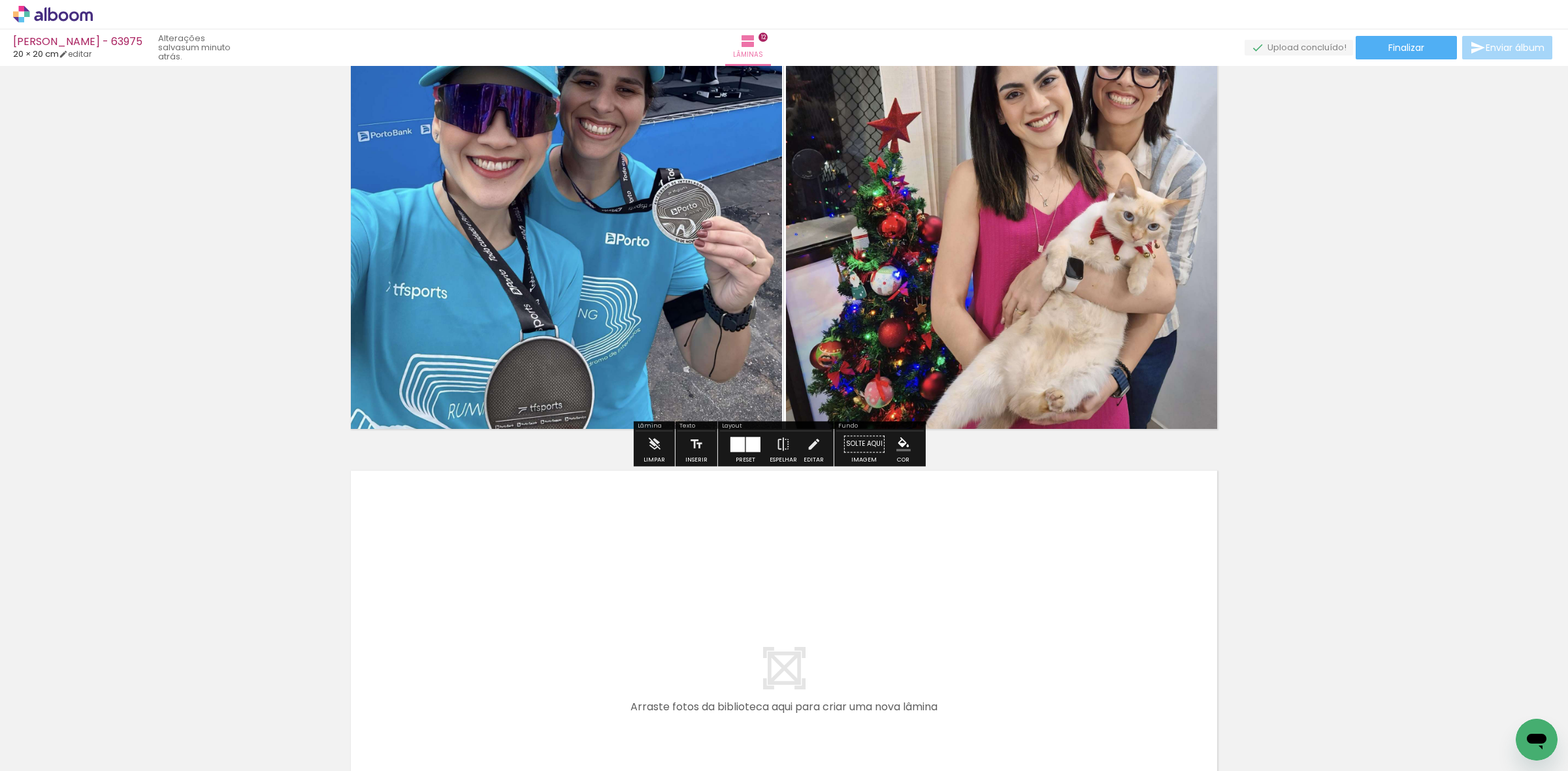
scroll to position [0, 1252]
drag, startPoint x: 647, startPoint y: 729, endPoint x: 684, endPoint y: 717, distance: 38.9
click at [669, 658] on quentale-workspace at bounding box center [784, 385] width 1568 height 771
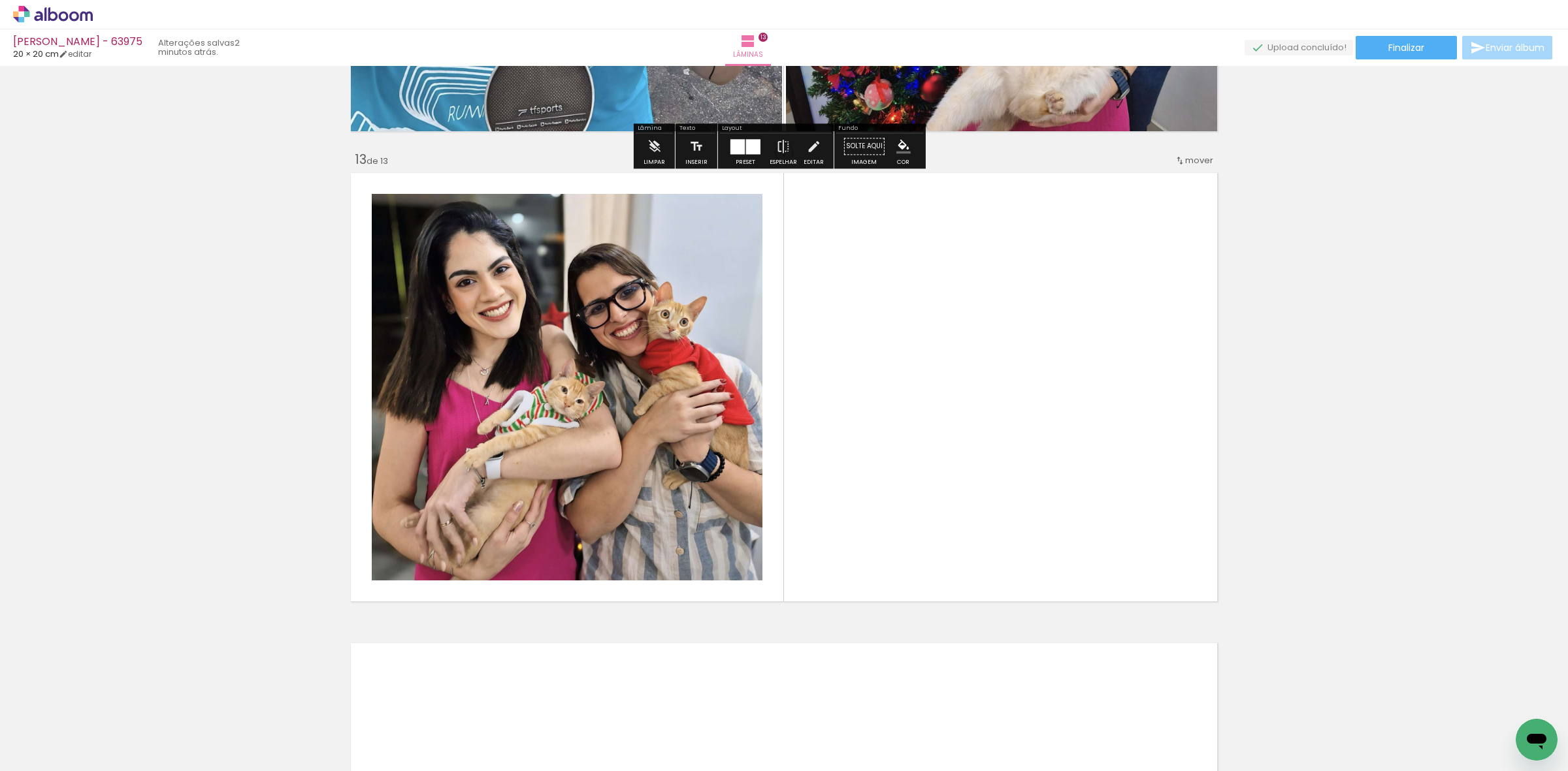
scroll to position [5588, 0]
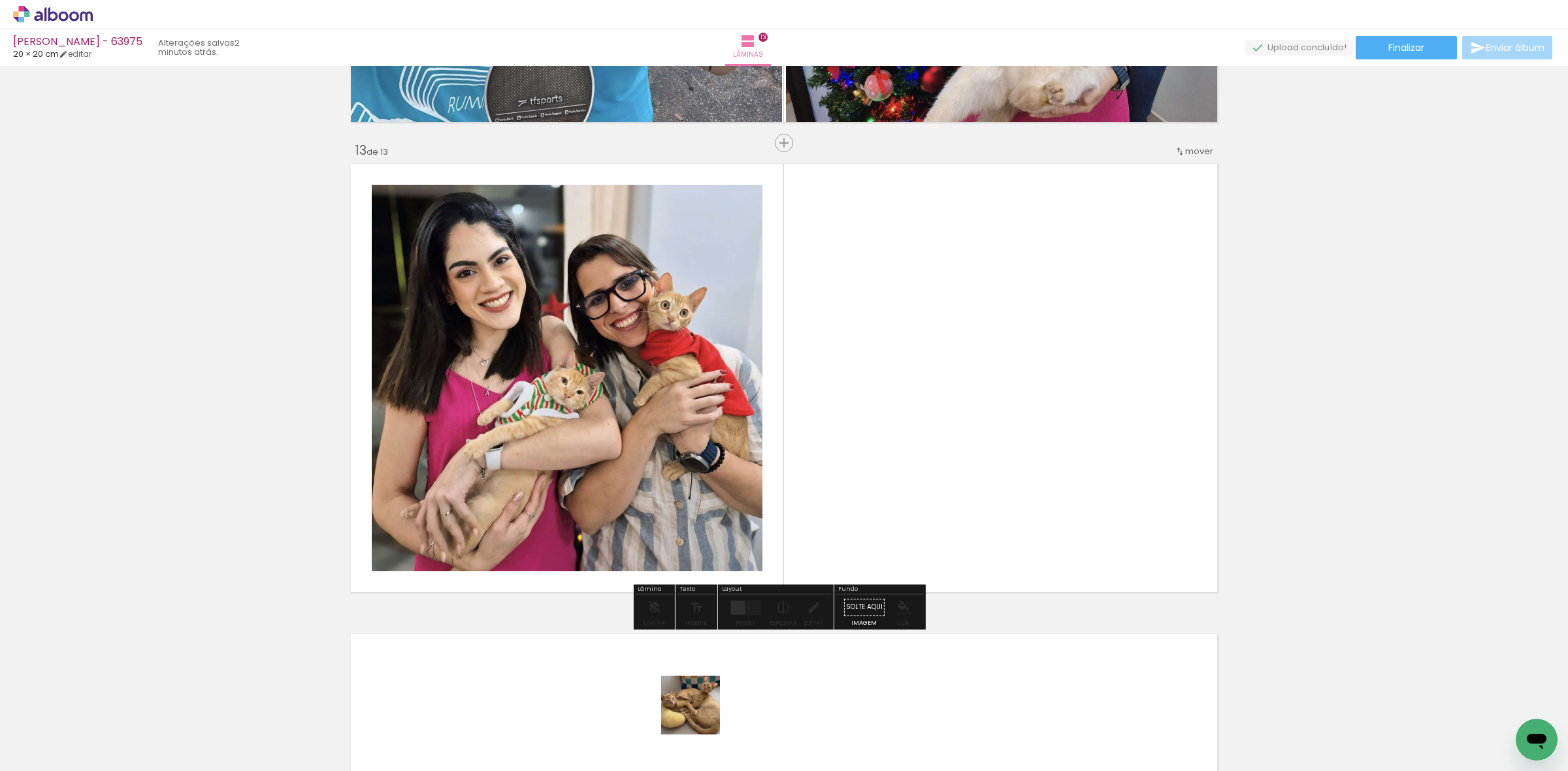
drag, startPoint x: 701, startPoint y: 715, endPoint x: 771, endPoint y: 567, distance: 163.7
click at [870, 469] on quentale-workspace at bounding box center [784, 385] width 1568 height 771
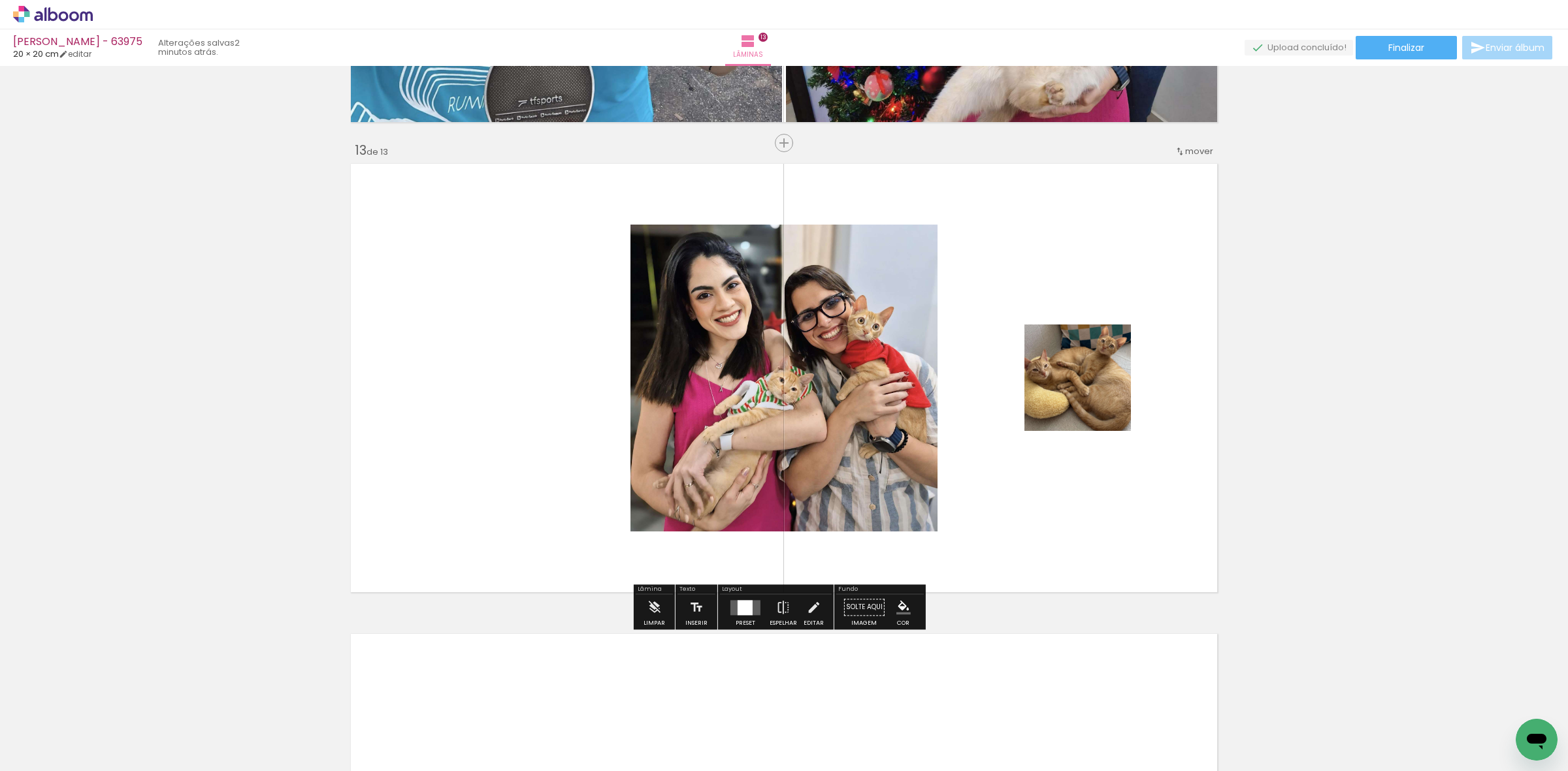
click at [742, 608] on div at bounding box center [745, 608] width 15 height 15
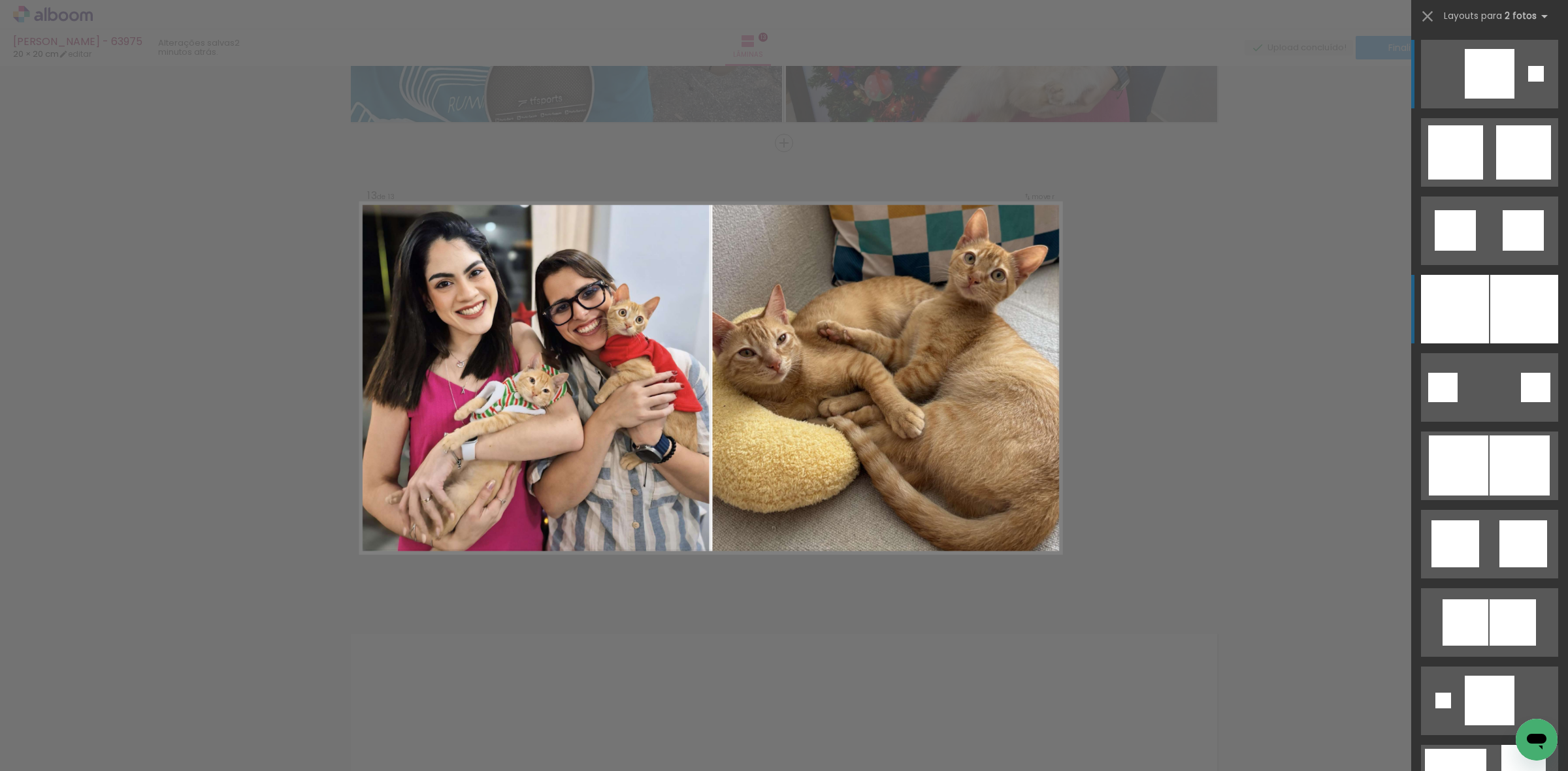
click at [1474, 292] on div at bounding box center [1454, 309] width 68 height 69
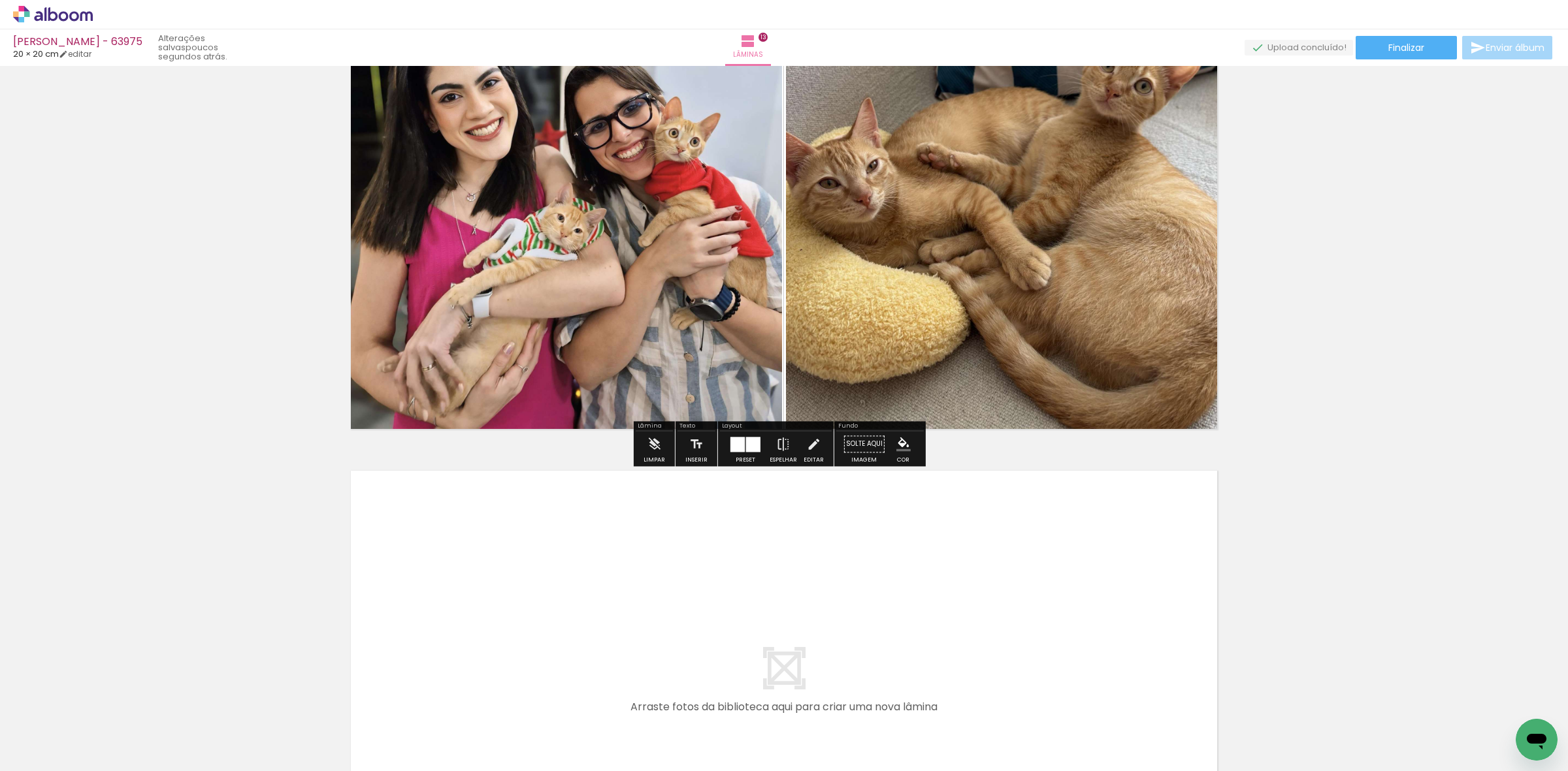
drag, startPoint x: 763, startPoint y: 710, endPoint x: 853, endPoint y: 735, distance: 93.4
click at [834, 622] on quentale-workspace at bounding box center [784, 385] width 1568 height 771
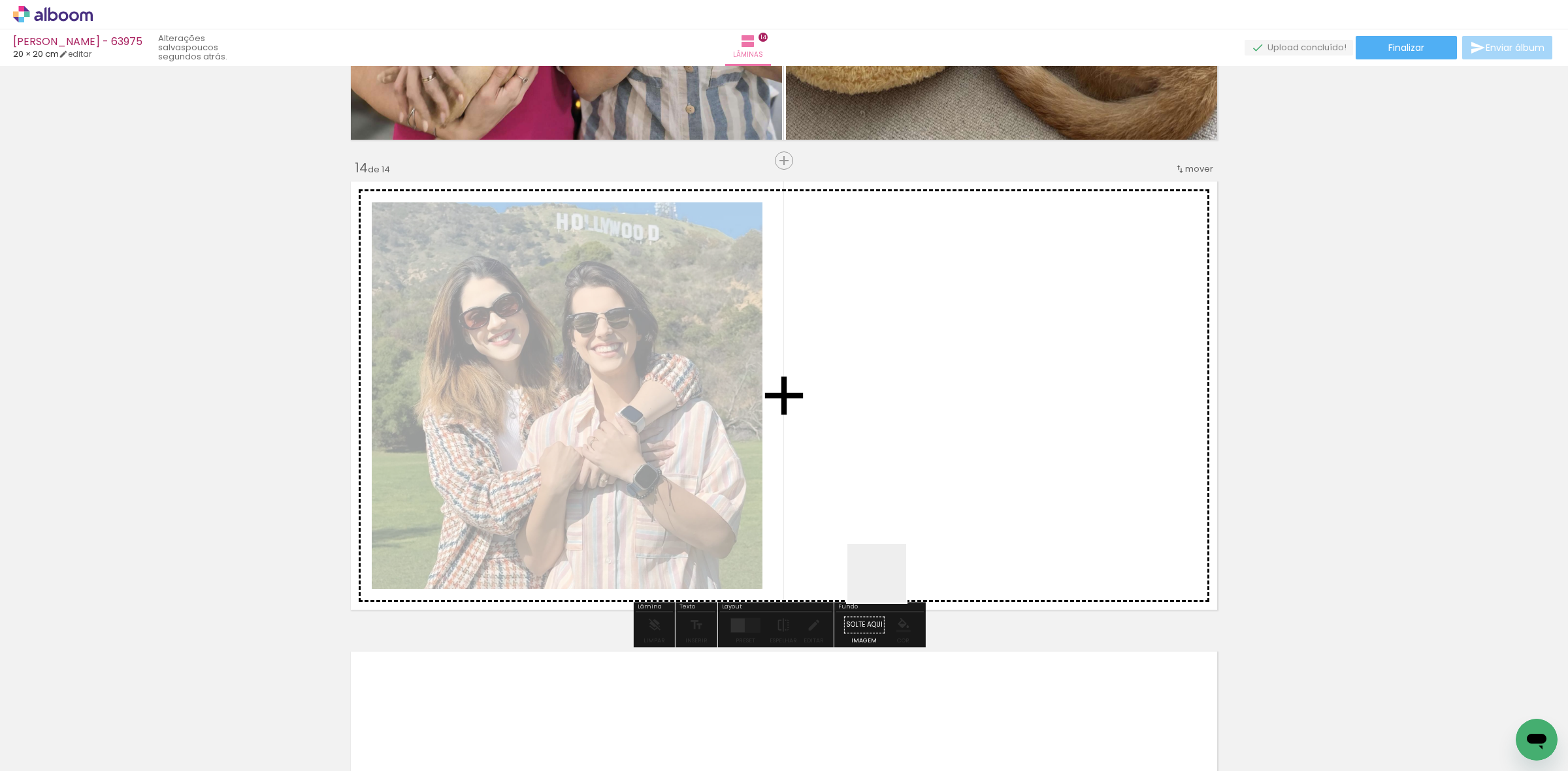
drag, startPoint x: 887, startPoint y: 584, endPoint x: 789, endPoint y: 620, distance: 104.4
click at [890, 560] on quentale-workspace at bounding box center [784, 385] width 1568 height 771
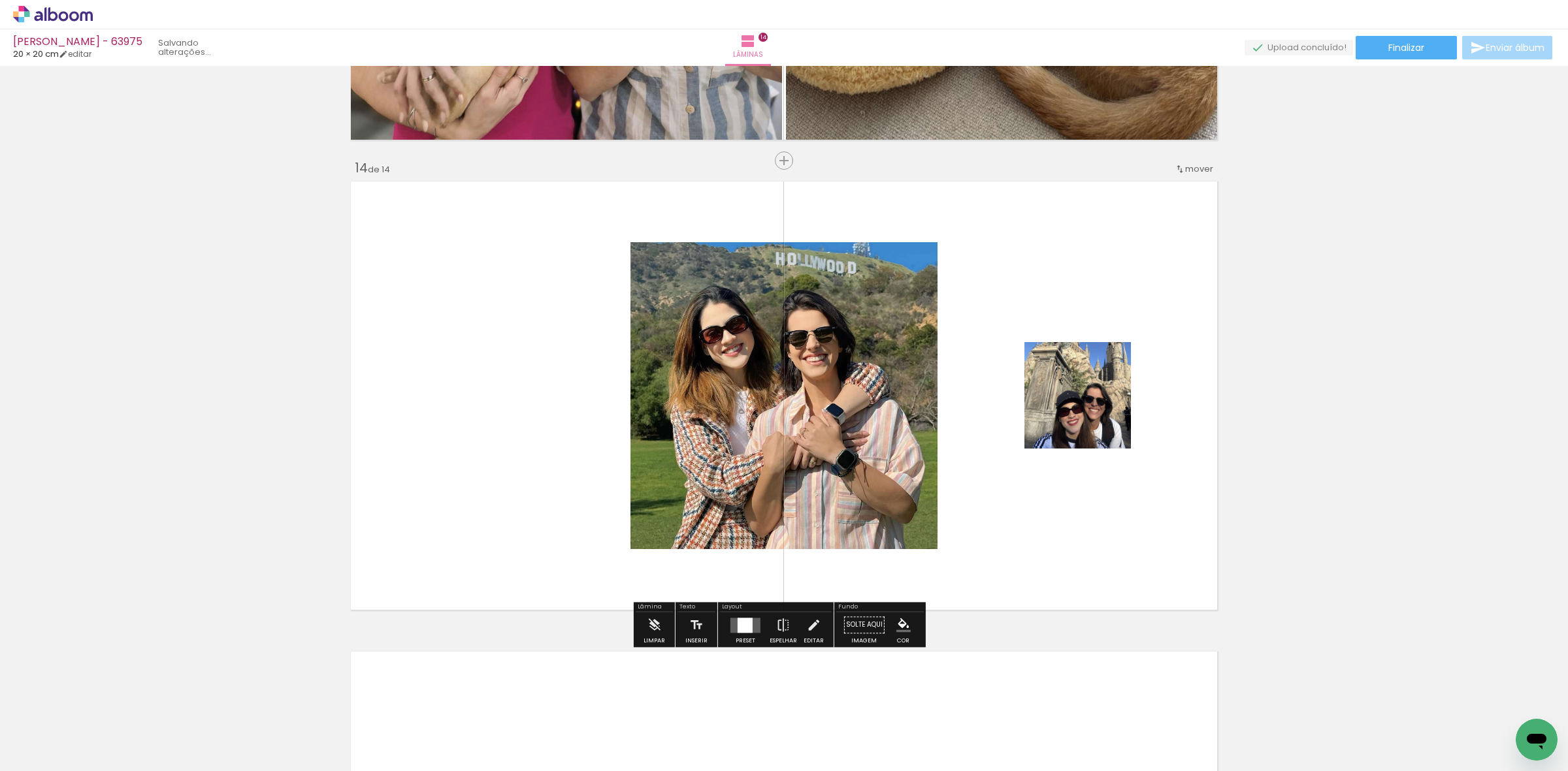
scroll to position [6058, 0]
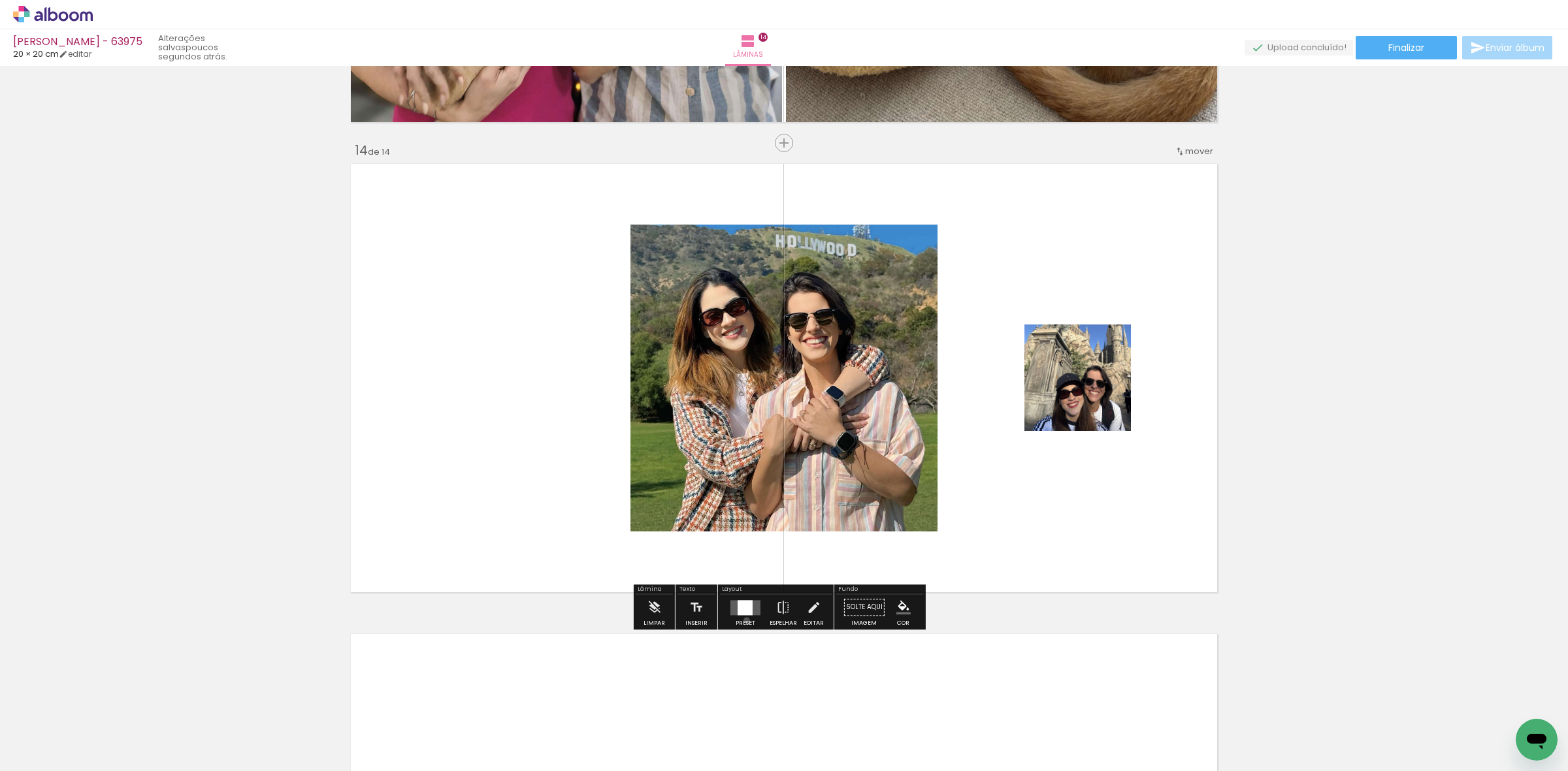
click at [743, 620] on div at bounding box center [746, 607] width 35 height 26
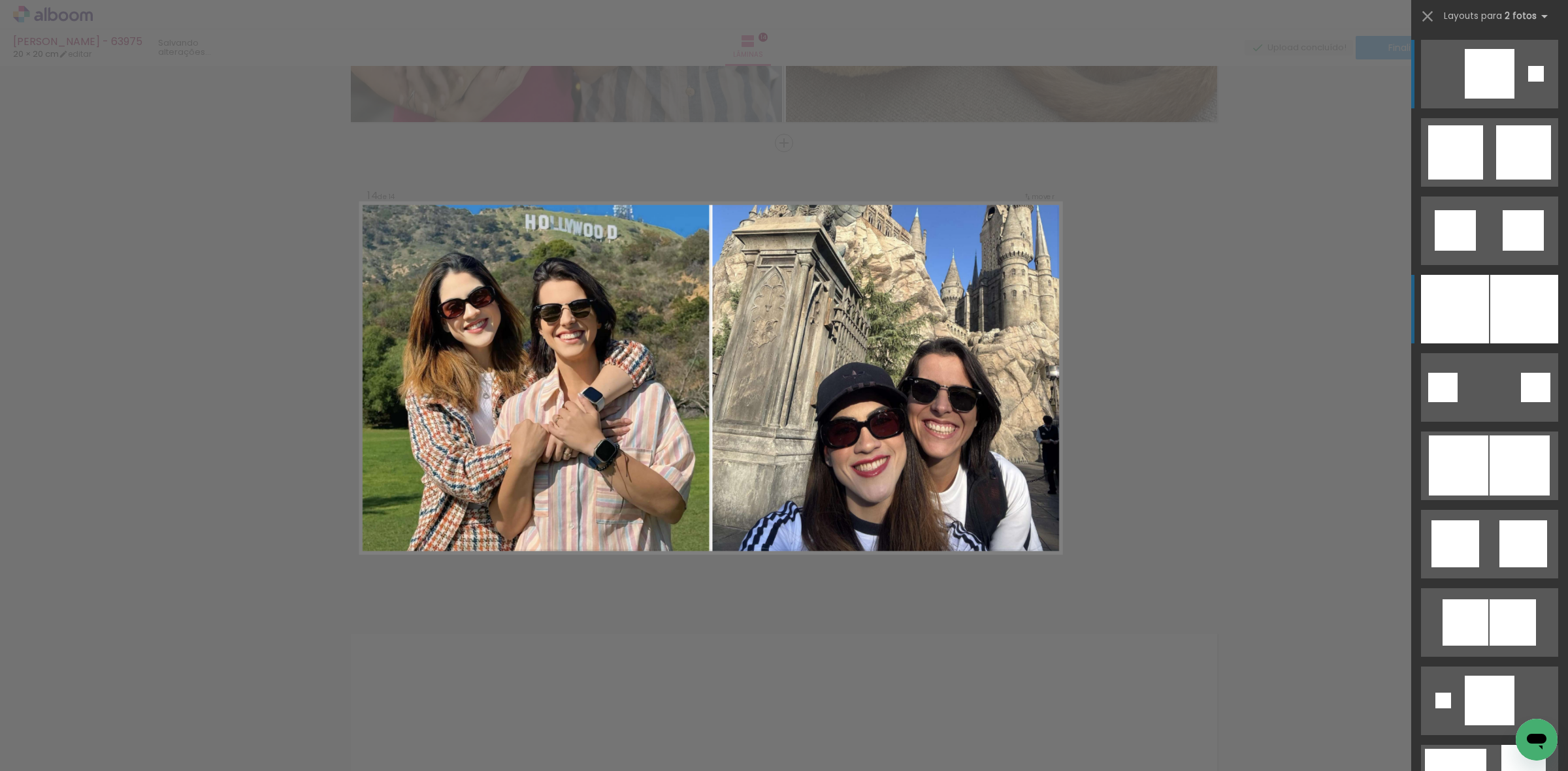
click at [1497, 314] on div at bounding box center [1524, 309] width 68 height 69
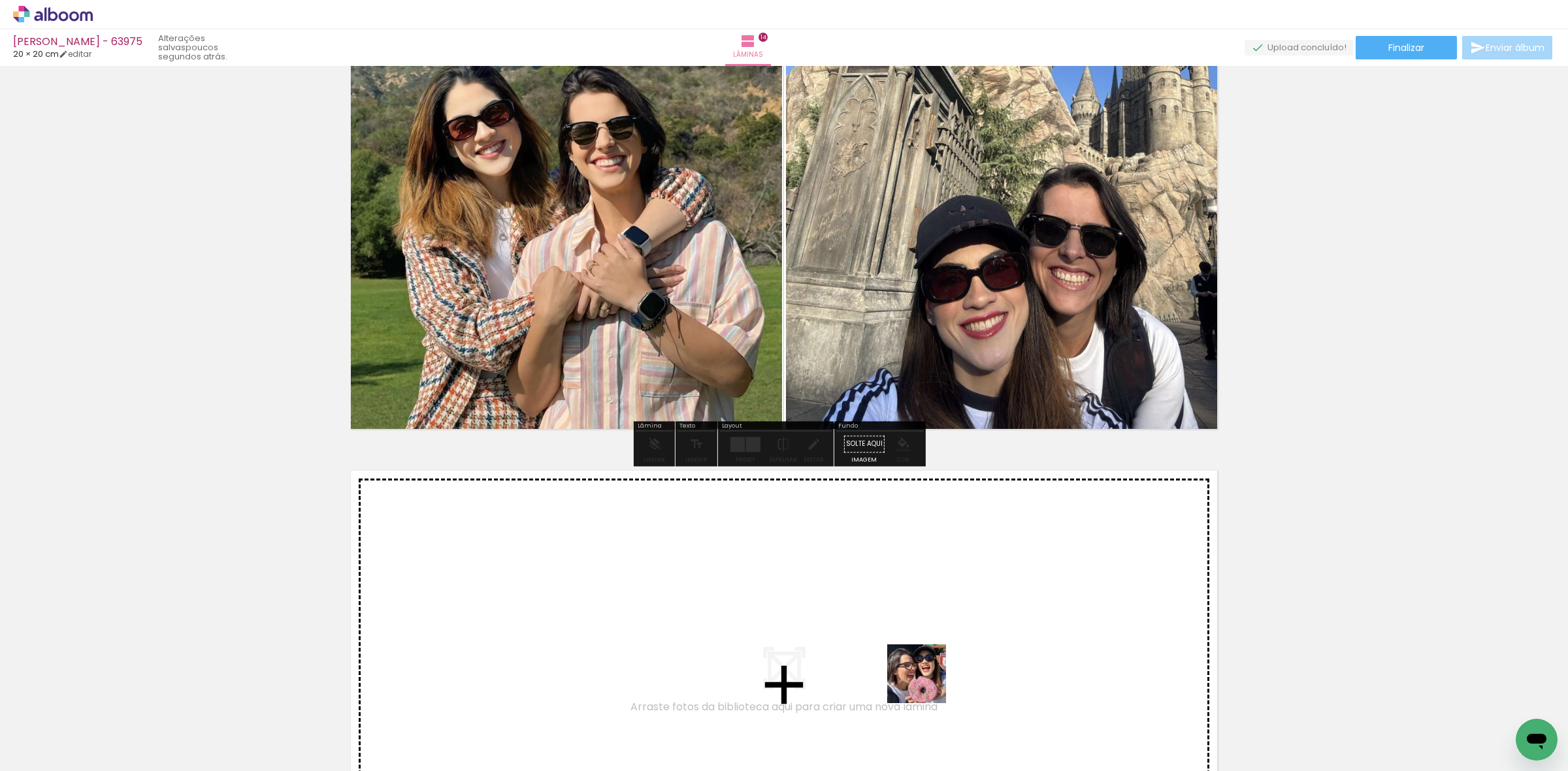
drag, startPoint x: 927, startPoint y: 684, endPoint x: 993, endPoint y: 711, distance: 71.3
click at [948, 650] on quentale-workspace at bounding box center [784, 385] width 1568 height 771
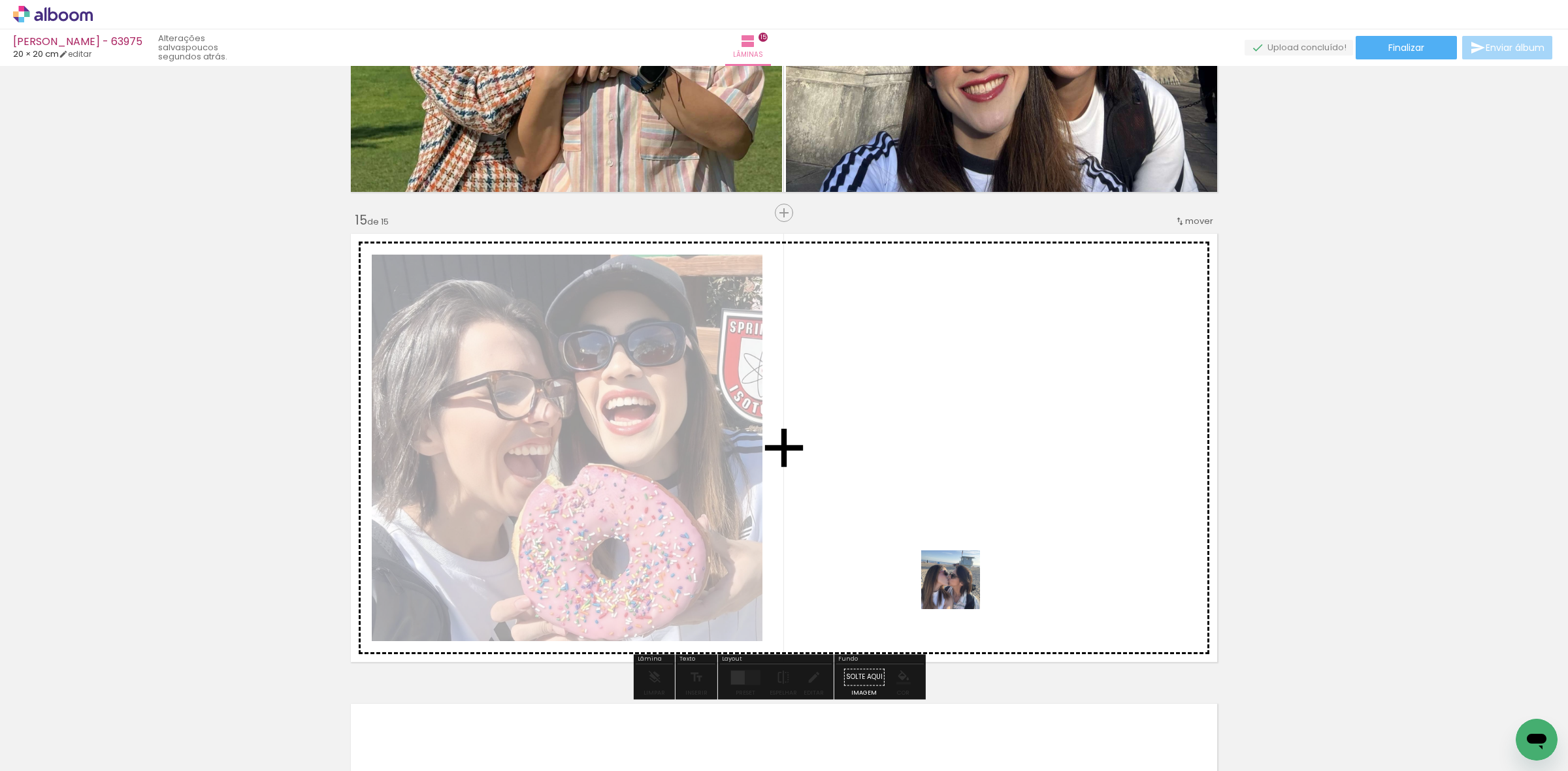
drag, startPoint x: 997, startPoint y: 721, endPoint x: 779, endPoint y: 548, distance: 278.3
click at [915, 512] on quentale-workspace at bounding box center [784, 385] width 1568 height 771
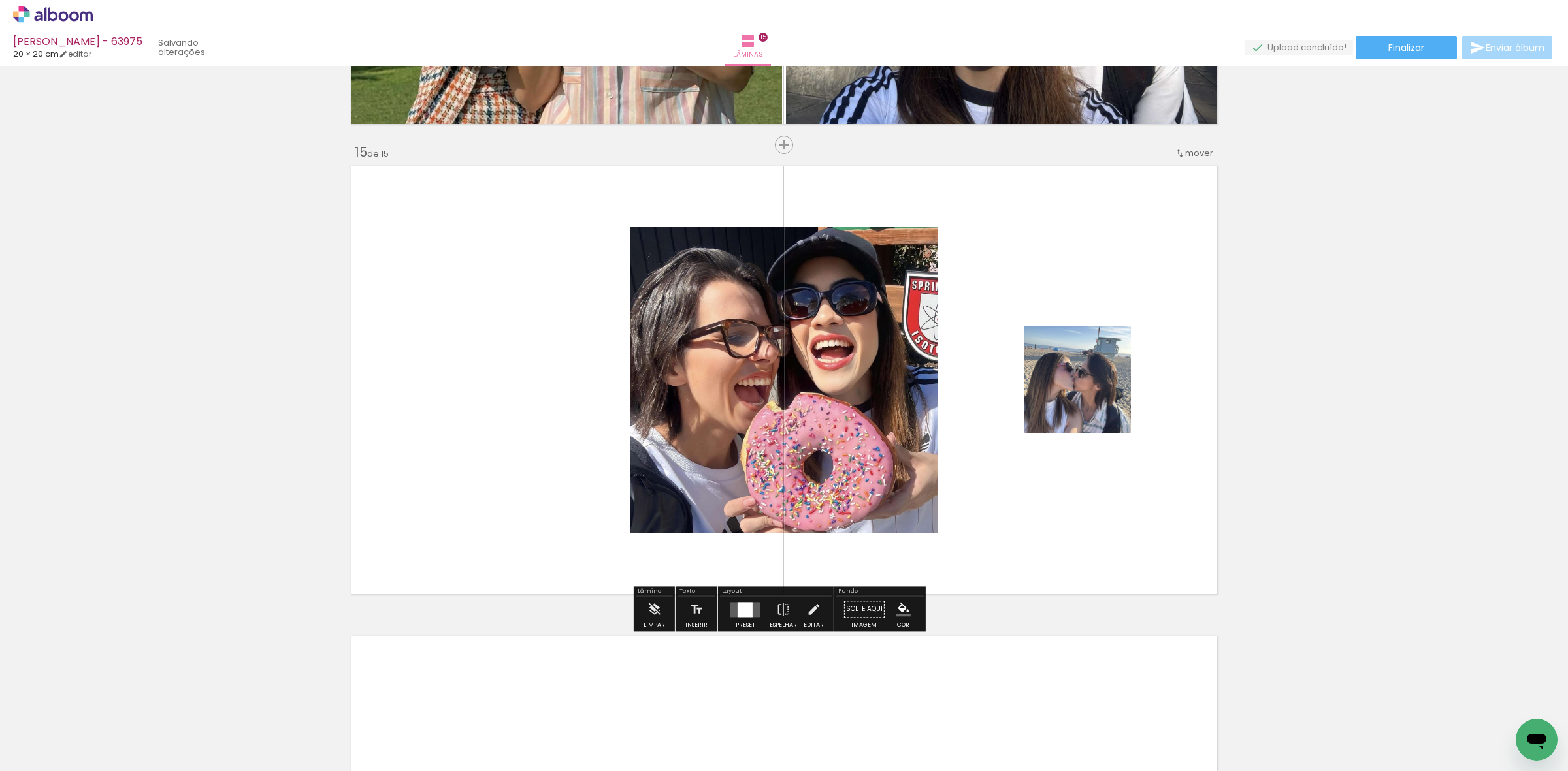
scroll to position [6528, 0]
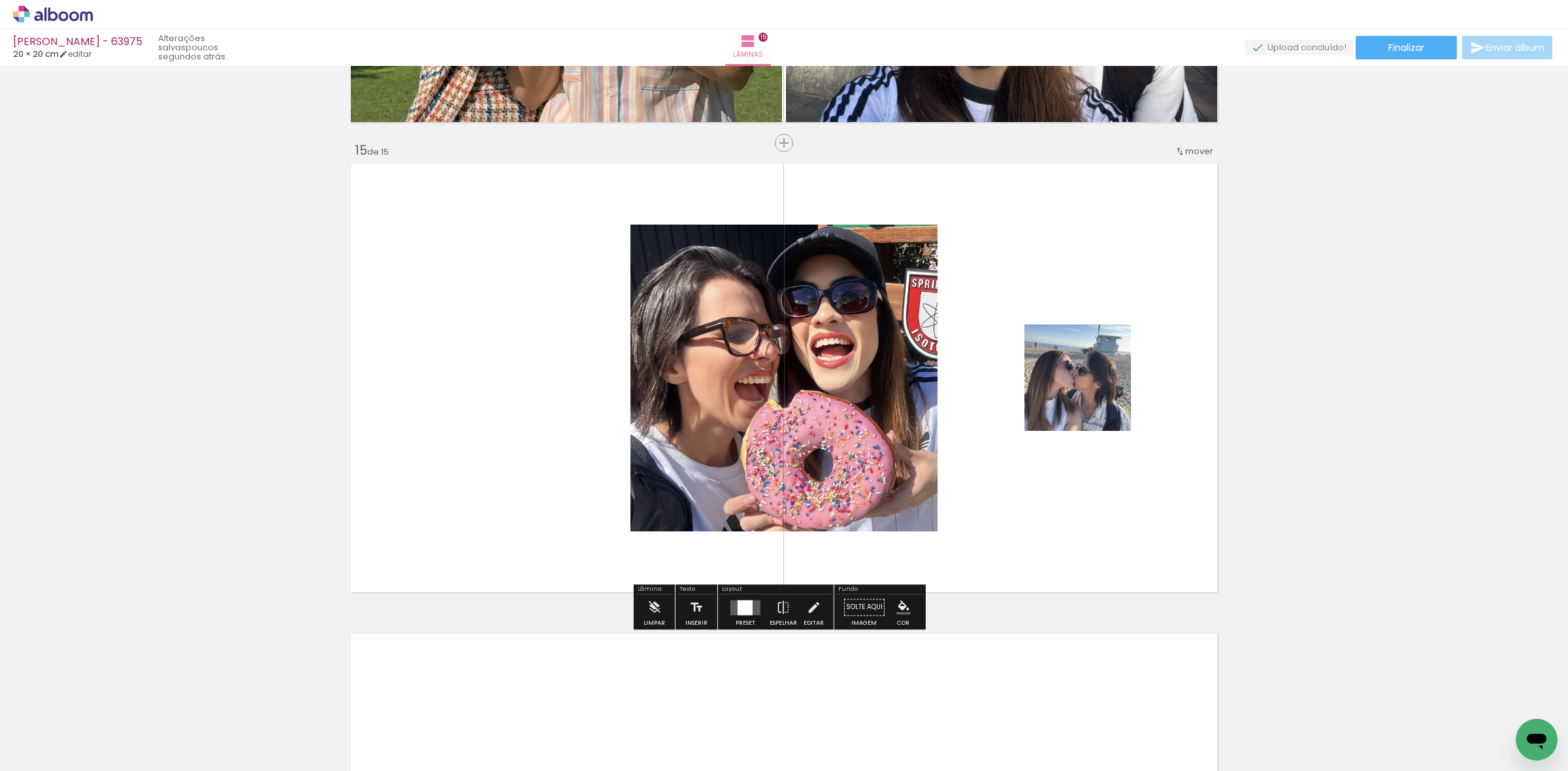
click at [730, 608] on quentale-layouter at bounding box center [746, 608] width 30 height 15
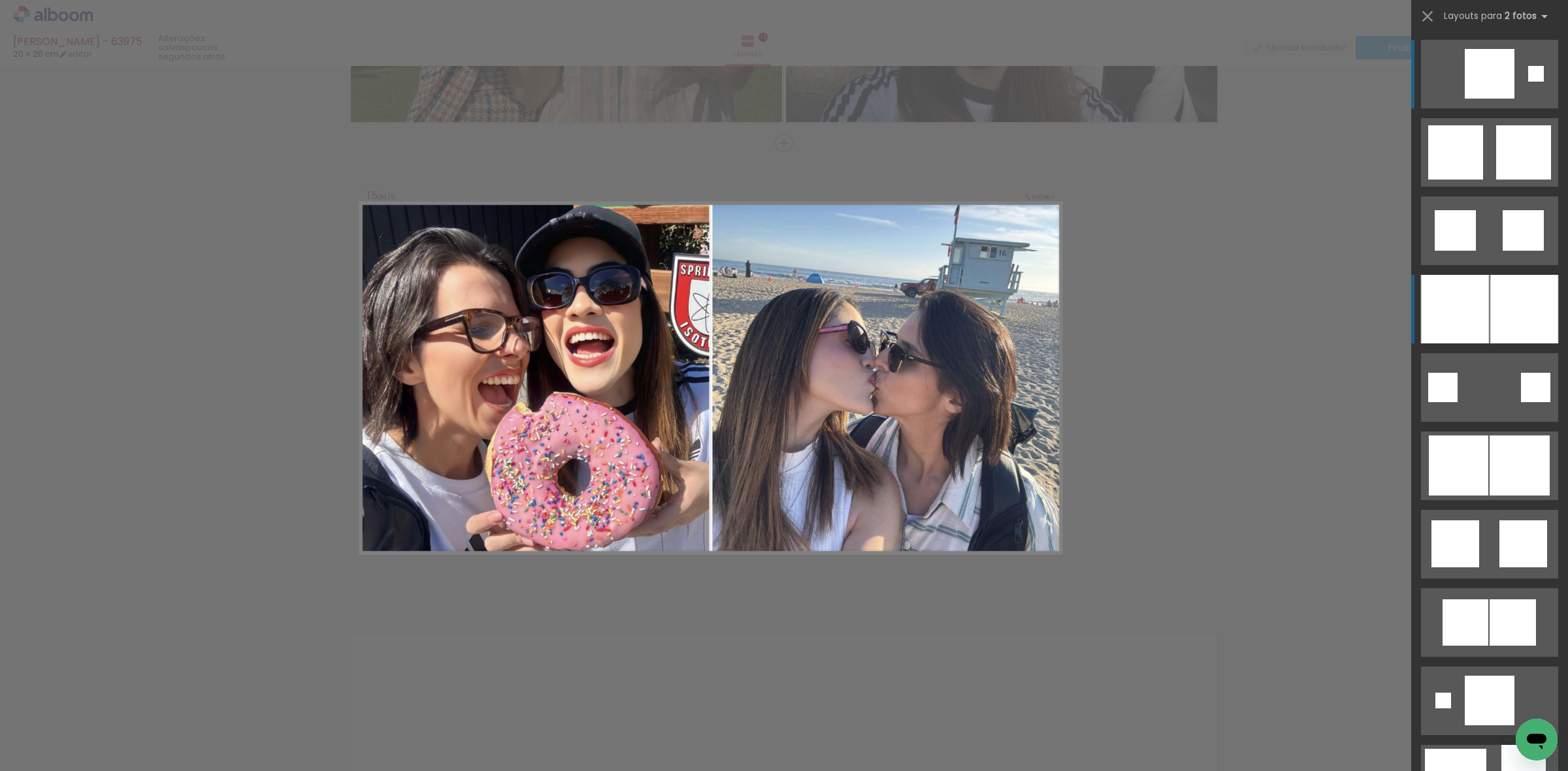
click at [1478, 275] on div at bounding box center [1454, 309] width 68 height 69
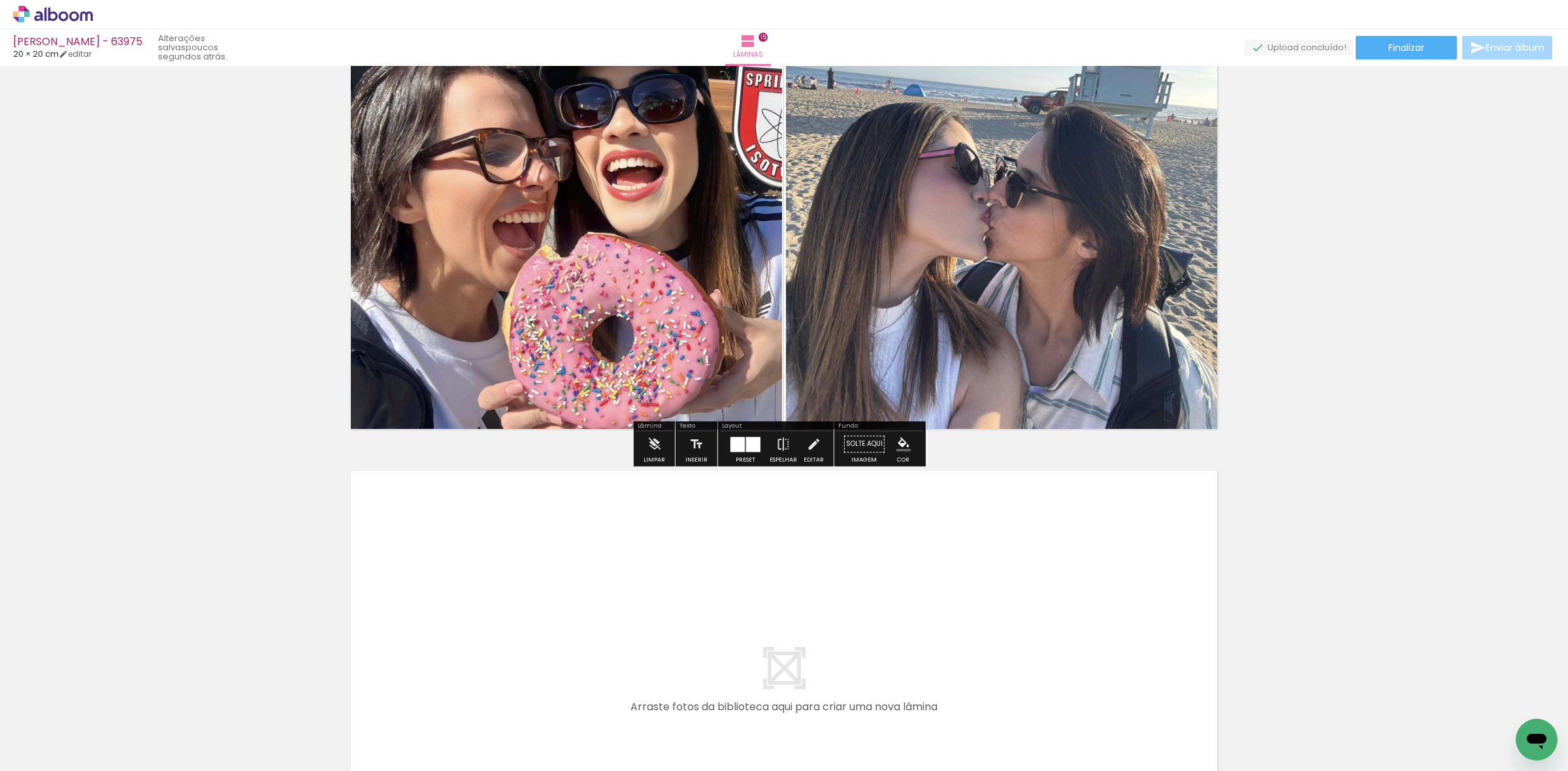
drag, startPoint x: 1088, startPoint y: 733, endPoint x: 1130, endPoint y: 693, distance: 58.0
click at [1066, 644] on quentale-workspace at bounding box center [784, 385] width 1568 height 771
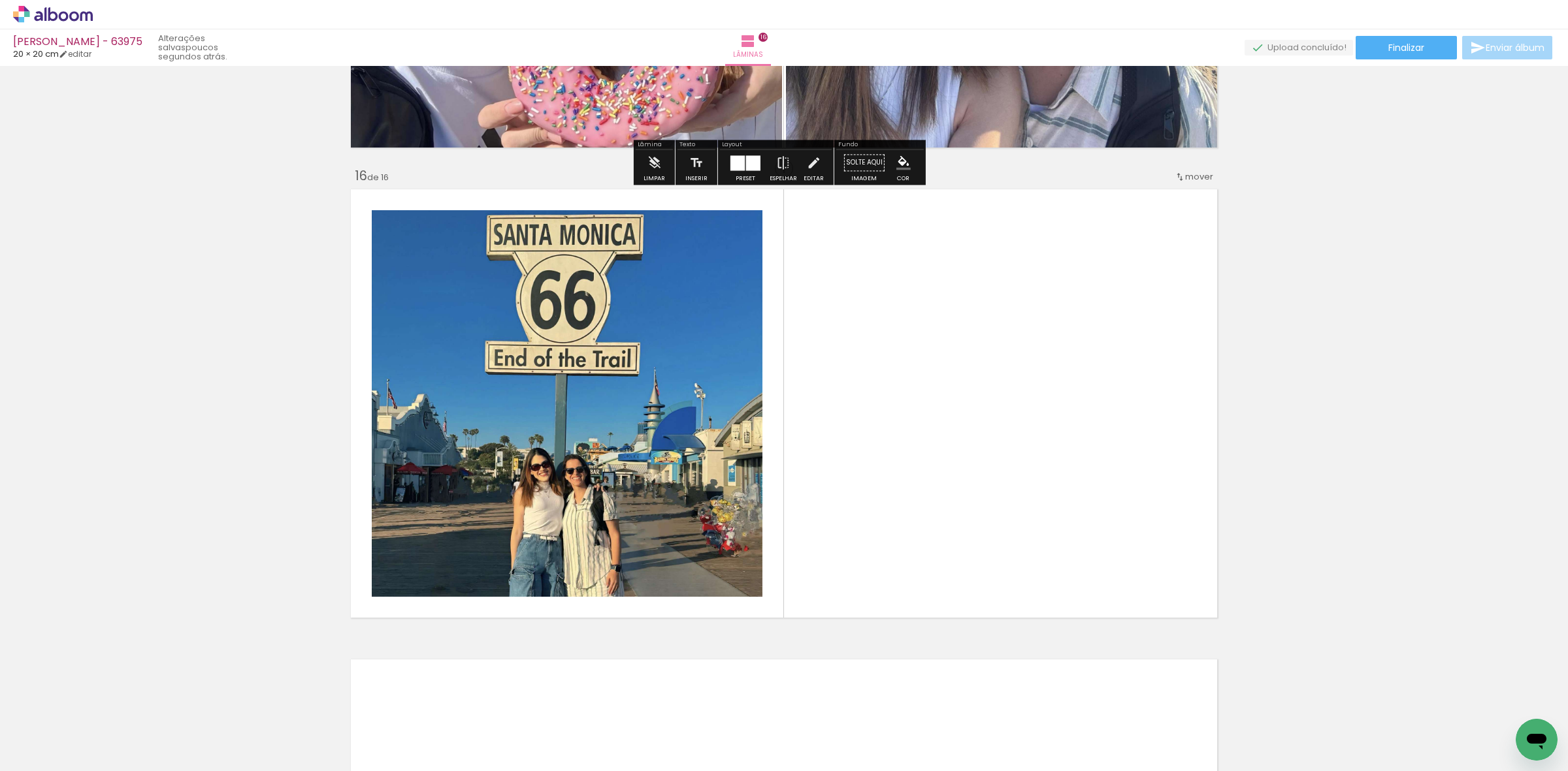
scroll to position [6998, 0]
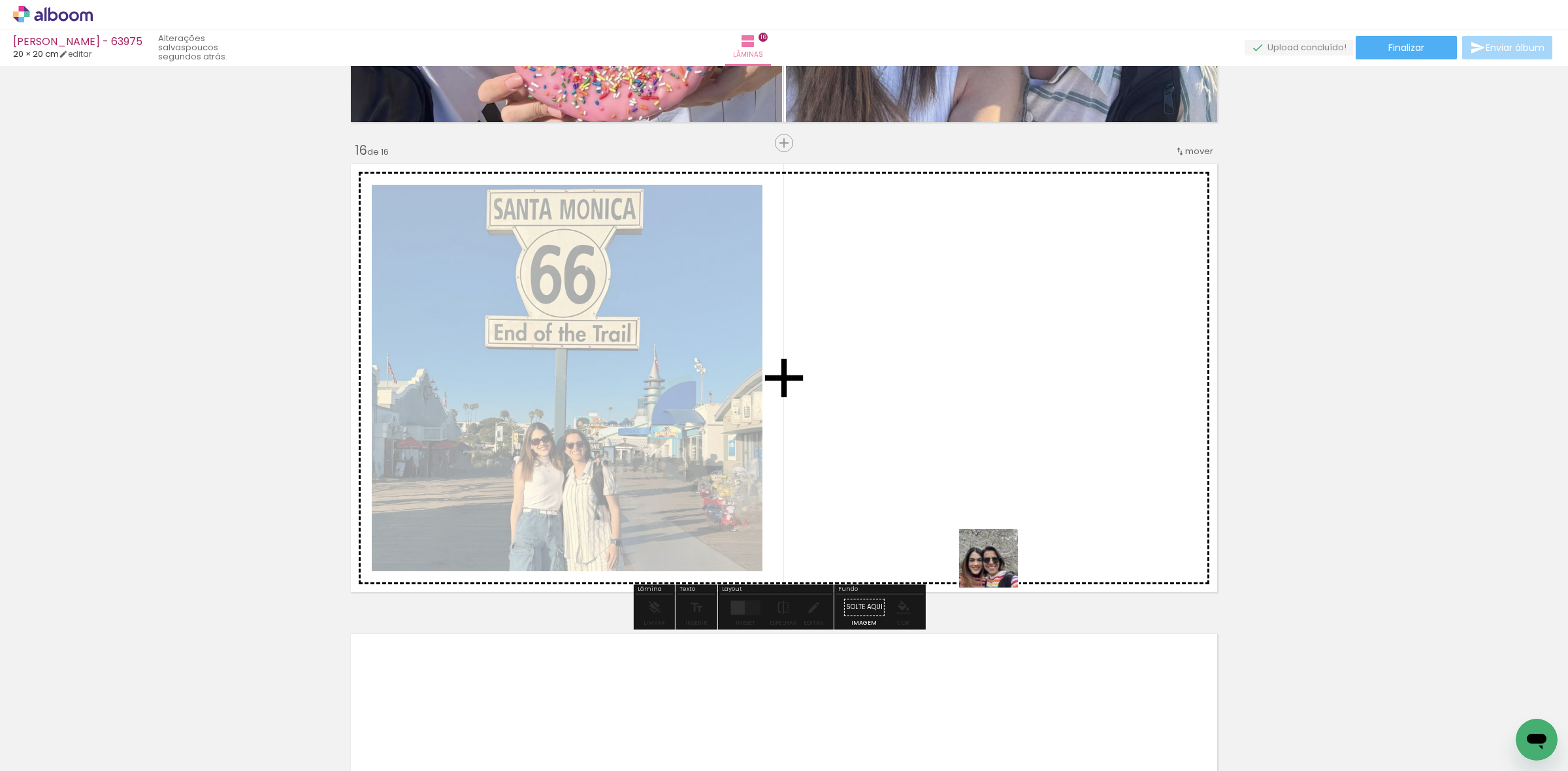
drag, startPoint x: 1132, startPoint y: 686, endPoint x: 782, endPoint y: 615, distance: 357.1
click at [941, 559] on quentale-workspace at bounding box center [784, 385] width 1568 height 771
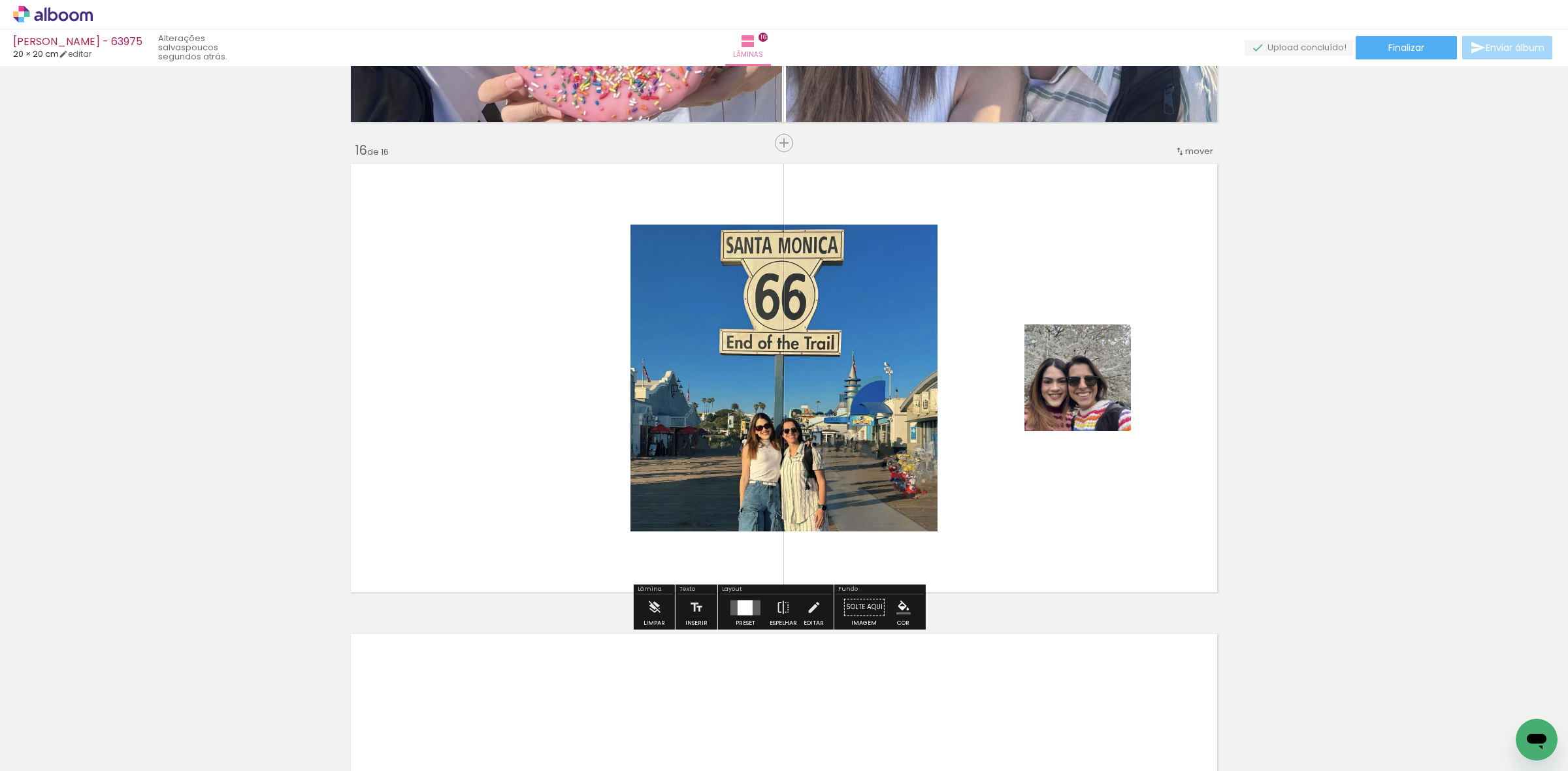
click at [750, 619] on div at bounding box center [746, 607] width 35 height 26
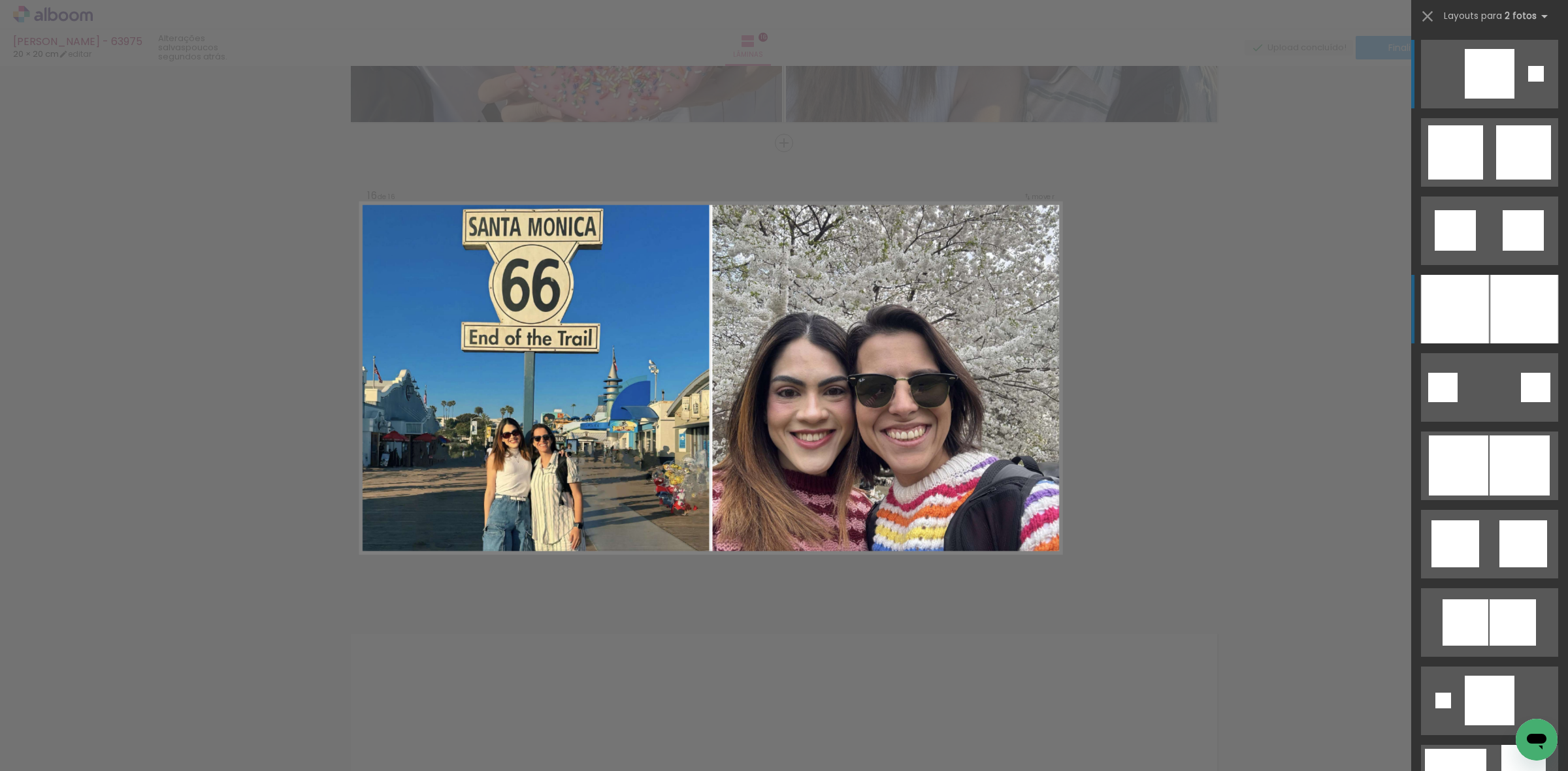
click at [1444, 327] on div at bounding box center [1454, 309] width 68 height 69
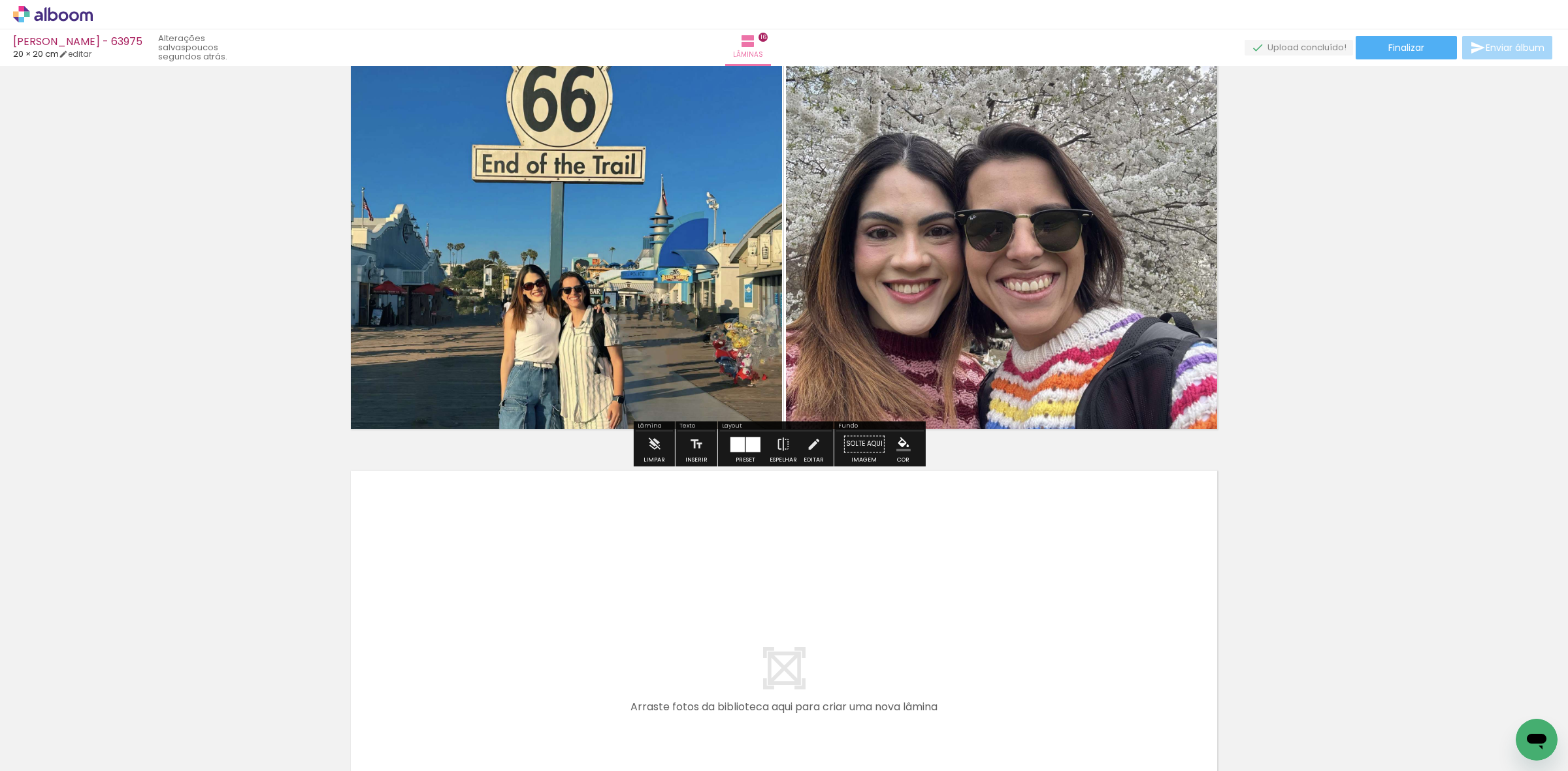
drag, startPoint x: 1207, startPoint y: 694, endPoint x: 1046, endPoint y: 632, distance: 172.5
click at [1046, 632] on quentale-workspace at bounding box center [784, 385] width 1568 height 771
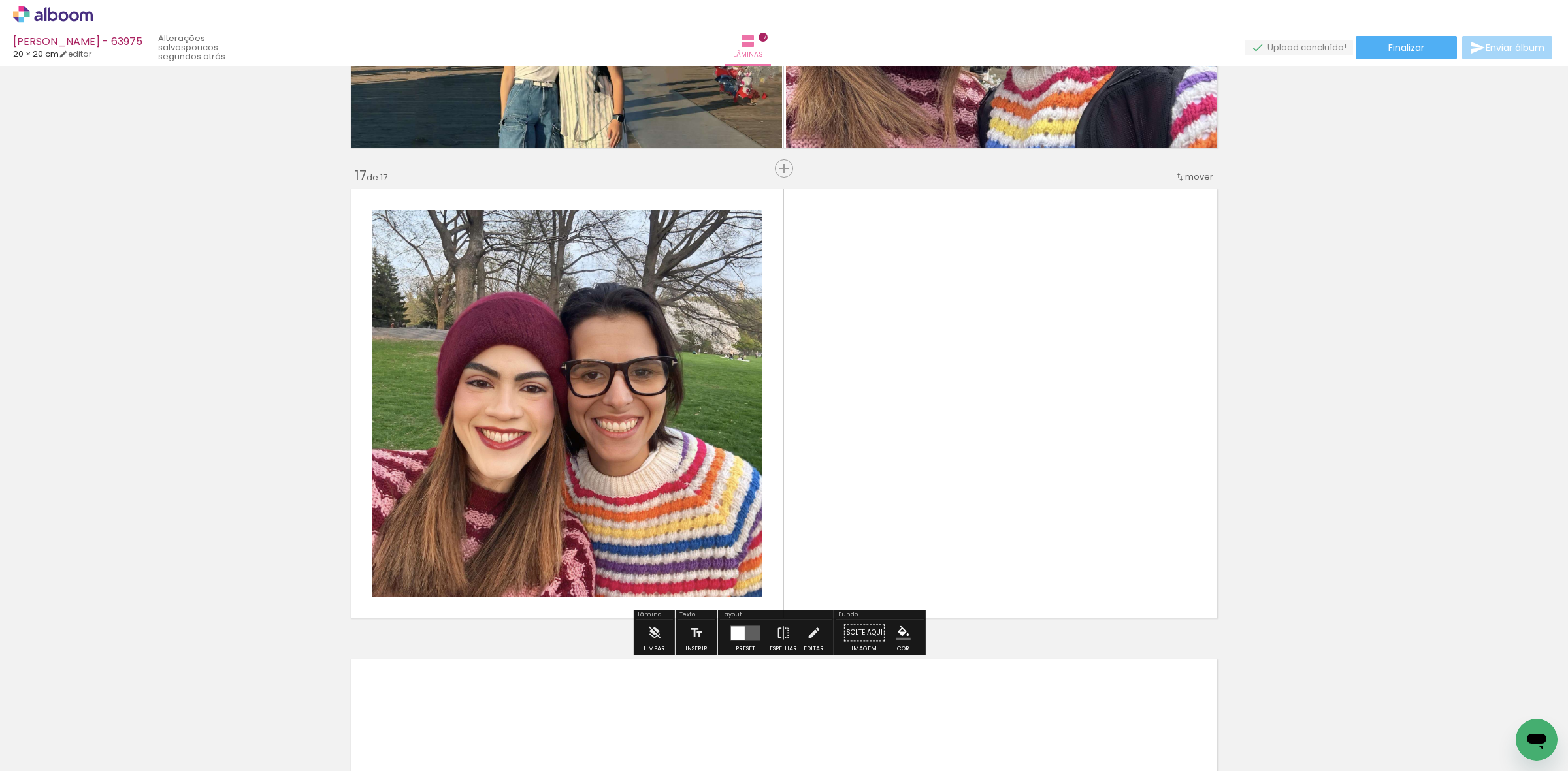
scroll to position [7469, 0]
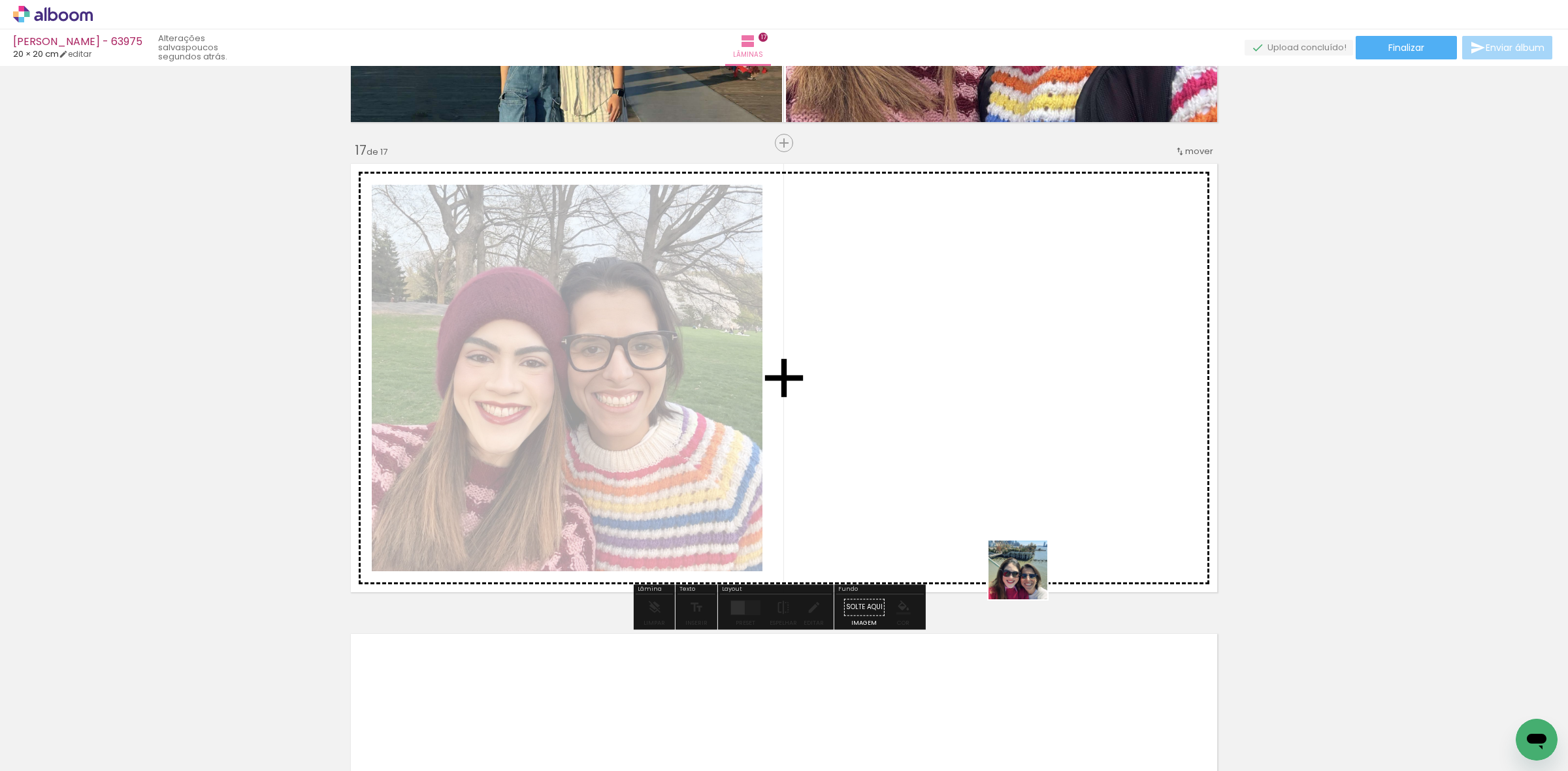
drag, startPoint x: 1317, startPoint y: 705, endPoint x: 869, endPoint y: 601, distance: 459.9
click at [961, 560] on quentale-workspace at bounding box center [784, 385] width 1568 height 771
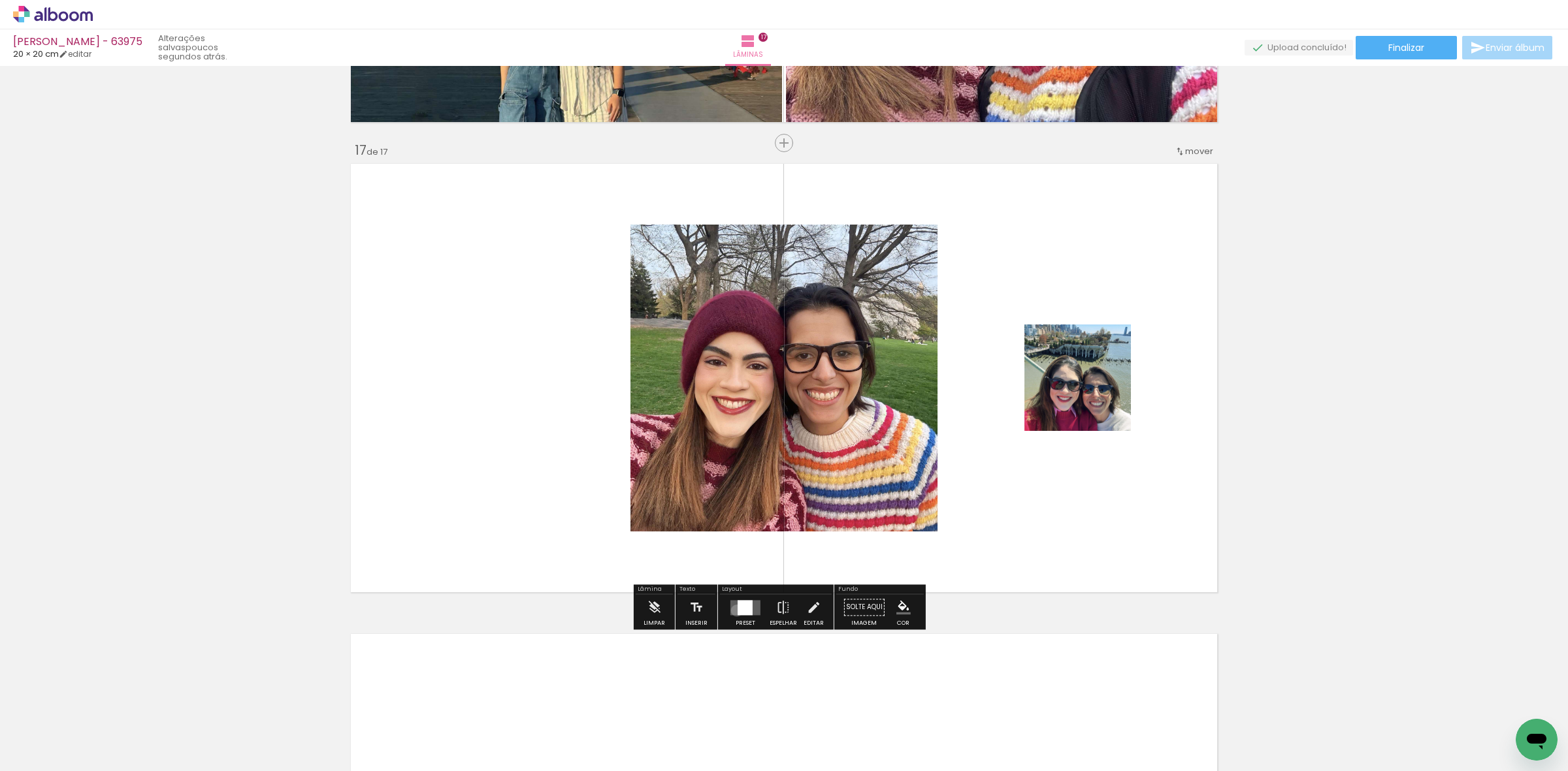
click at [738, 611] on div at bounding box center [745, 608] width 15 height 15
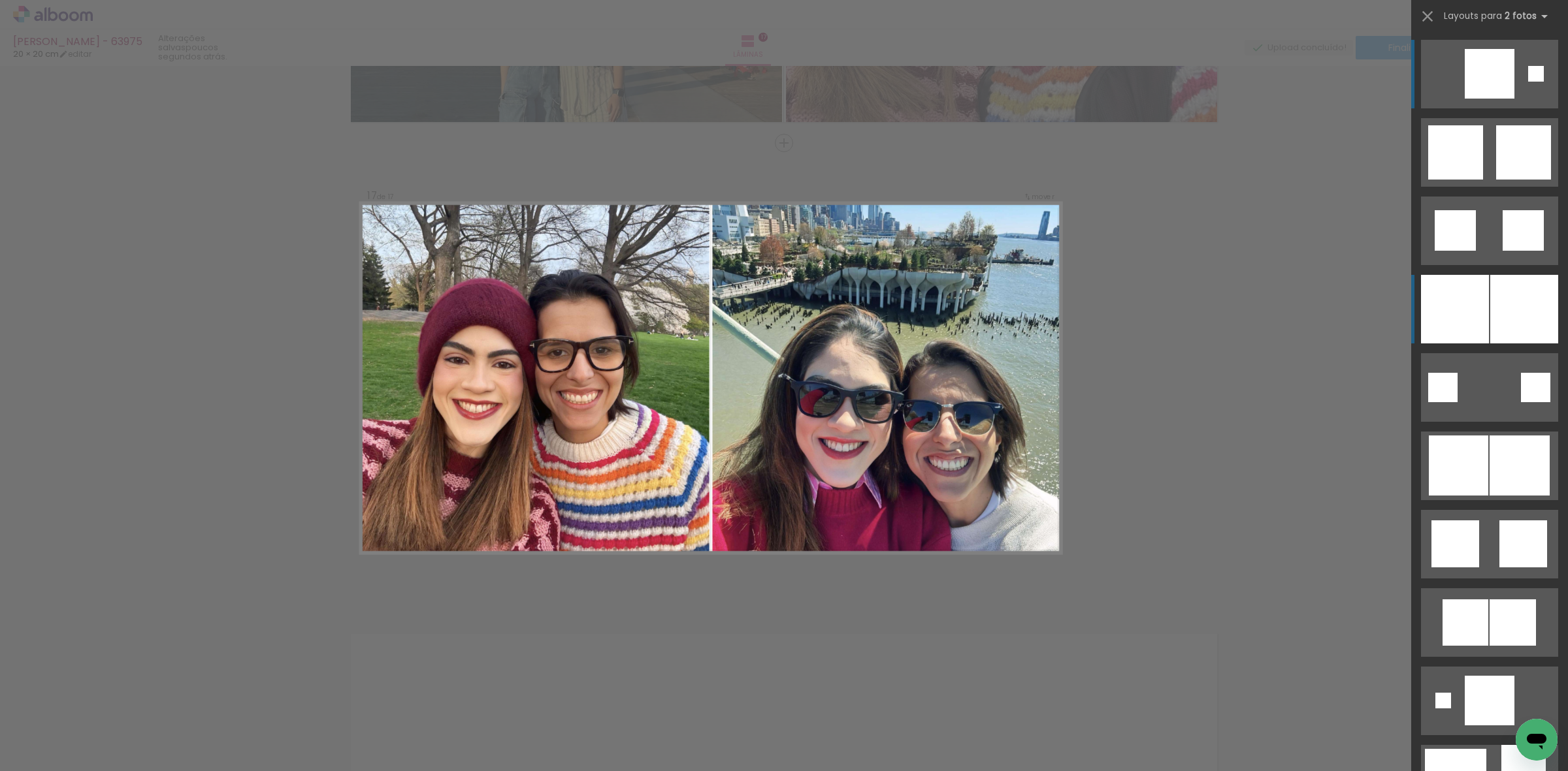
click at [1462, 295] on div at bounding box center [1454, 309] width 68 height 69
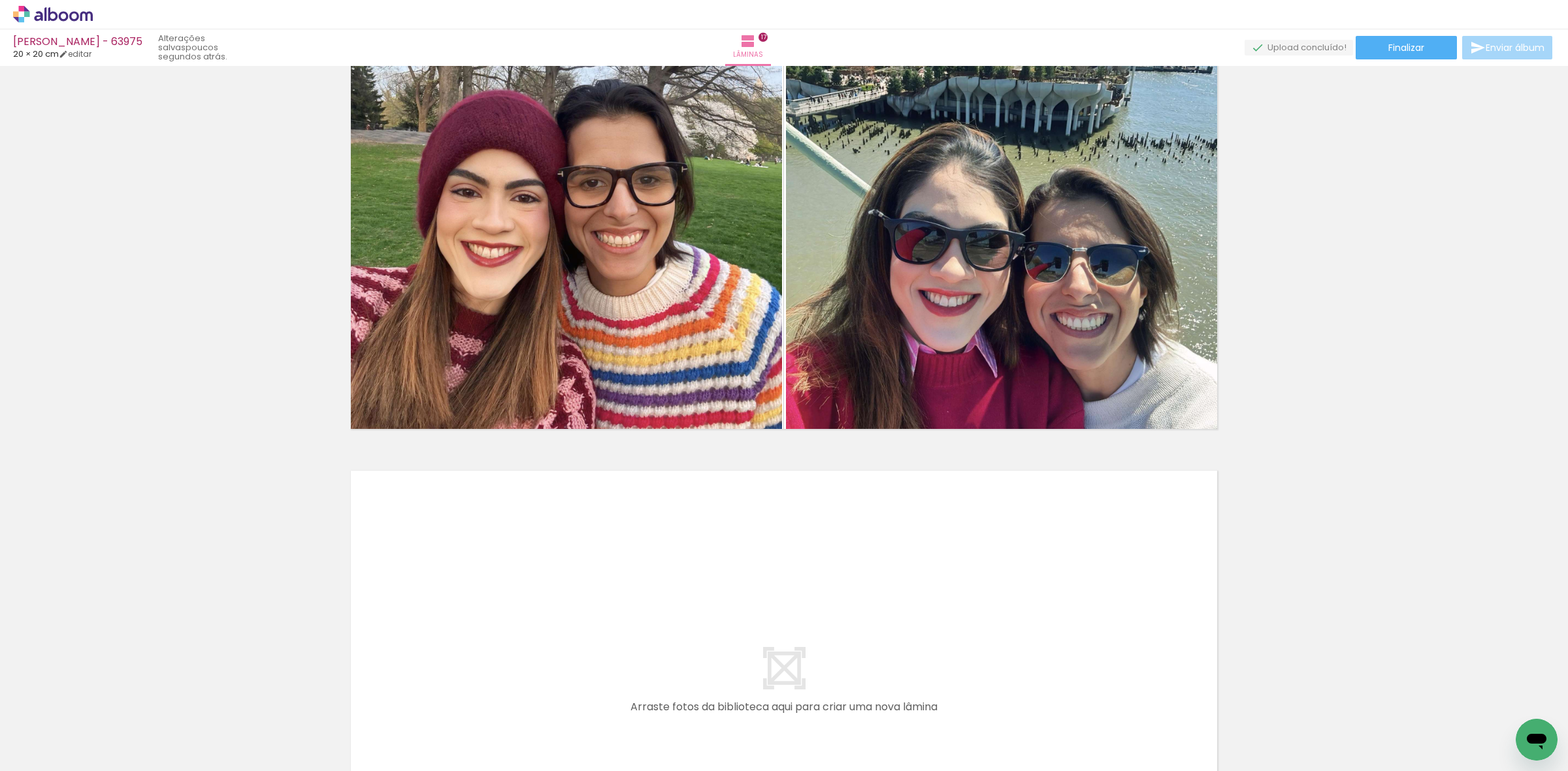
scroll to position [0, 1470]
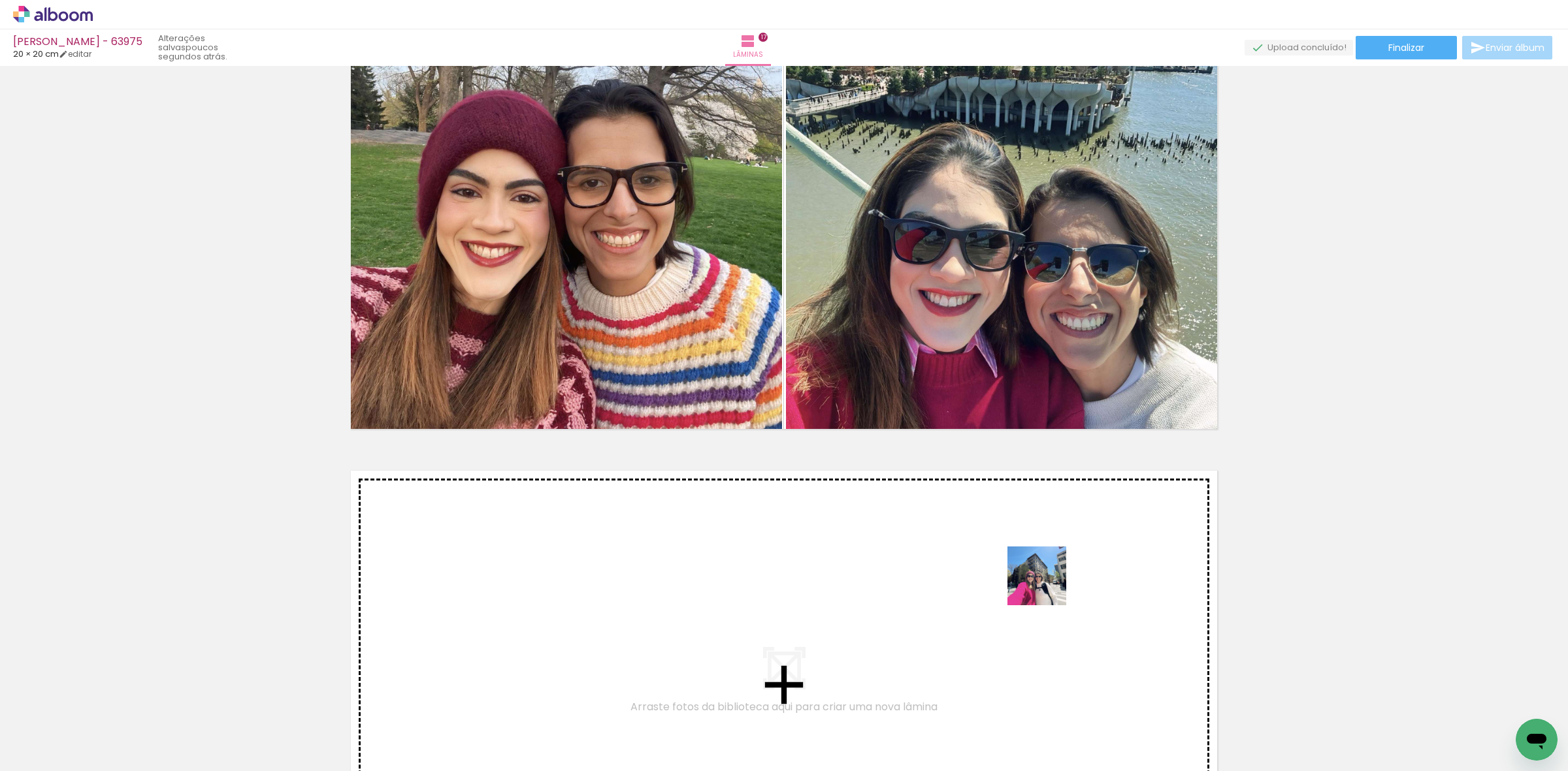
drag, startPoint x: 1057, startPoint y: 598, endPoint x: 1041, endPoint y: 573, distance: 29.7
click at [1041, 573] on quentale-workspace at bounding box center [784, 385] width 1568 height 771
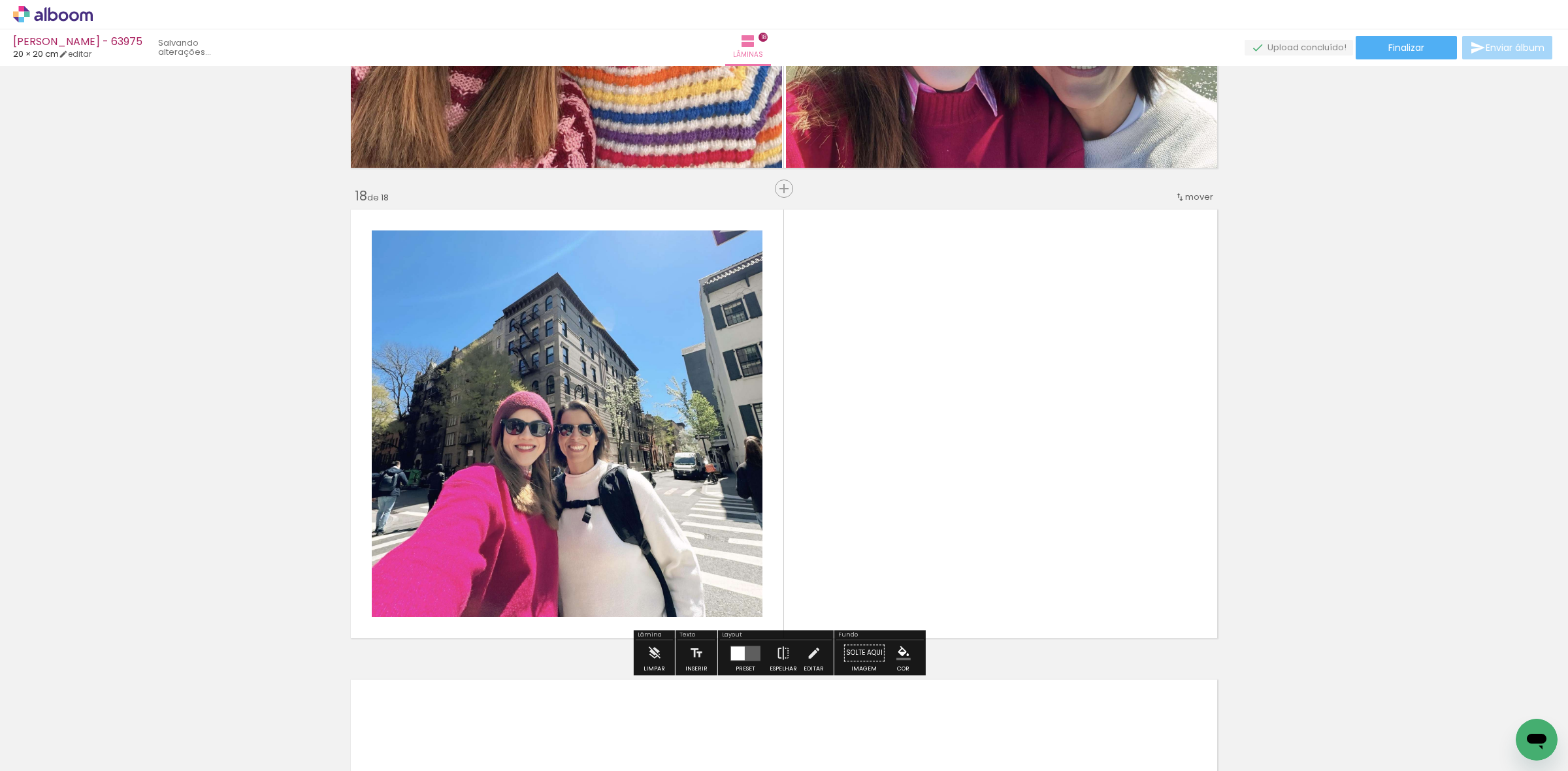
scroll to position [7939, 0]
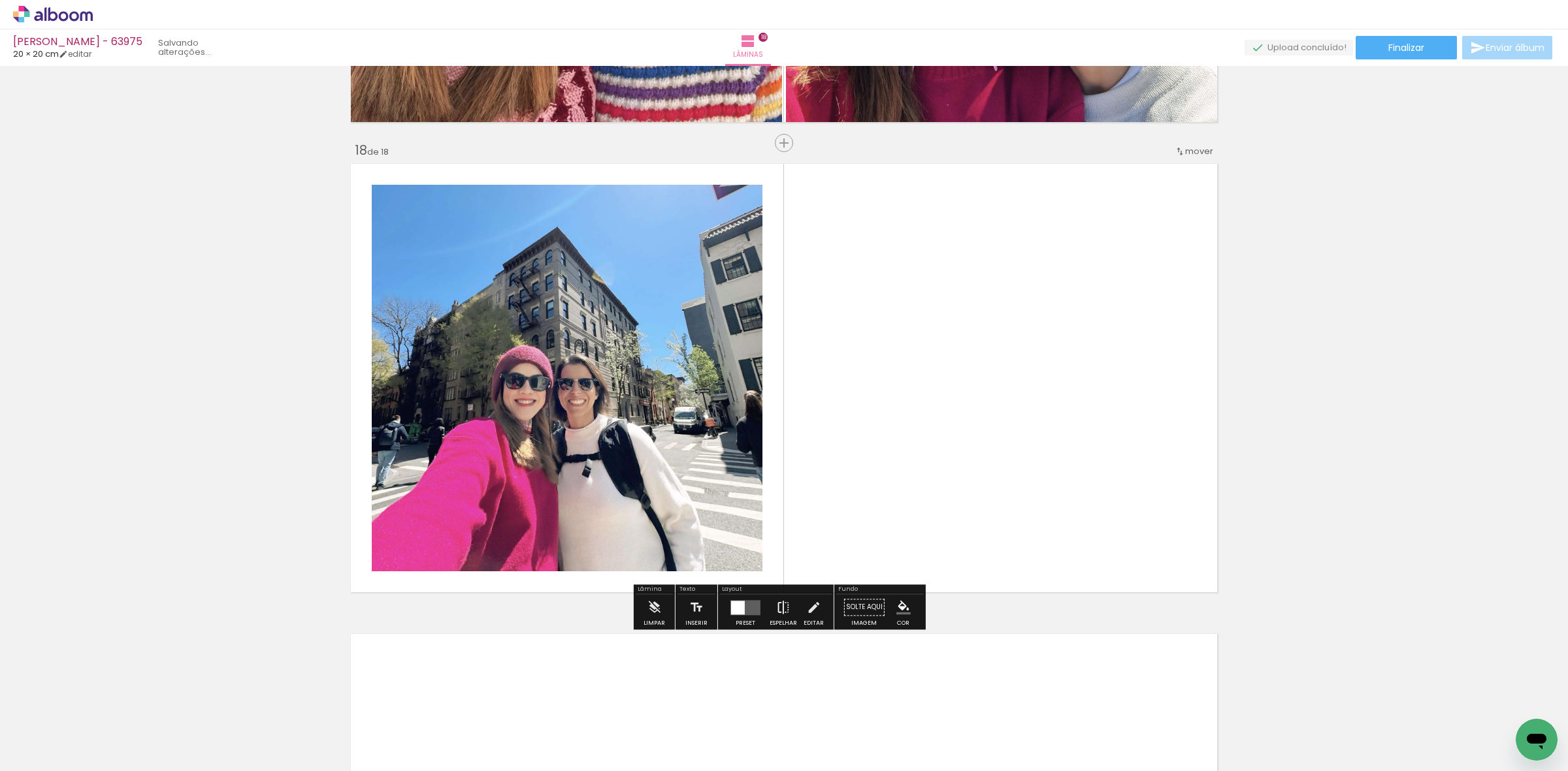
drag, startPoint x: 1242, startPoint y: 709, endPoint x: 766, endPoint y: 599, distance: 488.5
click at [830, 472] on quentale-workspace at bounding box center [784, 385] width 1568 height 771
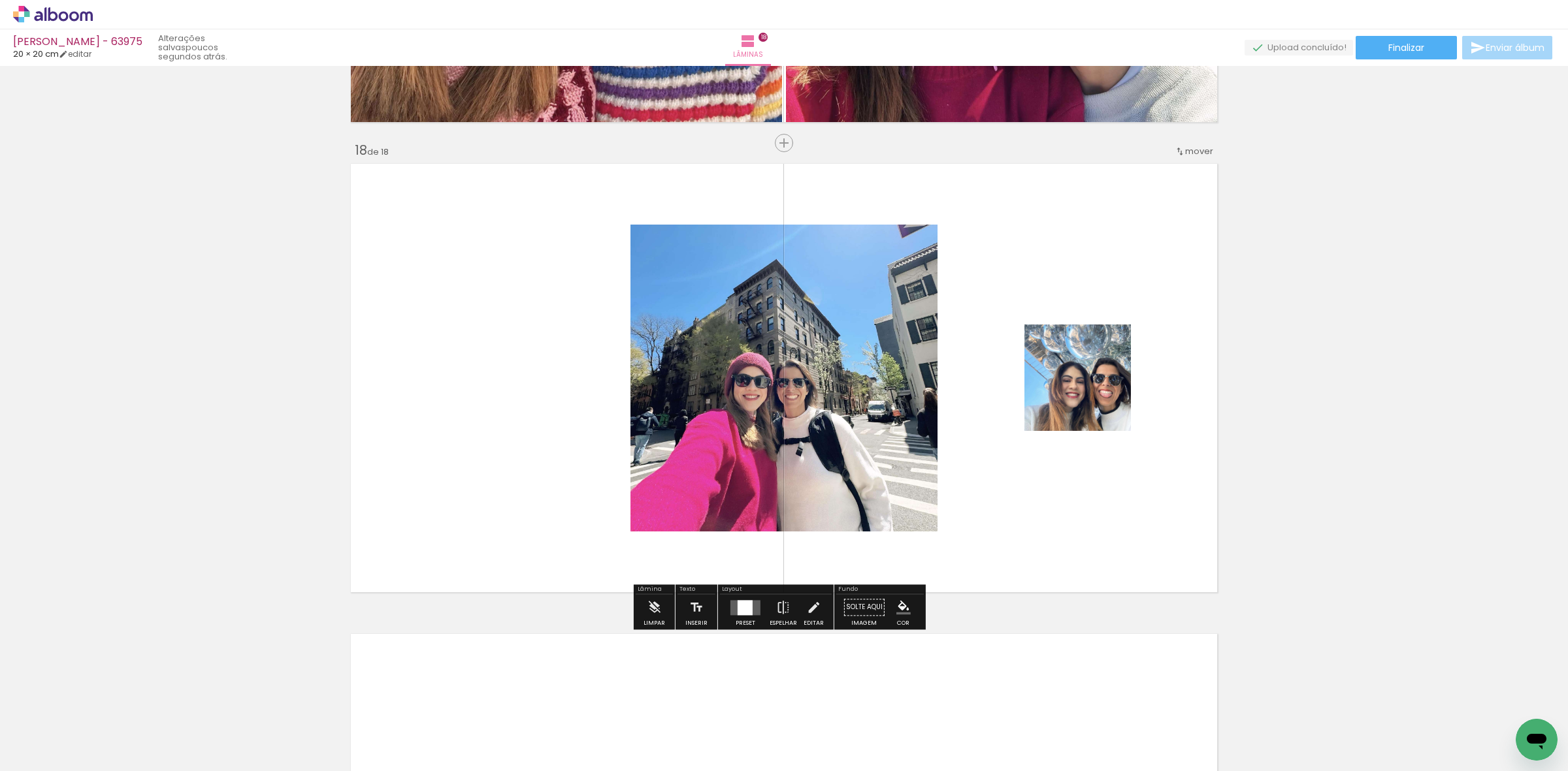
click at [727, 608] on paper-button "Preset" at bounding box center [746, 611] width 42 height 34
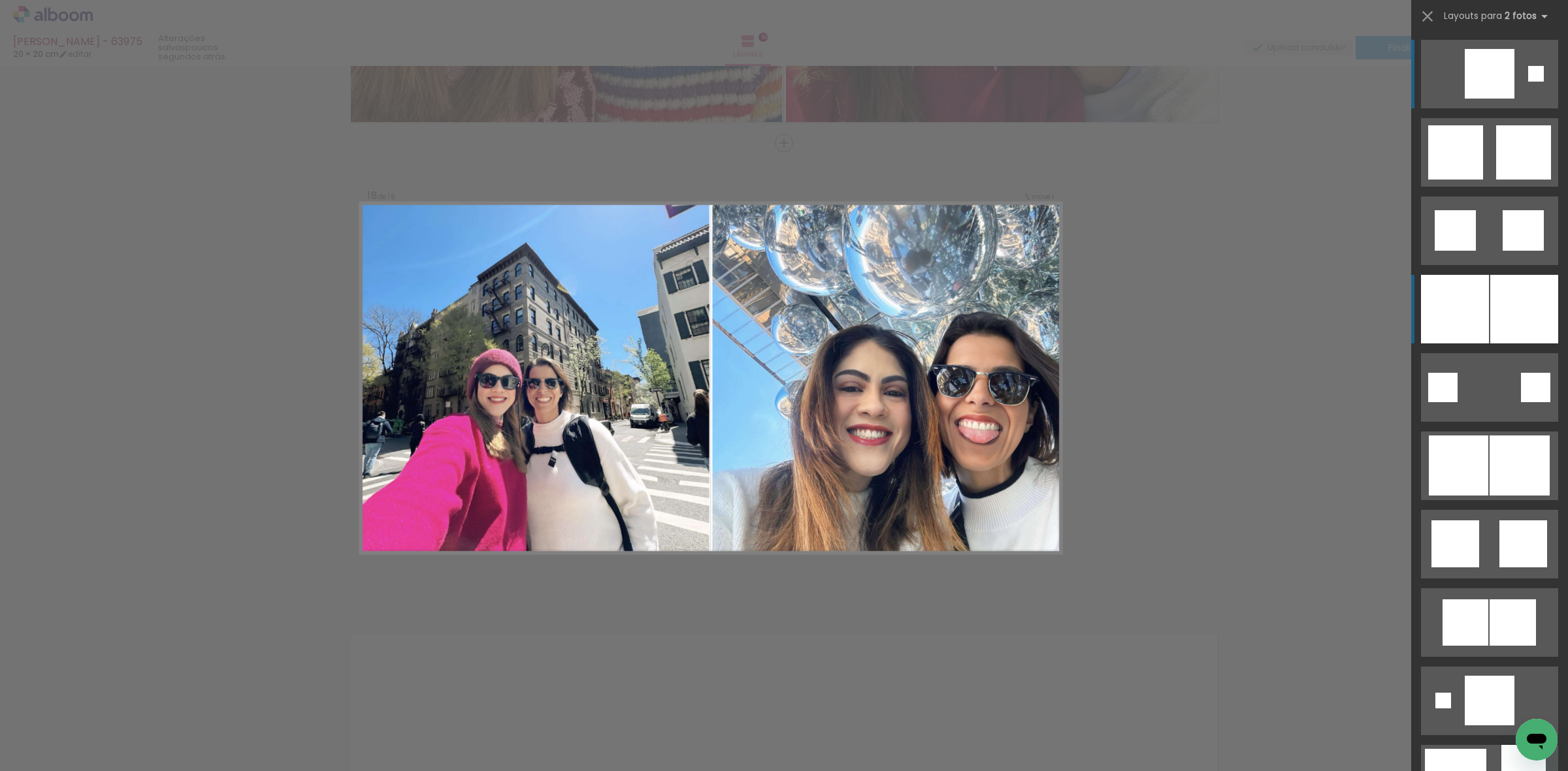
click at [1445, 284] on div at bounding box center [1454, 309] width 68 height 69
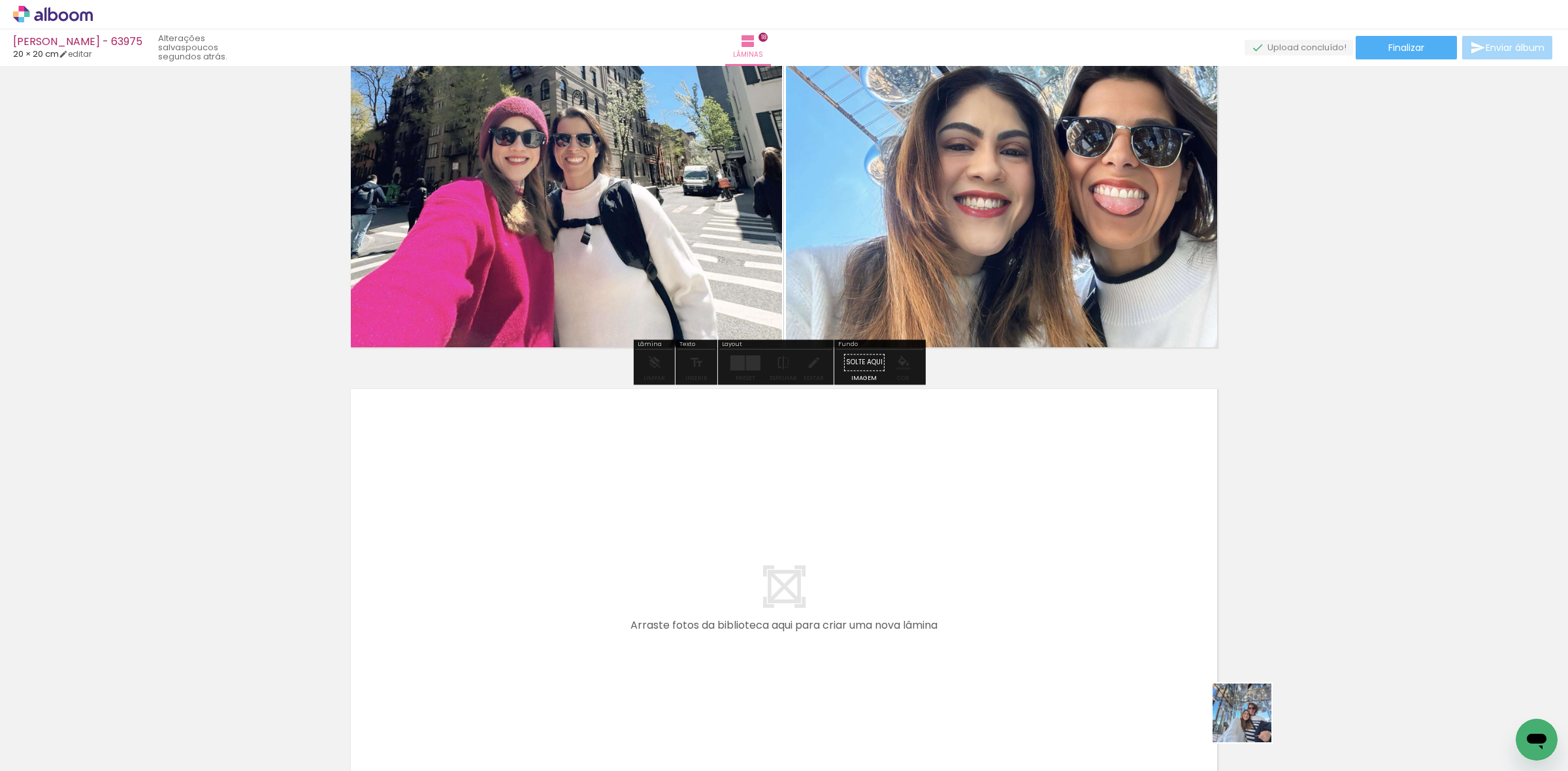
drag, startPoint x: 1279, startPoint y: 745, endPoint x: 1265, endPoint y: 680, distance: 66.5
click at [1112, 601] on quentale-workspace at bounding box center [784, 385] width 1568 height 771
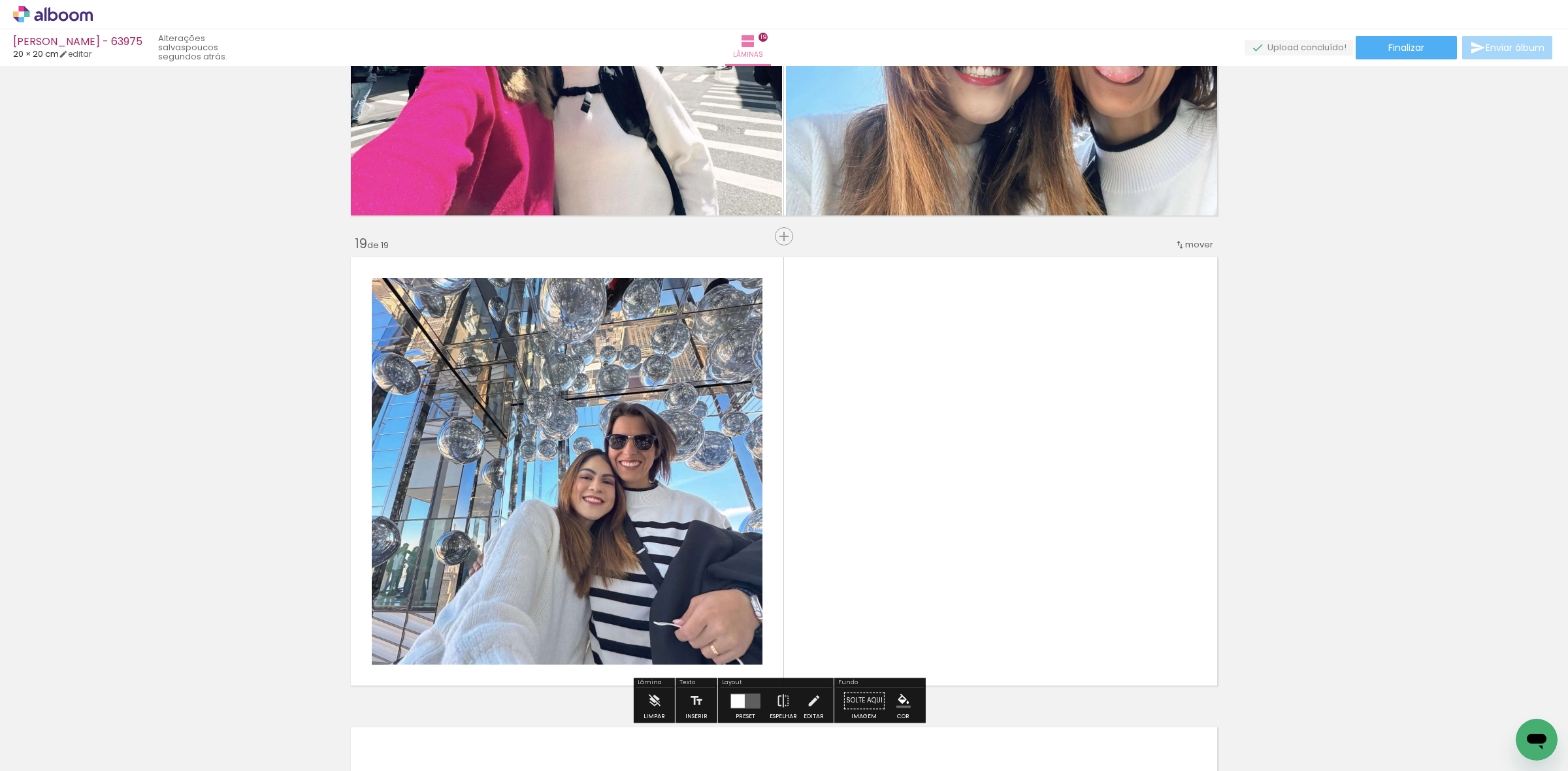
scroll to position [8409, 0]
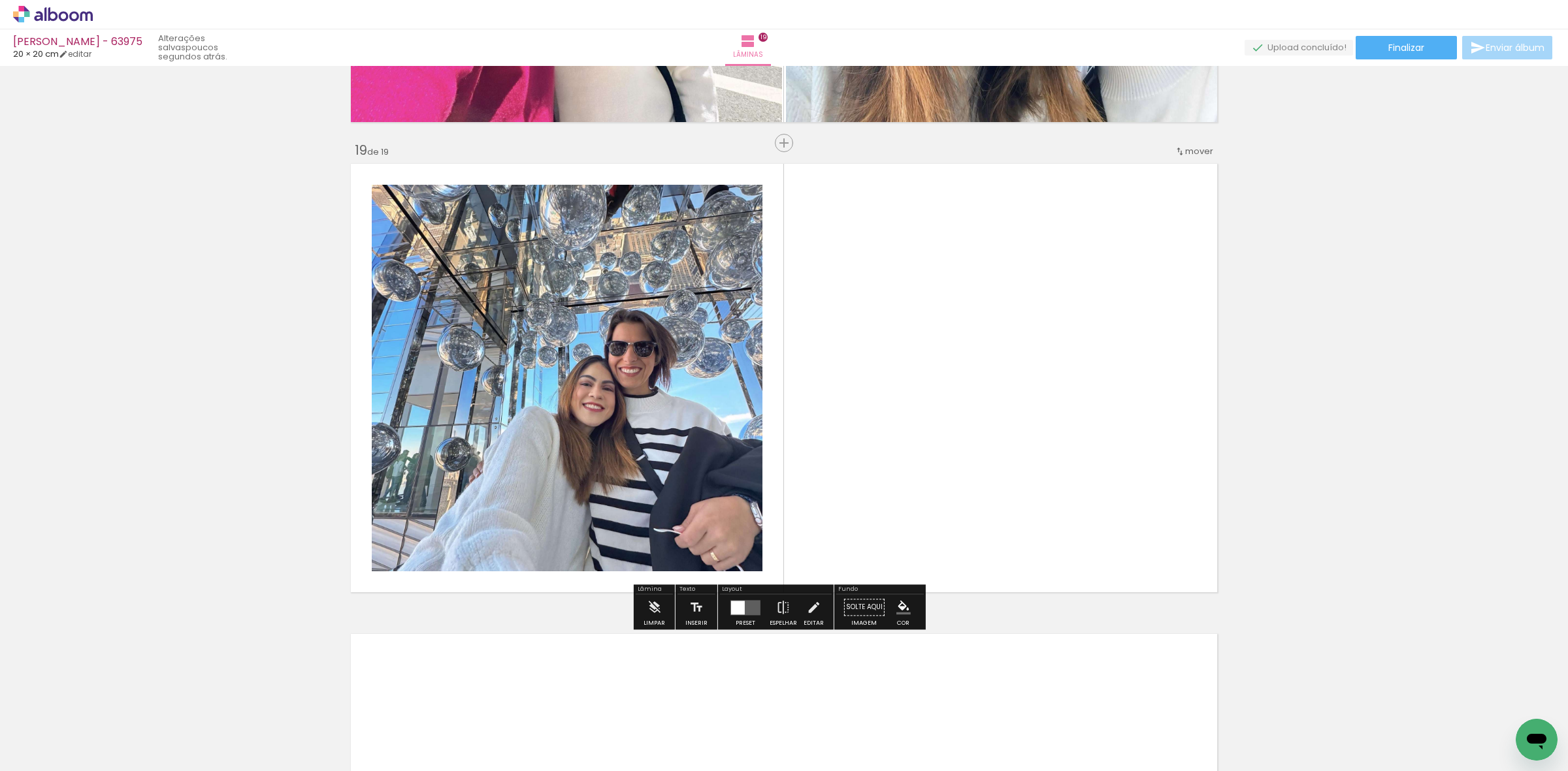
drag, startPoint x: 1365, startPoint y: 703, endPoint x: 876, endPoint y: 588, distance: 502.3
click at [1047, 537] on quentale-workspace at bounding box center [784, 385] width 1568 height 771
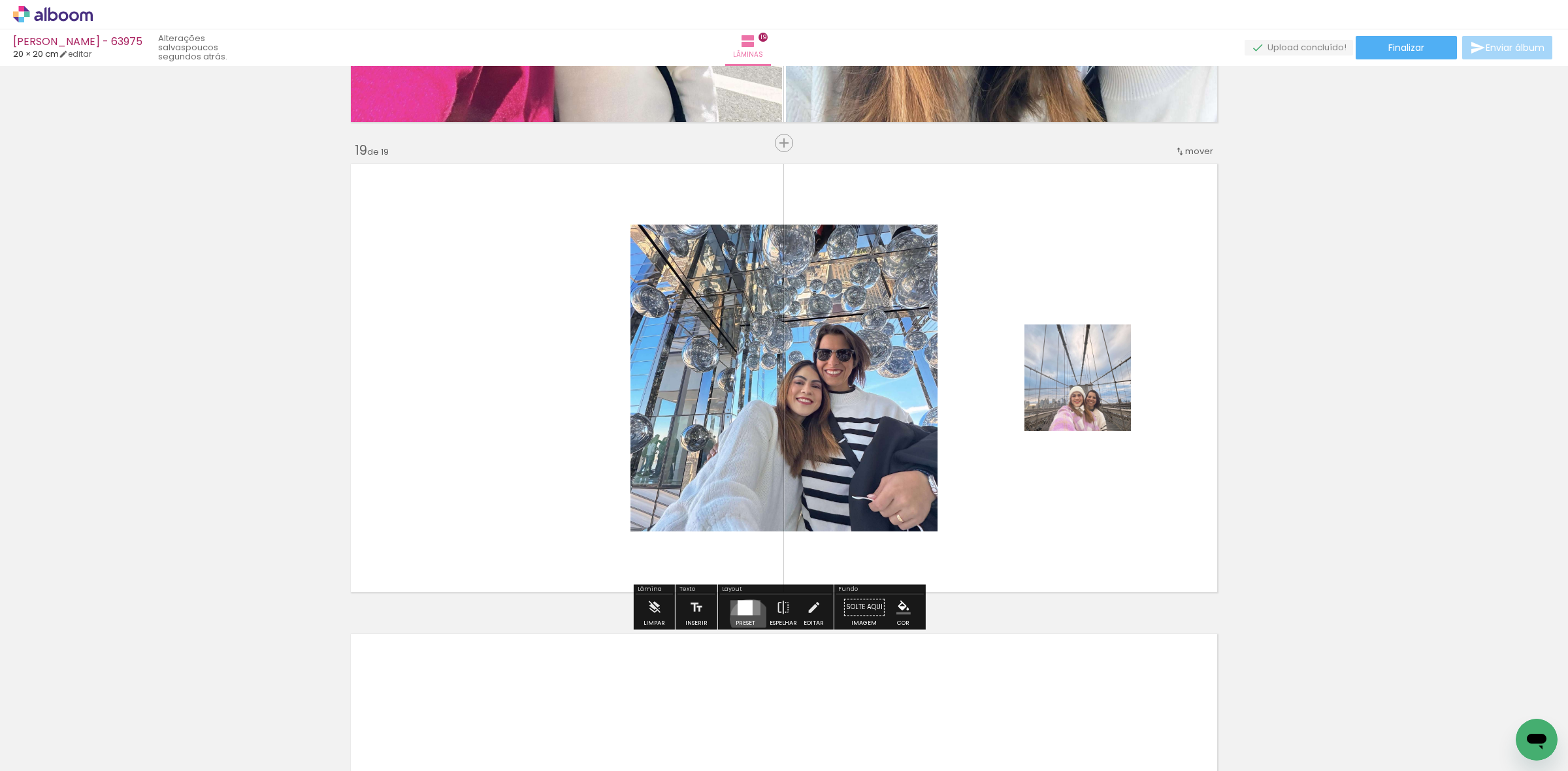
click at [746, 619] on div at bounding box center [746, 607] width 35 height 26
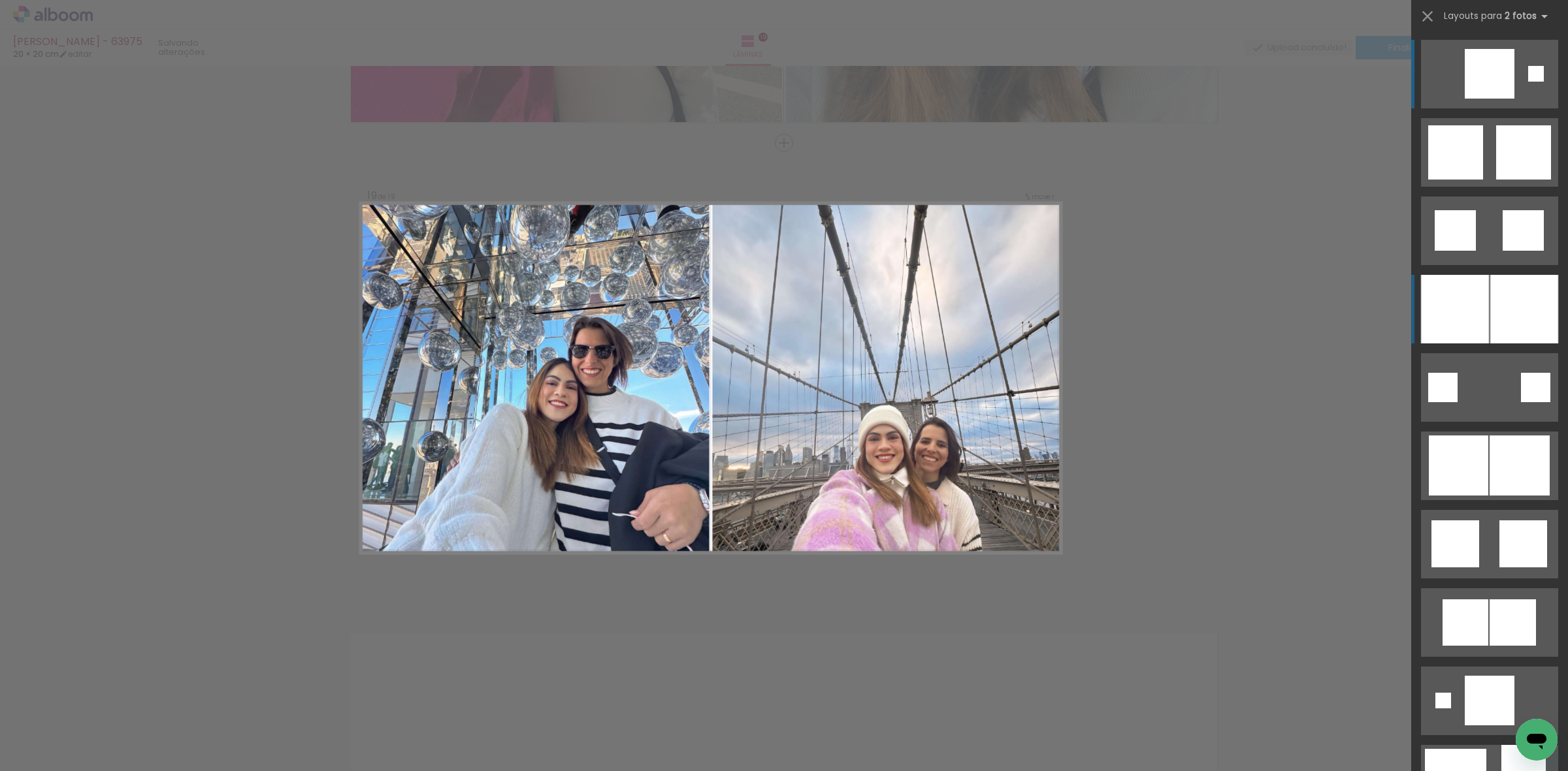
click at [1474, 279] on div at bounding box center [1454, 309] width 68 height 69
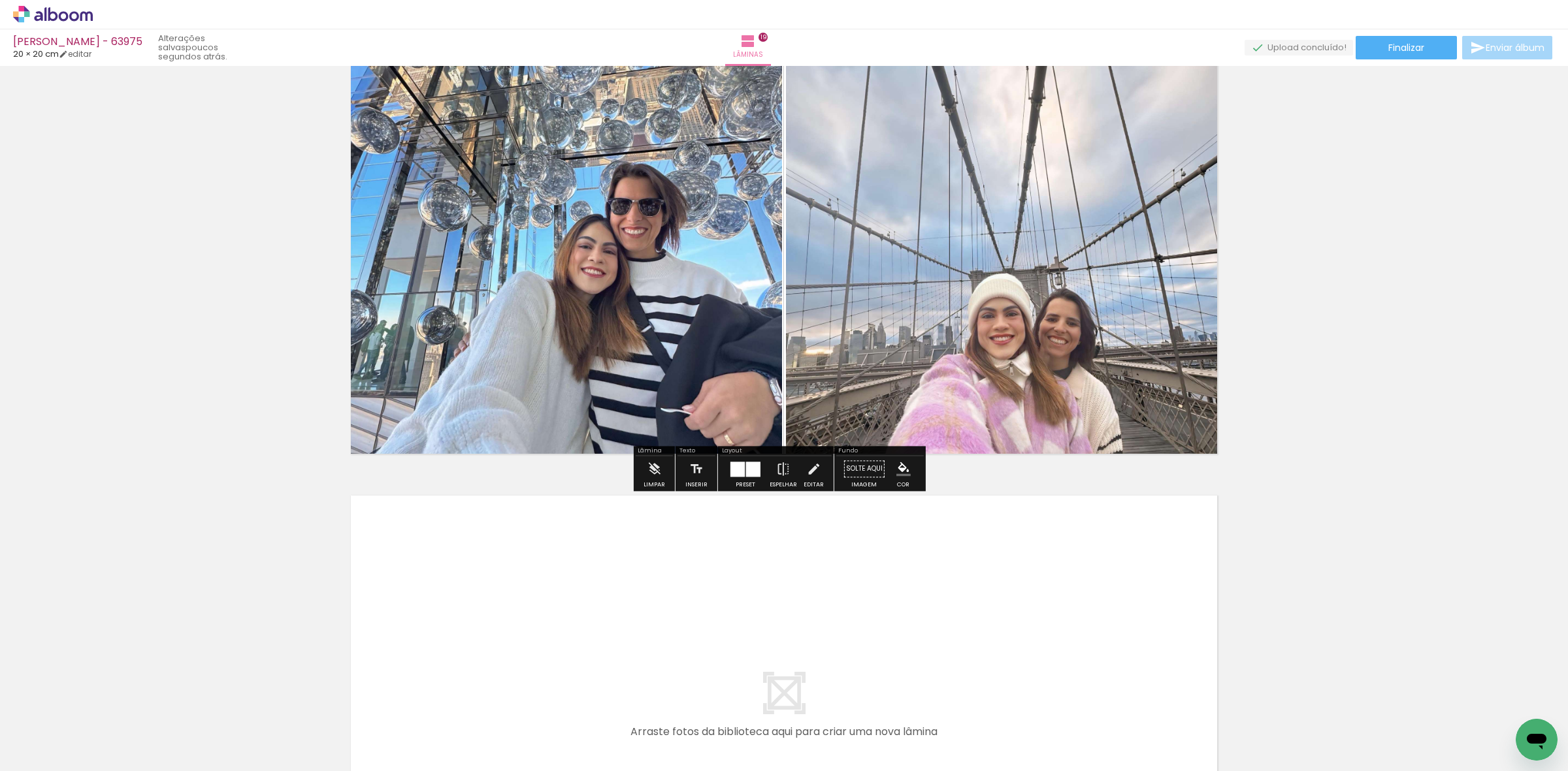
scroll to position [8654, 0]
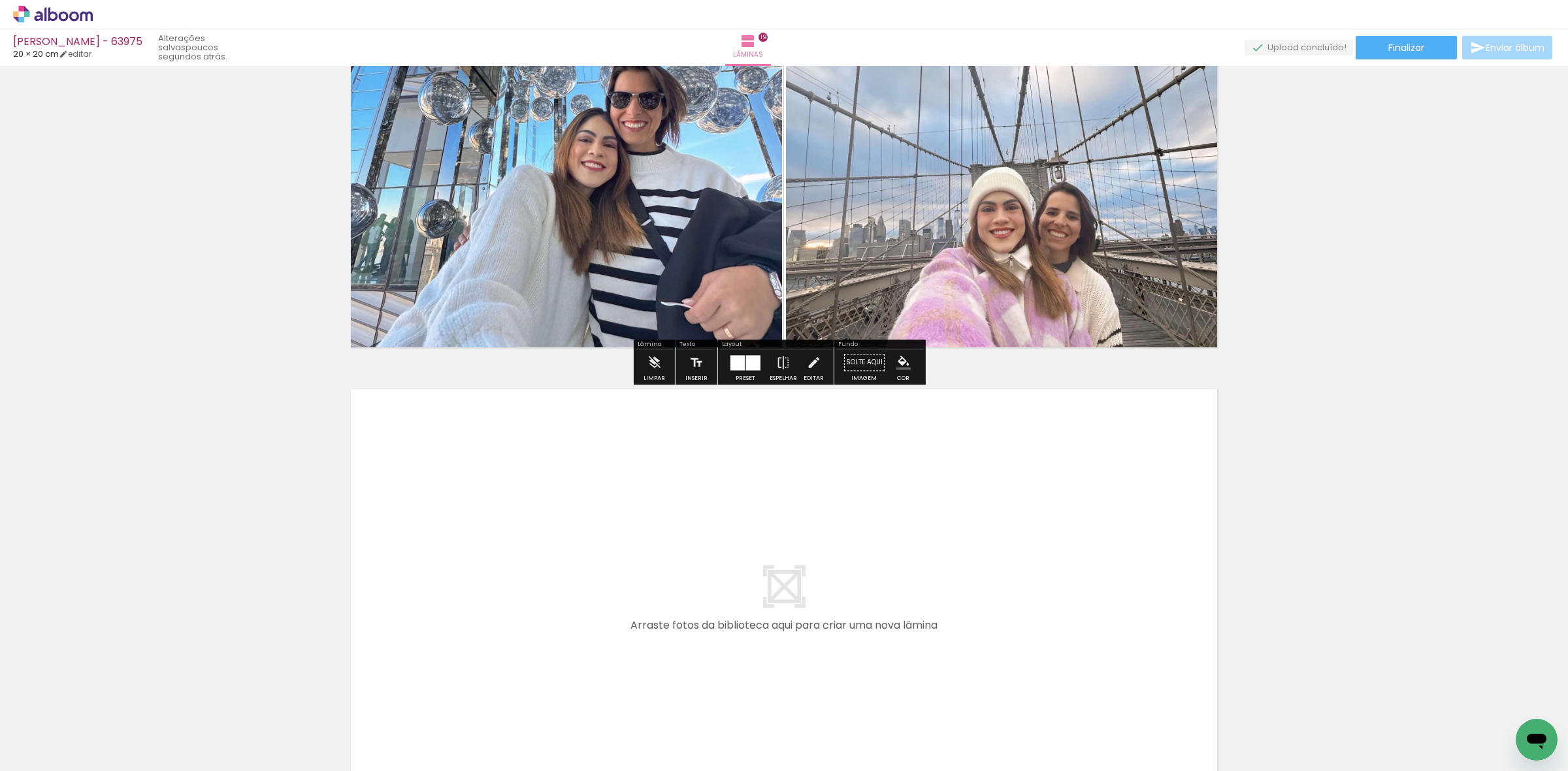
drag, startPoint x: 1441, startPoint y: 729, endPoint x: 1399, endPoint y: 651, distance: 88.6
click at [1047, 588] on quentale-workspace at bounding box center [784, 385] width 1568 height 771
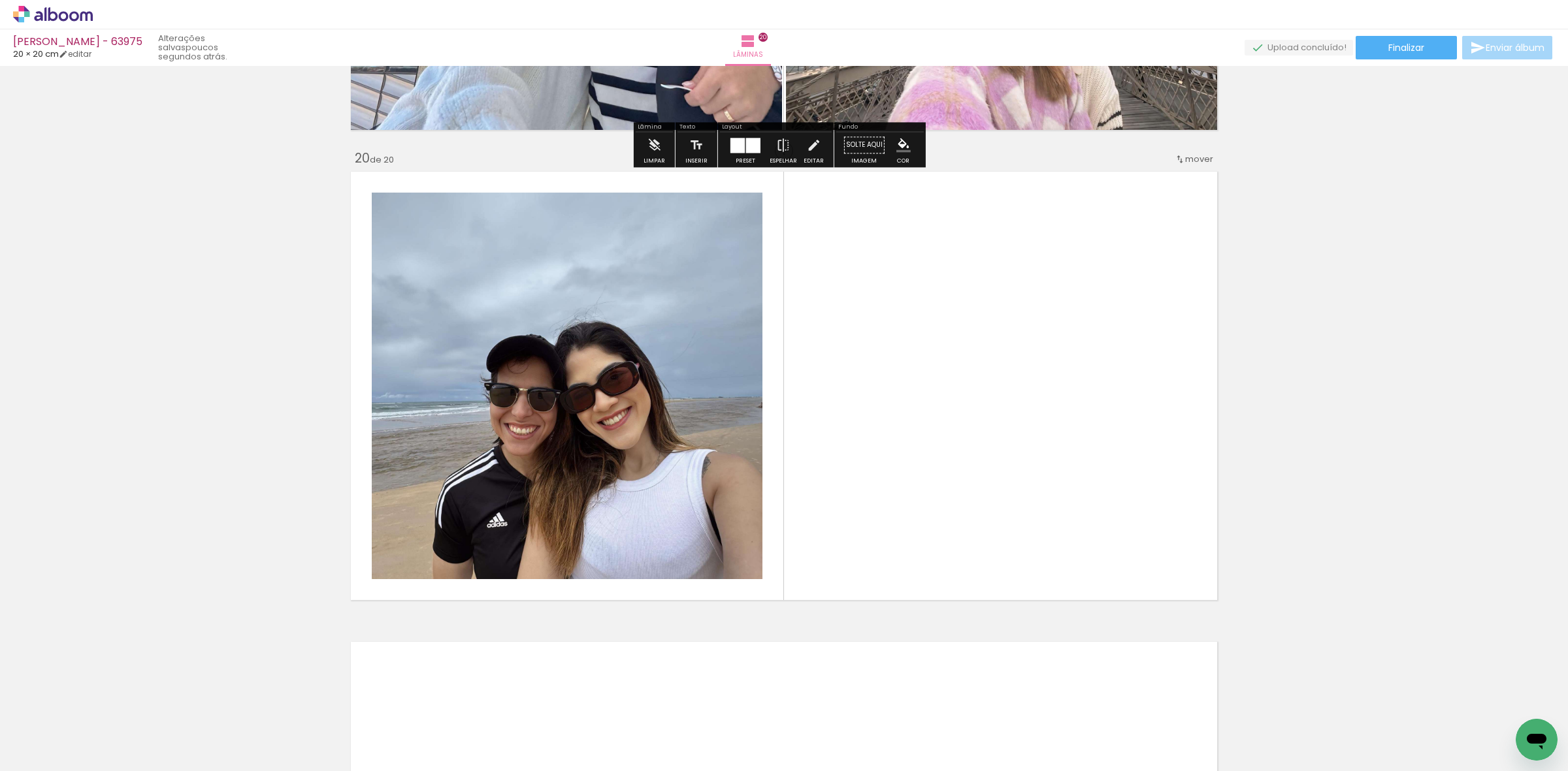
scroll to position [8880, 0]
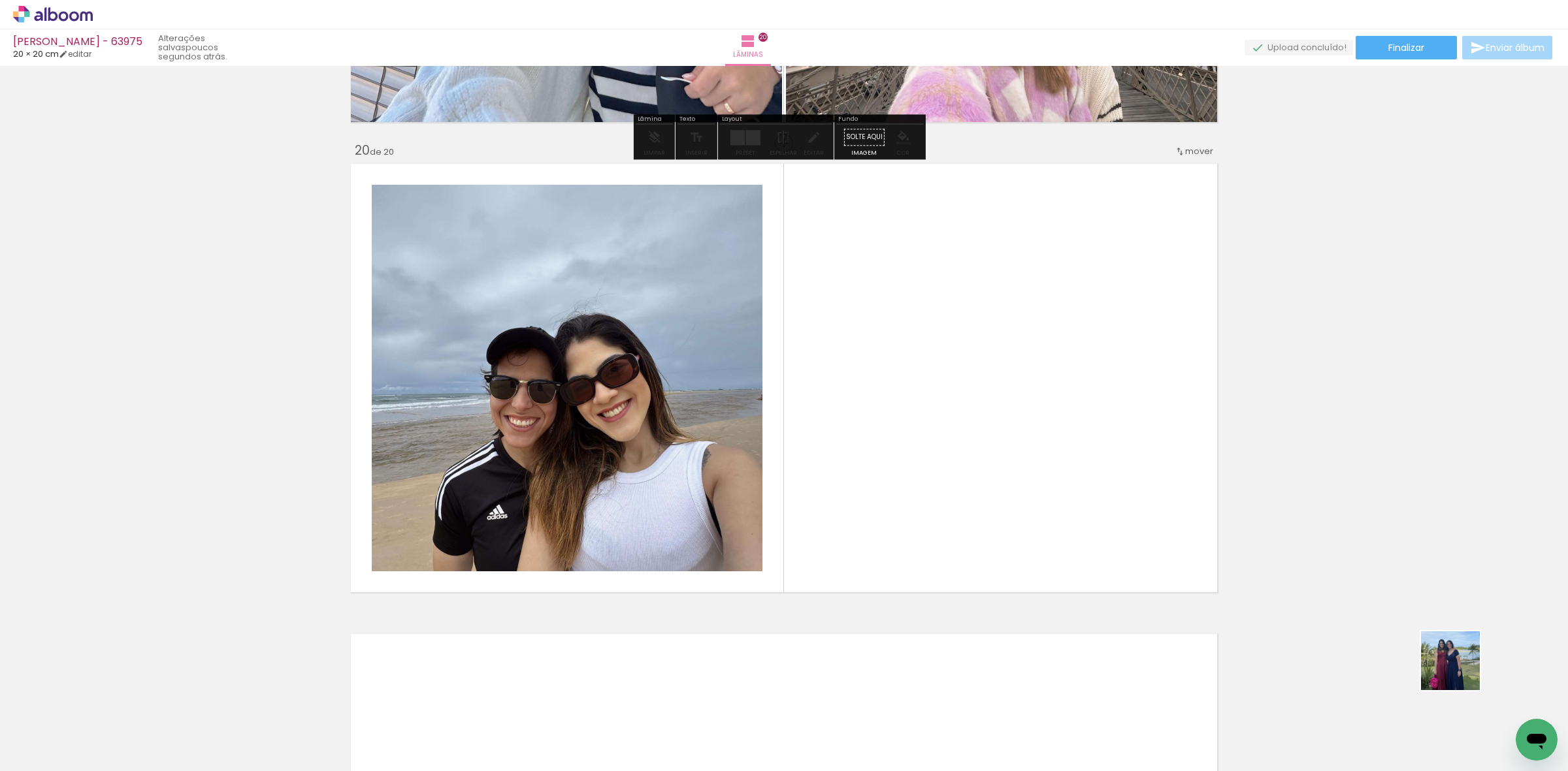
drag, startPoint x: 1523, startPoint y: 703, endPoint x: 769, endPoint y: 551, distance: 769.2
click at [1059, 517] on quentale-workspace at bounding box center [784, 385] width 1568 height 771
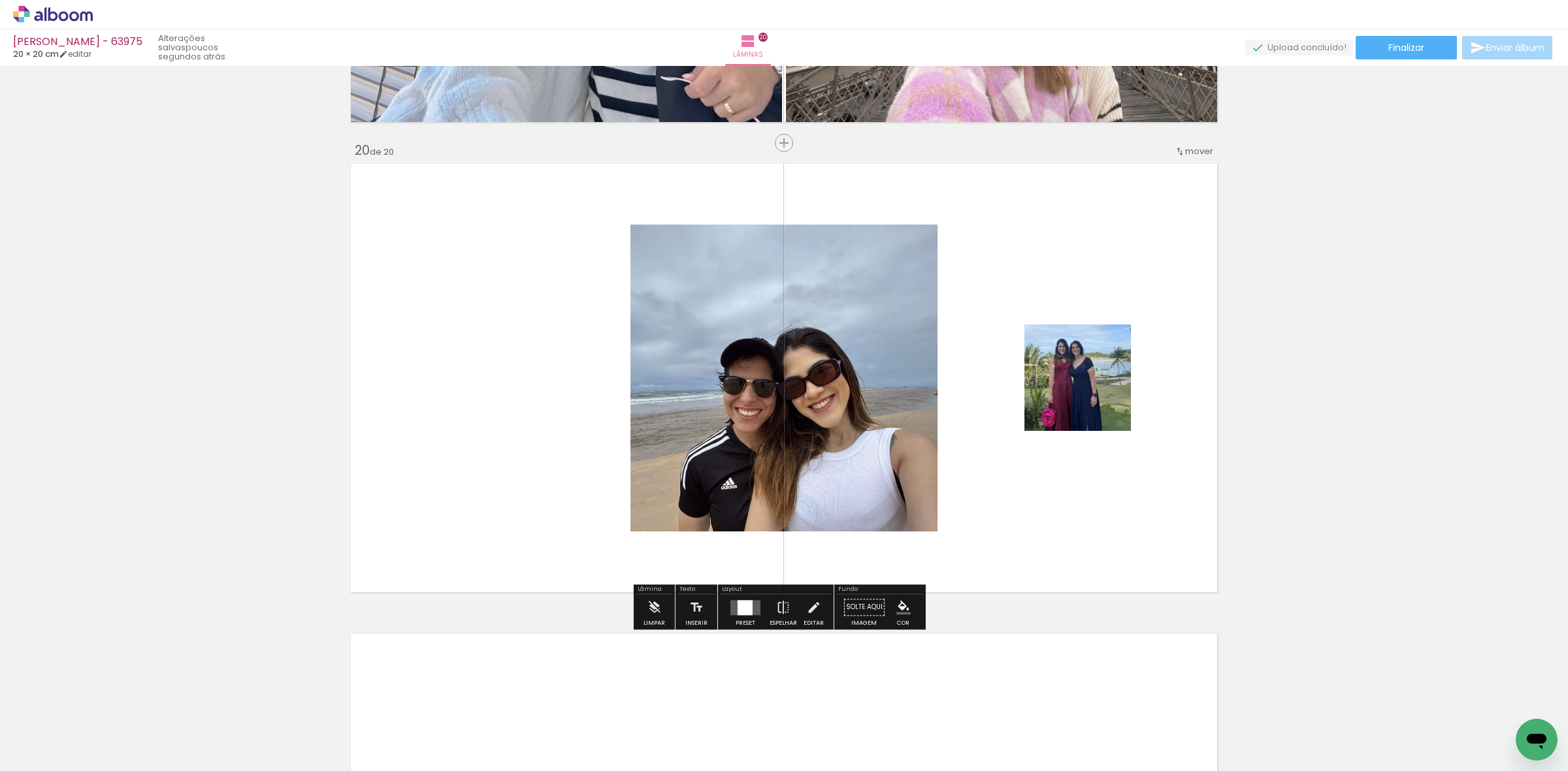
click at [743, 604] on div at bounding box center [745, 608] width 15 height 15
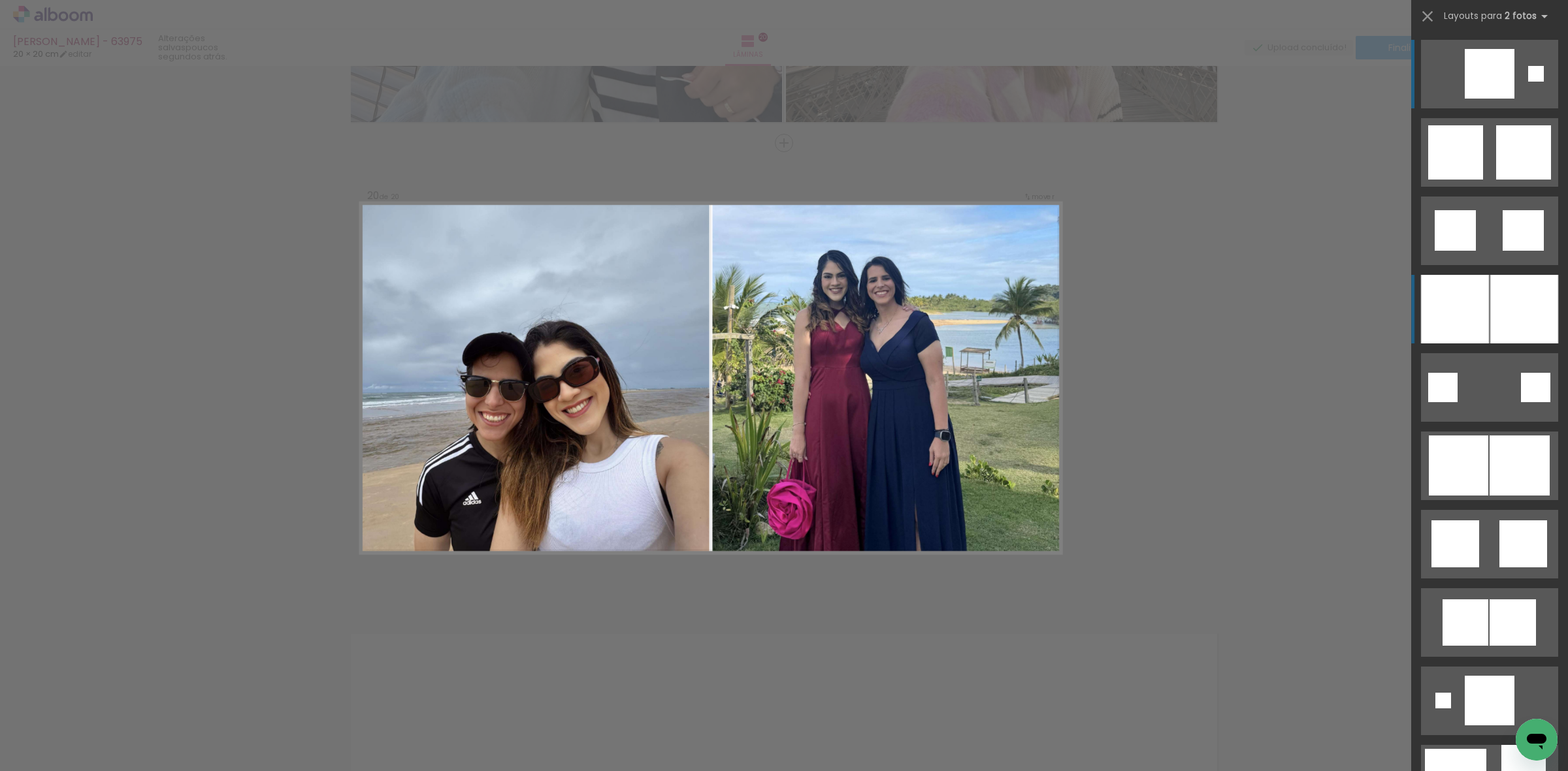
click at [1508, 289] on div at bounding box center [1524, 309] width 68 height 69
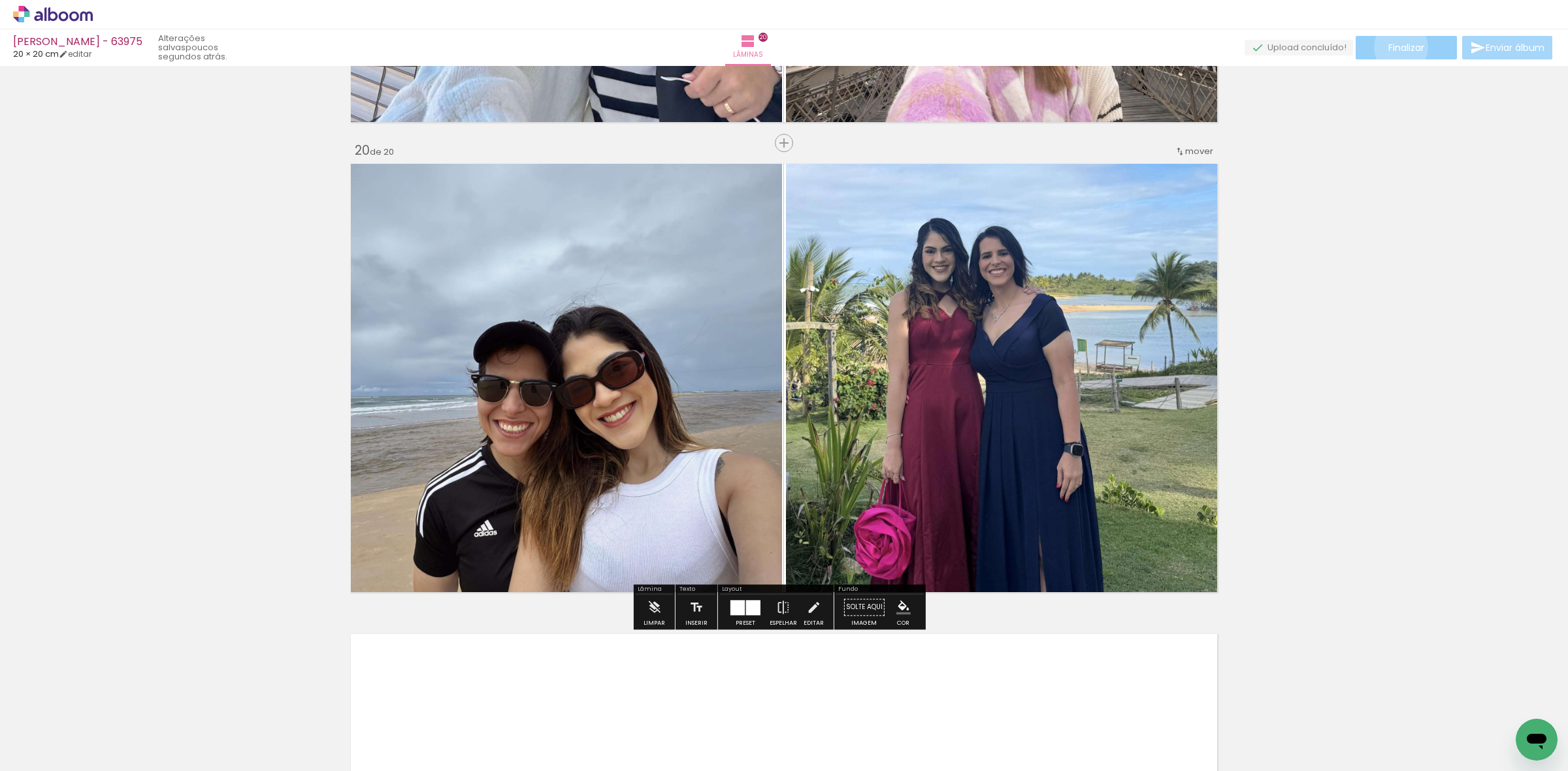
click at [1396, 47] on span "Finalizar" at bounding box center [1406, 47] width 36 height 9
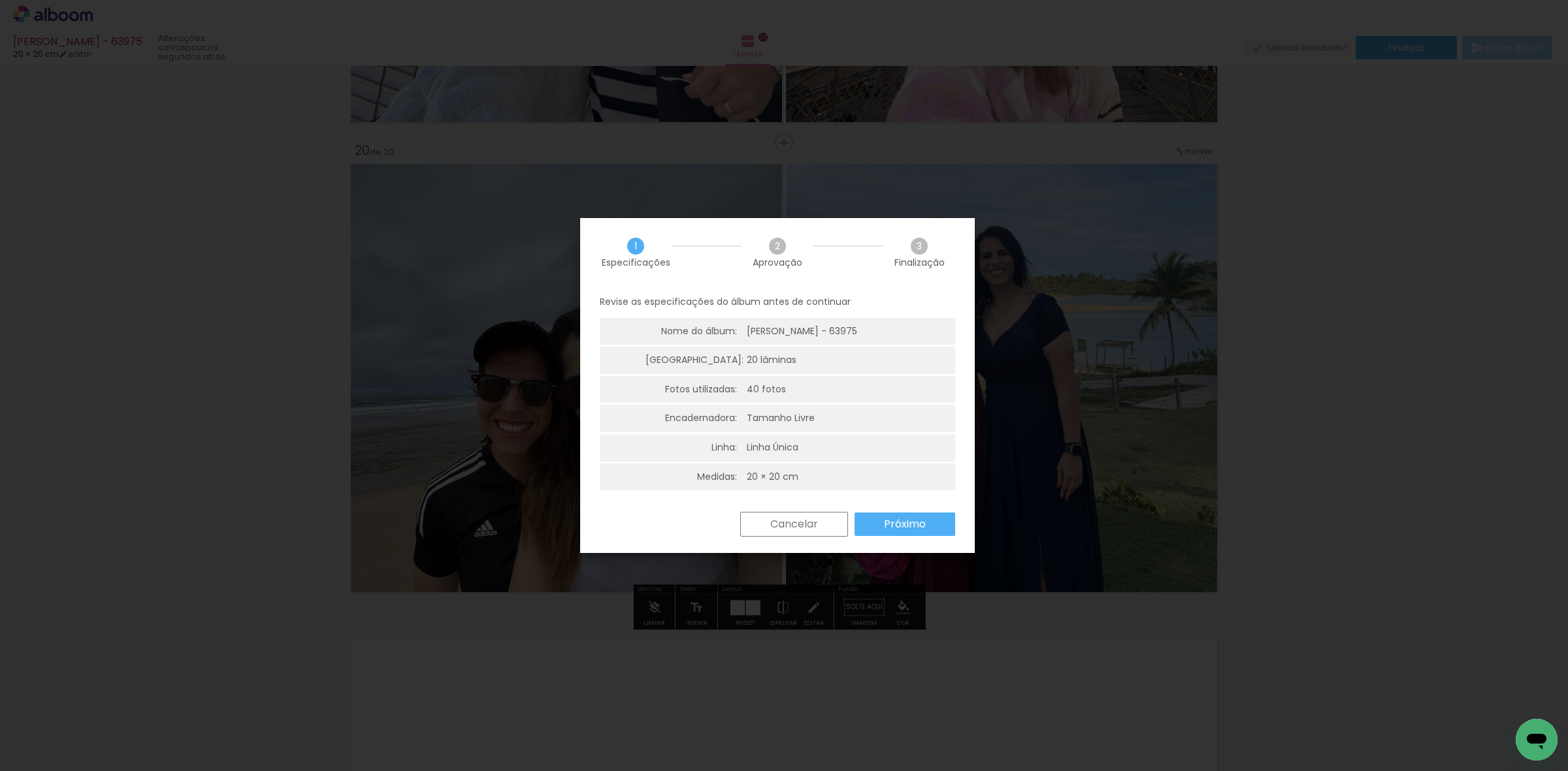
click at [928, 533] on paper-button "Próximo" at bounding box center [905, 524] width 101 height 23
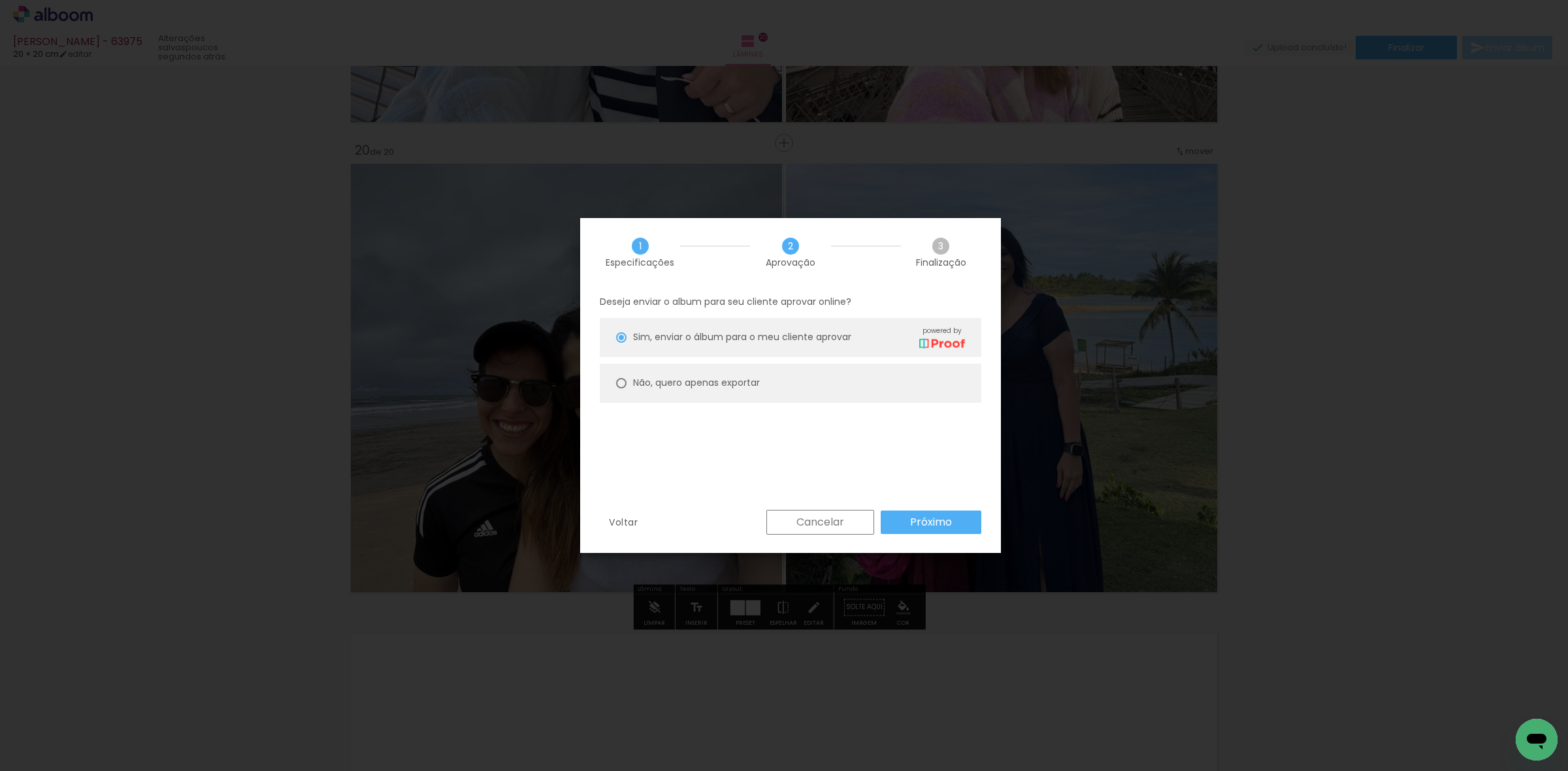
click at [838, 388] on paper-radio-button "Não, quero apenas exportar" at bounding box center [790, 383] width 381 height 39
type paper-radio-button "on"
click at [910, 516] on paper-button "Próximo" at bounding box center [931, 522] width 101 height 23
type input "Alta, 300 DPI"
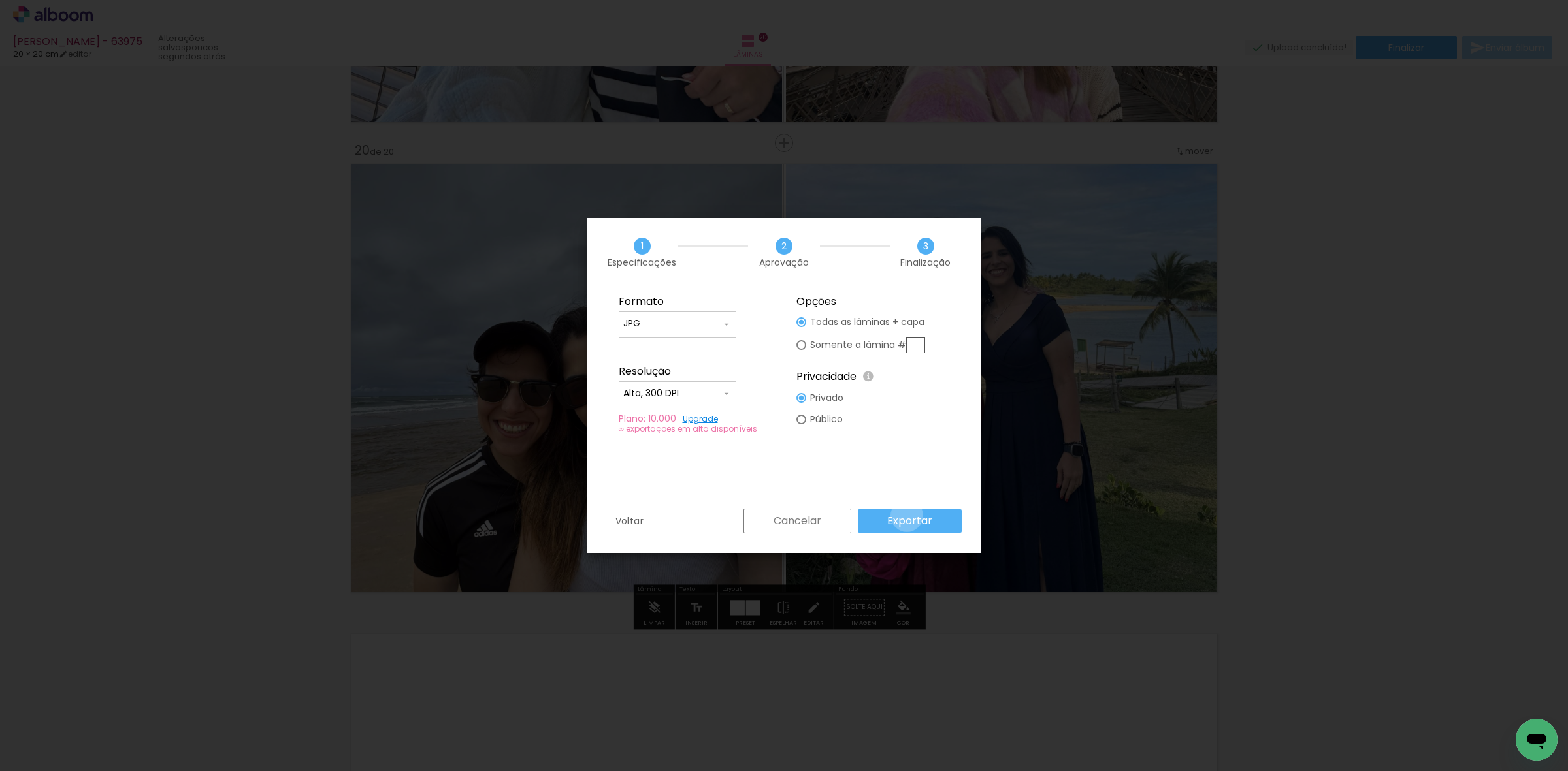
click at [0, 0] on slot "Exportar" at bounding box center [0, 0] width 0 height 0
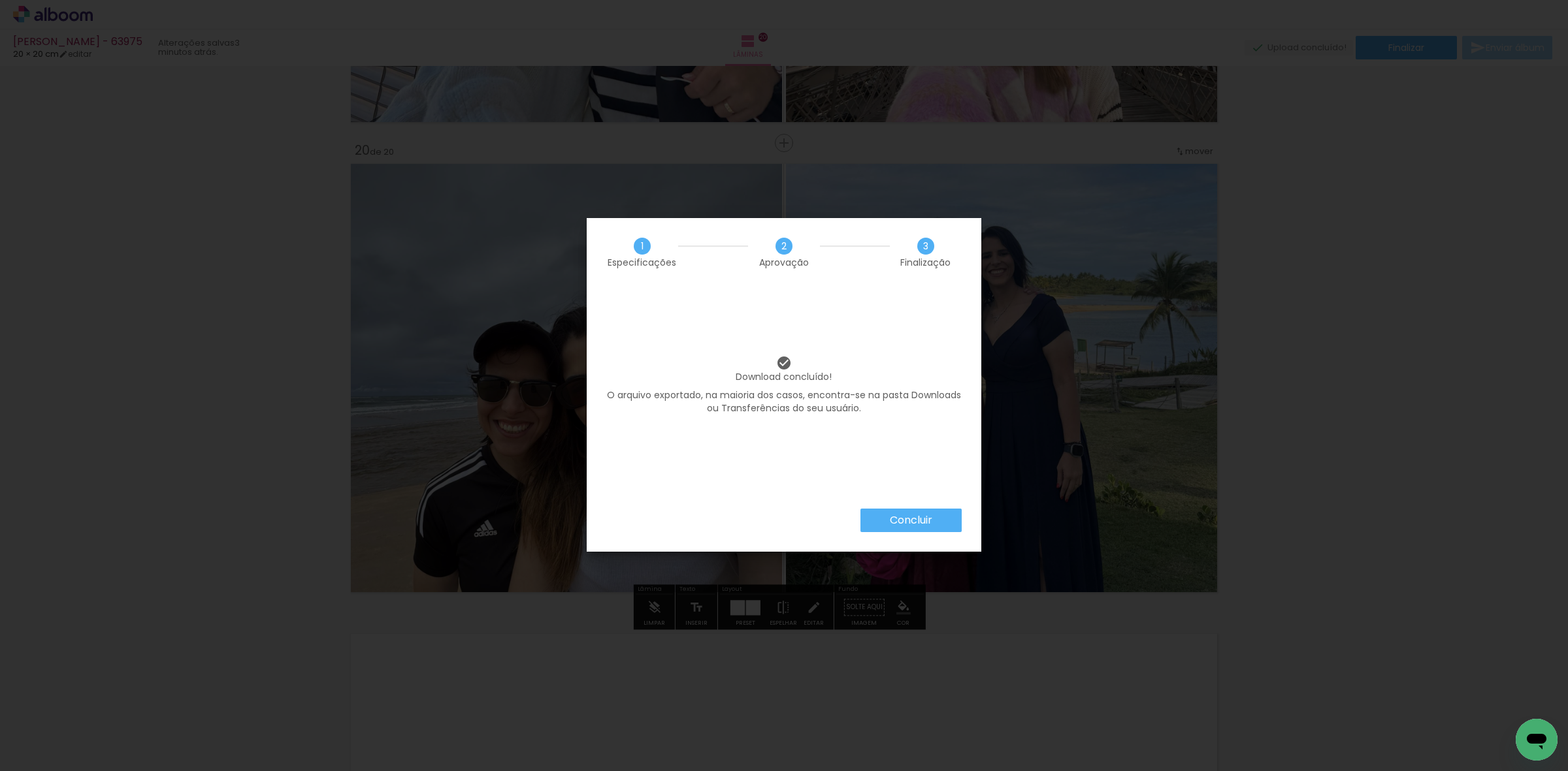
scroll to position [0, 1470]
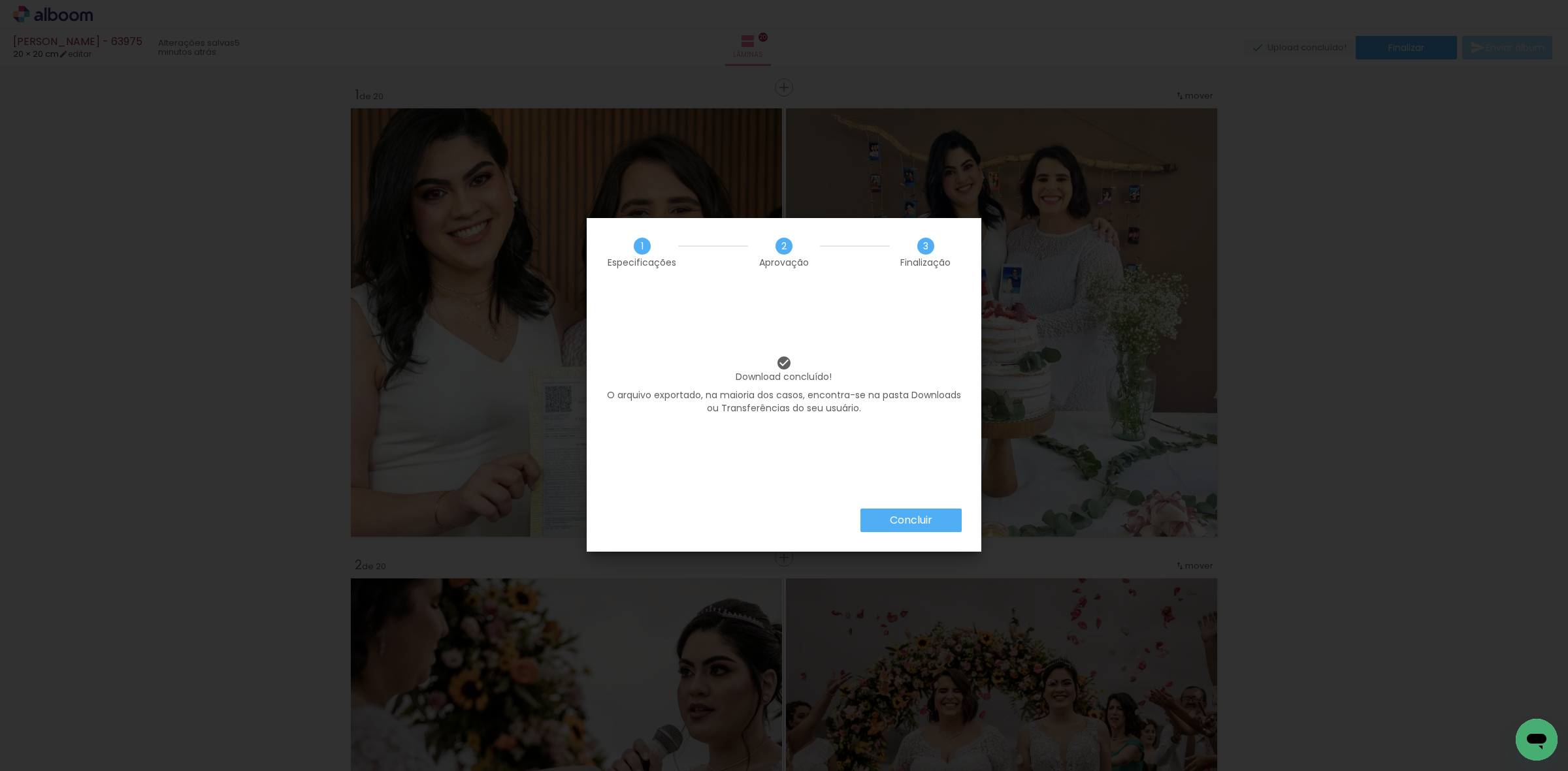
scroll to position [0, 1470]
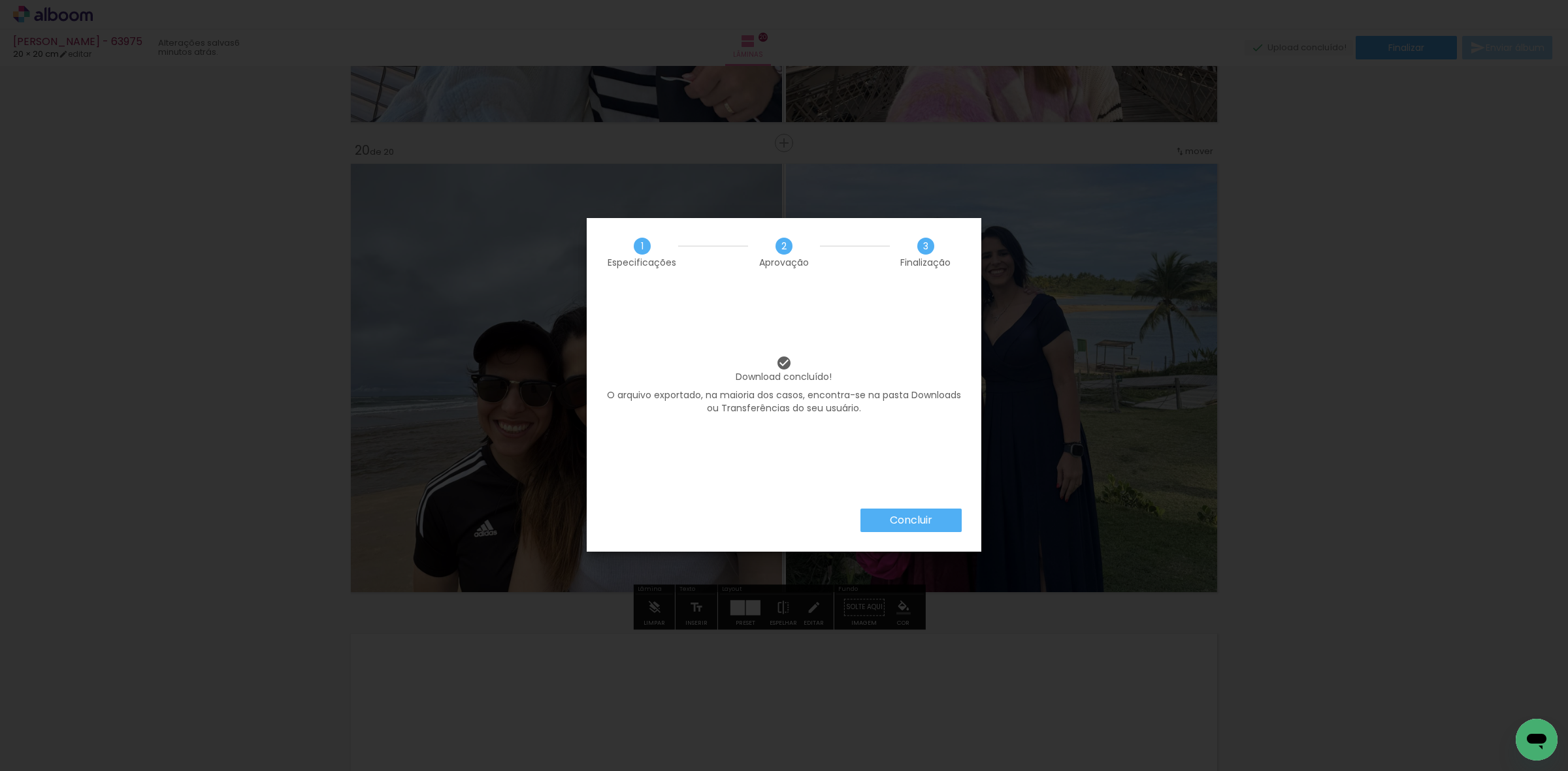
scroll to position [0, 1470]
click at [903, 528] on paper-button "Concluir" at bounding box center [911, 520] width 101 height 23
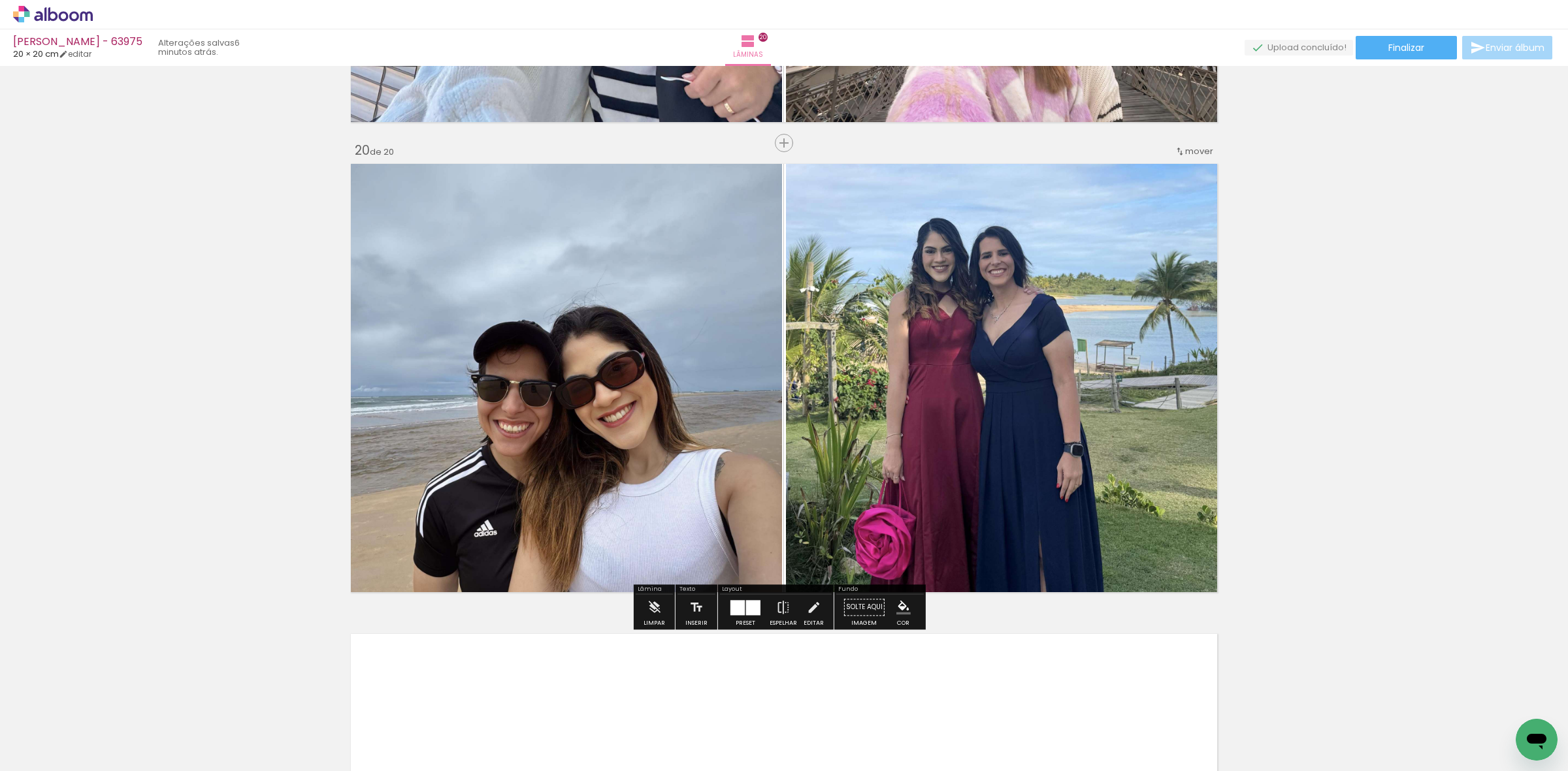
click at [82, 18] on icon at bounding box center [86, 16] width 13 height 10
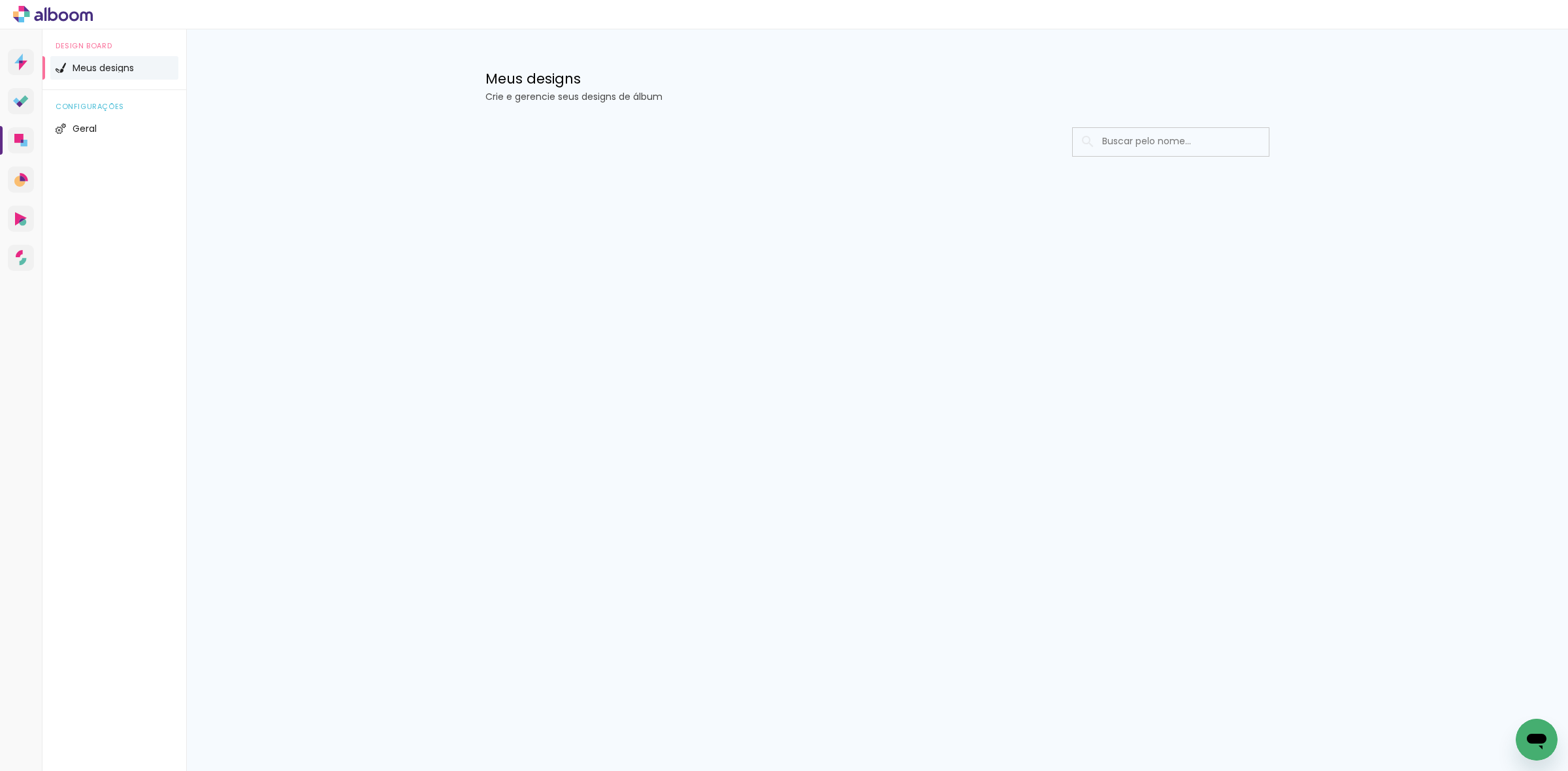
click at [668, 224] on div at bounding box center [877, 181] width 850 height 134
click at [997, 330] on div "Prosite Website + Landing pages Proof Sistema de seleção e venda de fotos Desig…" at bounding box center [784, 400] width 1568 height 742
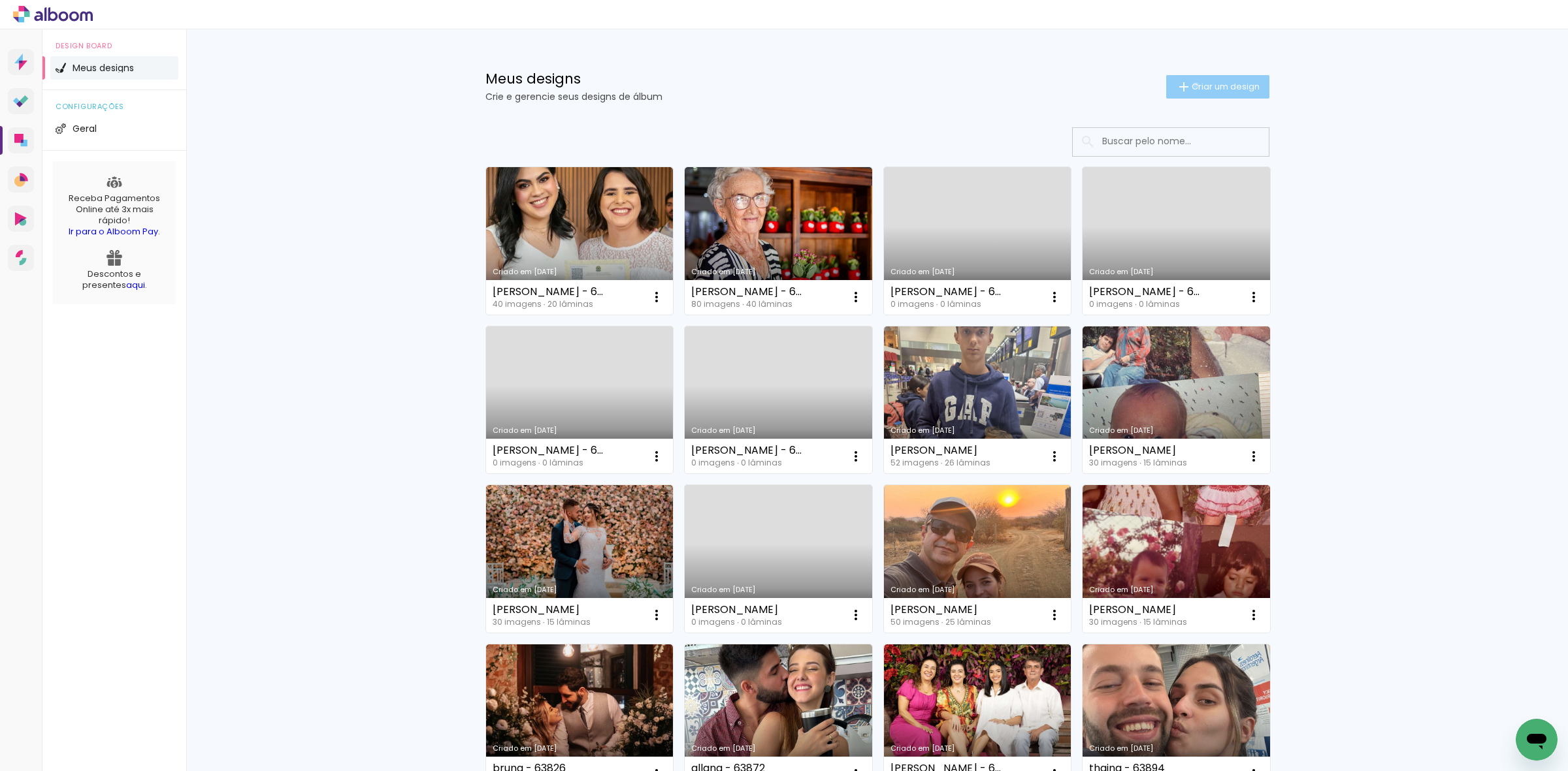
click at [1192, 85] on span "Criar um design" at bounding box center [1225, 86] width 68 height 9
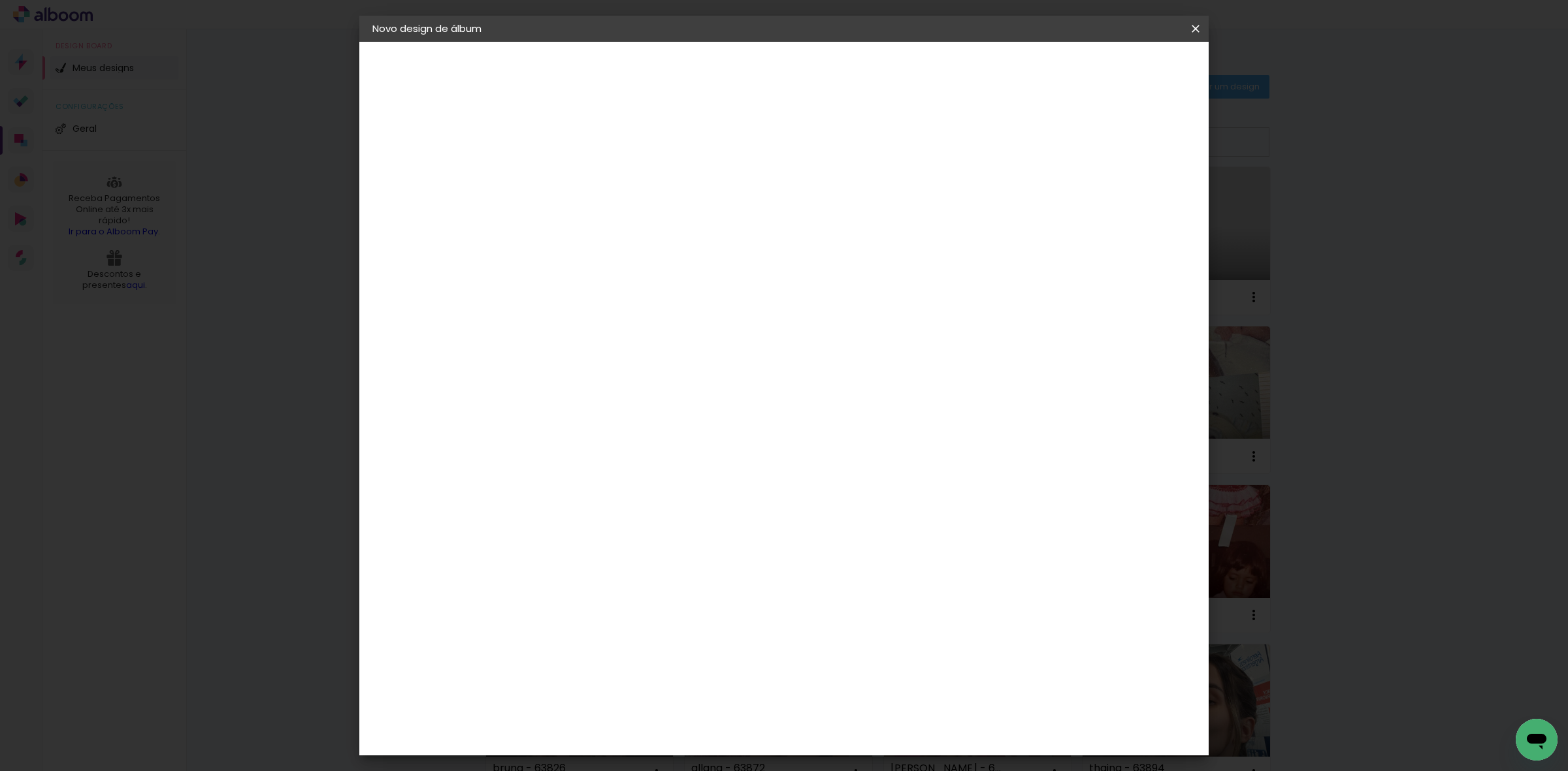
click at [623, 155] on div at bounding box center [585, 175] width 74 height 98
click at [586, 168] on input at bounding box center [586, 175] width 0 height 20
type input "priscilla - 63959"
type paper-input "priscilla - 63959"
click at [720, 73] on paper-button "Avançar" at bounding box center [688, 70] width 64 height 22
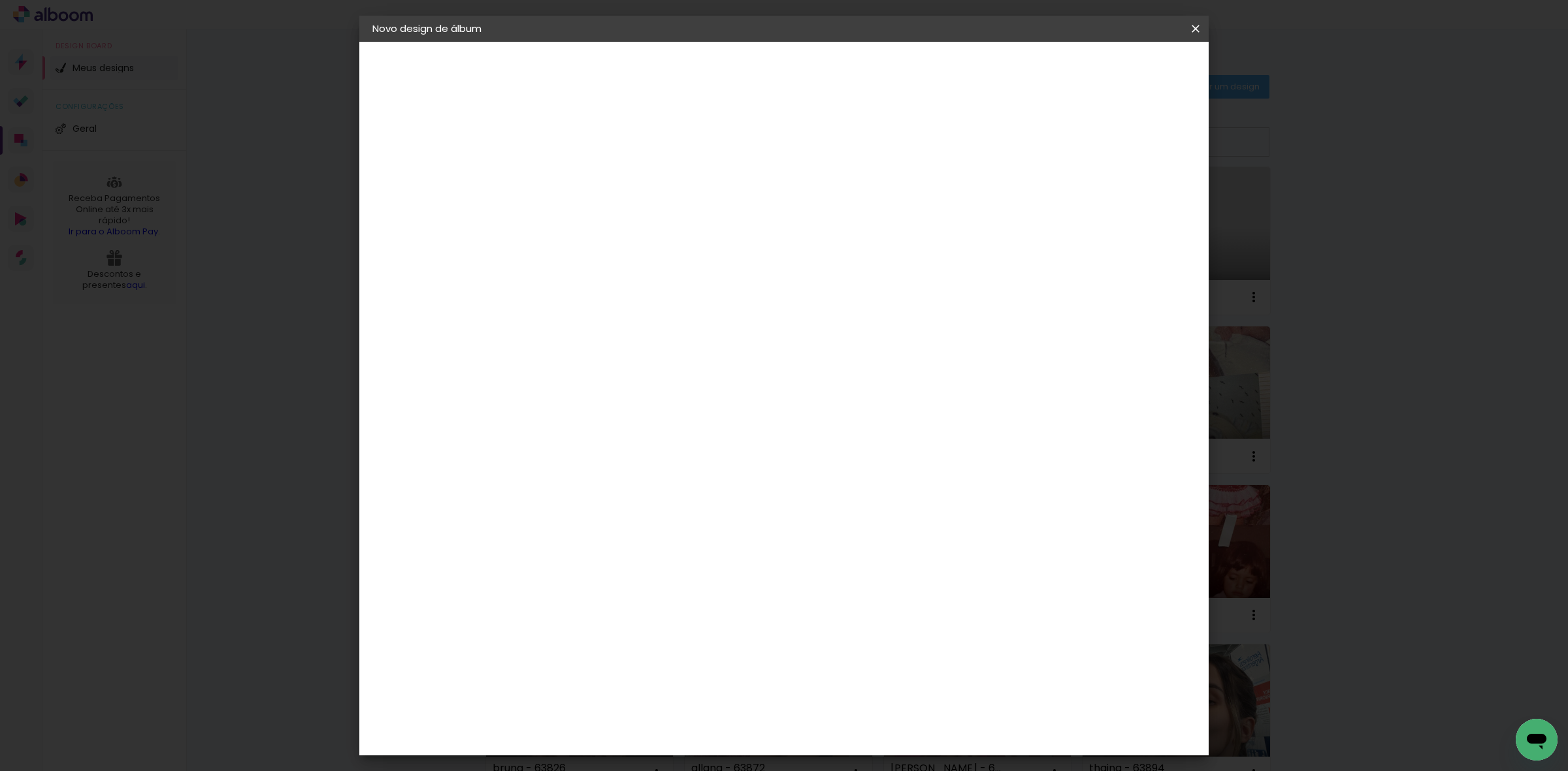
click at [831, 191] on paper-item "Tamanho Livre" at bounding box center [768, 199] width 126 height 29
click at [830, 60] on paper-button "Avançar" at bounding box center [798, 70] width 64 height 22
click at [863, 534] on input "60" at bounding box center [855, 544] width 34 height 19
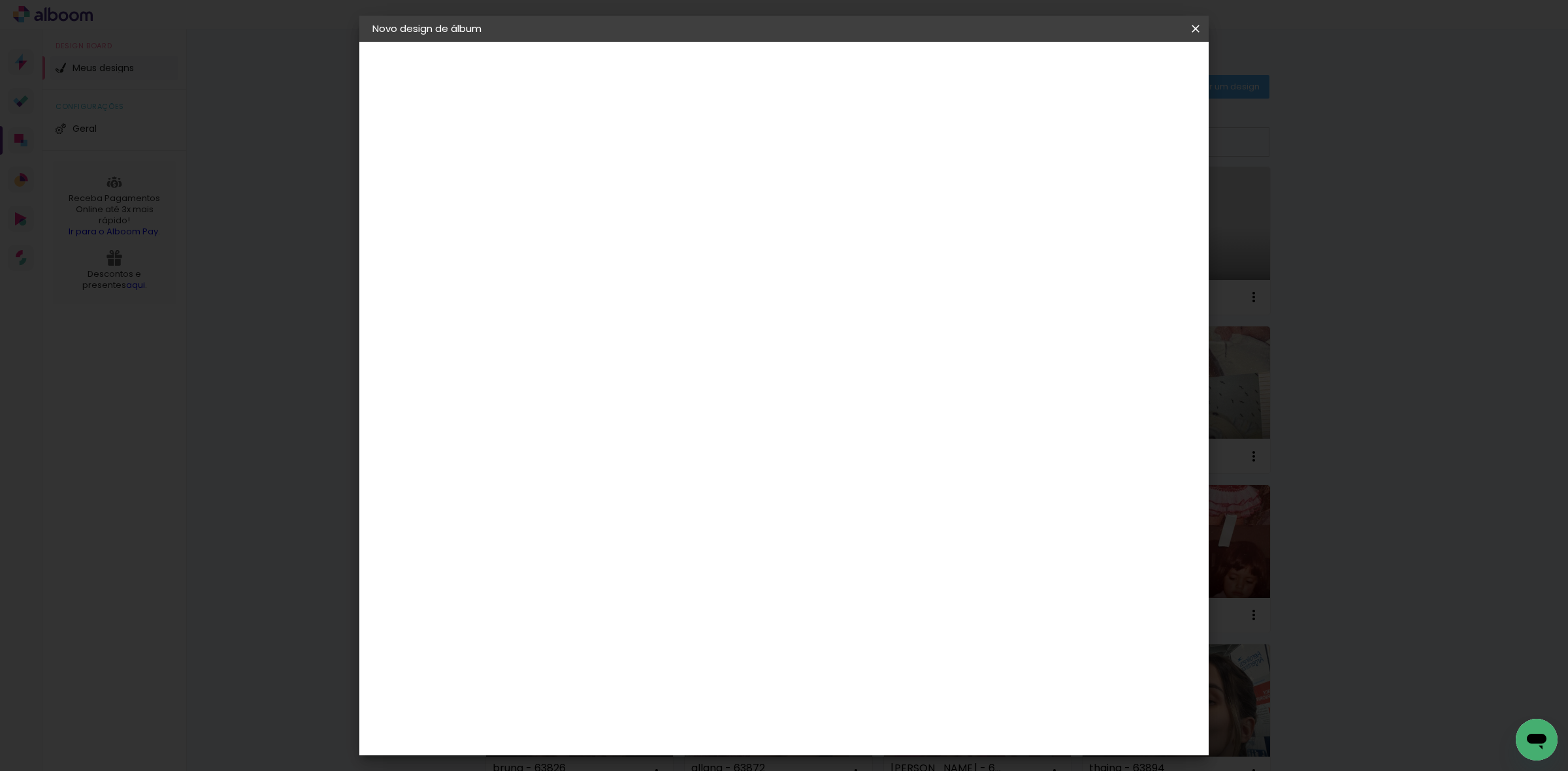
type input "40"
type paper-input "40"
type input "40,6"
type paper-input "40,6"
click at [548, 438] on input "30" at bounding box center [545, 432] width 34 height 19
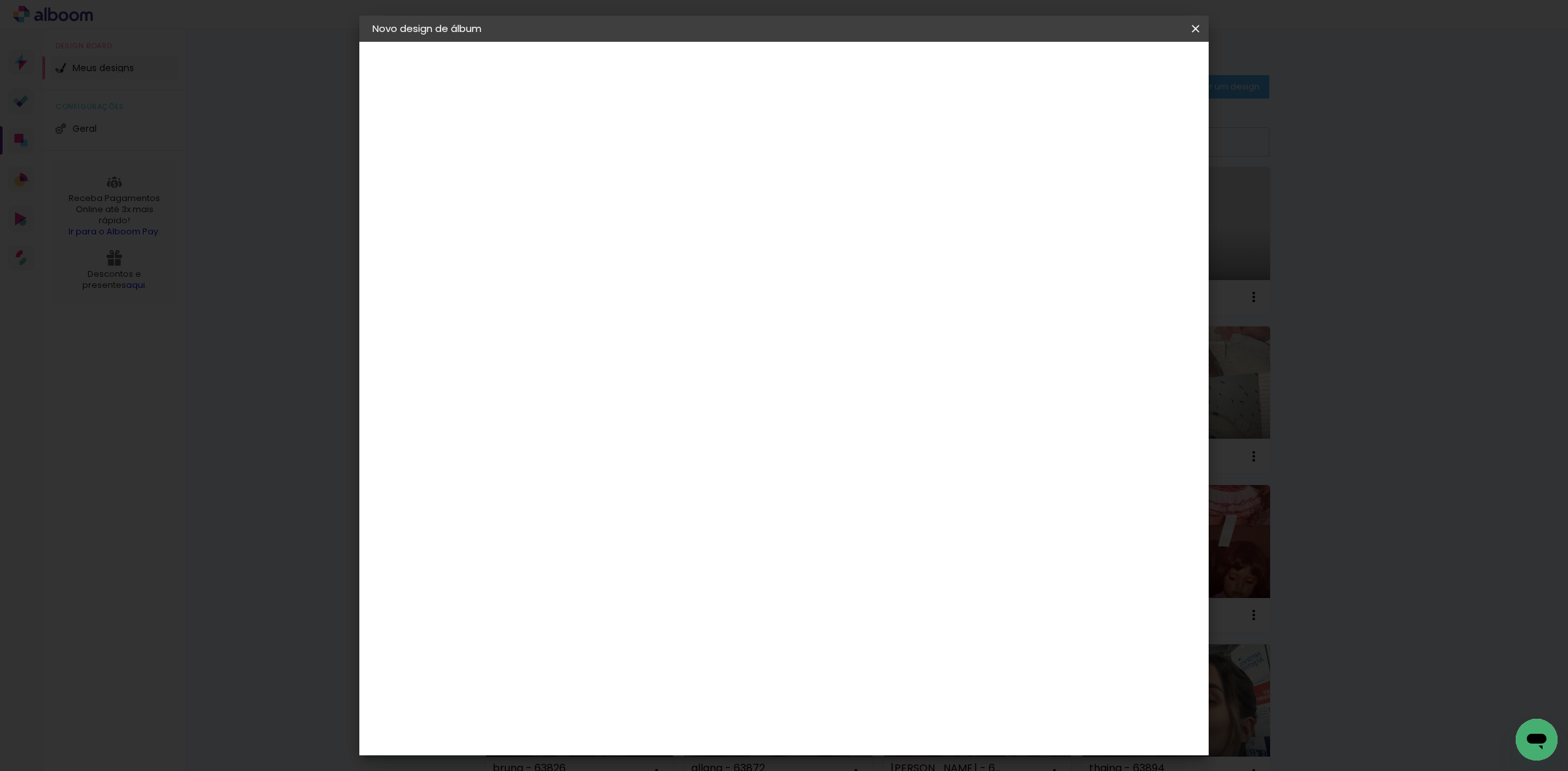
click at [547, 438] on input "30" at bounding box center [545, 432] width 34 height 19
type input "20,3"
type paper-input "20,3"
type input "4"
type paper-input "4"
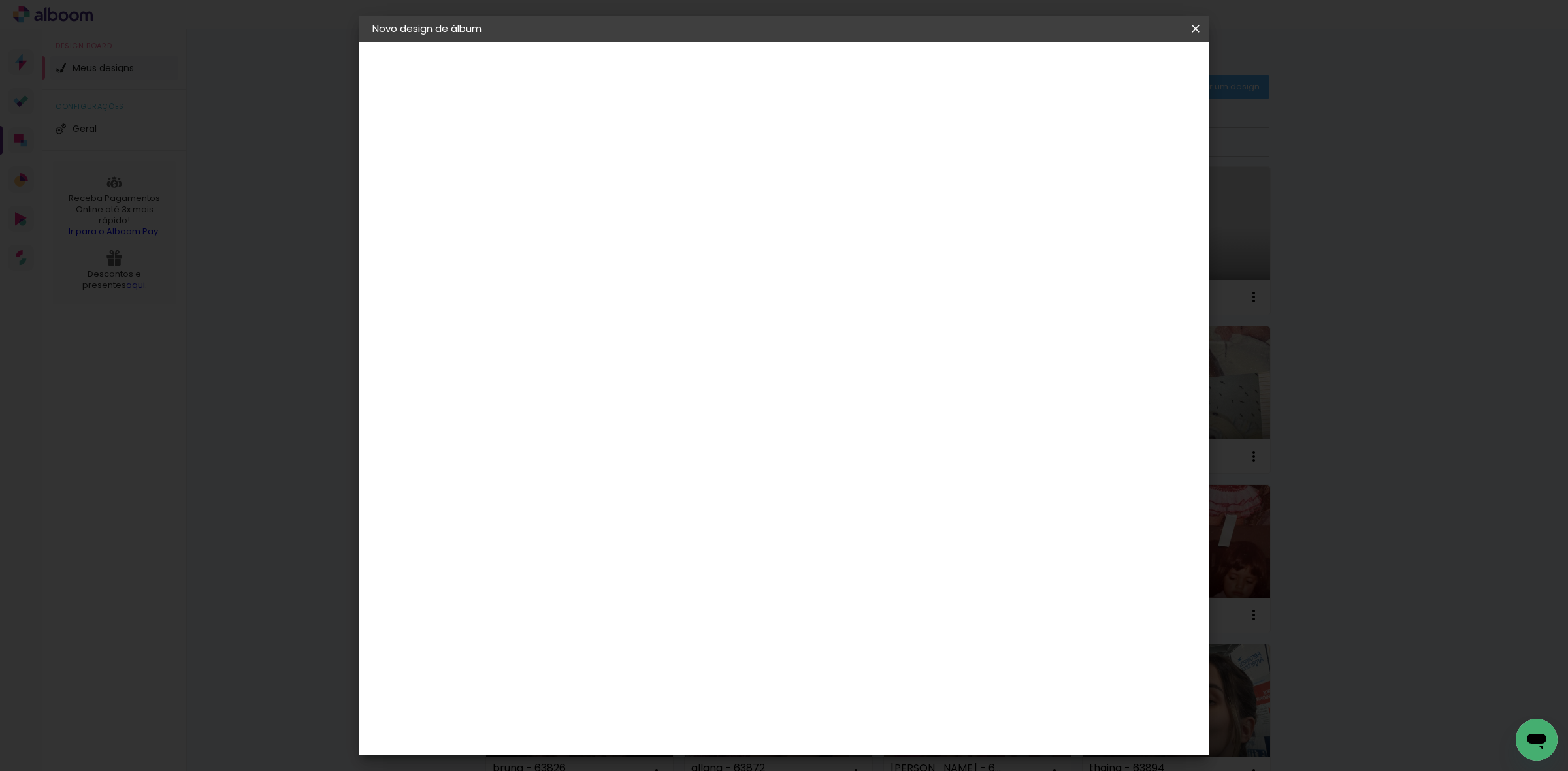
click at [1129, 198] on input "4" at bounding box center [1121, 197] width 23 height 19
type input "3"
type paper-input "3"
click at [1129, 198] on input "3" at bounding box center [1126, 197] width 23 height 19
type input "2"
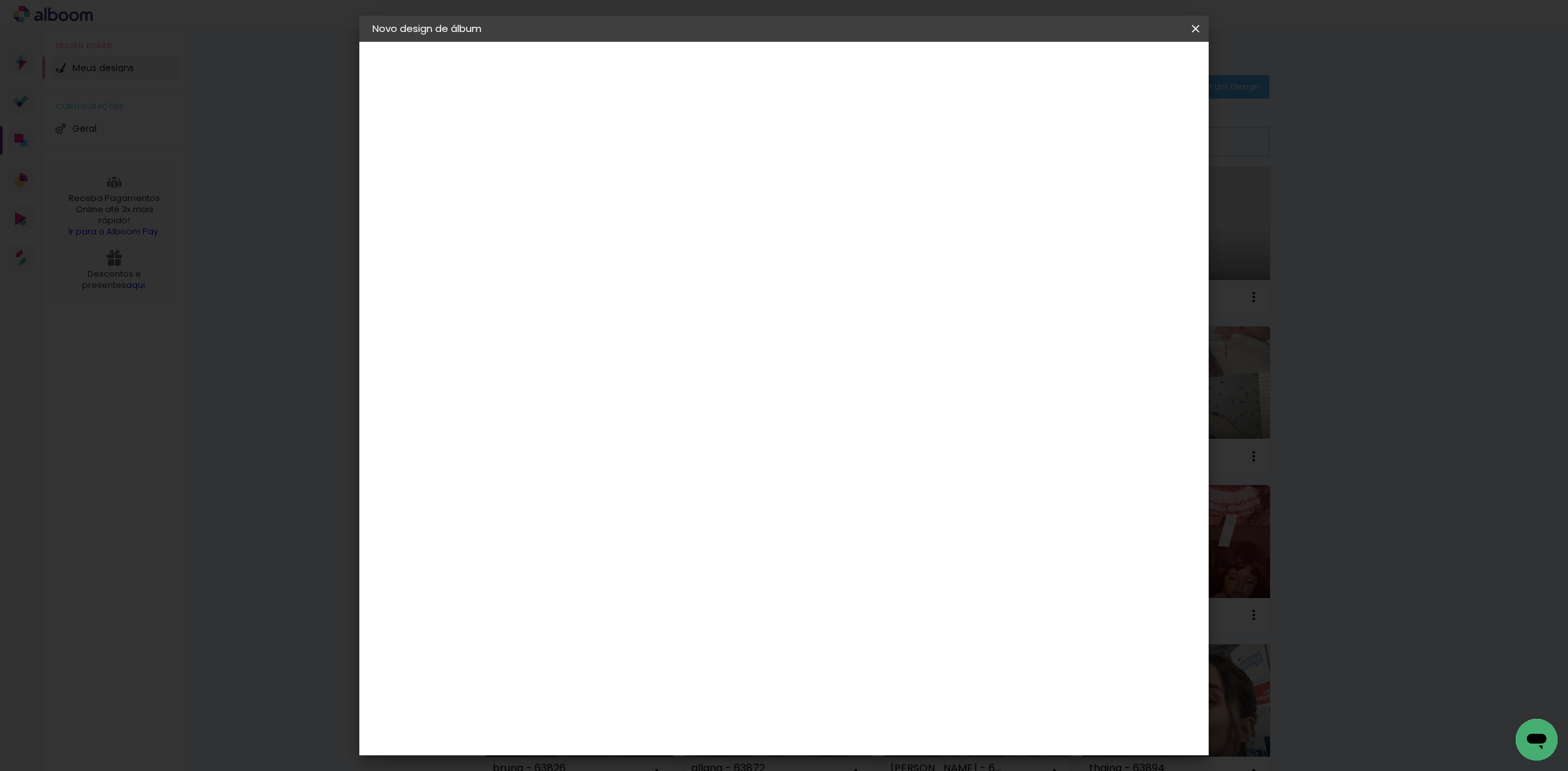
type paper-input "2"
click at [1129, 198] on input "2" at bounding box center [1126, 197] width 23 height 19
click at [1112, 69] on span "Iniciar design" at bounding box center [1081, 69] width 59 height 9
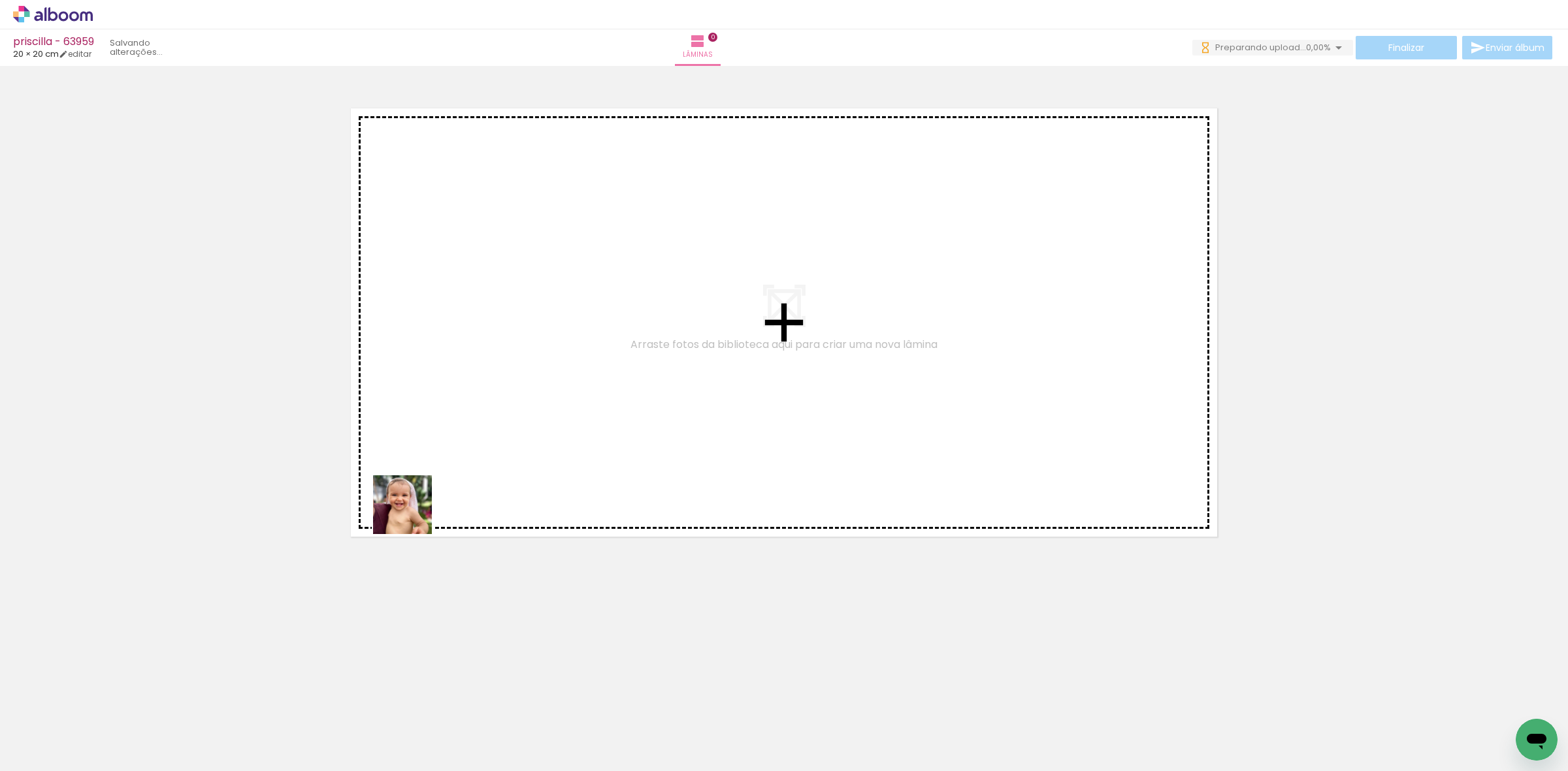
drag, startPoint x: 235, startPoint y: 654, endPoint x: 349, endPoint y: 596, distance: 127.9
click at [459, 482] on quentale-workspace at bounding box center [784, 385] width 1568 height 771
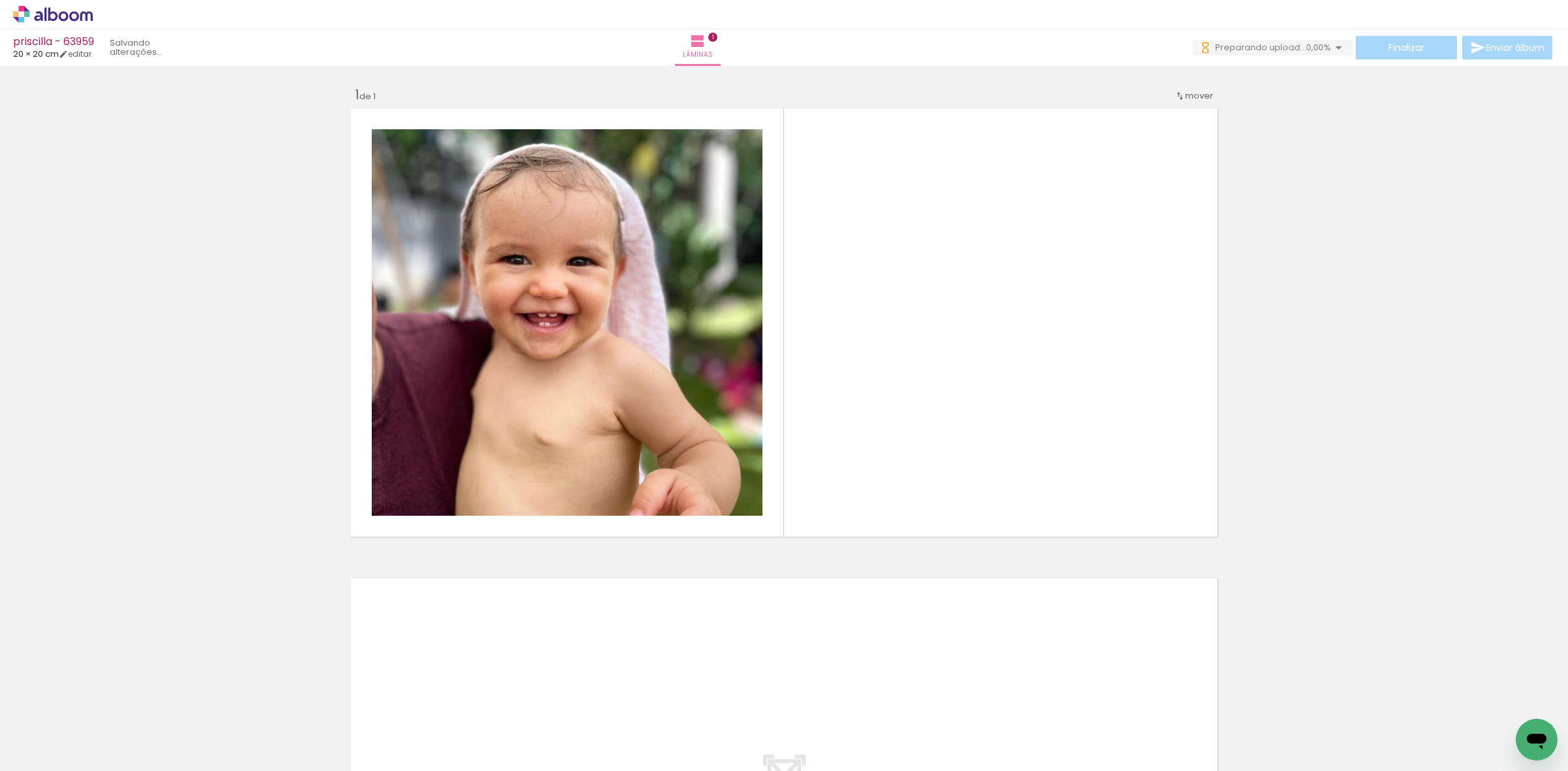
drag, startPoint x: 204, startPoint y: 733, endPoint x: 1145, endPoint y: 337, distance: 1020.9
click at [845, 334] on quentale-workspace at bounding box center [784, 385] width 1568 height 771
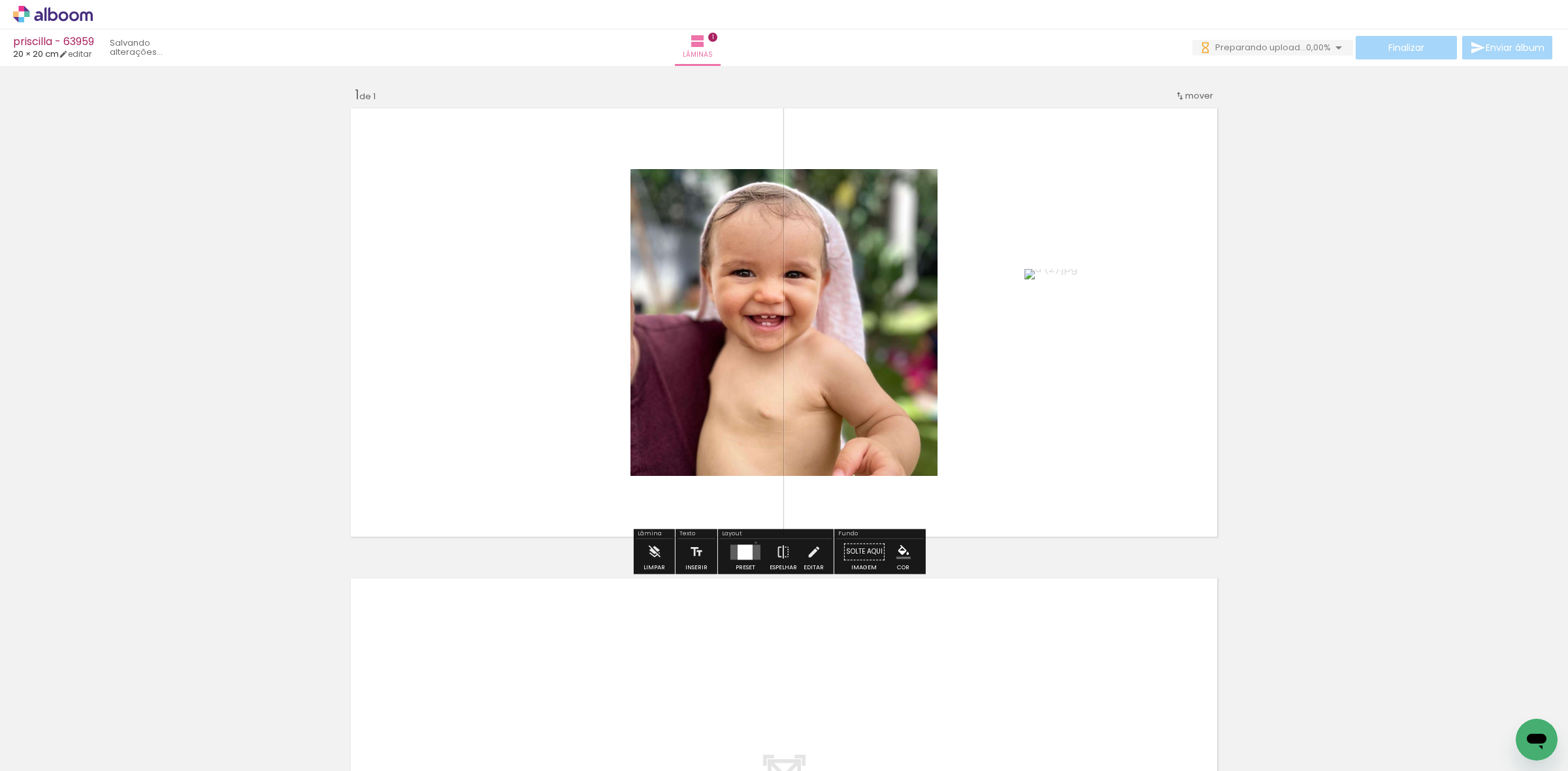
click at [753, 543] on div at bounding box center [746, 552] width 35 height 26
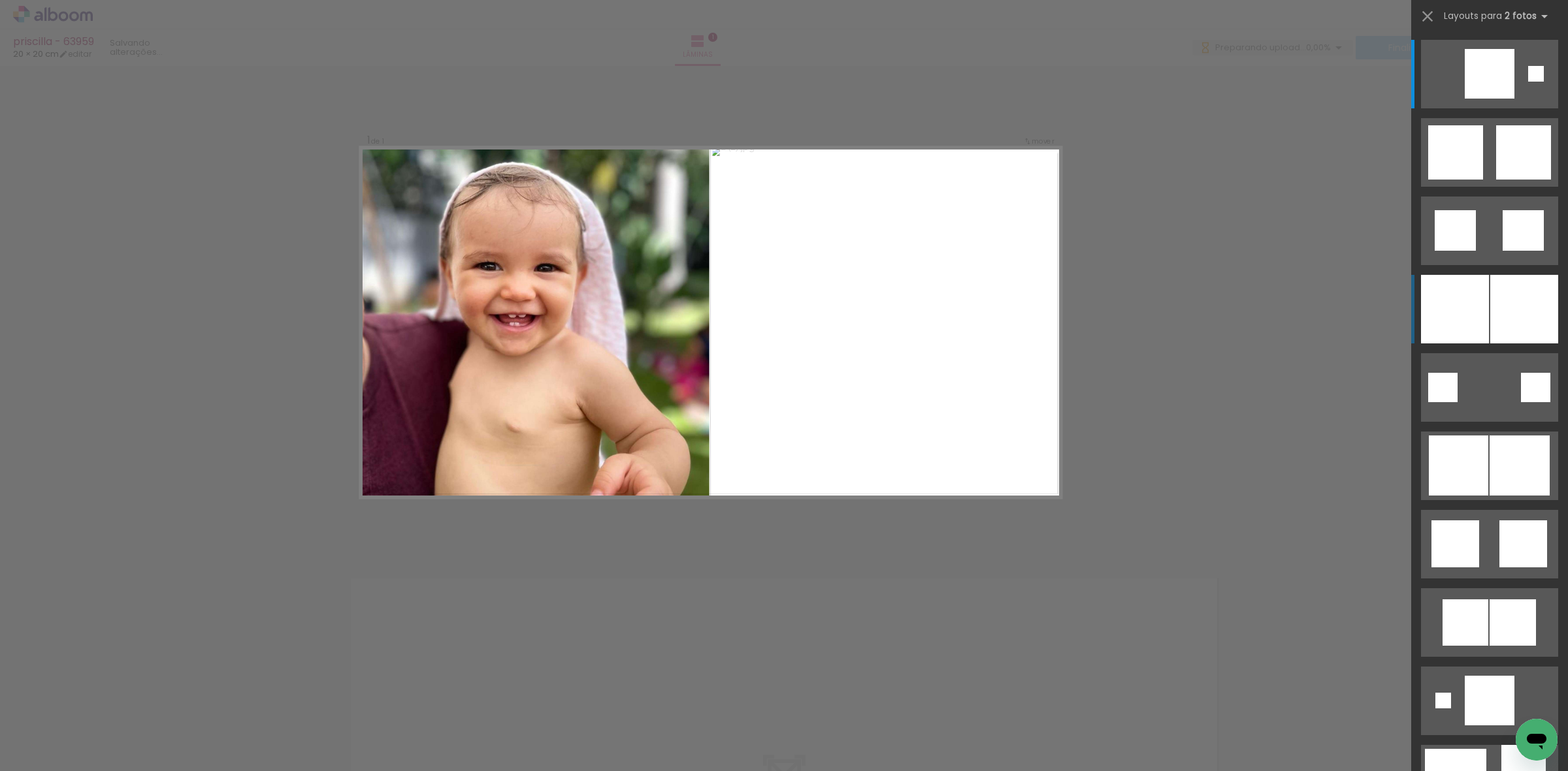
click at [1494, 279] on div at bounding box center [1524, 309] width 68 height 69
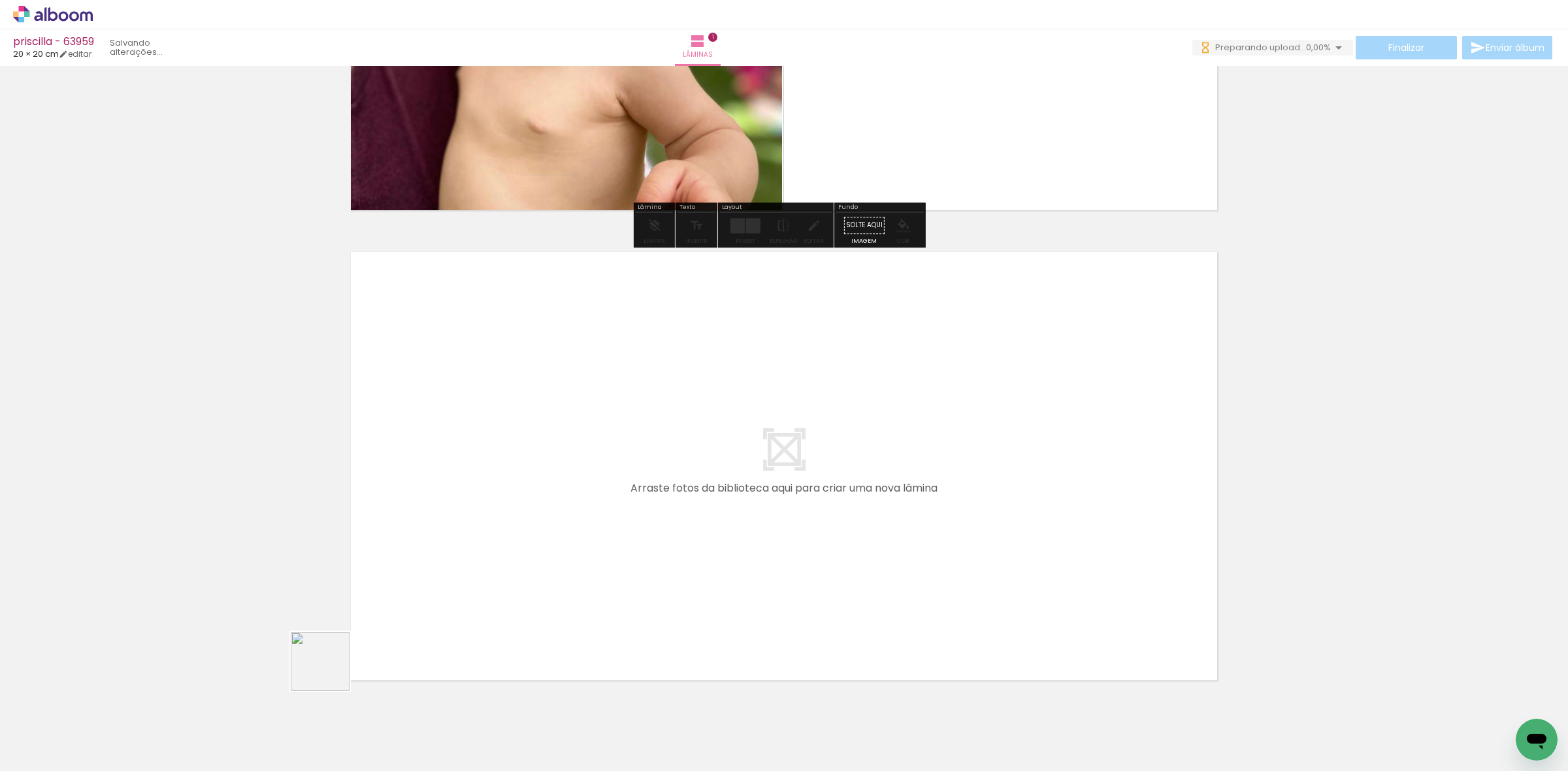
drag, startPoint x: 263, startPoint y: 720, endPoint x: 348, endPoint y: 737, distance: 86.7
click at [387, 609] on quentale-workspace at bounding box center [784, 385] width 1568 height 771
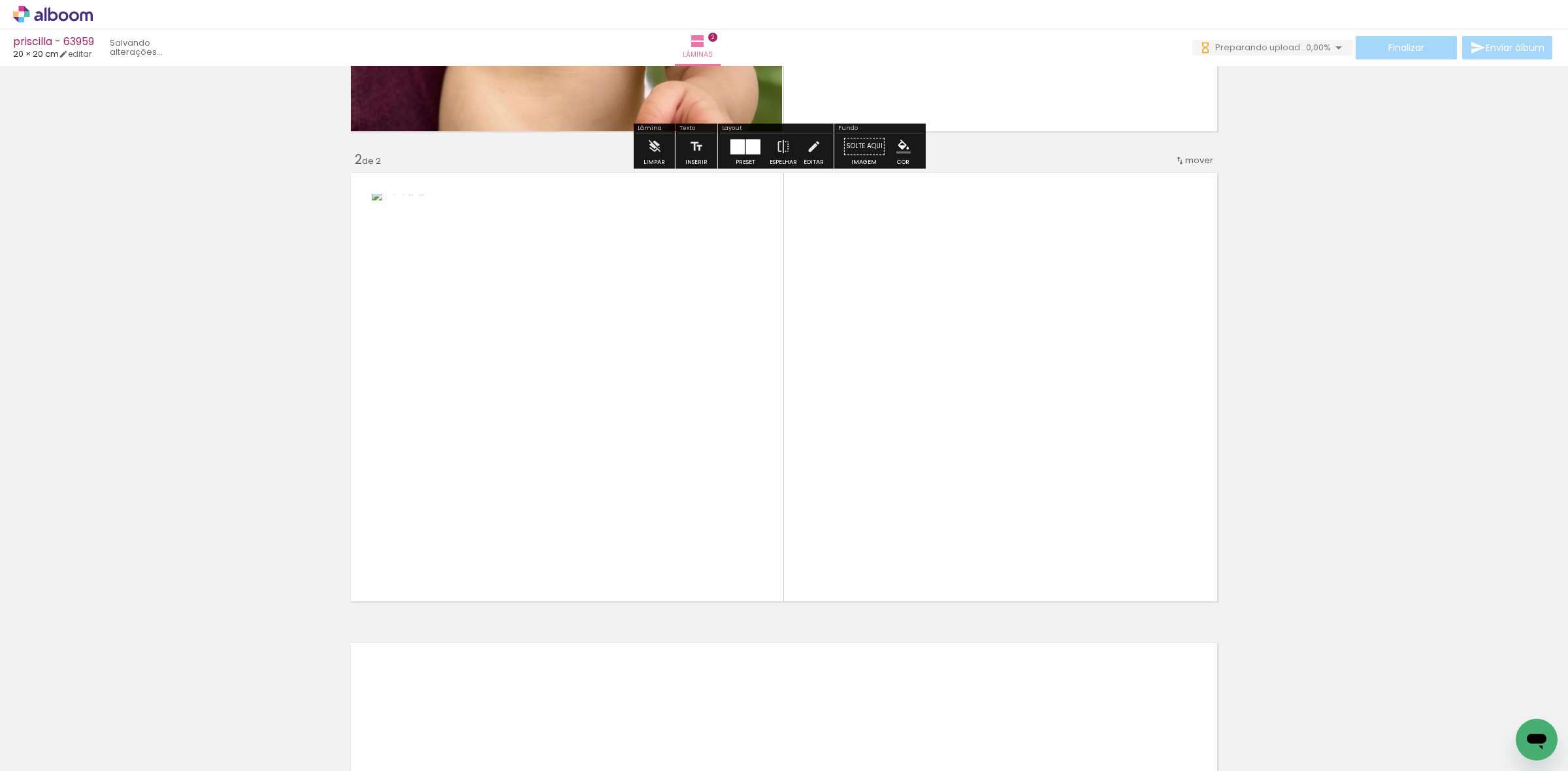
drag, startPoint x: 354, startPoint y: 729, endPoint x: 608, endPoint y: 593, distance: 288.1
click at [554, 520] on quentale-workspace at bounding box center [784, 385] width 1568 height 771
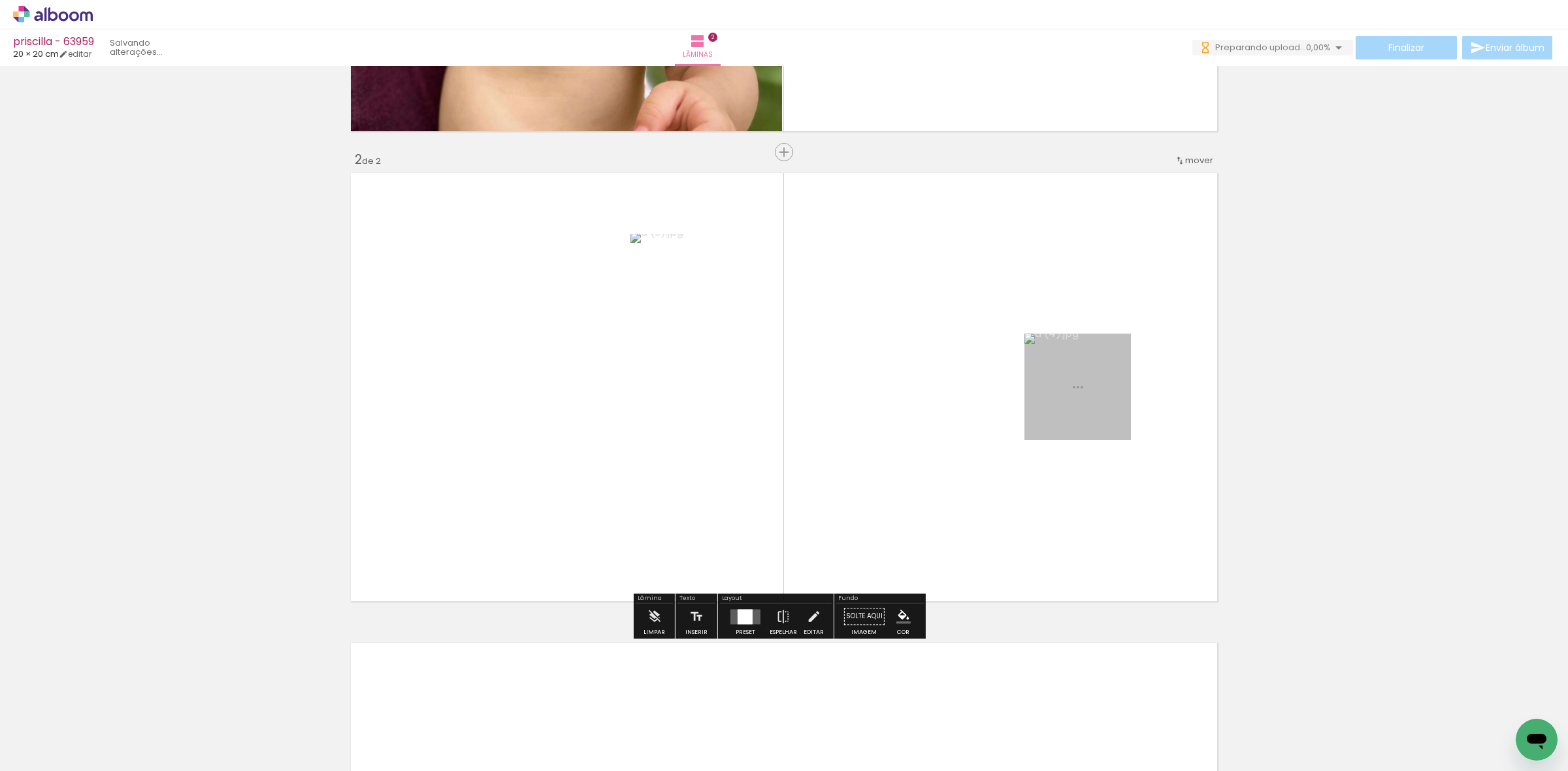
scroll to position [415, 0]
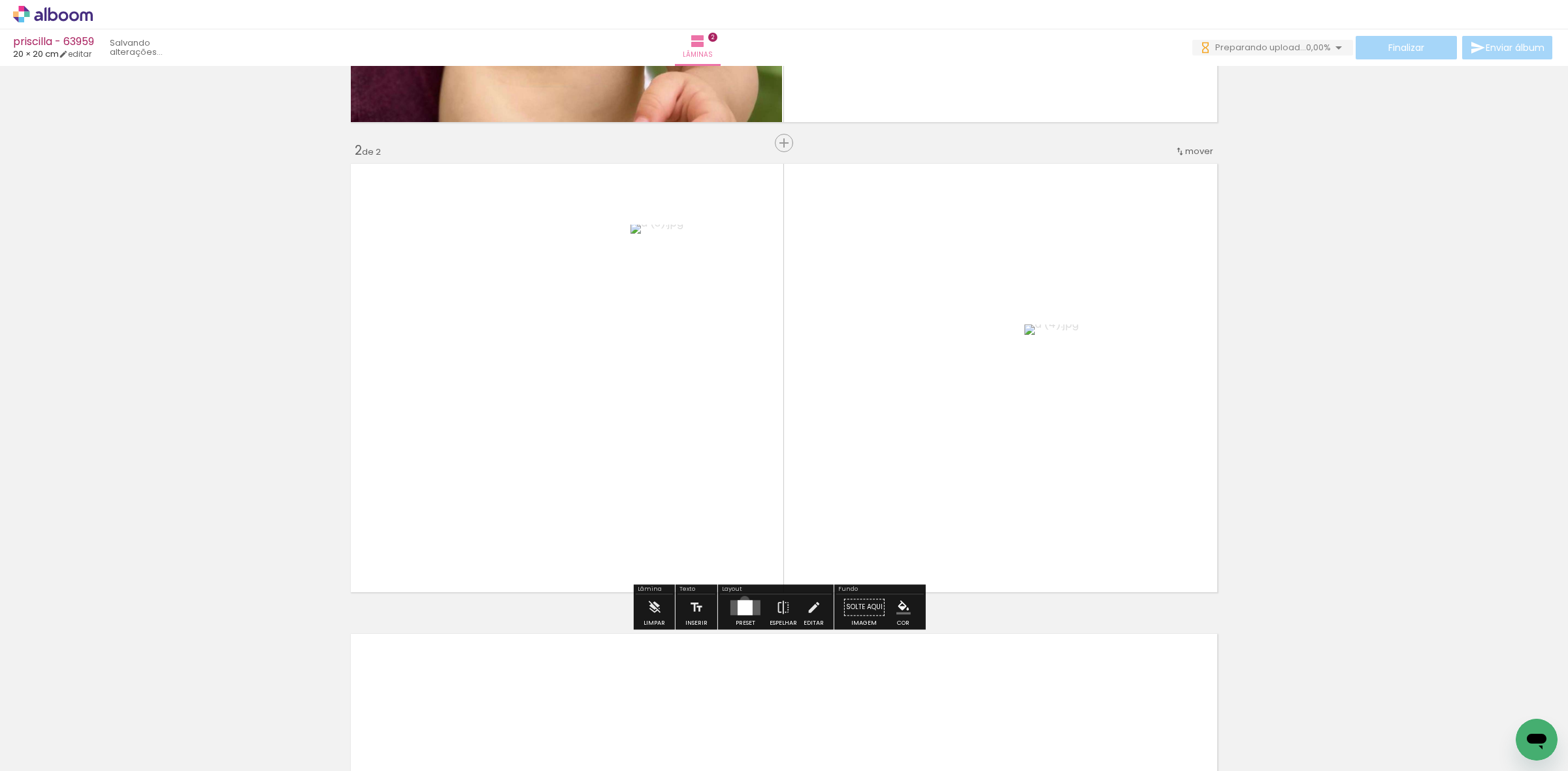
click at [742, 601] on div at bounding box center [745, 608] width 15 height 15
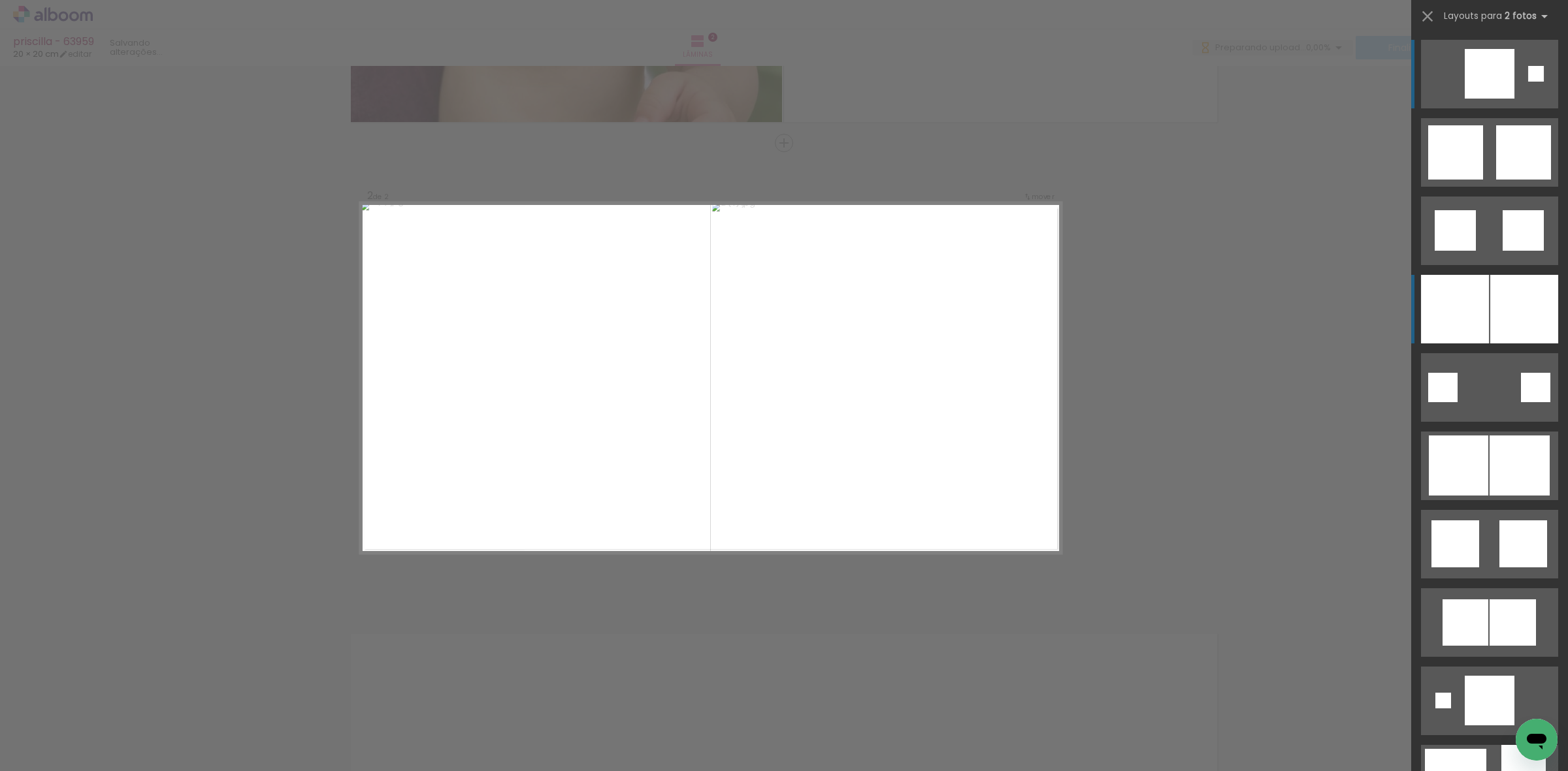
click at [1474, 306] on div at bounding box center [1454, 309] width 68 height 69
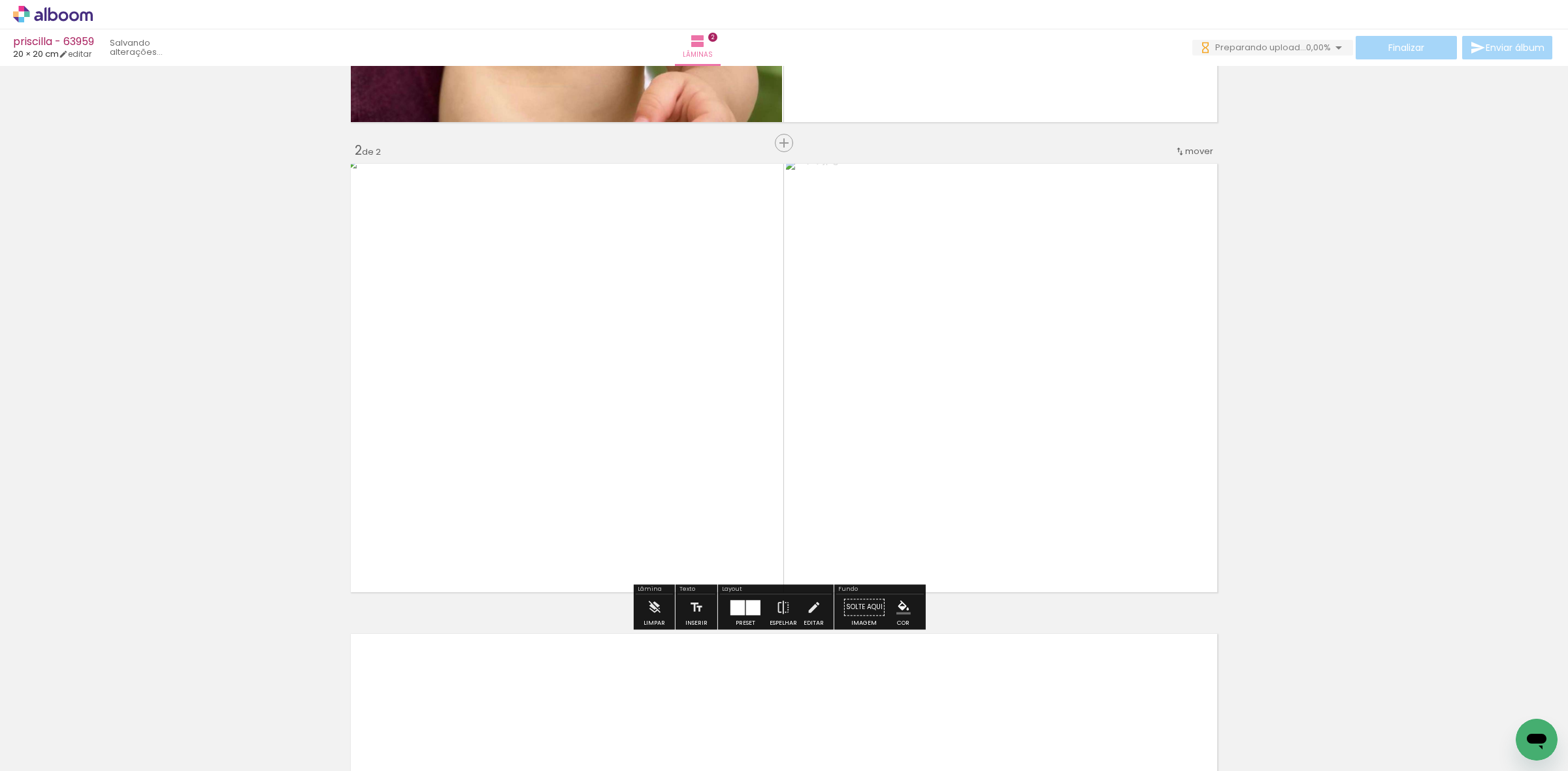
scroll to position [0, 0]
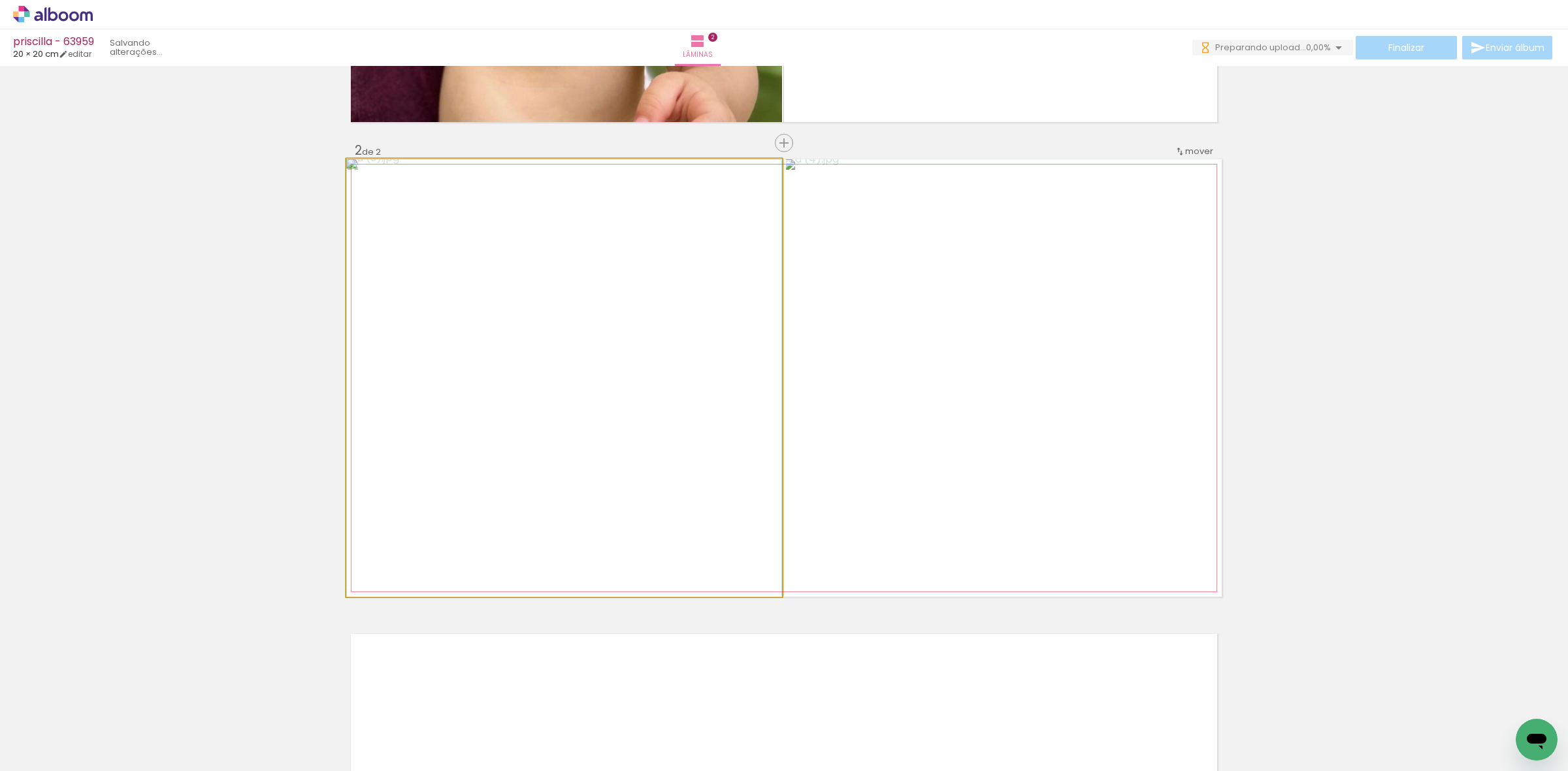
click at [768, 508] on quentale-photo at bounding box center [564, 378] width 436 height 438
drag, startPoint x: 370, startPoint y: 180, endPoint x: 379, endPoint y: 179, distance: 9.1
type paper-slider "120"
click at [379, 179] on div at bounding box center [386, 173] width 21 height 21
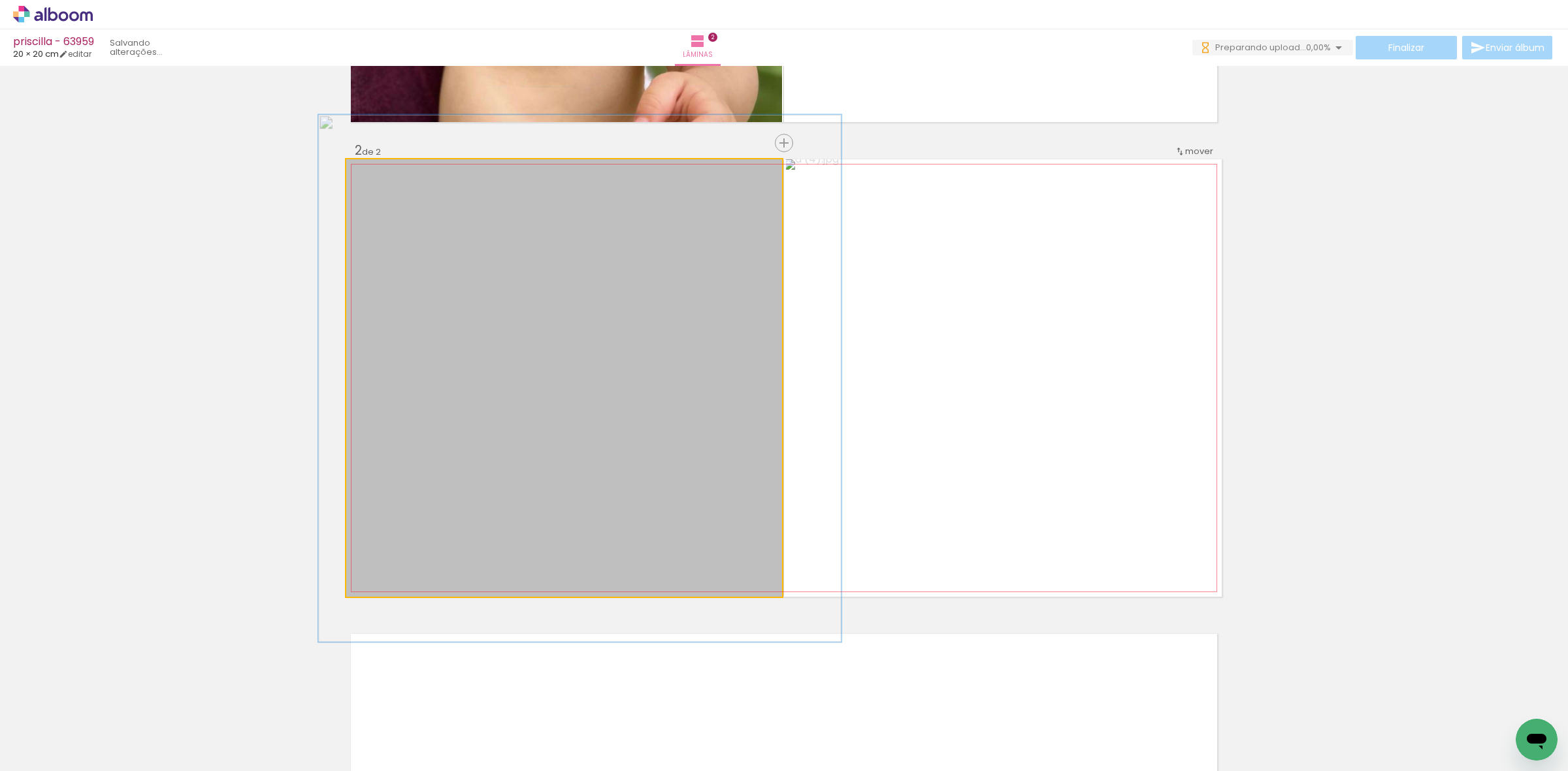
drag, startPoint x: 567, startPoint y: 327, endPoint x: 583, endPoint y: 327, distance: 16.0
drag, startPoint x: 585, startPoint y: 331, endPoint x: 585, endPoint y: 309, distance: 22.0
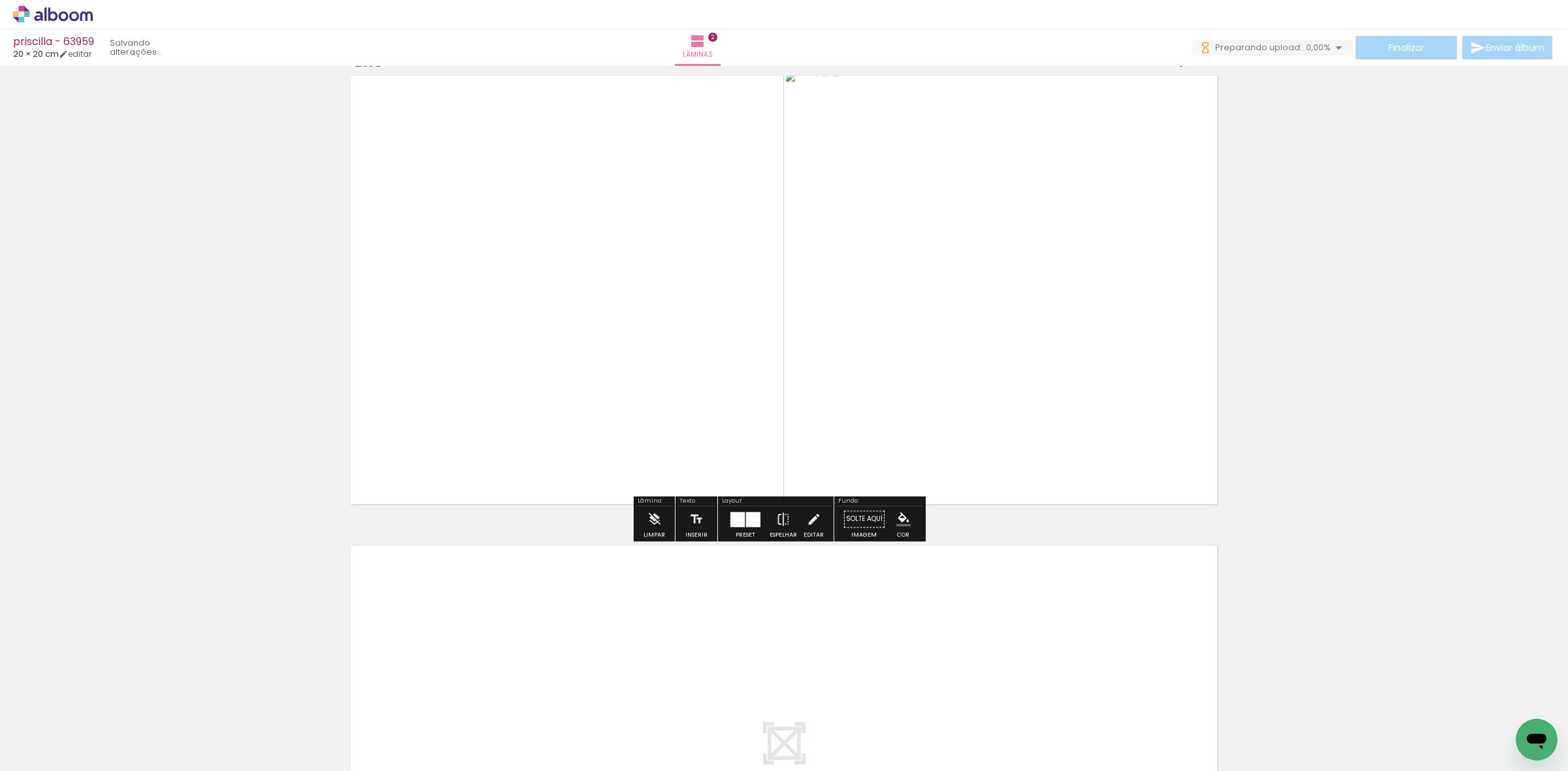
scroll to position [660, 0]
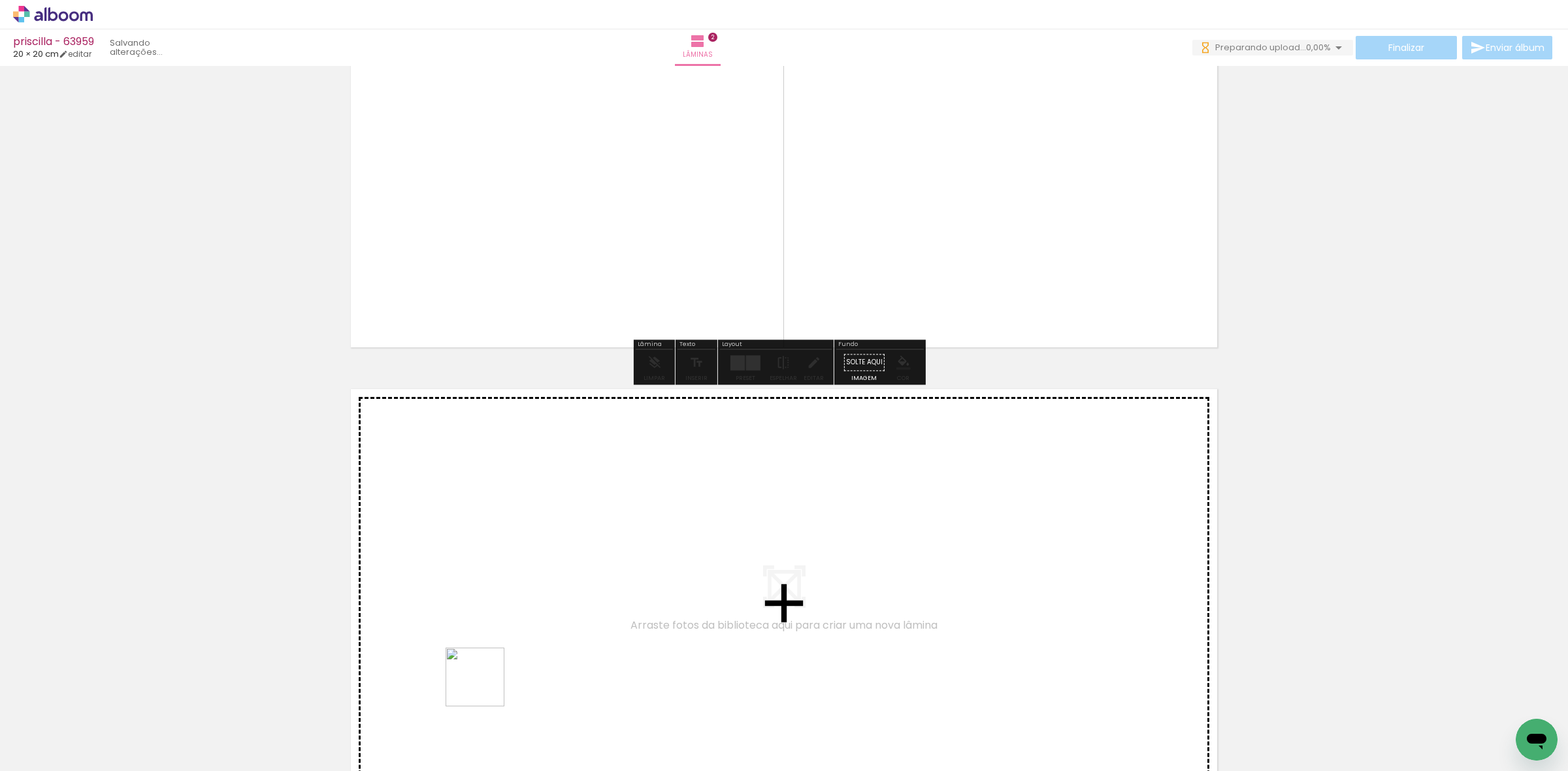
drag, startPoint x: 448, startPoint y: 721, endPoint x: 520, endPoint y: 725, distance: 72.1
click at [583, 590] on quentale-workspace at bounding box center [784, 385] width 1568 height 771
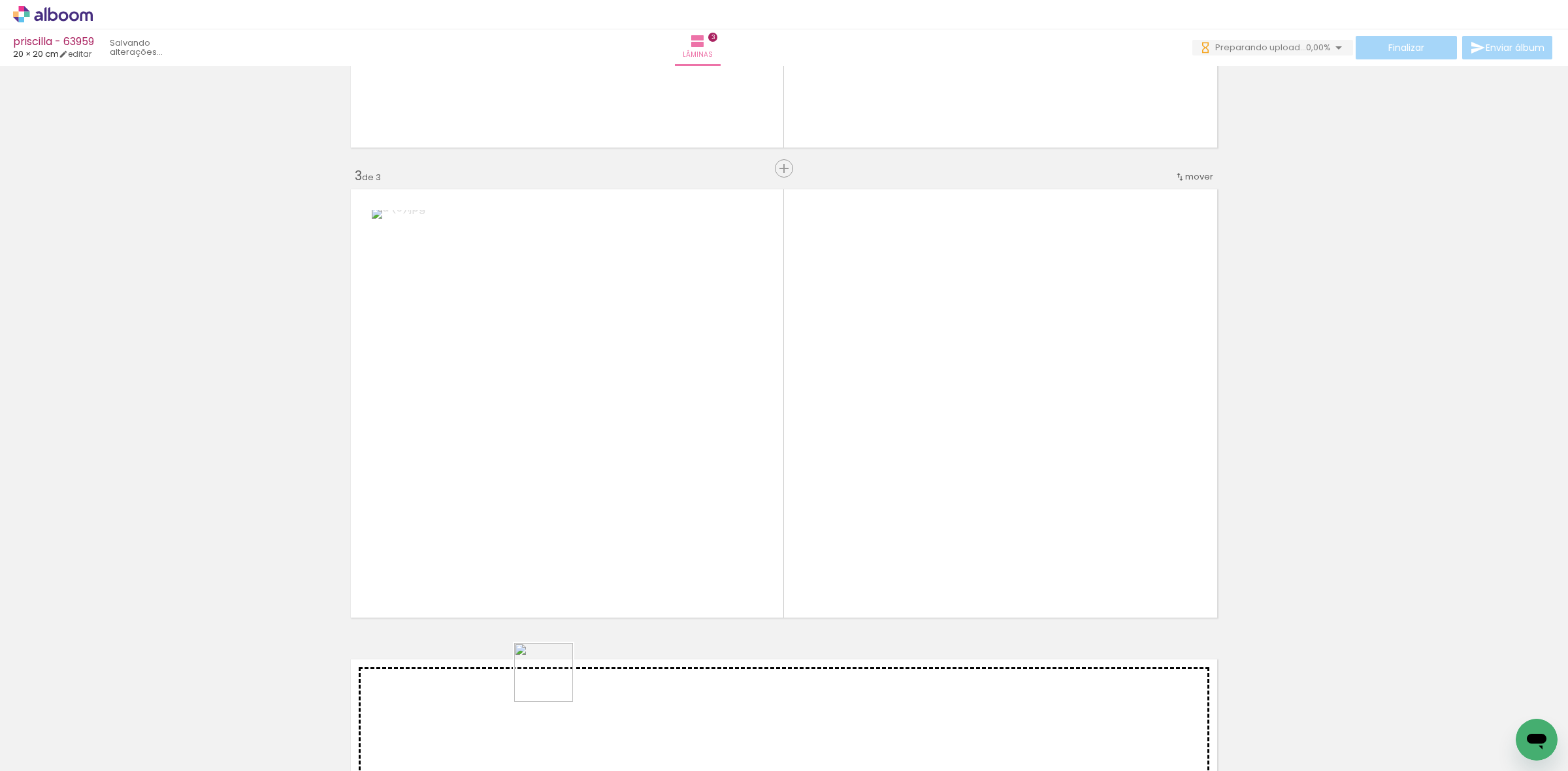
scroll to position [885, 0]
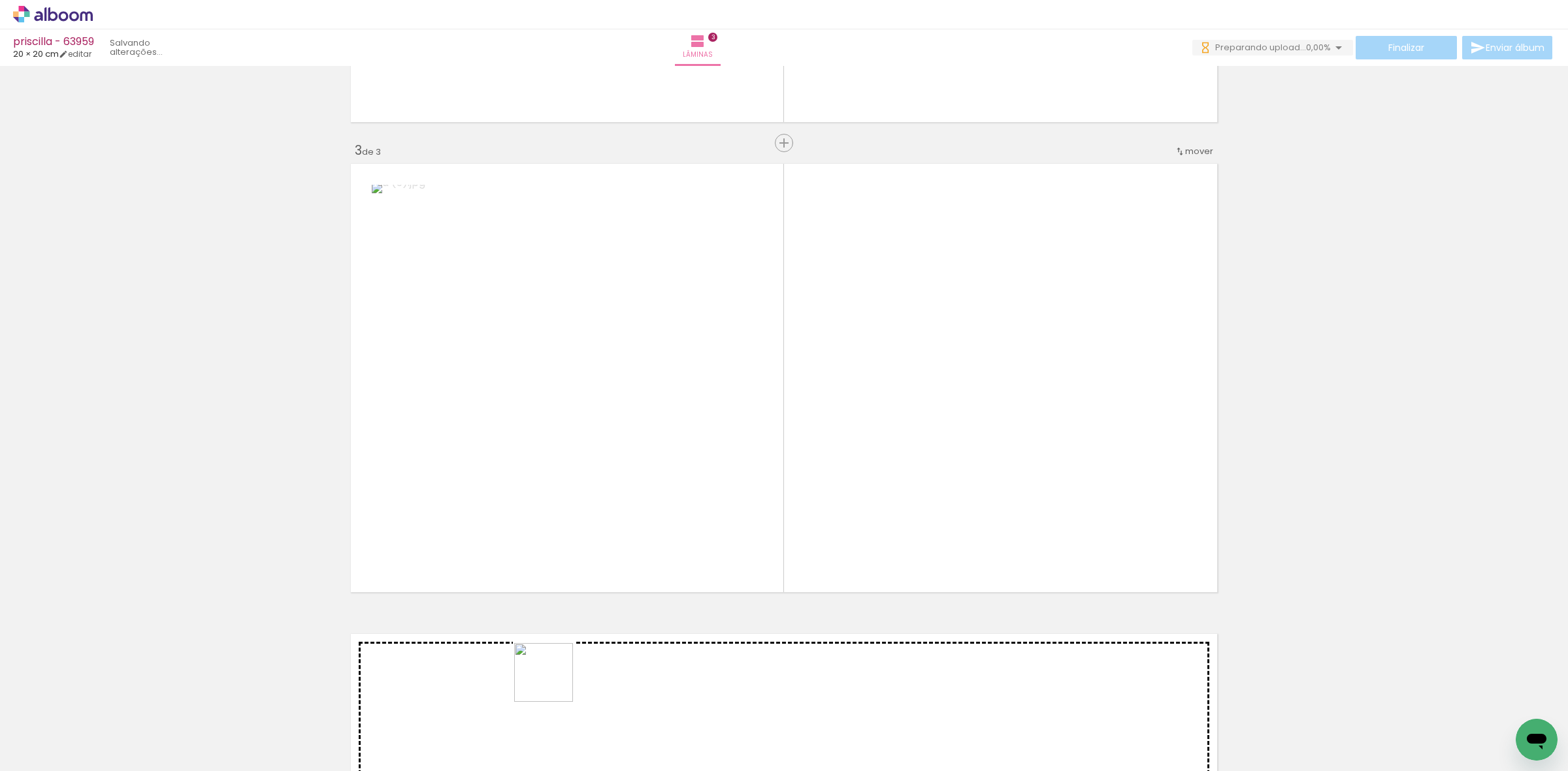
drag, startPoint x: 514, startPoint y: 741, endPoint x: 691, endPoint y: 604, distance: 223.8
click at [746, 524] on quentale-workspace at bounding box center [784, 385] width 1568 height 771
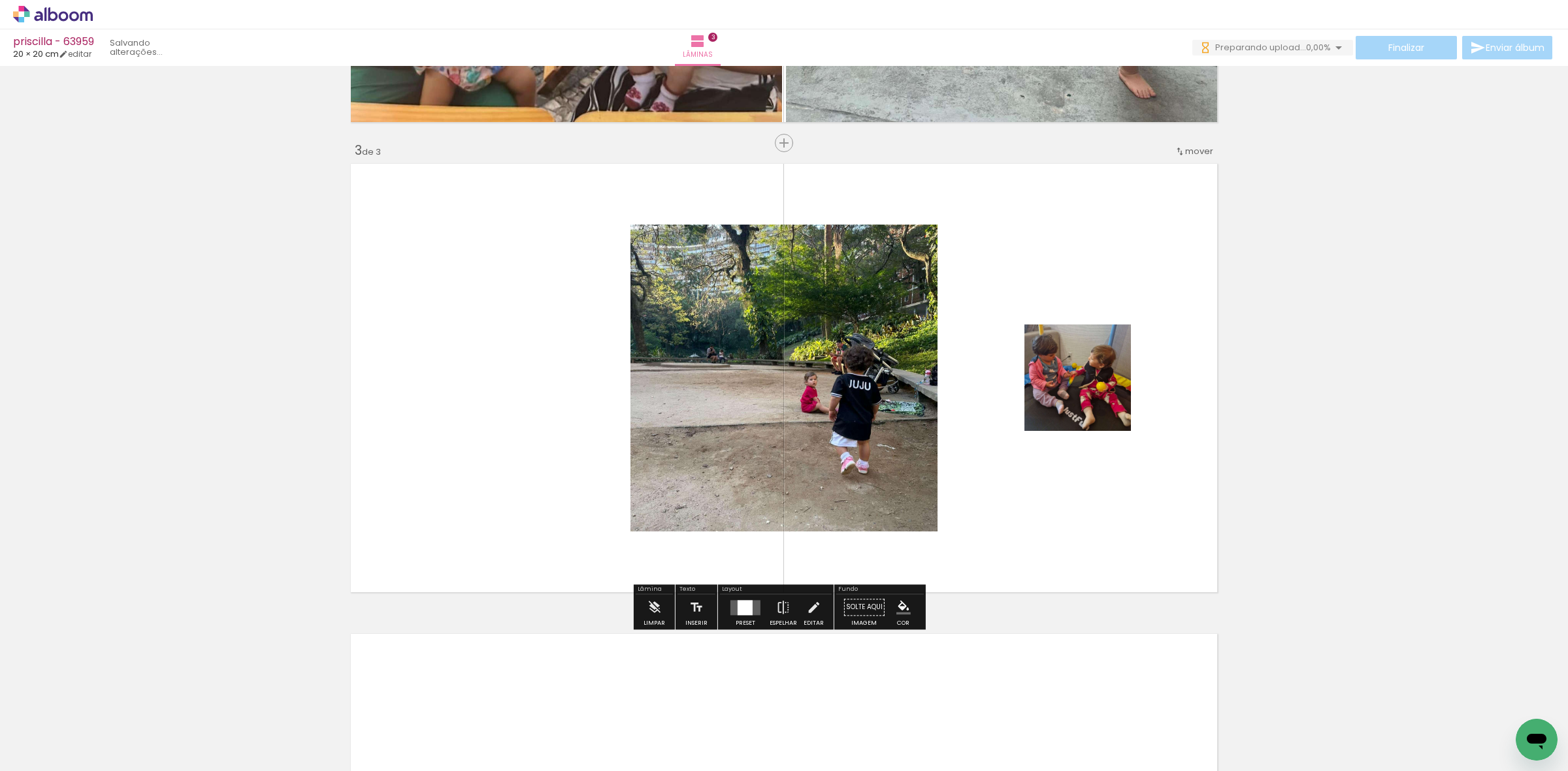
drag, startPoint x: 737, startPoint y: 609, endPoint x: 878, endPoint y: 548, distance: 153.6
click at [739, 609] on div at bounding box center [745, 608] width 15 height 15
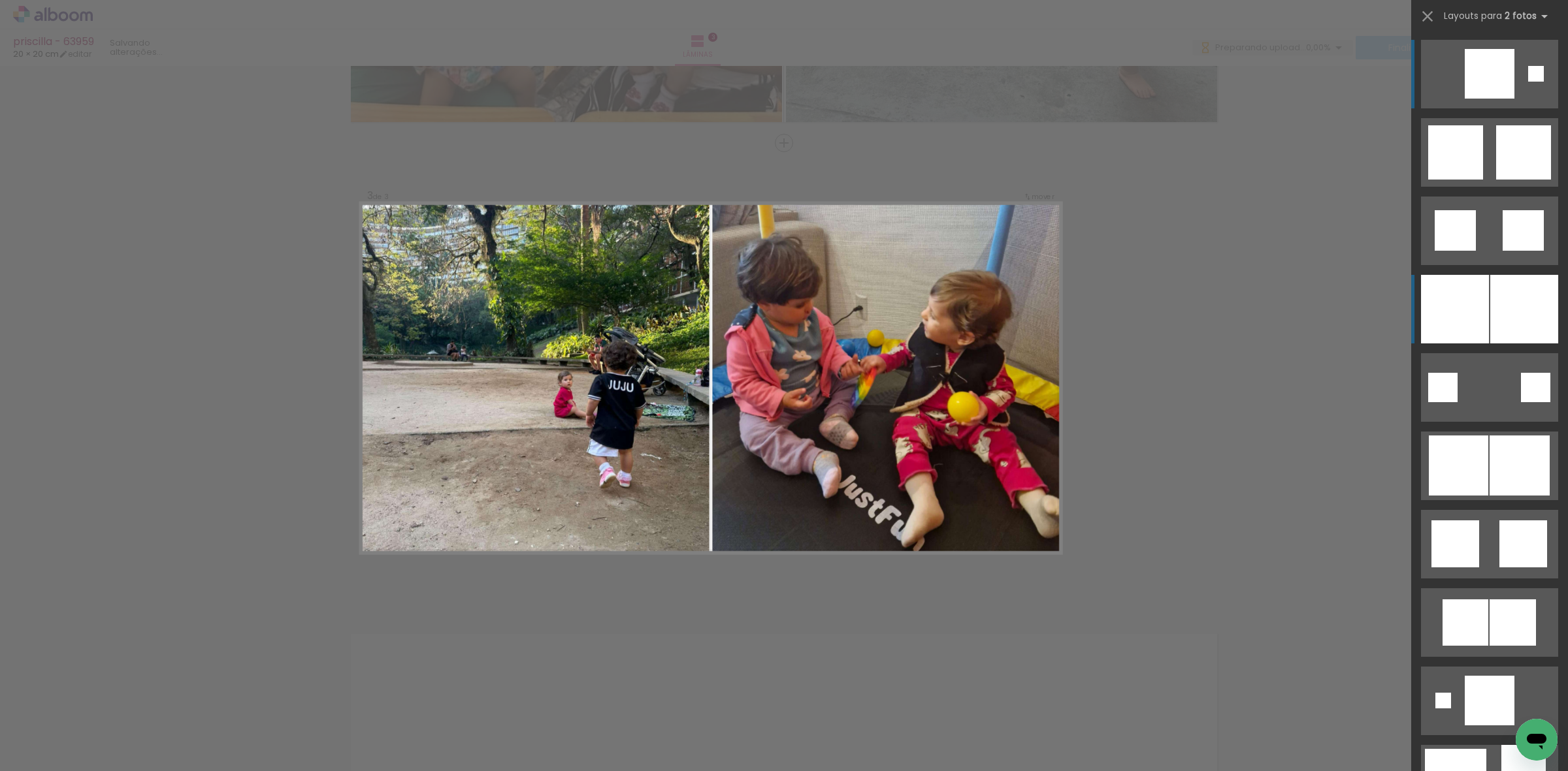
click at [1494, 315] on div at bounding box center [1524, 309] width 68 height 69
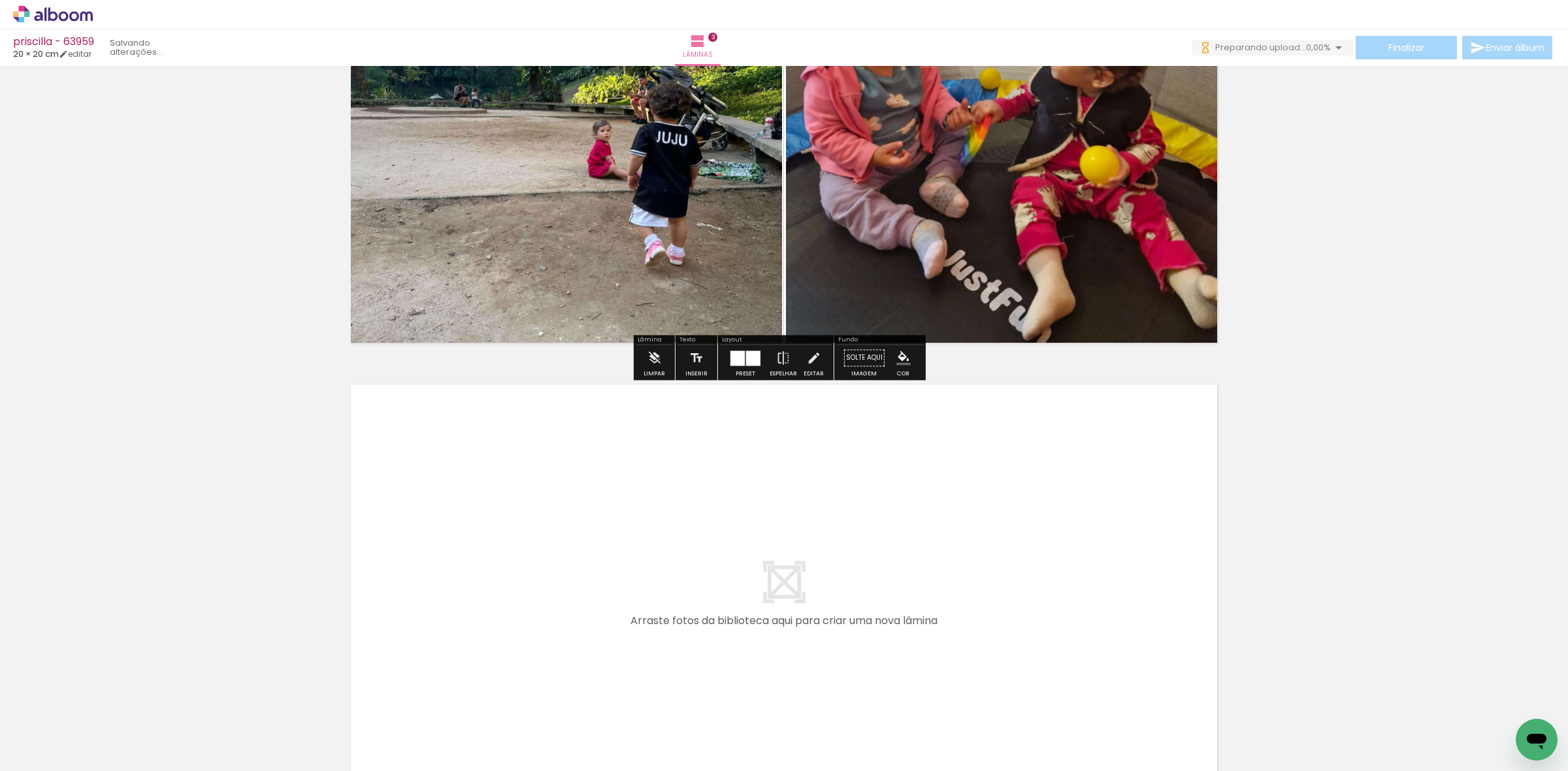
scroll to position [1211, 0]
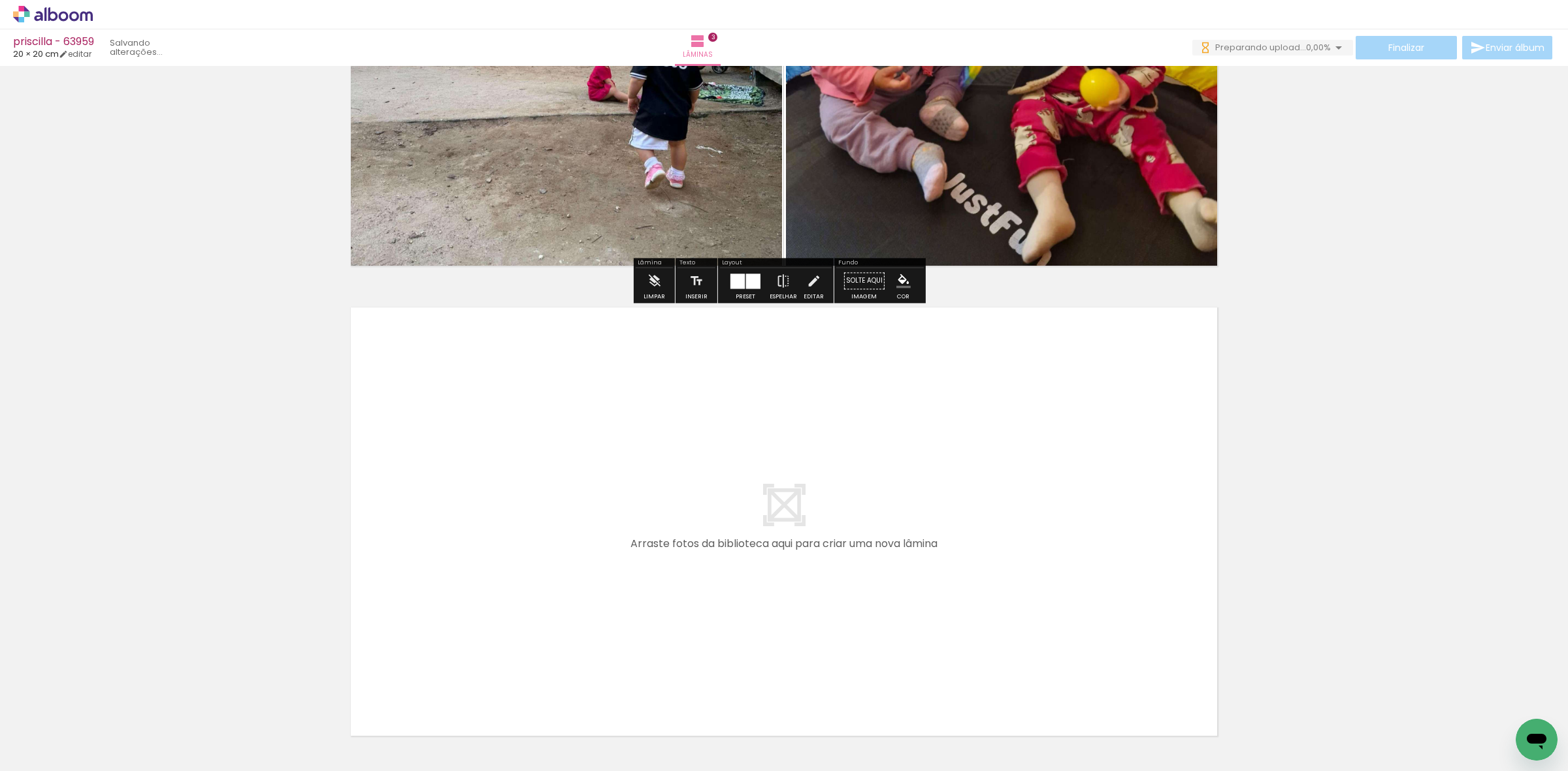
drag, startPoint x: 591, startPoint y: 709, endPoint x: 674, endPoint y: 690, distance: 85.1
click at [635, 572] on quentale-workspace at bounding box center [784, 385] width 1568 height 771
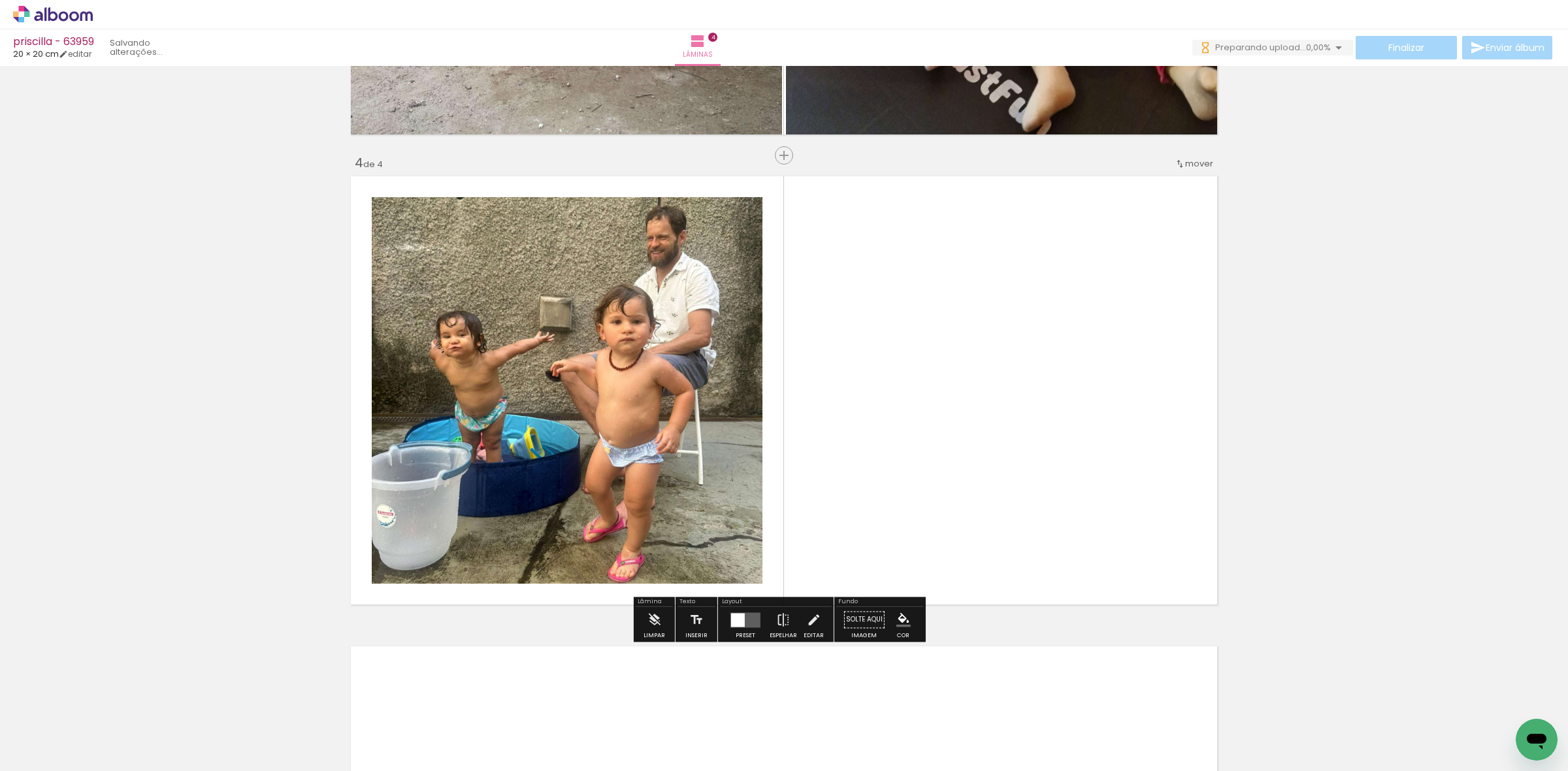
scroll to position [1355, 0]
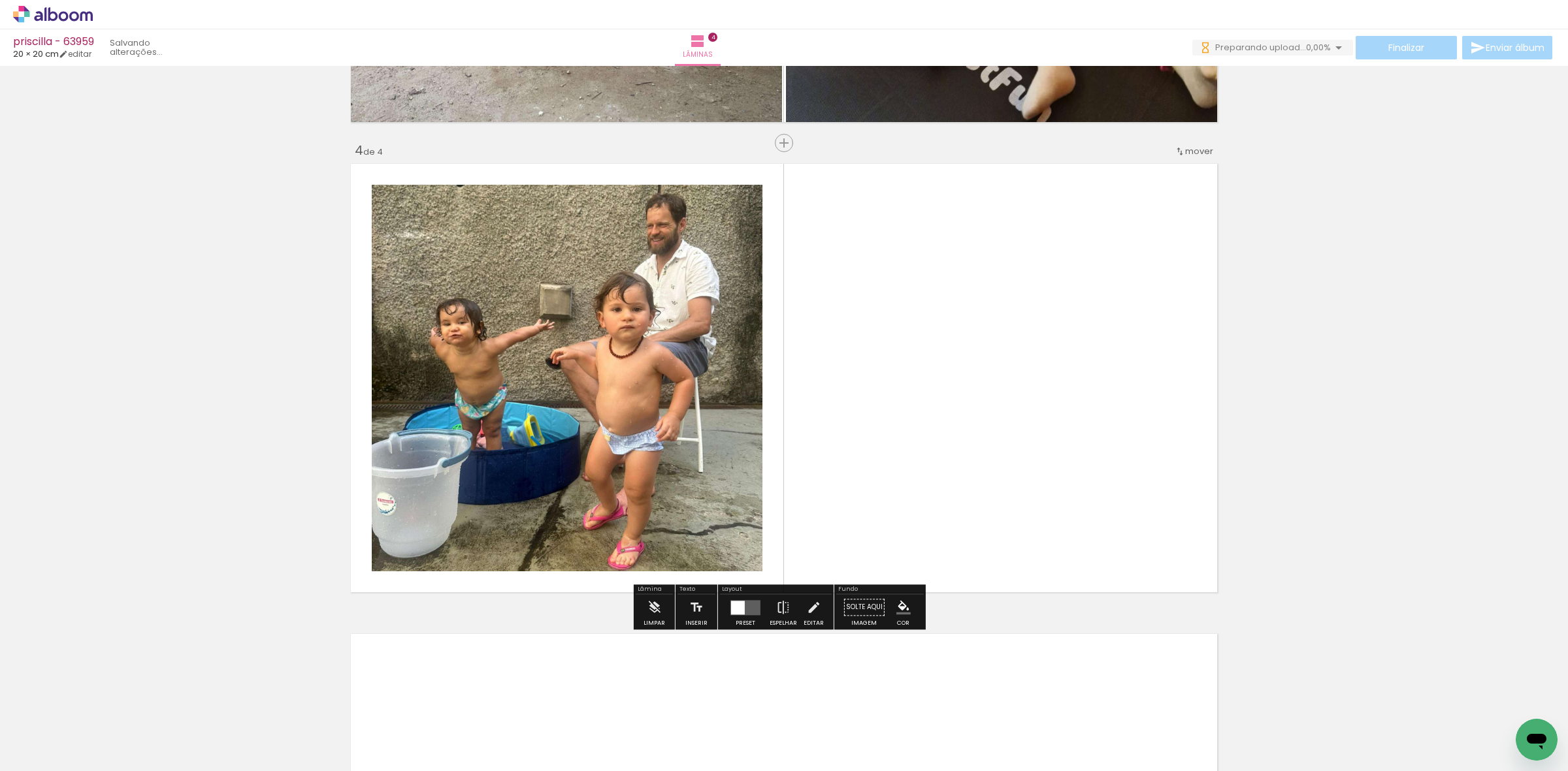
drag, startPoint x: 639, startPoint y: 718, endPoint x: 817, endPoint y: 436, distance: 333.5
click at [782, 361] on quentale-workspace at bounding box center [784, 385] width 1568 height 771
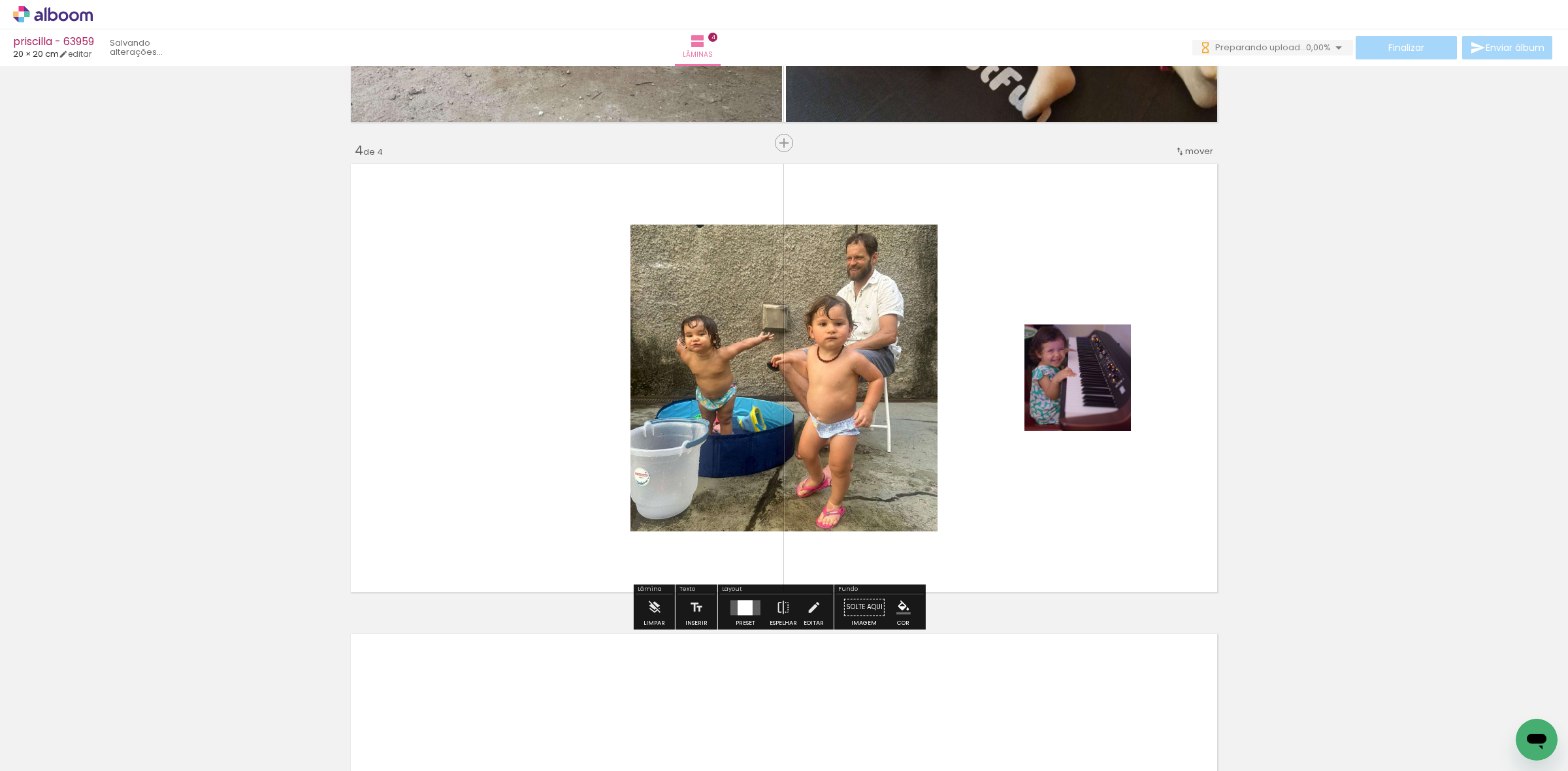
drag, startPoint x: 743, startPoint y: 608, endPoint x: 752, endPoint y: 601, distance: 11.4
click at [743, 609] on div at bounding box center [745, 608] width 15 height 15
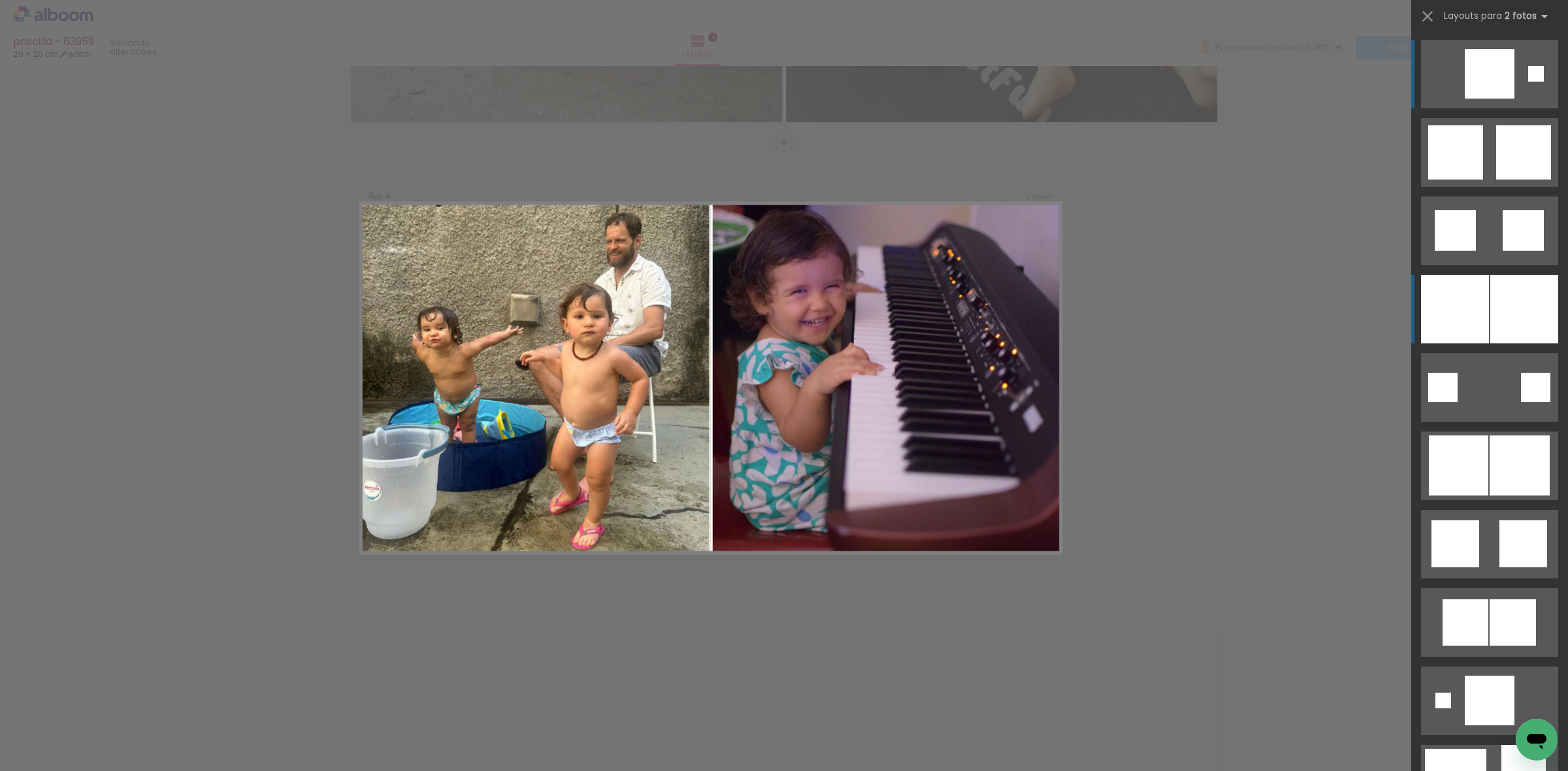
click at [1425, 302] on div at bounding box center [1454, 309] width 68 height 69
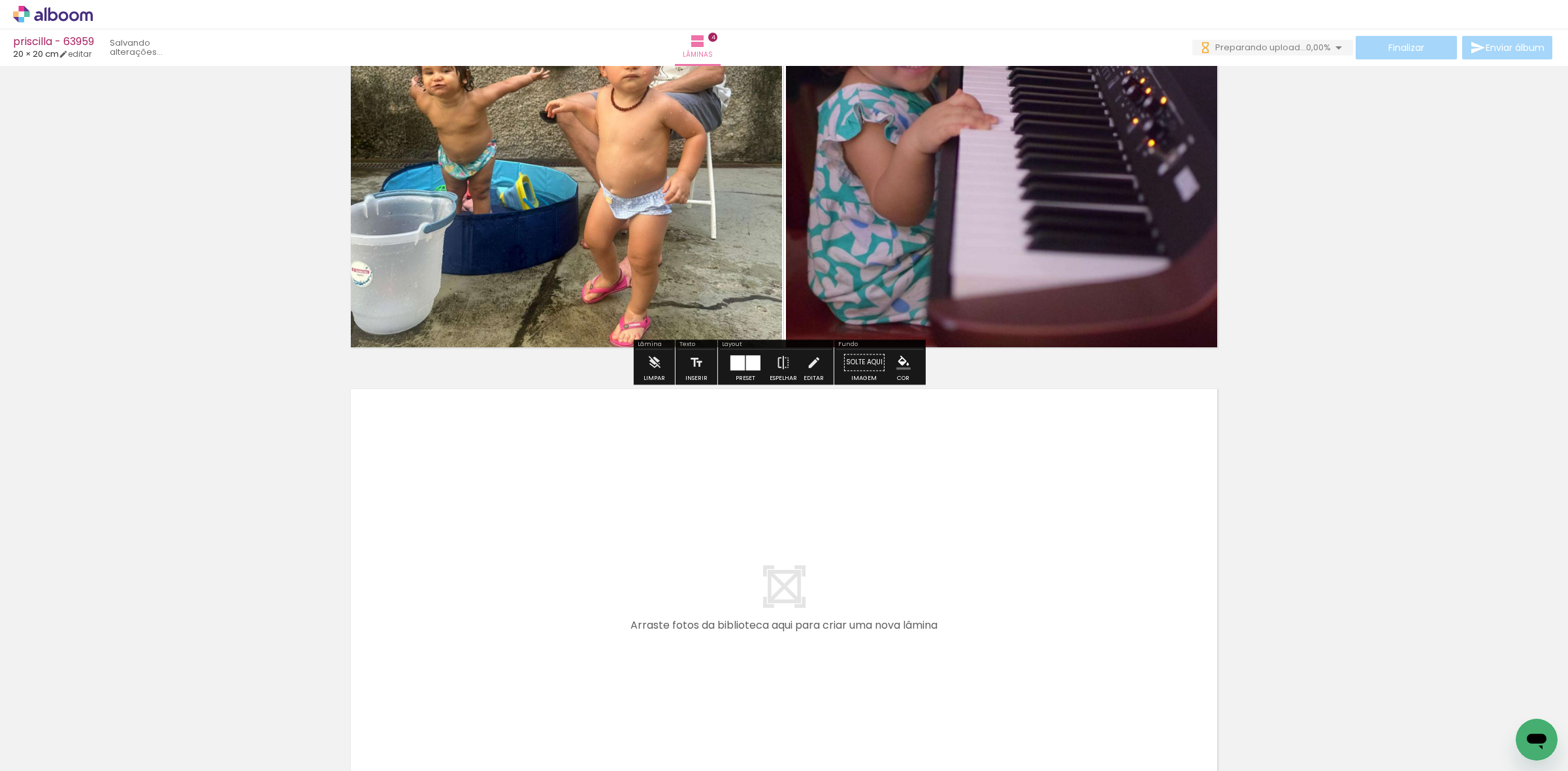
drag, startPoint x: 739, startPoint y: 709, endPoint x: 782, endPoint y: 705, distance: 43.2
click at [750, 624] on quentale-workspace at bounding box center [784, 385] width 1568 height 771
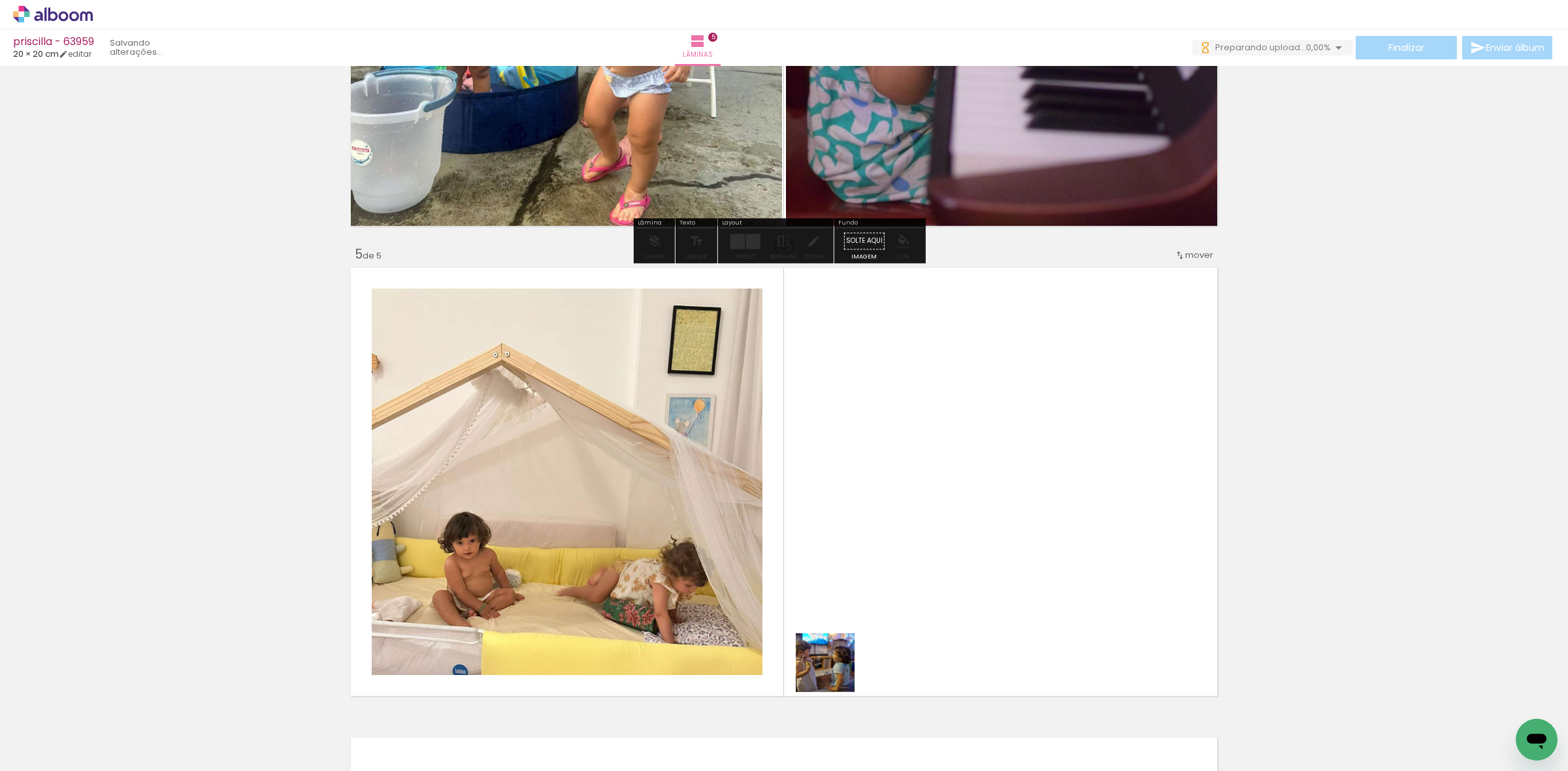
drag, startPoint x: 831, startPoint y: 704, endPoint x: 814, endPoint y: 620, distance: 85.7
click at [836, 622] on quentale-workspace at bounding box center [784, 385] width 1568 height 771
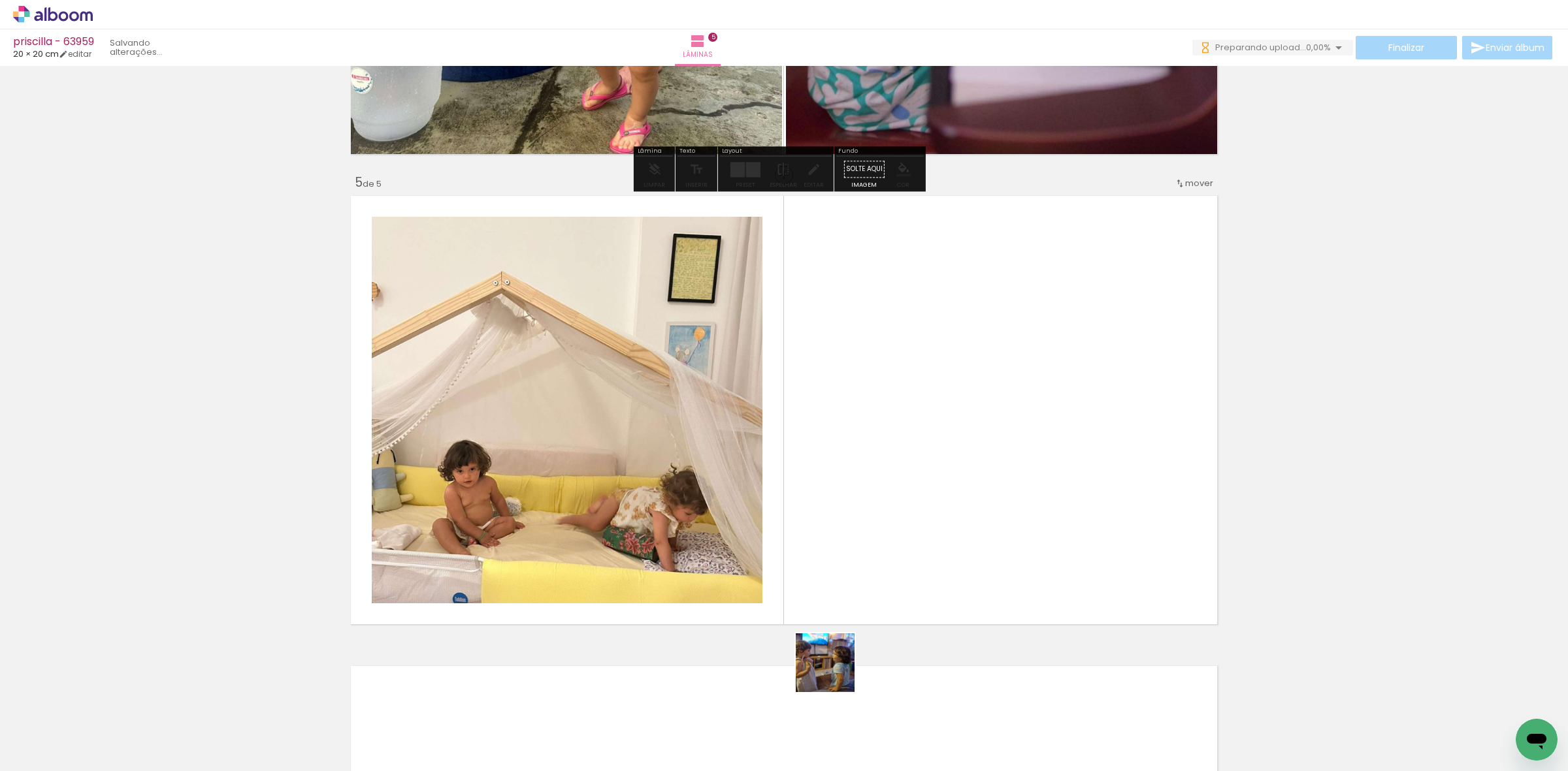
scroll to position [1825, 0]
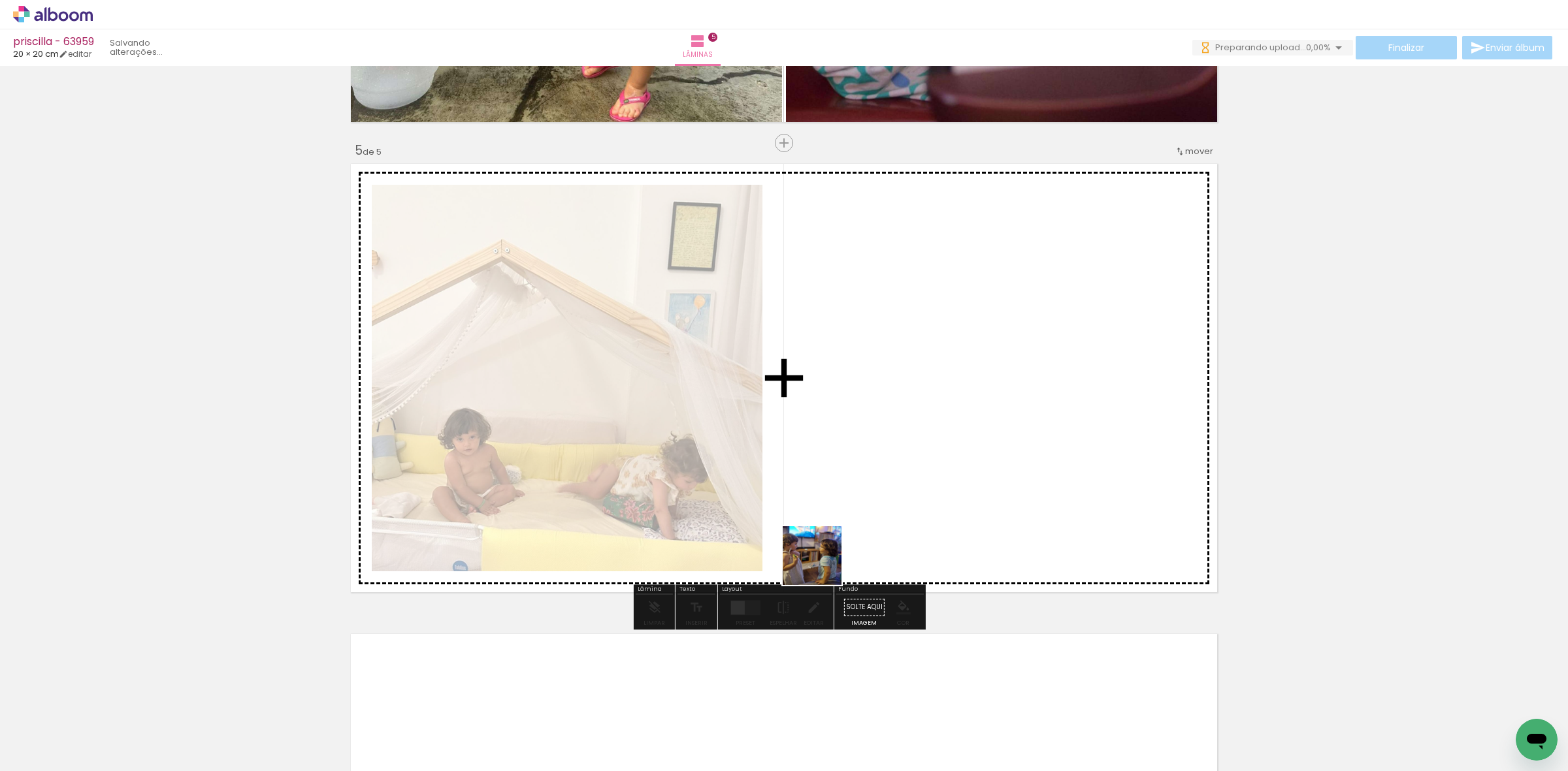
drag, startPoint x: 822, startPoint y: 565, endPoint x: 873, endPoint y: 441, distance: 134.1
click at [873, 443] on quentale-workspace at bounding box center [784, 385] width 1568 height 771
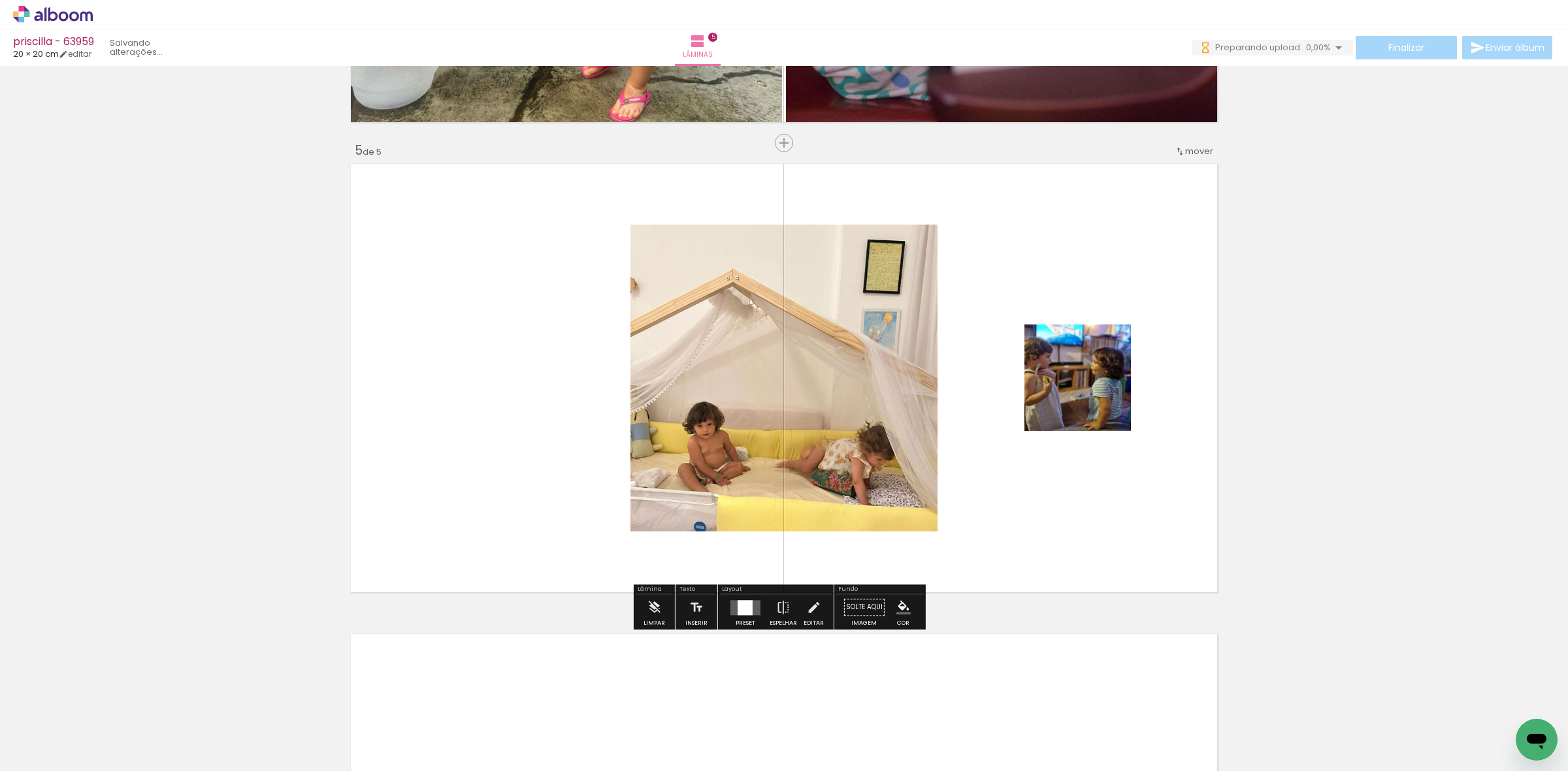
click at [736, 624] on div "Preset" at bounding box center [746, 623] width 19 height 6
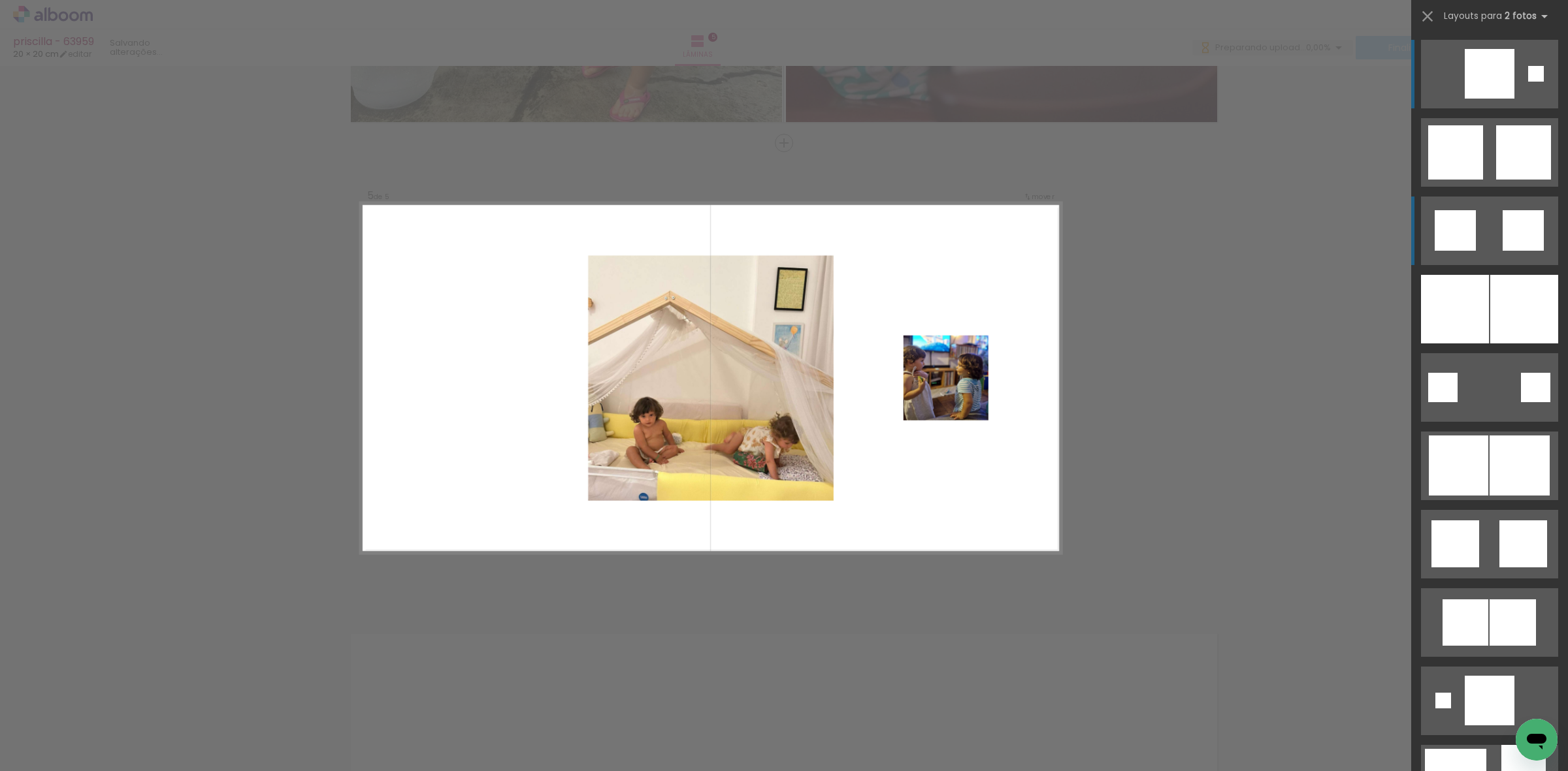
click at [1474, 250] on quentale-layouter at bounding box center [1489, 231] width 137 height 69
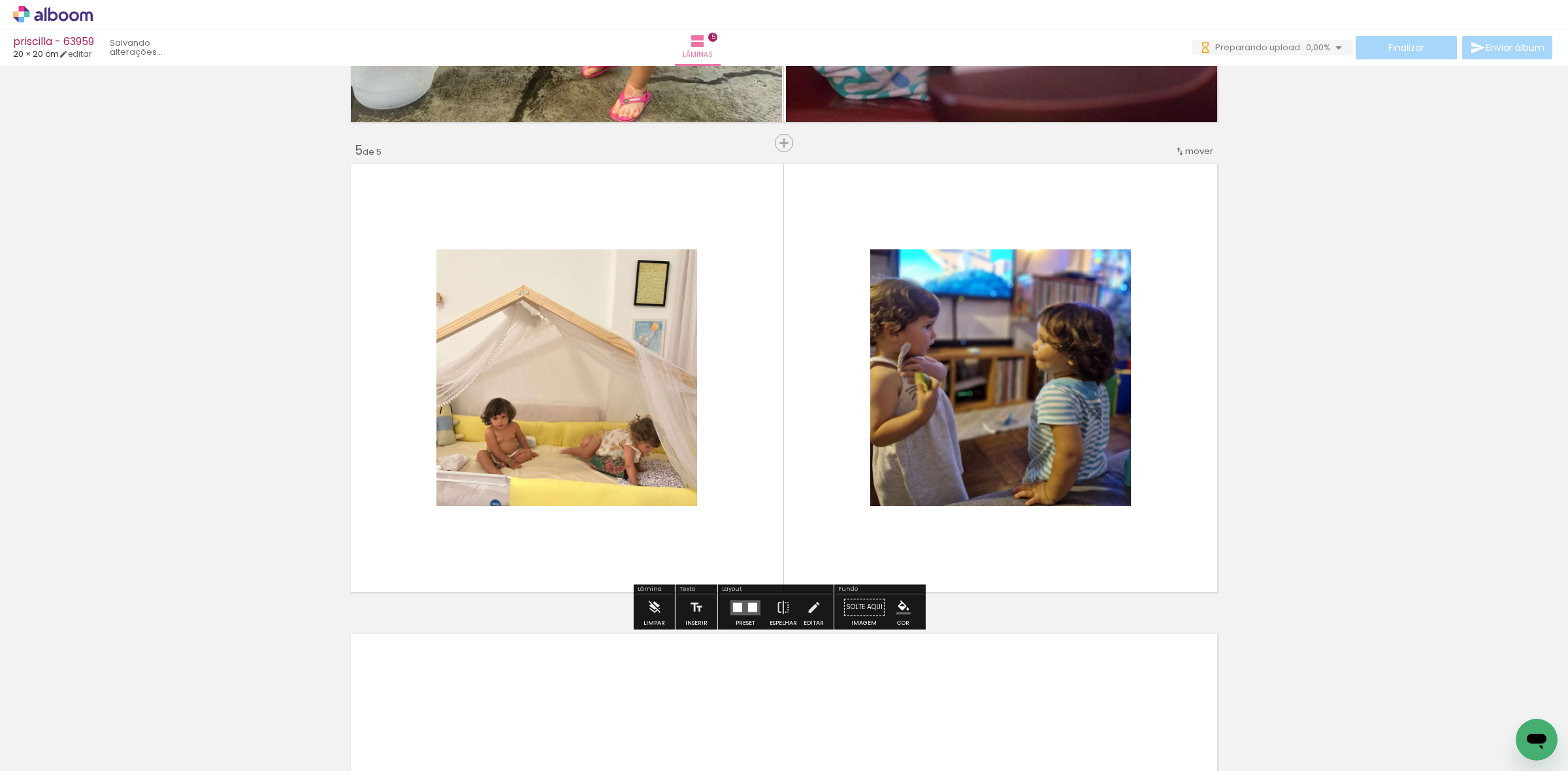
click at [736, 611] on div at bounding box center [737, 607] width 9 height 9
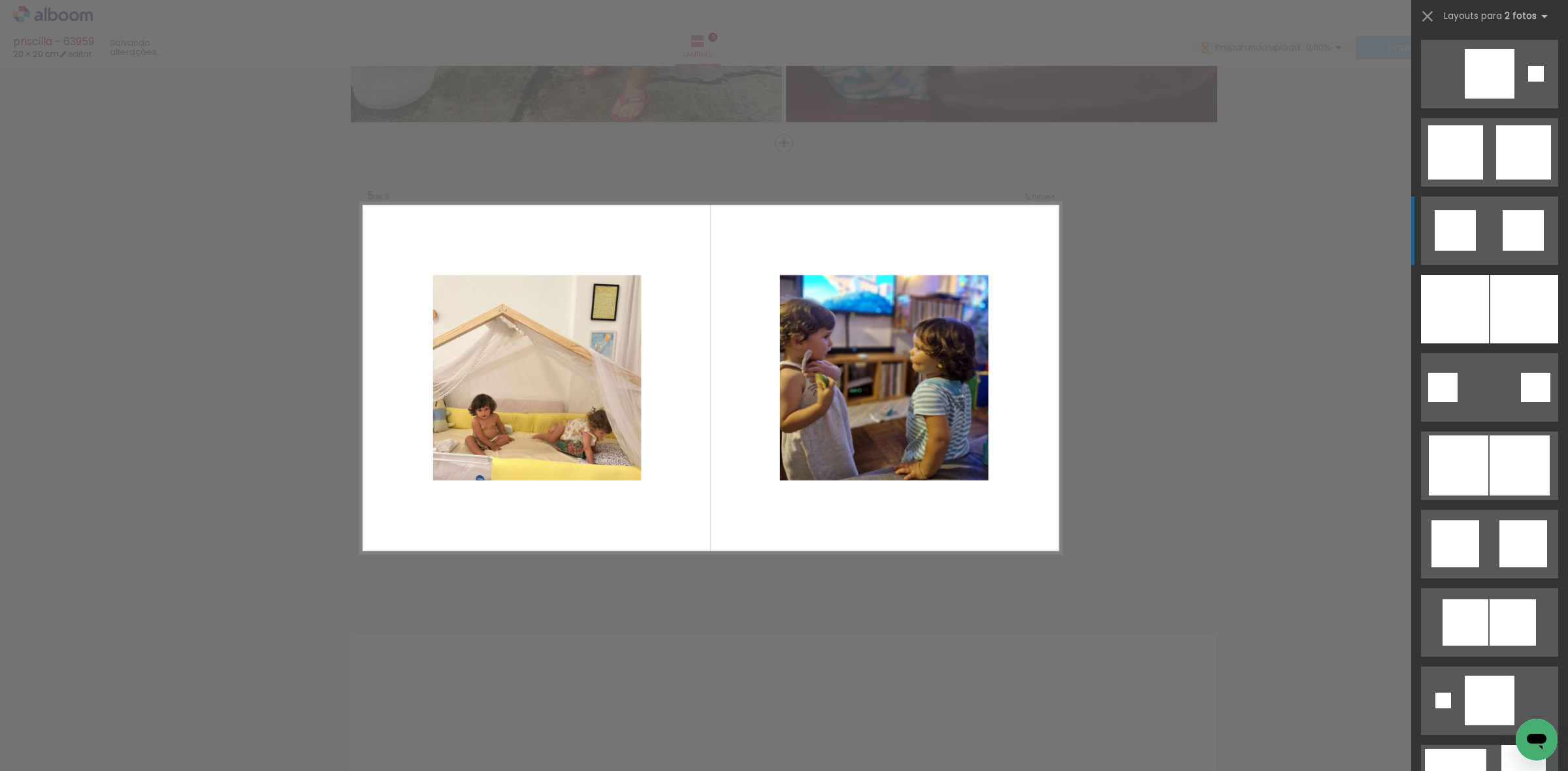
scroll to position [157, 0]
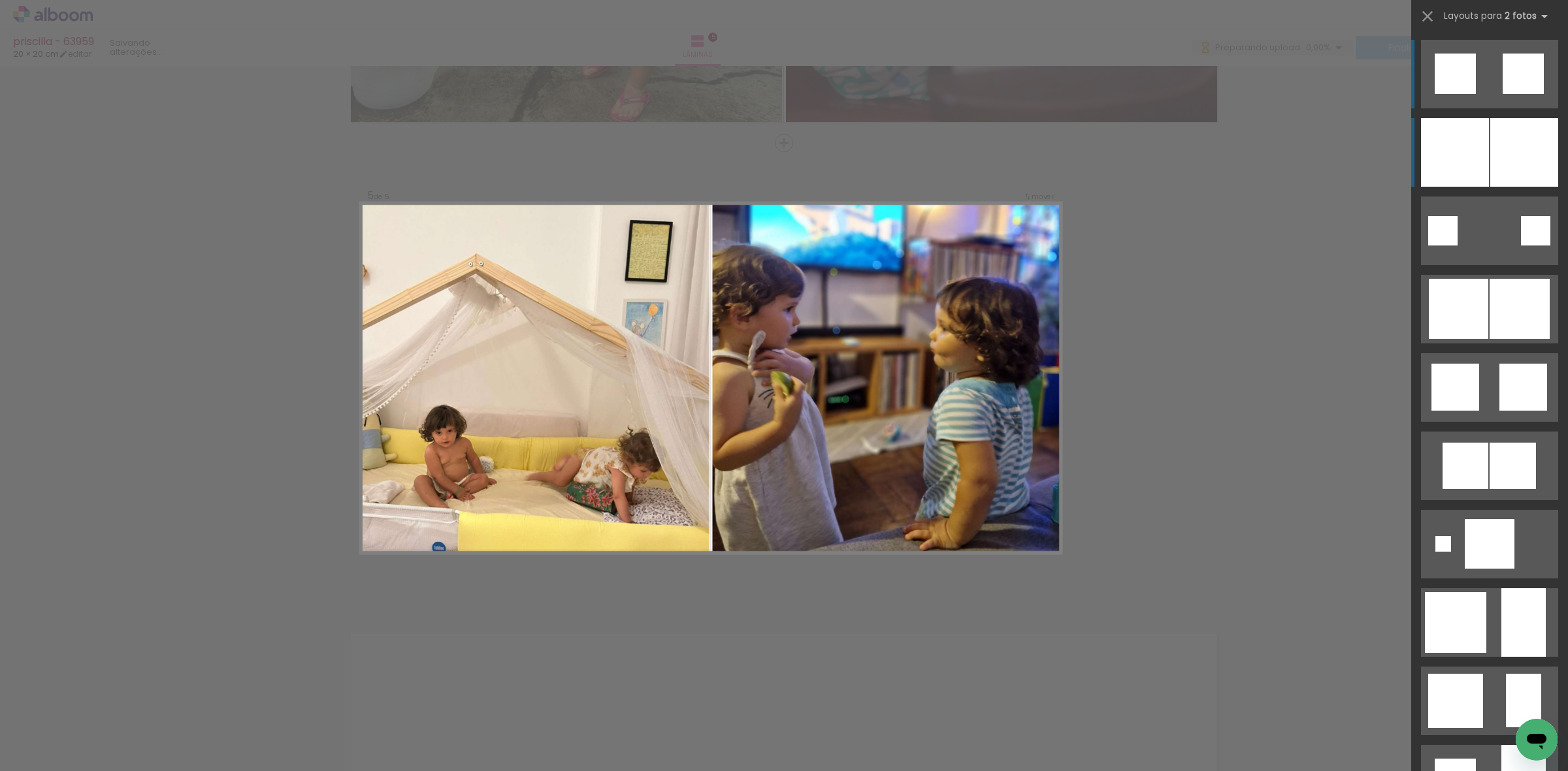
click at [1441, 181] on div at bounding box center [1454, 153] width 68 height 69
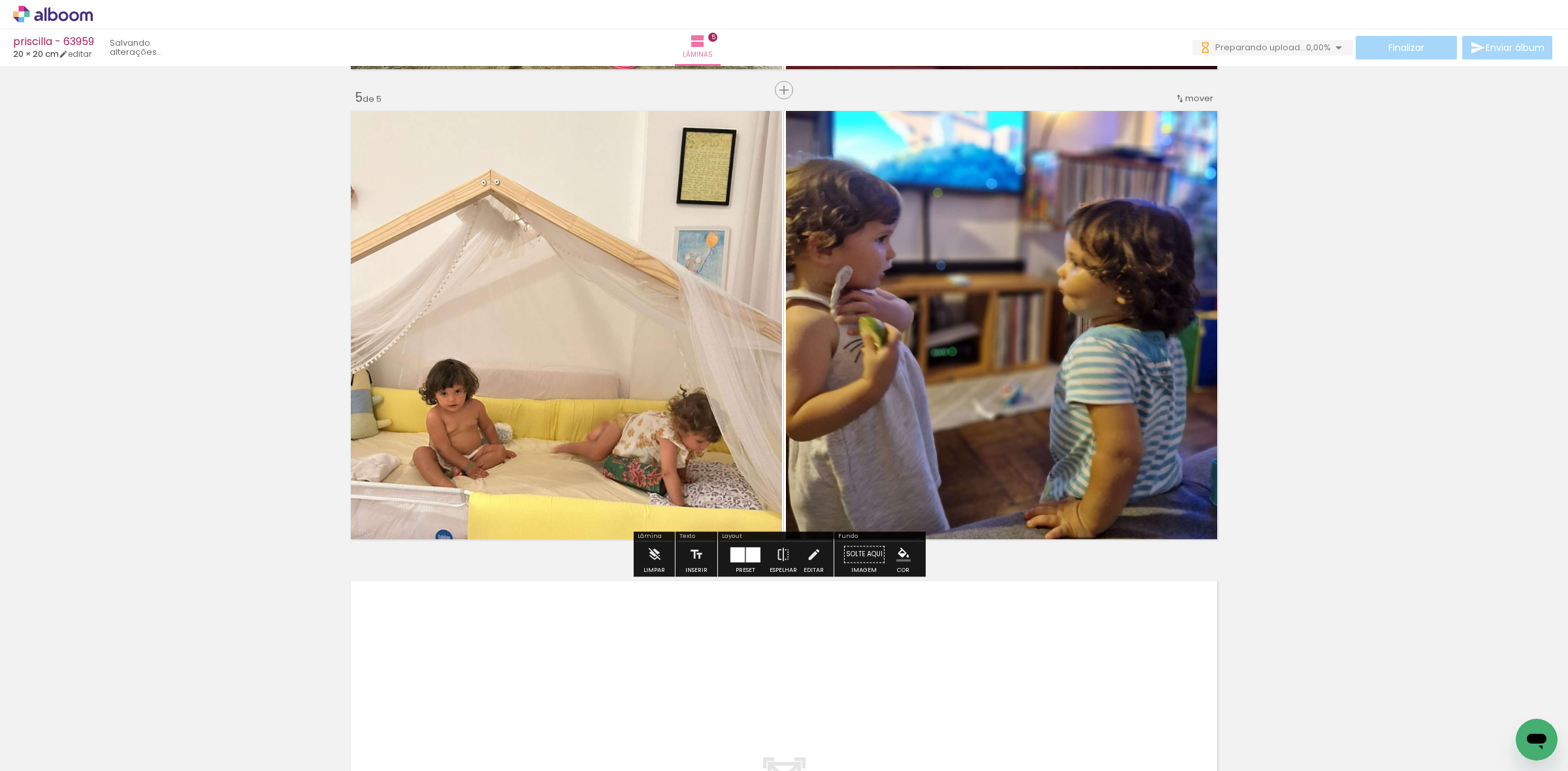
scroll to position [1907, 0]
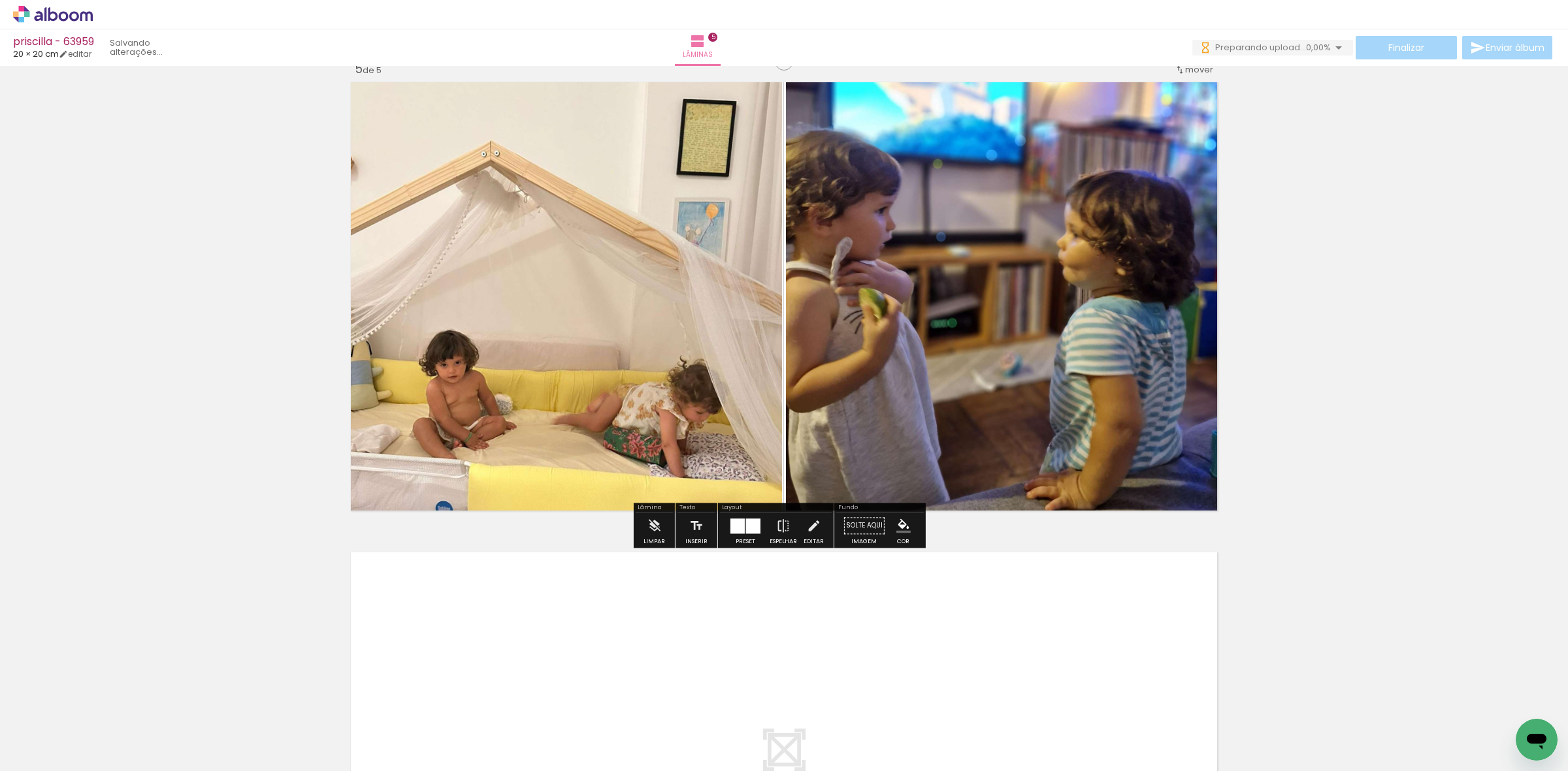
drag, startPoint x: 879, startPoint y: 709, endPoint x: 897, endPoint y: 592, distance: 118.4
click at [897, 592] on quentale-workspace at bounding box center [784, 385] width 1568 height 771
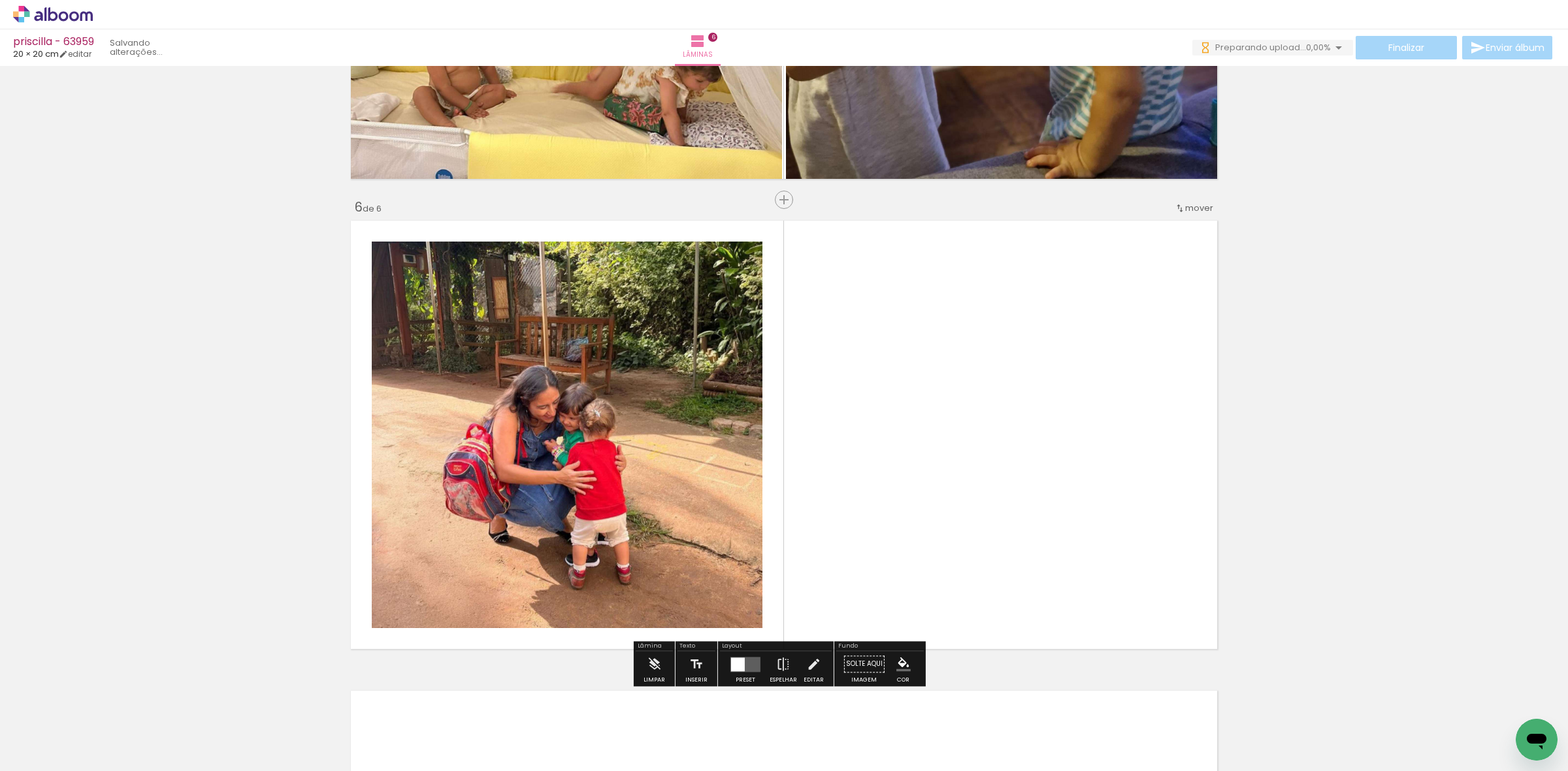
scroll to position [2296, 0]
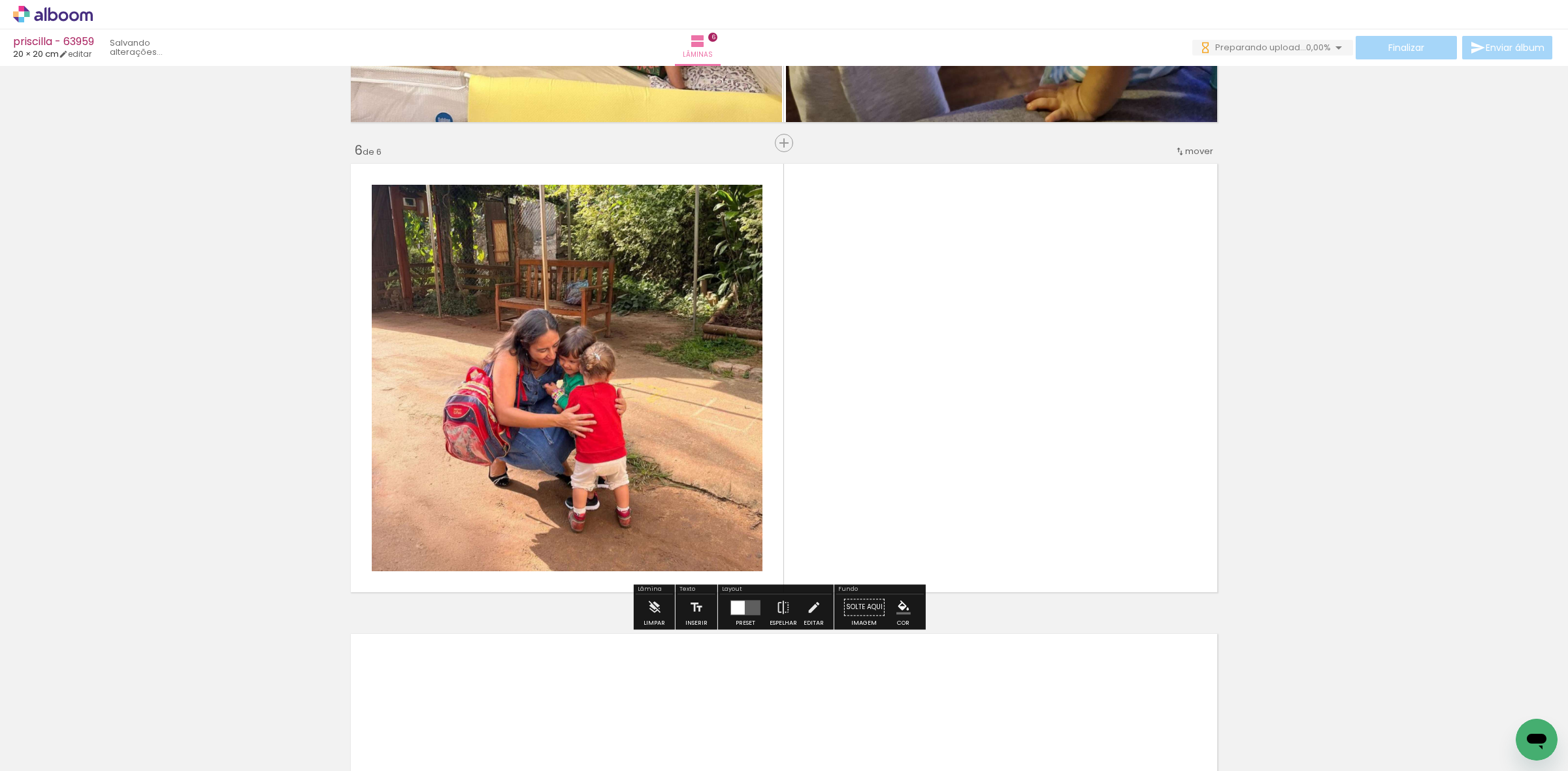
drag, startPoint x: 951, startPoint y: 714, endPoint x: 677, endPoint y: 457, distance: 375.7
click at [786, 406] on quentale-workspace at bounding box center [784, 385] width 1568 height 771
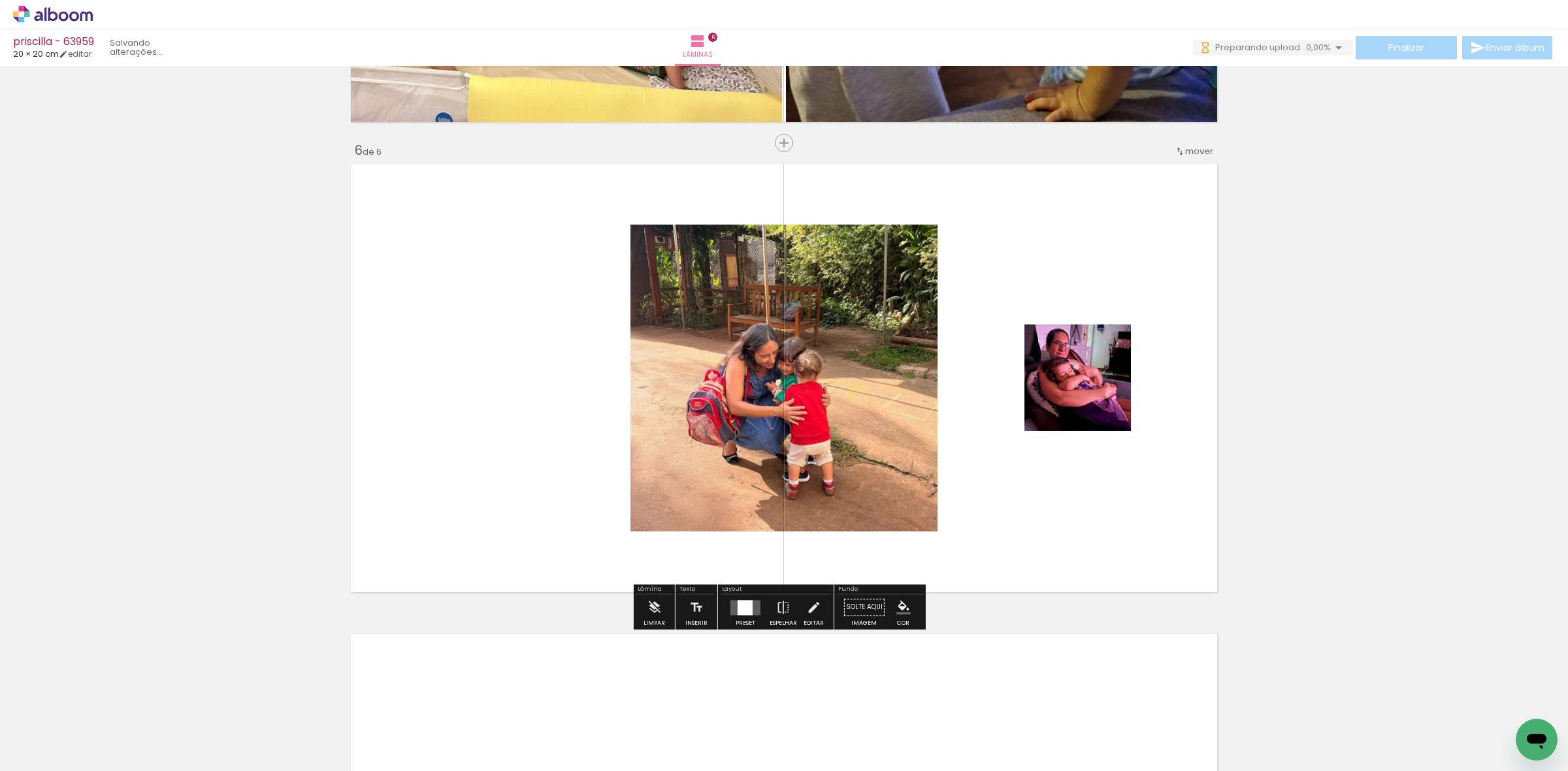
click at [730, 604] on quentale-layouter at bounding box center [746, 608] width 30 height 15
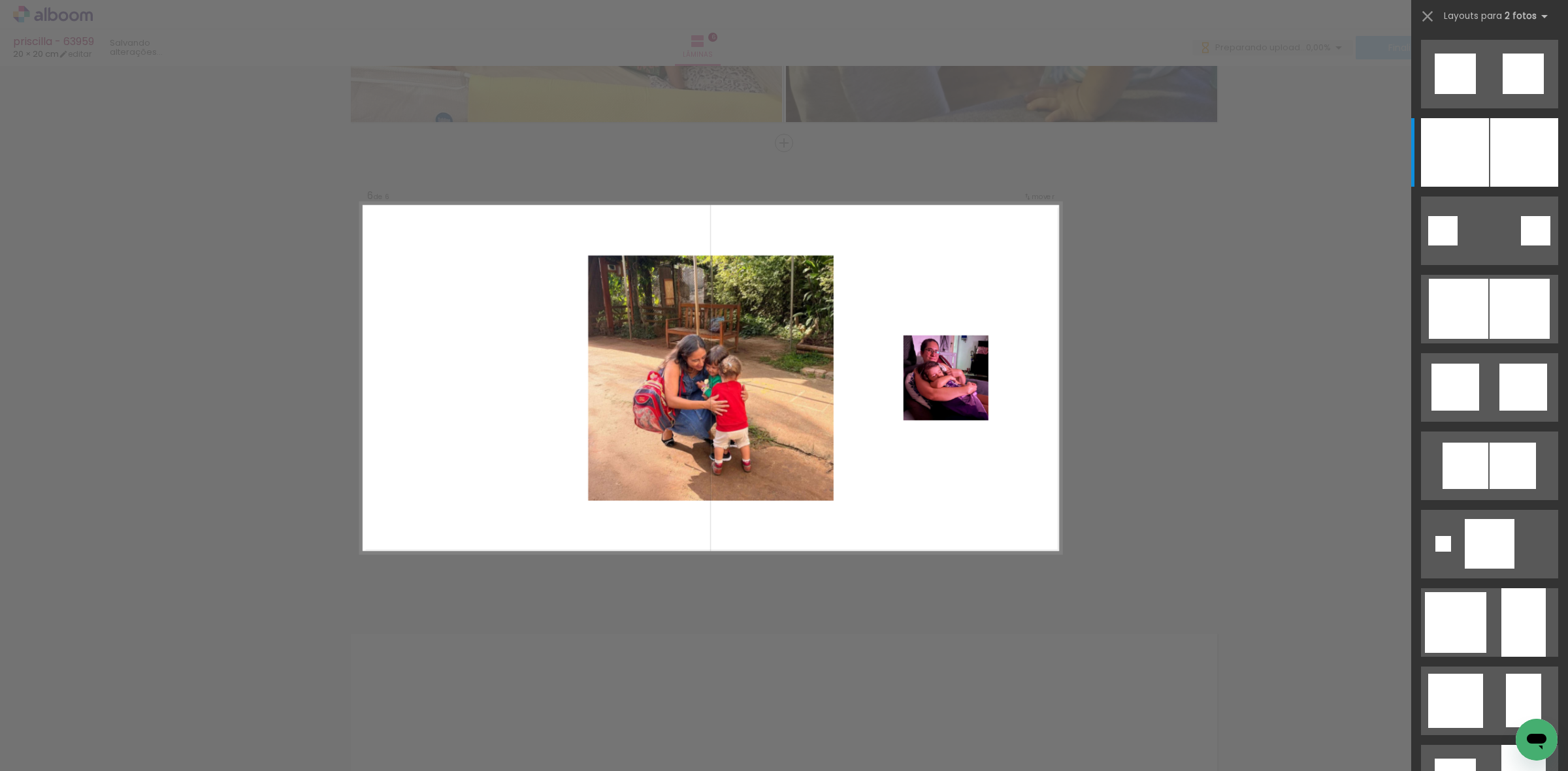
scroll to position [0, 0]
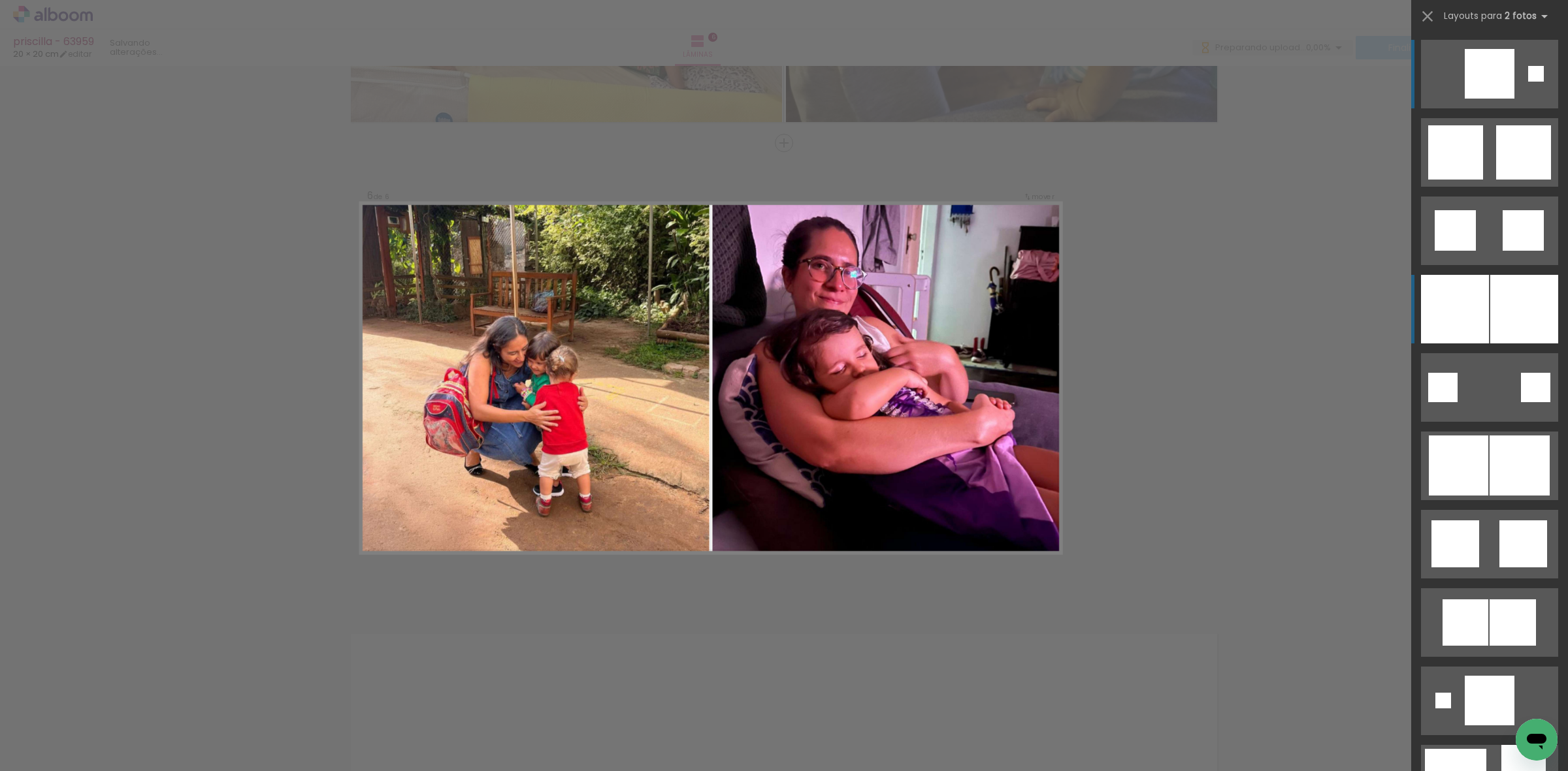
click at [1471, 312] on div at bounding box center [1454, 309] width 68 height 69
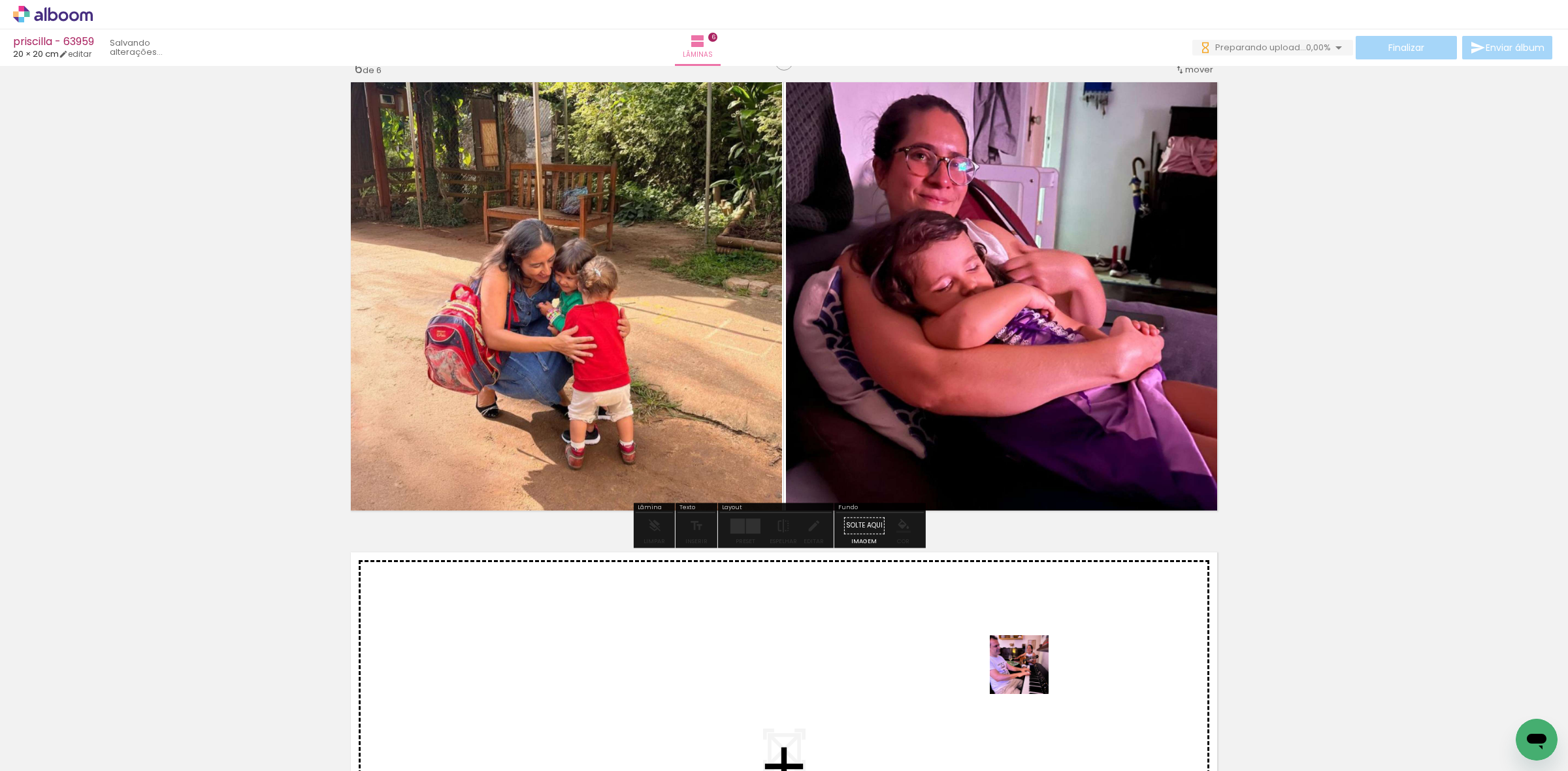
drag, startPoint x: 1033, startPoint y: 718, endPoint x: 1090, endPoint y: 725, distance: 57.4
click at [1027, 658] on quentale-workspace at bounding box center [784, 385] width 1568 height 771
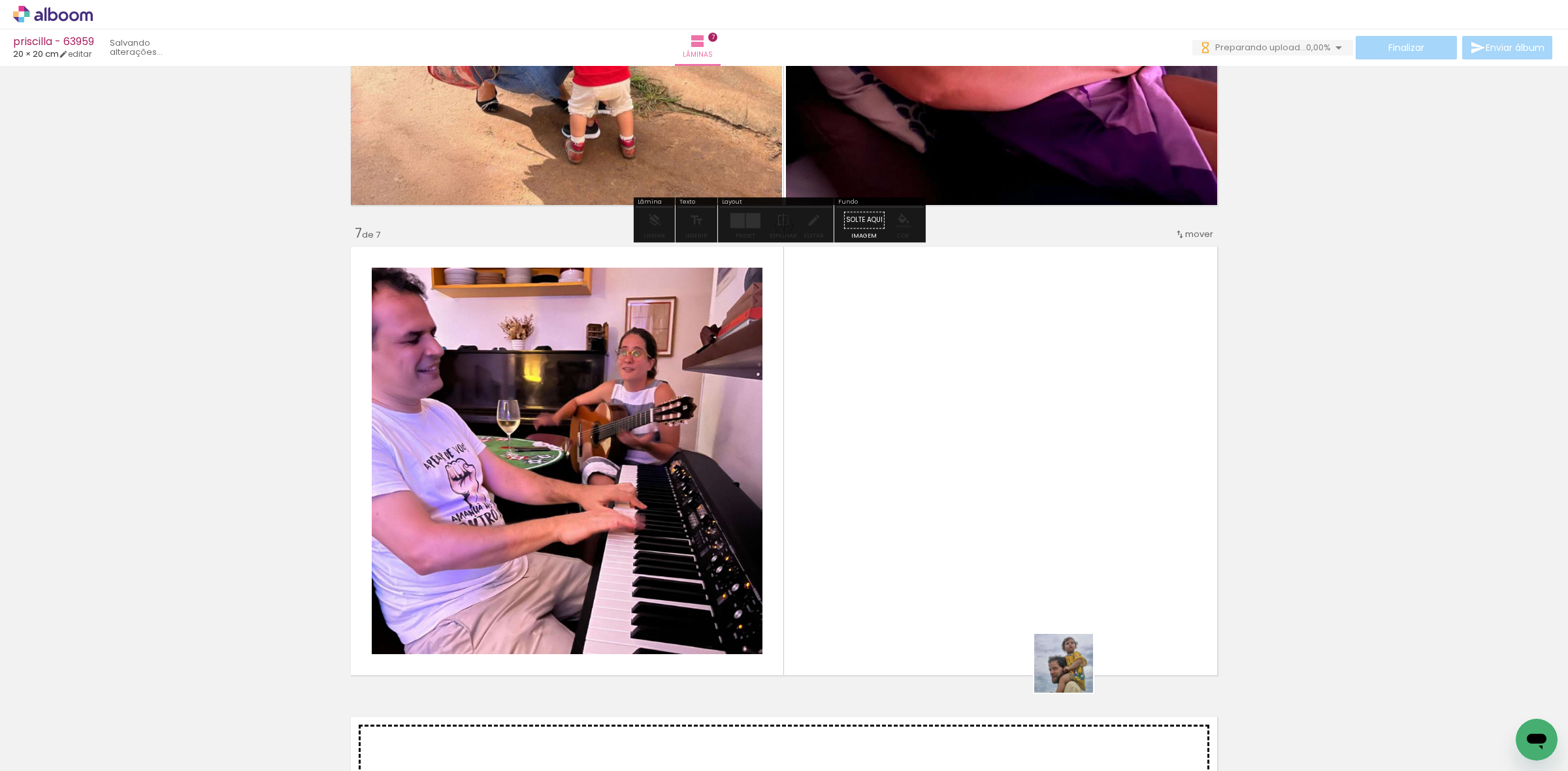
drag, startPoint x: 1101, startPoint y: 742, endPoint x: 893, endPoint y: 628, distance: 237.2
click at [1037, 645] on quentale-workspace at bounding box center [784, 385] width 1568 height 771
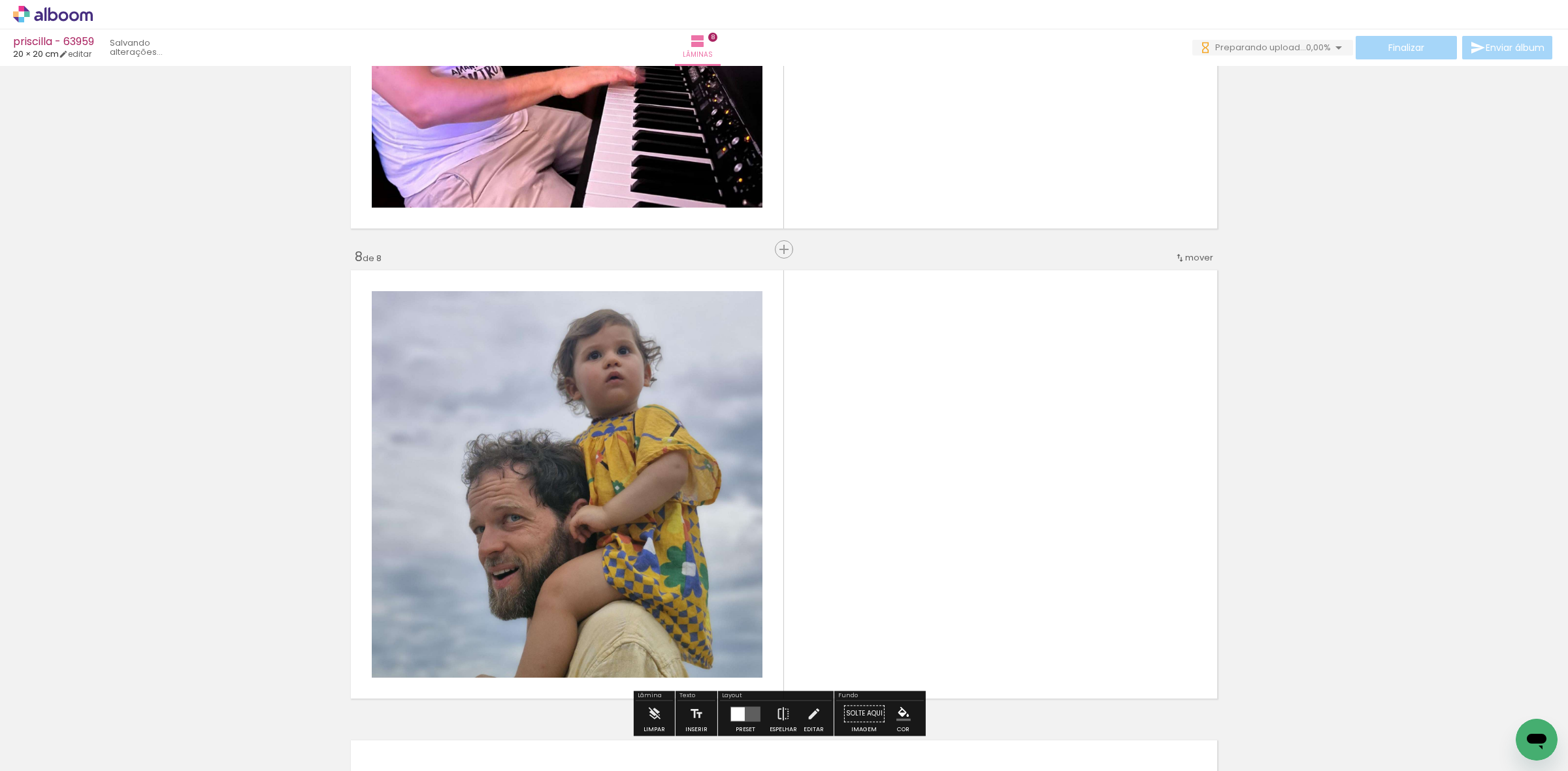
scroll to position [2991, 0]
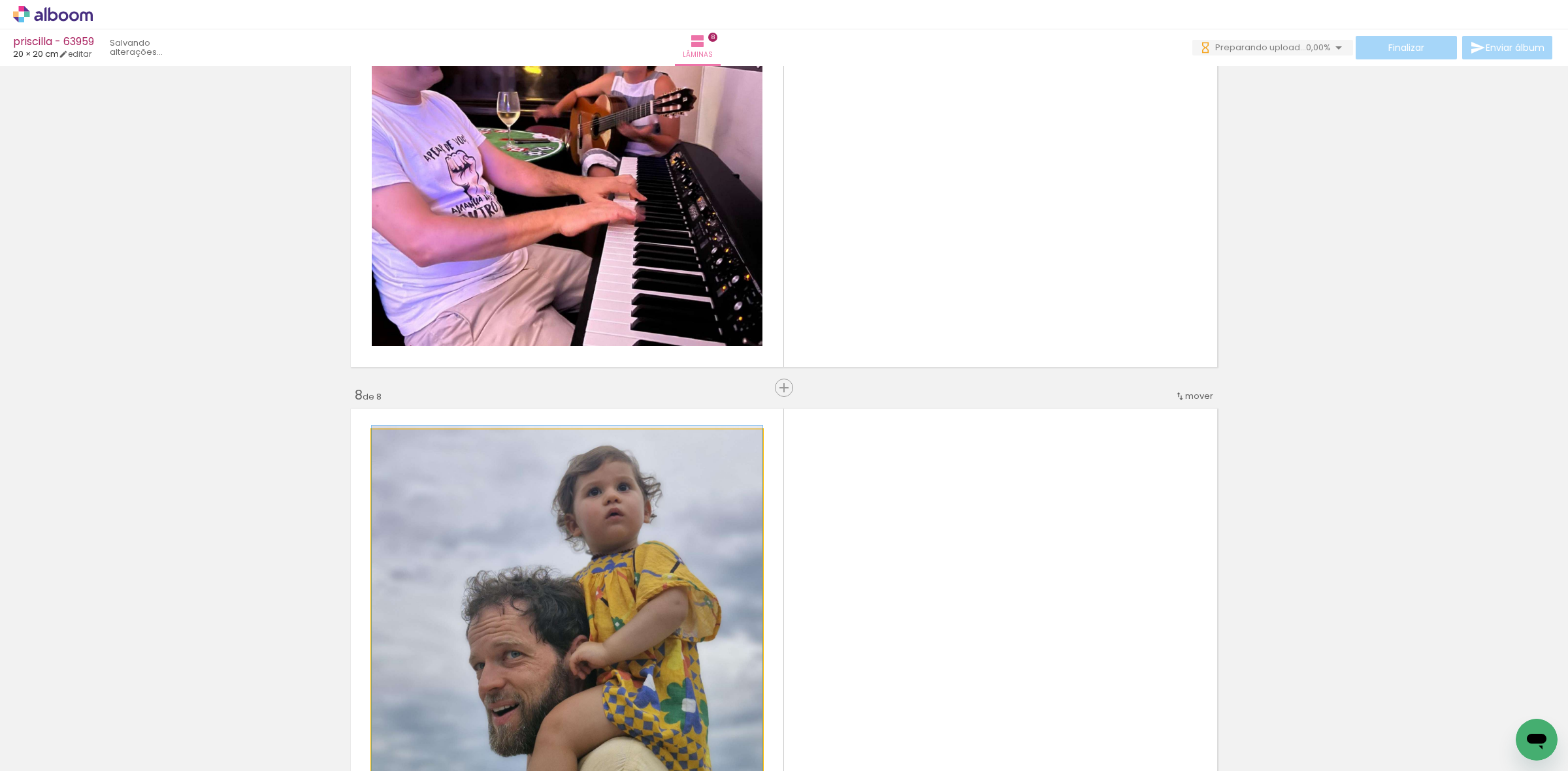
drag, startPoint x: 645, startPoint y: 539, endPoint x: 758, endPoint y: 366, distance: 206.6
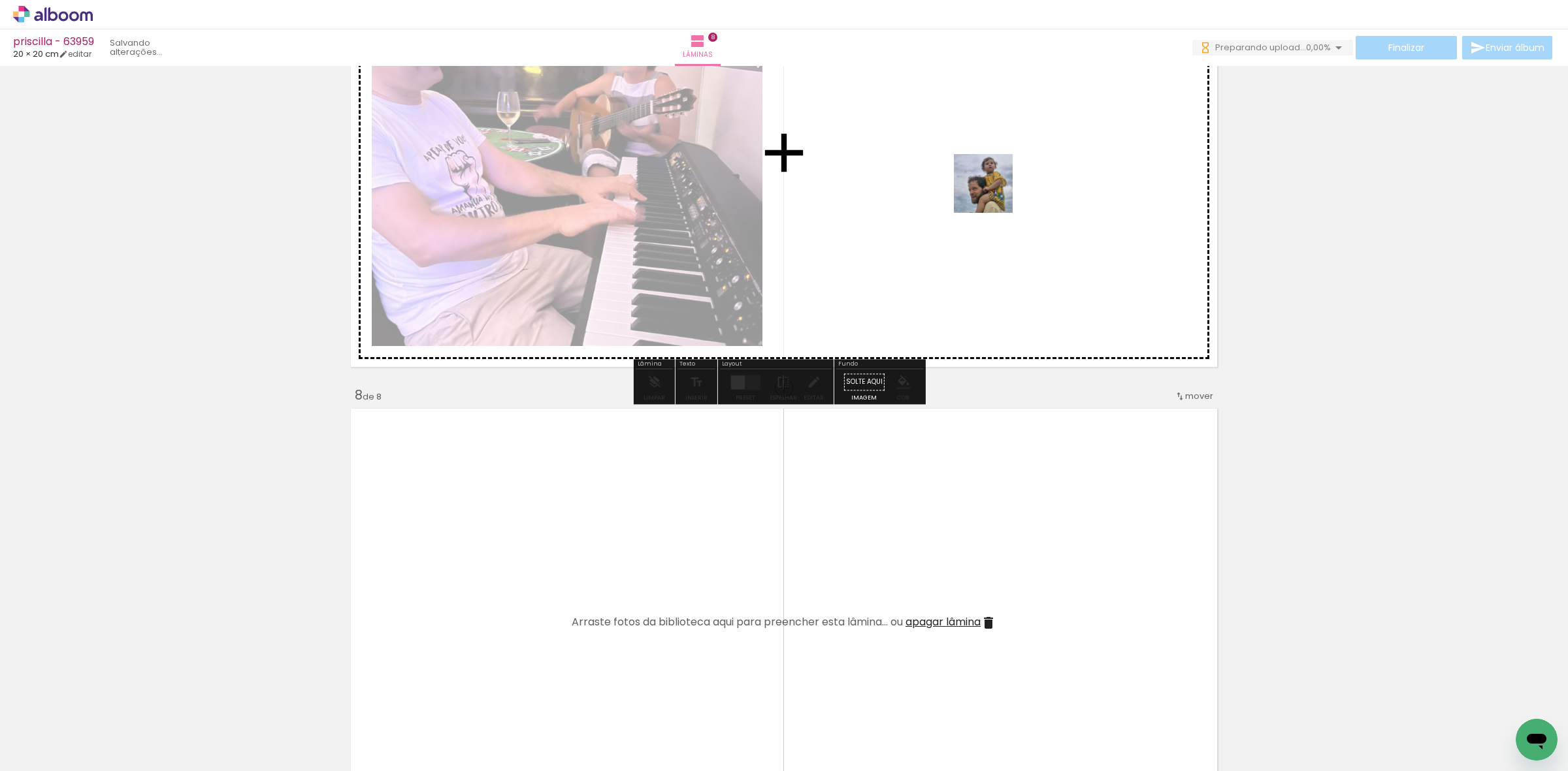
drag, startPoint x: 1096, startPoint y: 729, endPoint x: 769, endPoint y: 393, distance: 468.9
click at [993, 193] on quentale-workspace at bounding box center [784, 385] width 1568 height 771
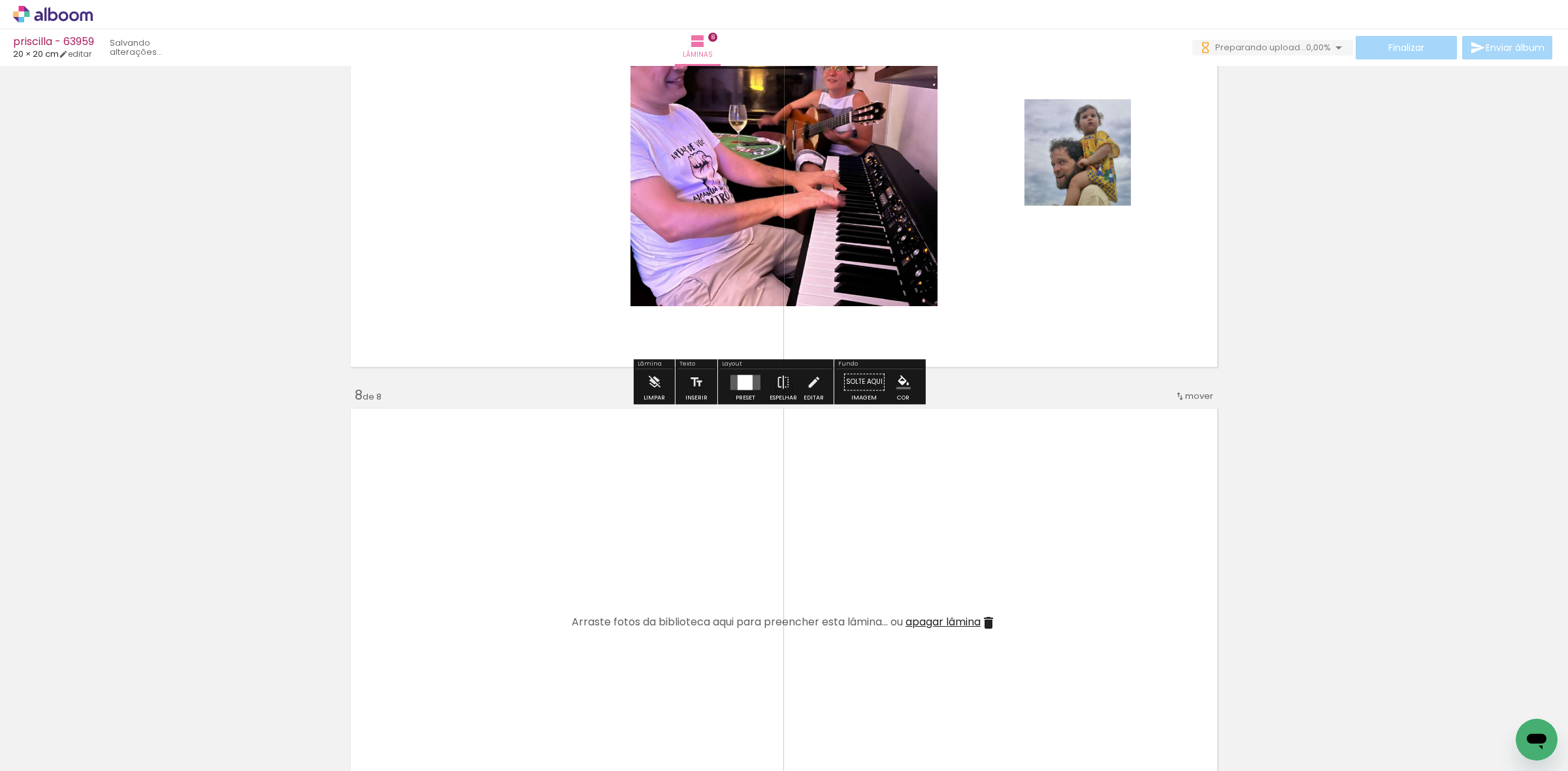
click at [728, 374] on div at bounding box center [746, 382] width 35 height 26
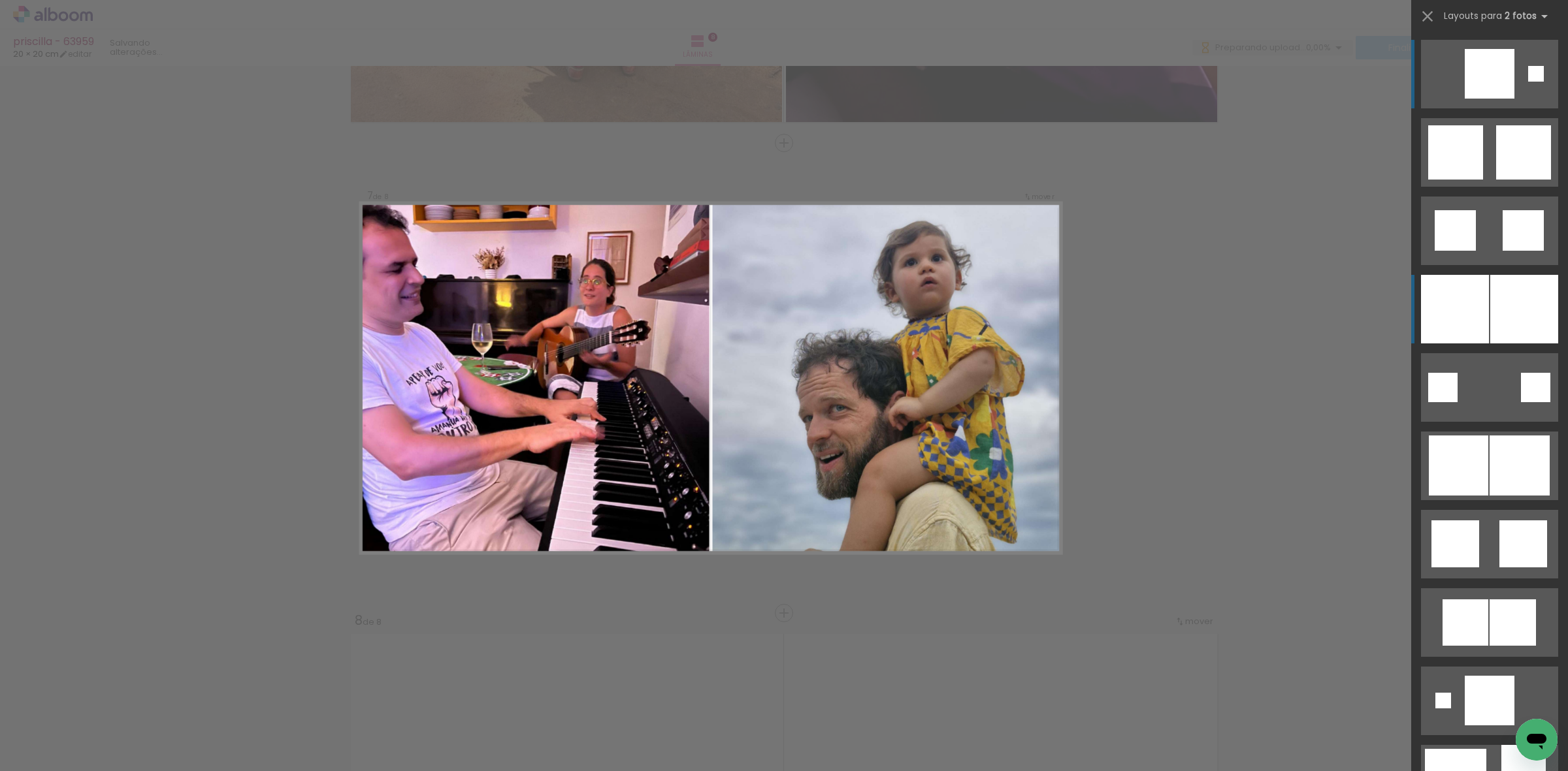
click at [1421, 298] on div at bounding box center [1454, 309] width 68 height 69
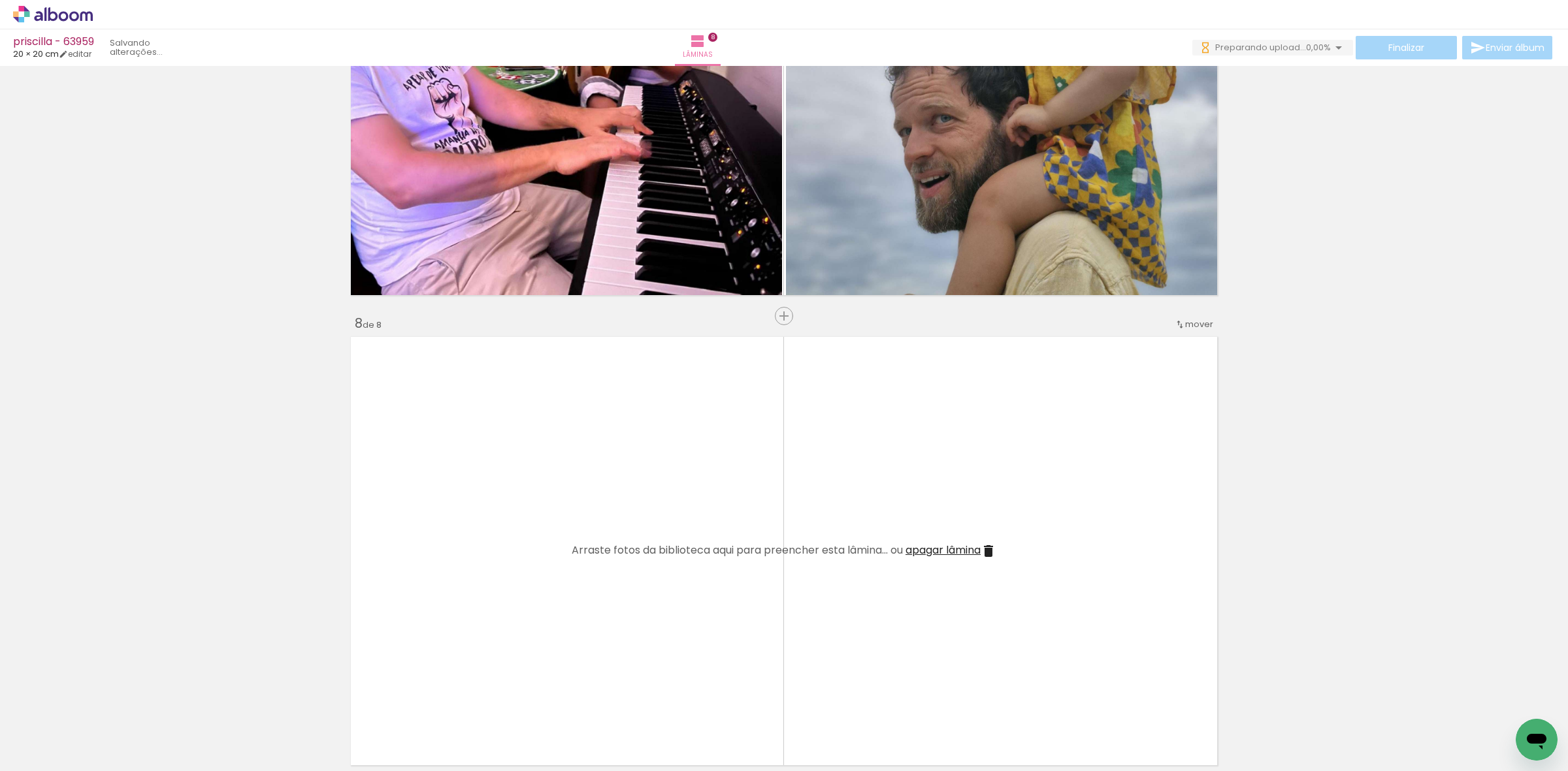
scroll to position [3093, 0]
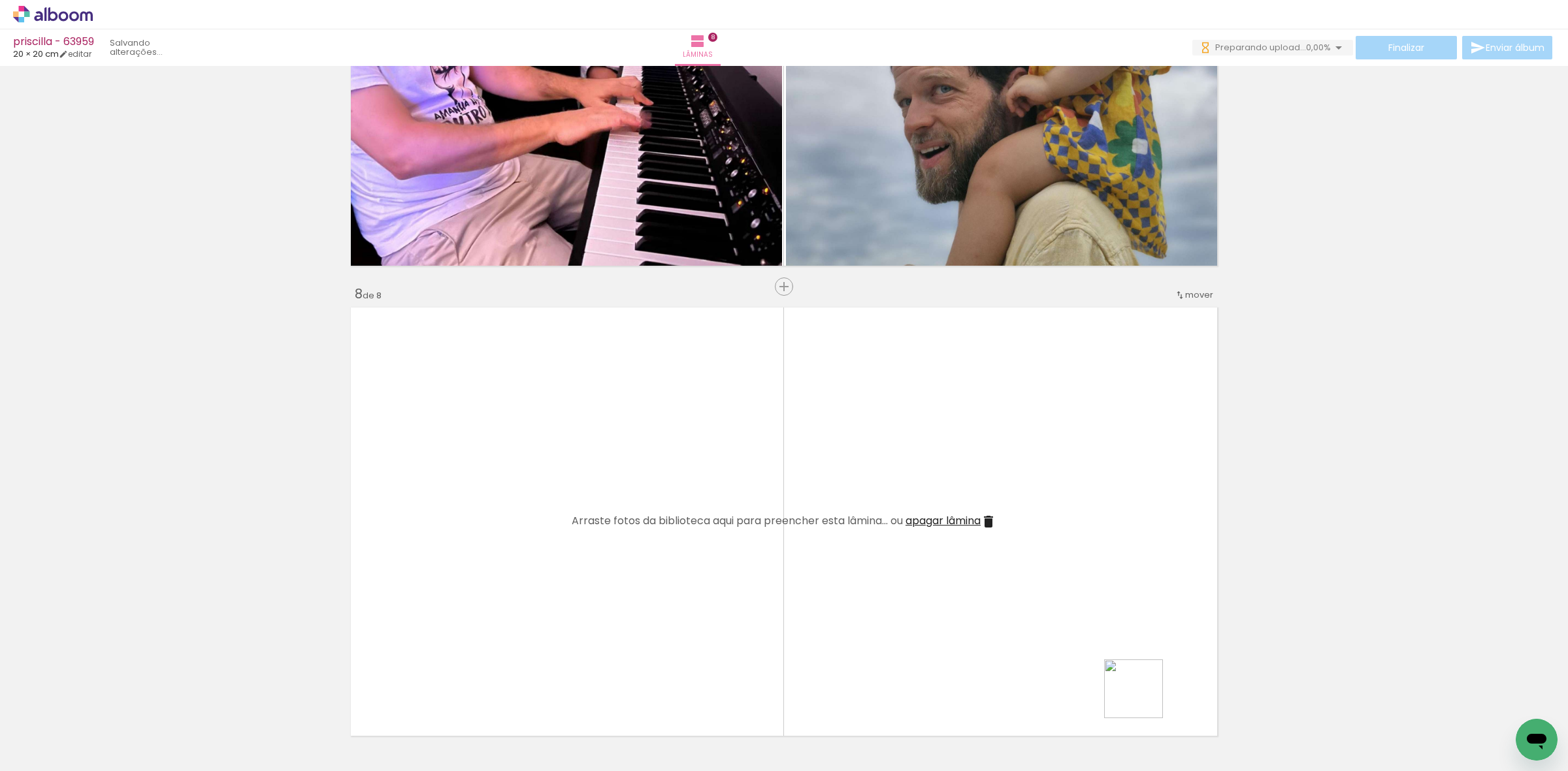
drag, startPoint x: 1144, startPoint y: 699, endPoint x: 1239, endPoint y: 736, distance: 102.0
click at [1080, 638] on quentale-workspace at bounding box center [784, 385] width 1568 height 771
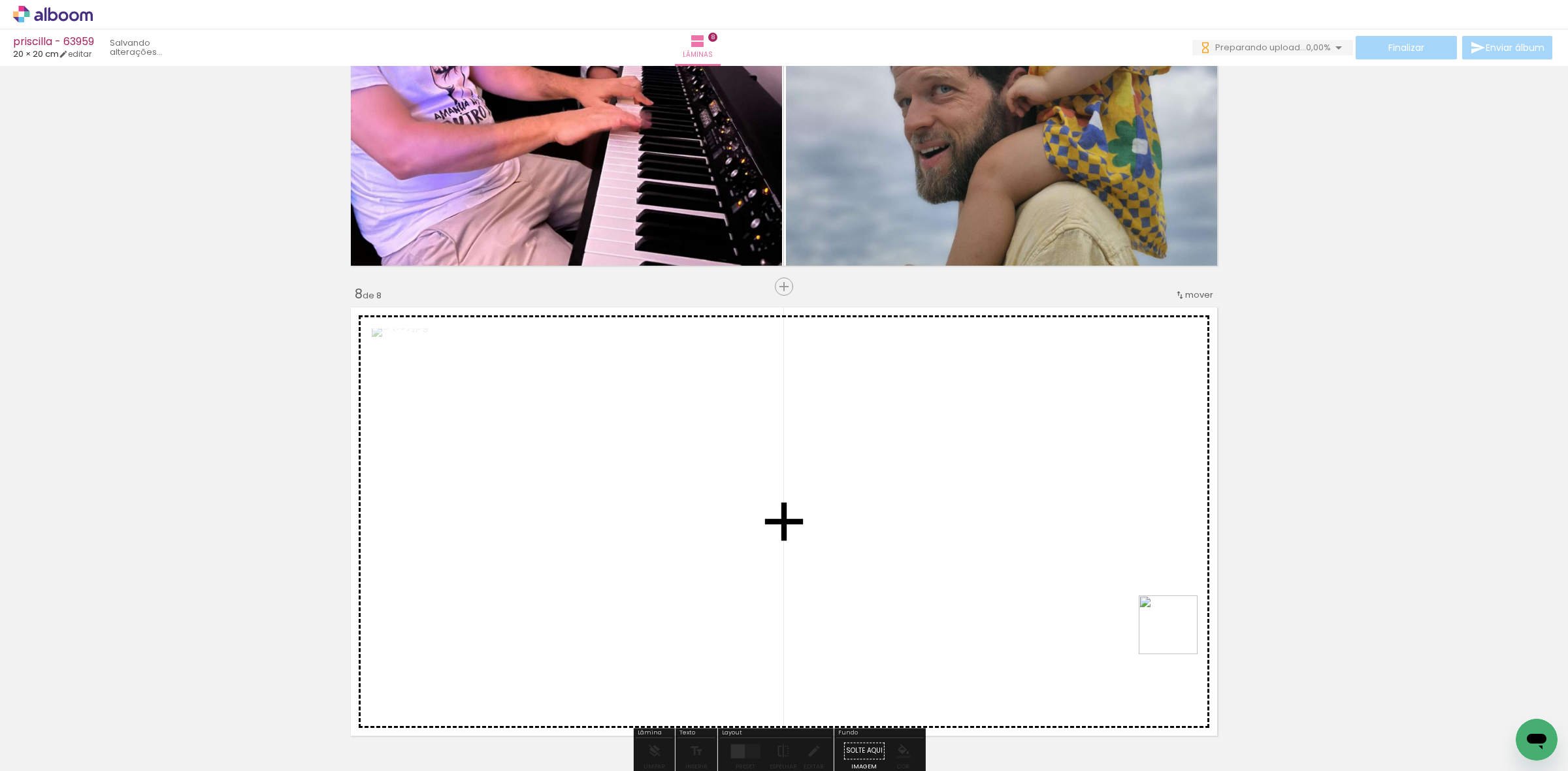
drag, startPoint x: 1178, startPoint y: 635, endPoint x: 938, endPoint y: 556, distance: 252.7
click at [938, 556] on quentale-workspace at bounding box center [784, 385] width 1568 height 771
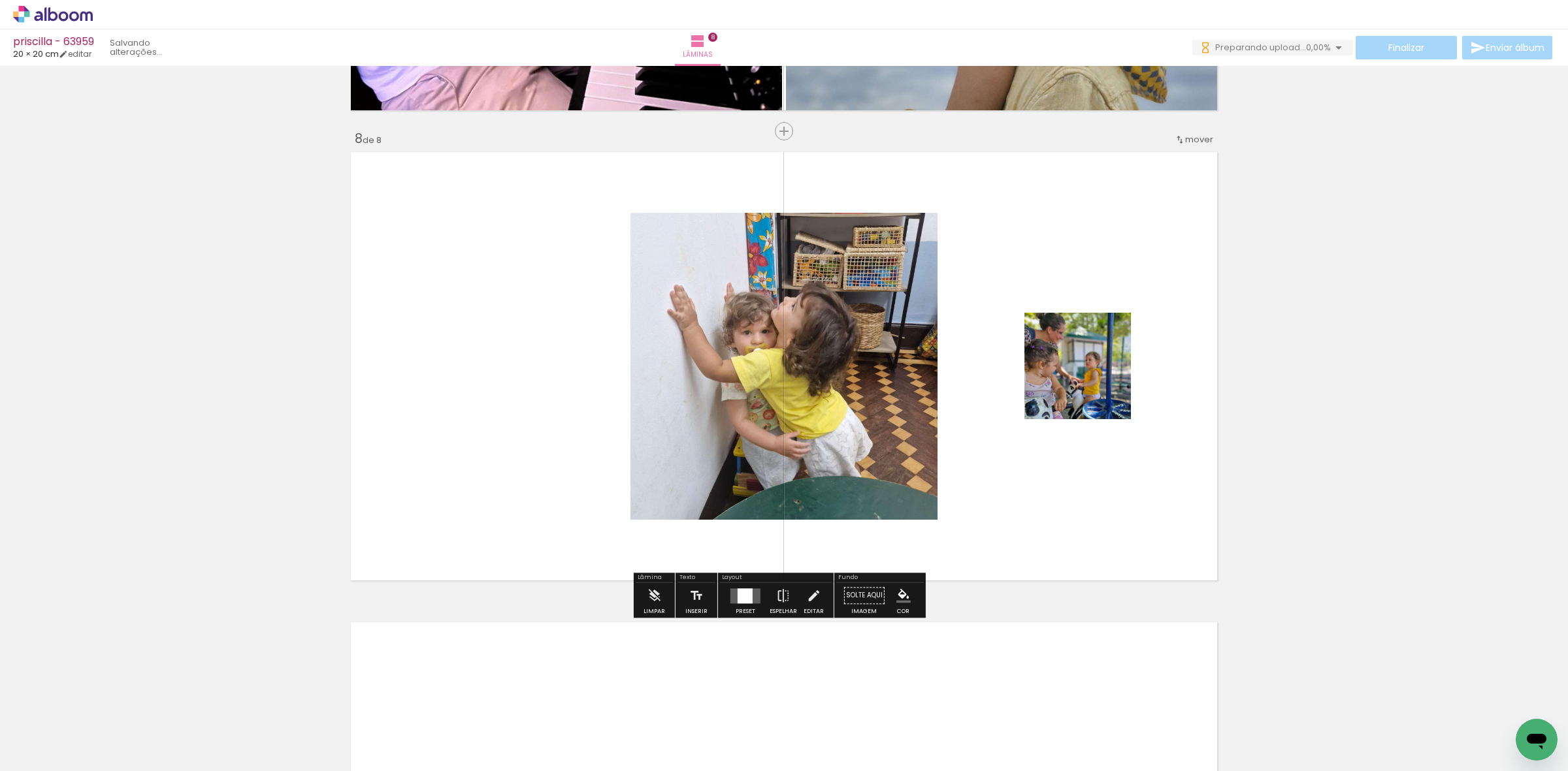
scroll to position [3256, 0]
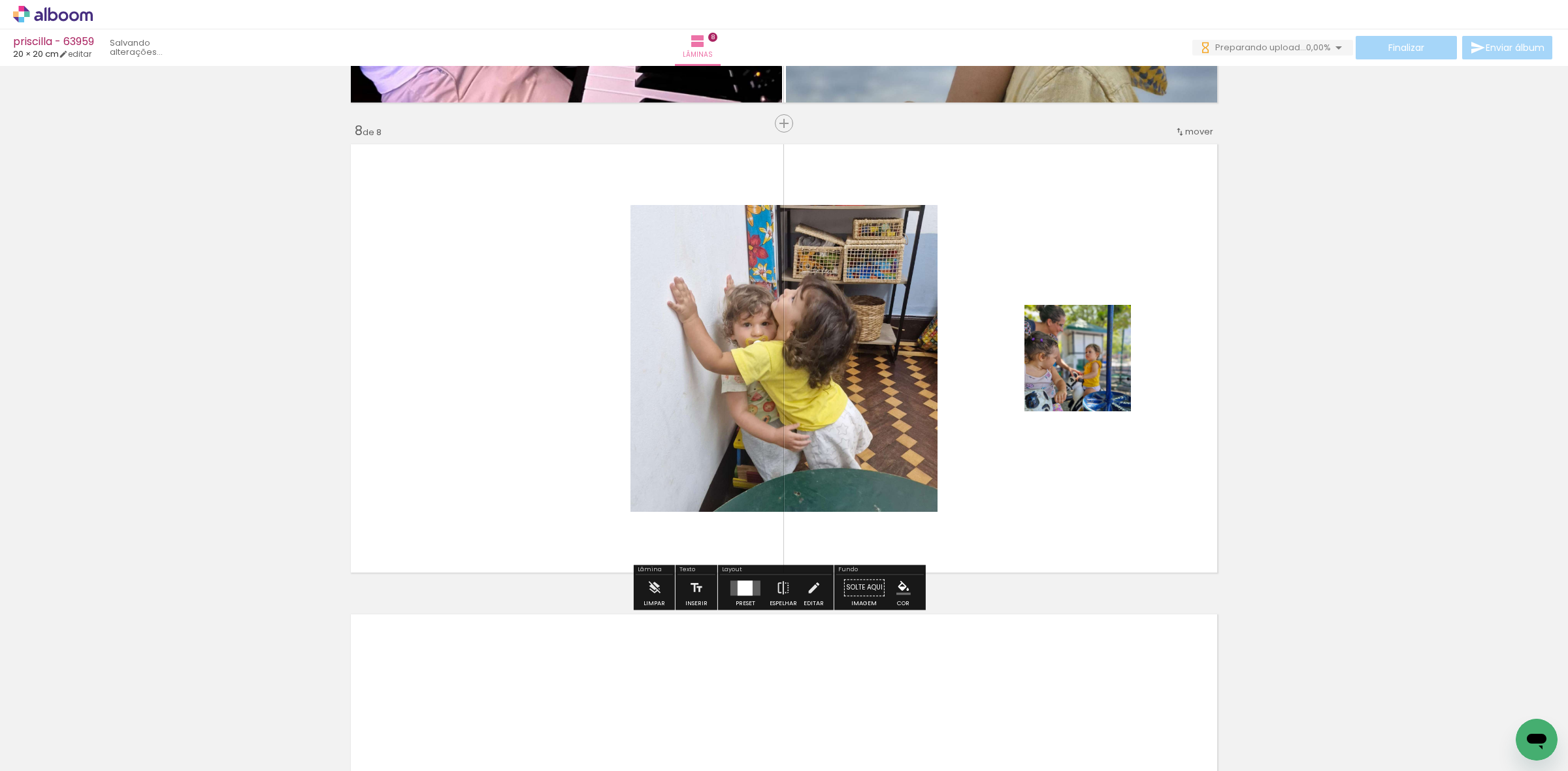
click at [738, 596] on div at bounding box center [746, 588] width 35 height 26
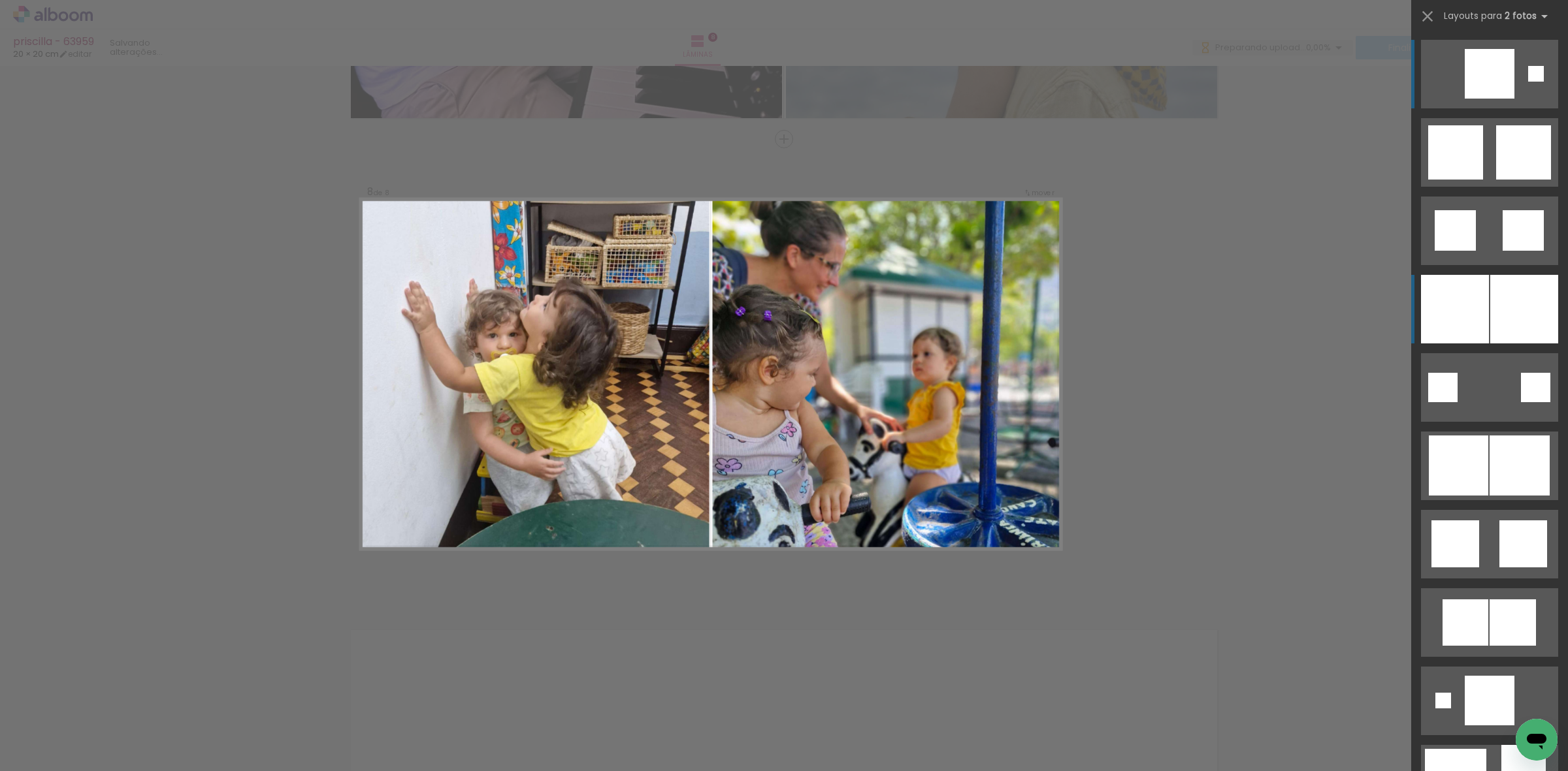
scroll to position [3236, 0]
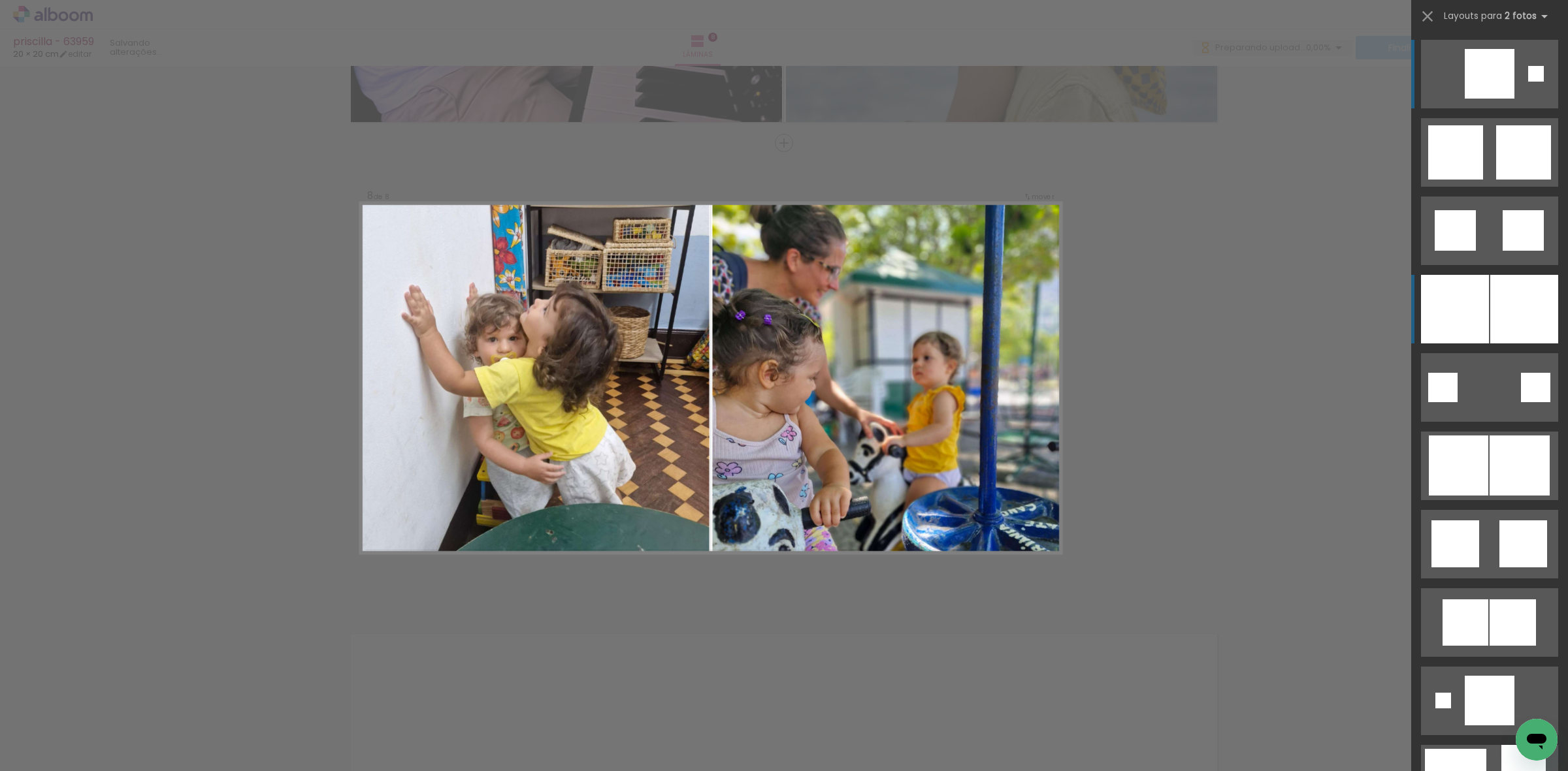
click at [1449, 317] on div at bounding box center [1454, 309] width 68 height 69
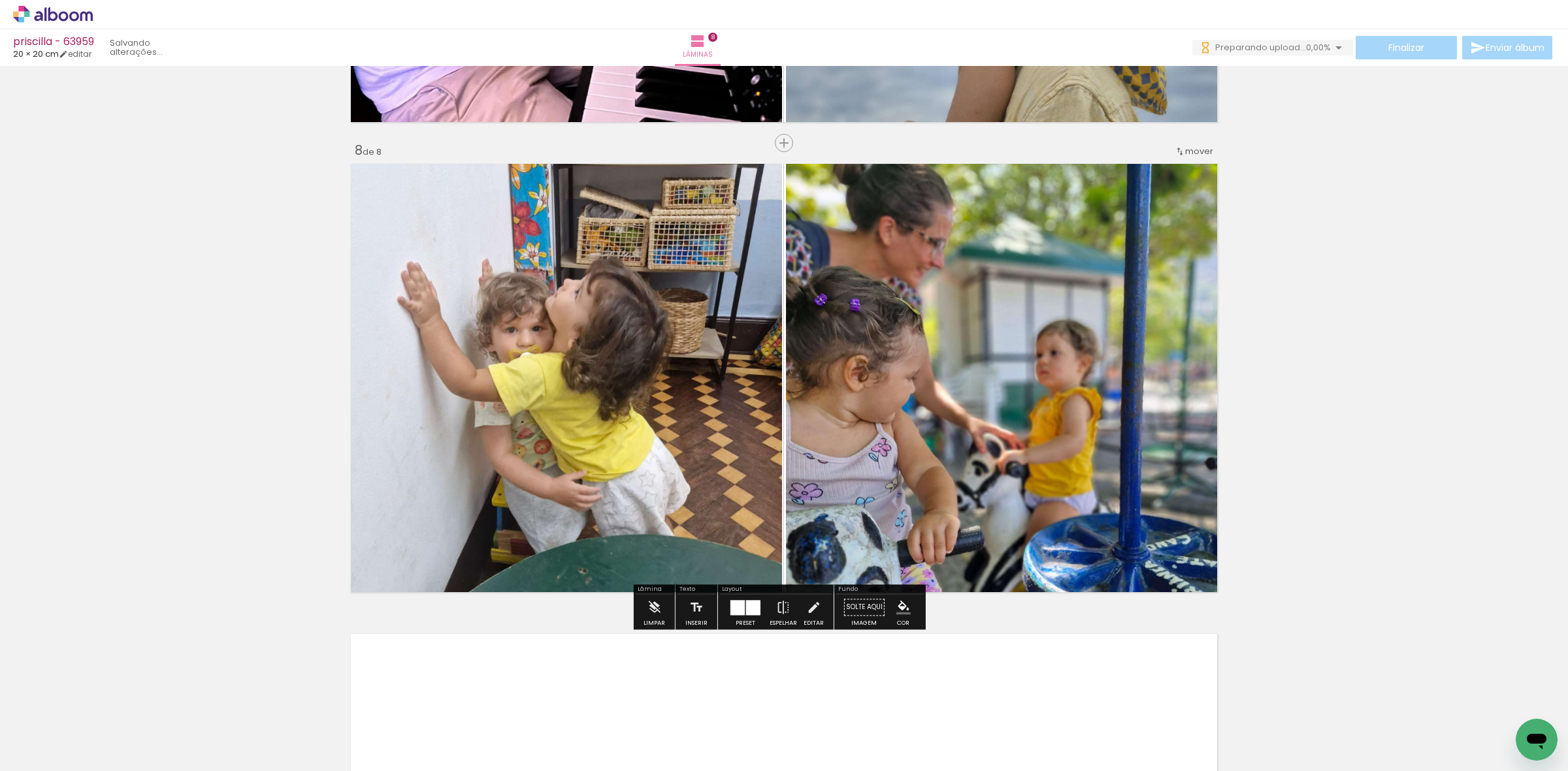
scroll to position [0, 539]
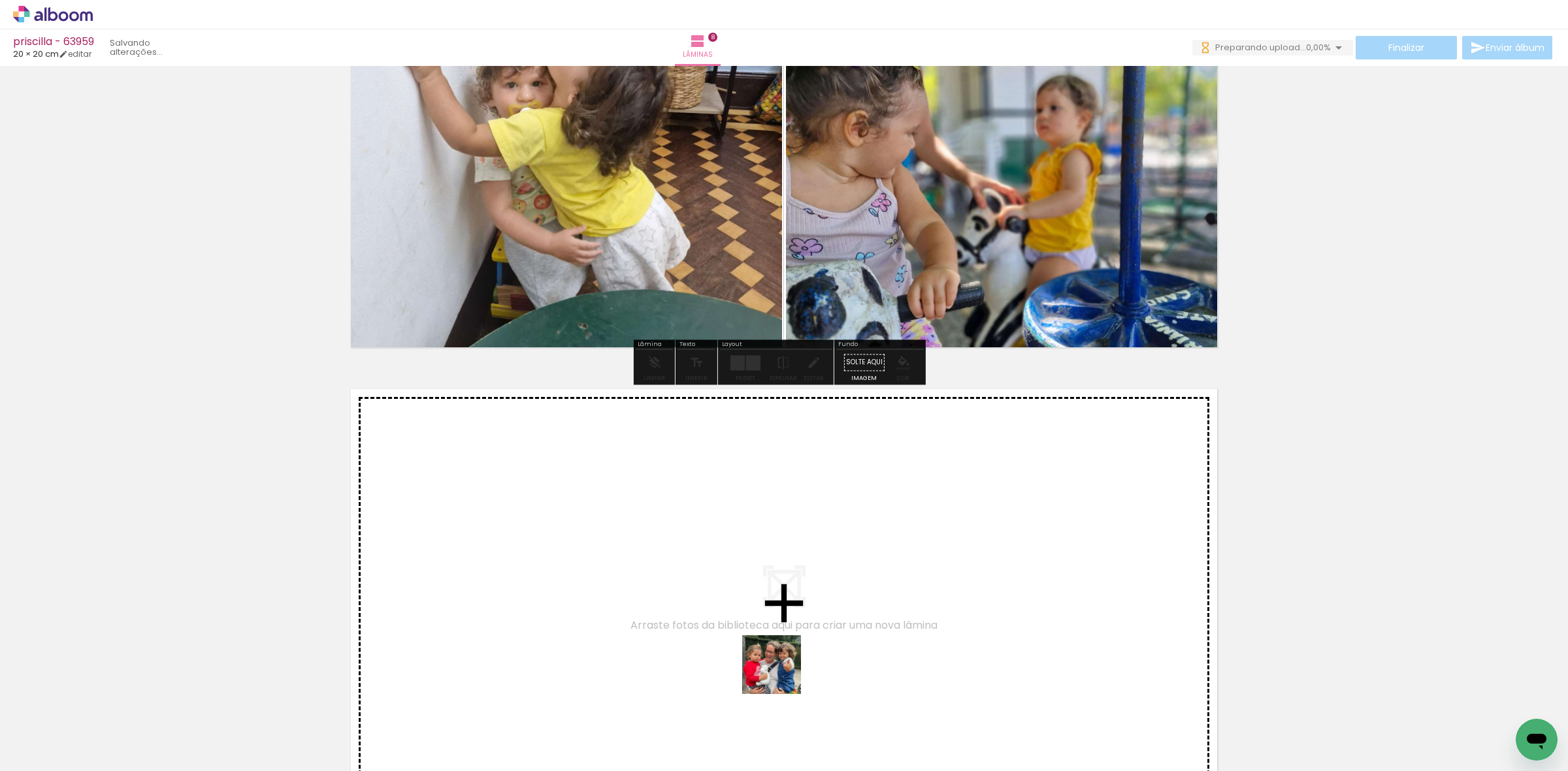
drag, startPoint x: 764, startPoint y: 729, endPoint x: 794, endPoint y: 660, distance: 75.2
click at [794, 660] on quentale-workspace at bounding box center [784, 385] width 1568 height 771
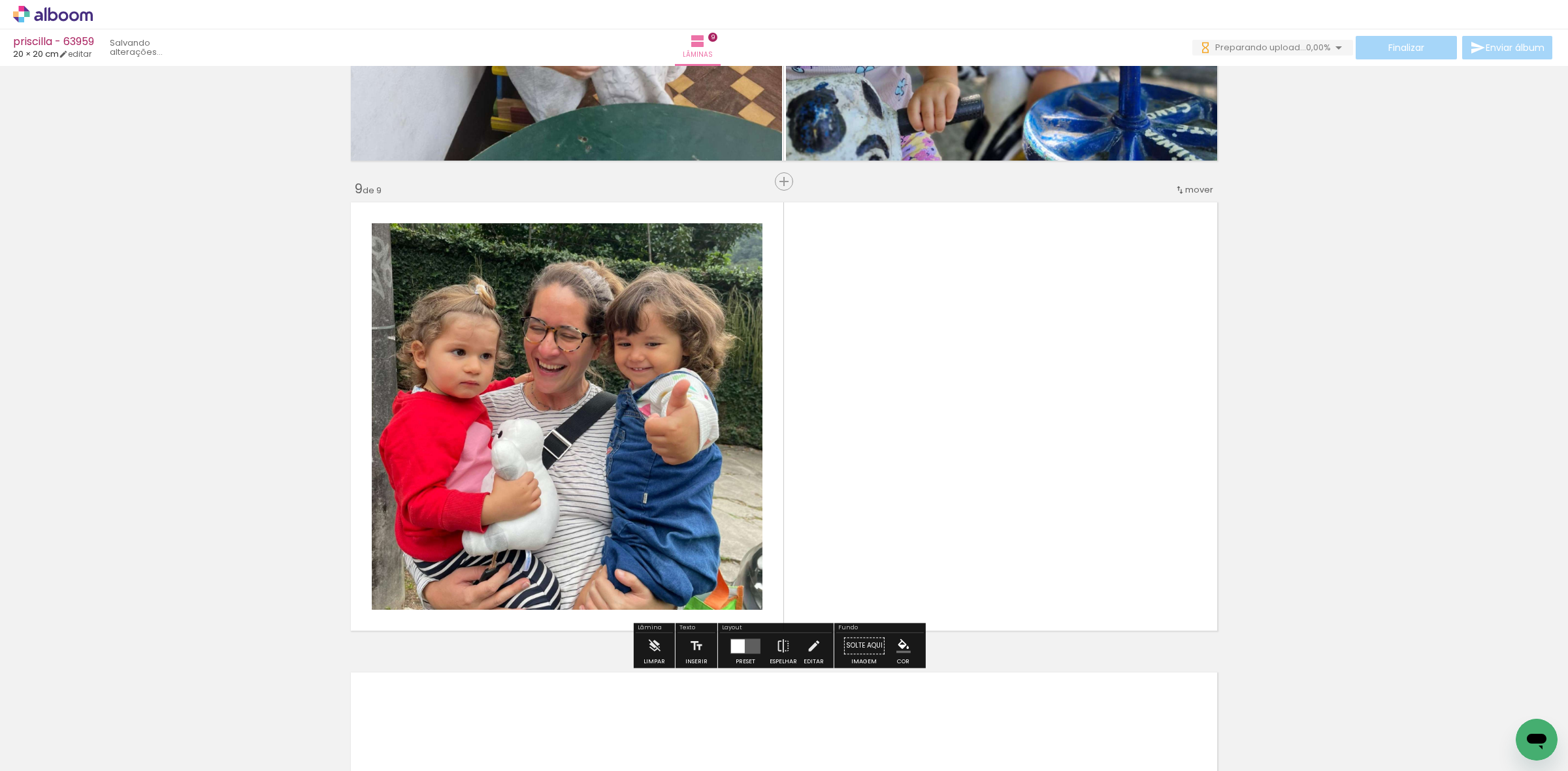
scroll to position [3707, 0]
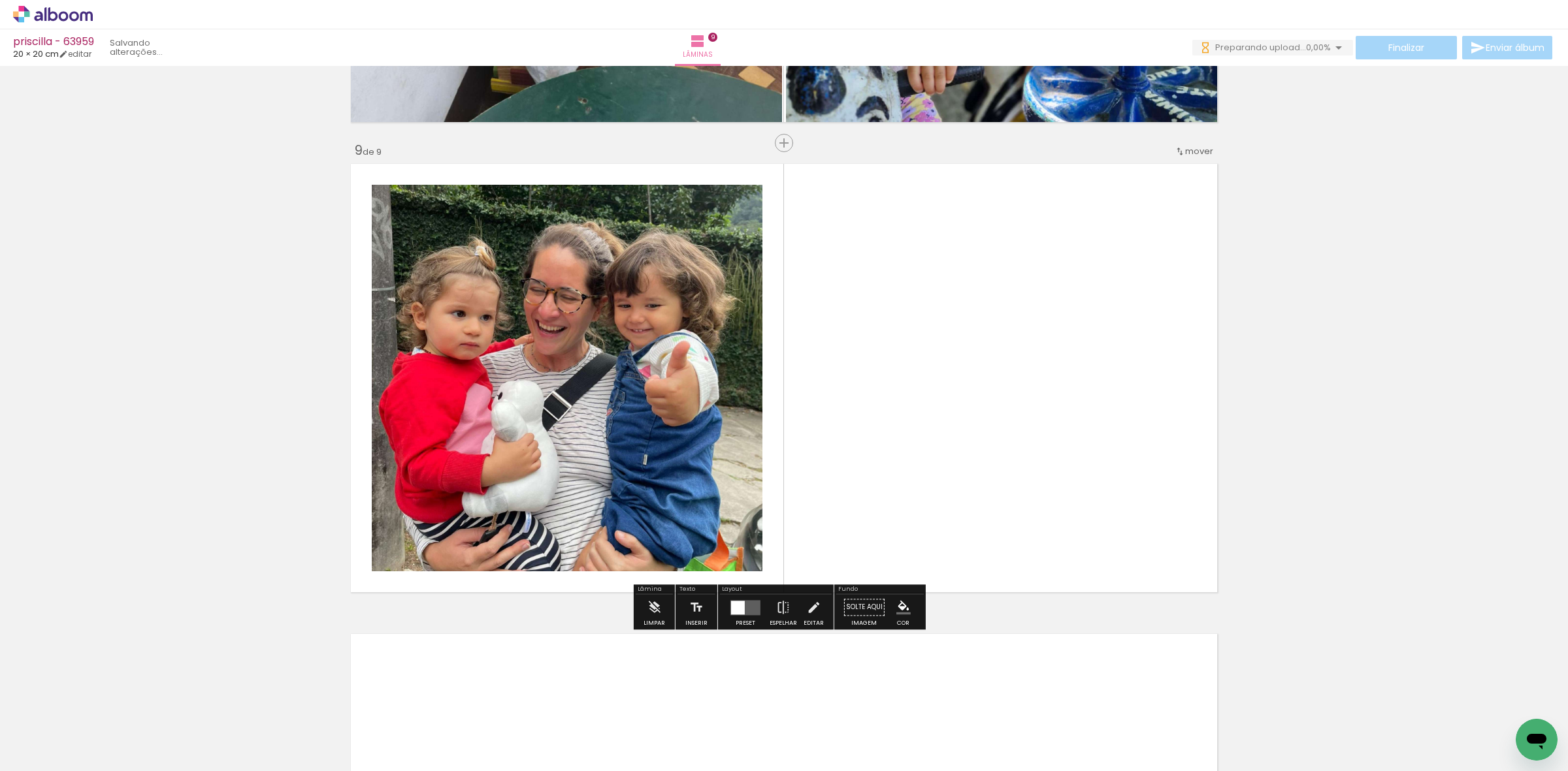
drag, startPoint x: 832, startPoint y: 704, endPoint x: 827, endPoint y: 470, distance: 234.1
click at [832, 516] on quentale-workspace at bounding box center [784, 385] width 1568 height 771
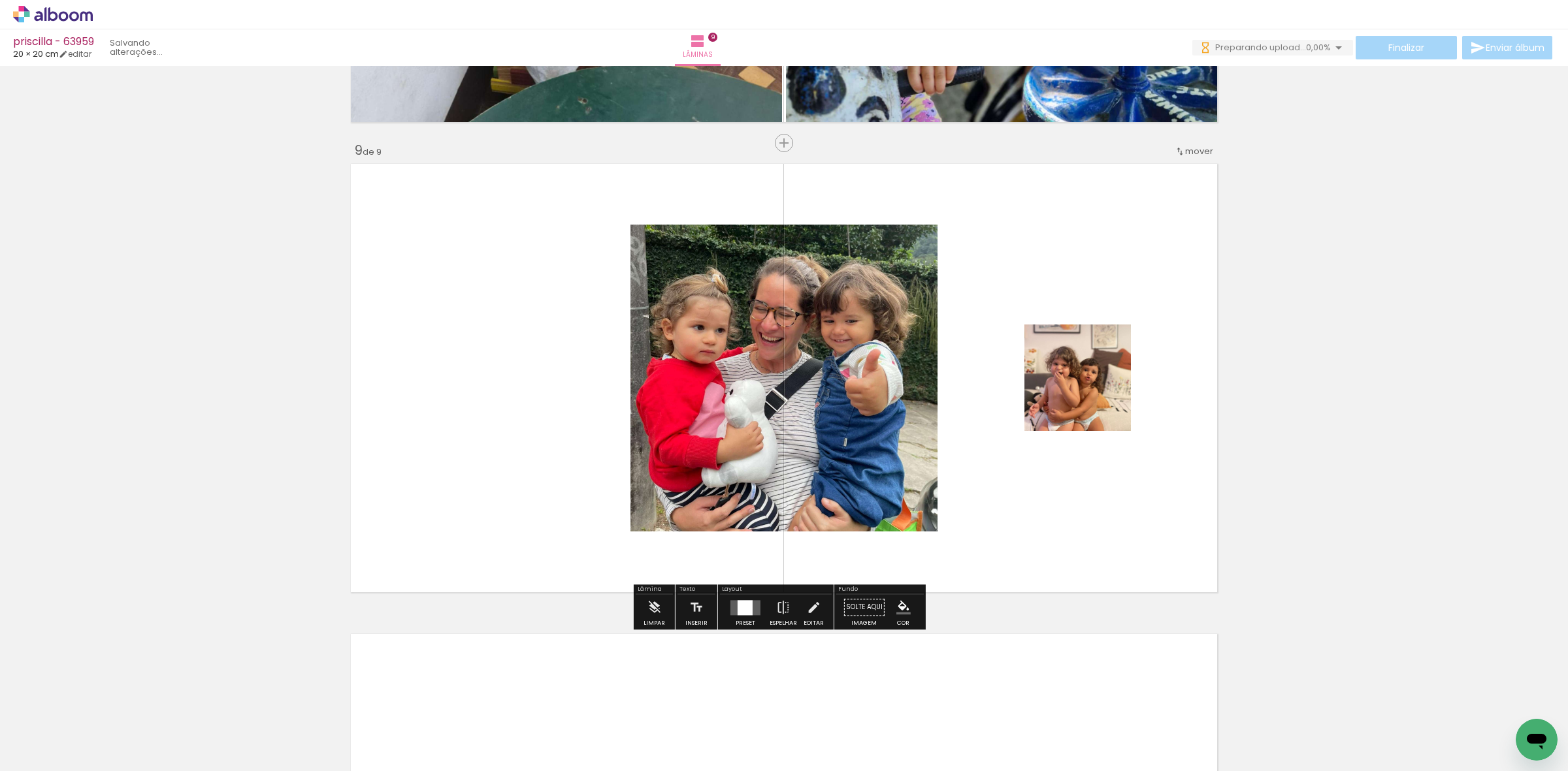
click at [743, 608] on div at bounding box center [745, 608] width 15 height 15
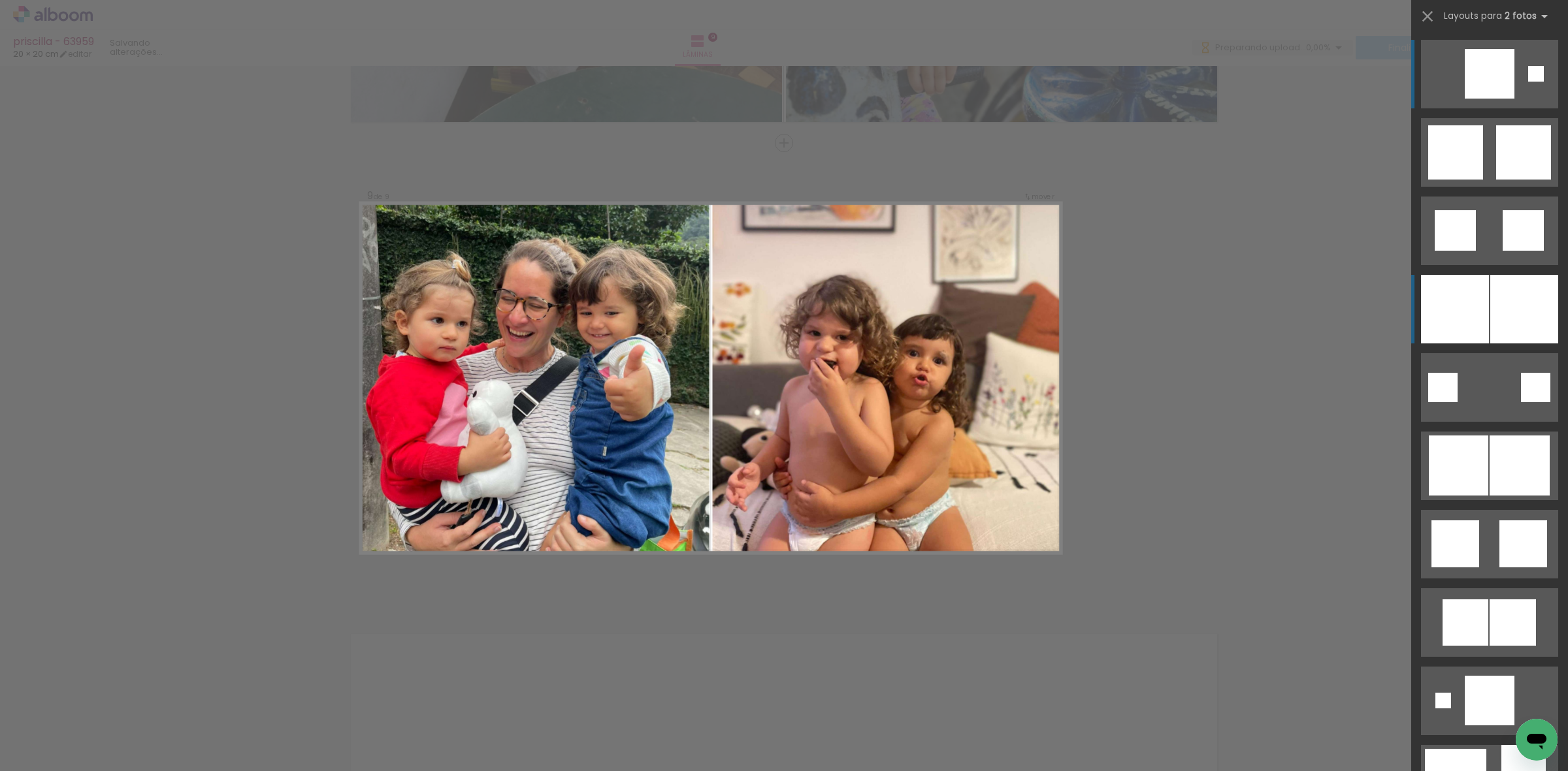
click at [1490, 282] on div at bounding box center [1524, 309] width 68 height 69
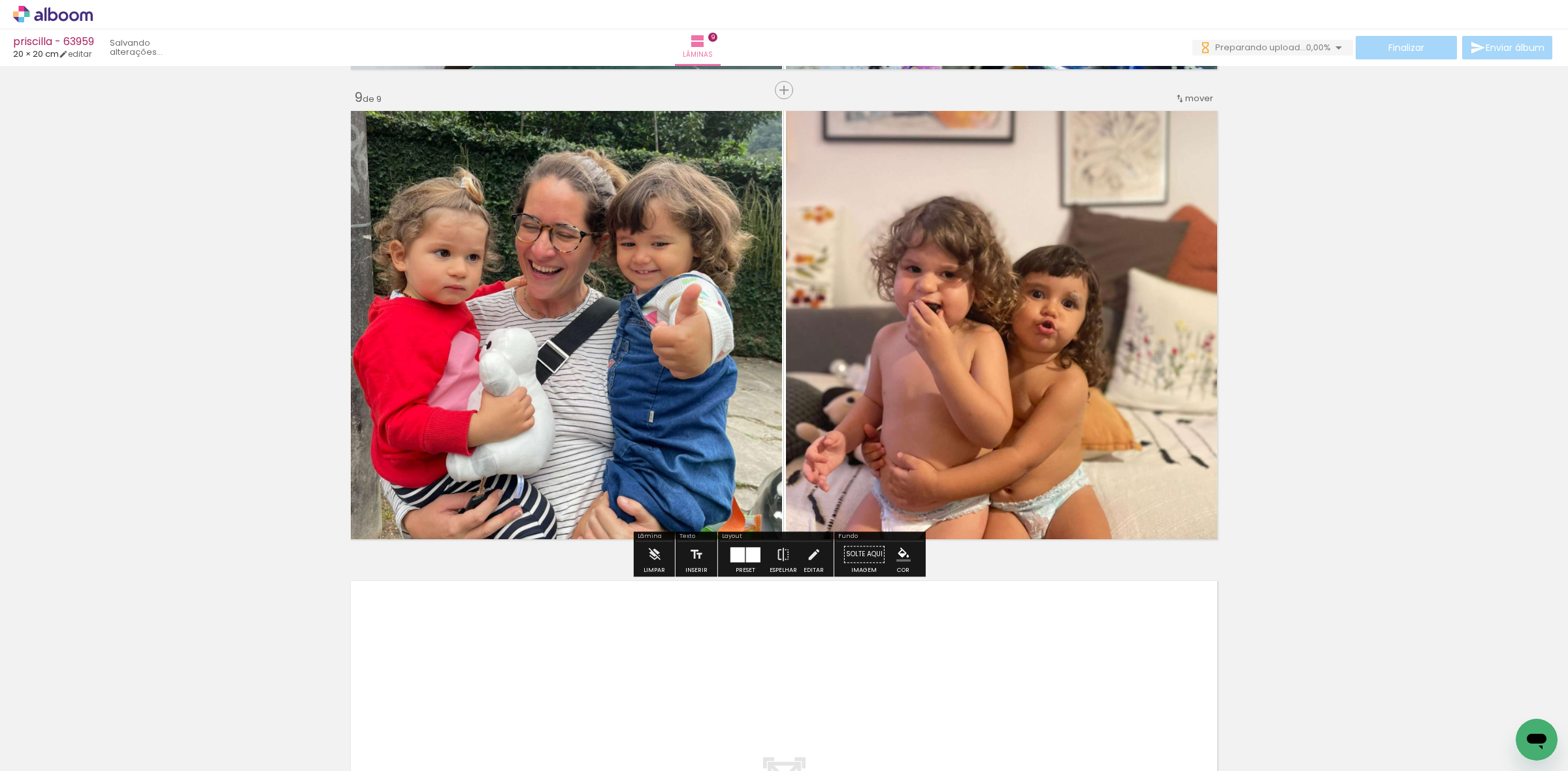
scroll to position [3870, 0]
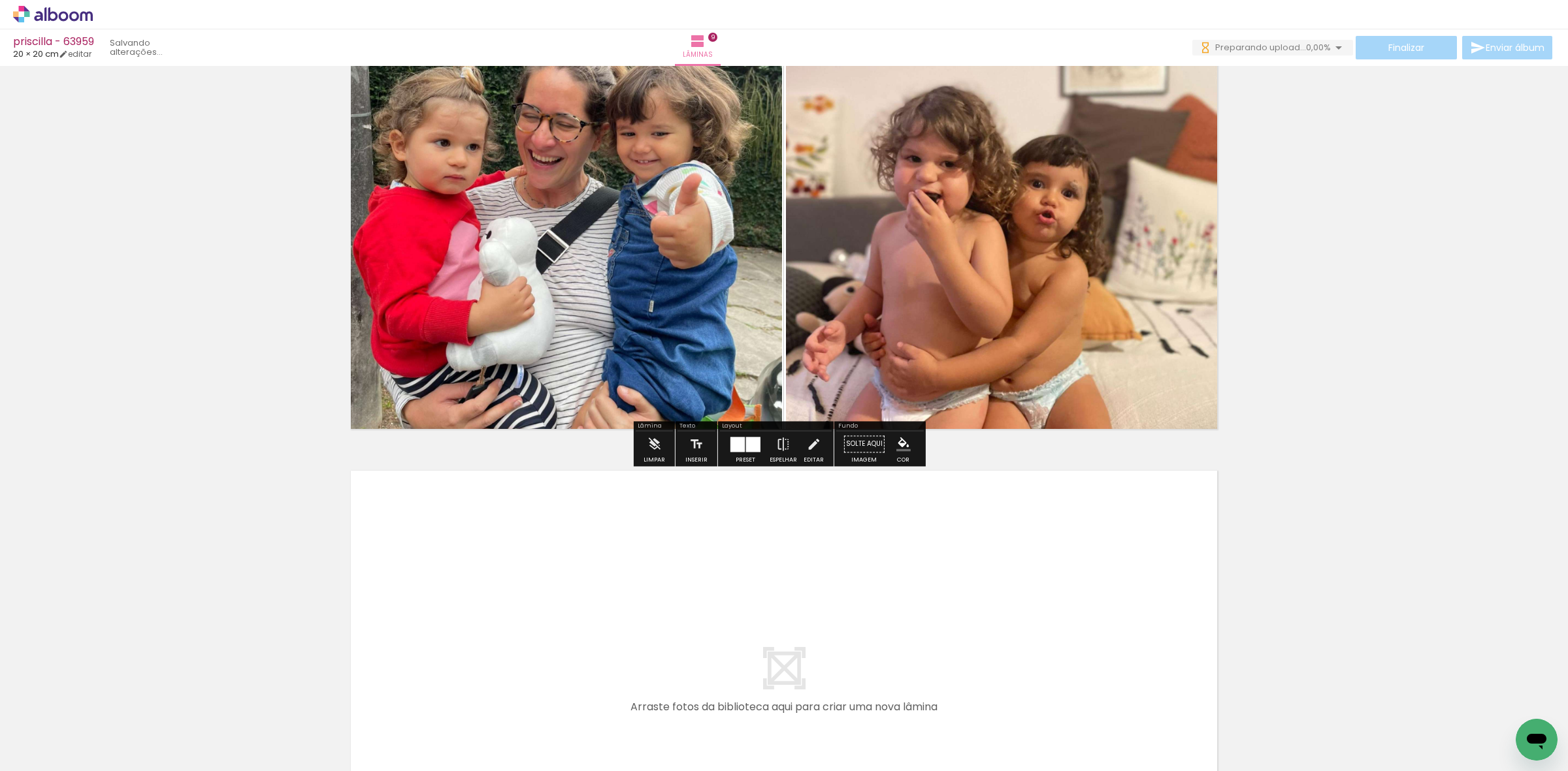
drag, startPoint x: 939, startPoint y: 715, endPoint x: 964, endPoint y: 697, distance: 30.8
click at [942, 650] on quentale-workspace at bounding box center [784, 385] width 1568 height 771
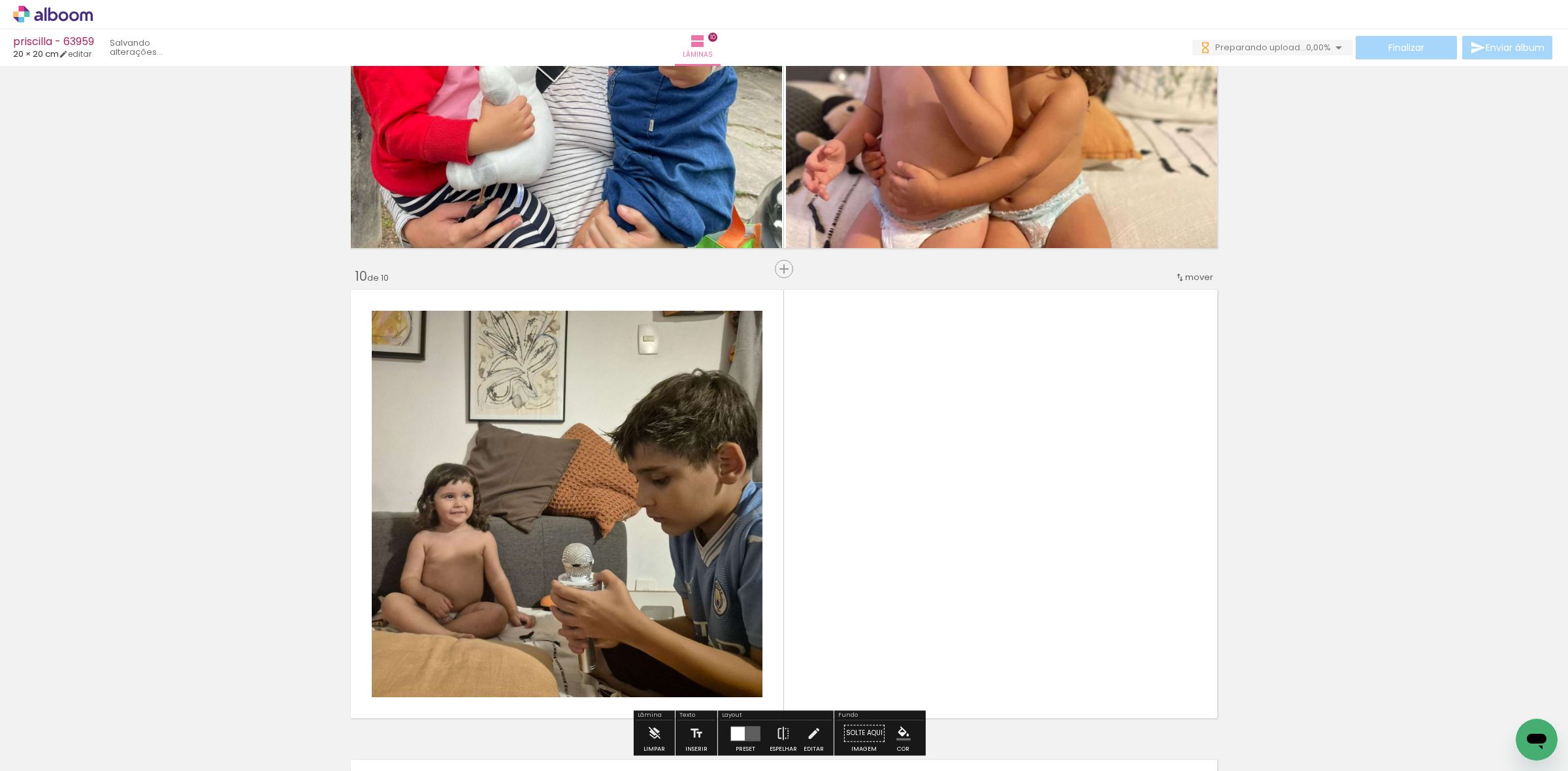
scroll to position [4177, 0]
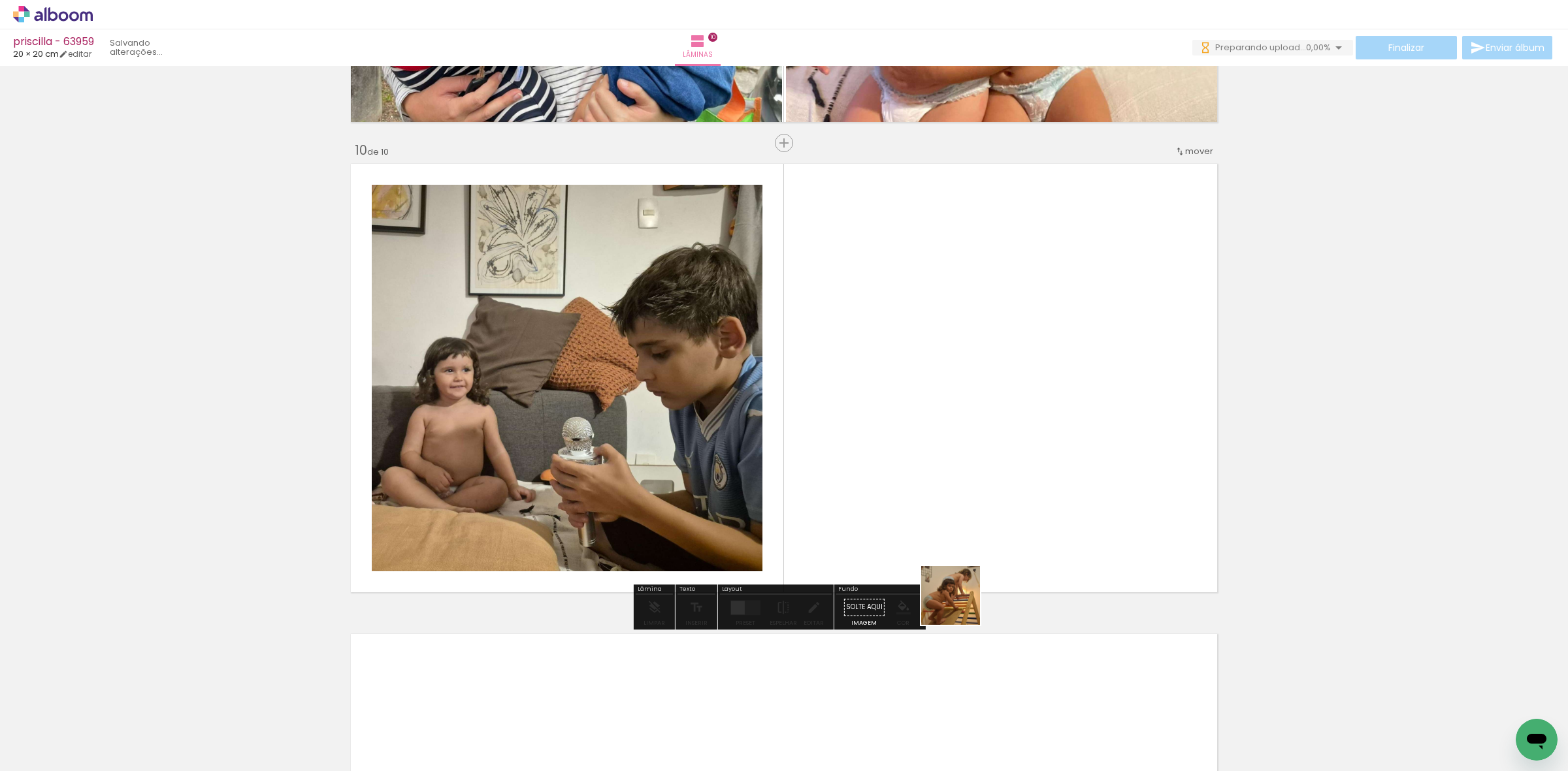
drag, startPoint x: 966, startPoint y: 701, endPoint x: 948, endPoint y: 563, distance: 139.2
click at [957, 581] on quentale-workspace at bounding box center [784, 385] width 1568 height 771
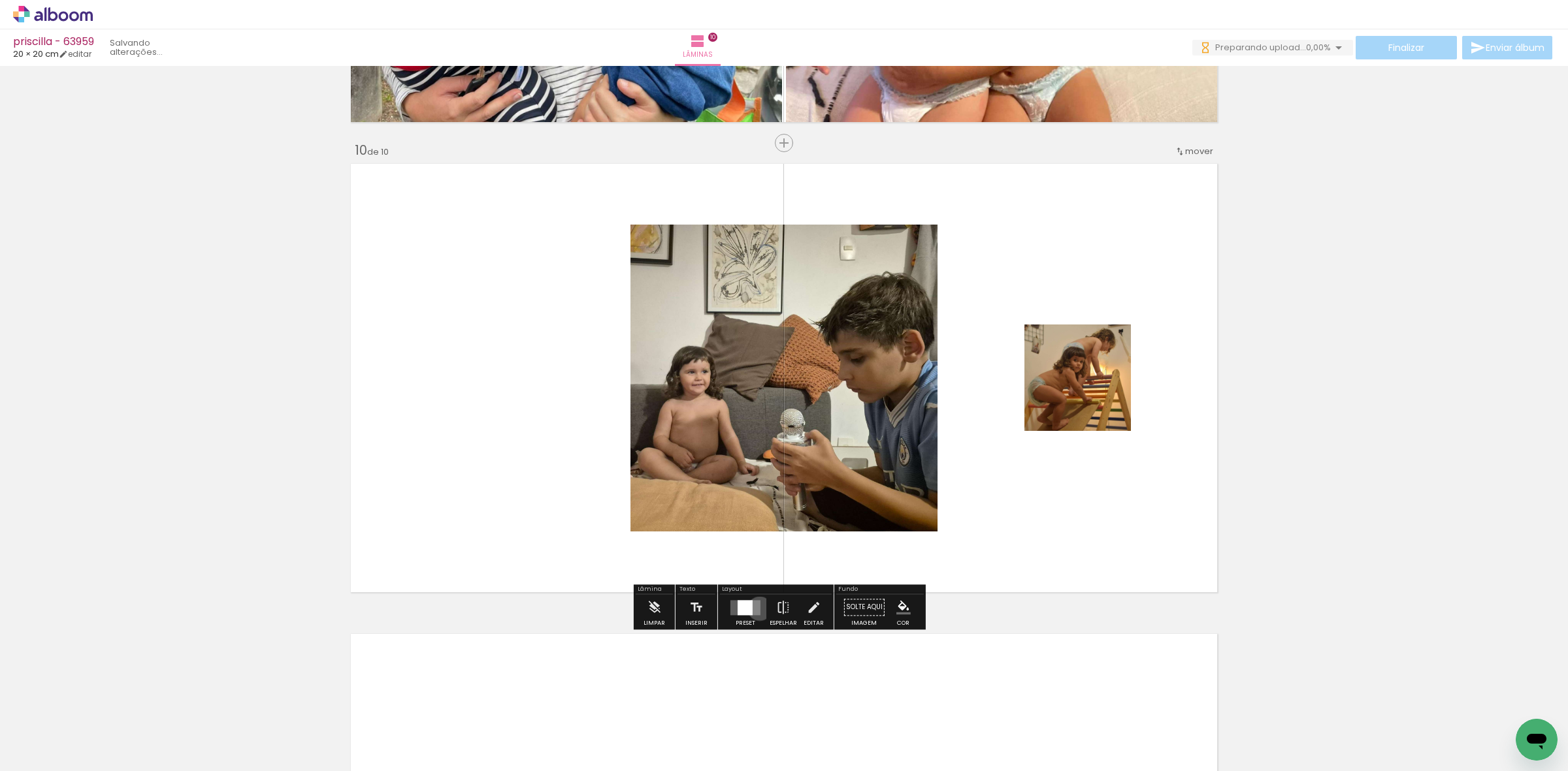
click at [756, 608] on quentale-layouter at bounding box center [746, 608] width 30 height 15
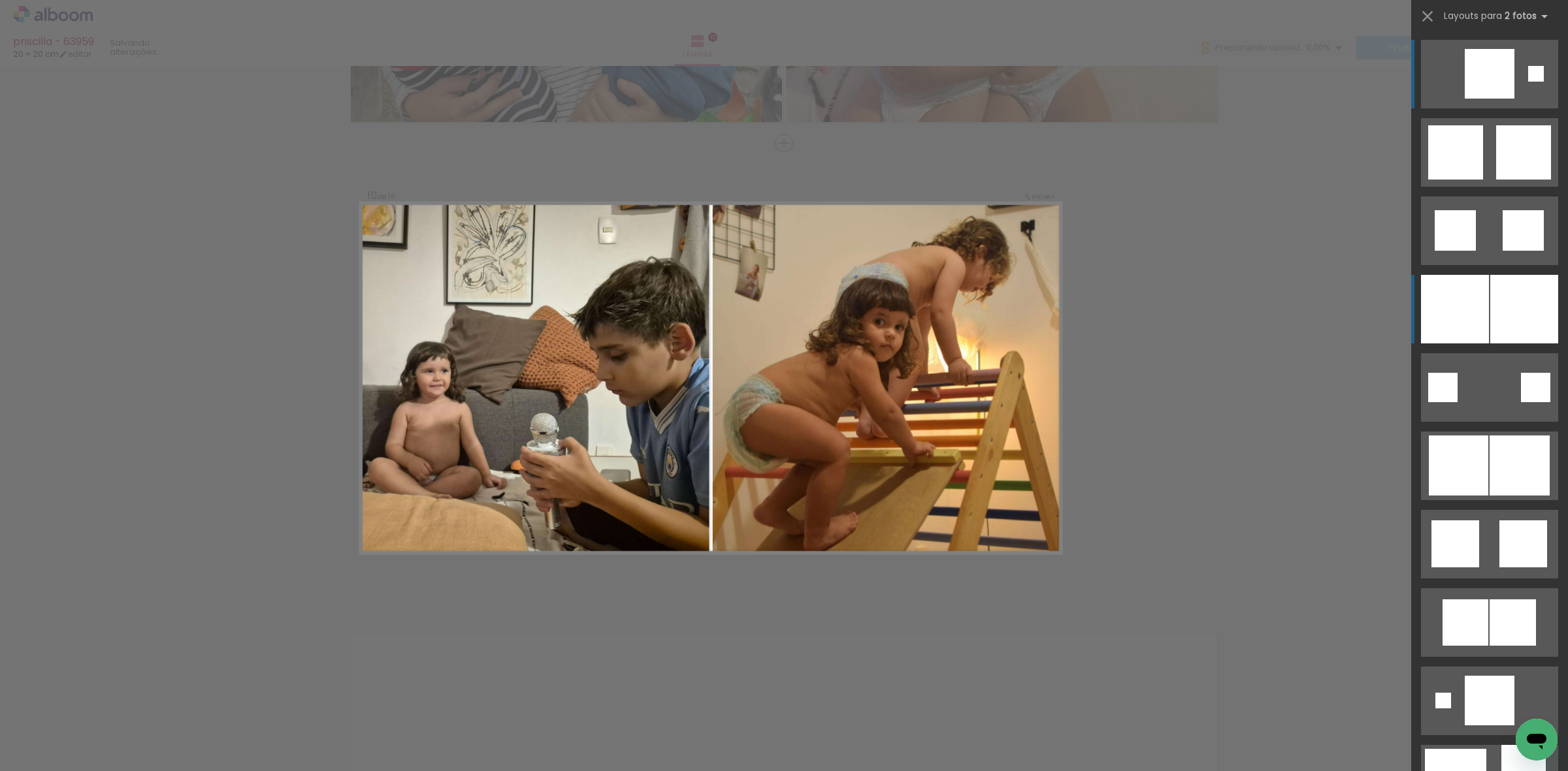
click at [1445, 292] on div at bounding box center [1454, 309] width 68 height 69
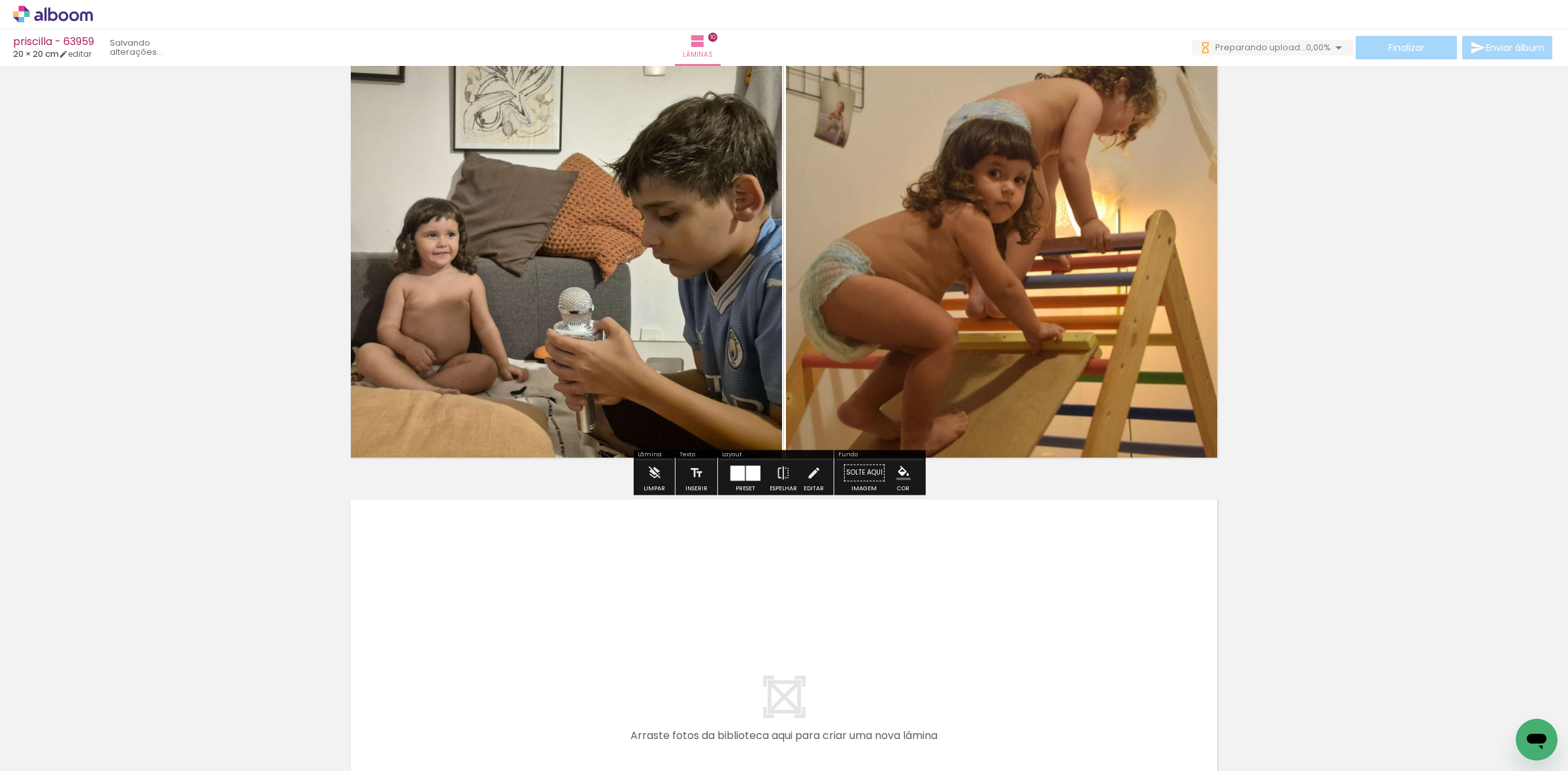
scroll to position [4422, 0]
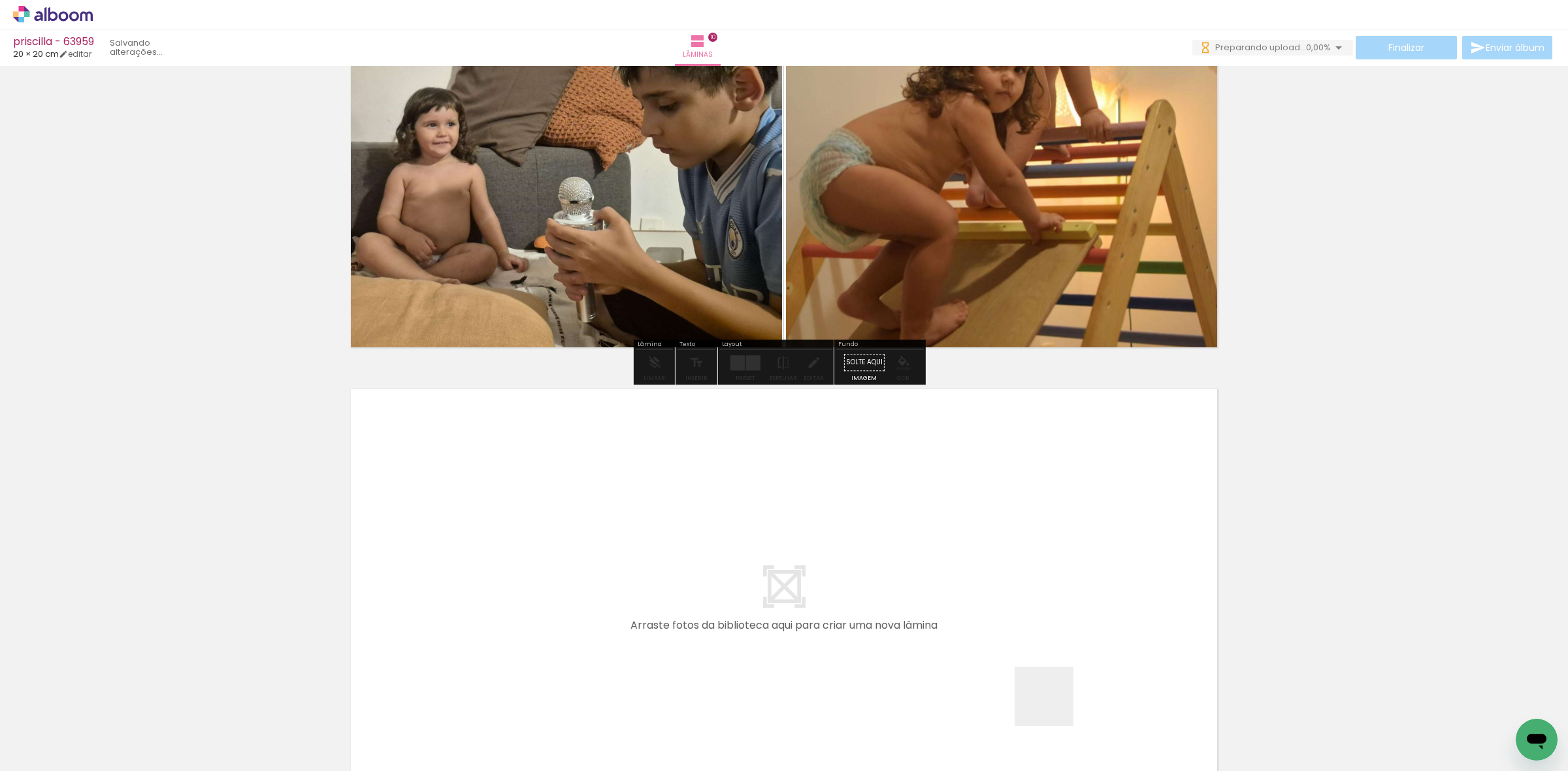
drag, startPoint x: 1054, startPoint y: 707, endPoint x: 1043, endPoint y: 540, distance: 167.4
click at [1043, 540] on quentale-workspace at bounding box center [784, 385] width 1568 height 771
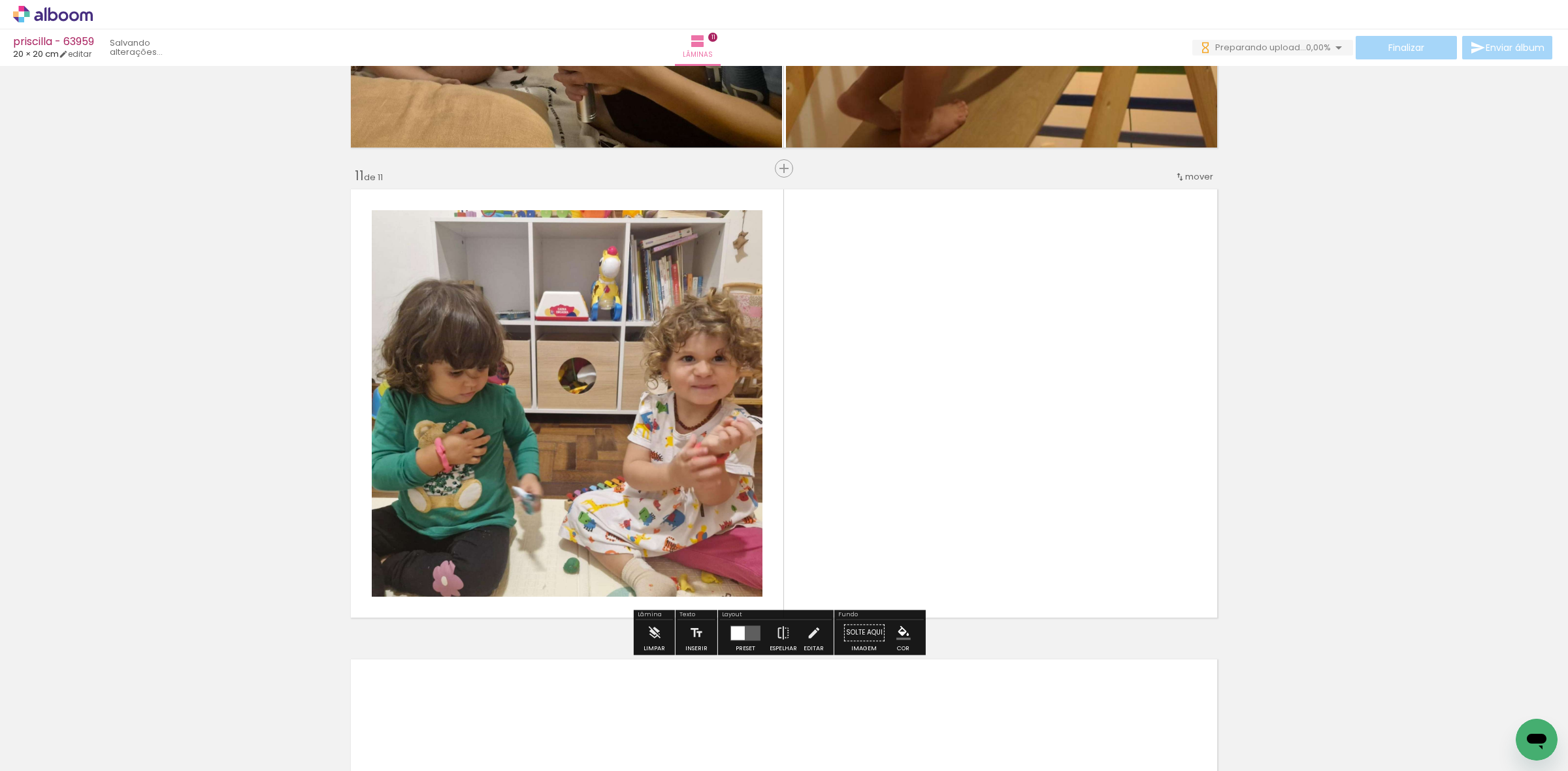
scroll to position [4647, 0]
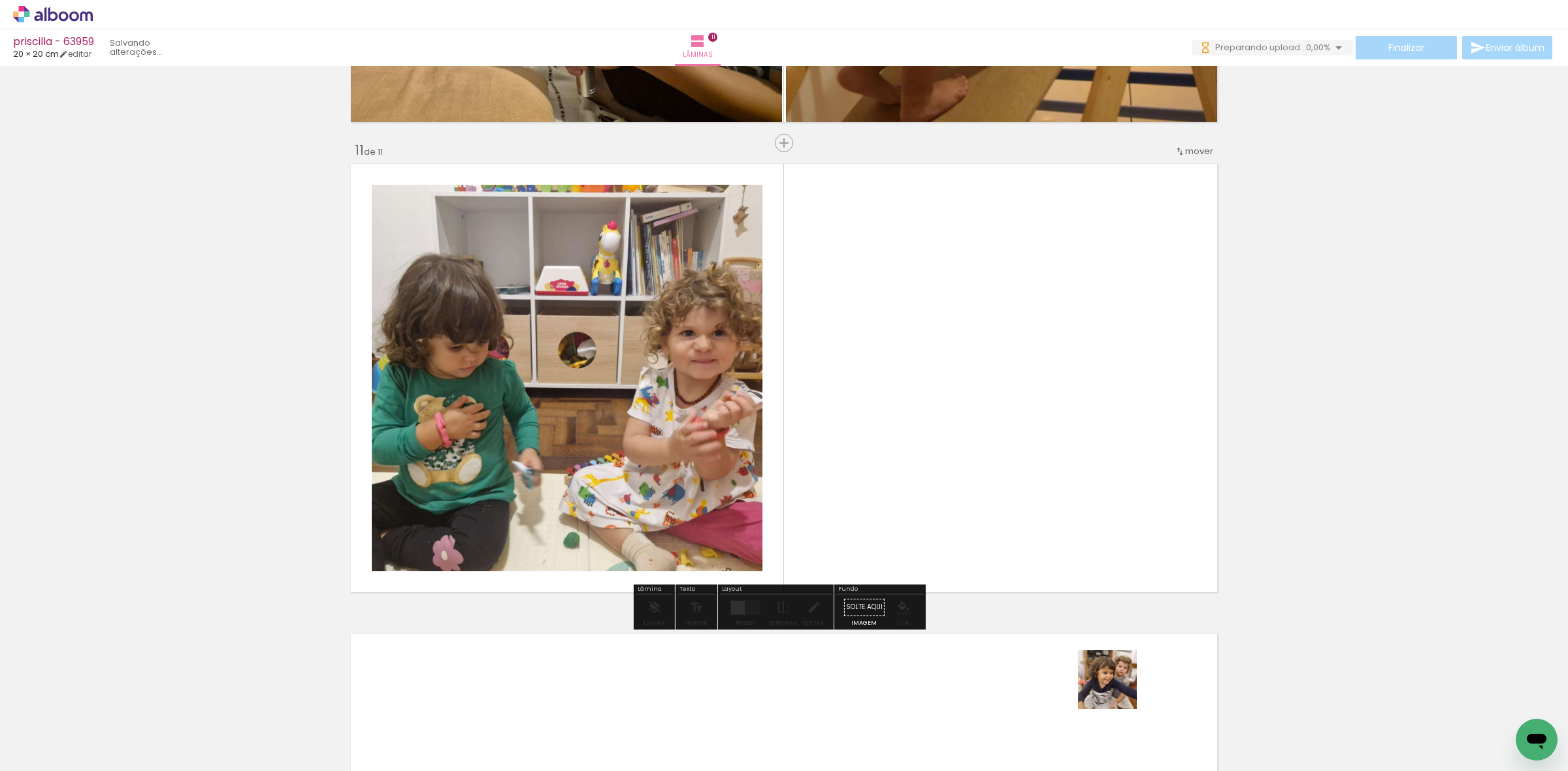
drag, startPoint x: 1136, startPoint y: 729, endPoint x: 811, endPoint y: 590, distance: 353.5
click at [861, 484] on quentale-workspace at bounding box center [784, 385] width 1568 height 771
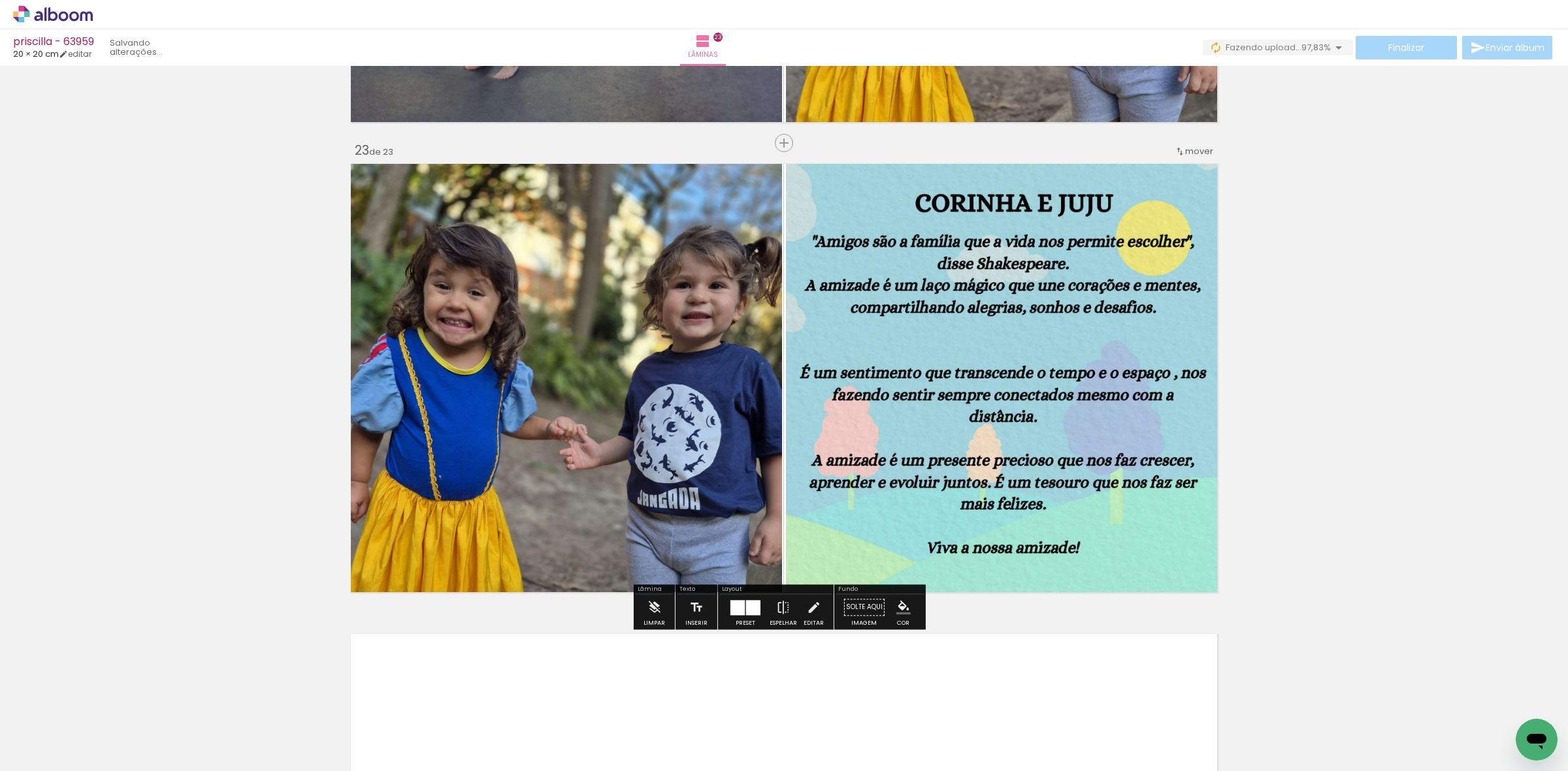
scroll to position [0, 1909]
click at [1416, 52] on span "Finalizar" at bounding box center [1406, 47] width 36 height 9
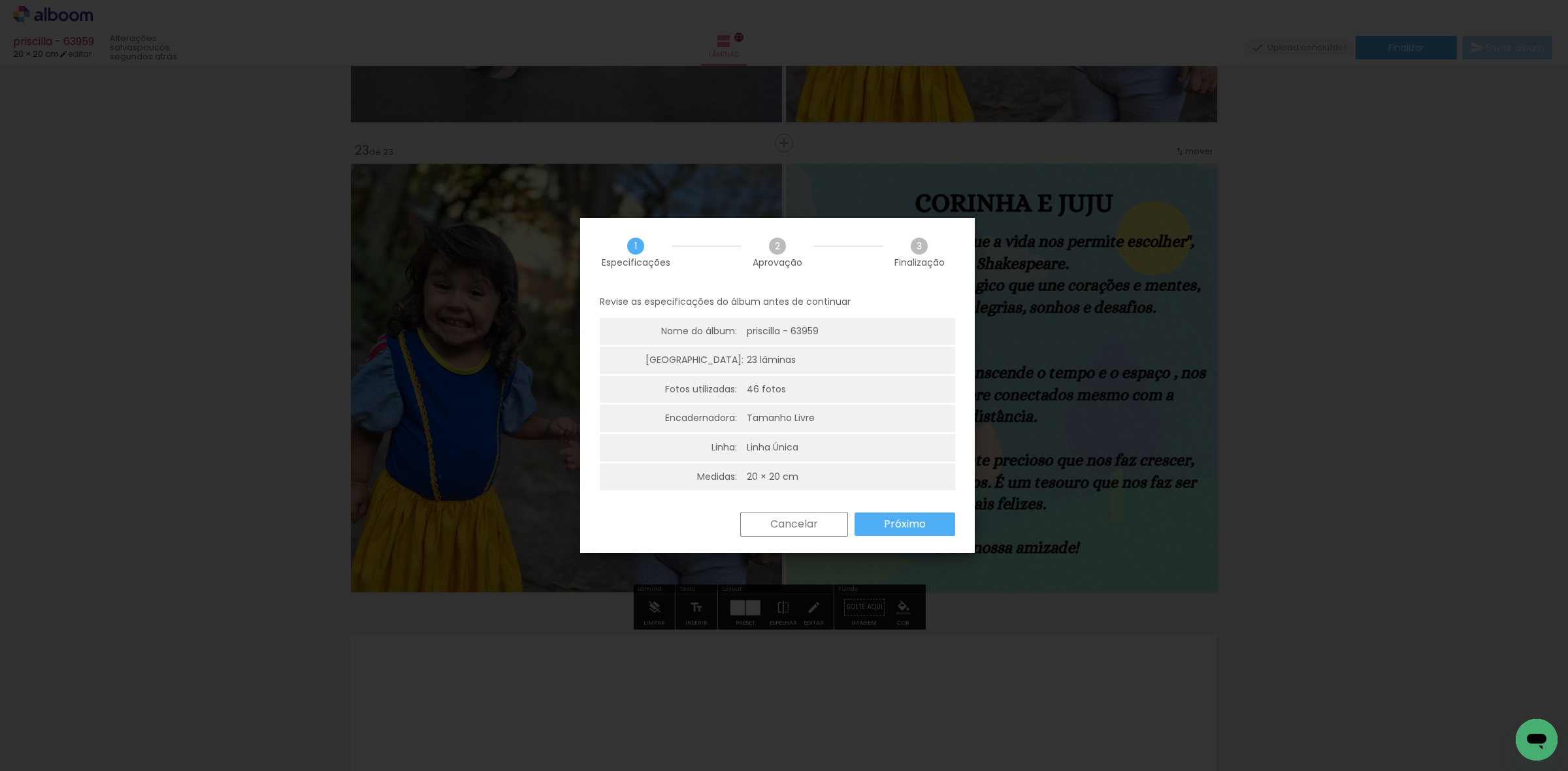
click at [935, 523] on paper-button "Próximo" at bounding box center [905, 524] width 101 height 23
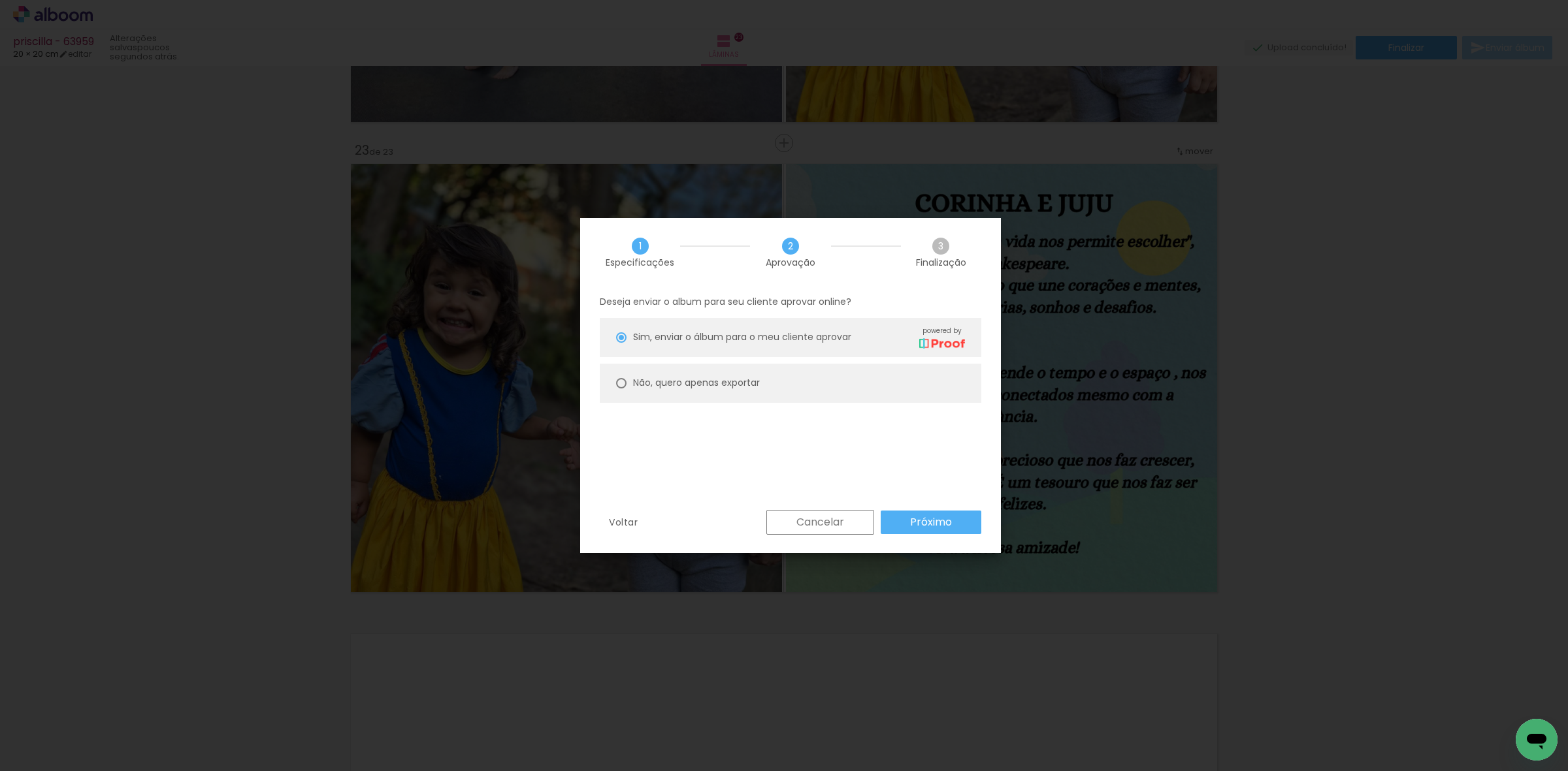
click at [0, 0] on slot "Não, quero apenas exportar" at bounding box center [0, 0] width 0 height 0
type paper-radio-button "on"
click at [0, 0] on slot "Próximo" at bounding box center [0, 0] width 0 height 0
type input "Alta, 300 DPI"
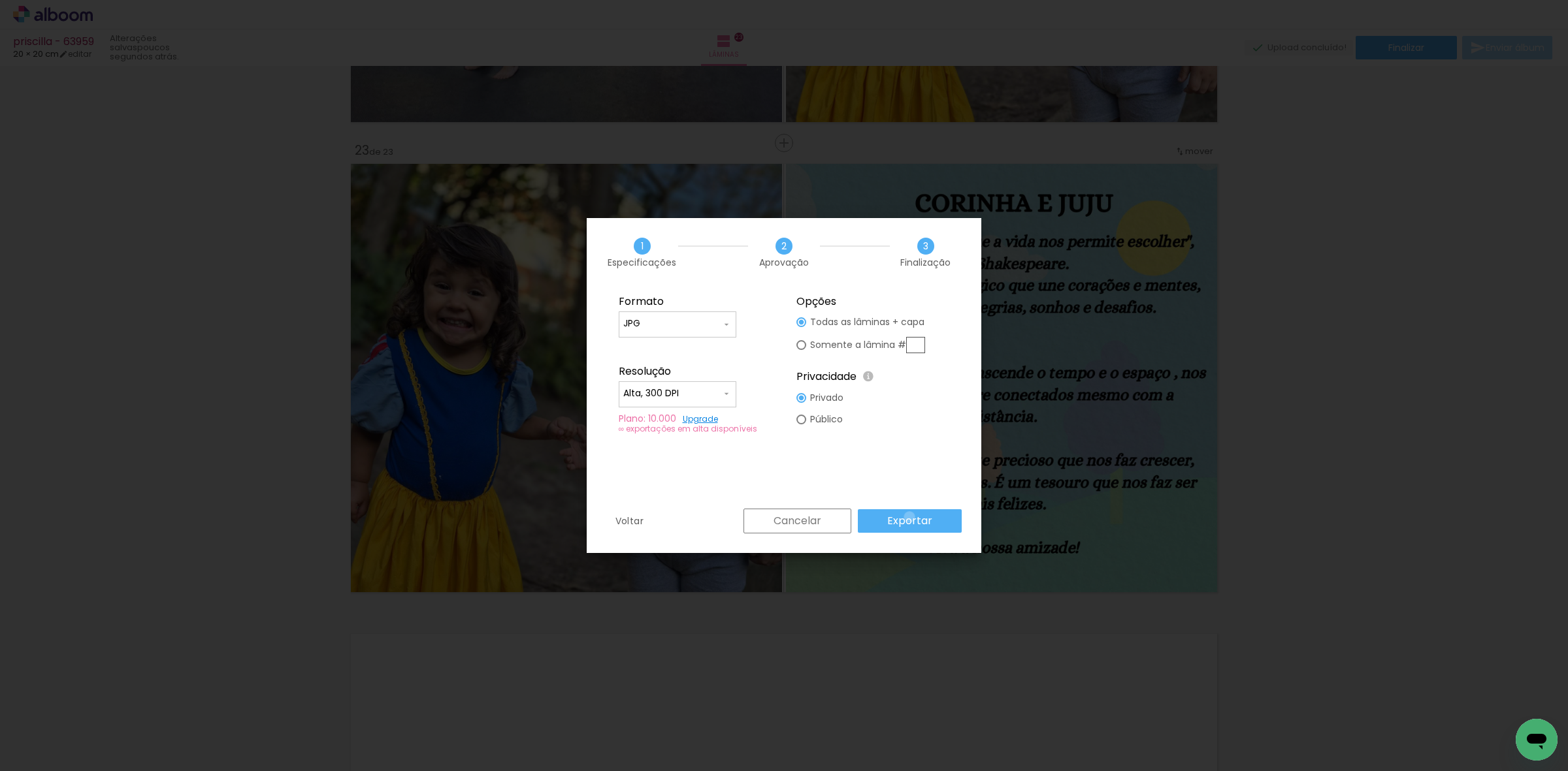
click at [0, 0] on slot "Exportar" at bounding box center [0, 0] width 0 height 0
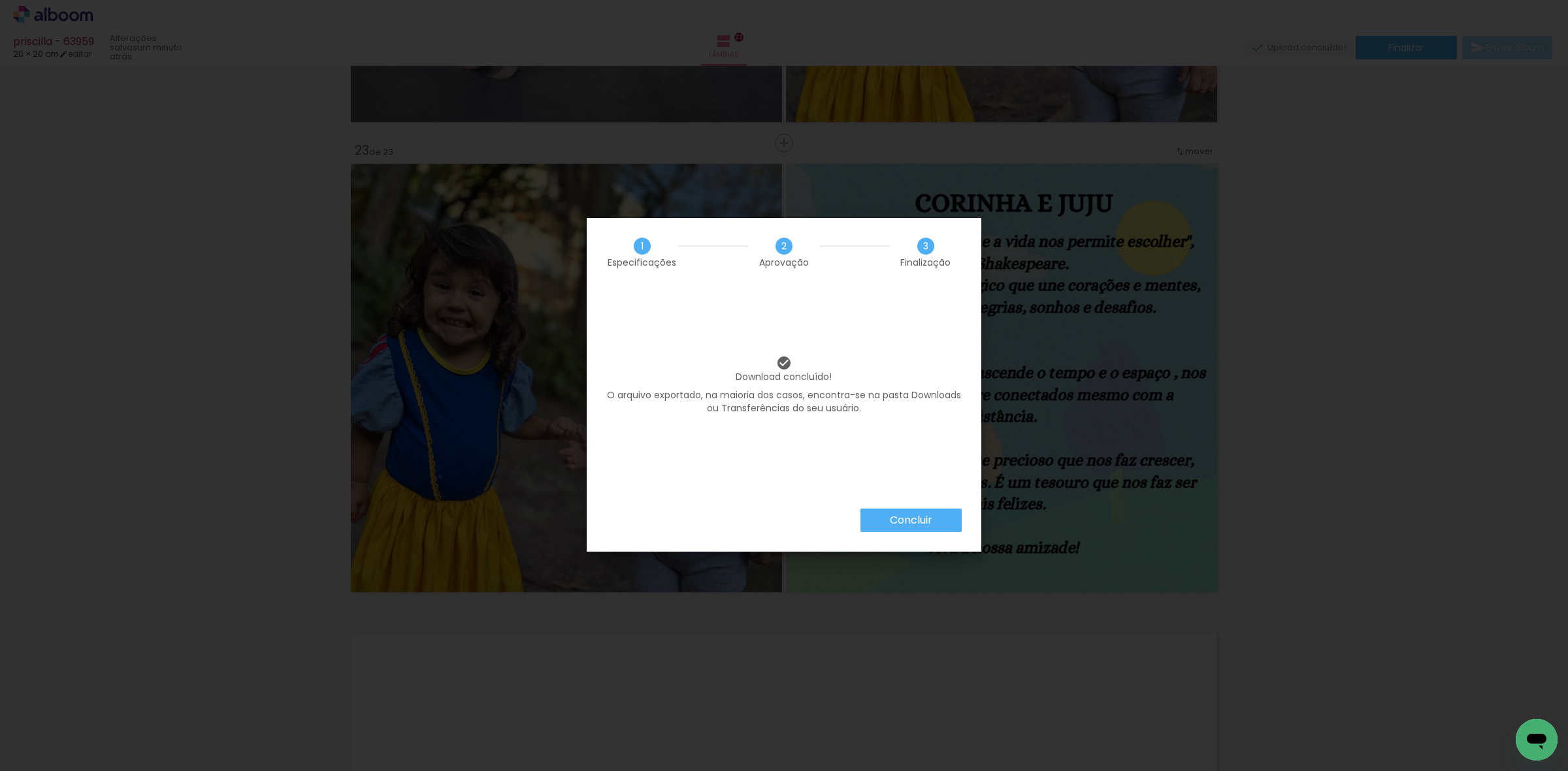
scroll to position [0, 1909]
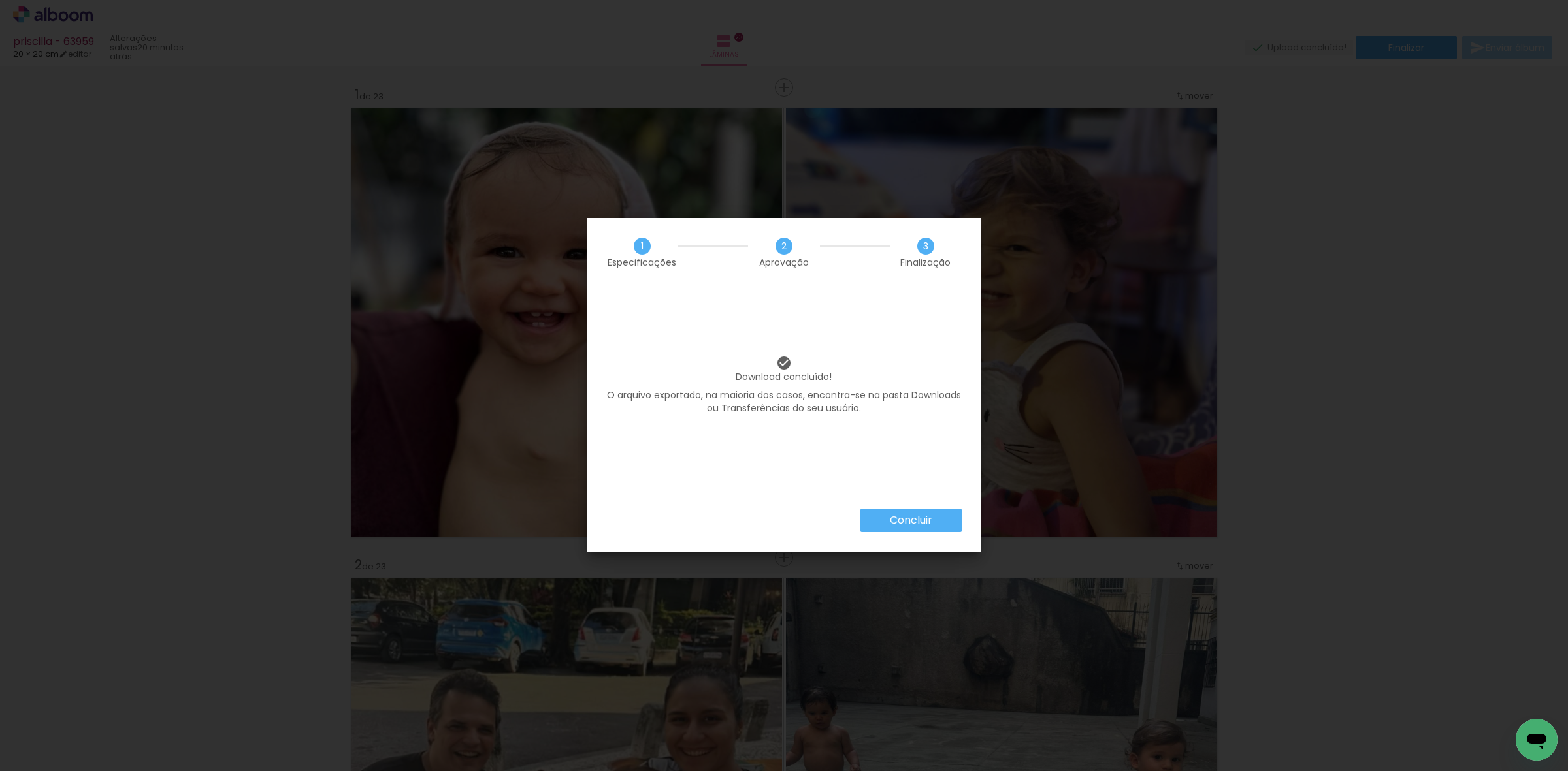
scroll to position [0, 1909]
